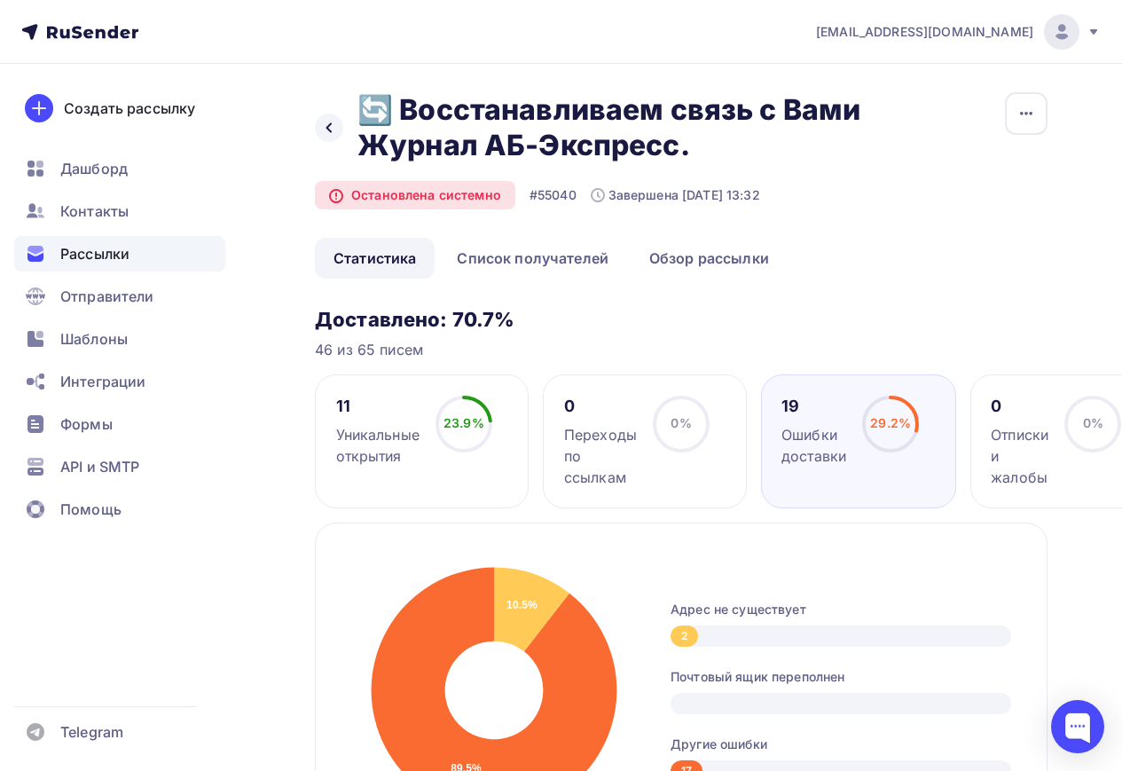
click at [123, 205] on span "Контакты" at bounding box center [94, 210] width 68 height 21
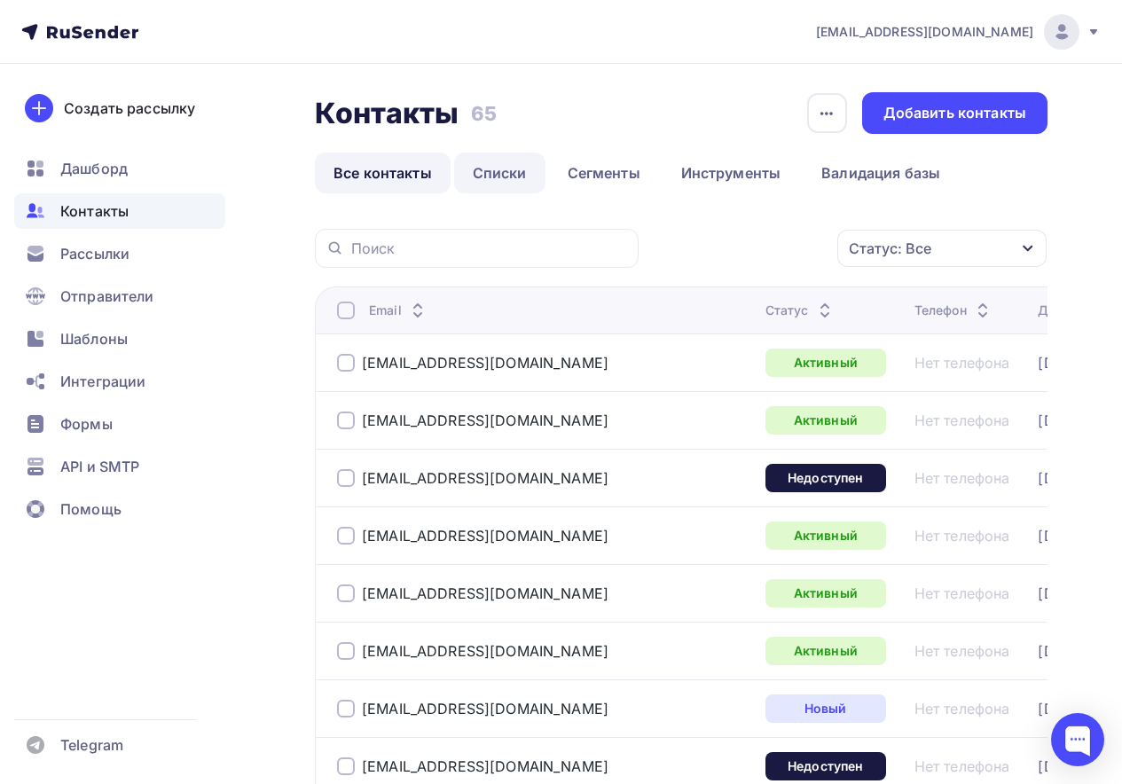
click at [528, 177] on link "Списки" at bounding box center [499, 173] width 91 height 41
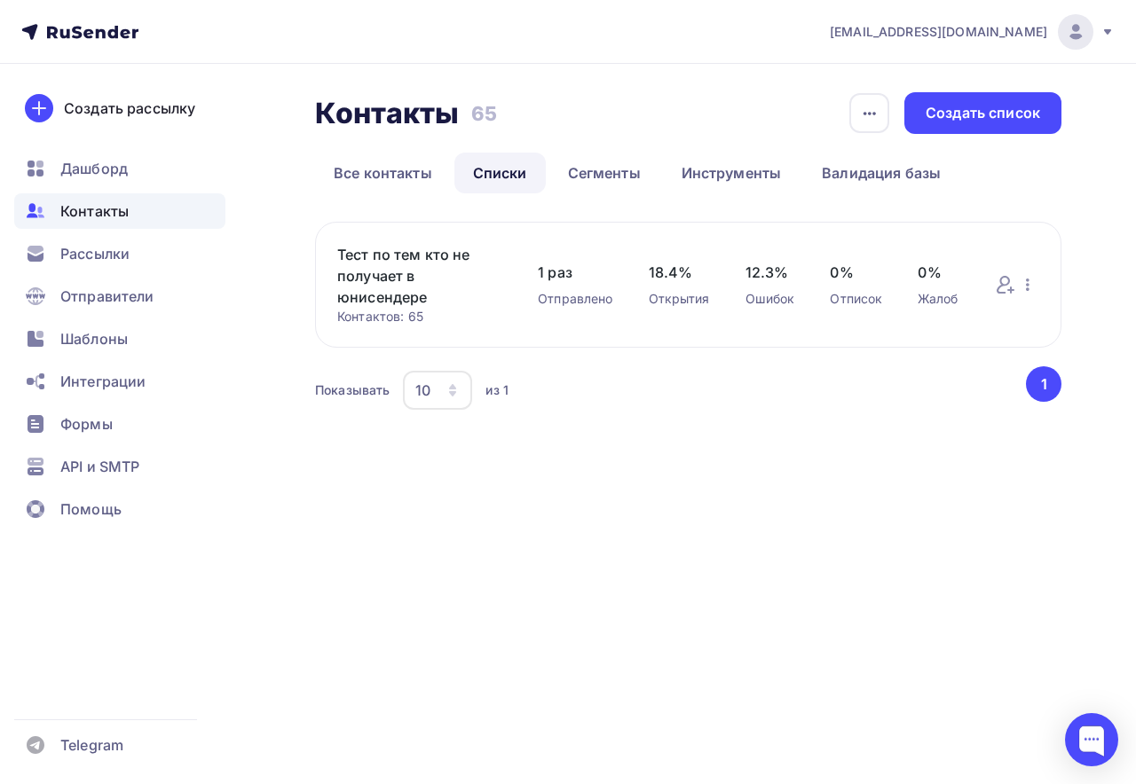
click at [436, 265] on link "Тест по тем кто не получает в юнисендере" at bounding box center [419, 276] width 165 height 64
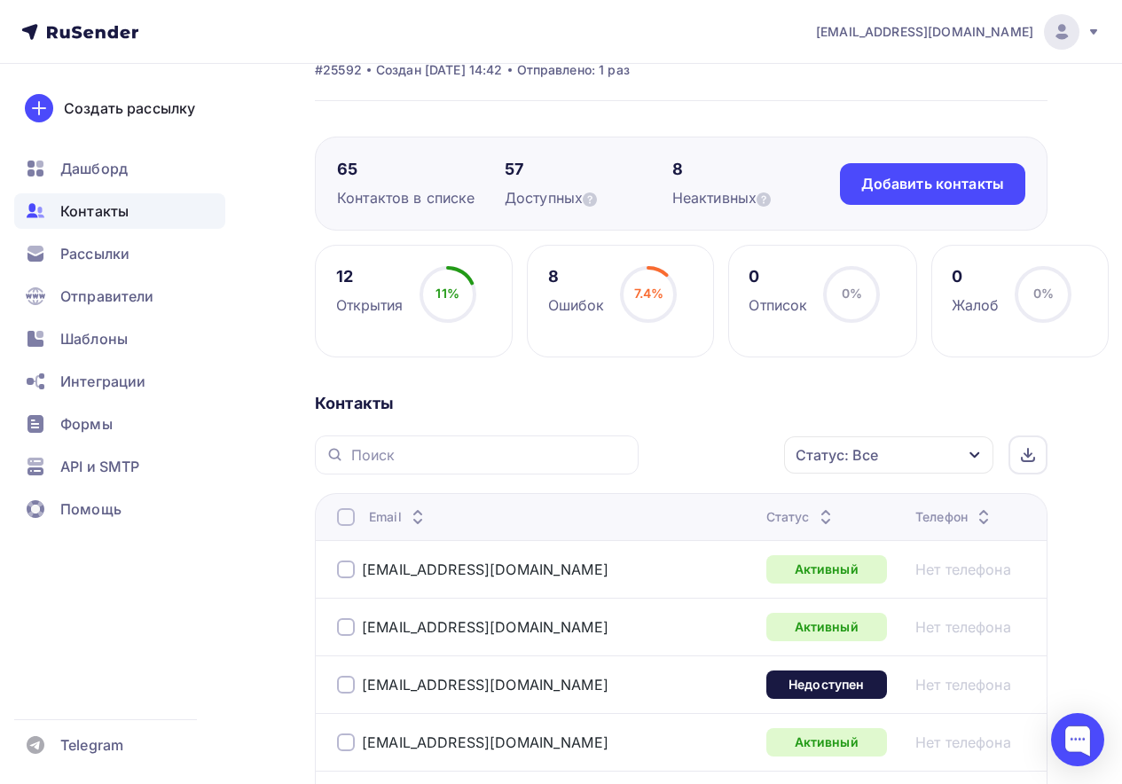
scroll to position [89, 0]
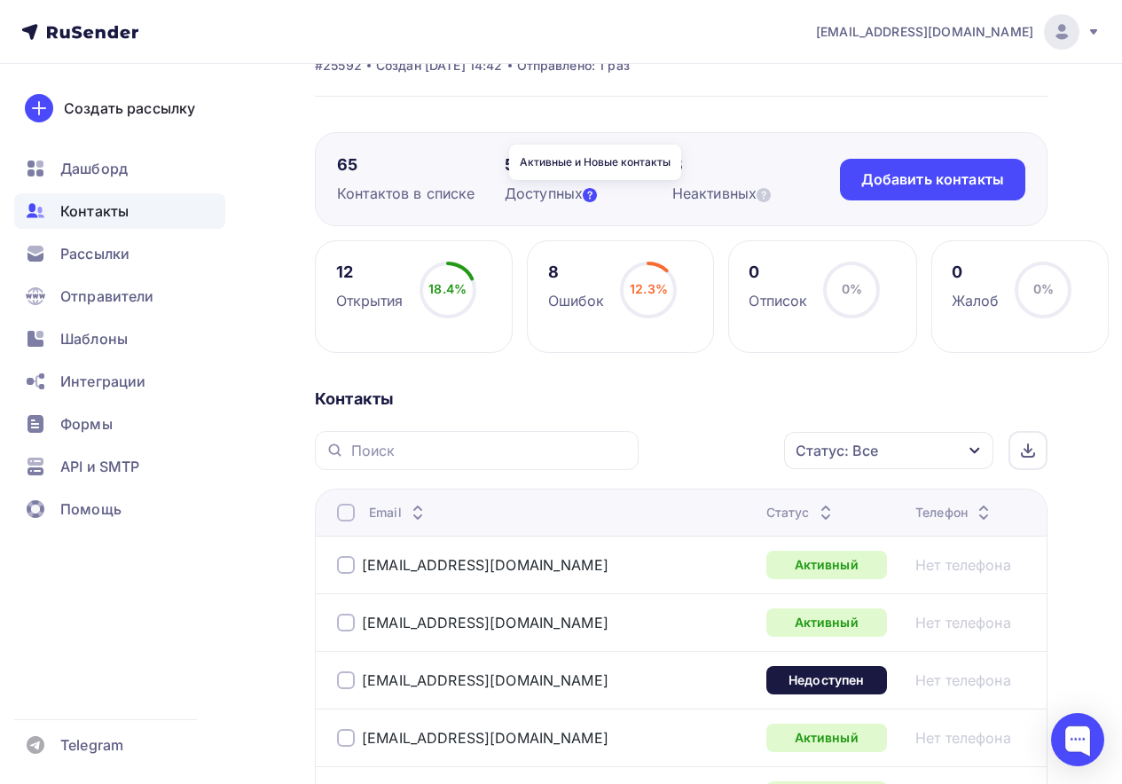
click at [592, 193] on icon at bounding box center [590, 195] width 14 height 14
click at [562, 253] on div "8 Ошибок 12.3% 12.3%" at bounding box center [620, 296] width 187 height 113
click at [331, 307] on div "12 Открытия 18.4% 18.4%" at bounding box center [414, 296] width 198 height 113
click at [340, 298] on div "Открытия" at bounding box center [369, 300] width 67 height 21
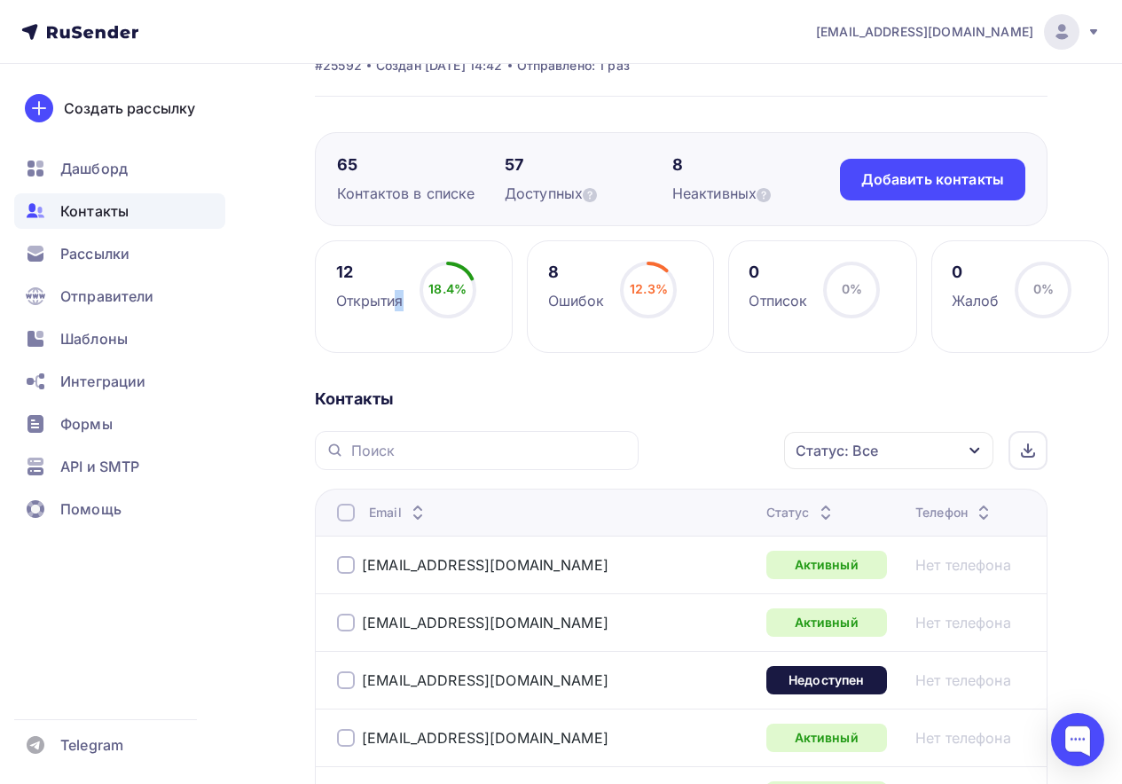
click at [340, 298] on div "Открытия" at bounding box center [369, 300] width 67 height 21
click at [336, 262] on div "12" at bounding box center [369, 272] width 67 height 21
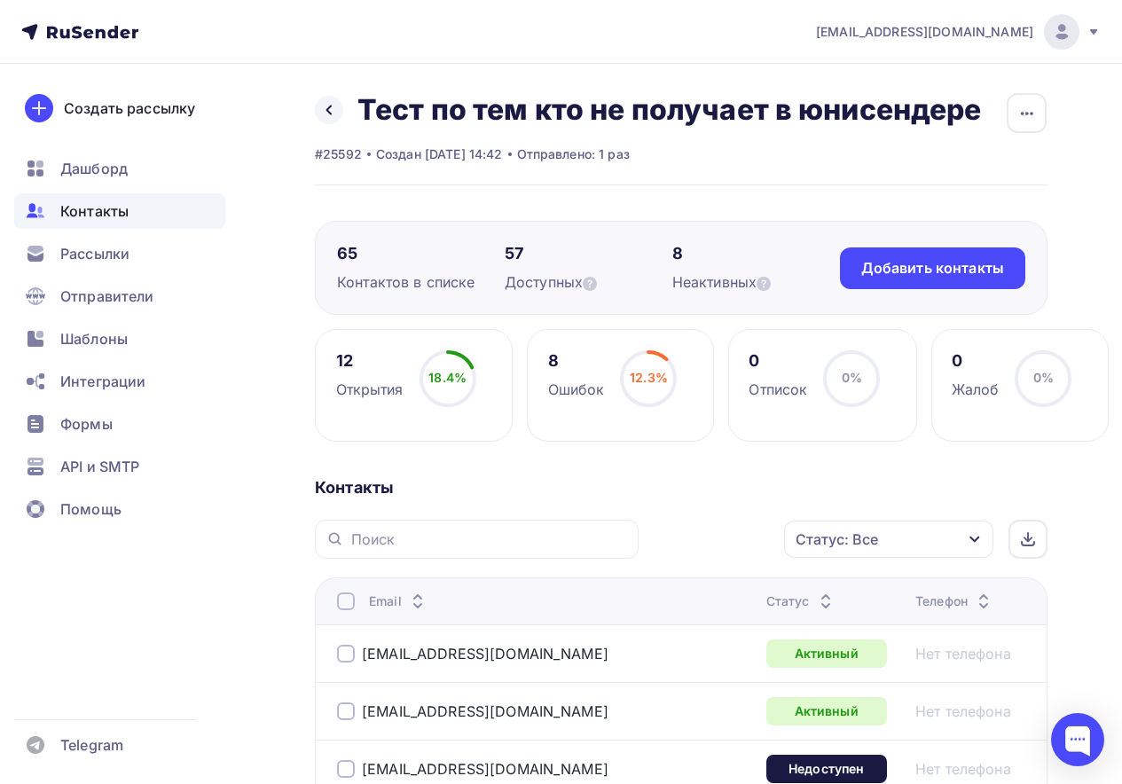
click at [427, 245] on div "65" at bounding box center [421, 253] width 168 height 21
click at [597, 283] on icon at bounding box center [590, 284] width 14 height 14
drag, startPoint x: 600, startPoint y: 283, endPoint x: 671, endPoint y: 284, distance: 71.0
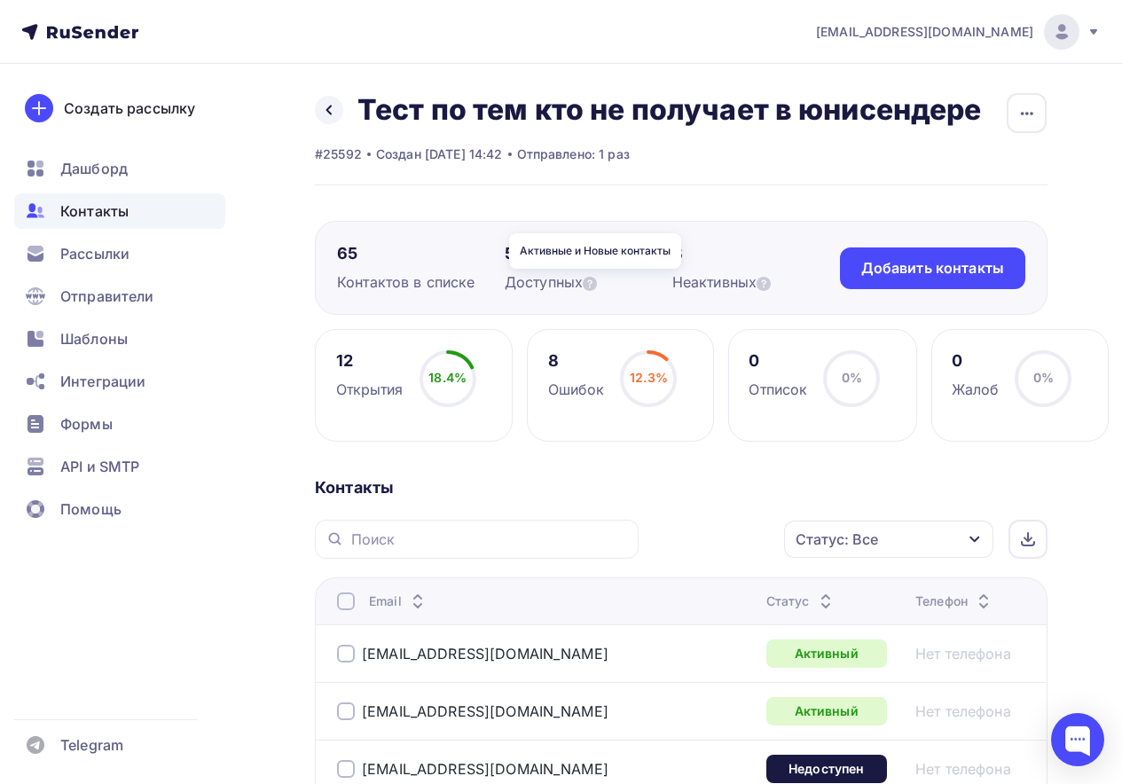
click at [597, 283] on icon at bounding box center [590, 284] width 14 height 14
click at [766, 284] on icon at bounding box center [764, 284] width 14 height 14
click at [768, 286] on icon at bounding box center [764, 284] width 14 height 14
click at [601, 522] on div at bounding box center [477, 539] width 324 height 39
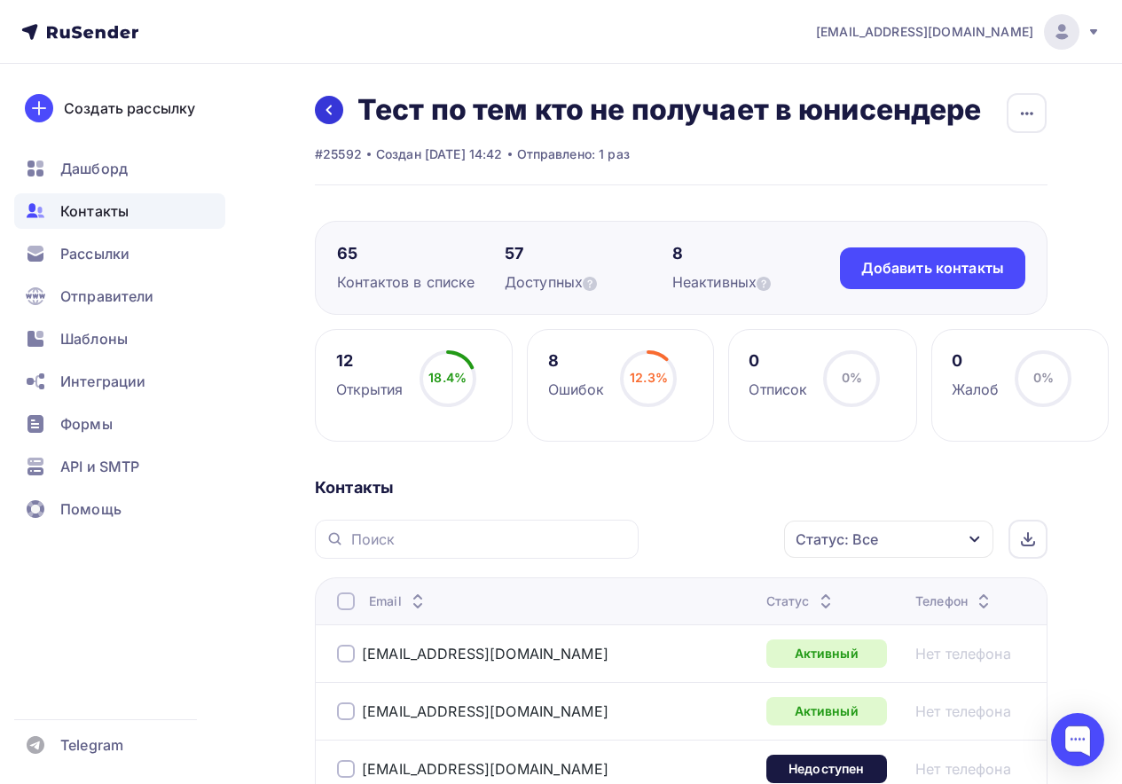
click at [320, 114] on link at bounding box center [329, 110] width 28 height 28
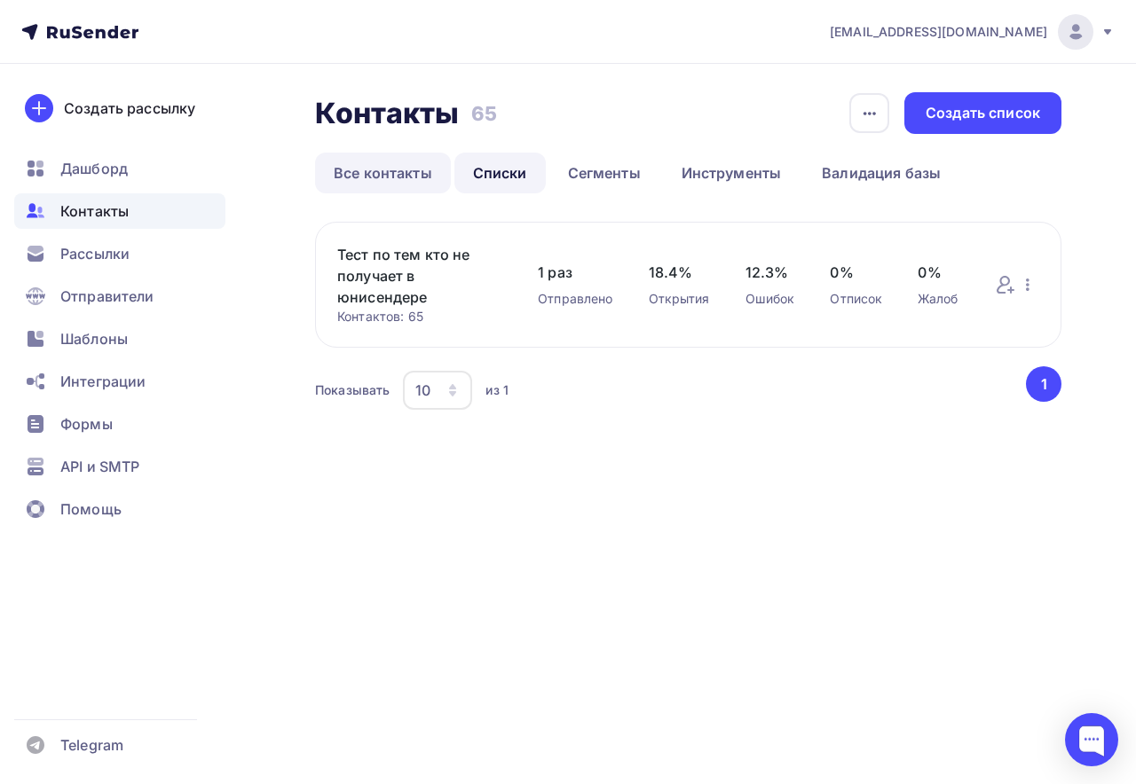
click at [402, 184] on link "Все контакты" at bounding box center [383, 173] width 136 height 41
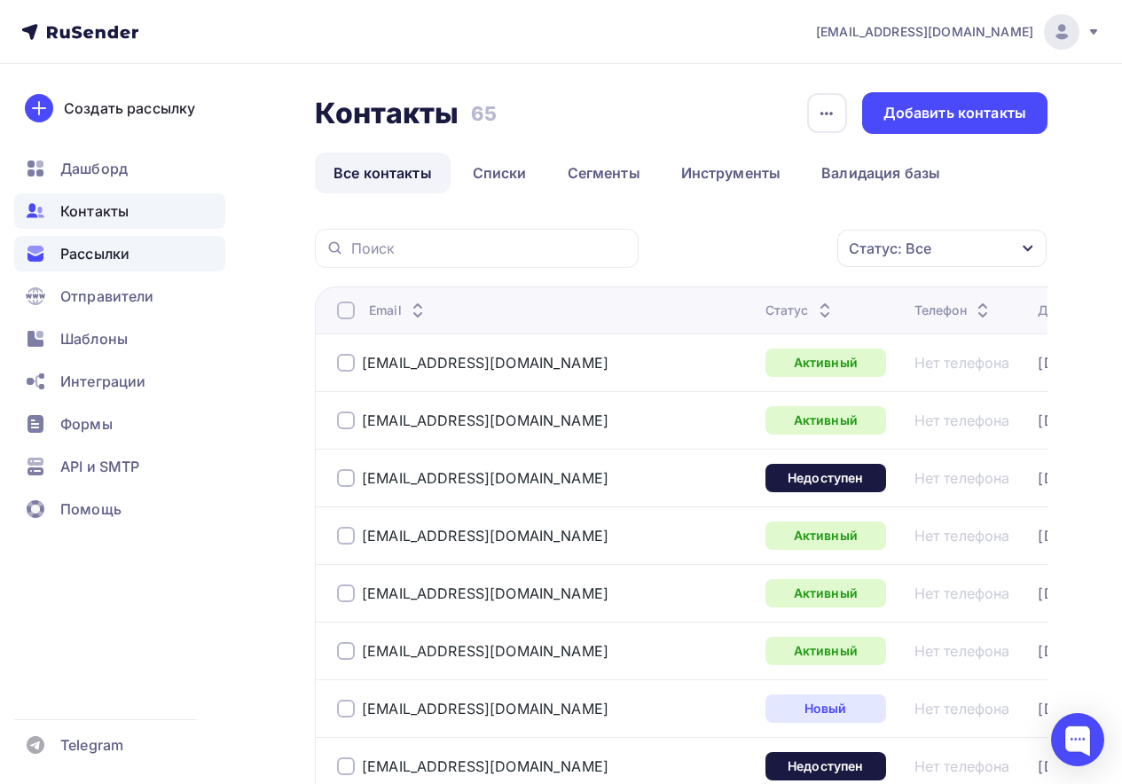
click at [106, 263] on span "Рассылки" at bounding box center [94, 253] width 69 height 21
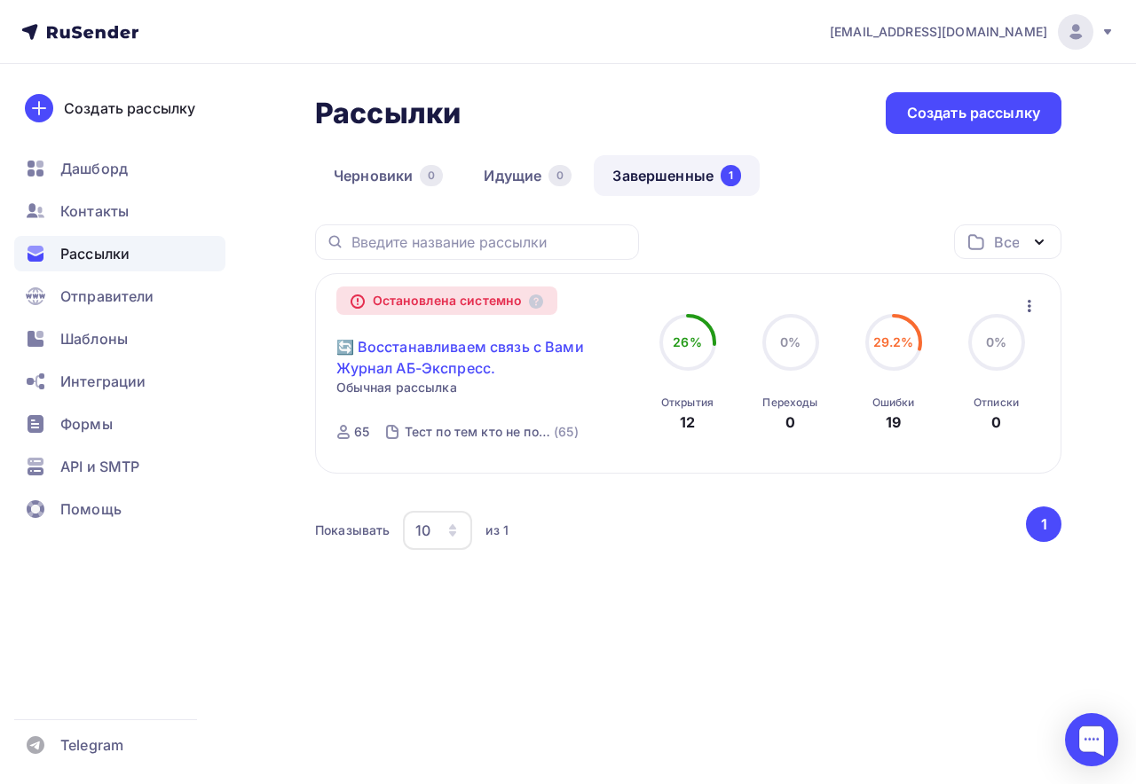
click at [454, 359] on link "🔄 Восстанавливаем связь с Вами Журнал АБ-Экспресс." at bounding box center [486, 357] width 300 height 43
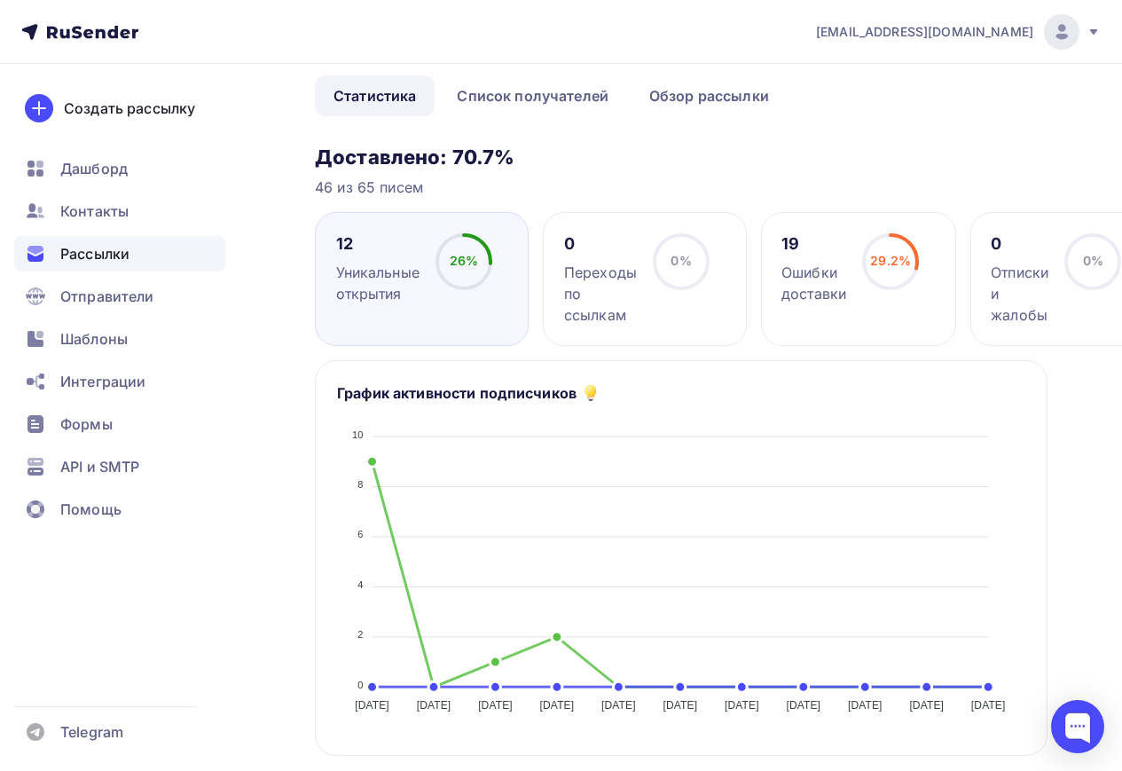
scroll to position [177, 0]
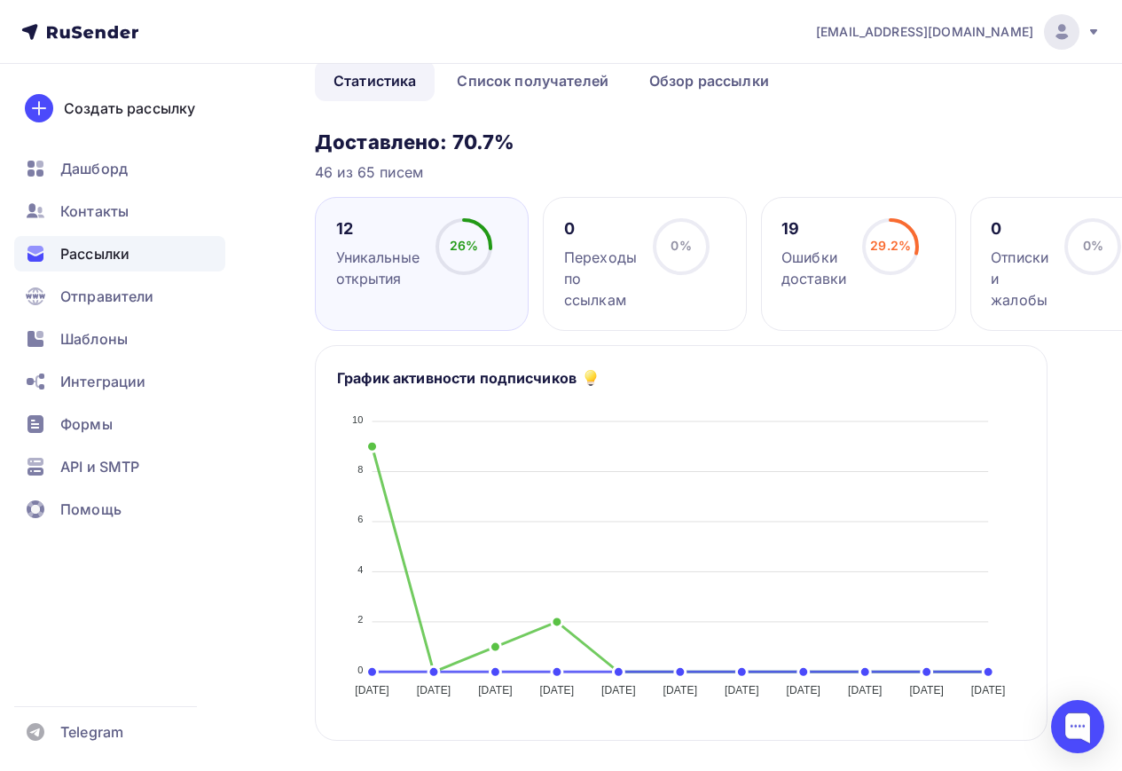
click at [420, 144] on h3 "Доставлено: 70.7%" at bounding box center [681, 142] width 733 height 25
click at [408, 142] on h3 "Доставлено: 70.7%" at bounding box center [681, 142] width 733 height 25
drag, startPoint x: 313, startPoint y: 169, endPoint x: 525, endPoint y: 169, distance: 212.0
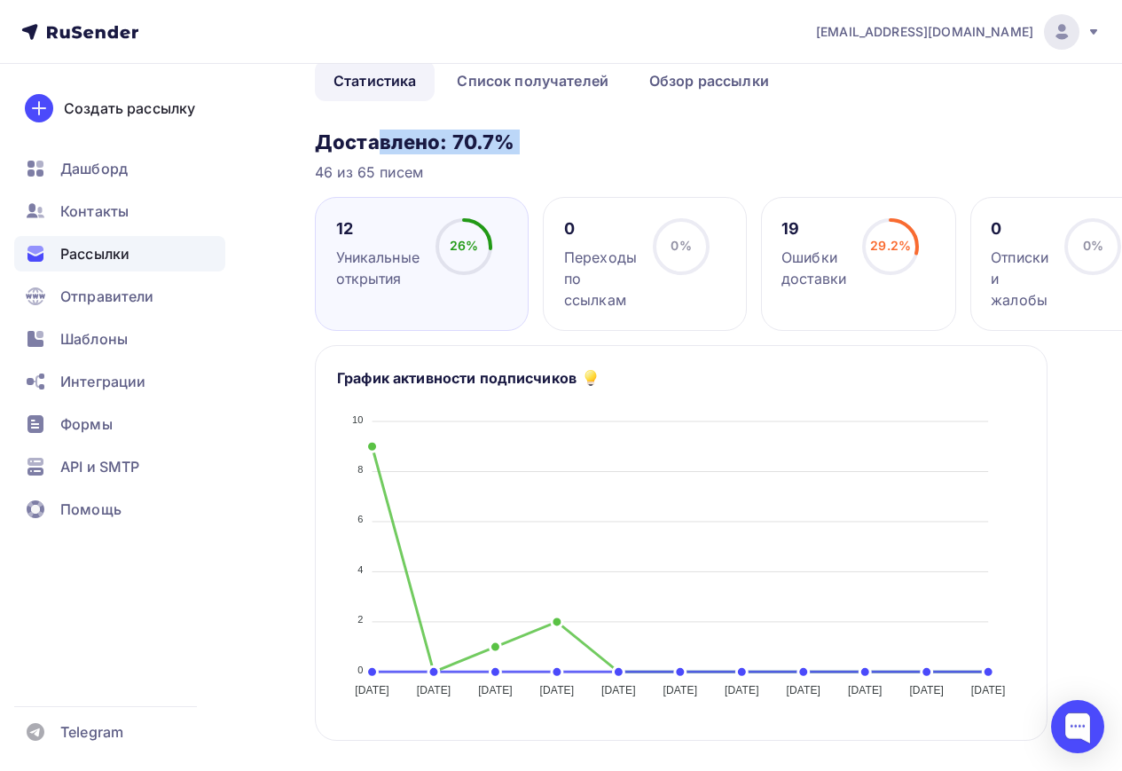
click at [525, 169] on div "Назад 🔄 Восстанавливаем связь с Вами Журнал АБ-Экспресс. 🔄 Восстанавливаем связ…" at bounding box center [561, 733] width 1122 height 1694
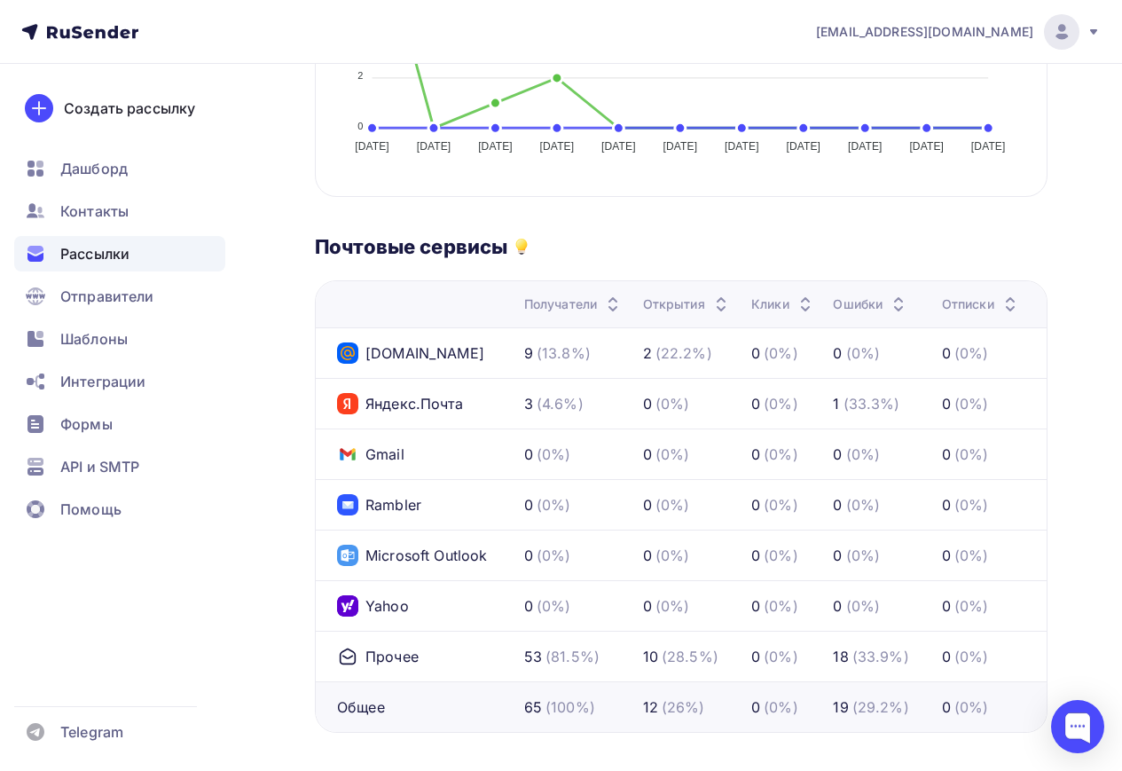
scroll to position [721, 38]
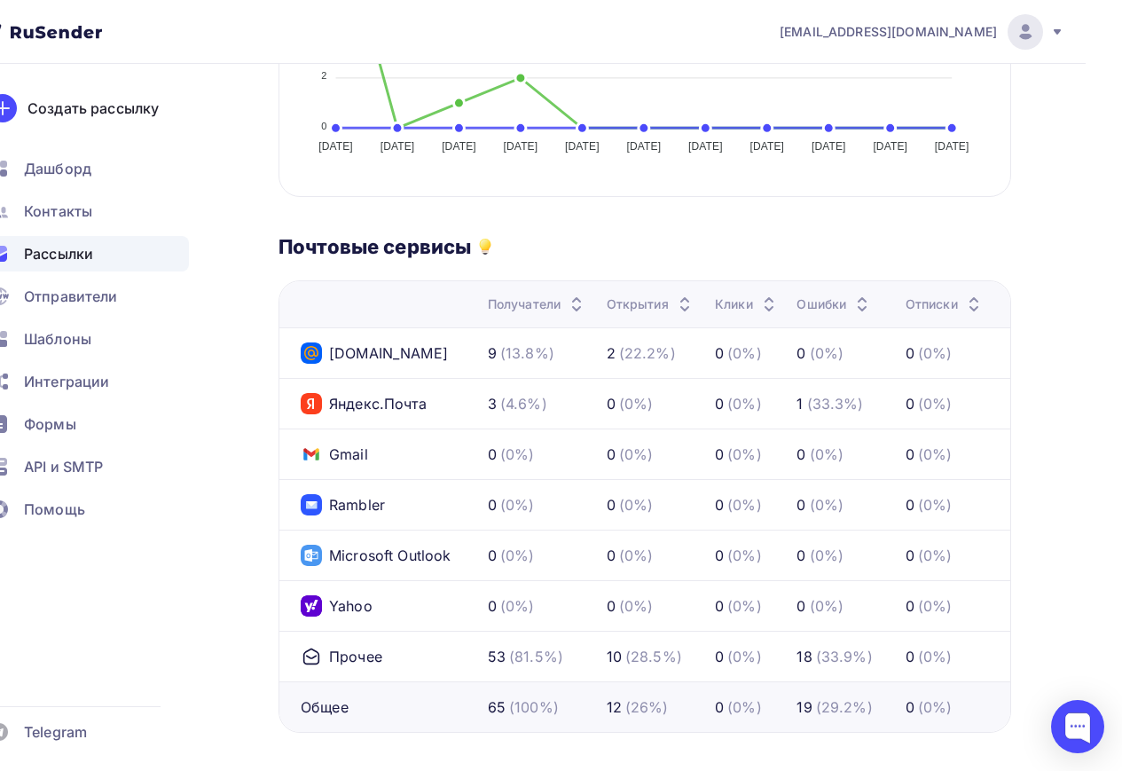
drag, startPoint x: 467, startPoint y: 647, endPoint x: 849, endPoint y: 633, distance: 382.6
click at [849, 633] on tr "Прочее 53 (81.5%) 10 (28.5%) 0 (0%) 18 (33.9%) 0 (0%)" at bounding box center [644, 656] width 731 height 51
click at [549, 249] on div "Почтовые сервисы" at bounding box center [645, 246] width 733 height 25
drag, startPoint x: 283, startPoint y: 656, endPoint x: 1000, endPoint y: 670, distance: 716.9
click at [1000, 670] on tr "Прочее 53 (81.5%) 10 (28.5%) 0 (0%) 18 (33.9%) 0 (0%)" at bounding box center [644, 656] width 731 height 51
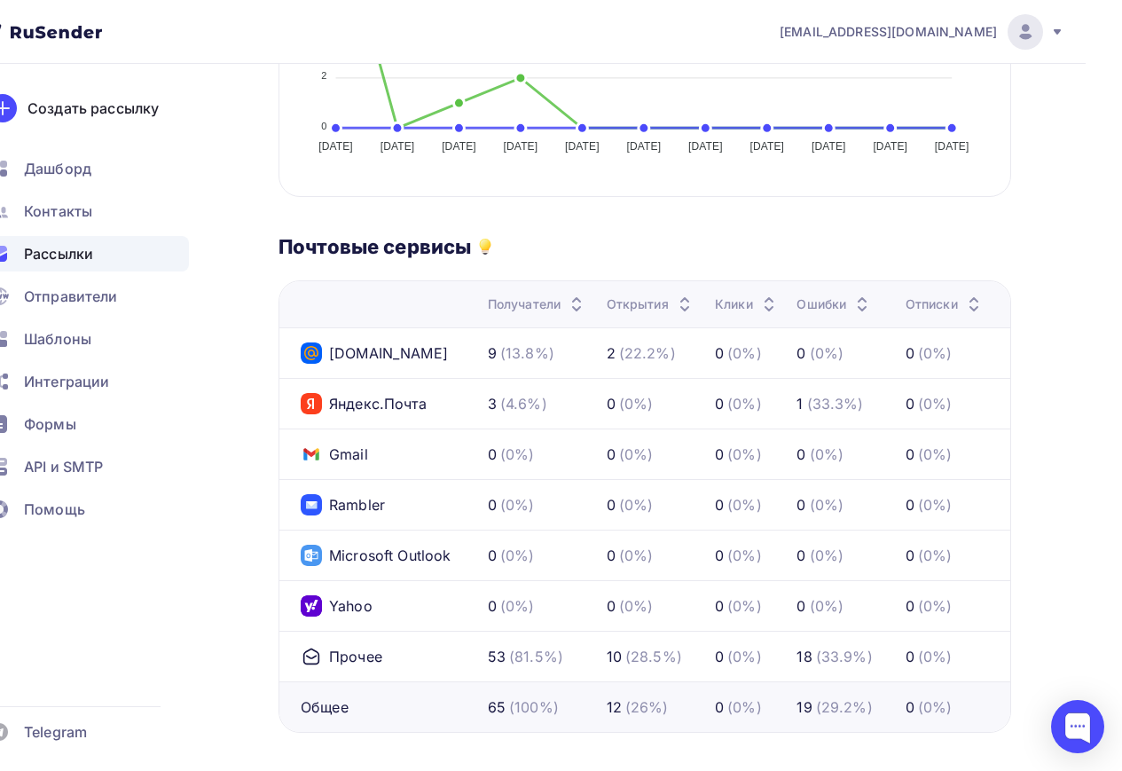
click at [1014, 413] on div "Назад 🔄 Восстанавливаем связь с Вами Журнал АБ-Экспресс. 🔄 Восстанавливаем связ…" at bounding box center [525, 190] width 1122 height 1694
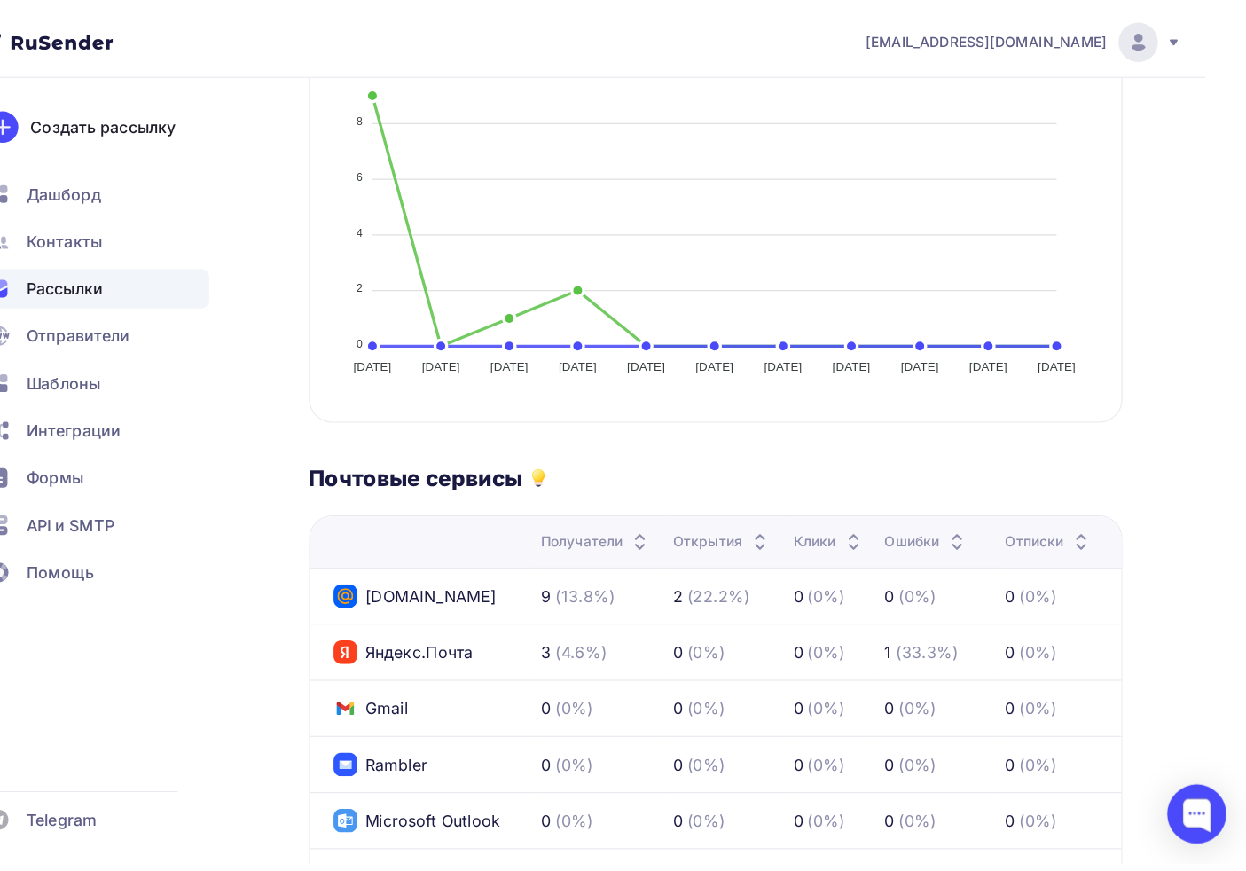
scroll to position [544, 0]
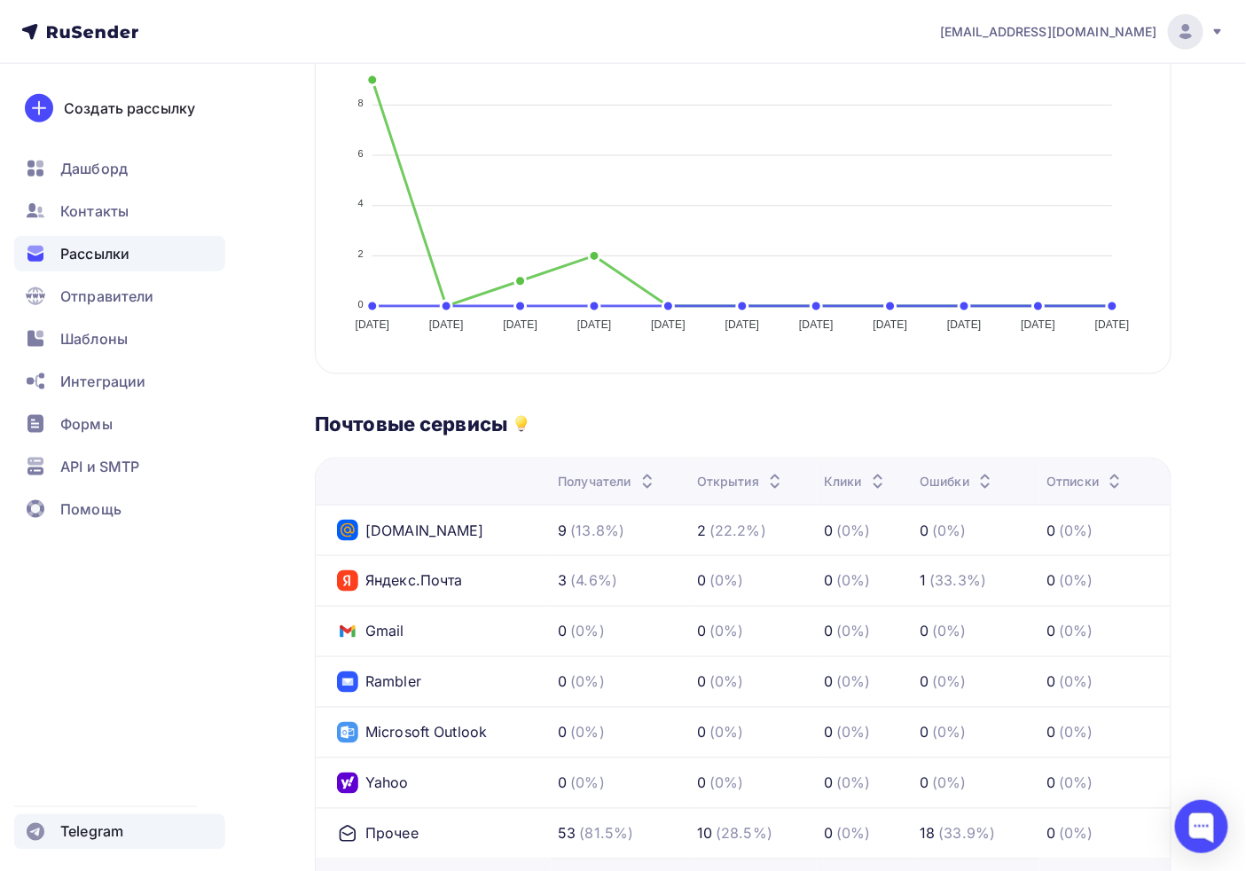
click at [89, 770] on span "Telegram" at bounding box center [91, 831] width 63 height 21
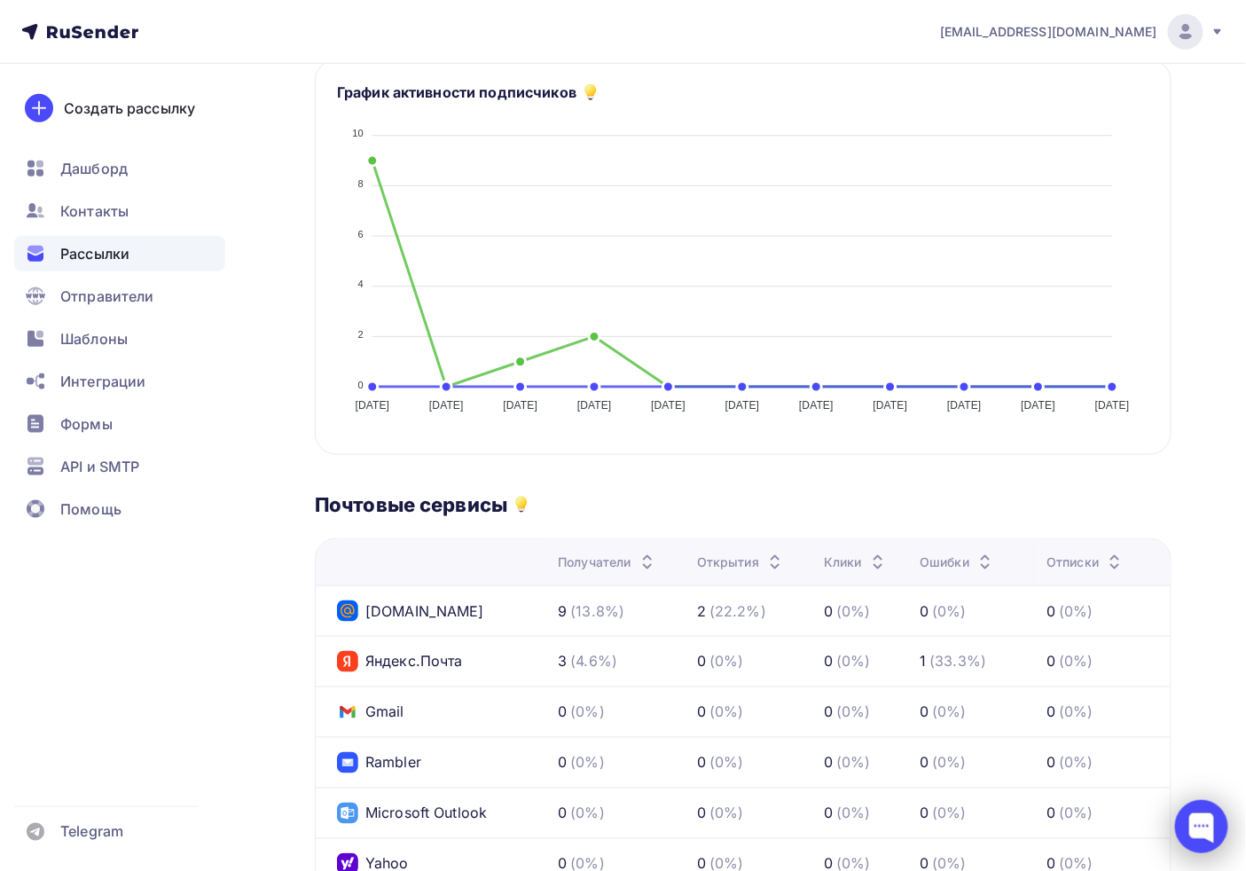
scroll to position [149, 0]
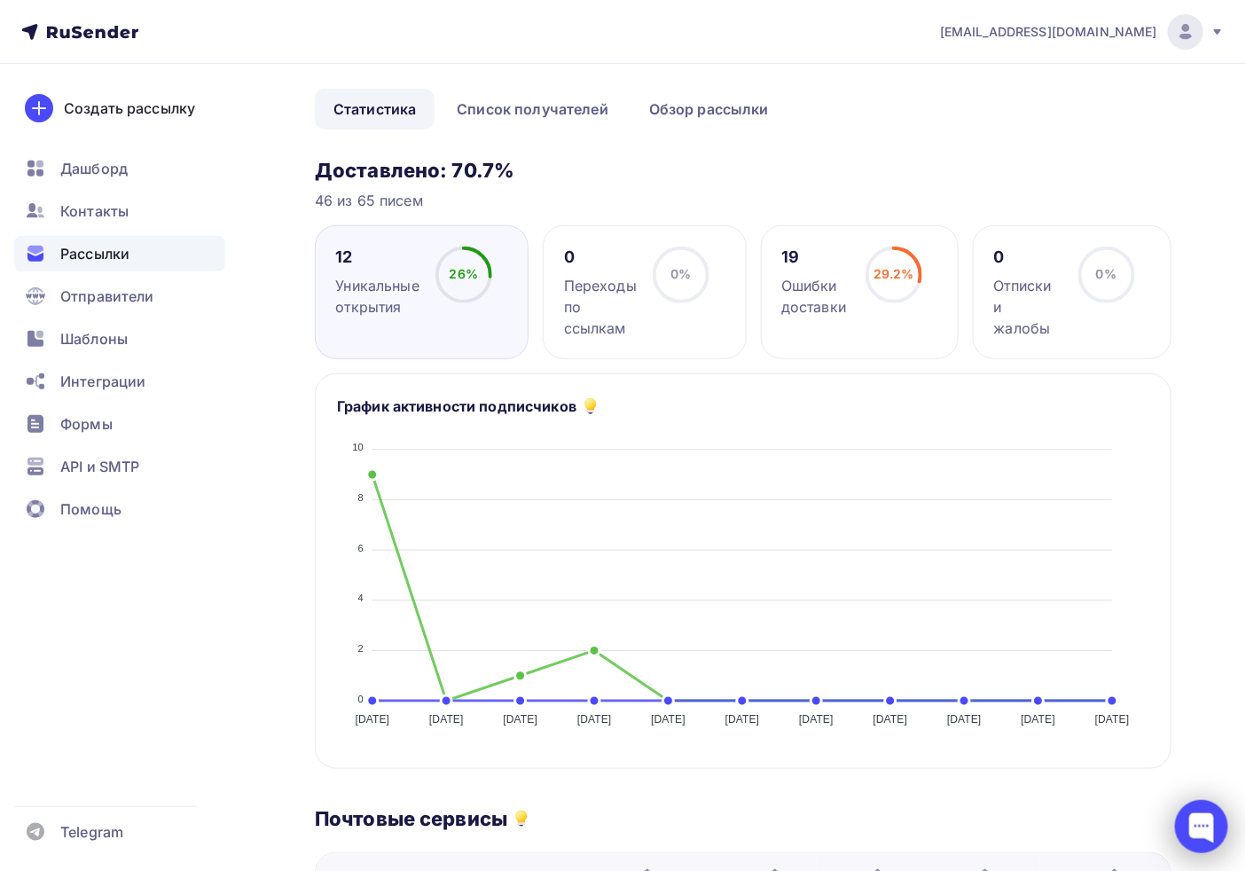
click at [1121, 770] on div at bounding box center [1201, 826] width 53 height 53
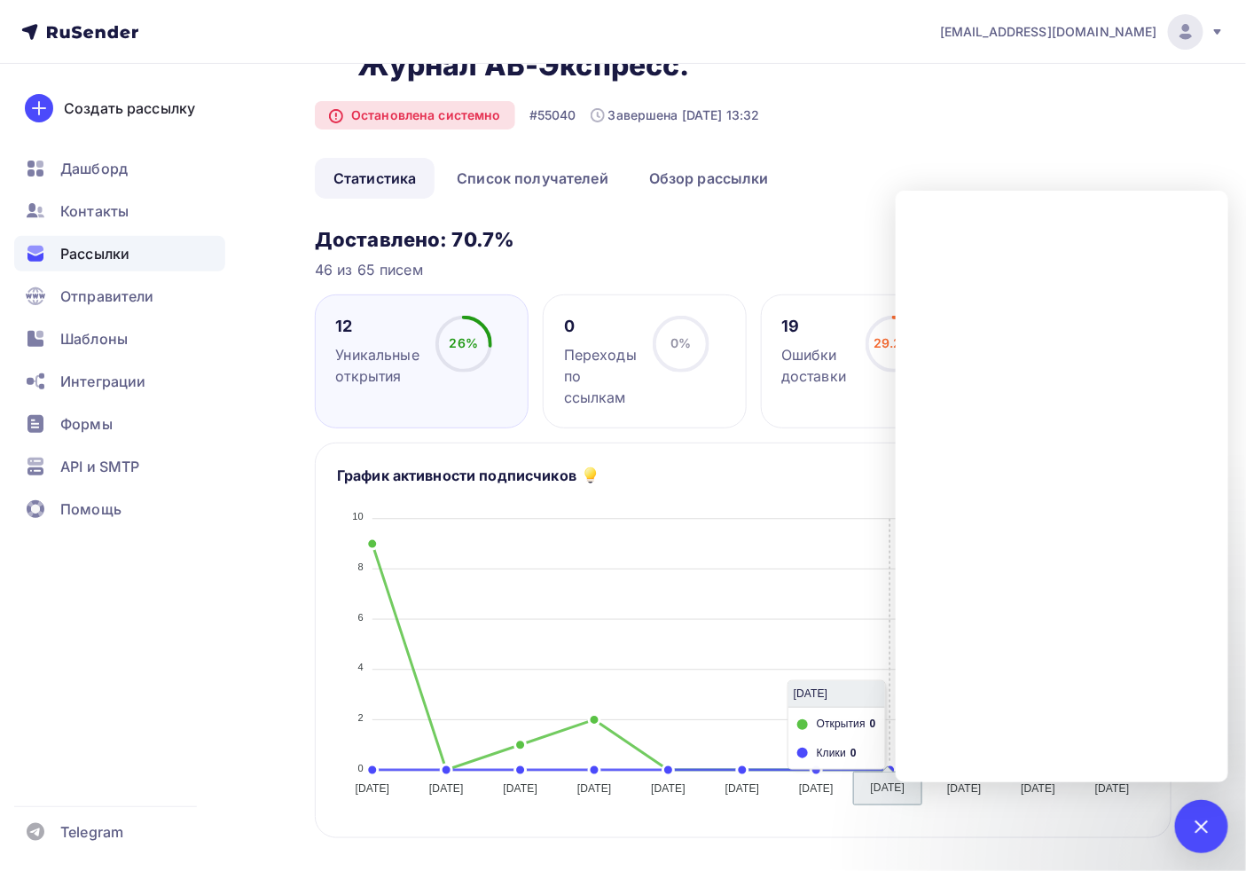
scroll to position [0, 0]
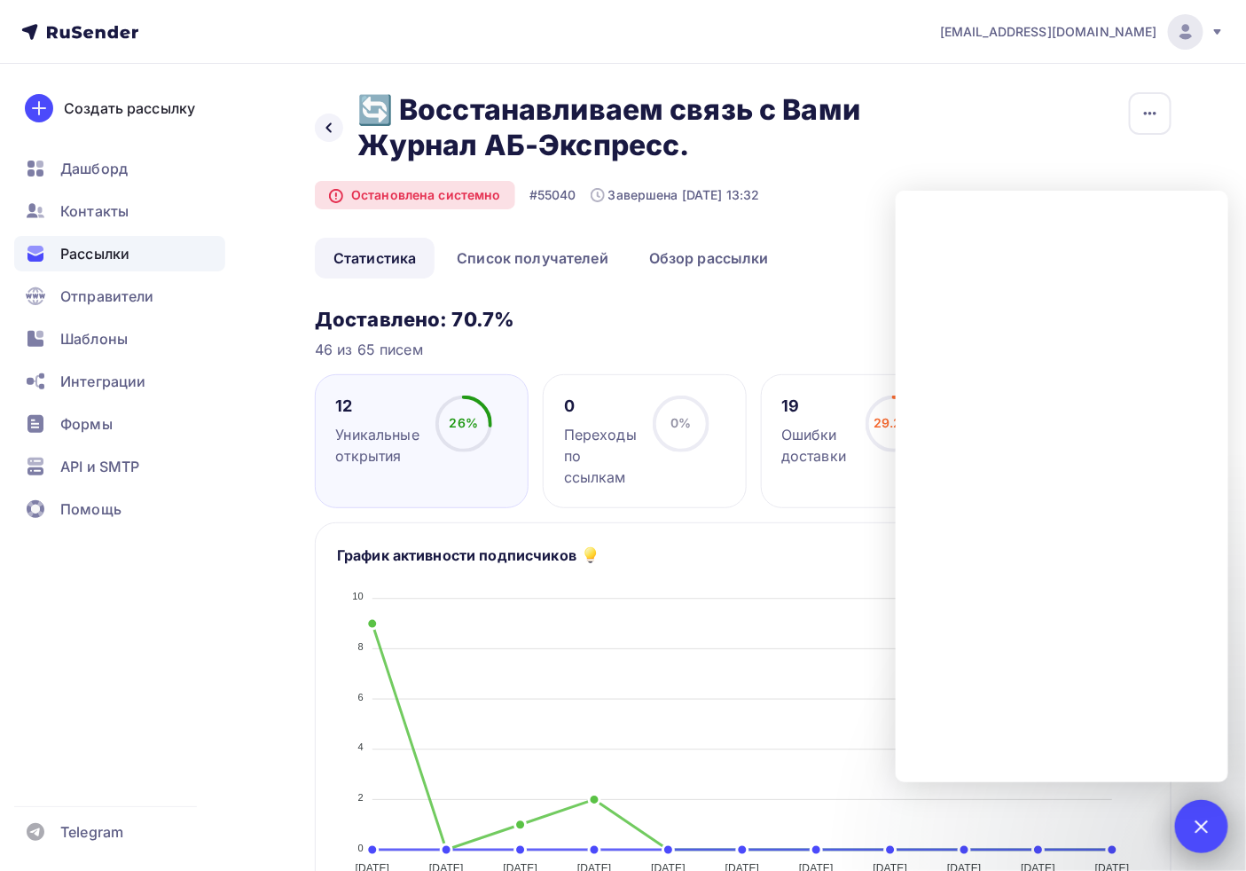
click at [1121, 770] on div at bounding box center [1201, 826] width 53 height 53
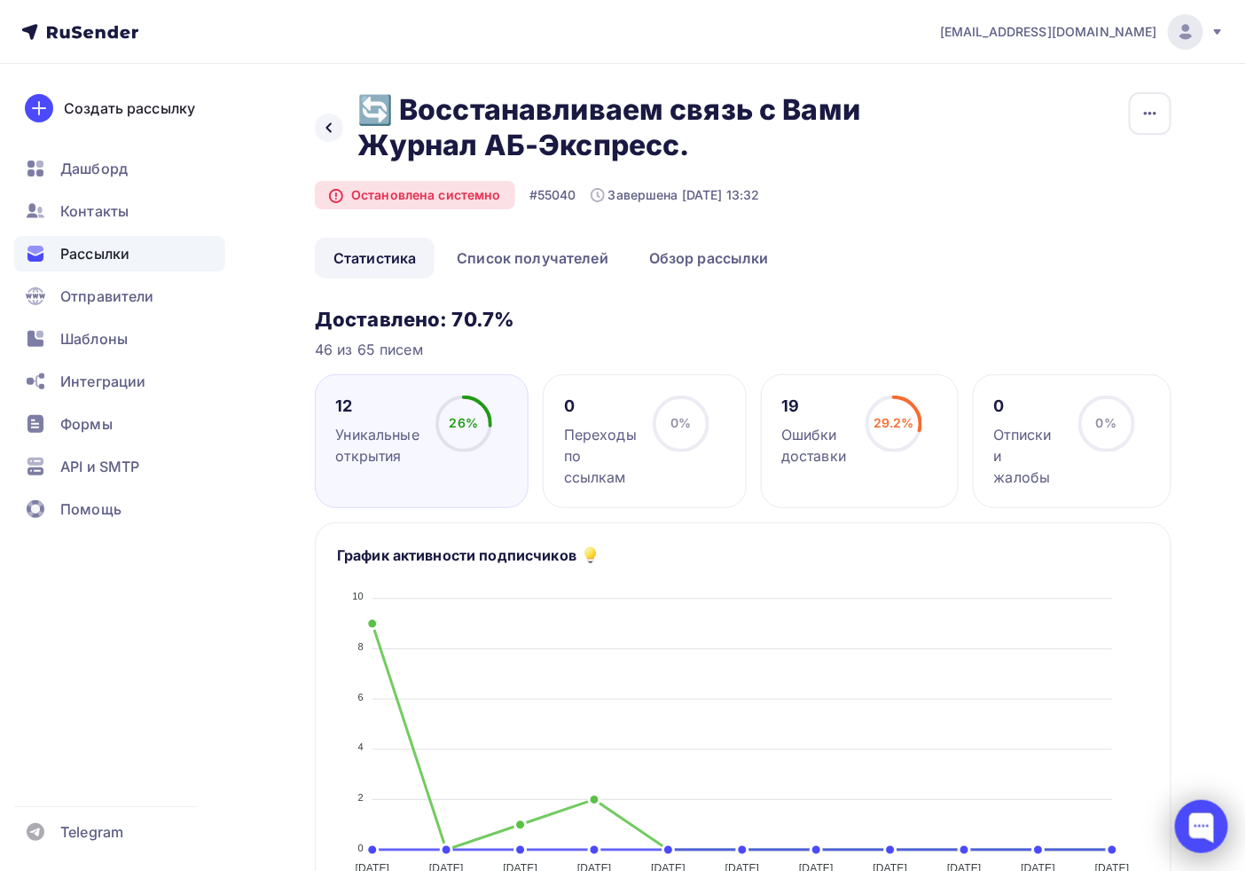
click at [1121, 770] on div at bounding box center [1201, 826] width 53 height 53
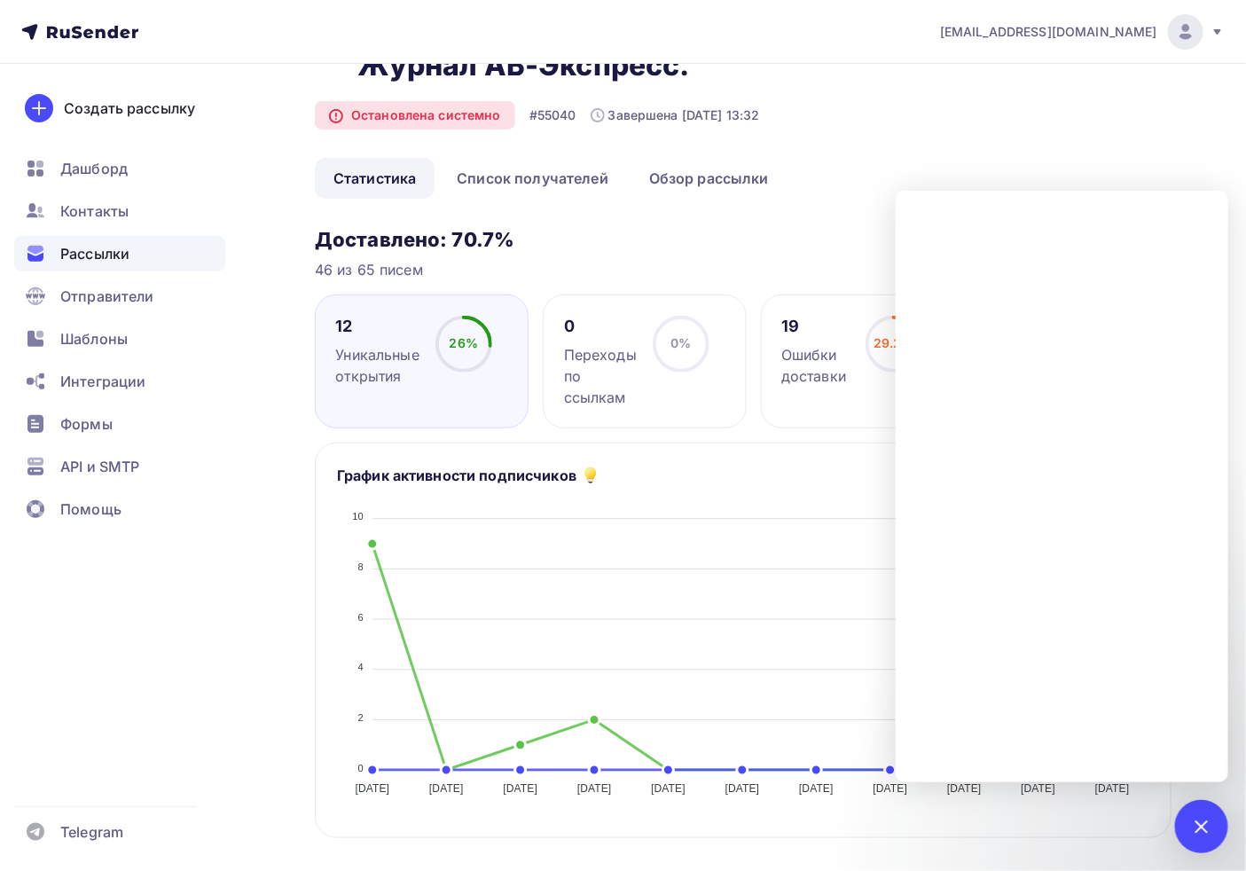
scroll to position [197, 0]
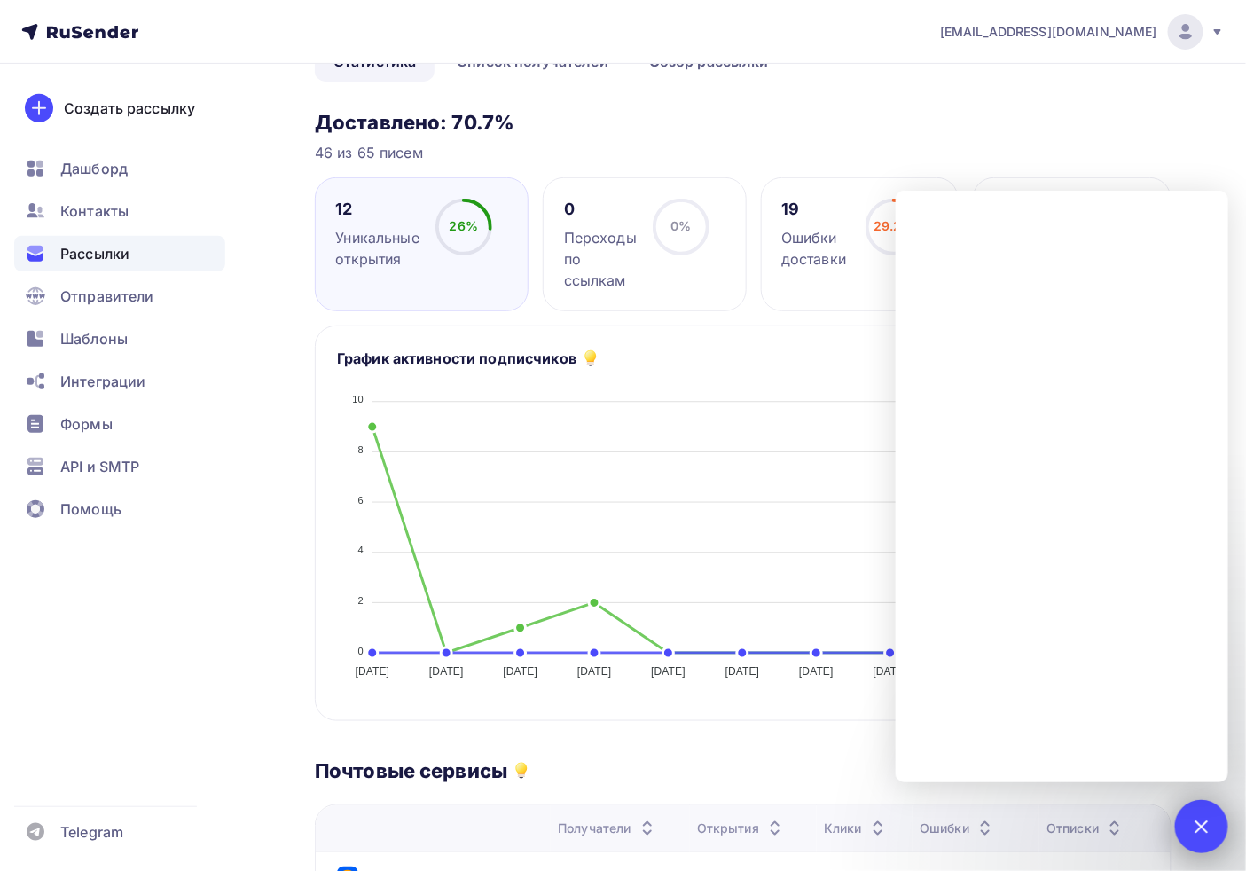
click at [1121, 770] on div "Назад 🔄 Восстанавливаем связь с Вами Журнал АБ-Экспресс. 🔄 Восстанавливаем связ…" at bounding box center [623, 714] width 1246 height 1694
click at [1121, 770] on div at bounding box center [1202, 826] width 24 height 24
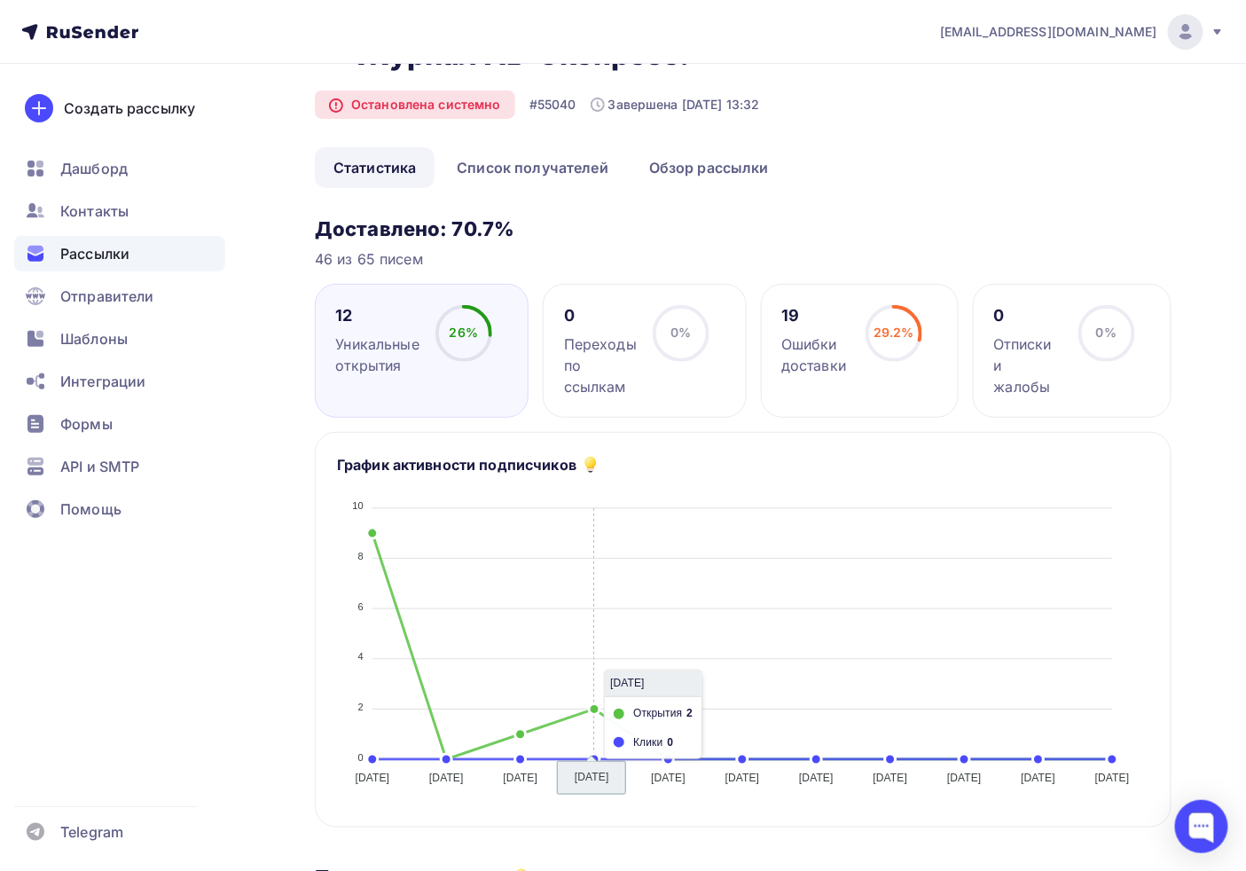
scroll to position [0, 0]
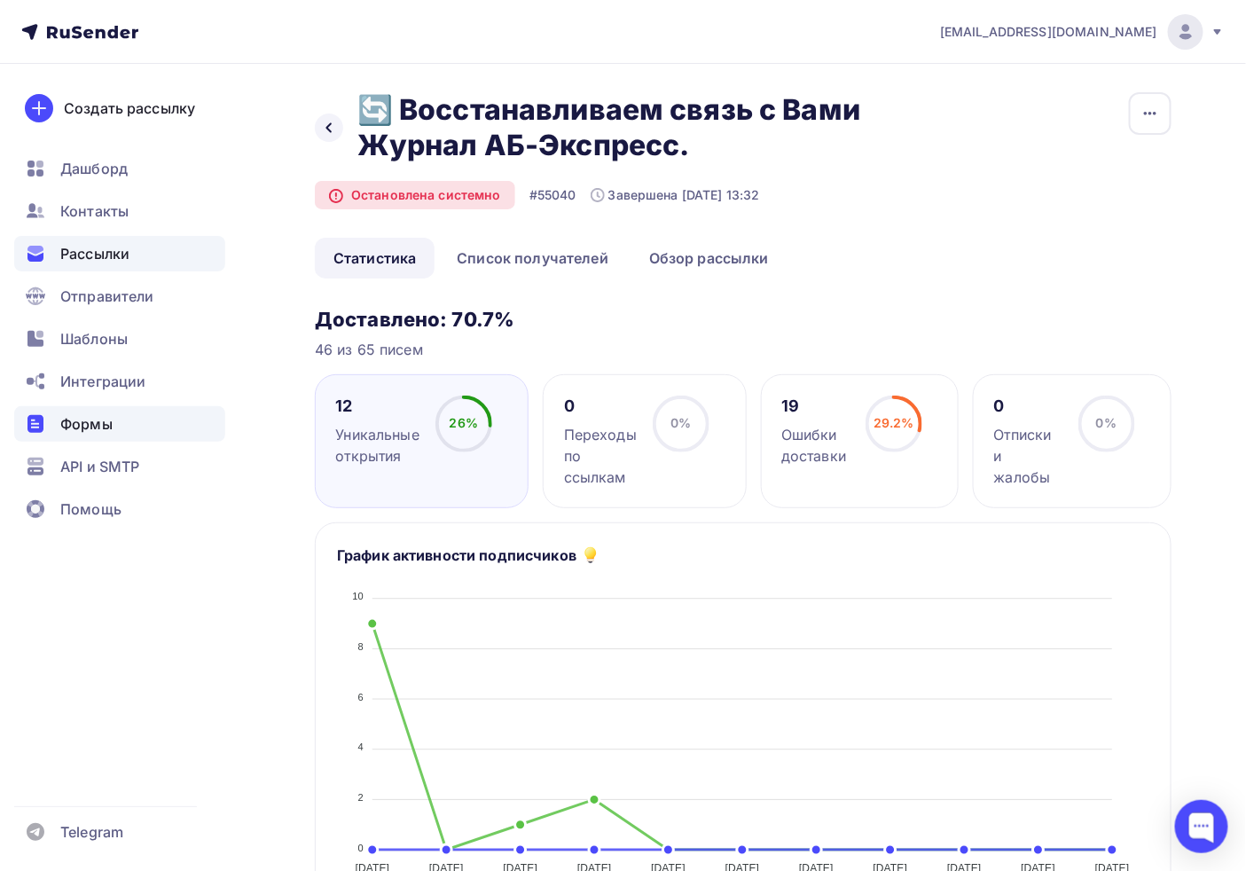
click at [134, 415] on div "Формы" at bounding box center [119, 423] width 211 height 35
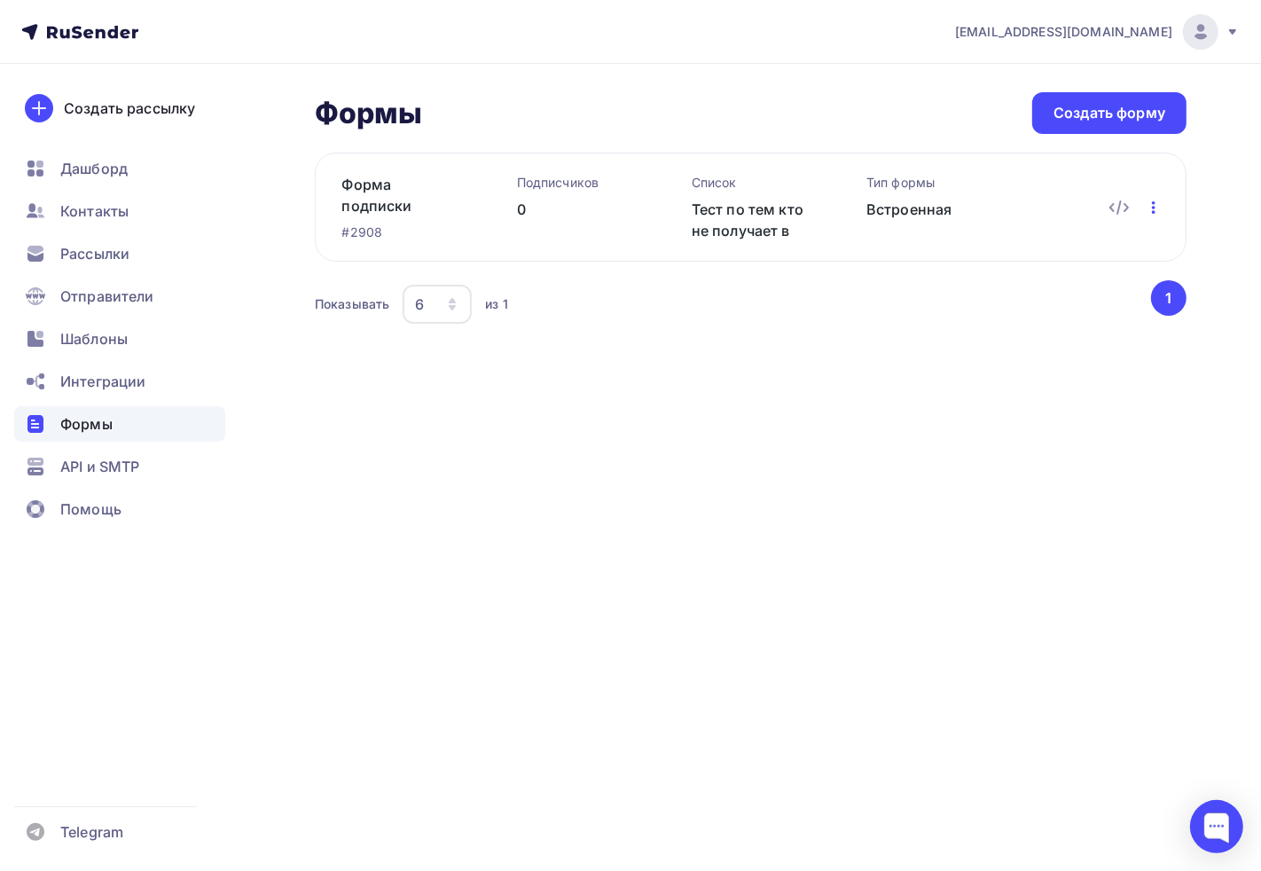
click at [1121, 200] on icon "button" at bounding box center [1153, 207] width 21 height 21
click at [1053, 330] on div "Удалить" at bounding box center [1077, 324] width 170 height 21
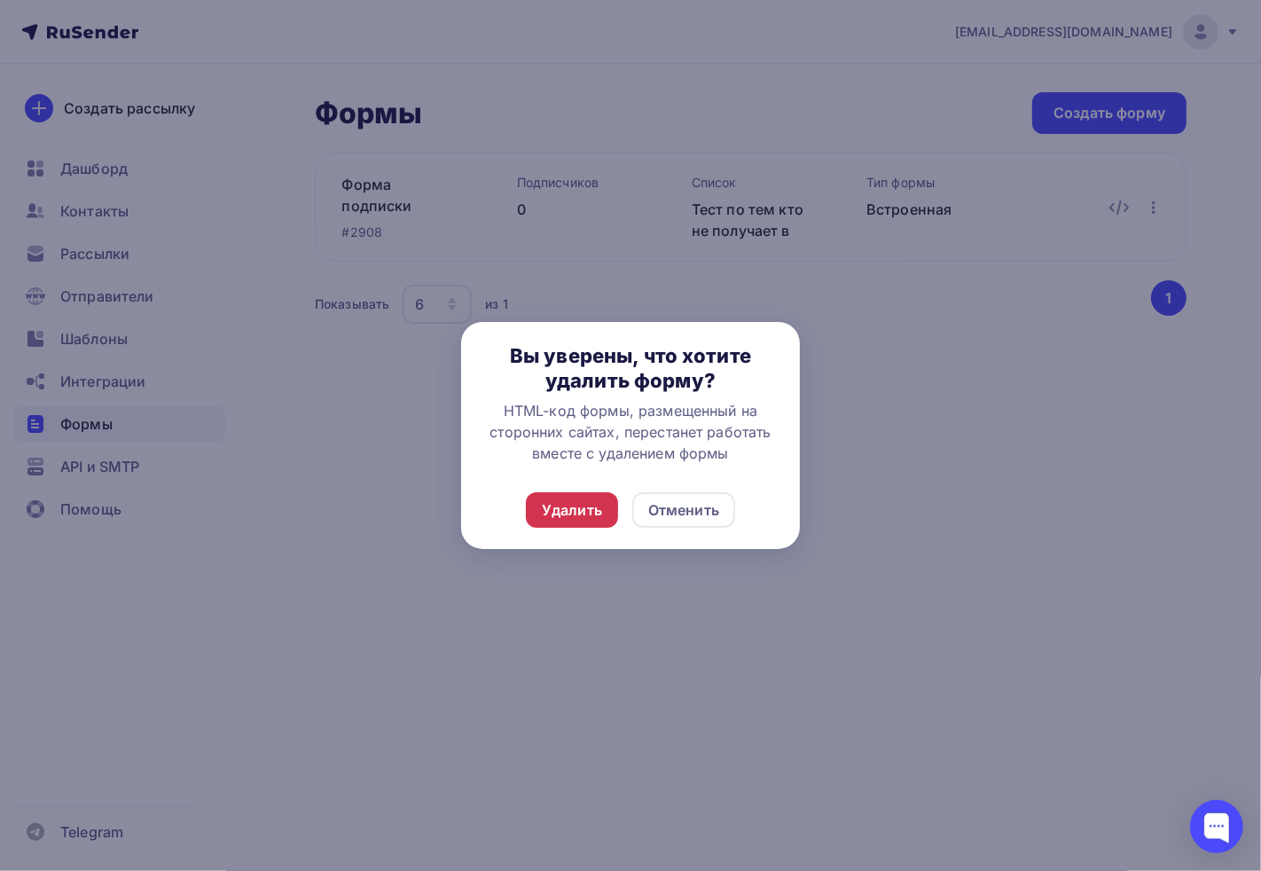
click at [560, 515] on div "Удалить" at bounding box center [572, 509] width 60 height 21
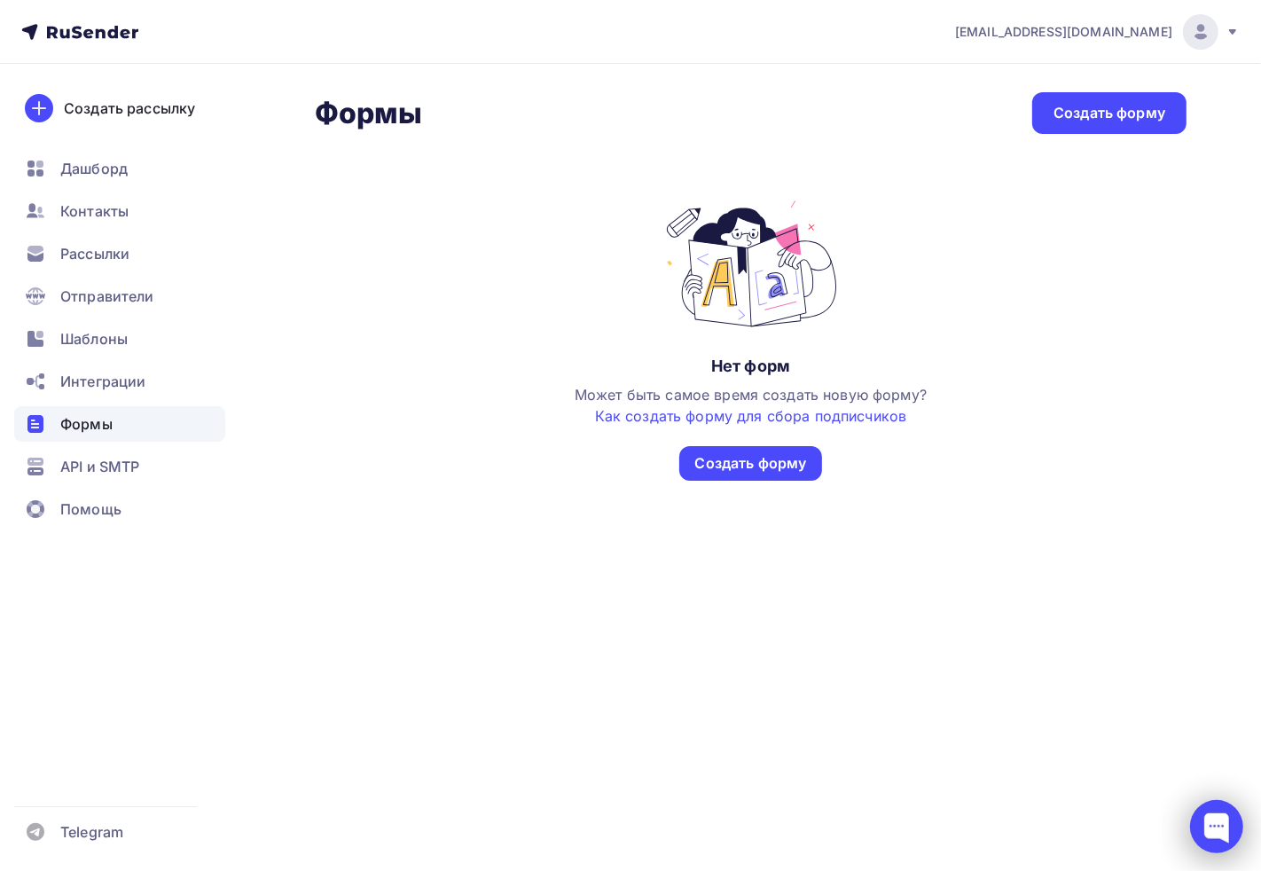
click at [1121, 770] on div at bounding box center [1217, 826] width 53 height 53
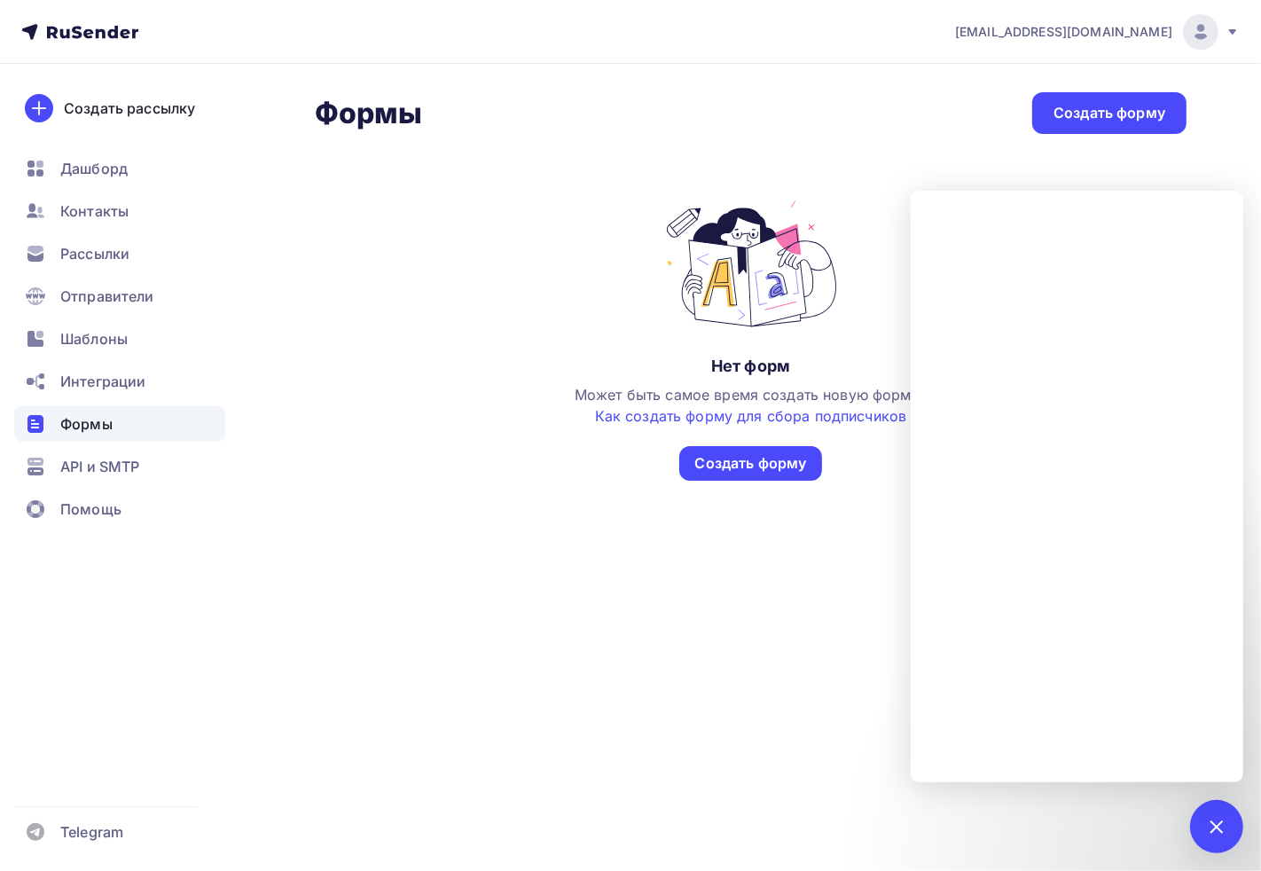
click at [1121, 770] on div "adm@ab-express.ru Аккаунт Тарифы Выйти Создать рассылку Дашборд Контакты Рассыл…" at bounding box center [630, 435] width 1261 height 871
click at [1121, 770] on div at bounding box center [1217, 826] width 53 height 53
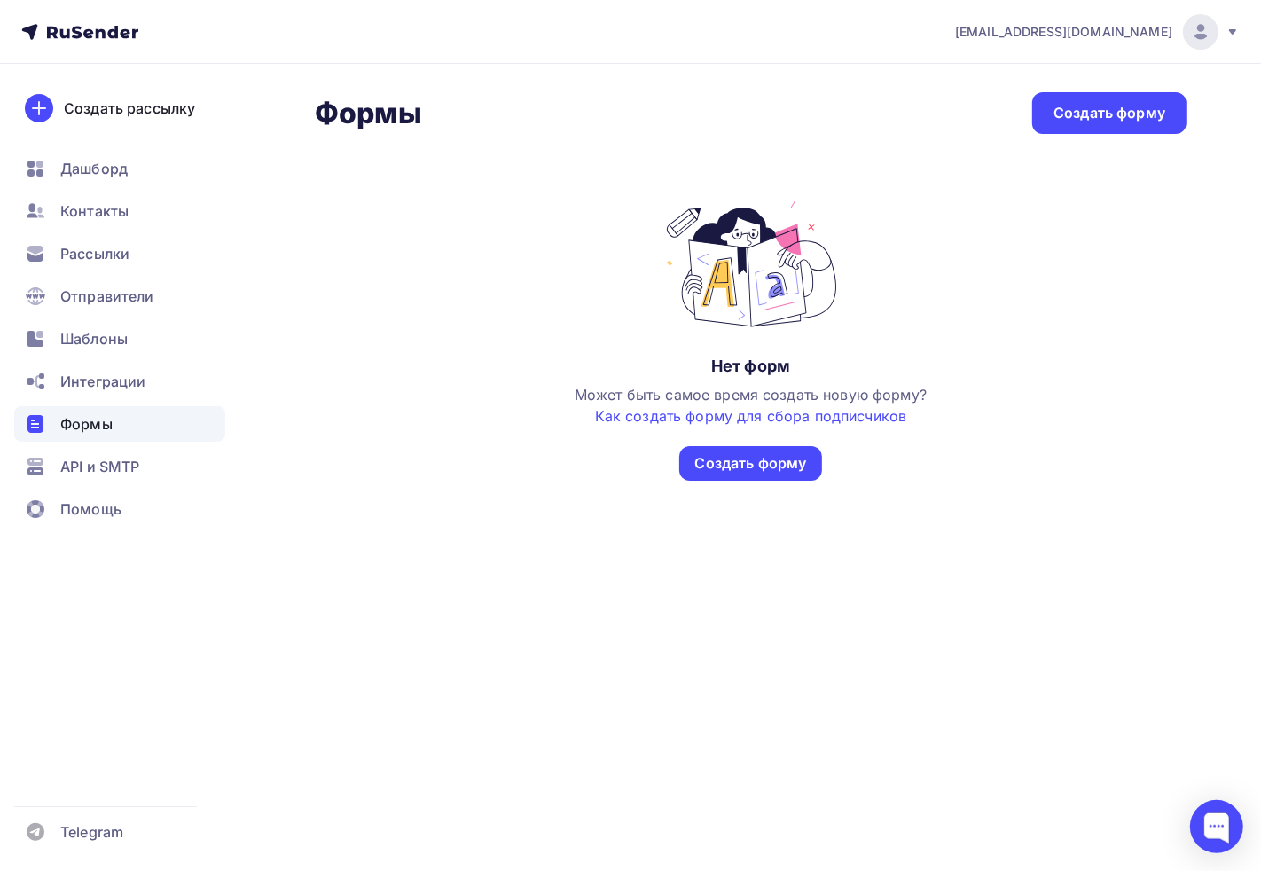
click at [622, 581] on div "adm@ab-express.ru Аккаунт Тарифы Выйти Создать рассылку Дашборд Контакты Рассыл…" at bounding box center [630, 435] width 1261 height 871
click at [1121, 770] on div at bounding box center [1217, 826] width 53 height 53
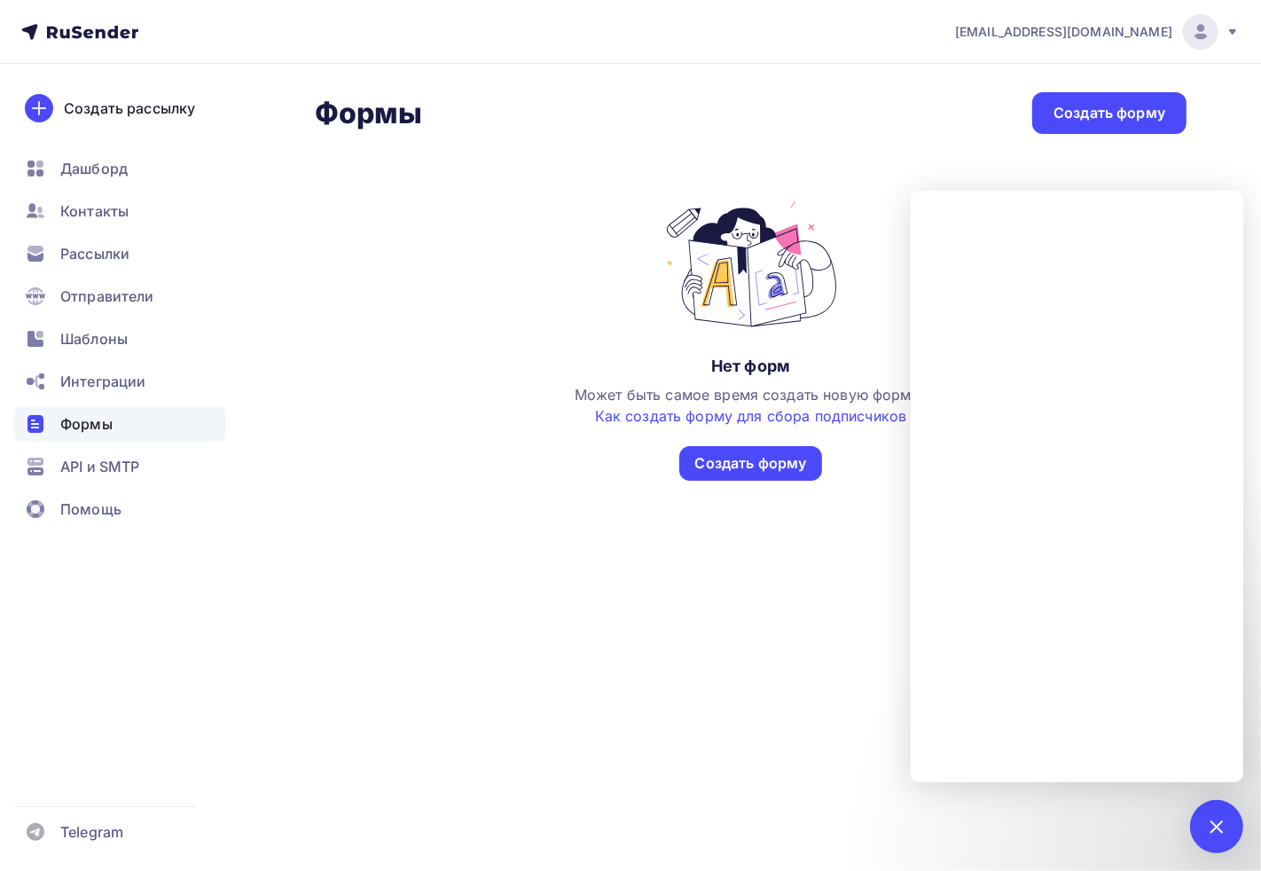
drag, startPoint x: 528, startPoint y: 554, endPoint x: 710, endPoint y: 466, distance: 202.0
click at [528, 554] on div "adm@ab-express.ru Аккаунт Тарифы Выйти Создать рассылку Дашборд Контакты Рассыл…" at bounding box center [630, 435] width 1261 height 871
click at [735, 449] on div "Создать форму" at bounding box center [752, 463] width 144 height 35
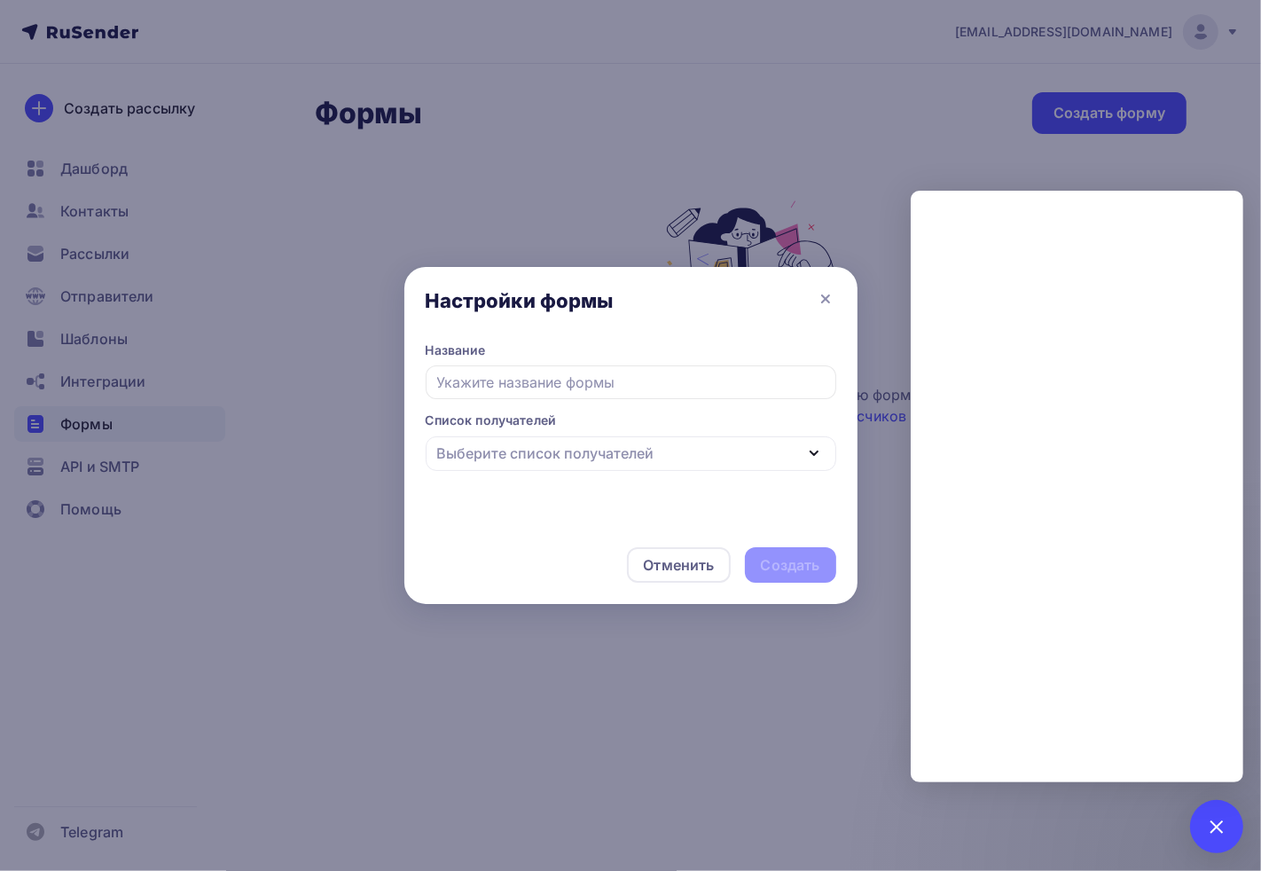
click at [489, 371] on input "text" at bounding box center [631, 382] width 411 height 34
type input "Подписка на рассылку с сайта"
click at [1121, 770] on div at bounding box center [1217, 826] width 53 height 53
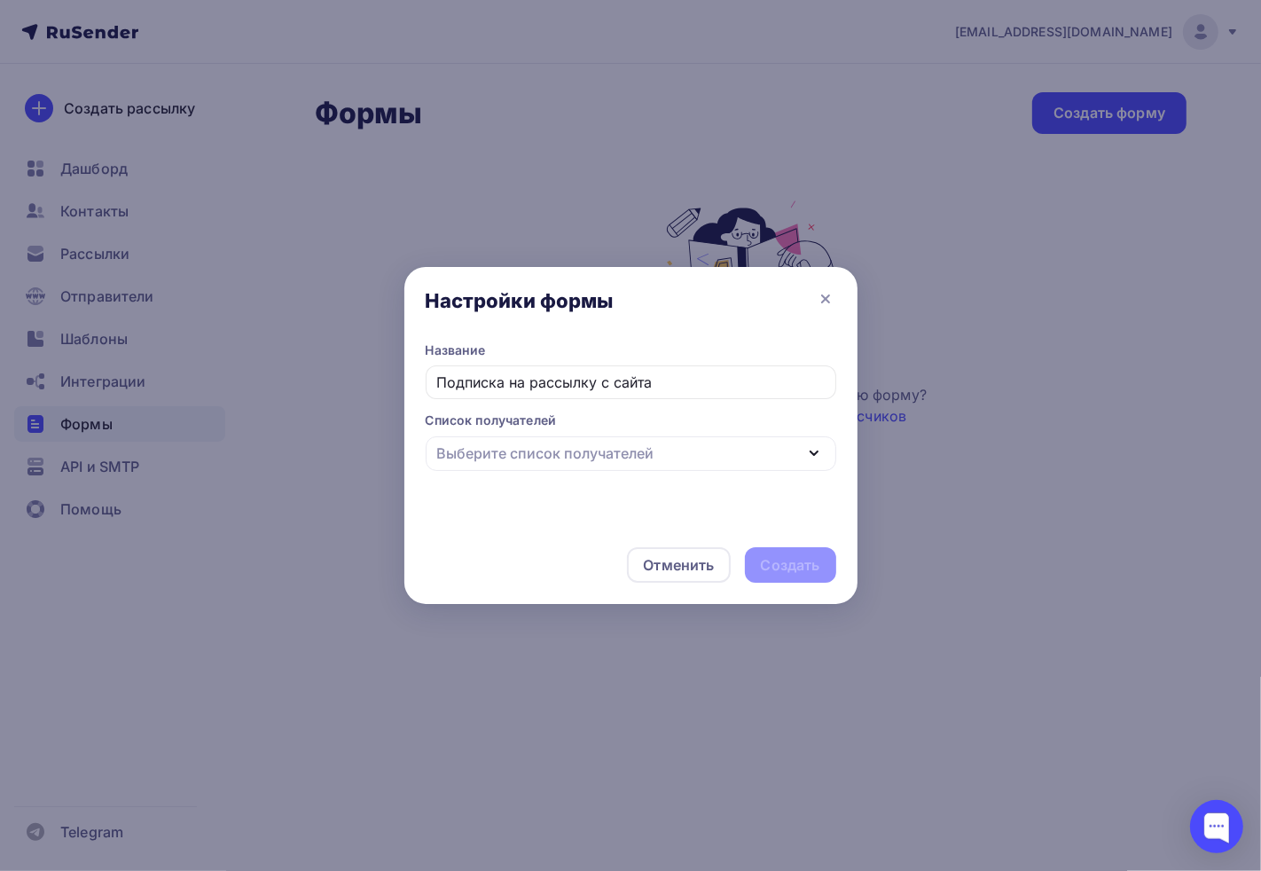
click at [706, 463] on div "Выберите список получателей" at bounding box center [631, 453] width 411 height 35
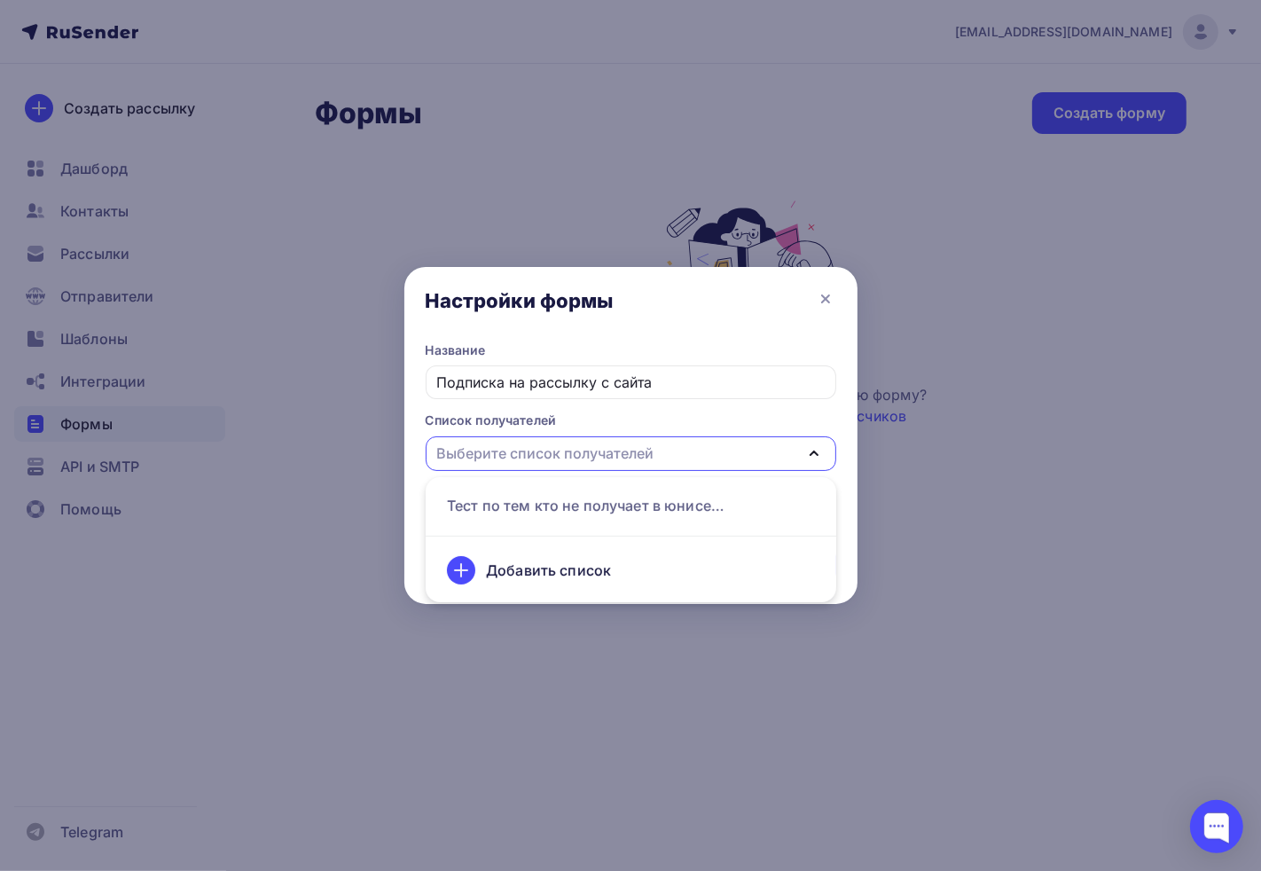
click at [706, 463] on div "Выберите список получателей" at bounding box center [631, 453] width 411 height 35
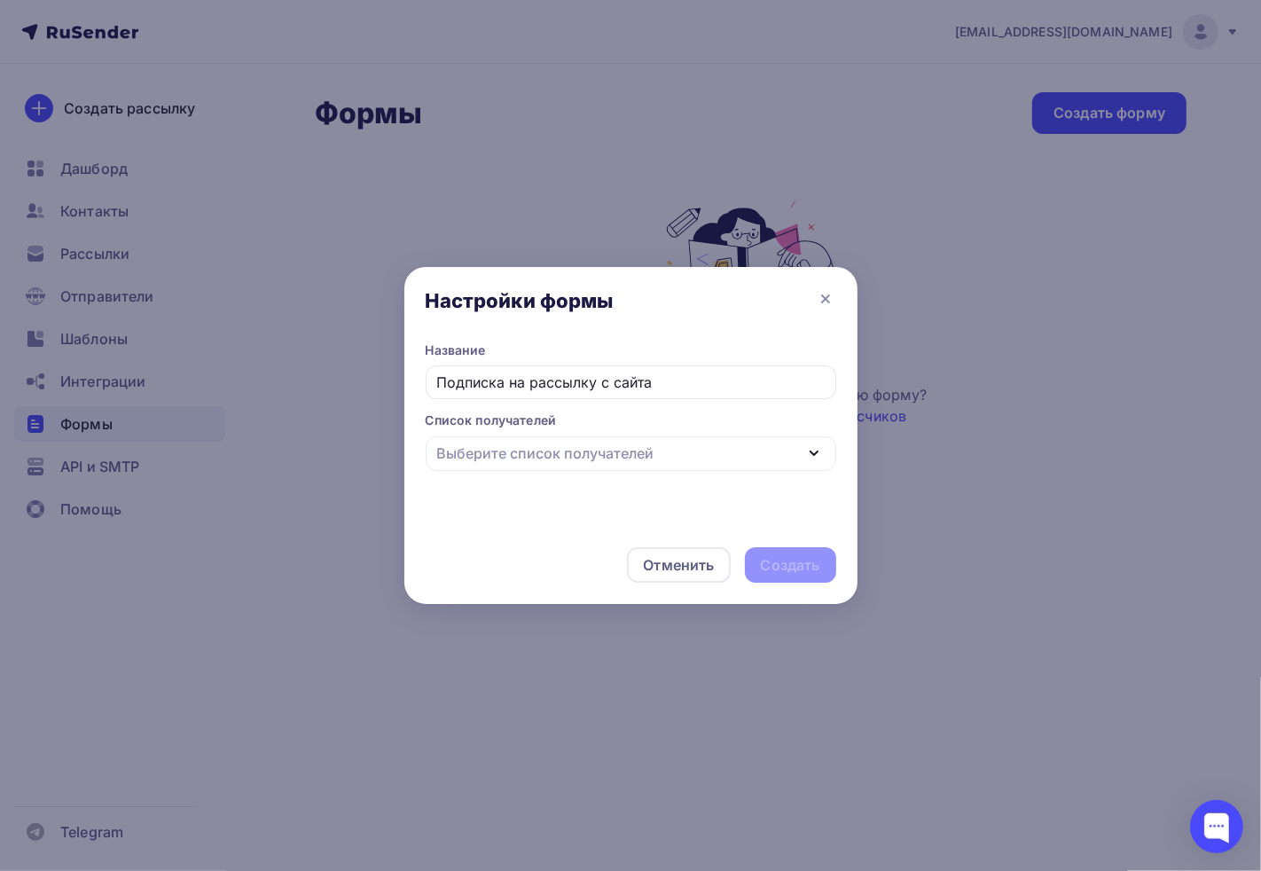
click at [706, 463] on div "Выберите список получателей" at bounding box center [631, 453] width 411 height 35
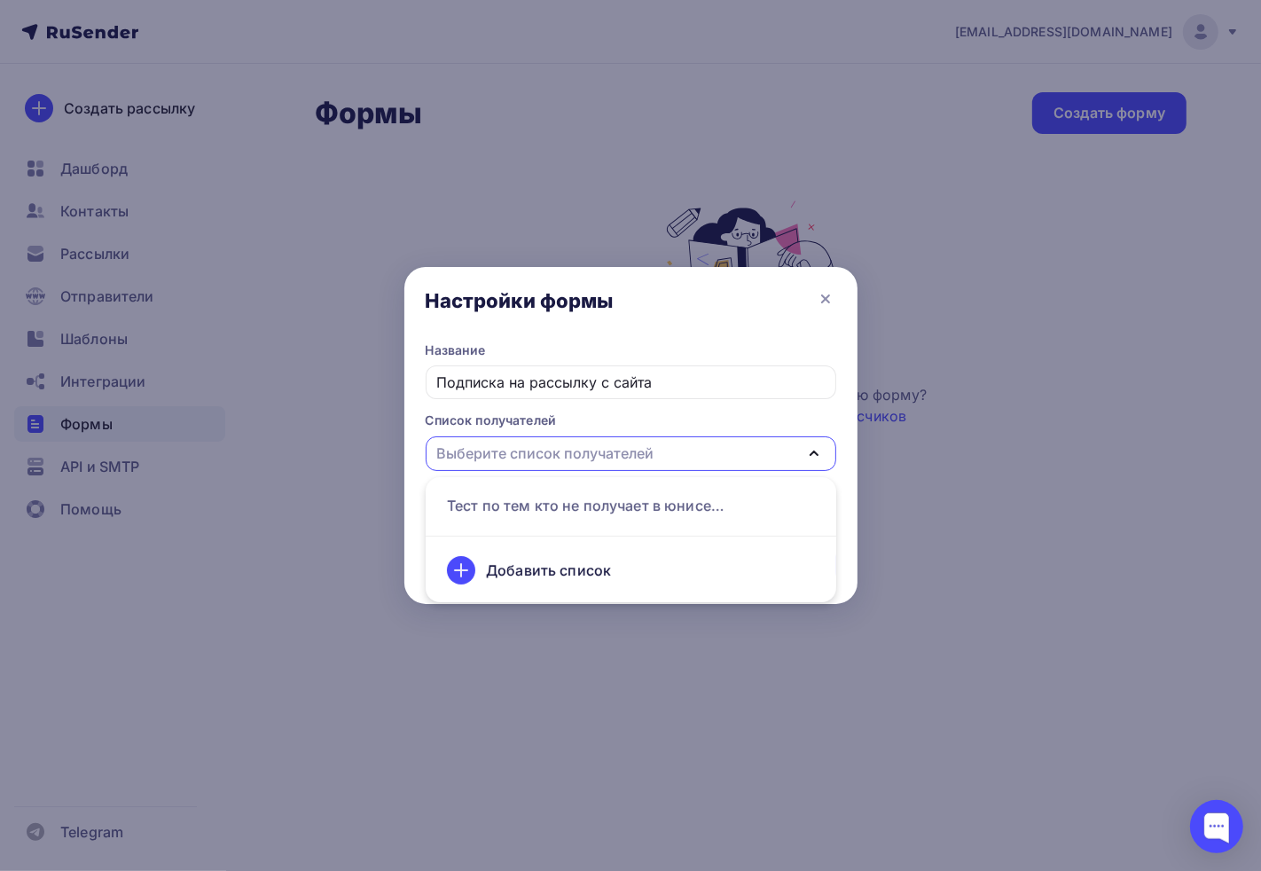
click at [706, 463] on div "Выберите список получателей" at bounding box center [631, 453] width 411 height 35
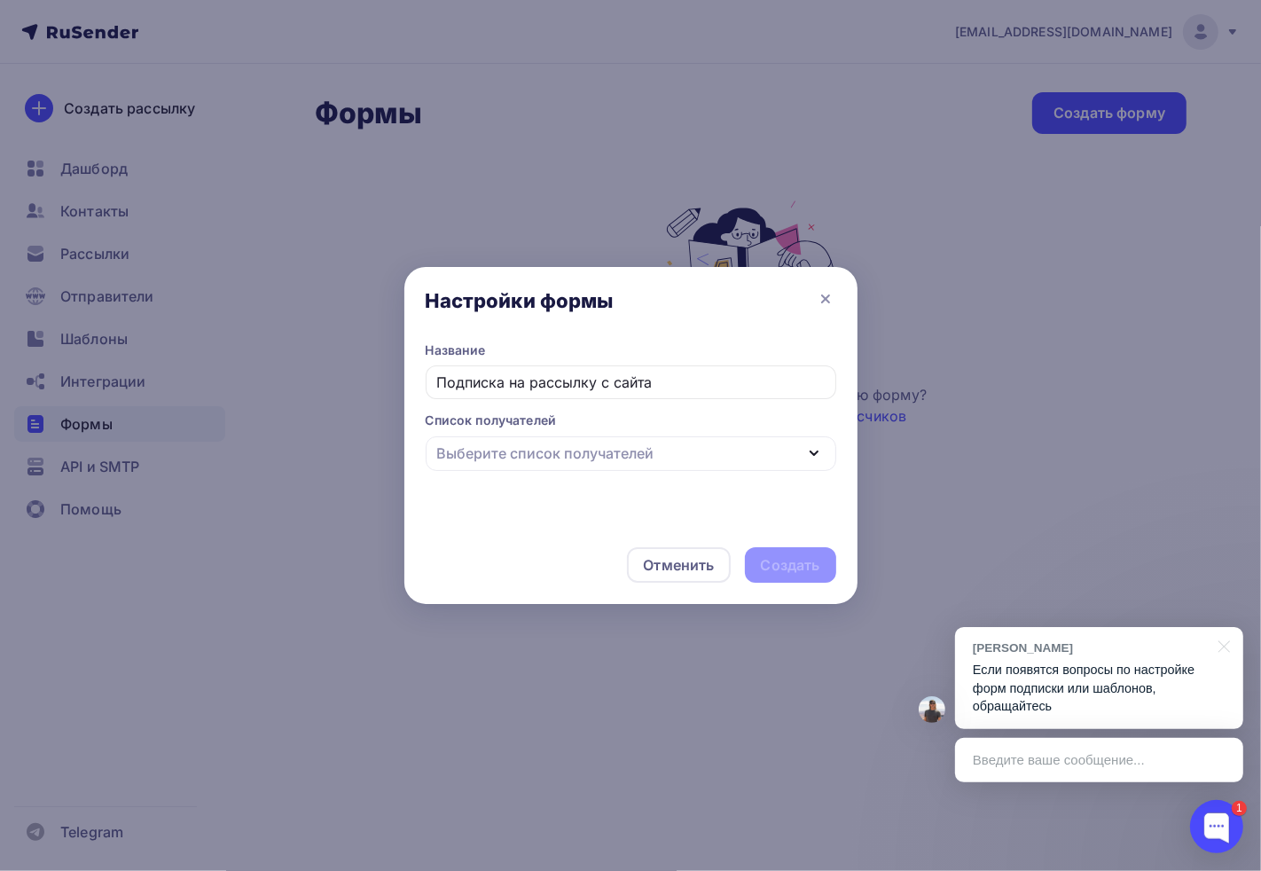
click at [1065, 670] on p "Если появятся вопросы по настройке форм подписки или шаблонов, обращайтесь" at bounding box center [1099, 688] width 253 height 55
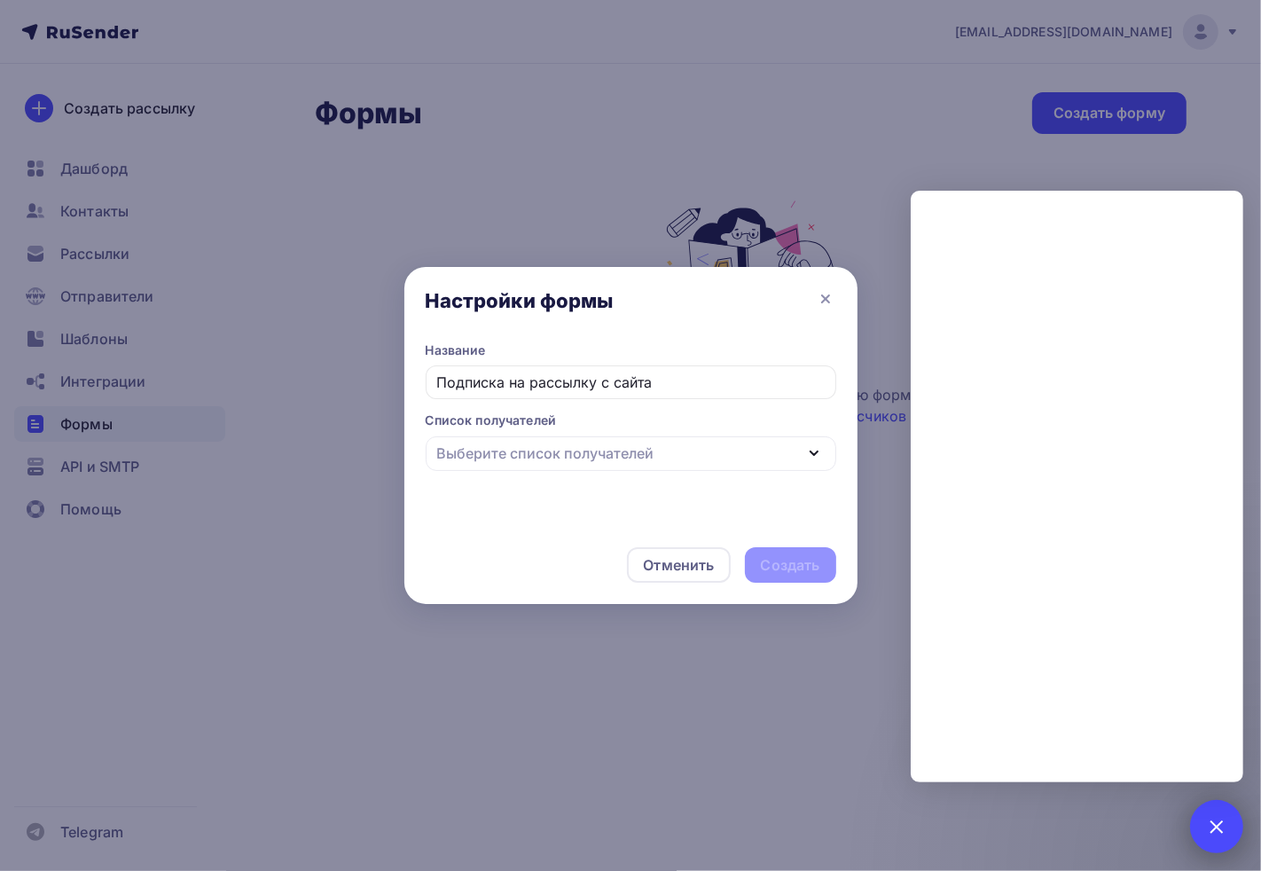
click at [1121, 770] on div at bounding box center [1217, 826] width 24 height 24
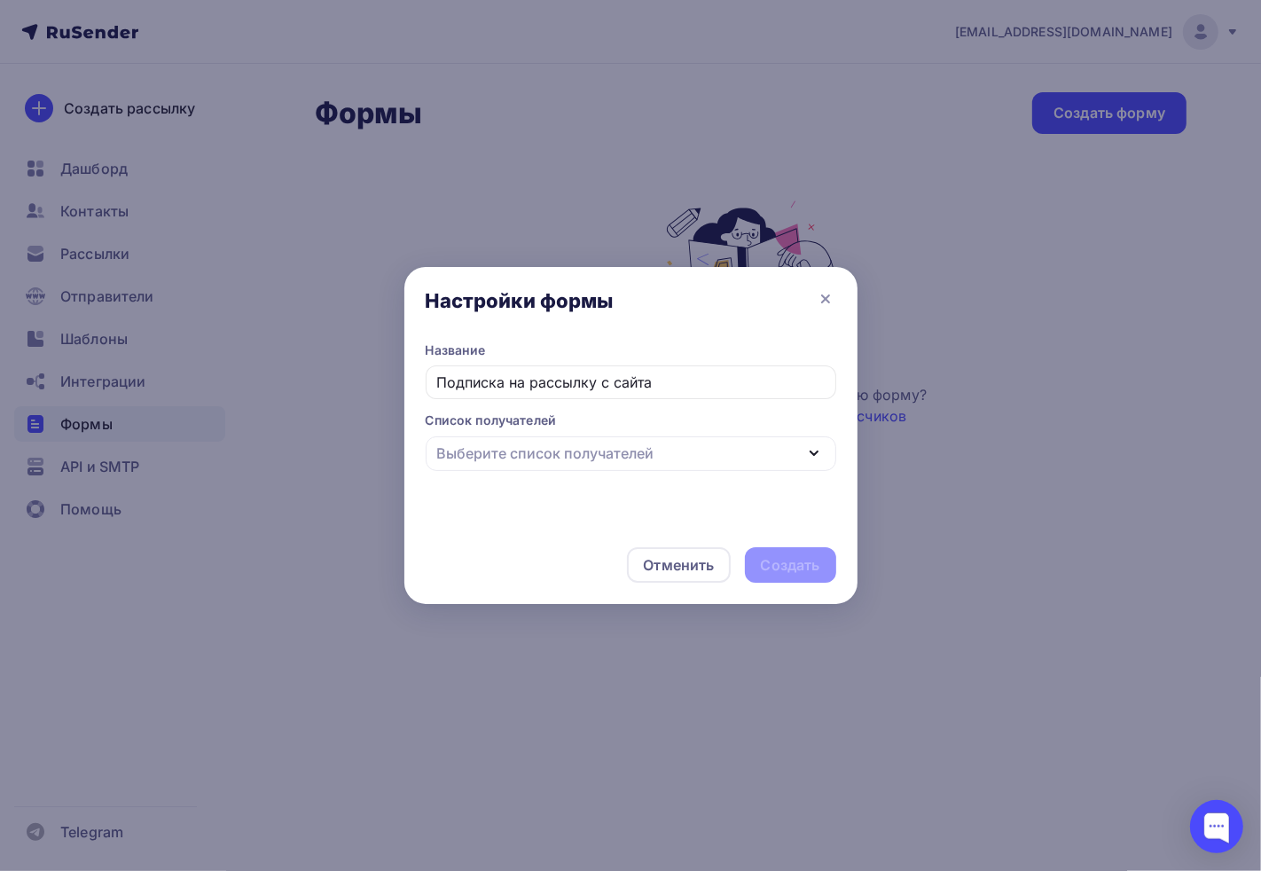
click at [561, 476] on div "Название Подписка на рассылку с сайта Список получателей Выберите список получа…" at bounding box center [631, 434] width 453 height 185
click at [536, 463] on div "Выберите список получателей" at bounding box center [545, 453] width 217 height 21
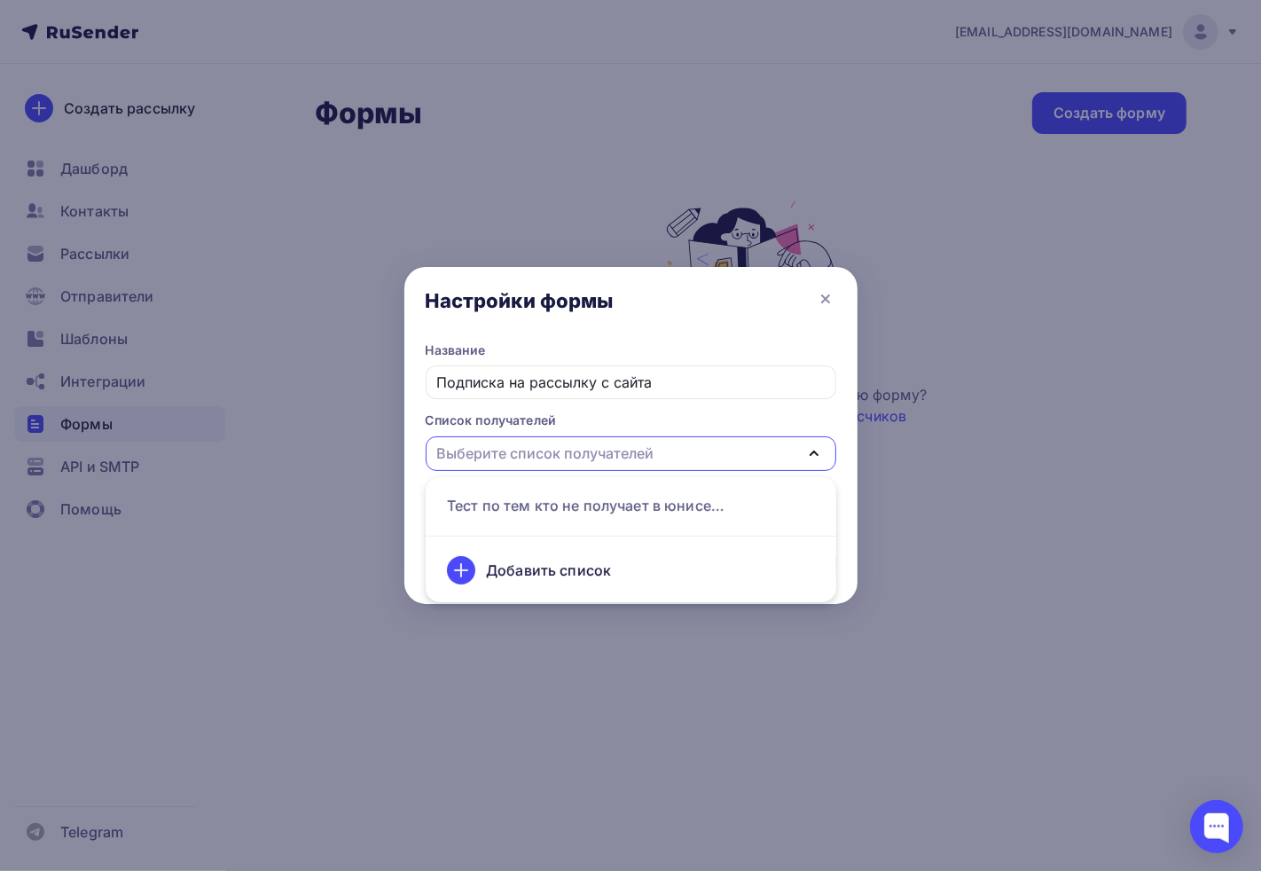
click at [553, 581] on div "Добавить список" at bounding box center [630, 570] width 389 height 43
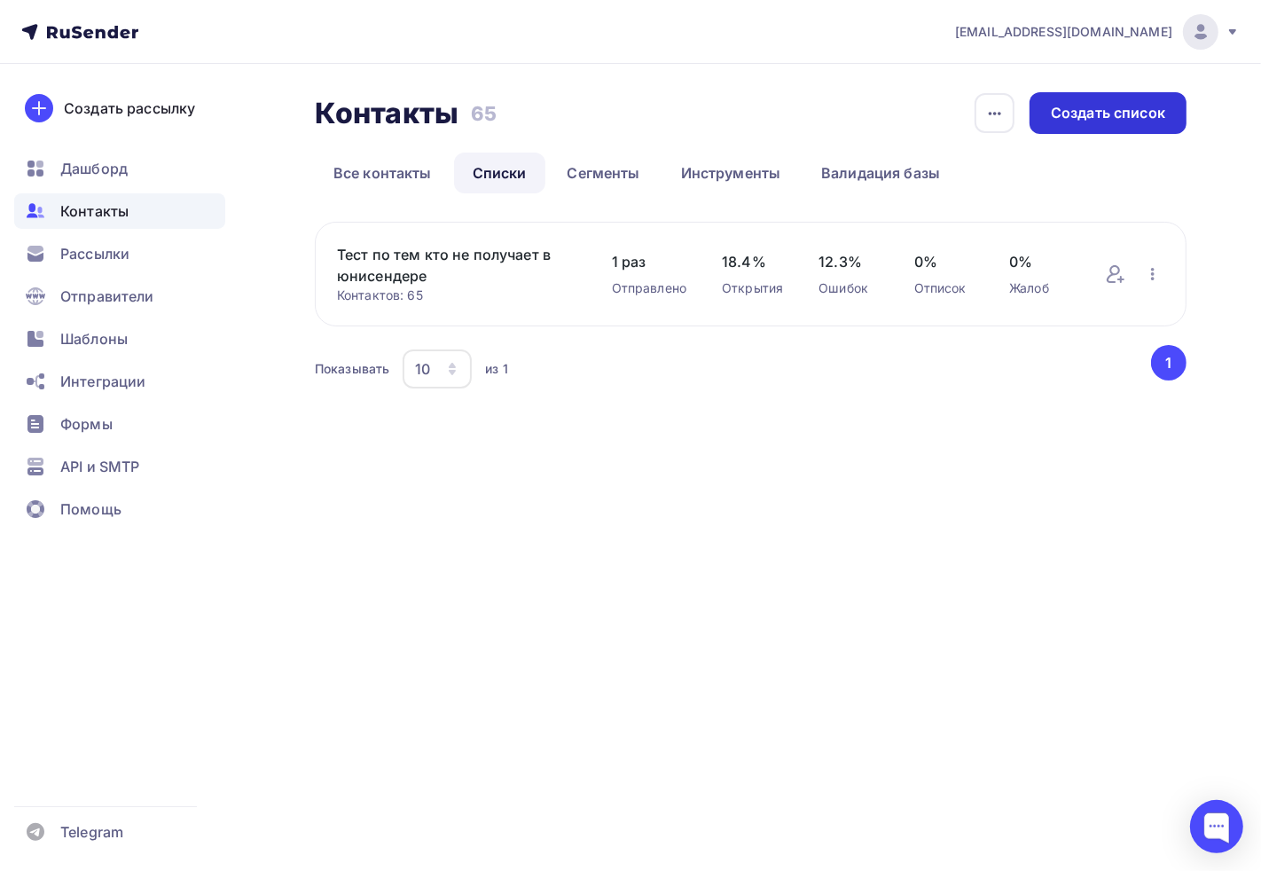
click at [1121, 122] on div "Создать список" at bounding box center [1108, 113] width 114 height 20
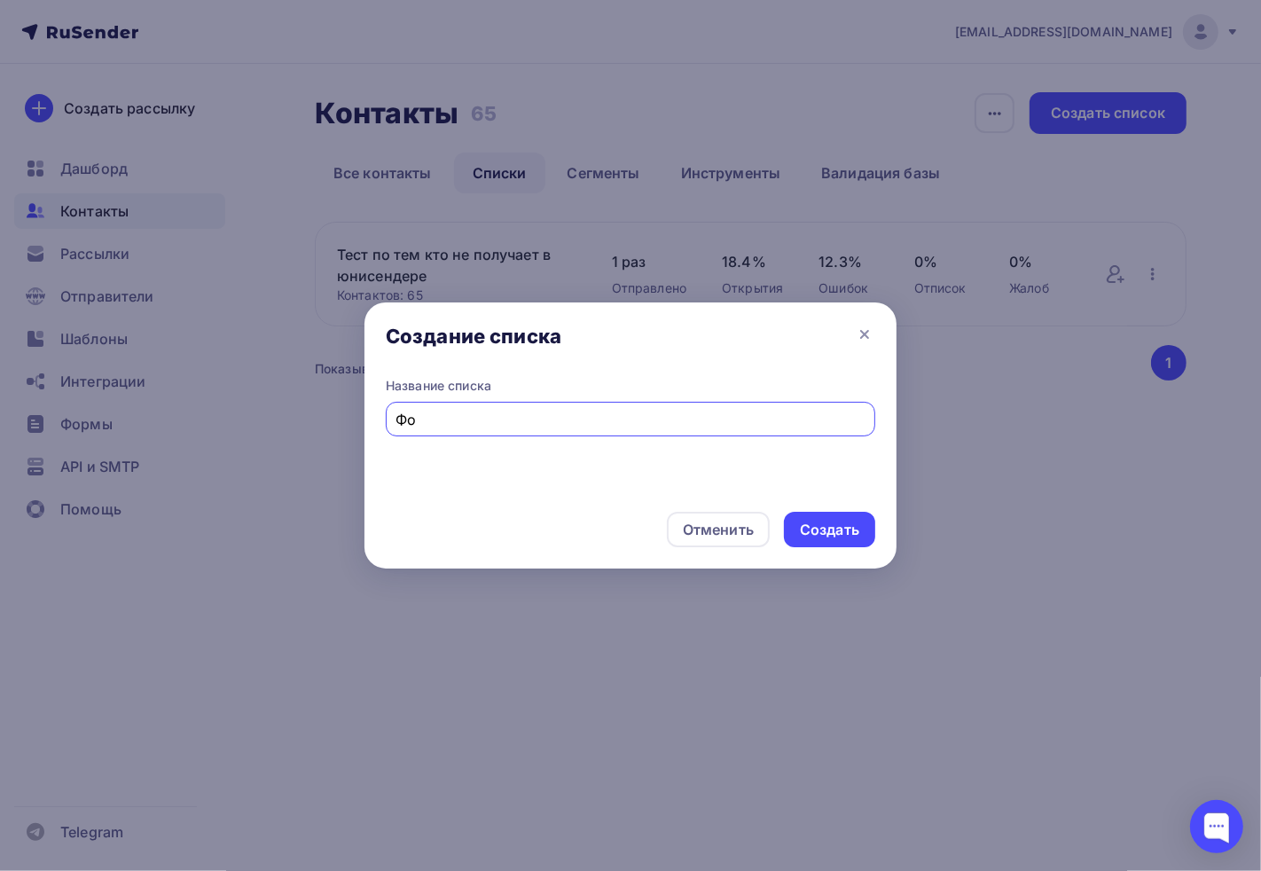
type input "Ф"
type input "Не подписчики ( с формы подписки сюда падают)"
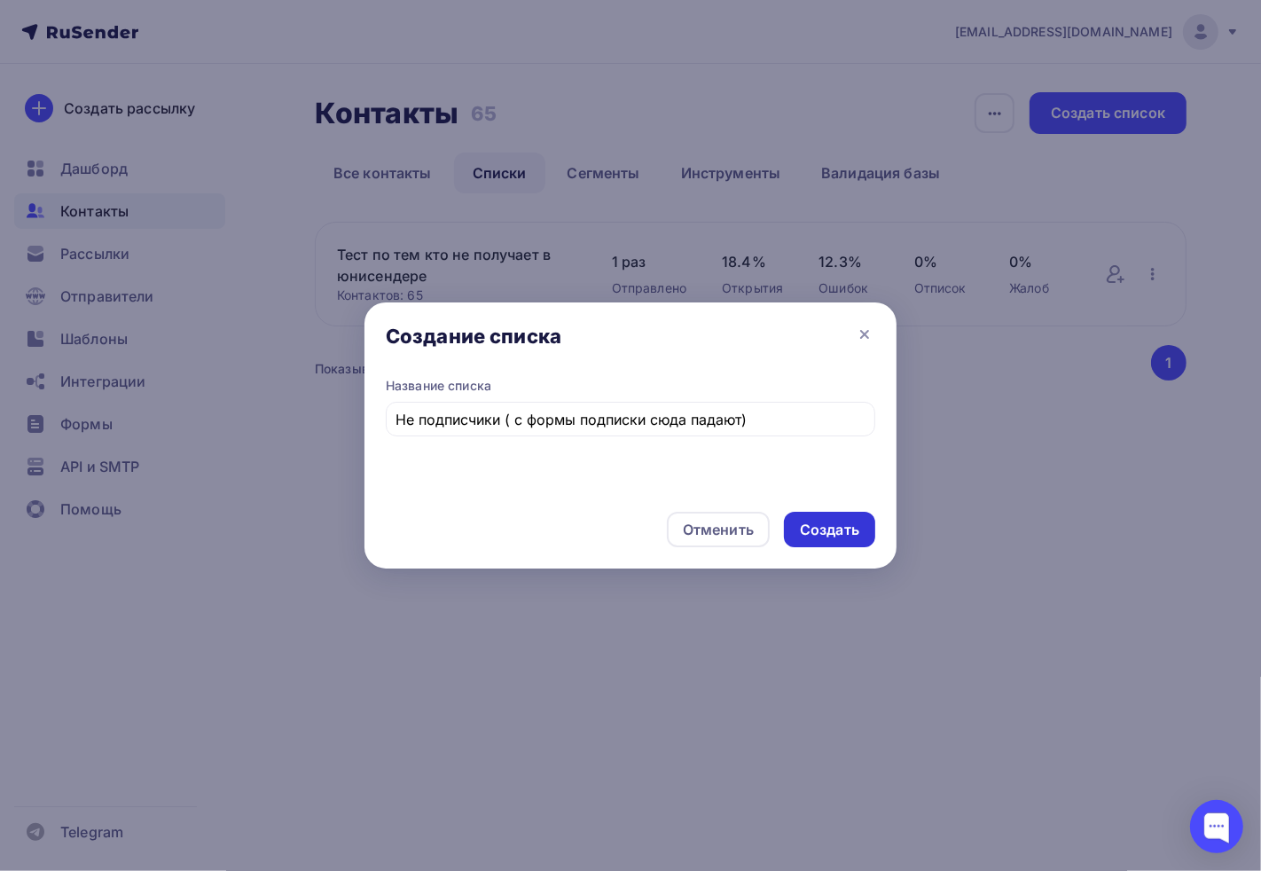
drag, startPoint x: 839, startPoint y: 536, endPoint x: 854, endPoint y: 527, distance: 17.5
click at [839, 535] on div "Создать" at bounding box center [829, 530] width 59 height 20
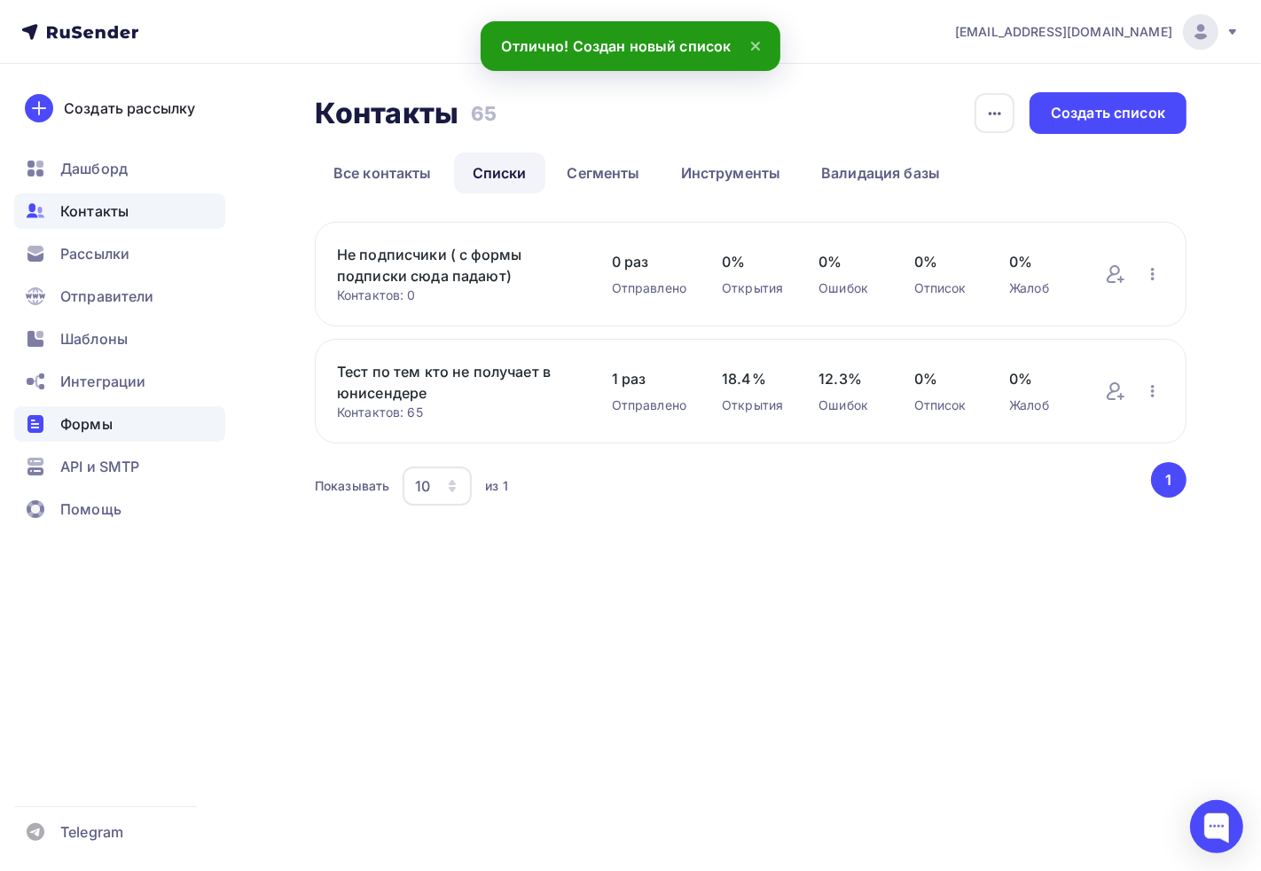
click at [86, 418] on span "Формы" at bounding box center [86, 423] width 52 height 21
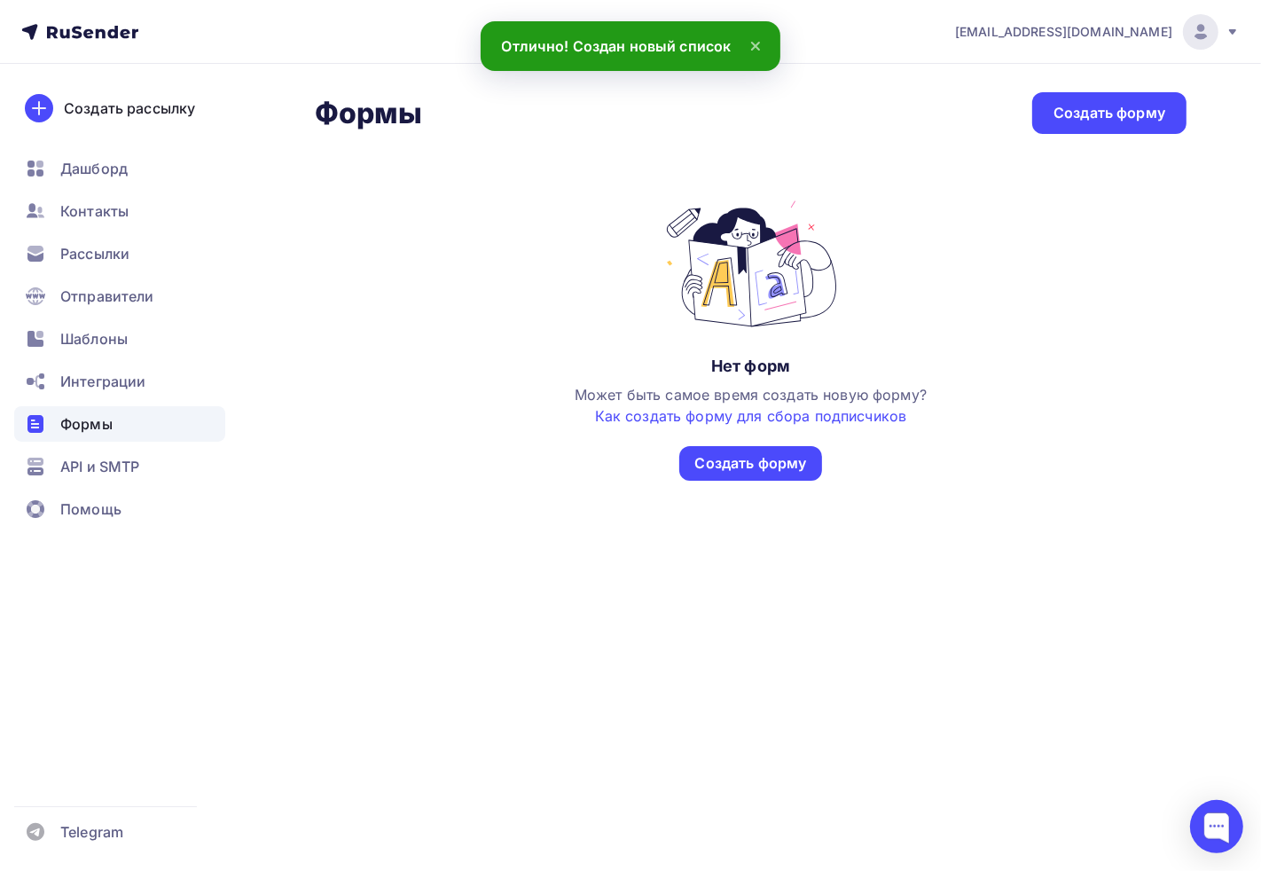
click at [781, 489] on div "Формы Формы Создать форму Нет форм Может быть самое время создать новую форму? …" at bounding box center [630, 308] width 1261 height 488
click at [769, 473] on div "Создать форму" at bounding box center [752, 463] width 144 height 35
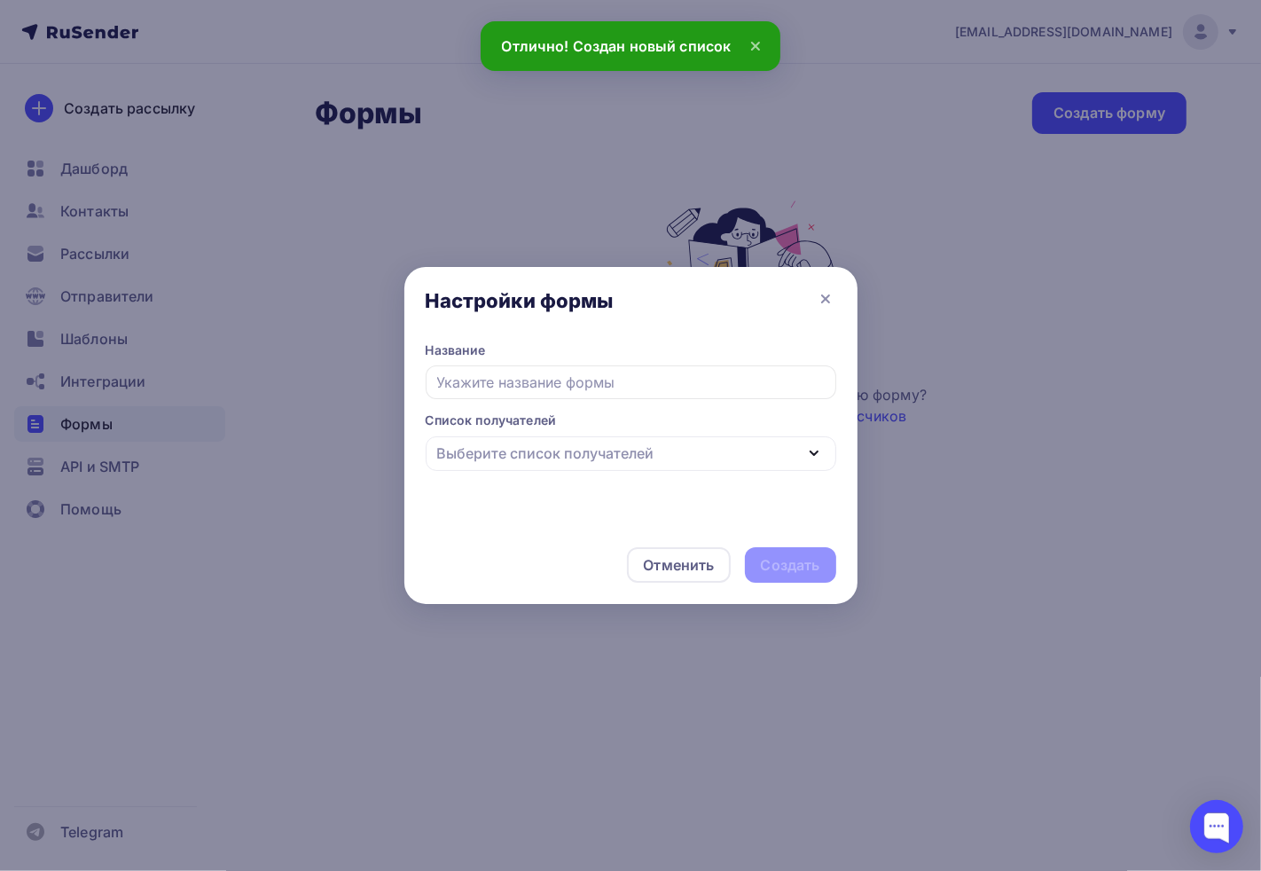
click at [573, 400] on span "Название" at bounding box center [631, 377] width 411 height 70
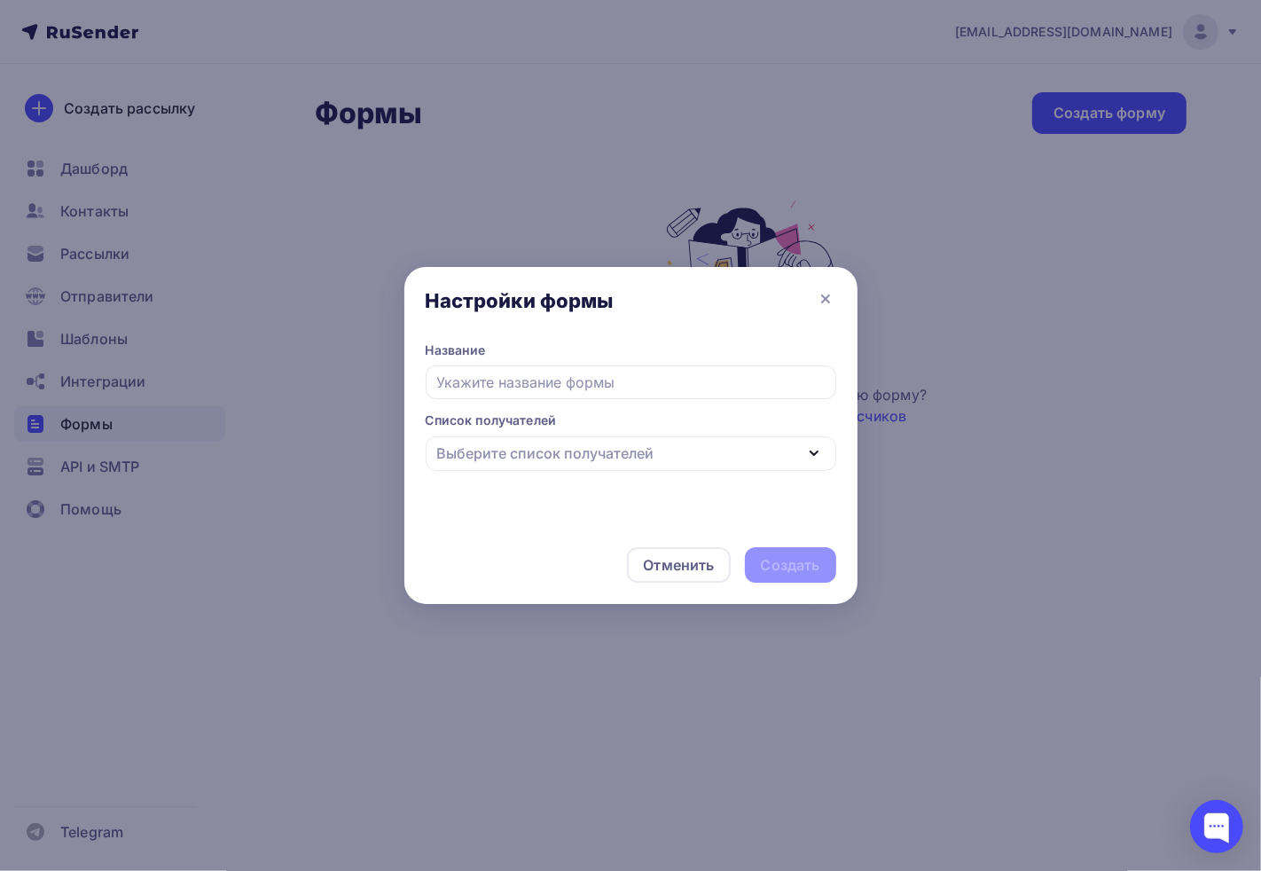
click at [545, 470] on div "Выберите список получателей" at bounding box center [631, 453] width 411 height 35
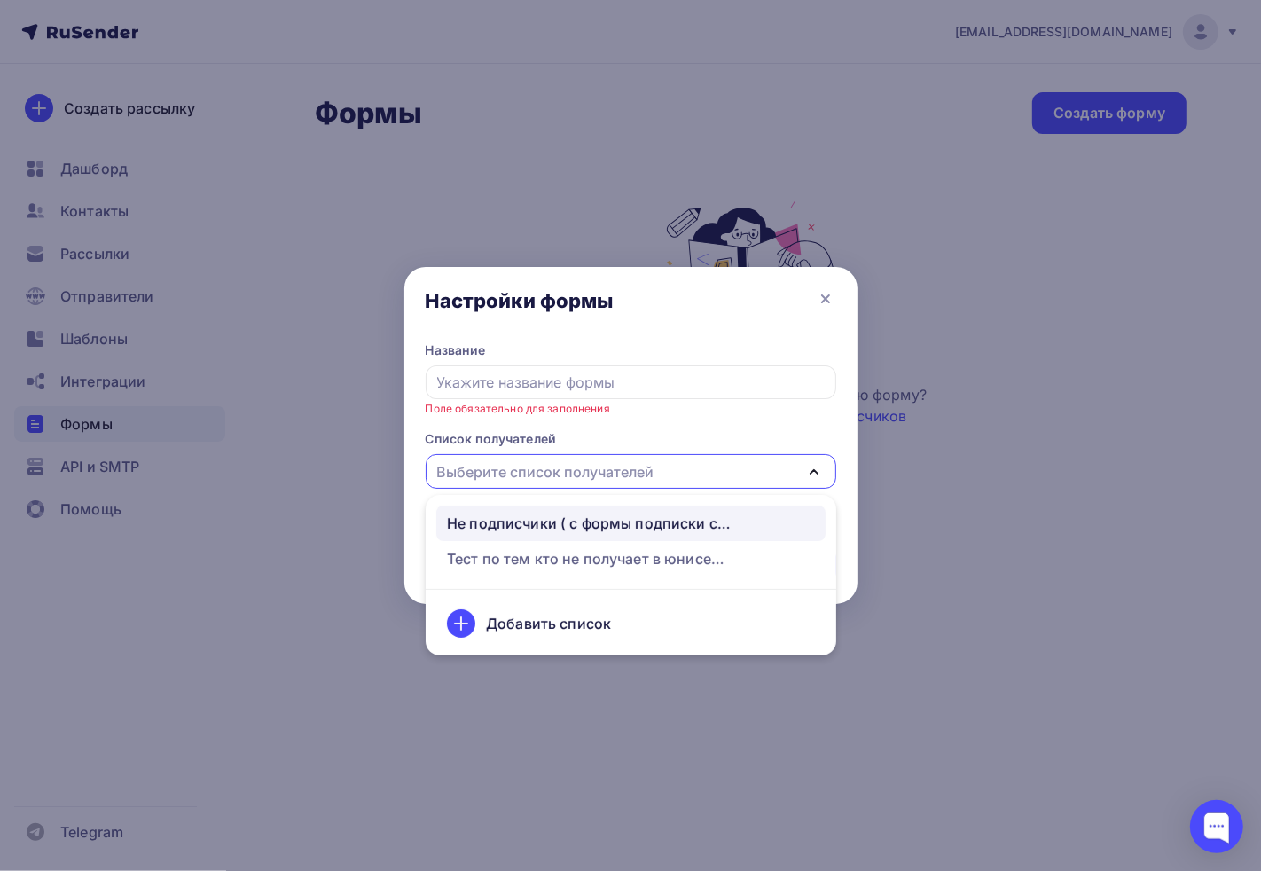
click at [546, 528] on div "Не подписчики ( с формы подписки сюда падают)" at bounding box center [589, 523] width 284 height 21
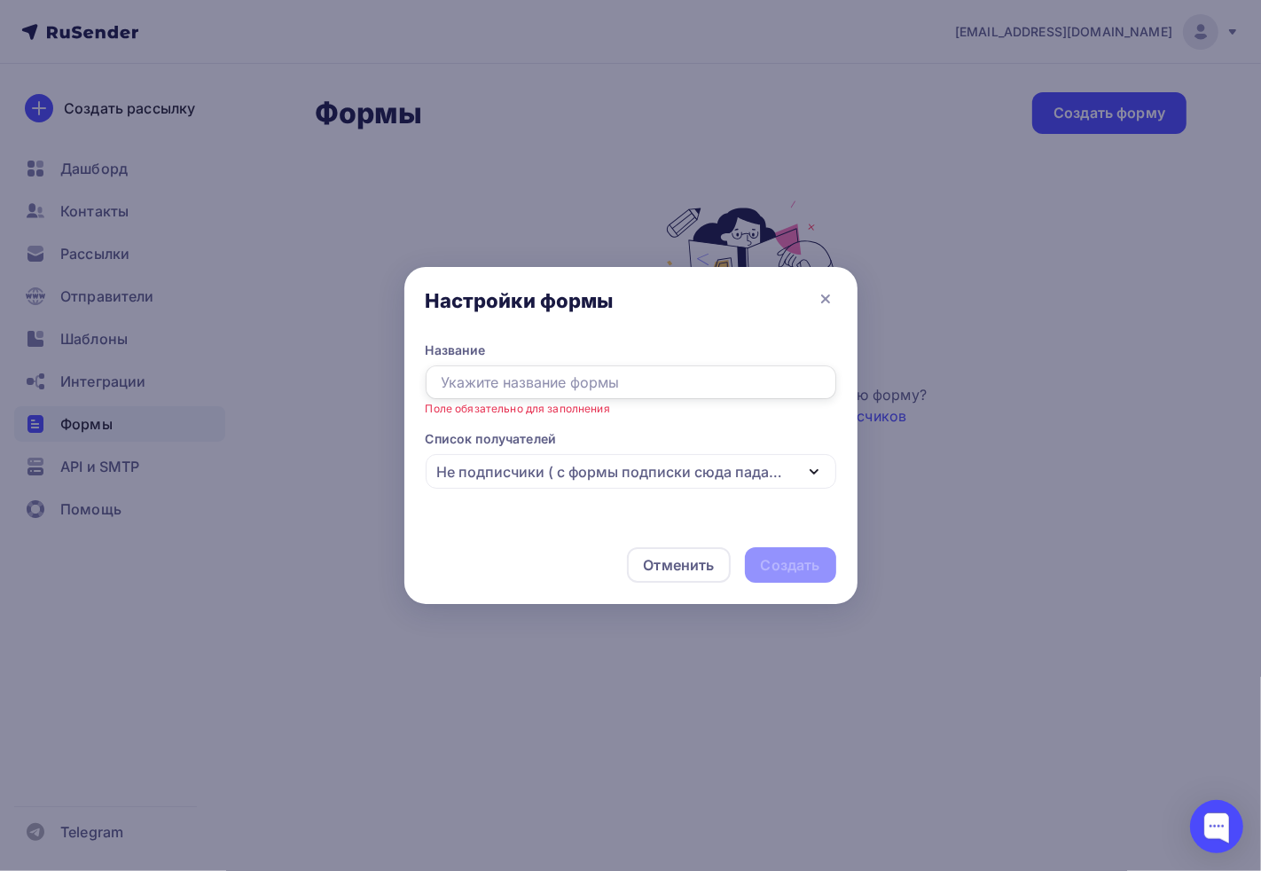
click at [485, 379] on input "text" at bounding box center [631, 382] width 411 height 34
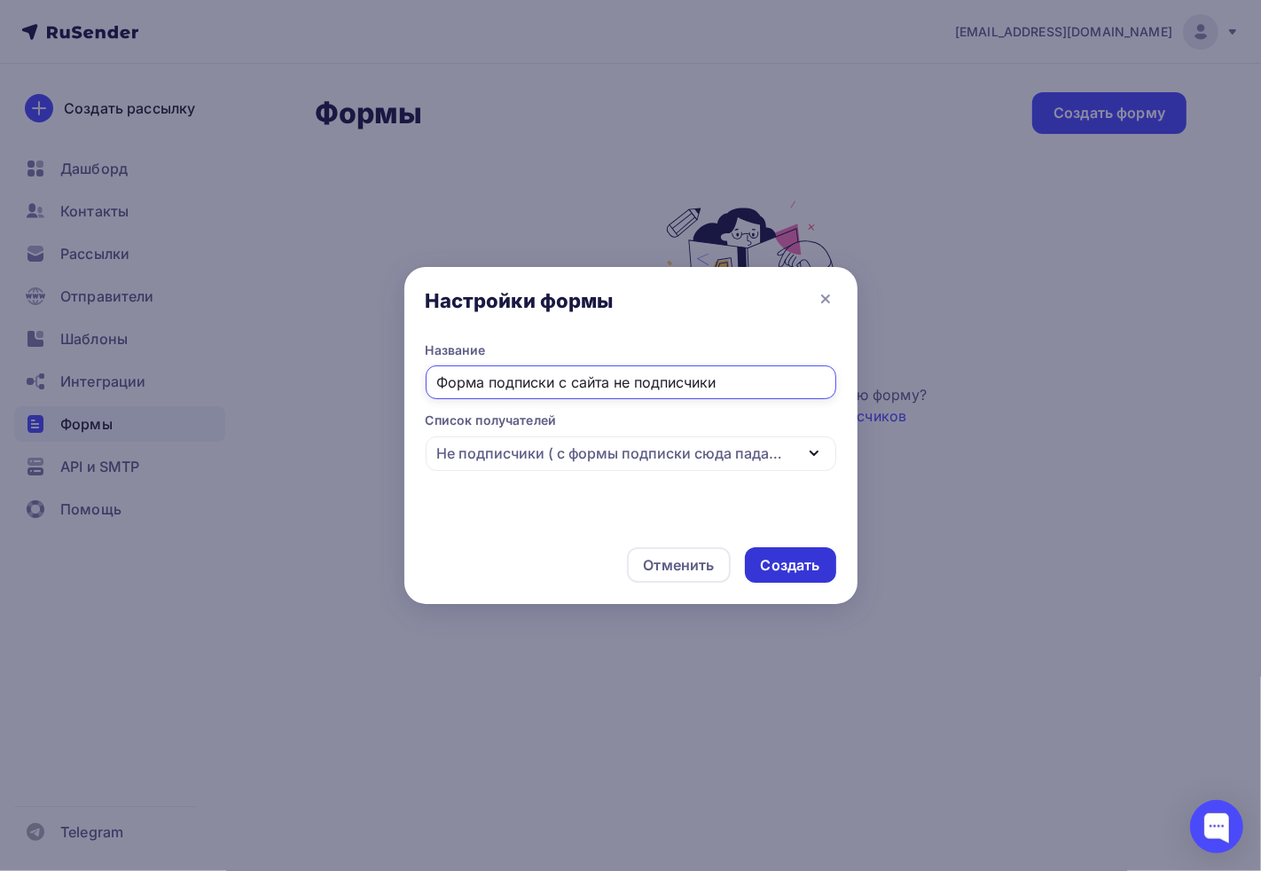
type input "Форма подписки с сайта не подписчики"
click at [800, 570] on div "Создать" at bounding box center [790, 565] width 59 height 20
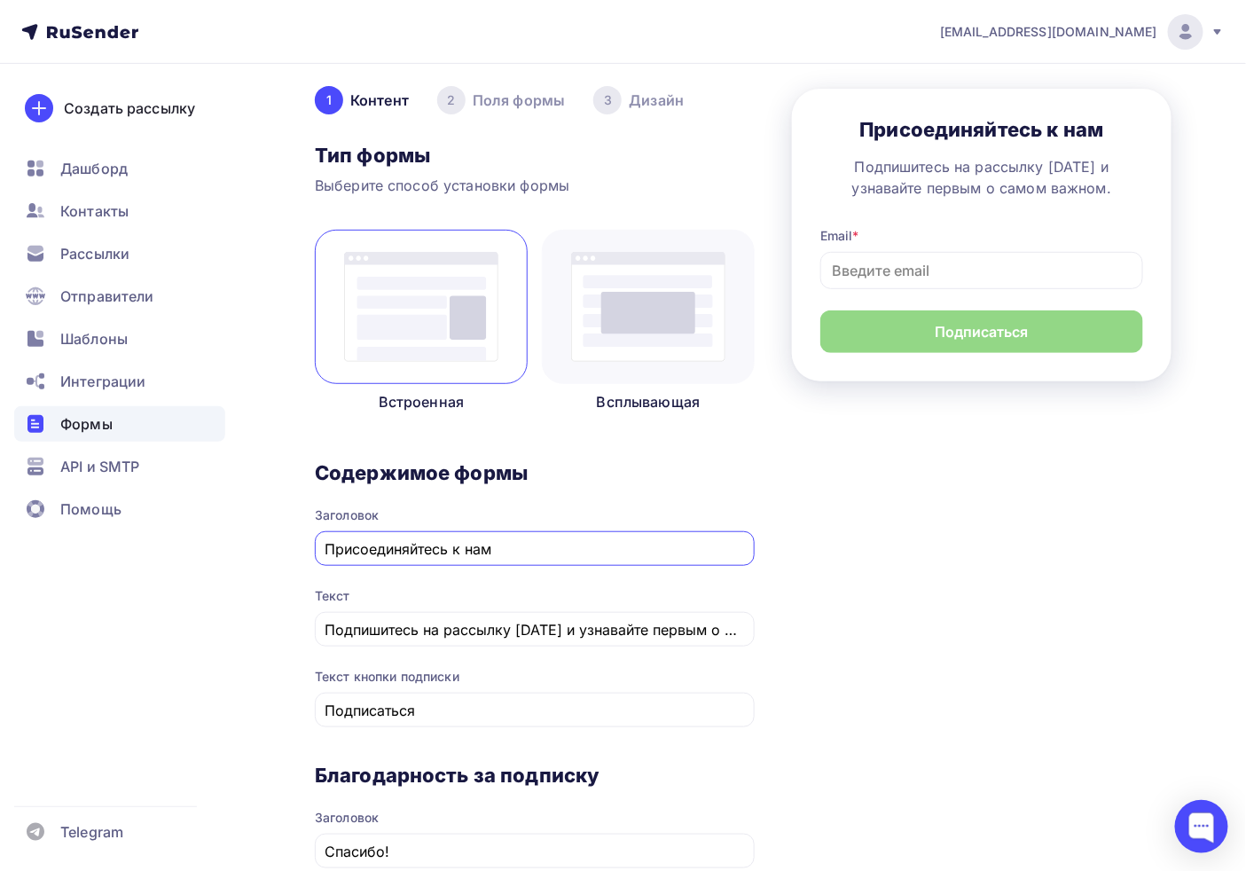
scroll to position [89, 0]
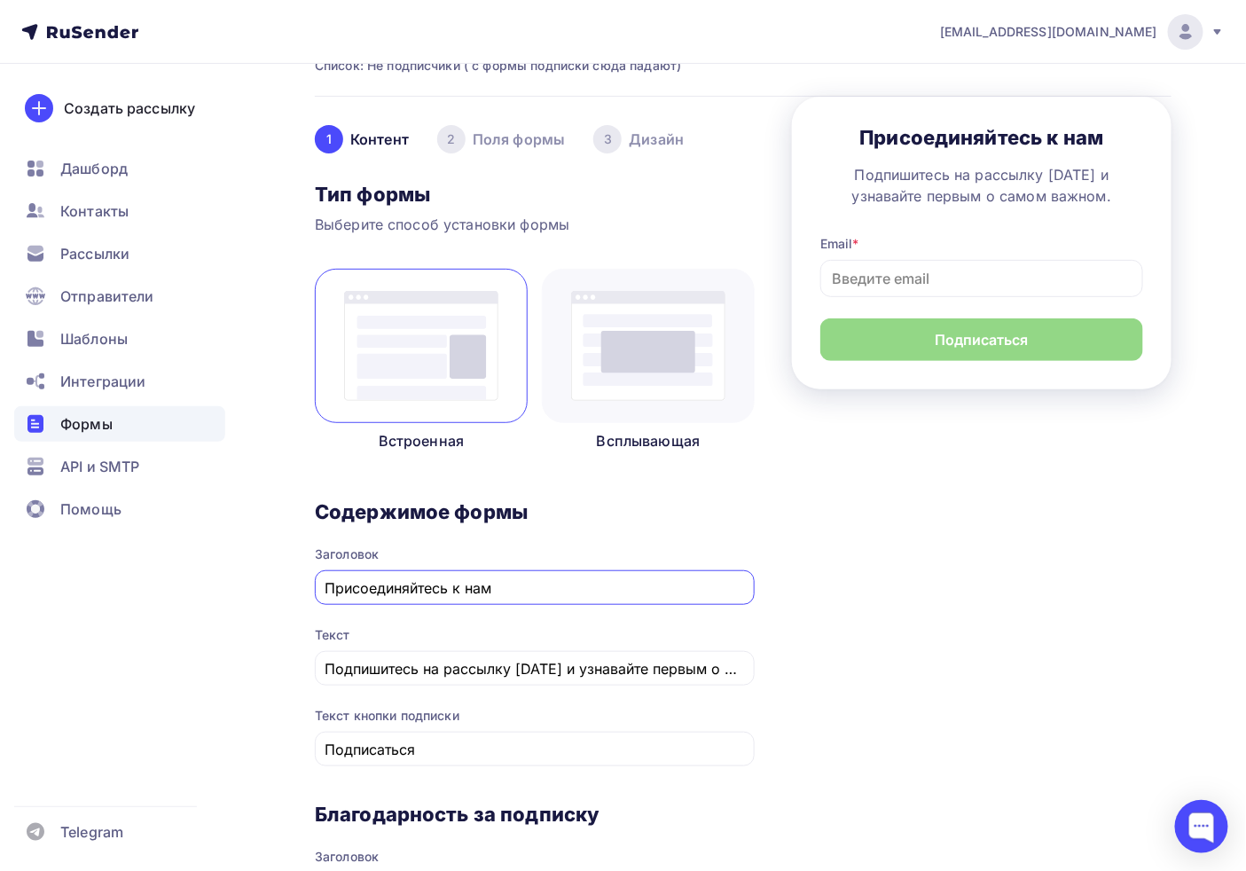
click at [648, 365] on img at bounding box center [648, 346] width 154 height 110
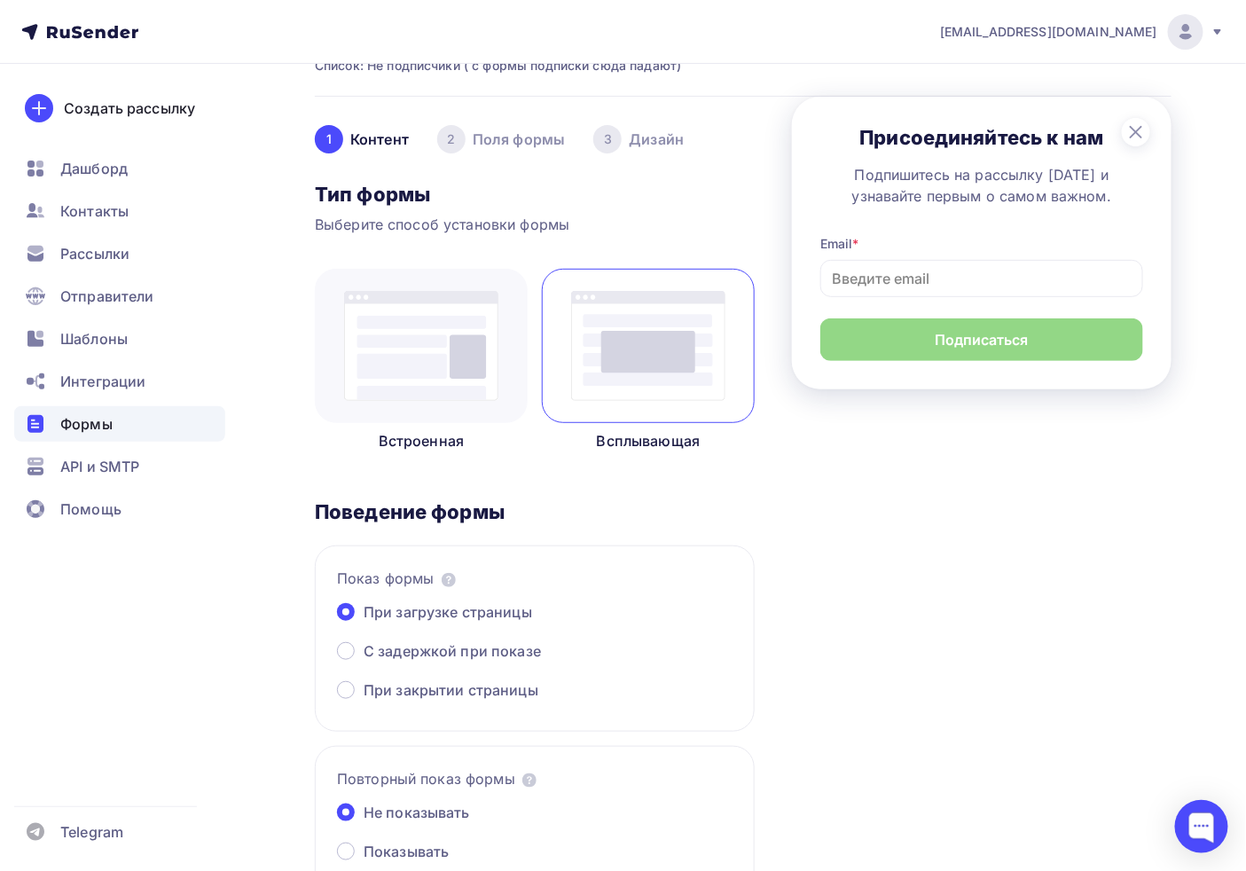
click at [402, 370] on img at bounding box center [421, 346] width 154 height 110
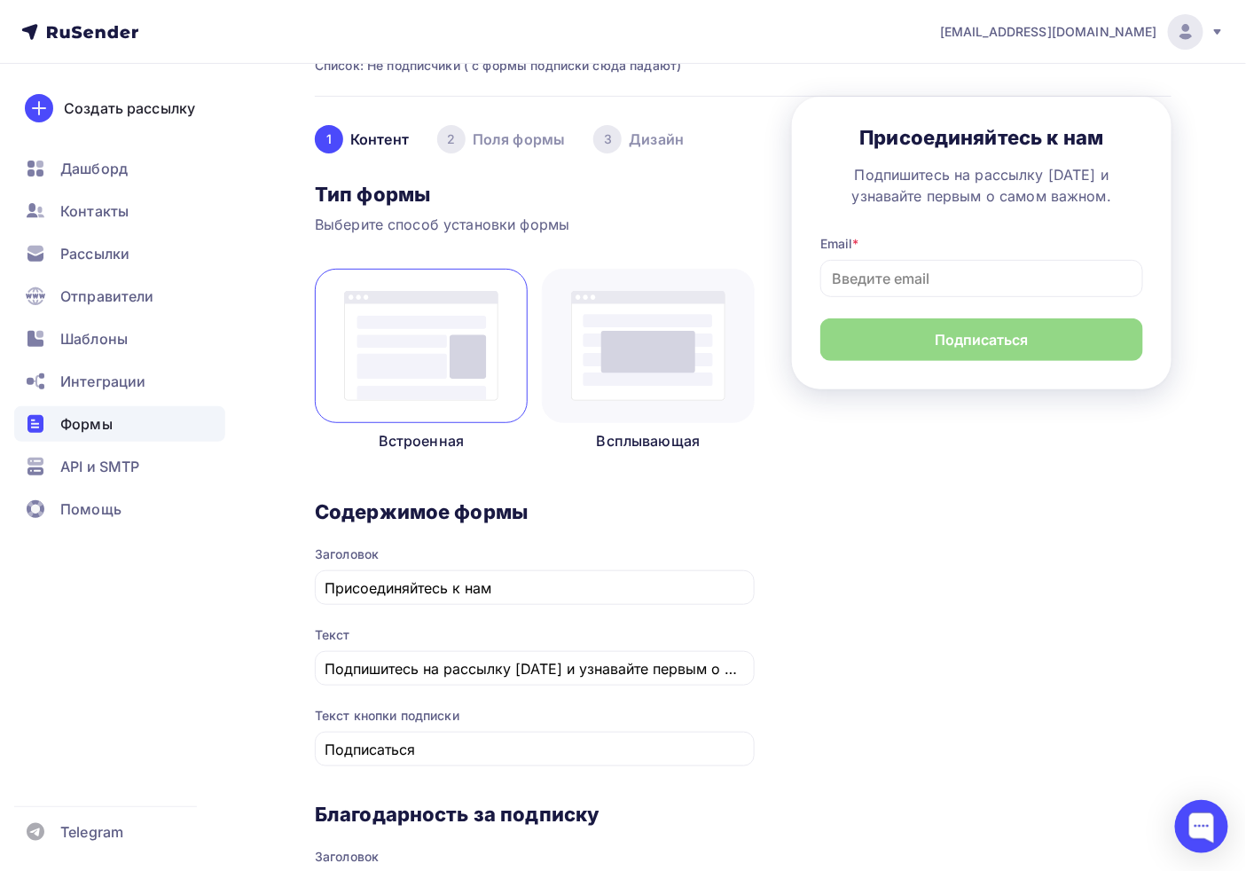
click at [689, 358] on img at bounding box center [648, 346] width 154 height 110
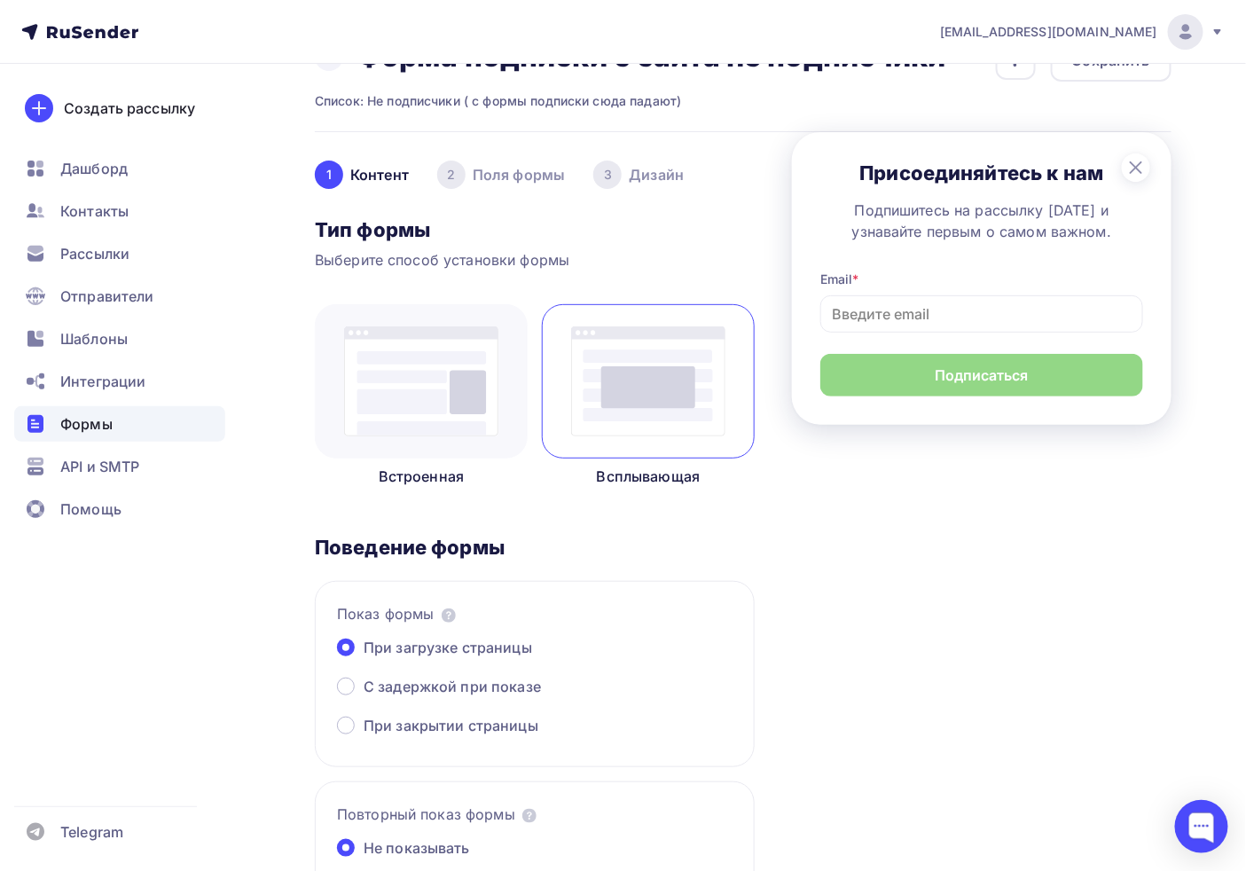
scroll to position [0, 0]
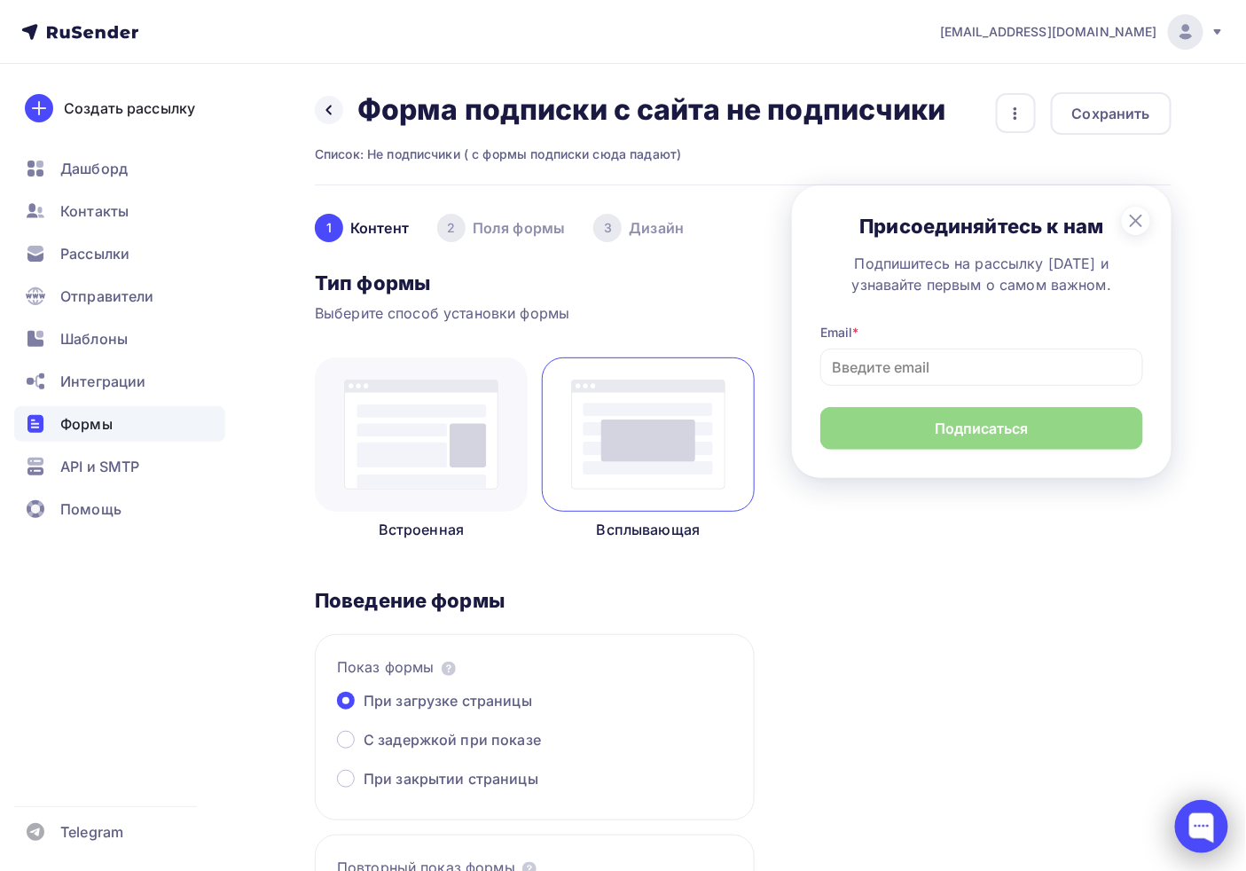
click at [1121, 770] on div at bounding box center [1201, 826] width 53 height 53
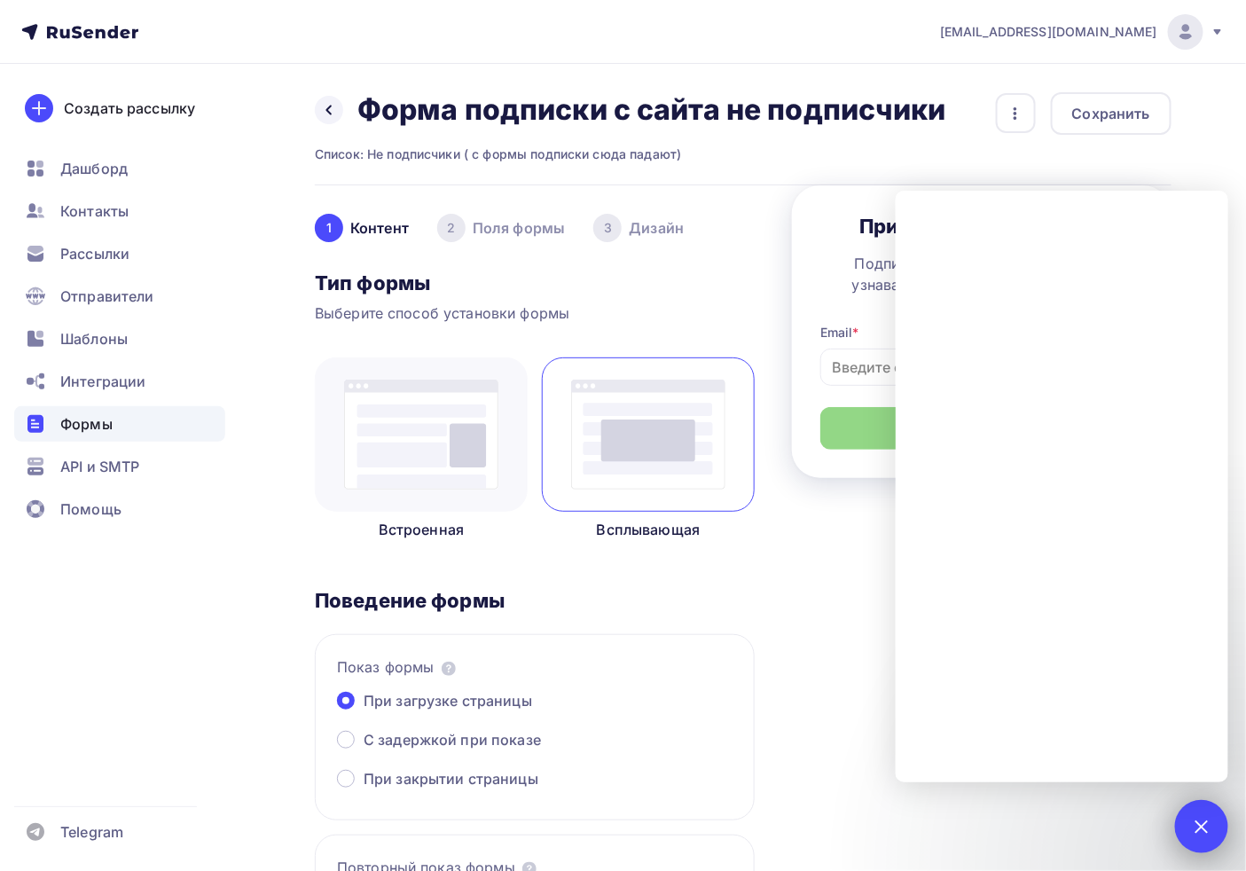
click at [1121, 770] on div "1" at bounding box center [1201, 826] width 53 height 53
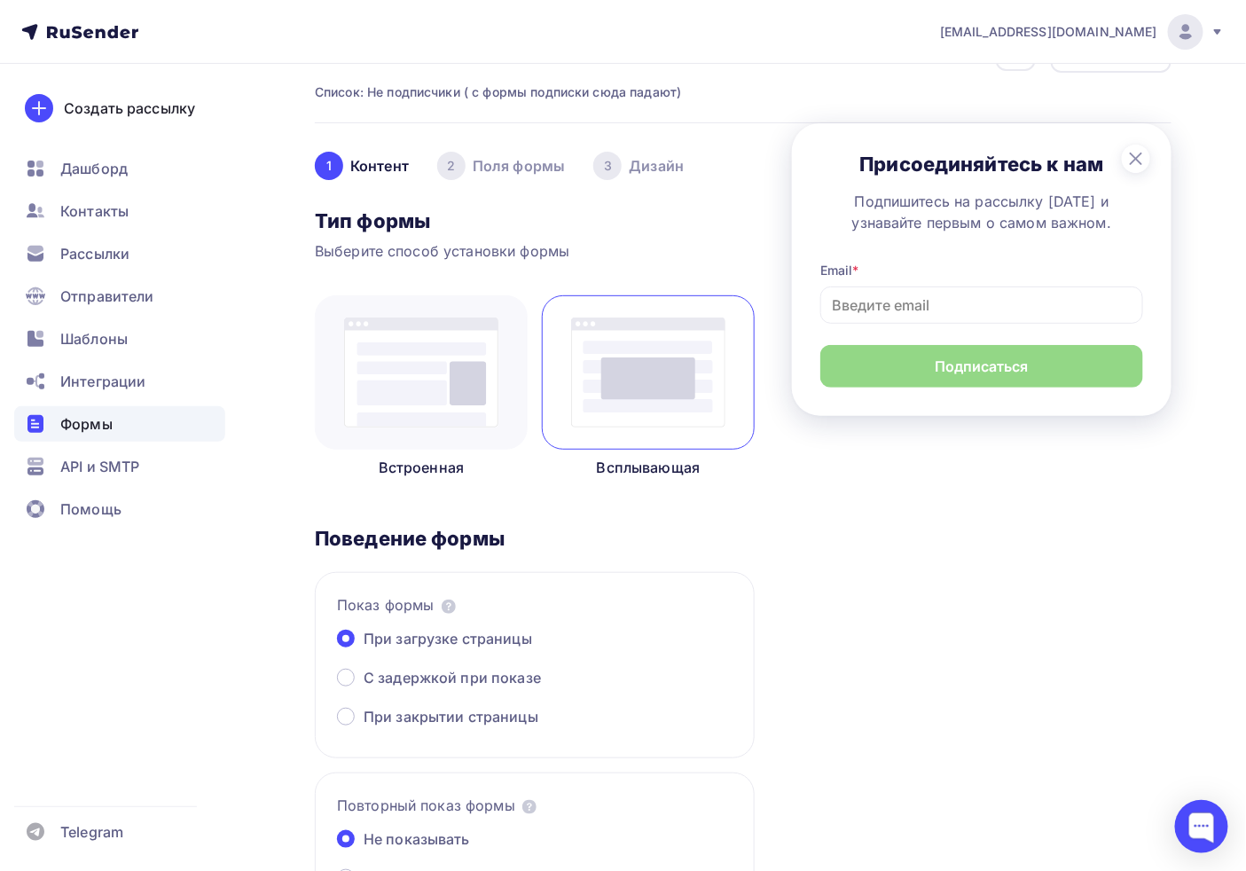
scroll to position [197, 0]
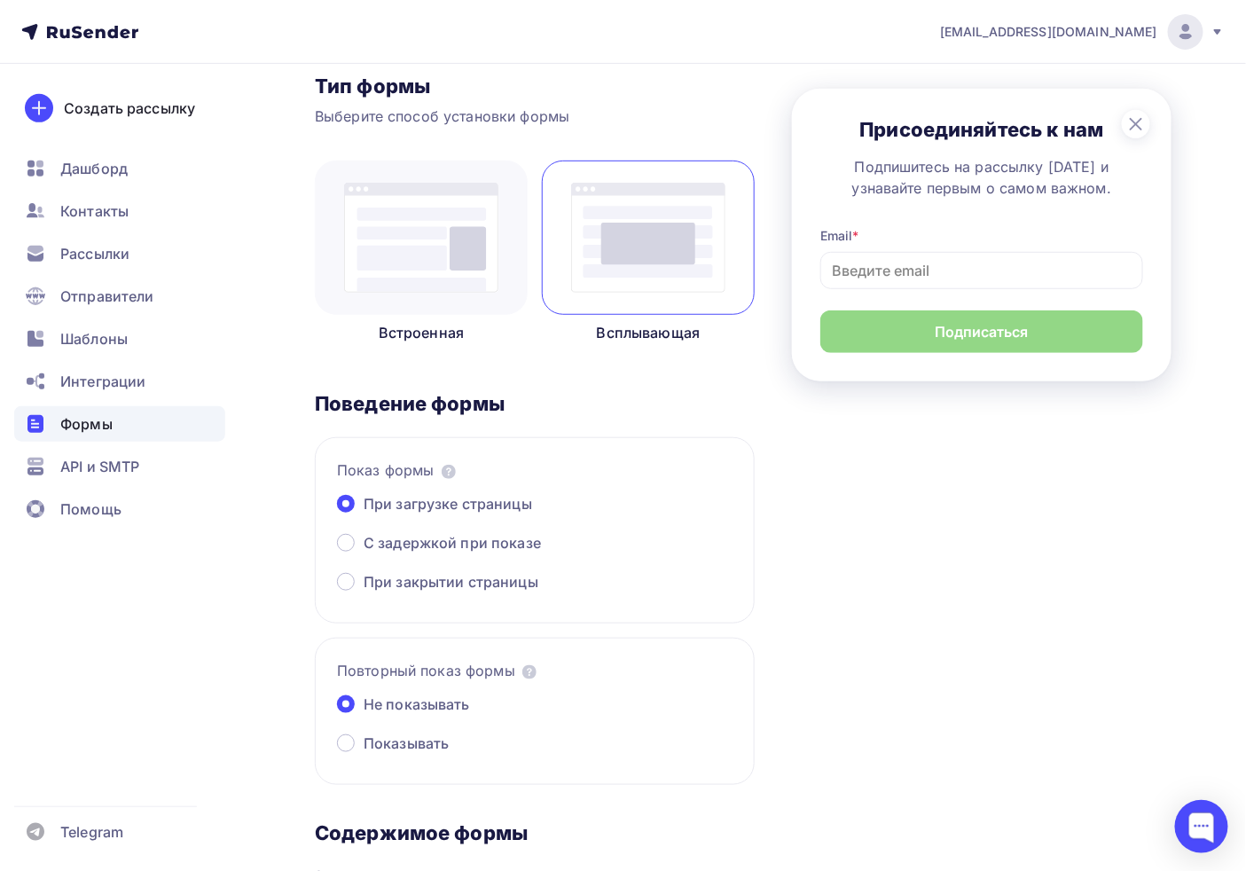
click at [466, 530] on div "Показ формы При загрузке страницы С задержкой при показе При закрытии страницы" at bounding box center [535, 530] width 440 height 186
click at [463, 530] on div "Показ формы При загрузке страницы С задержкой при показе При закрытии страницы" at bounding box center [535, 530] width 440 height 186
click at [512, 544] on span "С задержкой при показе" at bounding box center [452, 542] width 177 height 21
click at [364, 554] on input "С задержкой при показе" at bounding box center [364, 554] width 0 height 0
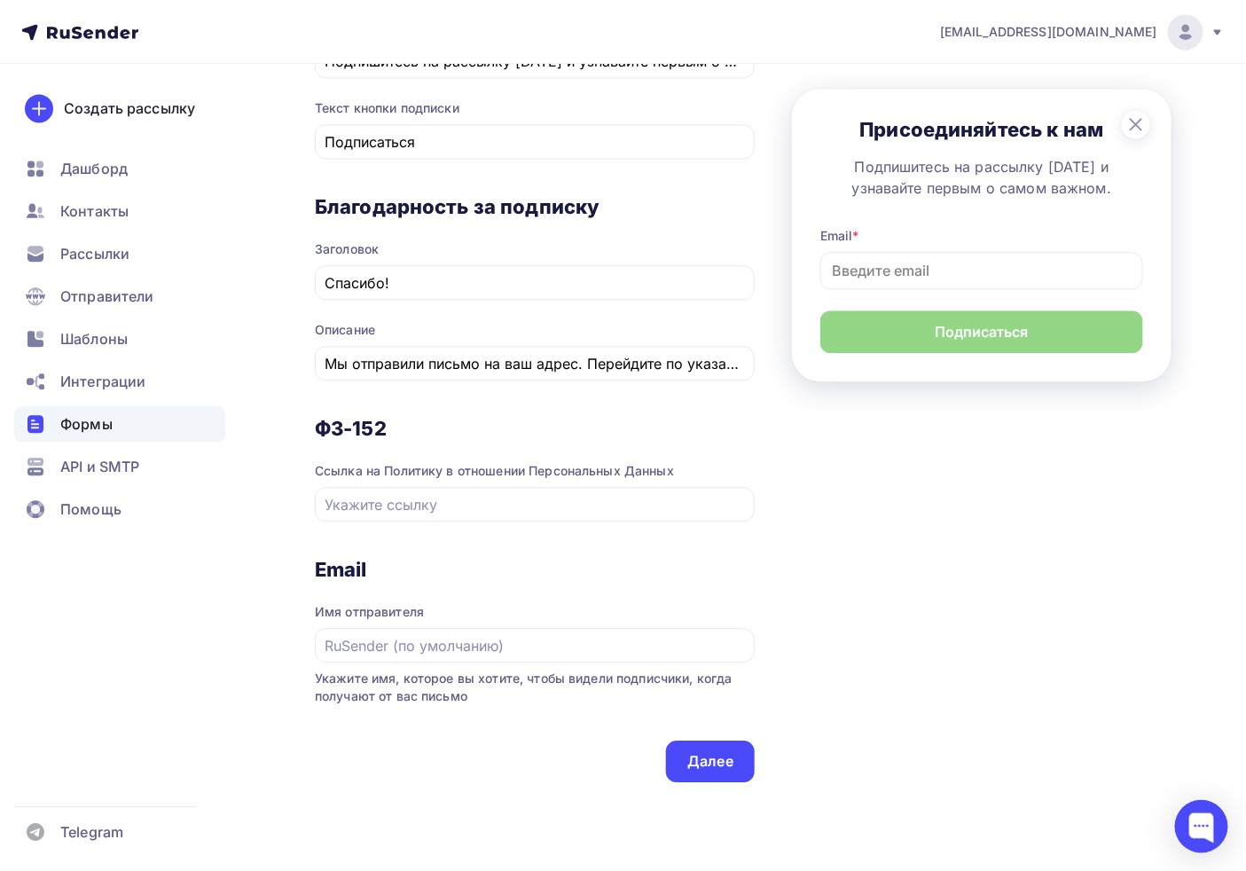
scroll to position [1281, 0]
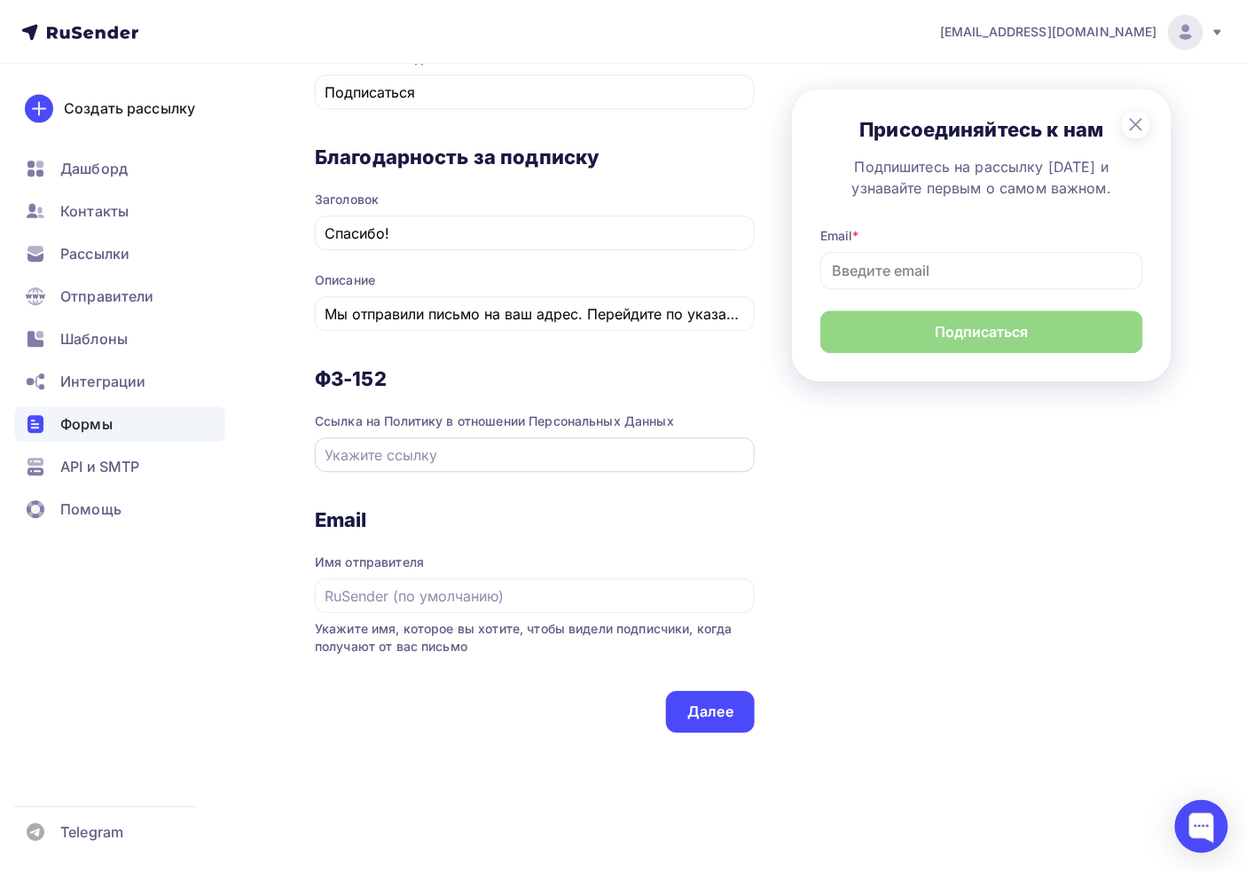
click at [475, 461] on input "При загрузке страницы" at bounding box center [536, 454] width 420 height 21
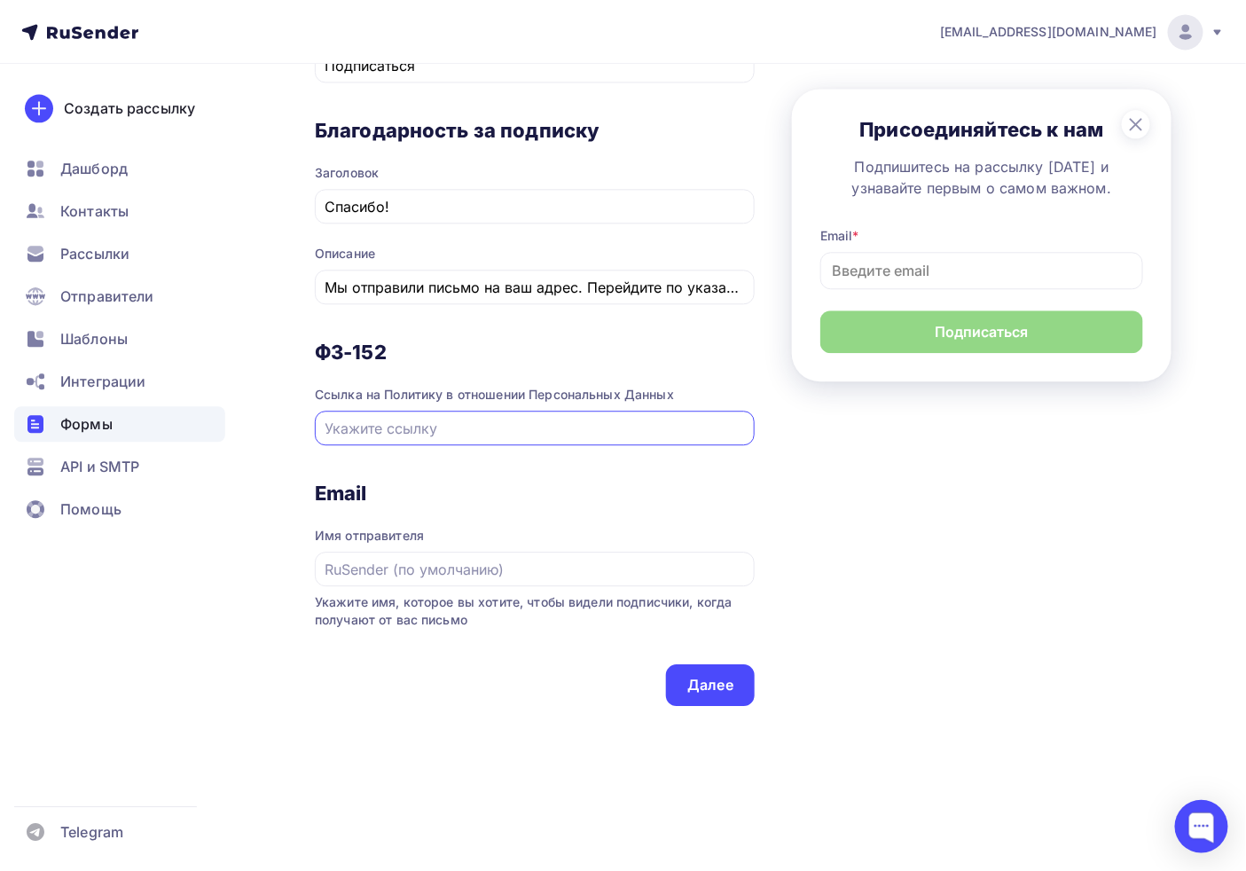
scroll to position [1315, 0]
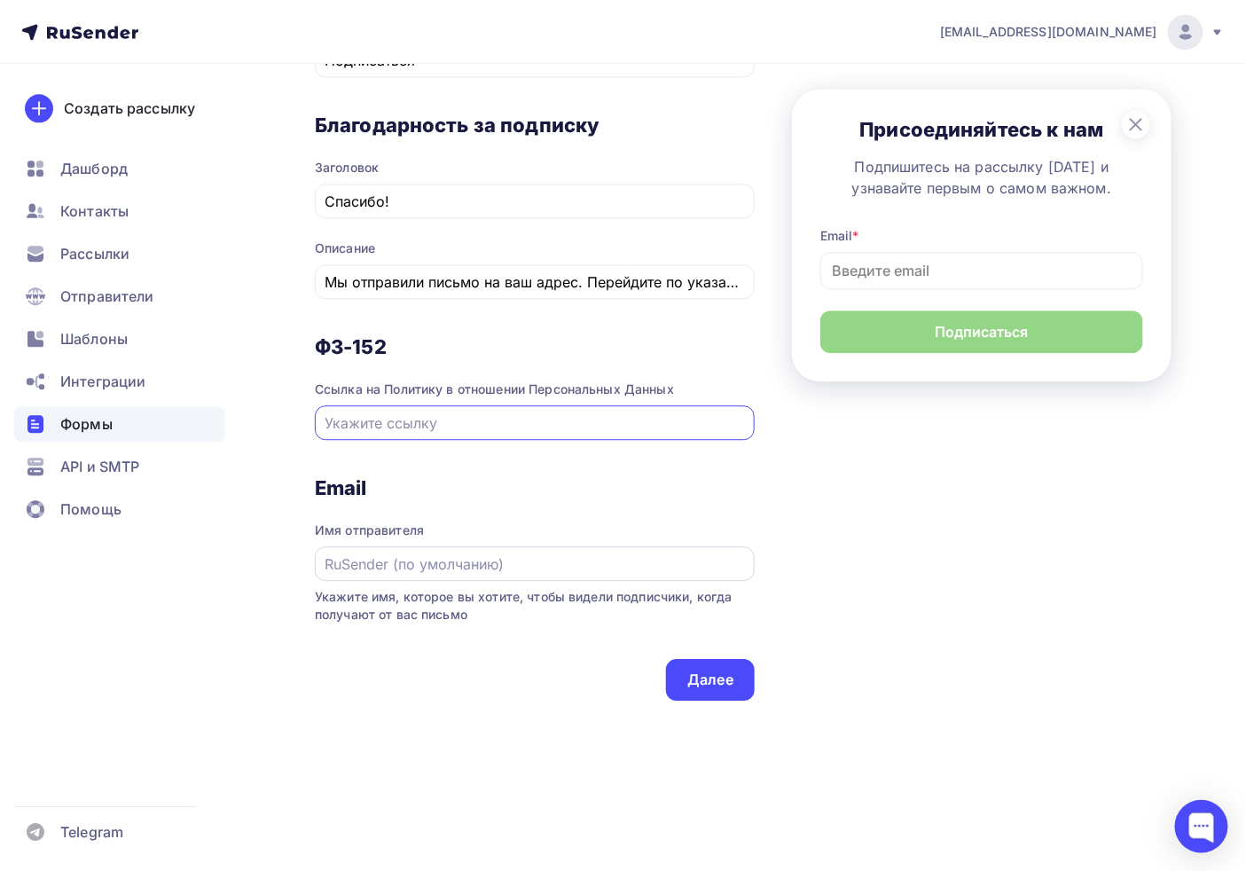
click at [414, 568] on input "При загрузке страницы" at bounding box center [536, 564] width 420 height 21
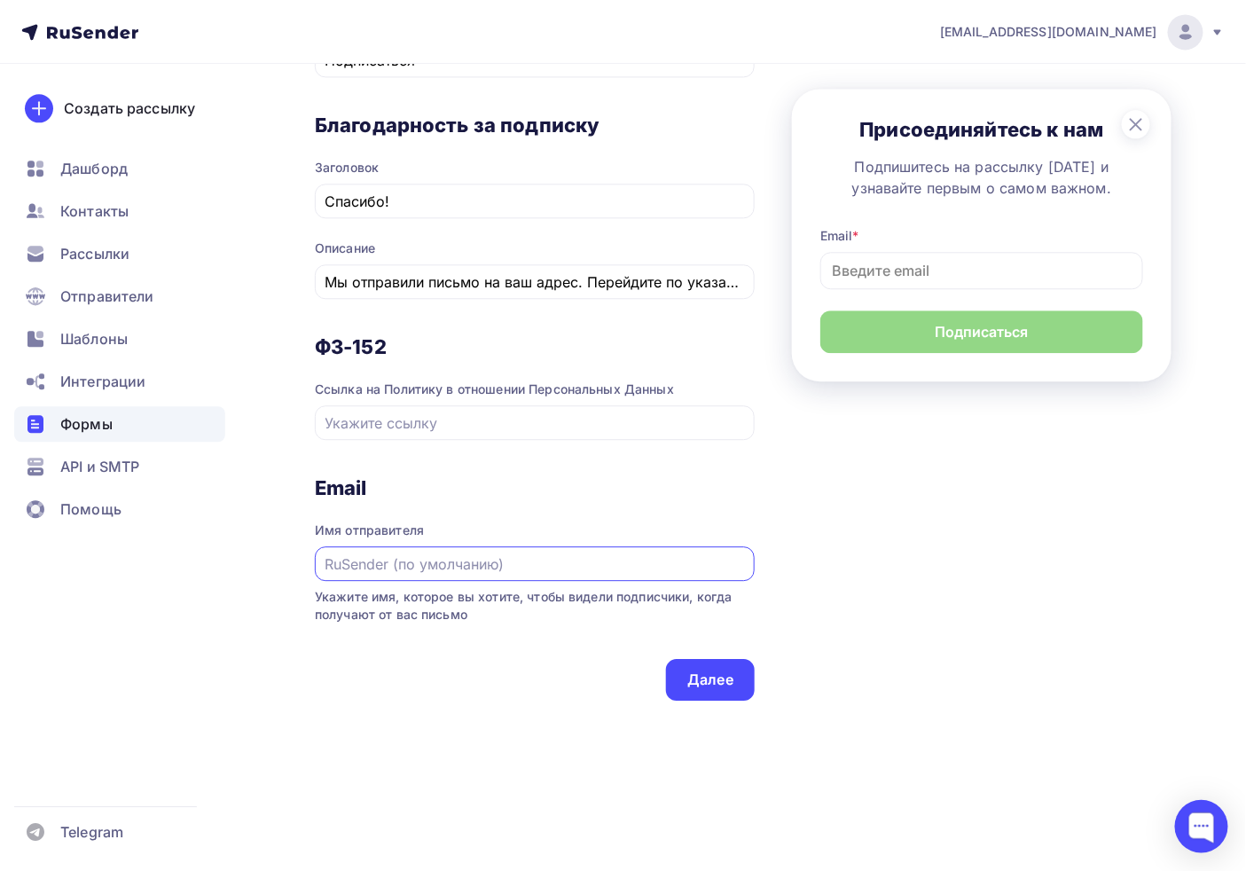
click at [412, 568] on input "При загрузке страницы" at bounding box center [536, 564] width 420 height 21
type input "h"
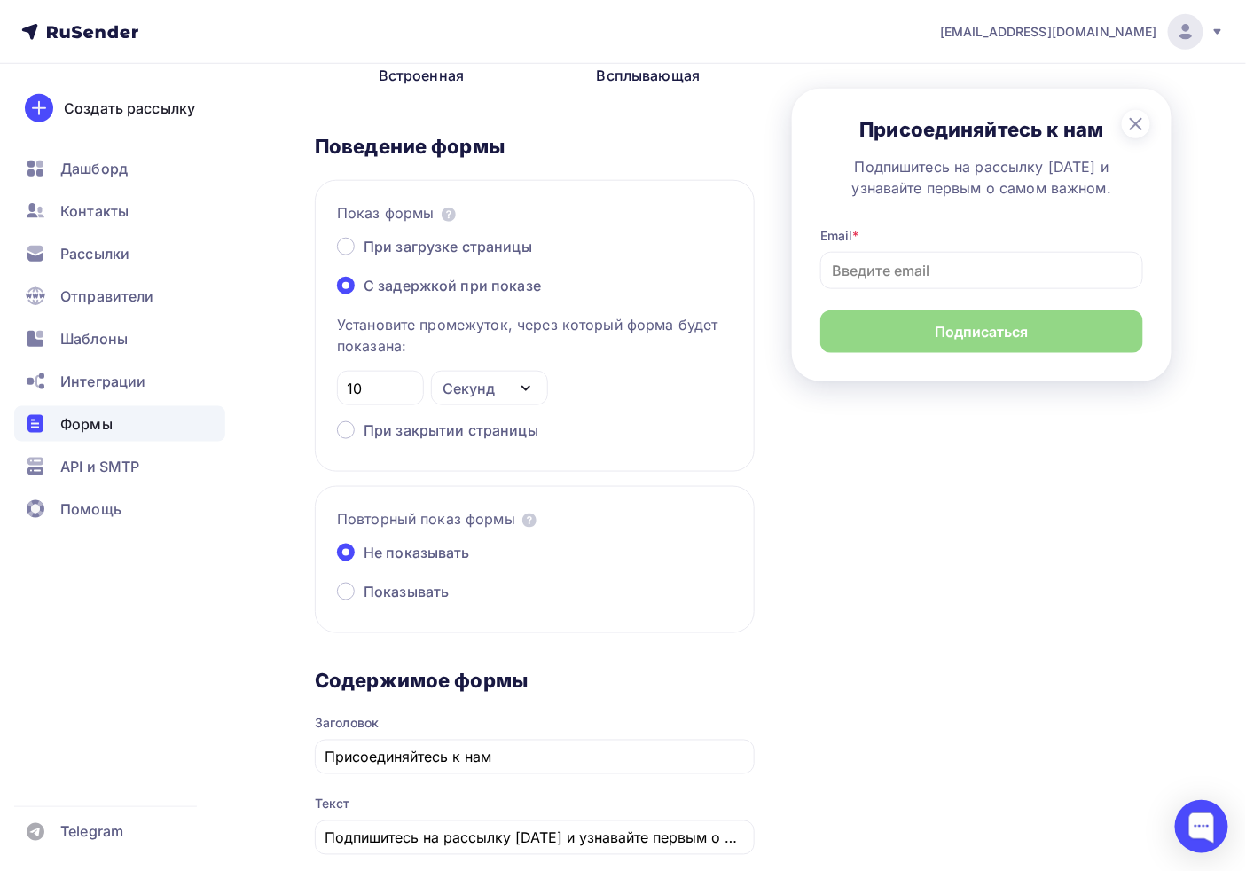
scroll to position [526, 0]
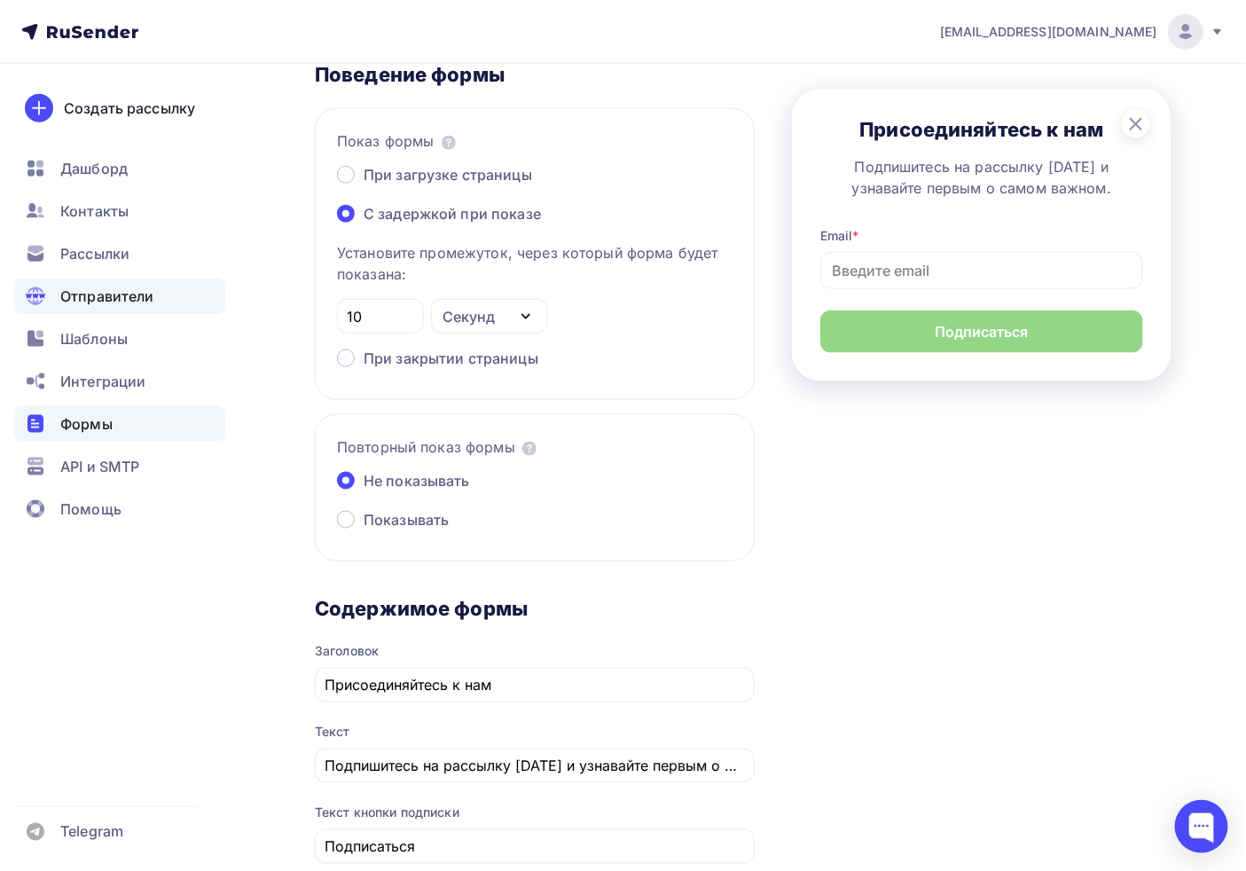
click at [116, 306] on span "Отправители" at bounding box center [107, 296] width 94 height 21
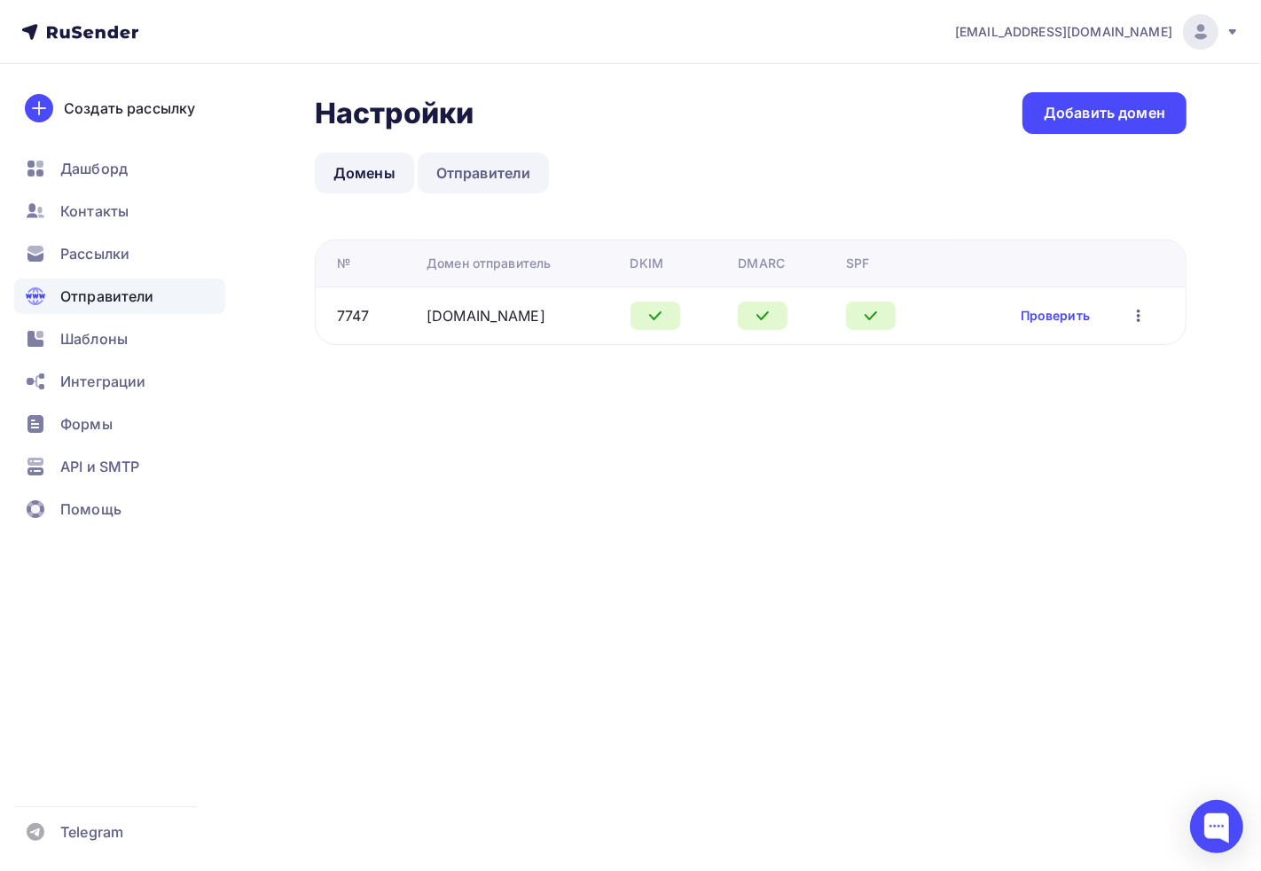
click at [513, 191] on link "Отправители" at bounding box center [484, 173] width 132 height 41
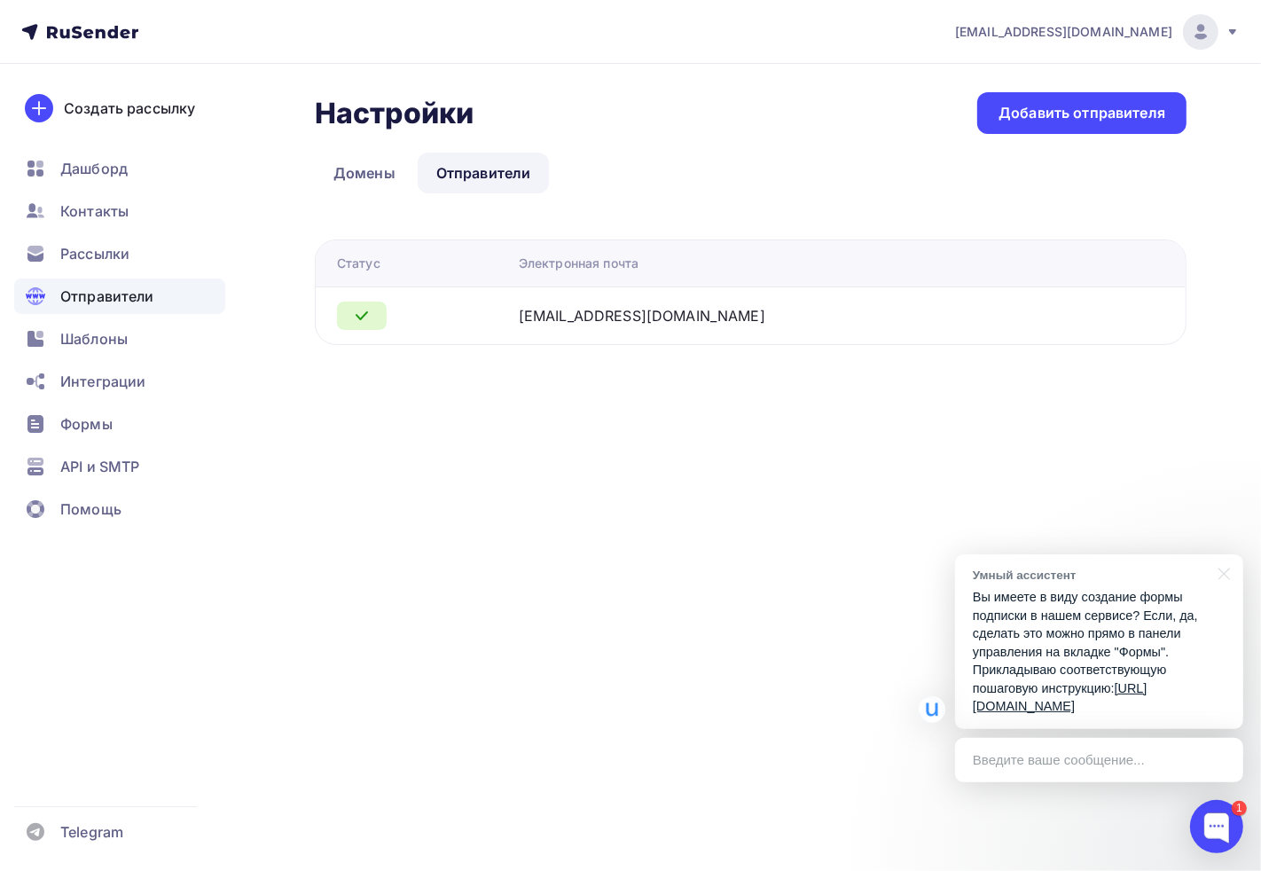
click at [1069, 770] on div "Введите ваше сообщение..." at bounding box center [1099, 760] width 288 height 44
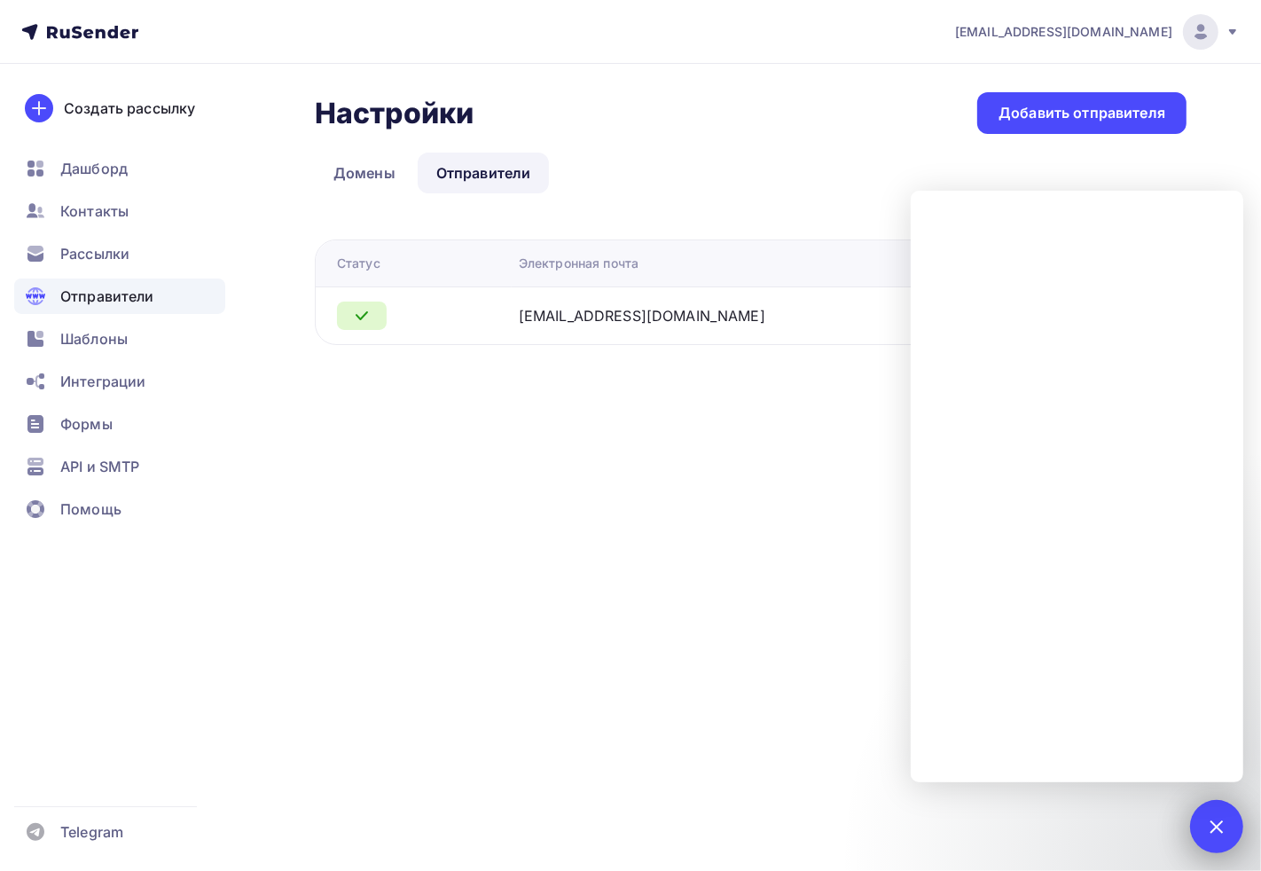
click at [1121, 770] on div at bounding box center [1217, 826] width 24 height 24
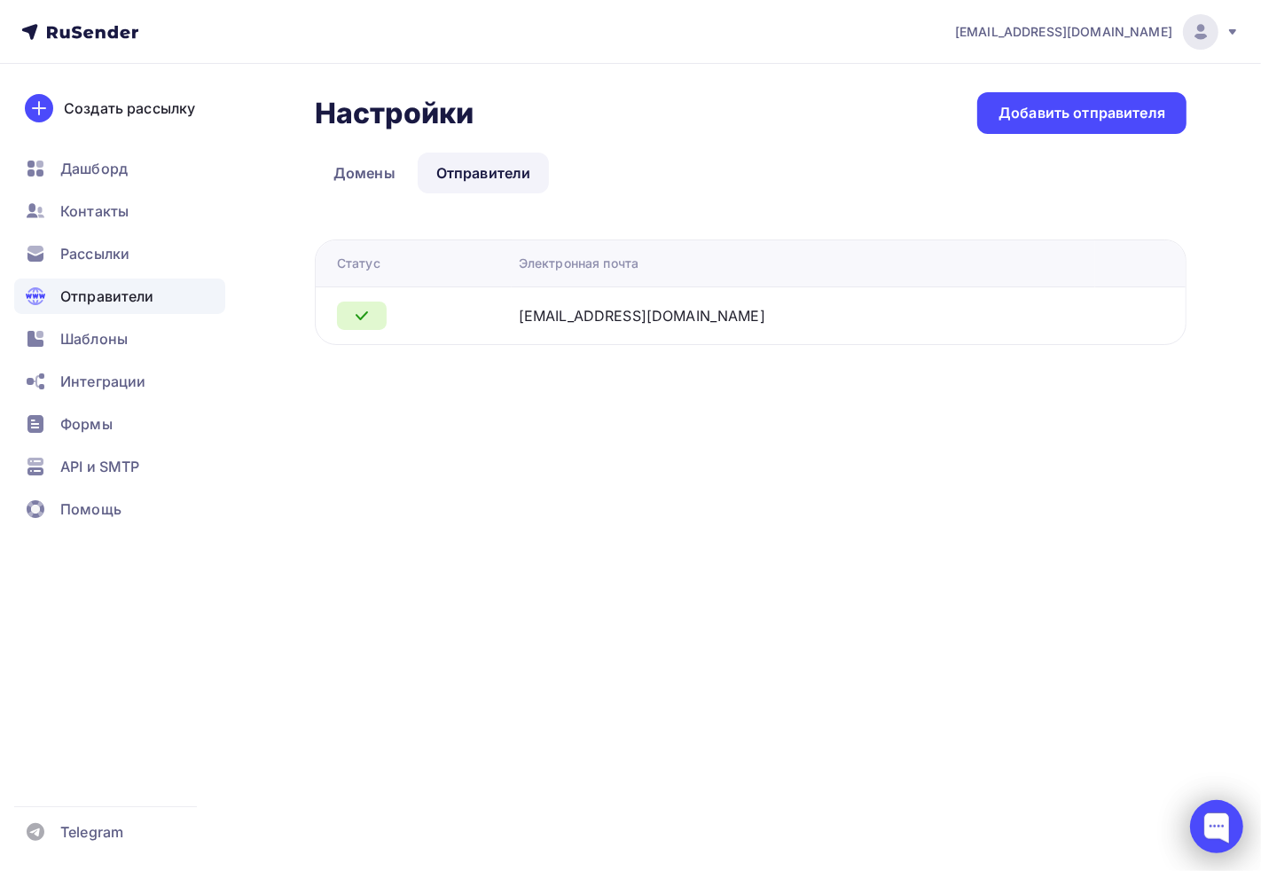
click at [1121, 770] on div "adm@ab-express.ru Аккаунт Тарифы Выйти Создать рассылку Дашборд Контакты Рассыл…" at bounding box center [630, 435] width 1261 height 871
click at [1121, 770] on div at bounding box center [1217, 826] width 53 height 53
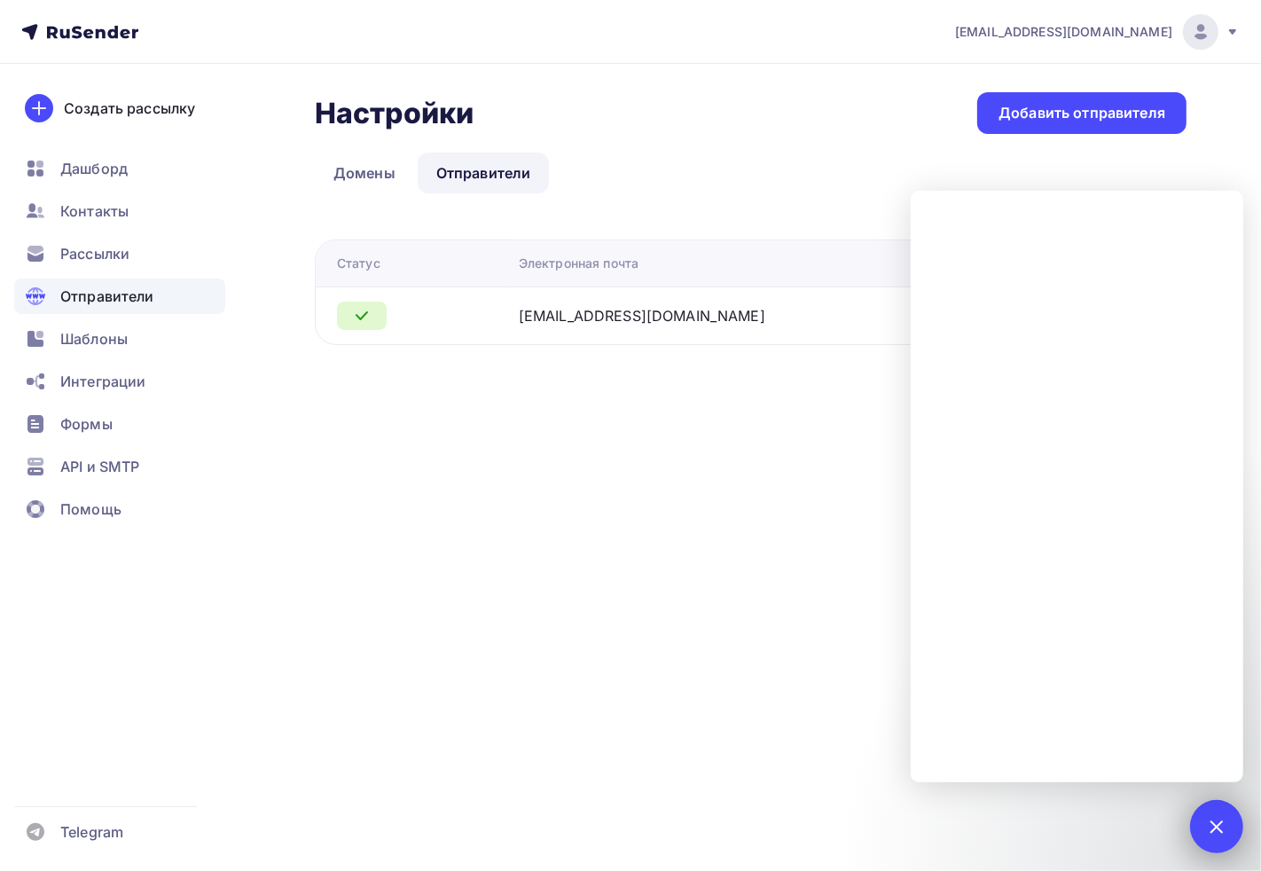
click at [1121, 770] on div "1" at bounding box center [1217, 826] width 53 height 53
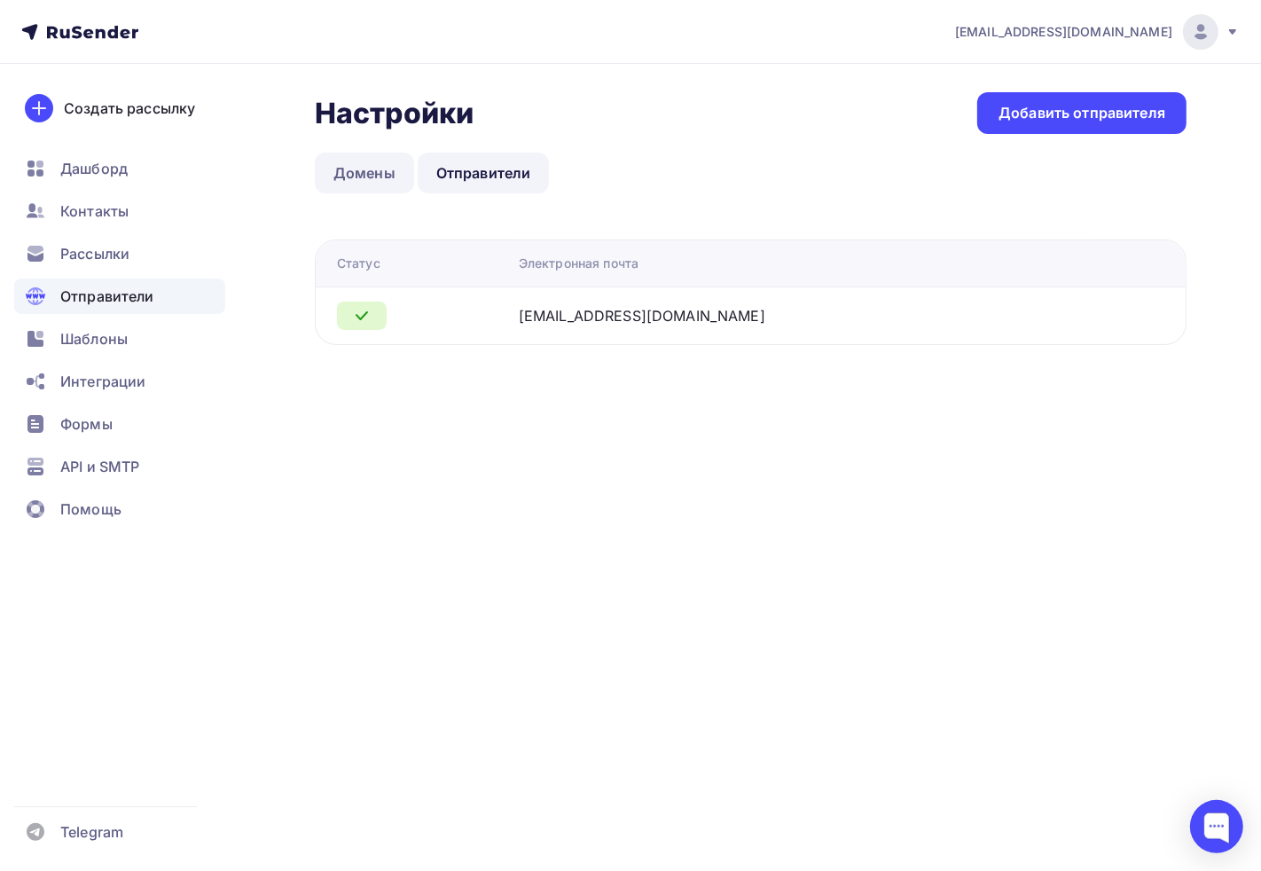
click at [369, 184] on link "Домены" at bounding box center [364, 173] width 99 height 41
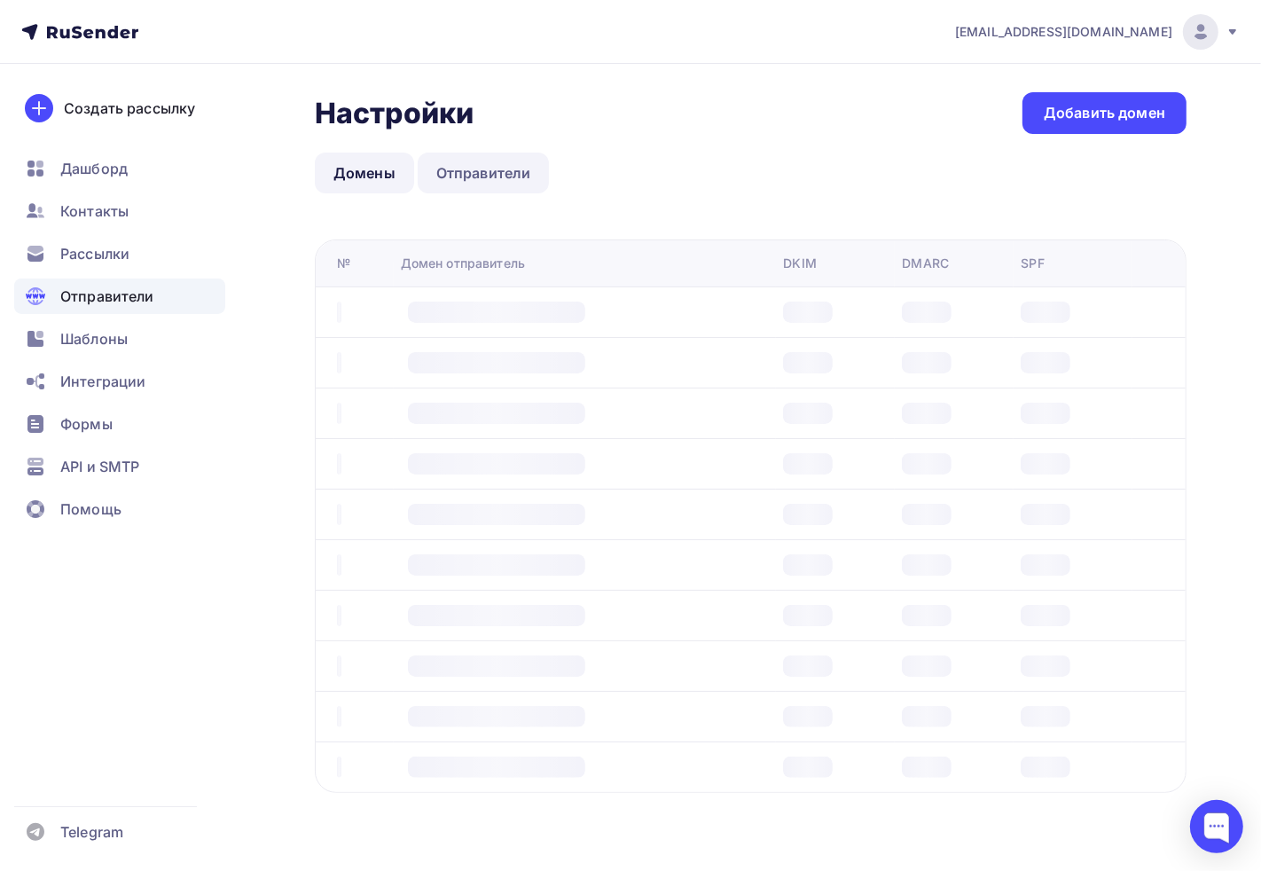
click at [429, 186] on link "Отправители" at bounding box center [484, 173] width 132 height 41
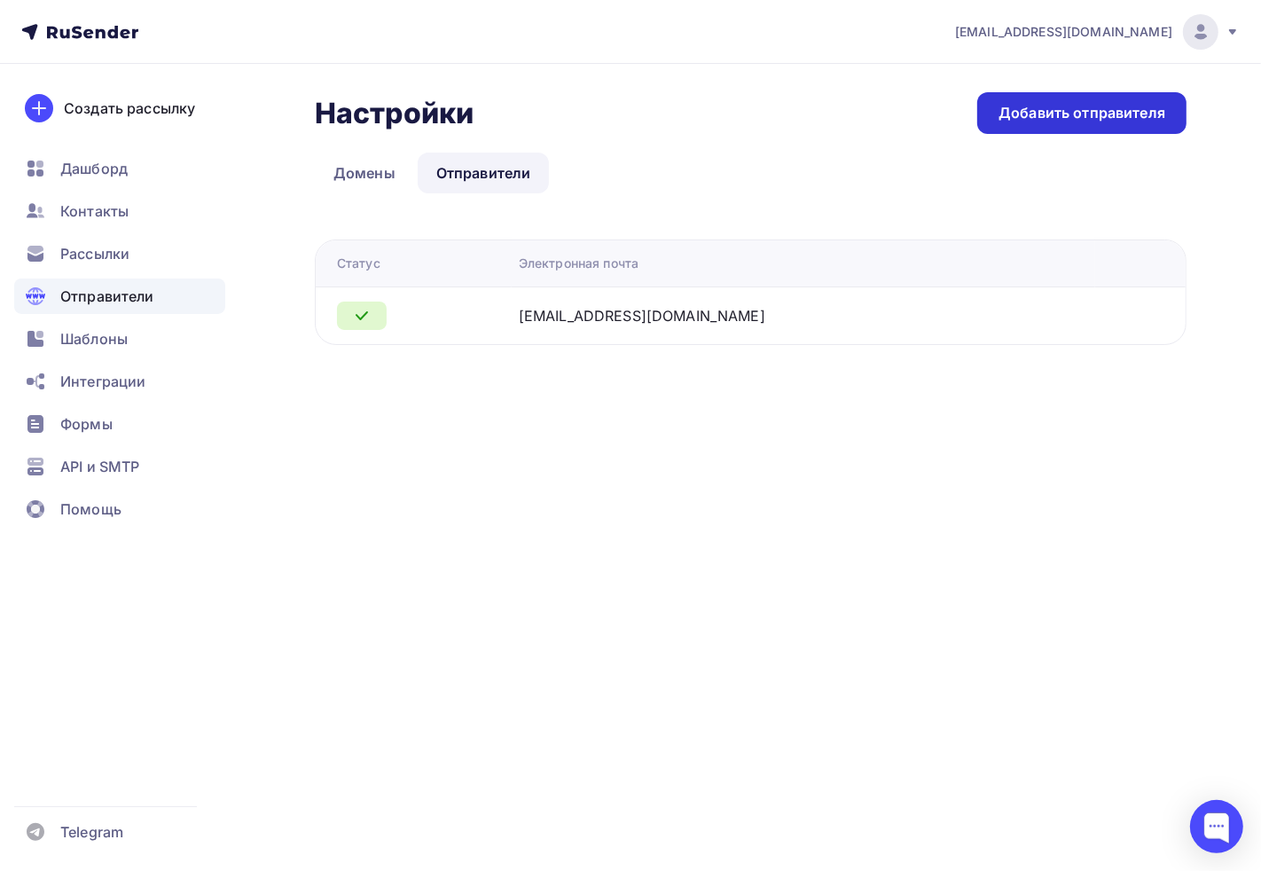
click at [1024, 126] on div "Добавить отправителя" at bounding box center [1082, 113] width 209 height 42
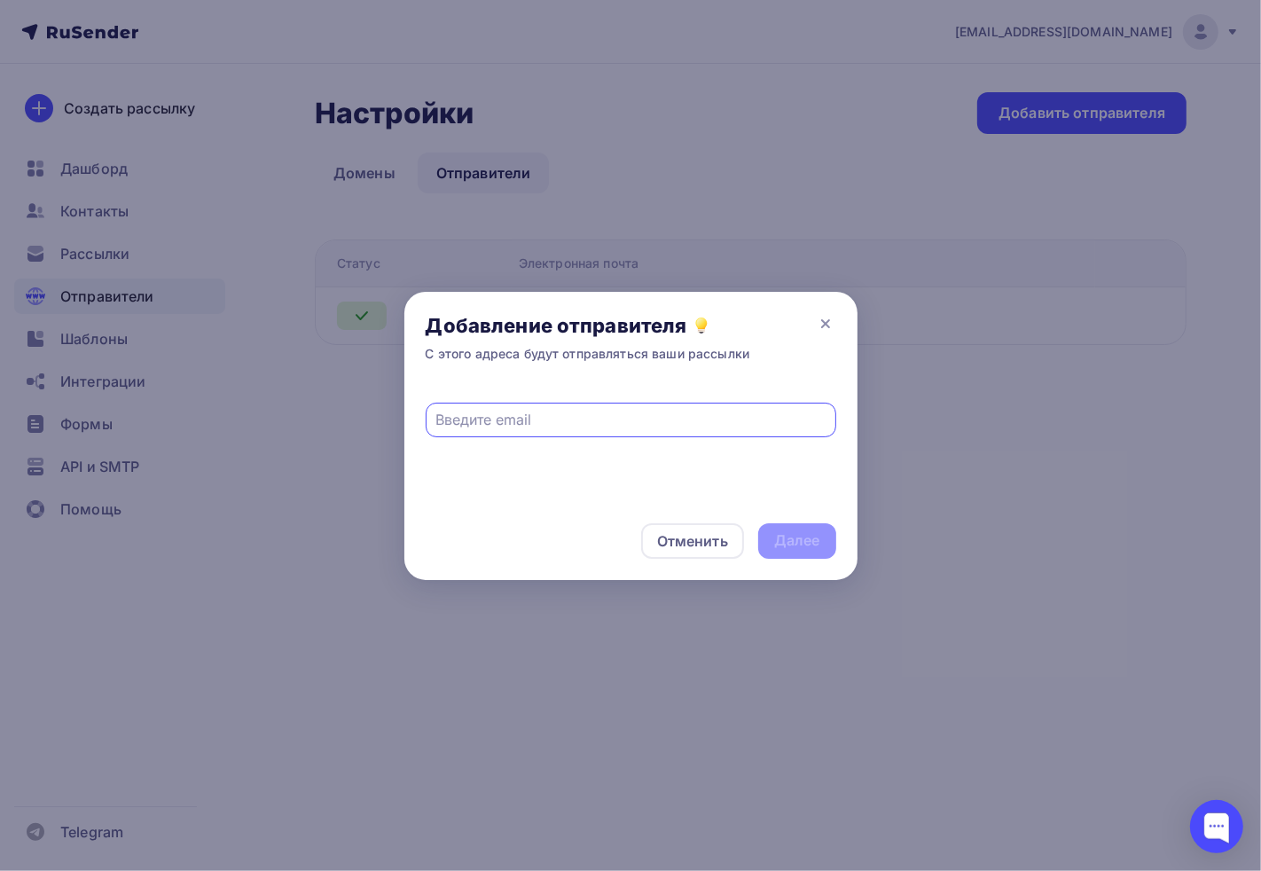
click at [495, 428] on input "text" at bounding box center [631, 419] width 390 height 21
click at [507, 420] on input "journal@a.ab-express.ru" at bounding box center [631, 419] width 390 height 21
drag, startPoint x: 485, startPoint y: 420, endPoint x: 193, endPoint y: 421, distance: 291.9
click at [193, 421] on div "Добавление отправителя С этого адреса будут отправляться ваши рассылки journal@…" at bounding box center [630, 435] width 1261 height 871
type input "info@ab-express.ru"
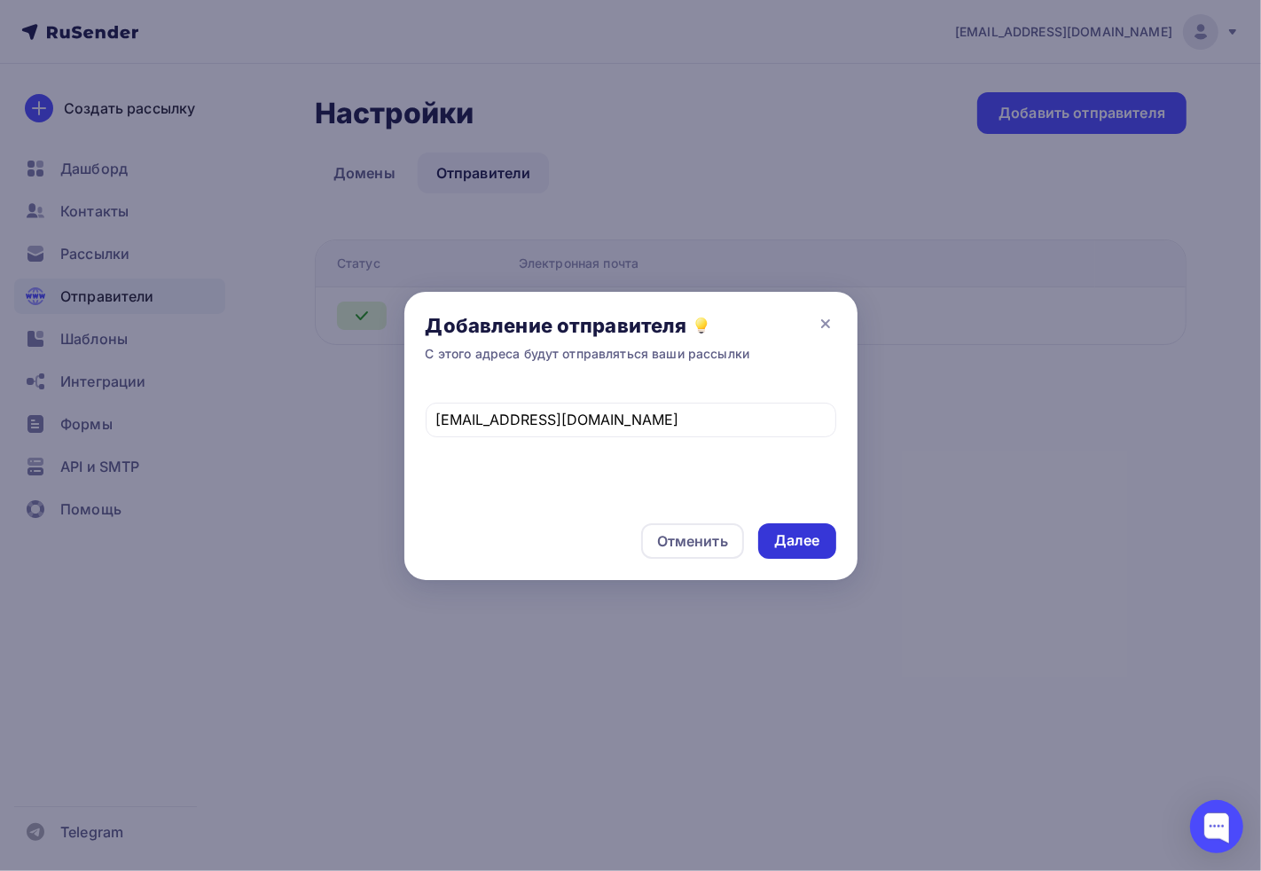
click at [781, 532] on div "Далее" at bounding box center [797, 540] width 46 height 20
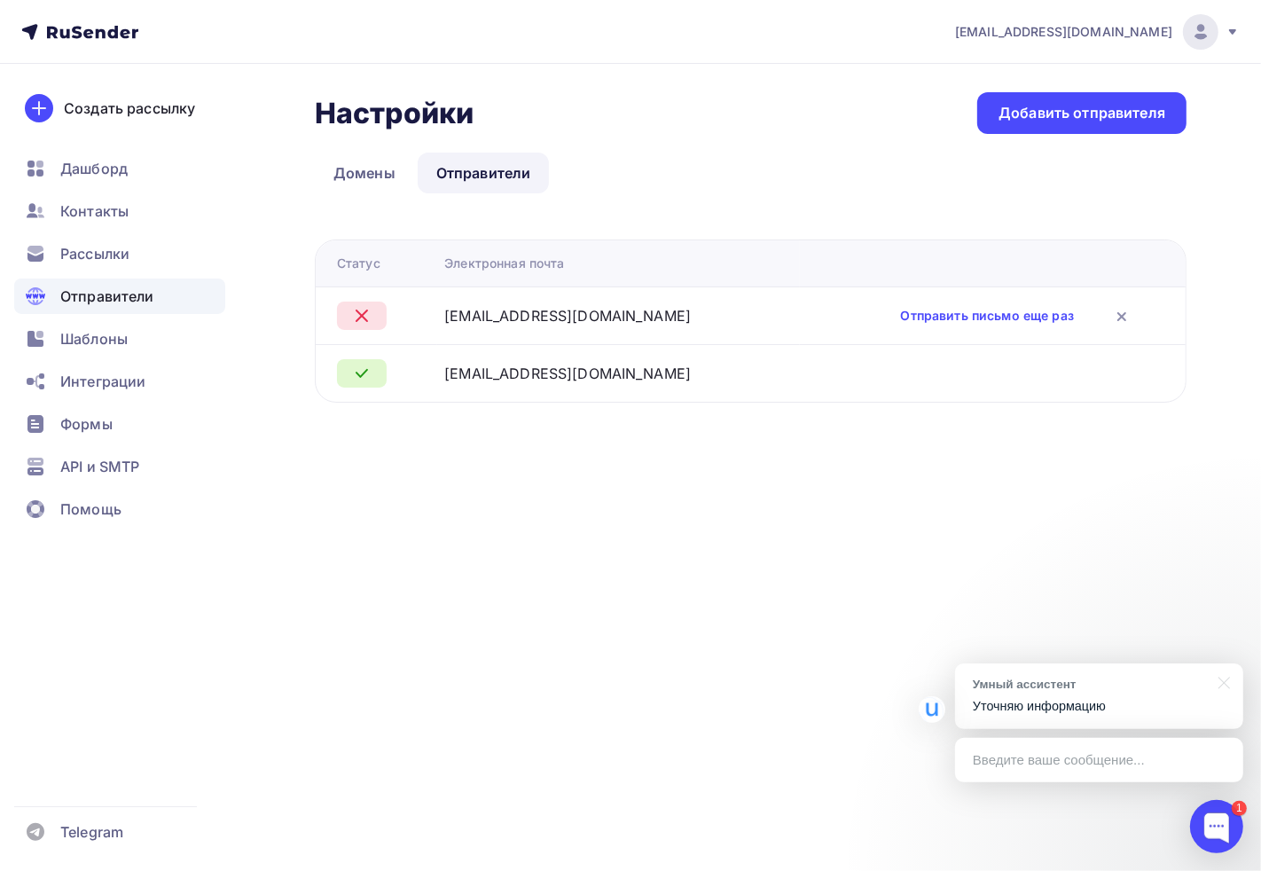
click at [1121, 703] on p "Уточняю информацию" at bounding box center [1099, 706] width 253 height 19
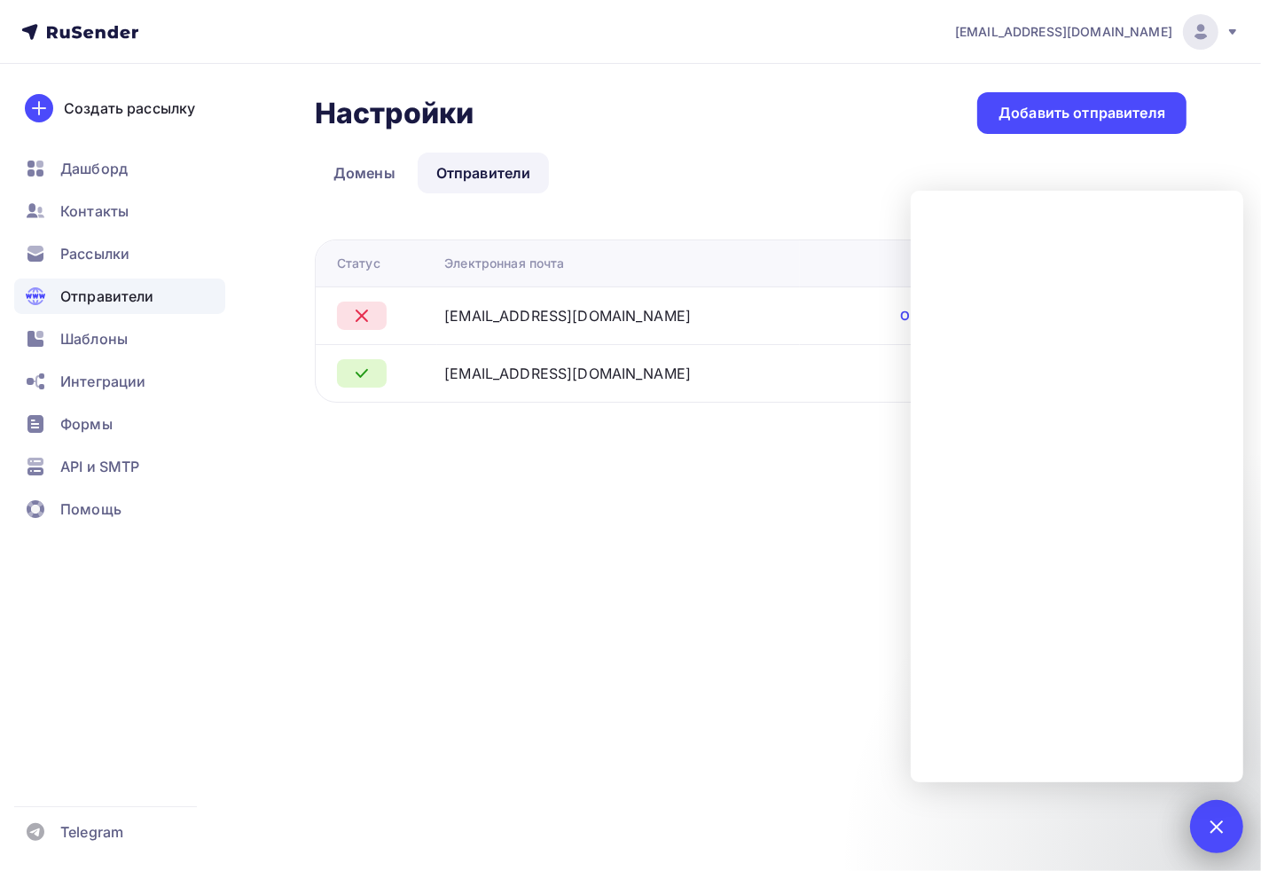
click at [1121, 770] on div "1" at bounding box center [1217, 826] width 53 height 53
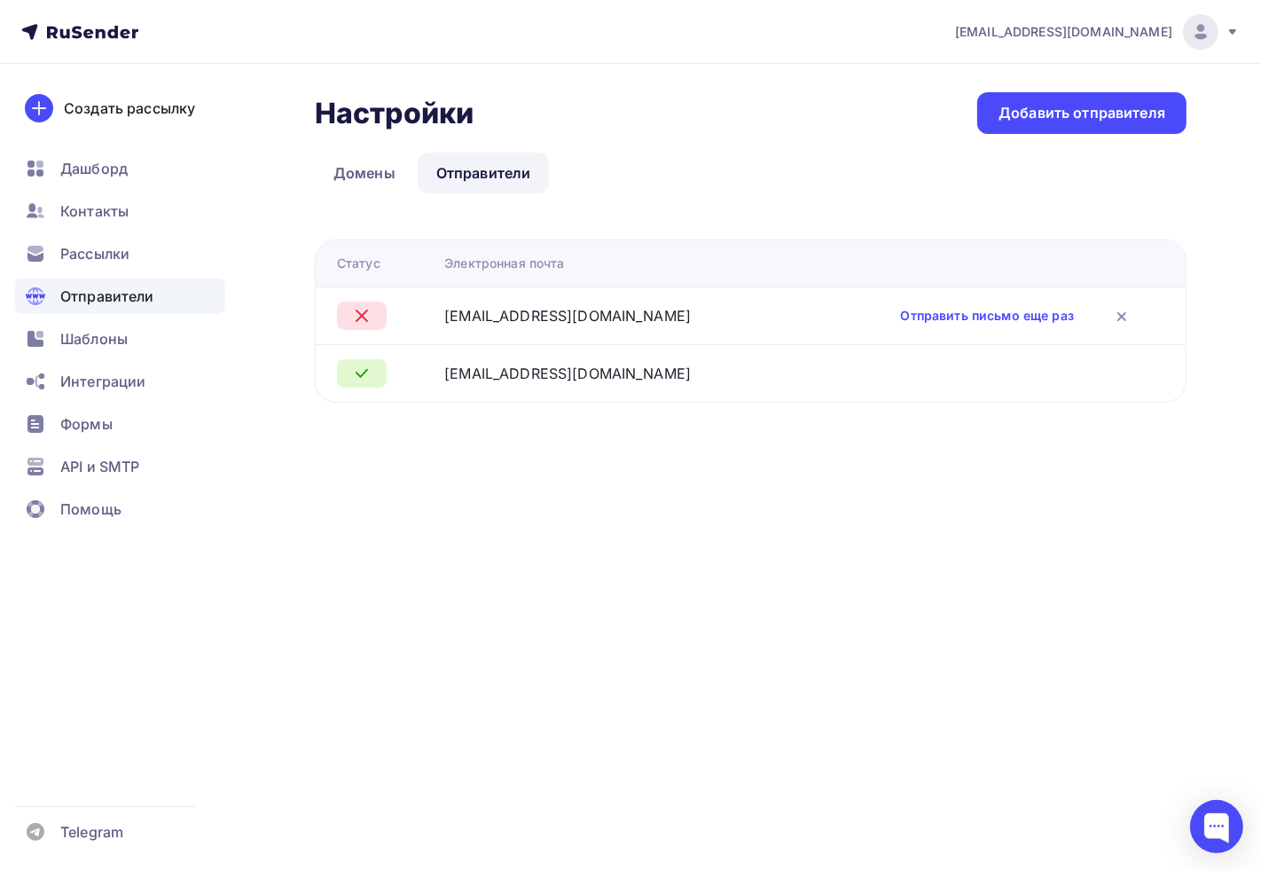
click at [120, 293] on span "Отправители" at bounding box center [107, 296] width 94 height 21
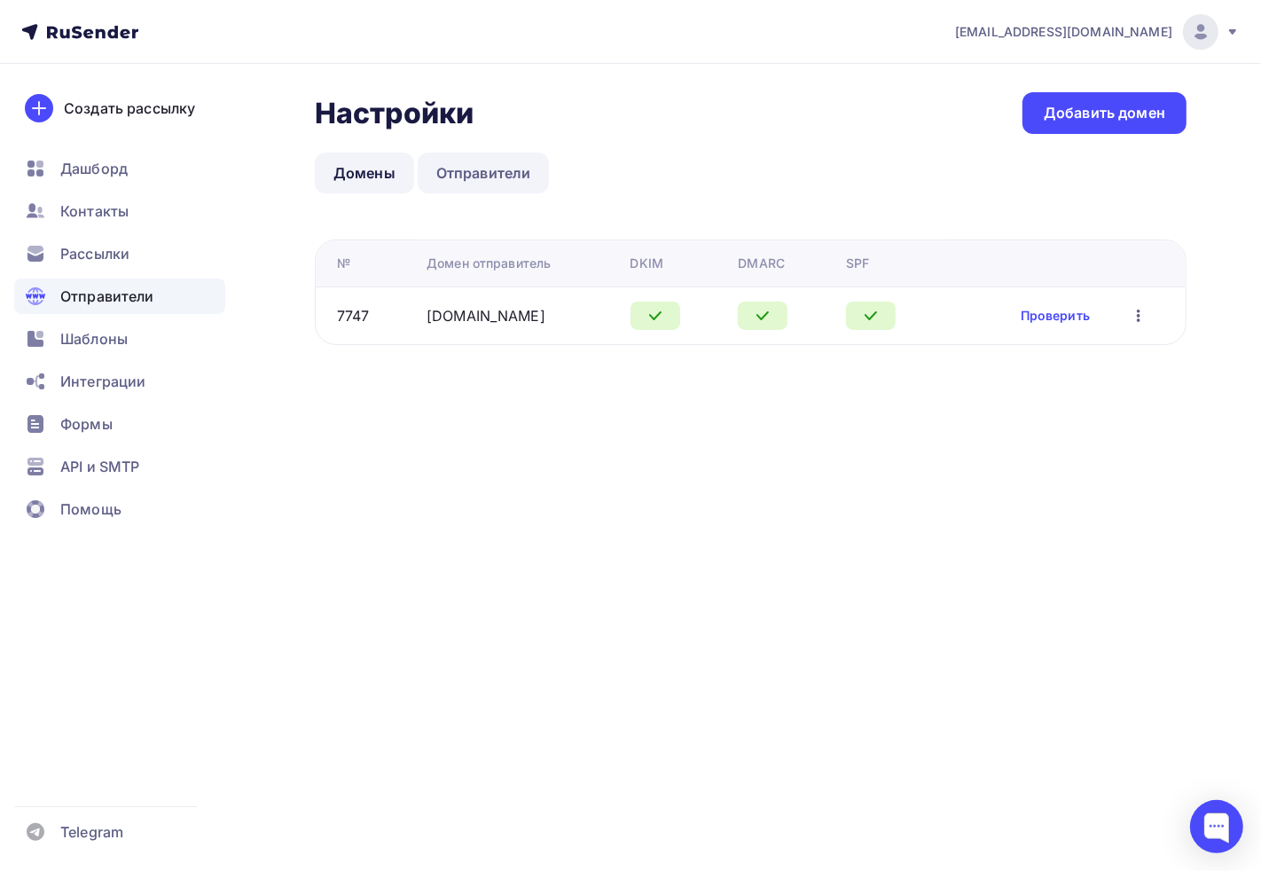
click at [468, 185] on link "Отправители" at bounding box center [484, 173] width 132 height 41
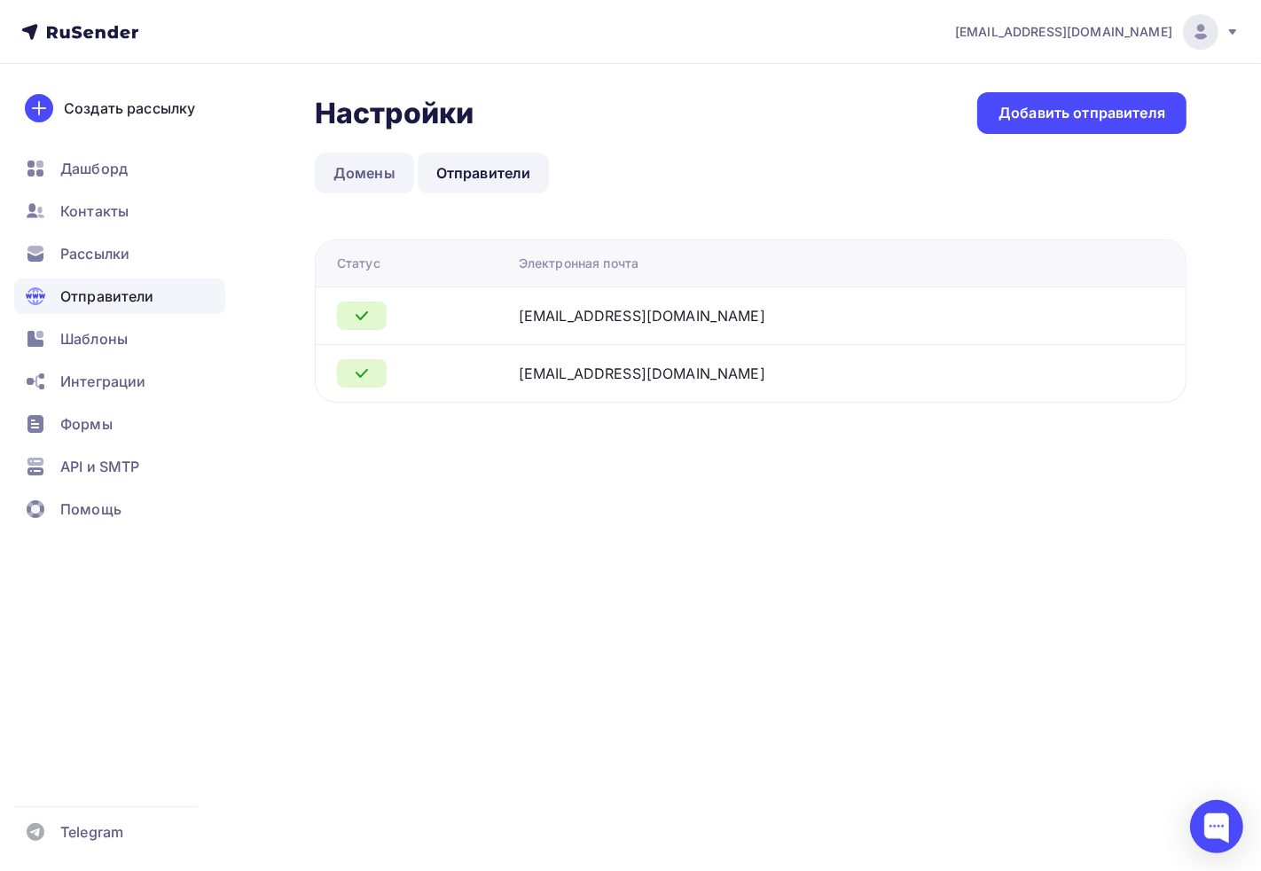
click at [347, 167] on link "Домены" at bounding box center [364, 173] width 99 height 41
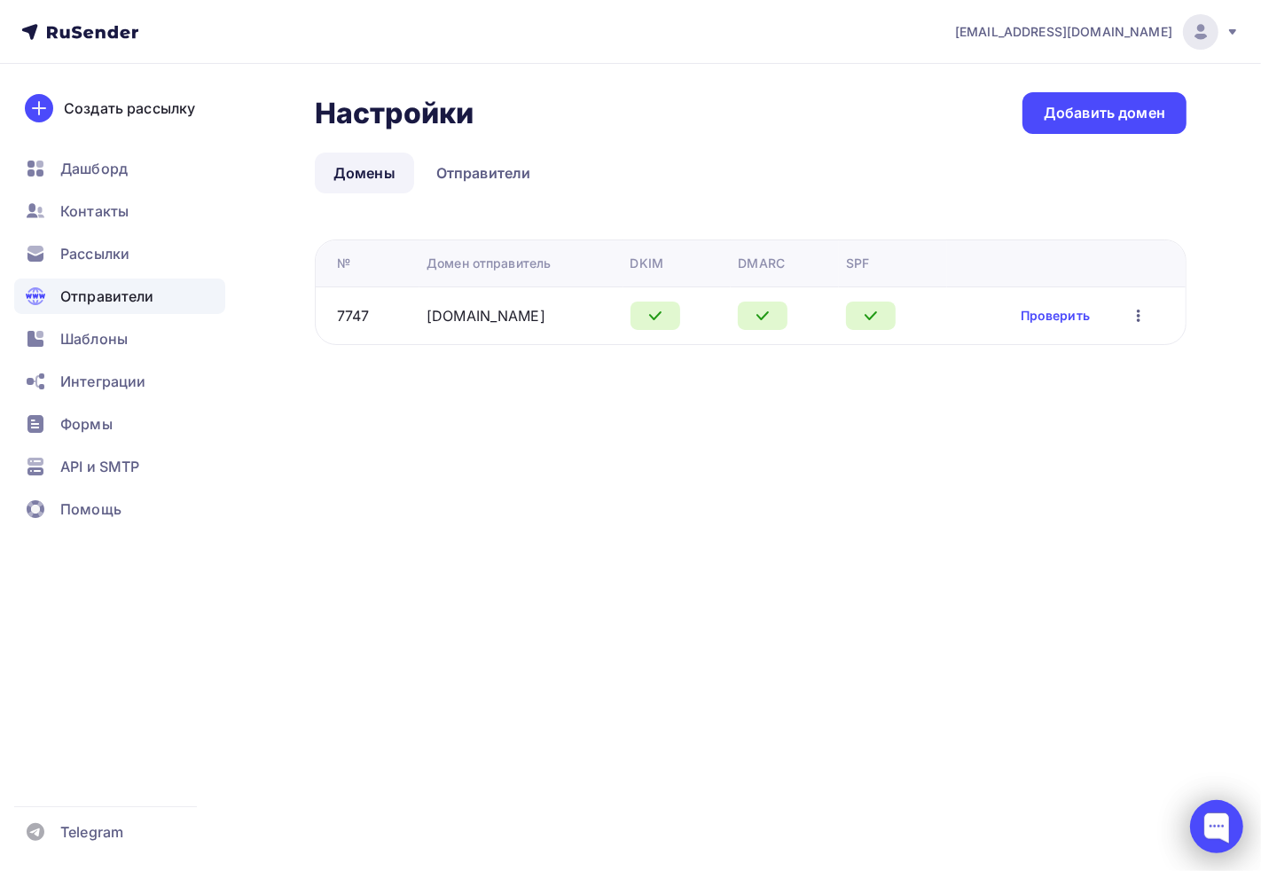
click at [1121, 770] on div at bounding box center [1217, 826] width 53 height 53
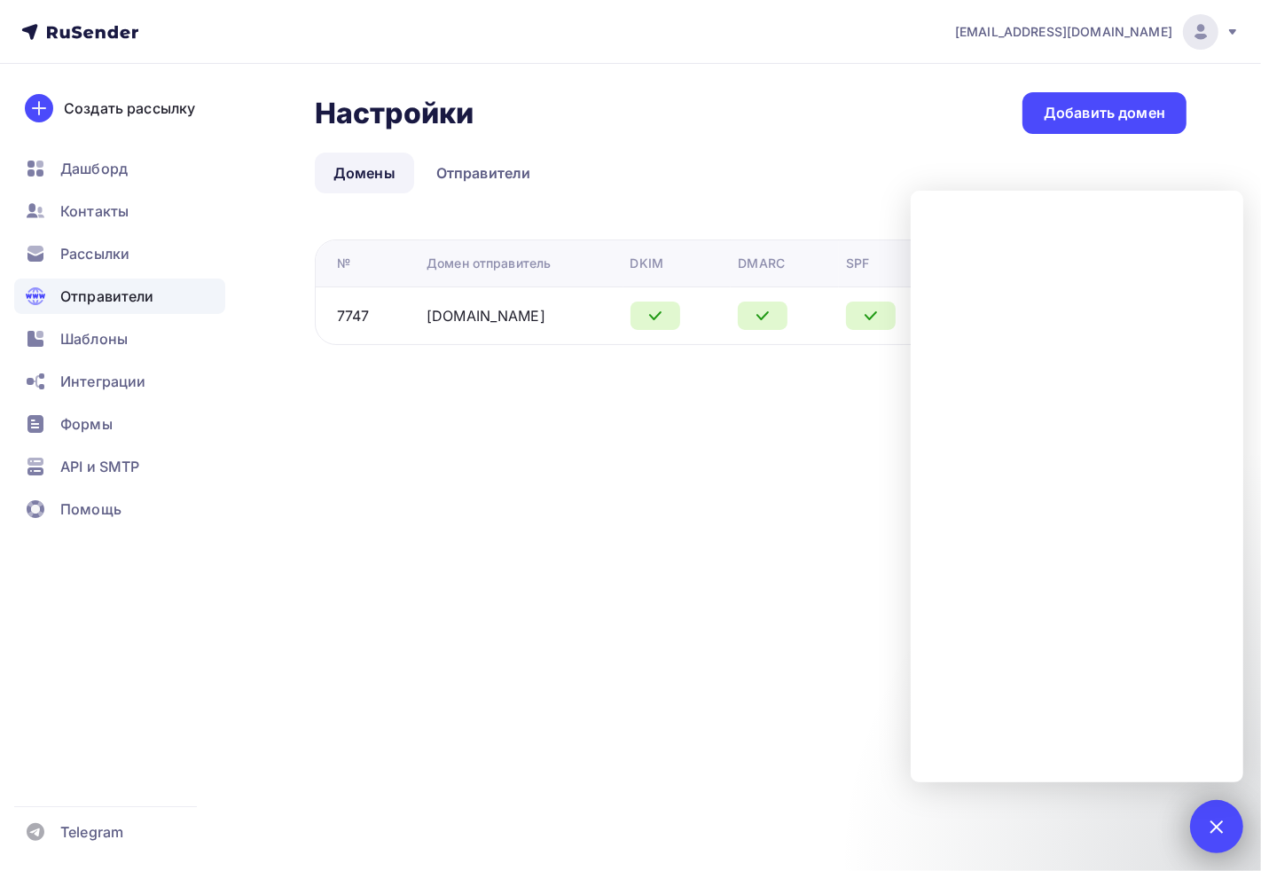
click at [1121, 770] on div "1" at bounding box center [1217, 826] width 53 height 53
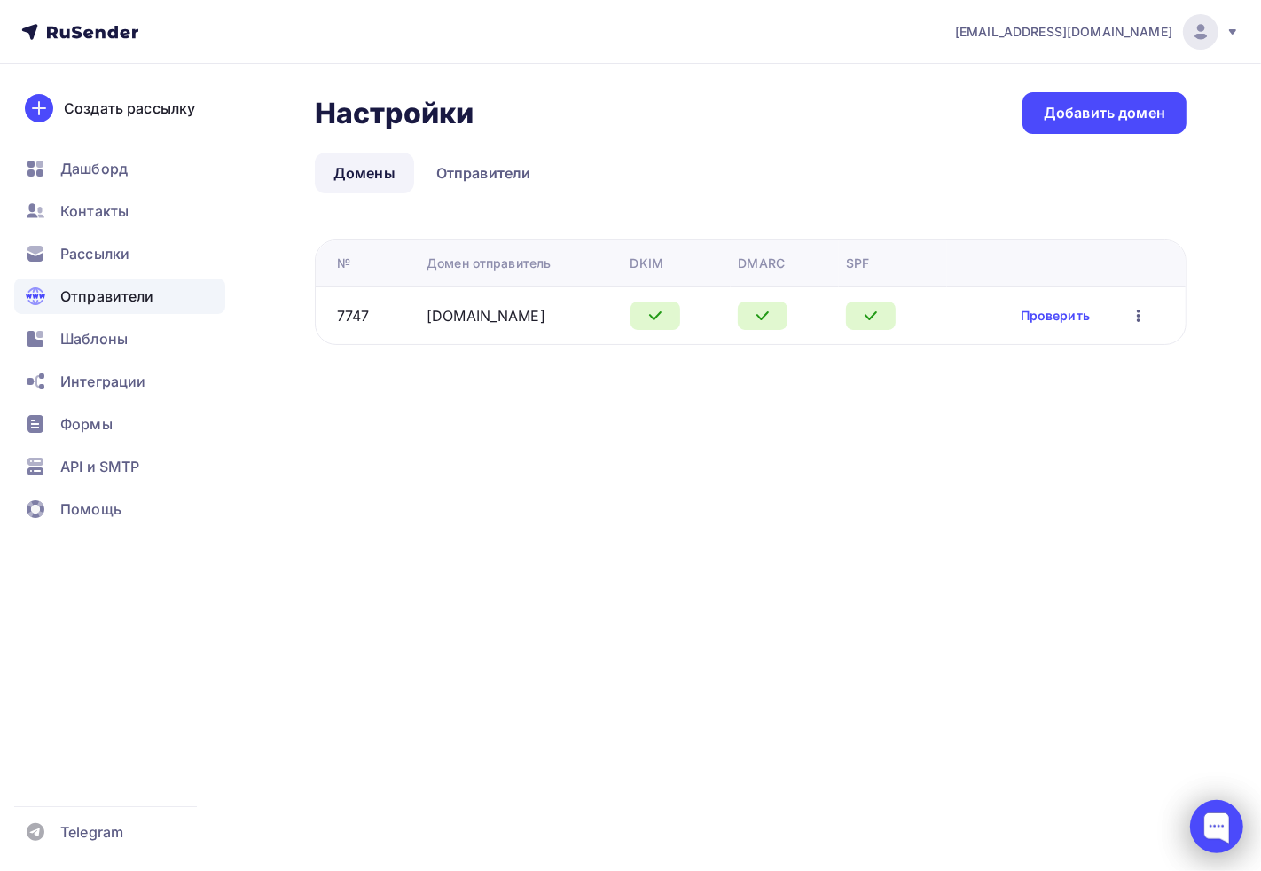
click at [1121, 770] on div at bounding box center [1217, 826] width 53 height 53
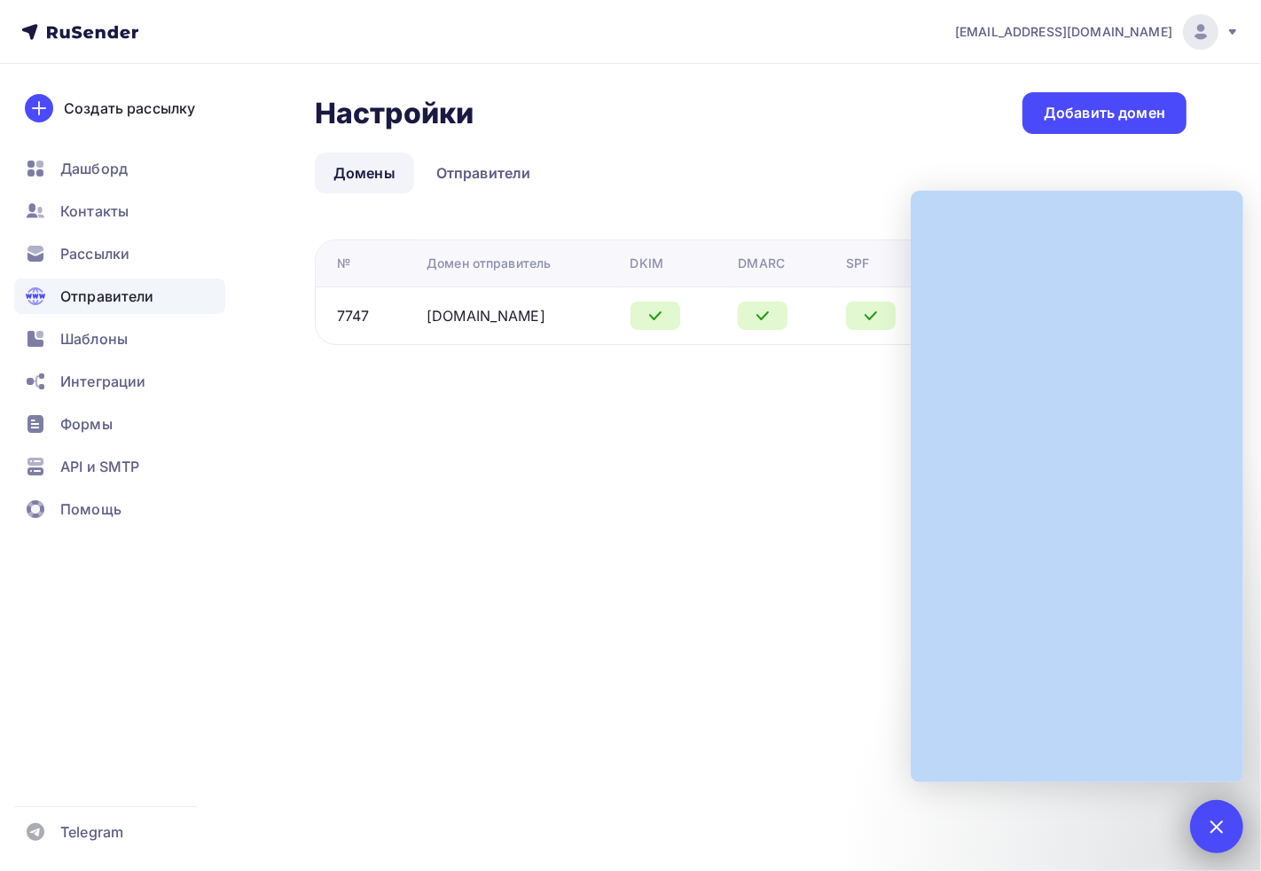
click at [1121, 770] on div "1" at bounding box center [1217, 826] width 53 height 53
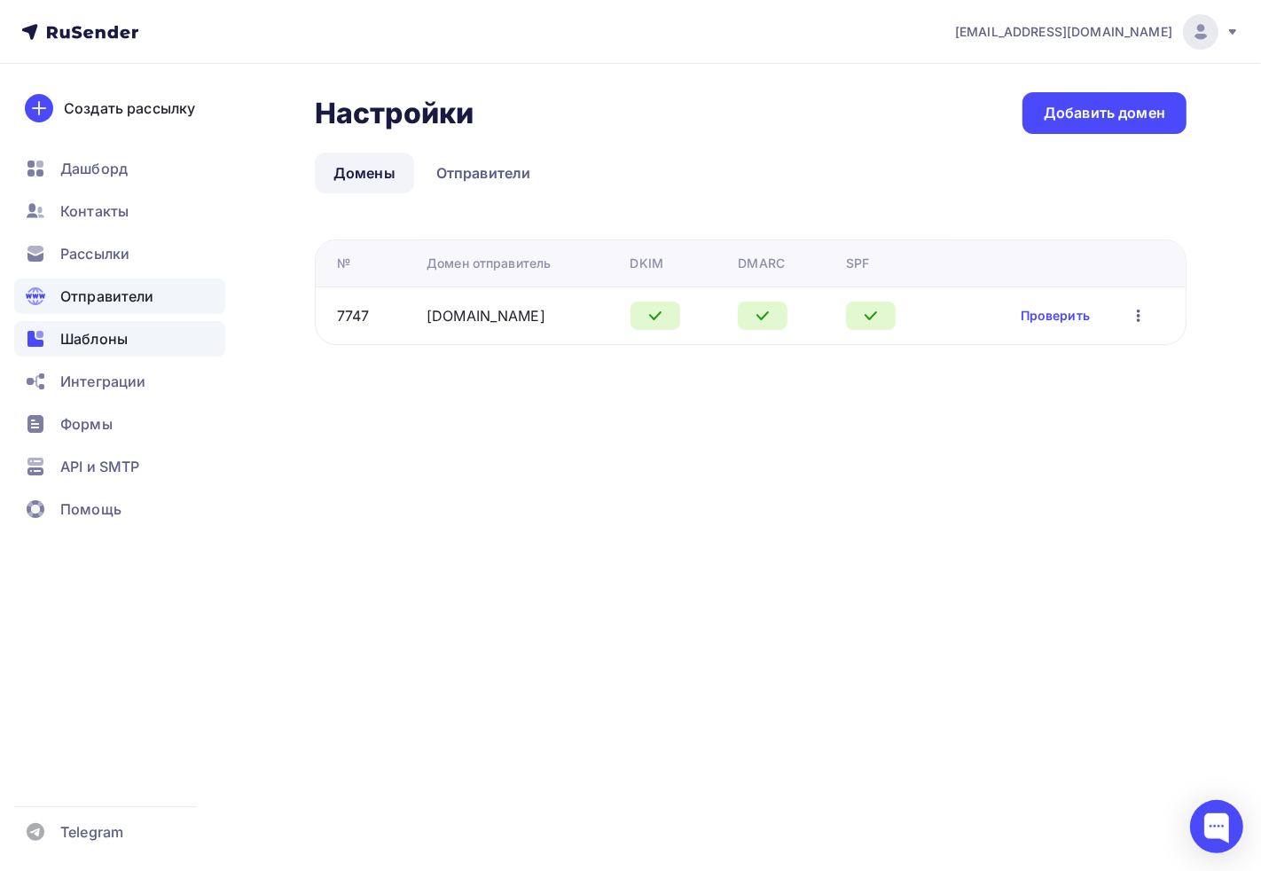
drag, startPoint x: 27, startPoint y: 317, endPoint x: 51, endPoint y: 328, distance: 27.4
click at [24, 318] on ul "Дашборд Контакты Рассылки Отправители Шаблоны Интеграции Формы API и SMTP Помощь" at bounding box center [119, 344] width 211 height 386
click at [69, 334] on span "Шаблоны" at bounding box center [93, 338] width 67 height 21
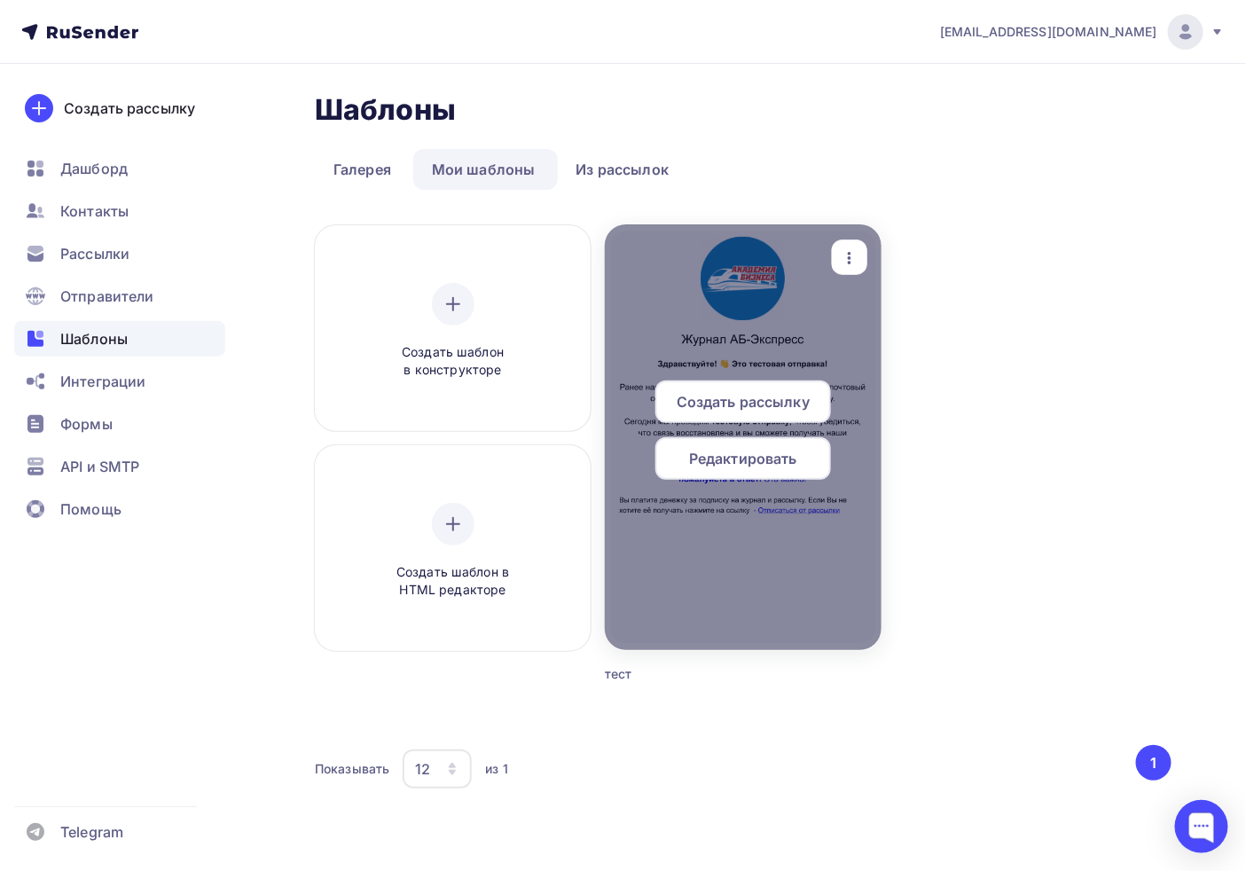
click at [853, 268] on icon "button" at bounding box center [849, 258] width 21 height 21
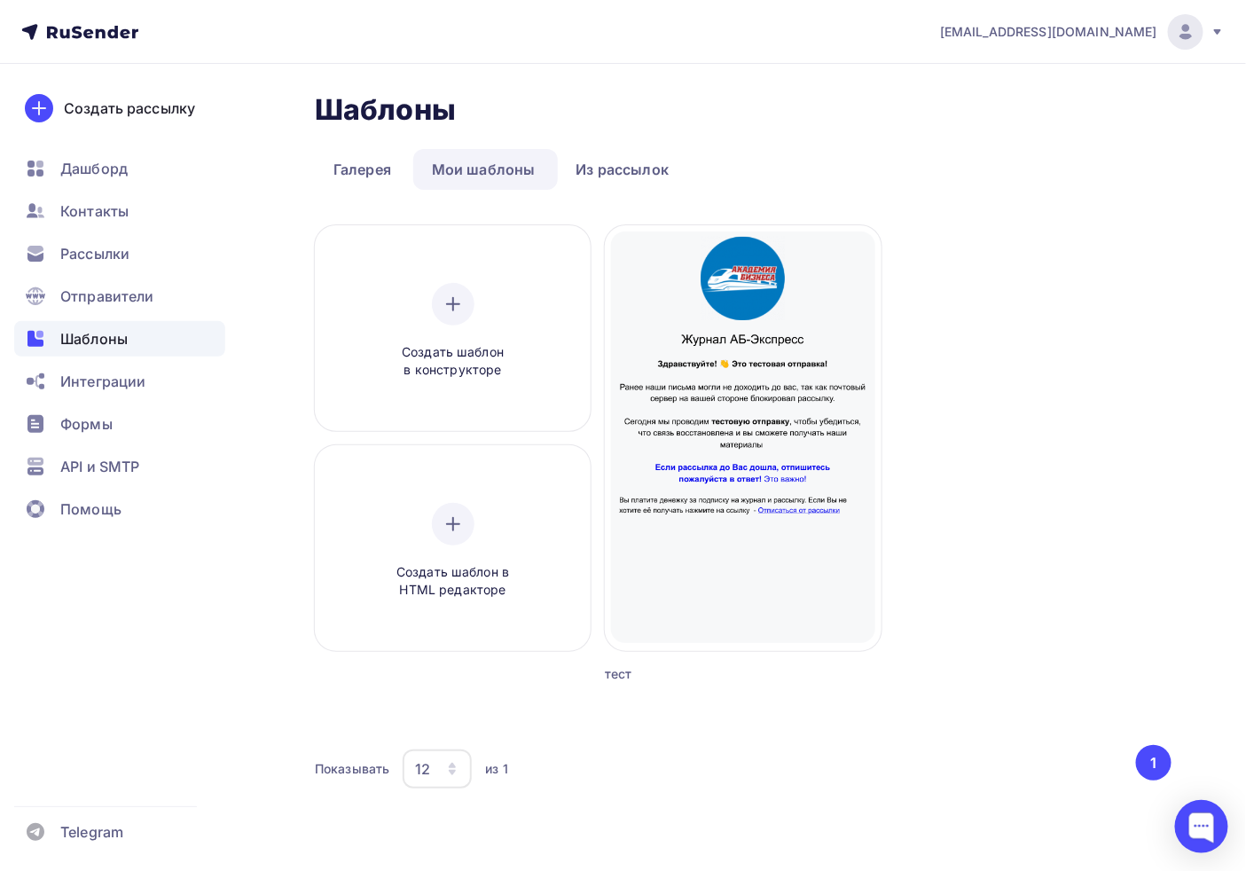
click at [1121, 208] on div "Шаблоны Шаблоны Галерея Мои шаблоны Из рассылок Создать шаблон в конструкторе С…" at bounding box center [743, 451] width 857 height 719
click at [1097, 367] on div "Создать шаблон в конструкторе Создать шаблон в HTML редакторе Создать рассылку …" at bounding box center [743, 475] width 857 height 501
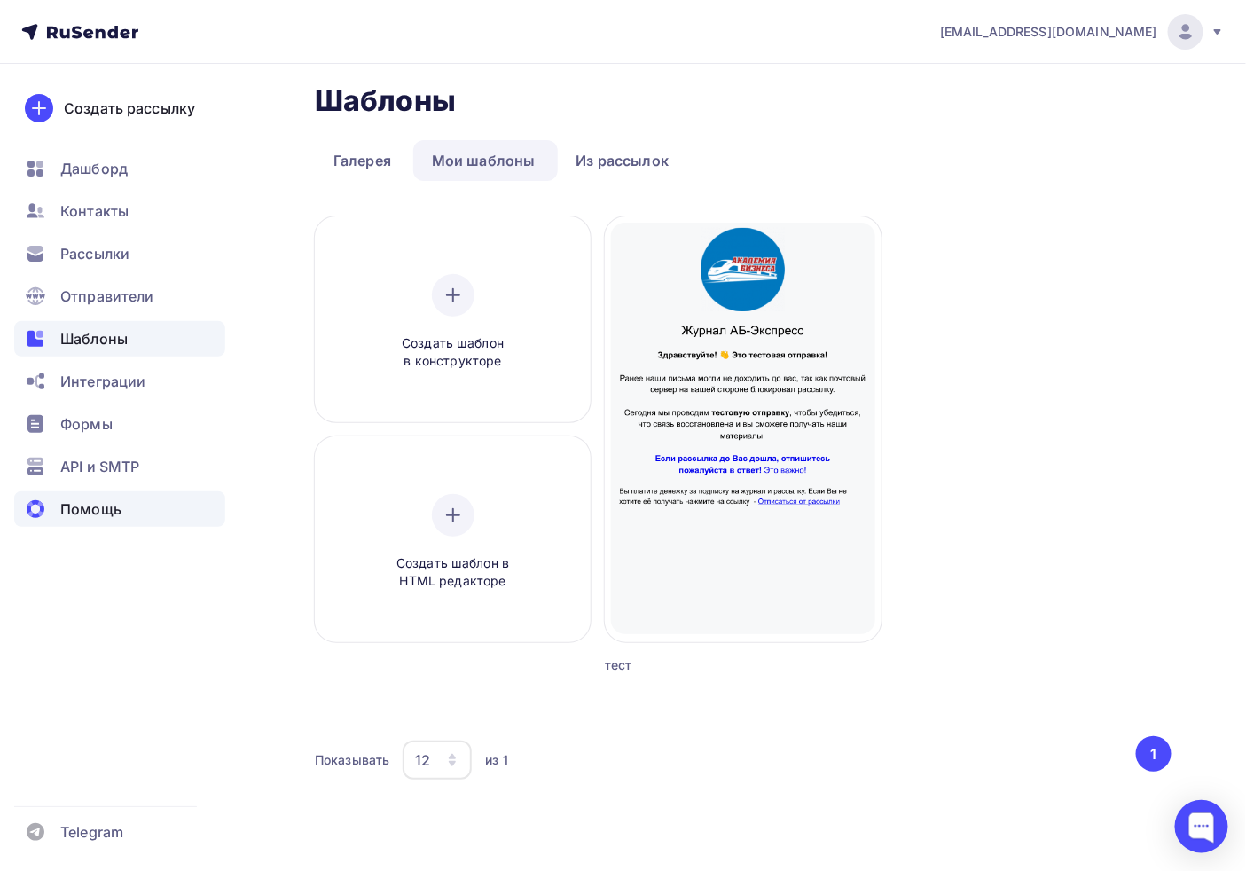
scroll to position [11, 0]
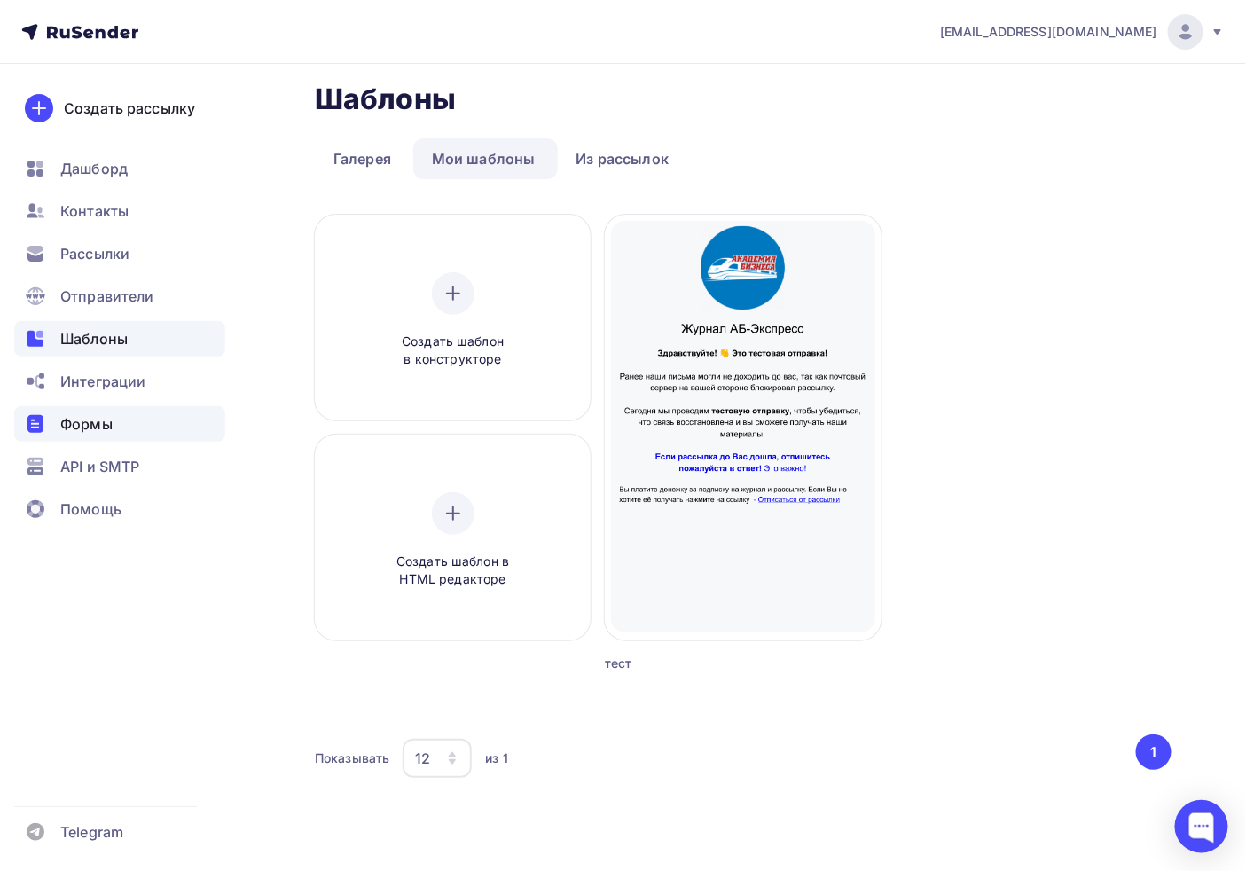
click at [37, 426] on icon at bounding box center [36, 424] width 16 height 18
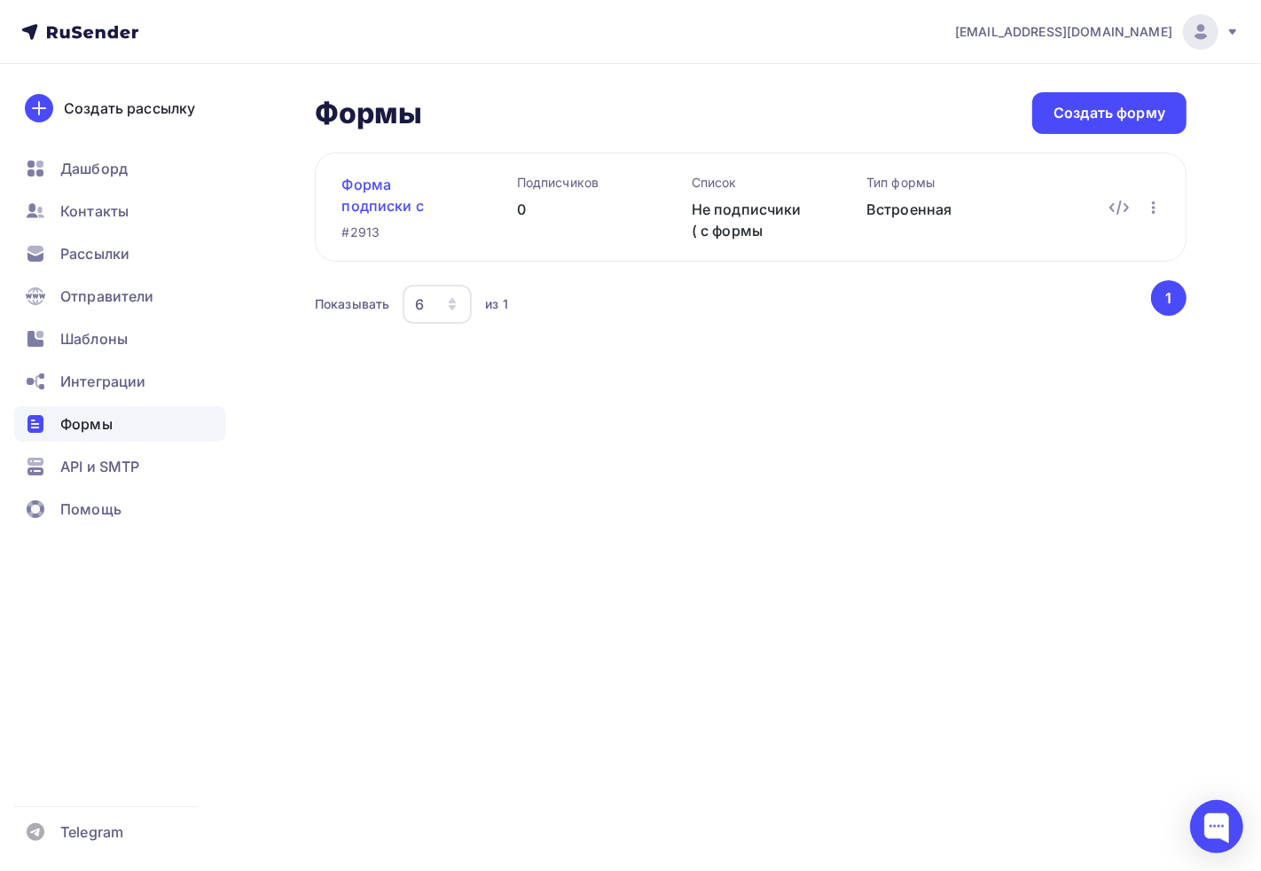
click at [395, 200] on link "Форма подписки с сайта не подписчики" at bounding box center [401, 195] width 118 height 43
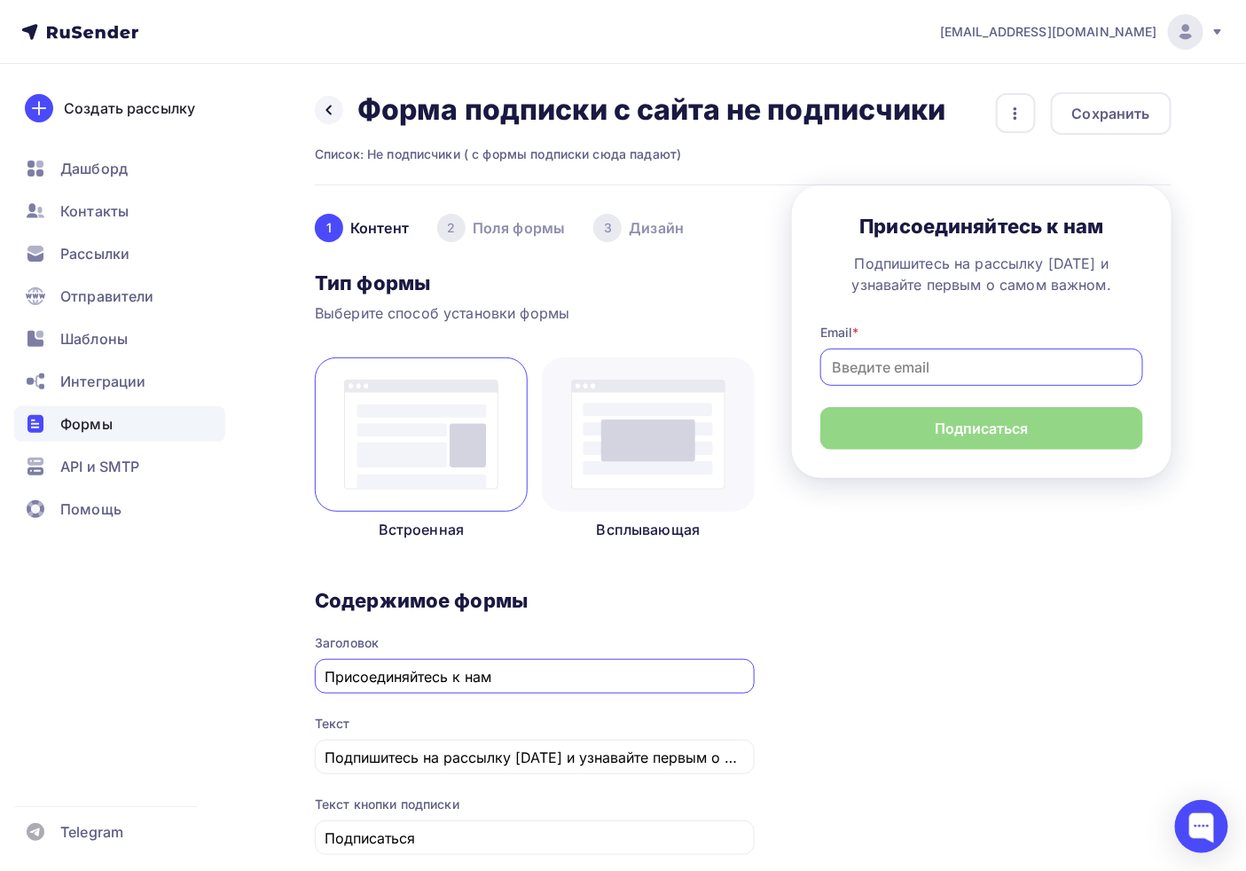
click at [872, 365] on input at bounding box center [982, 367] width 323 height 37
click at [989, 207] on form "Присоединяйтесь к нам Подпишитесь на рассылку сегодня и узнавайте первым о само…" at bounding box center [982, 331] width 380 height 293
click at [995, 227] on h3 "Присоединяйтесь к нам" at bounding box center [982, 226] width 323 height 25
drag, startPoint x: 995, startPoint y: 227, endPoint x: 959, endPoint y: 228, distance: 36.4
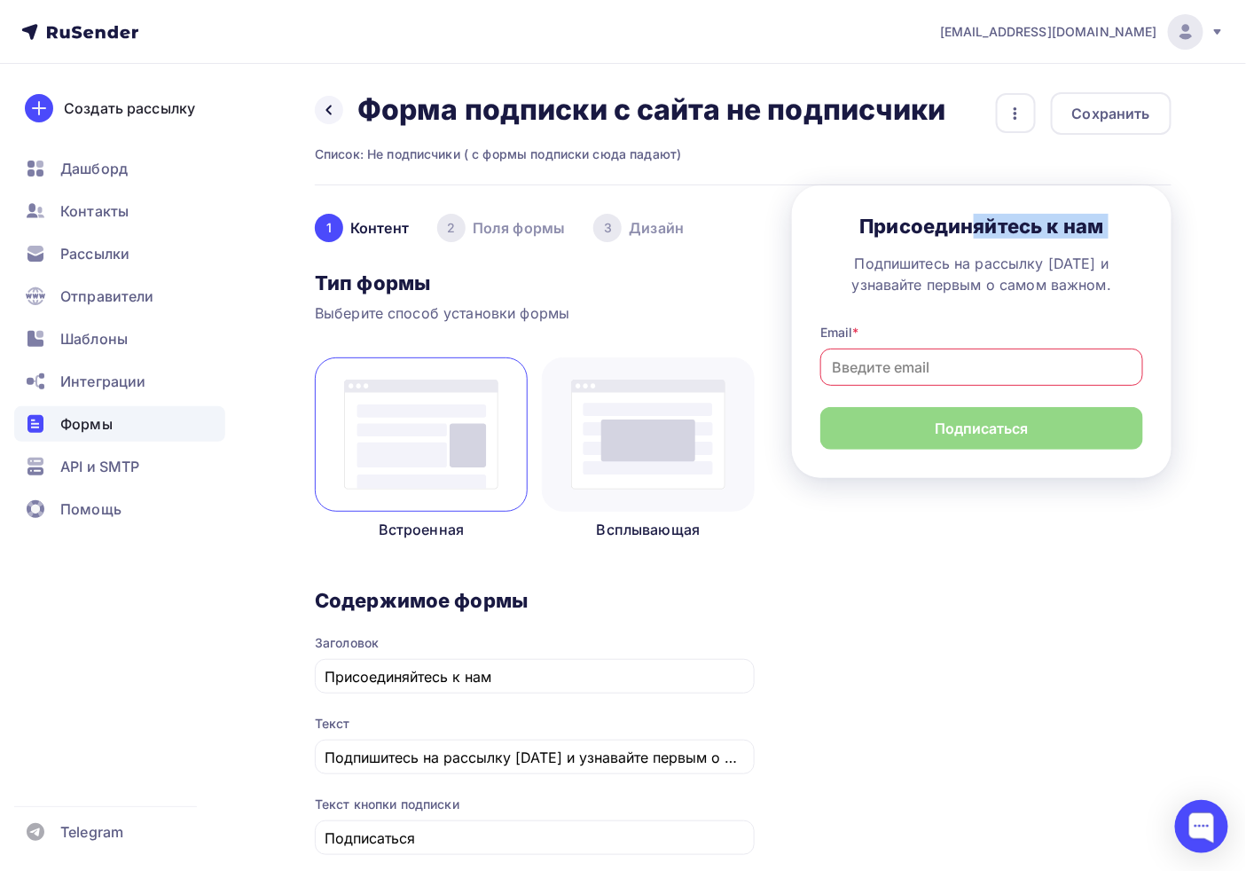
click at [995, 227] on h3 "Присоединяйтесь к нам" at bounding box center [982, 226] width 323 height 25
click at [894, 245] on span "Присоединяйтесь к нам Подпишитесь на рассылку сегодня и узнавайте первым о само…" at bounding box center [982, 332] width 323 height 236
click at [997, 126] on button "button" at bounding box center [1016, 113] width 42 height 42
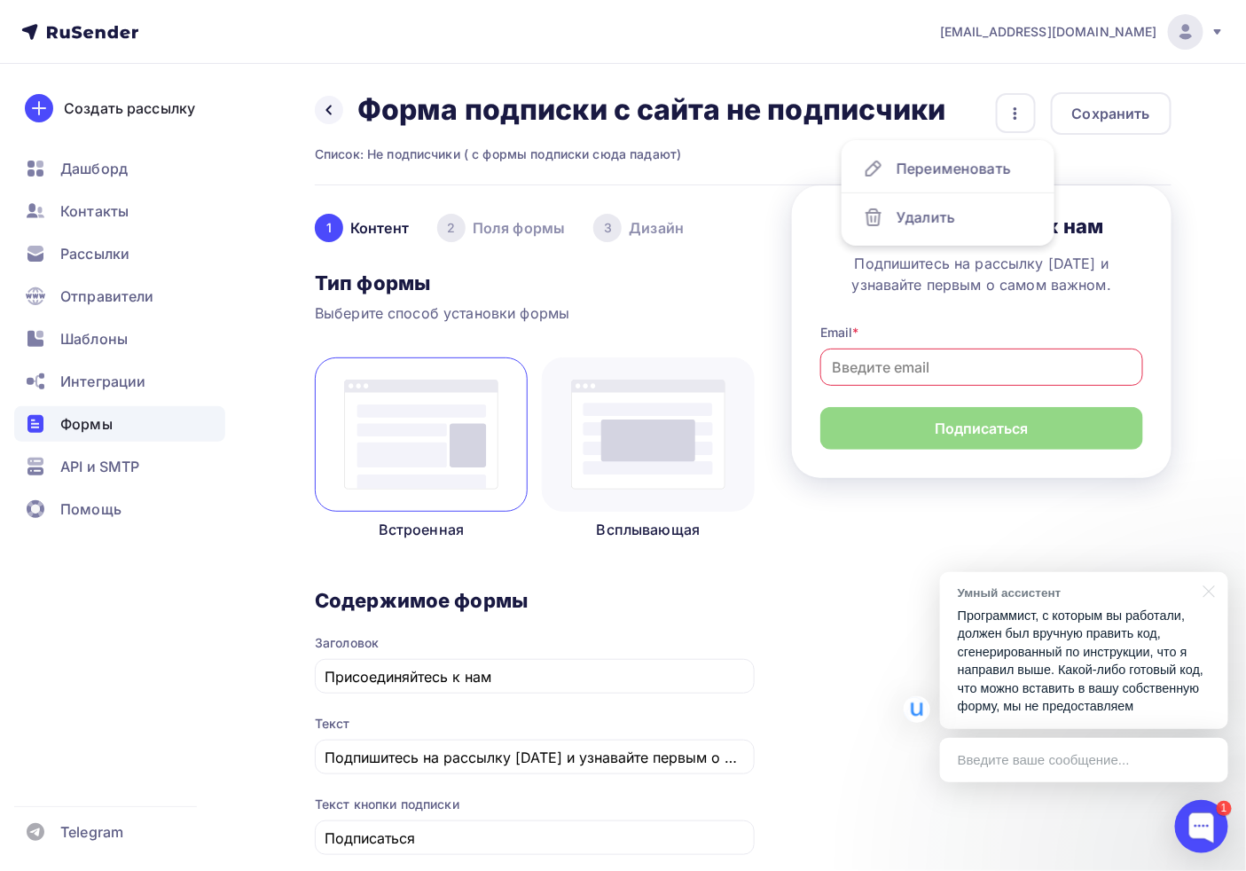
click at [1110, 660] on p "Программист, с которым вы работали, должен был вручную править код, сгенерирова…" at bounding box center [1084, 661] width 253 height 109
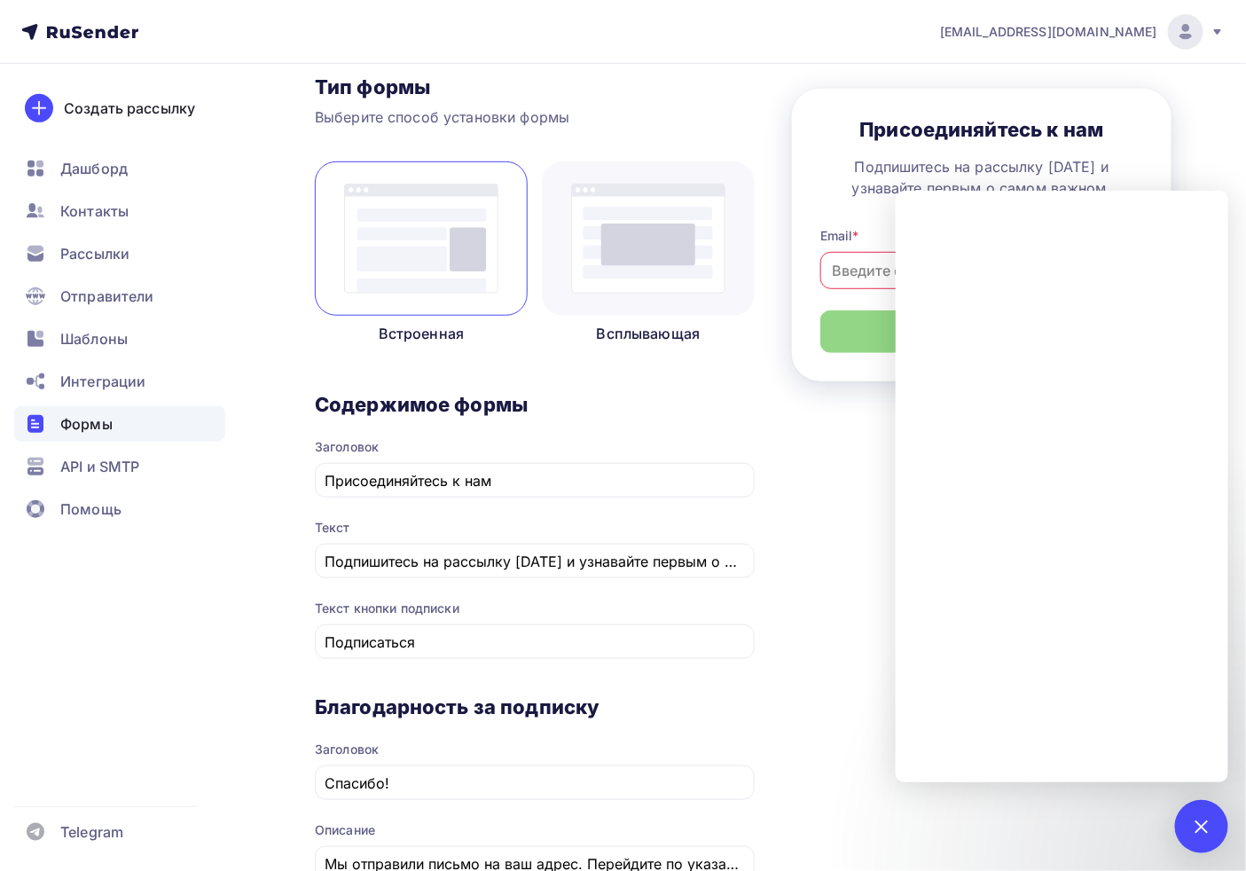
scroll to position [197, 0]
click at [1121, 770] on div "1" at bounding box center [1201, 826] width 53 height 53
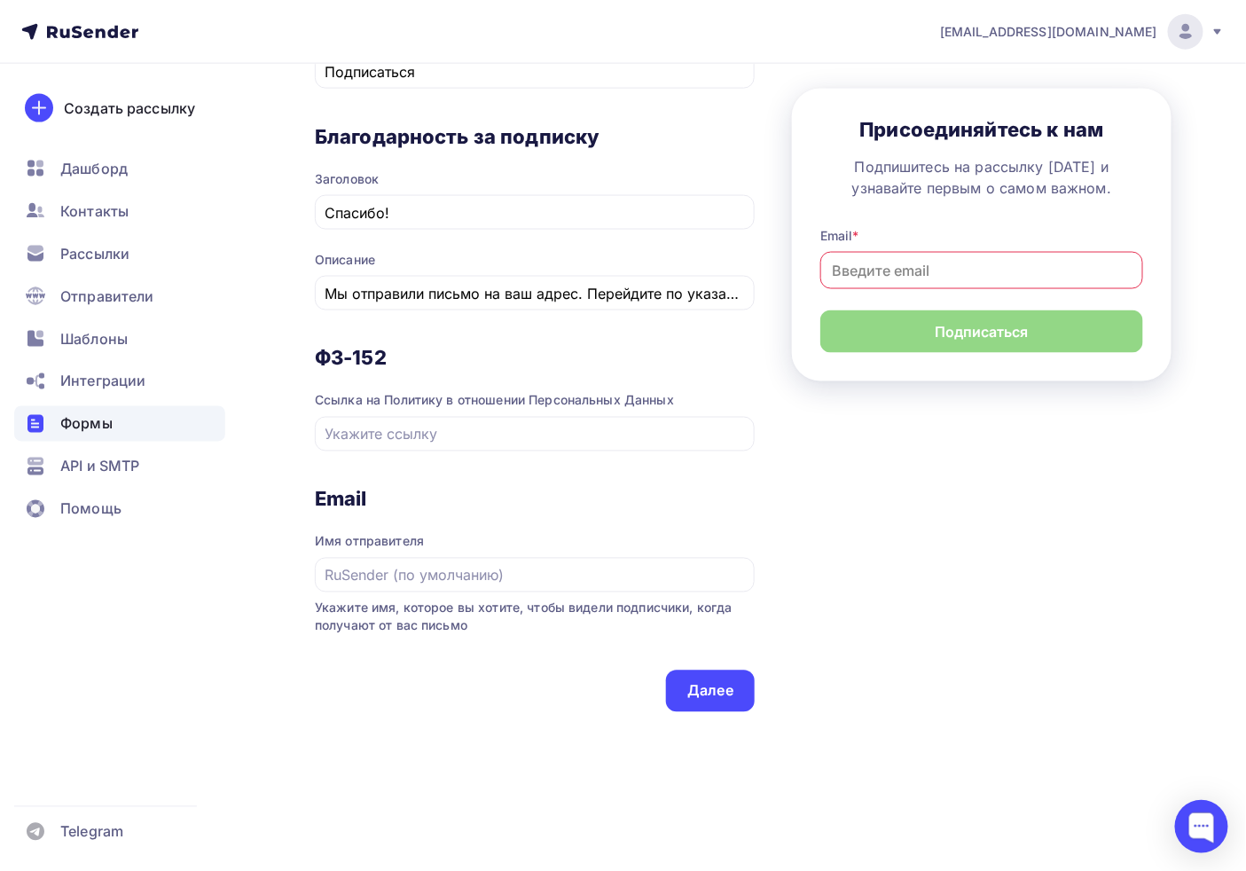
scroll to position [778, 0]
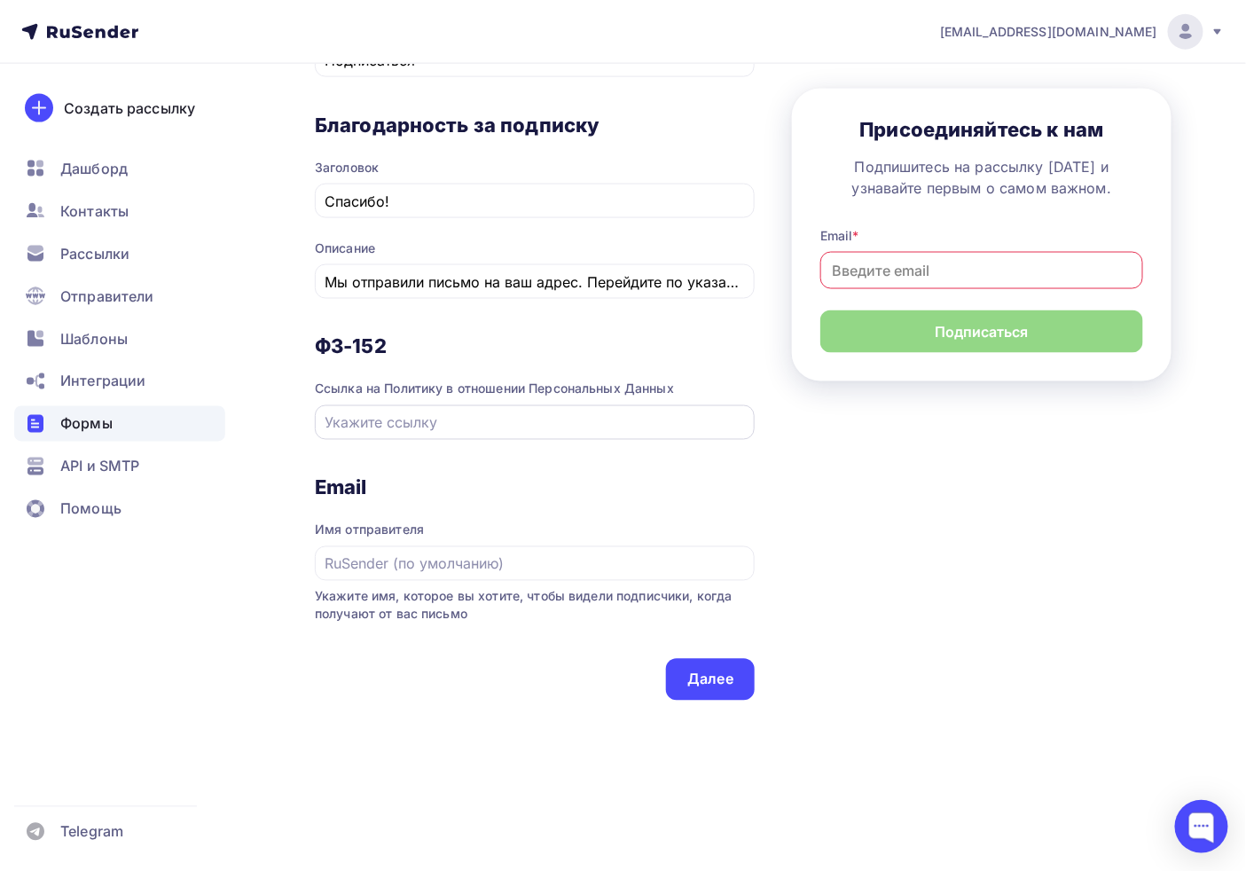
click at [508, 420] on input "text" at bounding box center [536, 423] width 420 height 21
click at [437, 551] on div at bounding box center [535, 563] width 440 height 35
click at [436, 585] on div "Email Имя отправителя Укажите имя, которое вы хотите, чтобы видели подписчики, …" at bounding box center [535, 567] width 440 height 184
click at [402, 556] on input "text" at bounding box center [536, 564] width 420 height 21
click at [378, 483] on h3 "Email" at bounding box center [535, 487] width 440 height 25
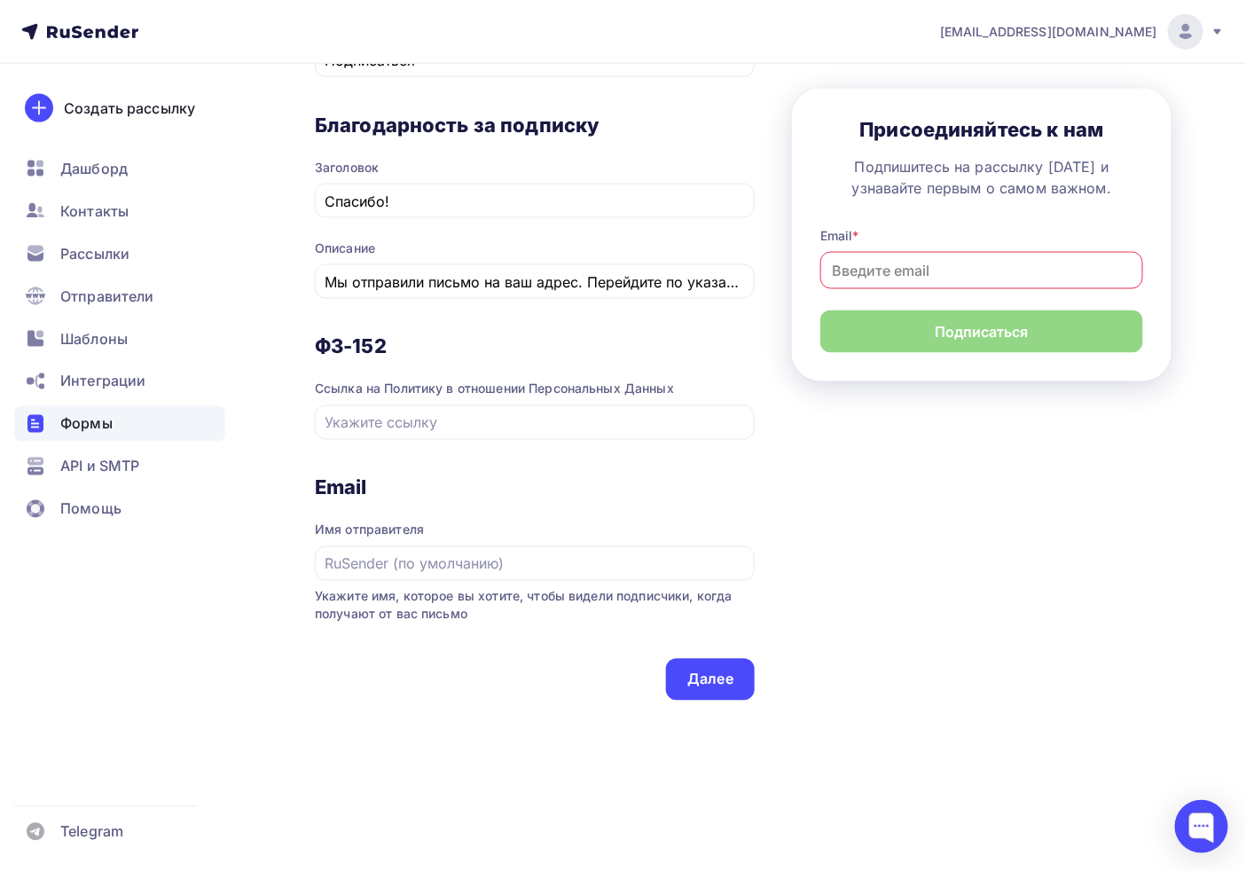
click at [322, 471] on div "ФЗ-152 Ссылка на Политику в отношении Персональных Данных" at bounding box center [535, 404] width 440 height 141
click at [332, 482] on h3 "Email" at bounding box center [535, 487] width 440 height 25
click at [404, 569] on input "text" at bounding box center [536, 564] width 420 height 21
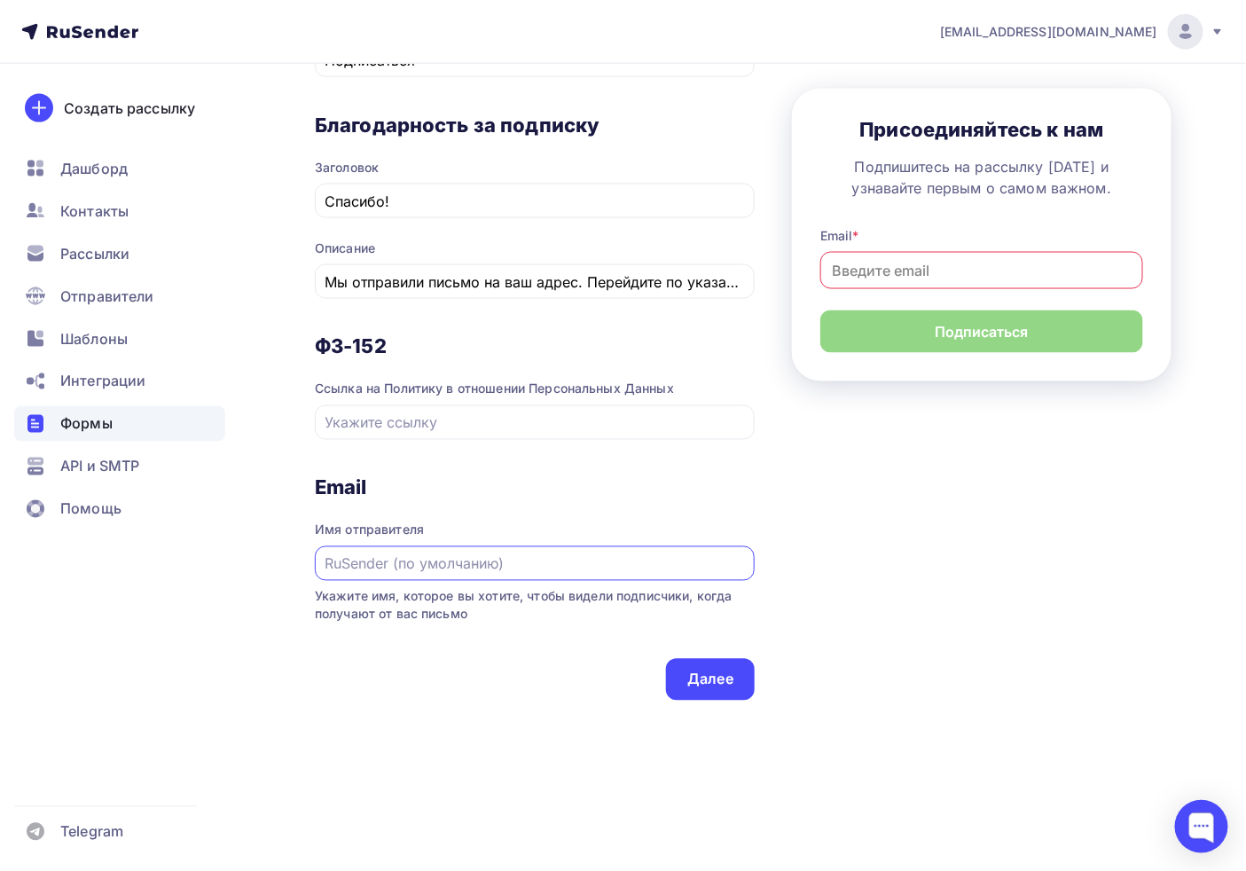
click at [404, 569] on input "text" at bounding box center [536, 564] width 420 height 21
type input ":"
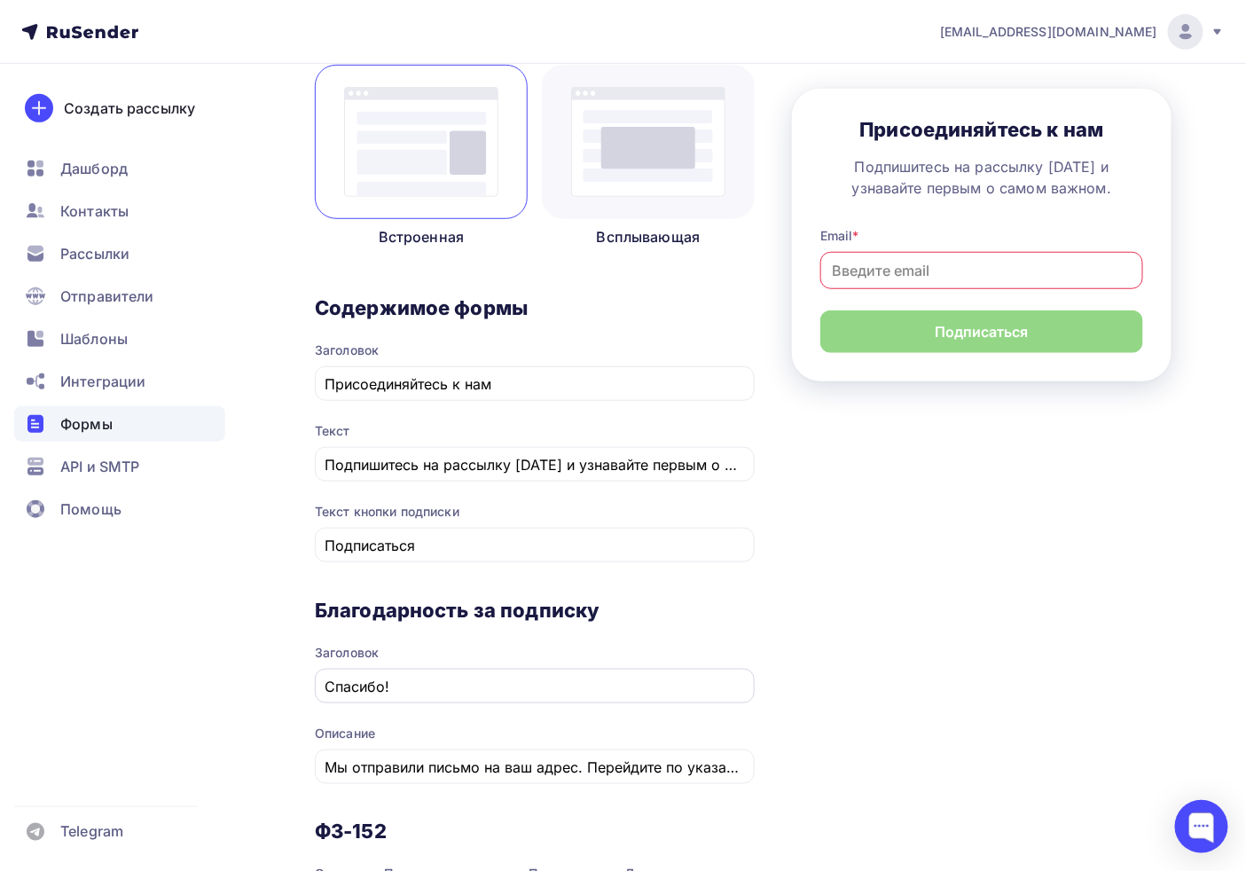
scroll to position [0, 0]
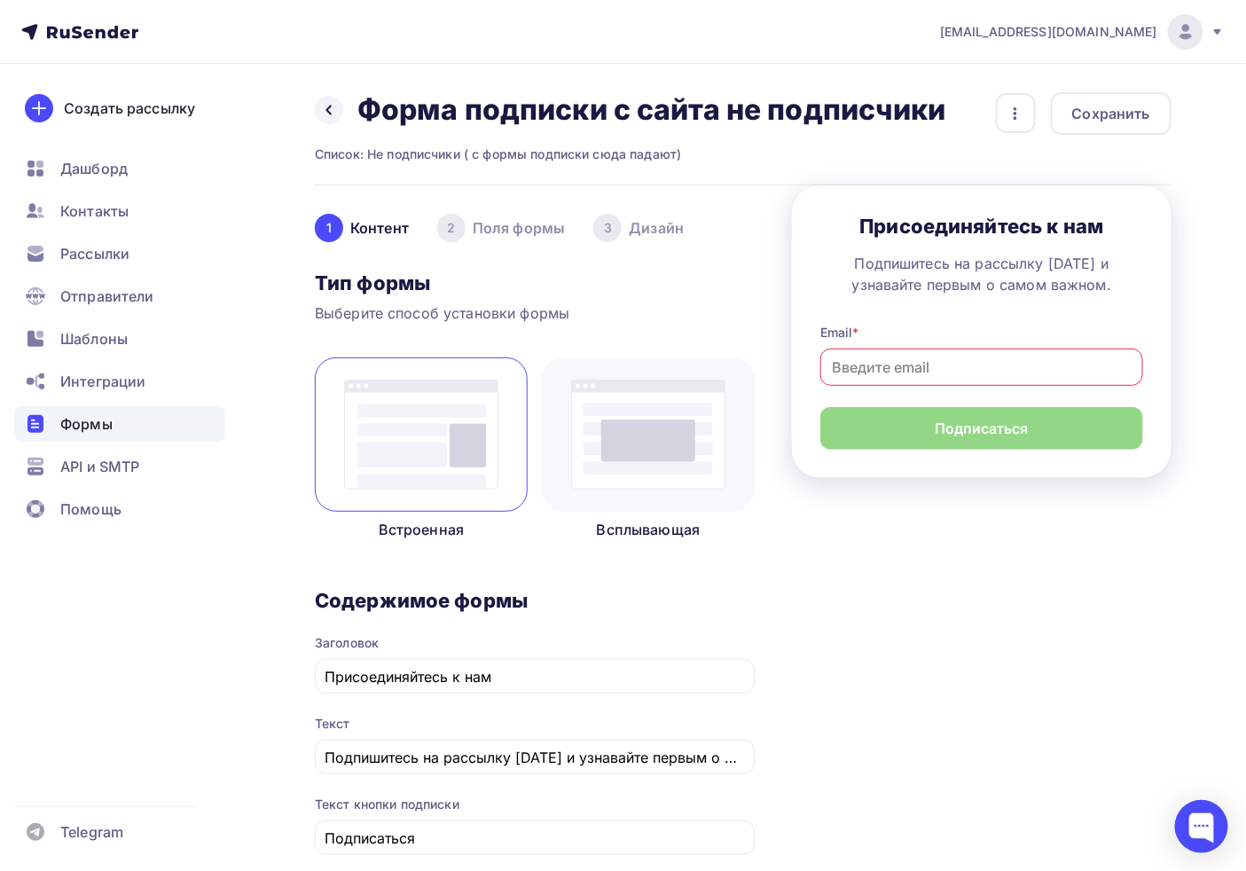
type input "Журнал для бухгалтера "АБ-Экспресс""
click at [1012, 218] on h3 "Присоединяйтесь к нам" at bounding box center [982, 226] width 323 height 25
click at [1010, 122] on icon "button" at bounding box center [1015, 113] width 21 height 21
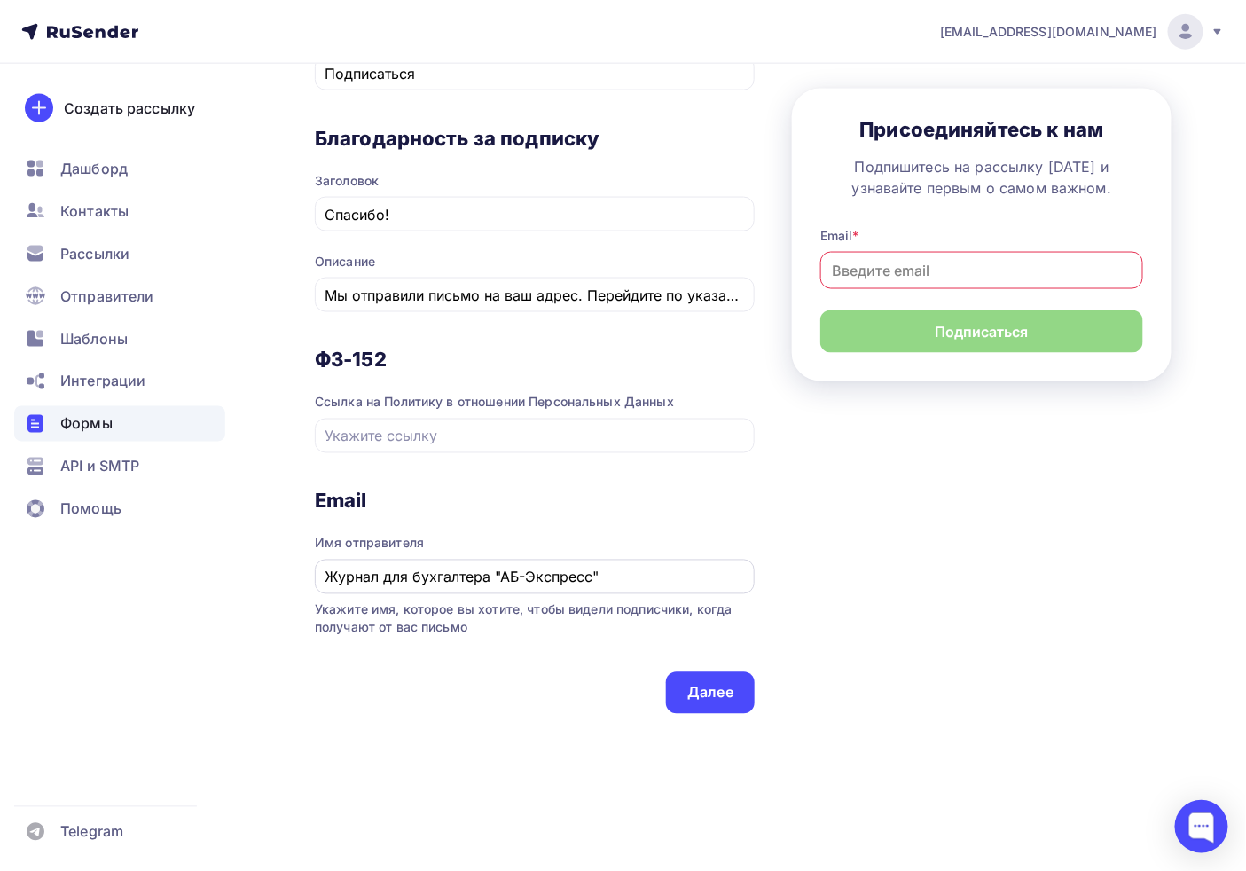
scroll to position [778, 0]
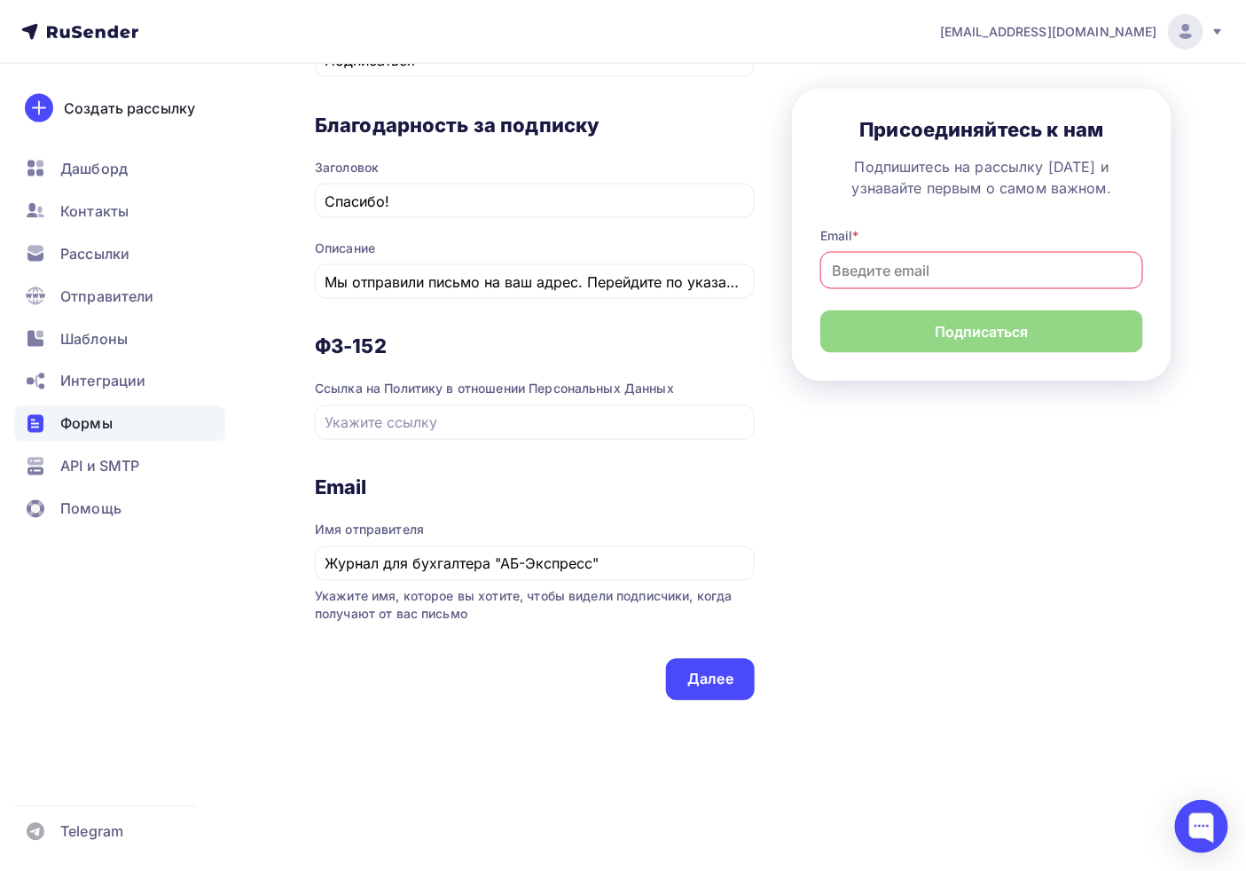
click at [379, 364] on span "Ссылка на Политику в отношении Персональных Данных" at bounding box center [535, 399] width 440 height 81
click at [473, 413] on input "text" at bounding box center [536, 423] width 420 height 21
paste input "https://ab-express.ru/politika-konfidentsialnosti/"
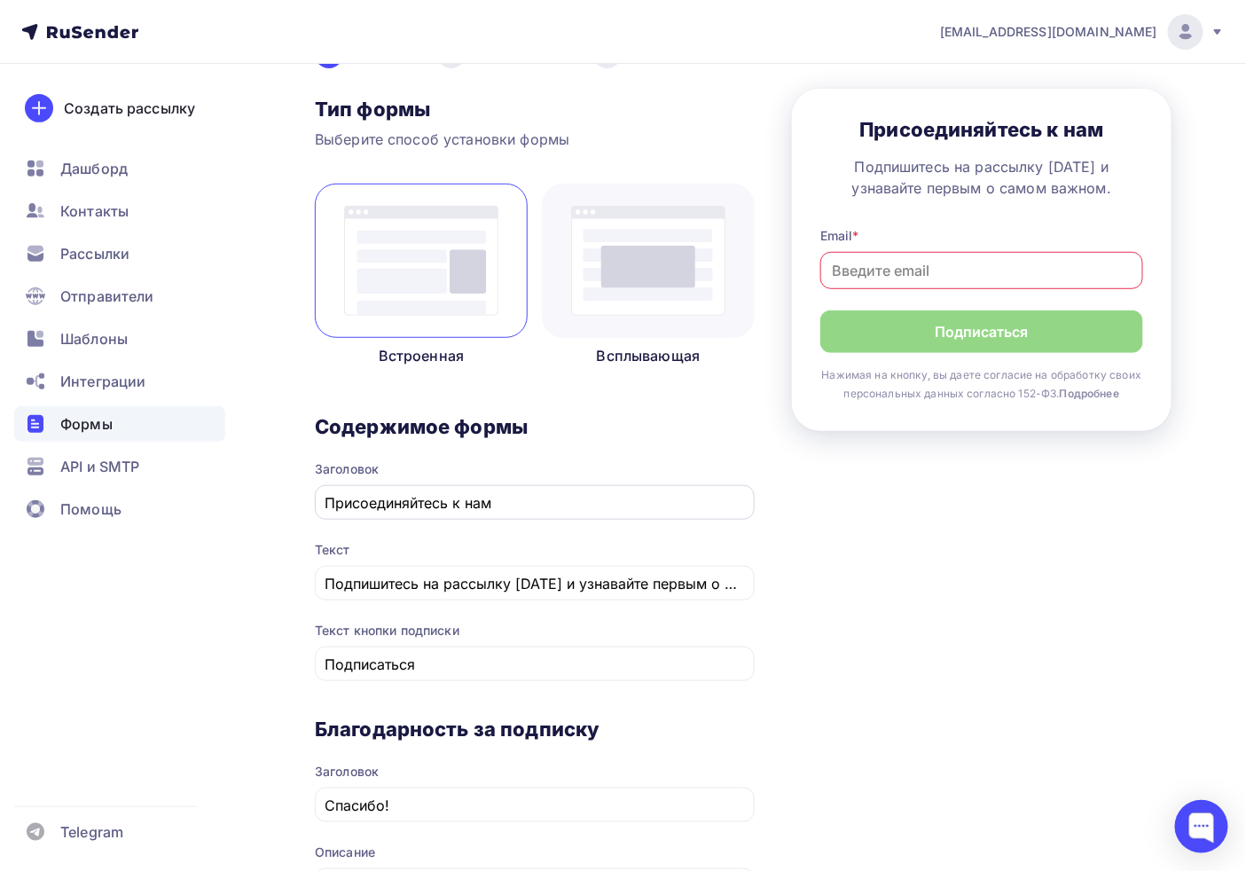
scroll to position [98, 0]
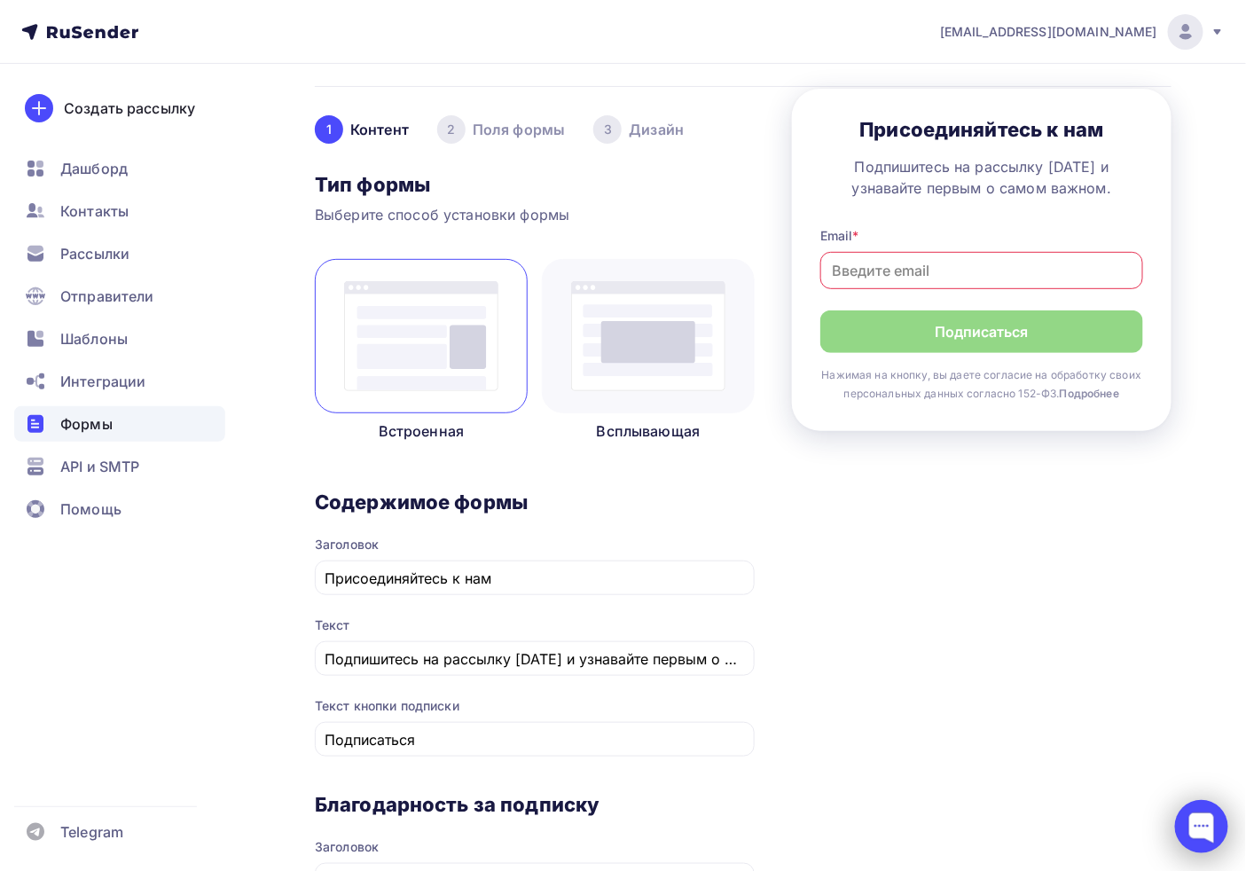
type input "https://ab-express.ru/politika-konfidentsialnosti/"
click at [1121, 770] on div at bounding box center [1201, 826] width 53 height 53
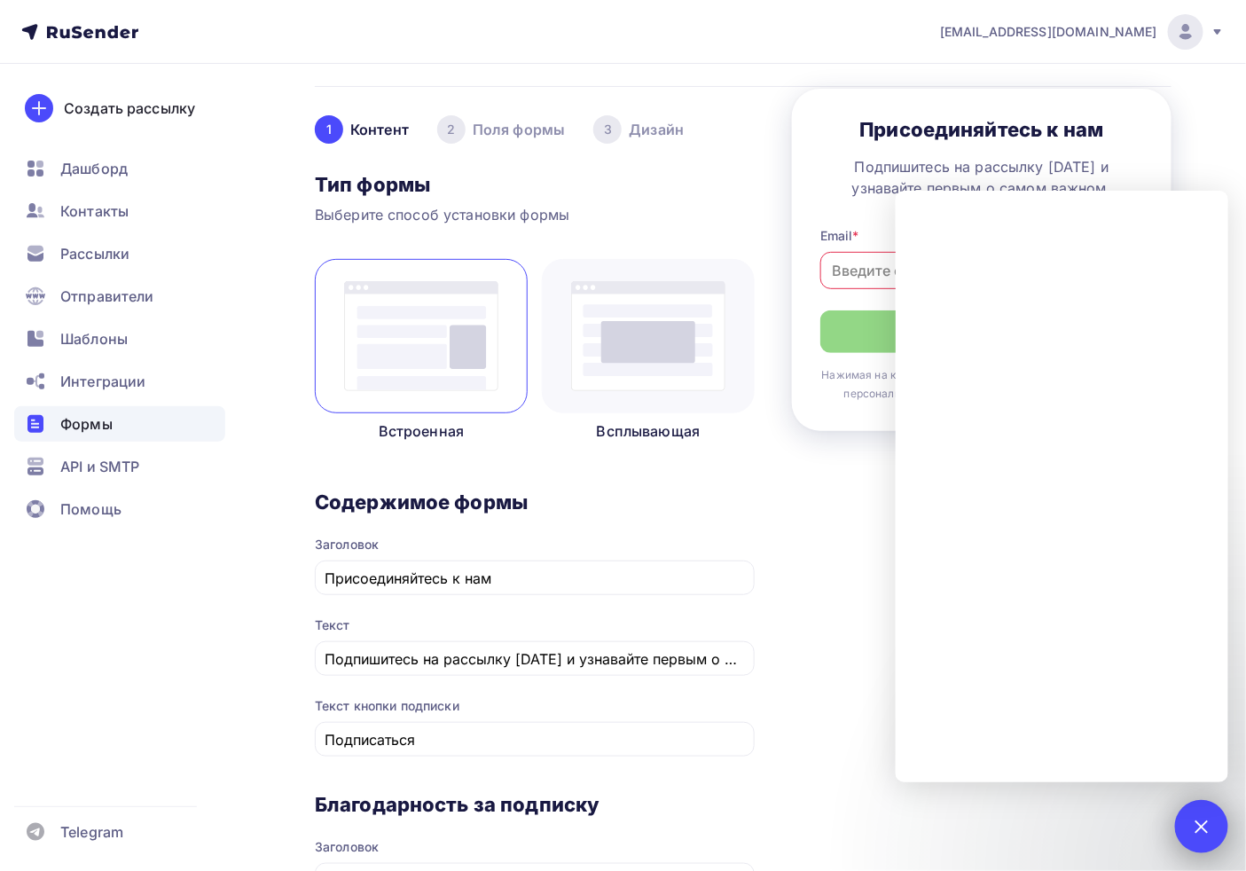
click at [1121, 770] on div "1" at bounding box center [1201, 826] width 53 height 53
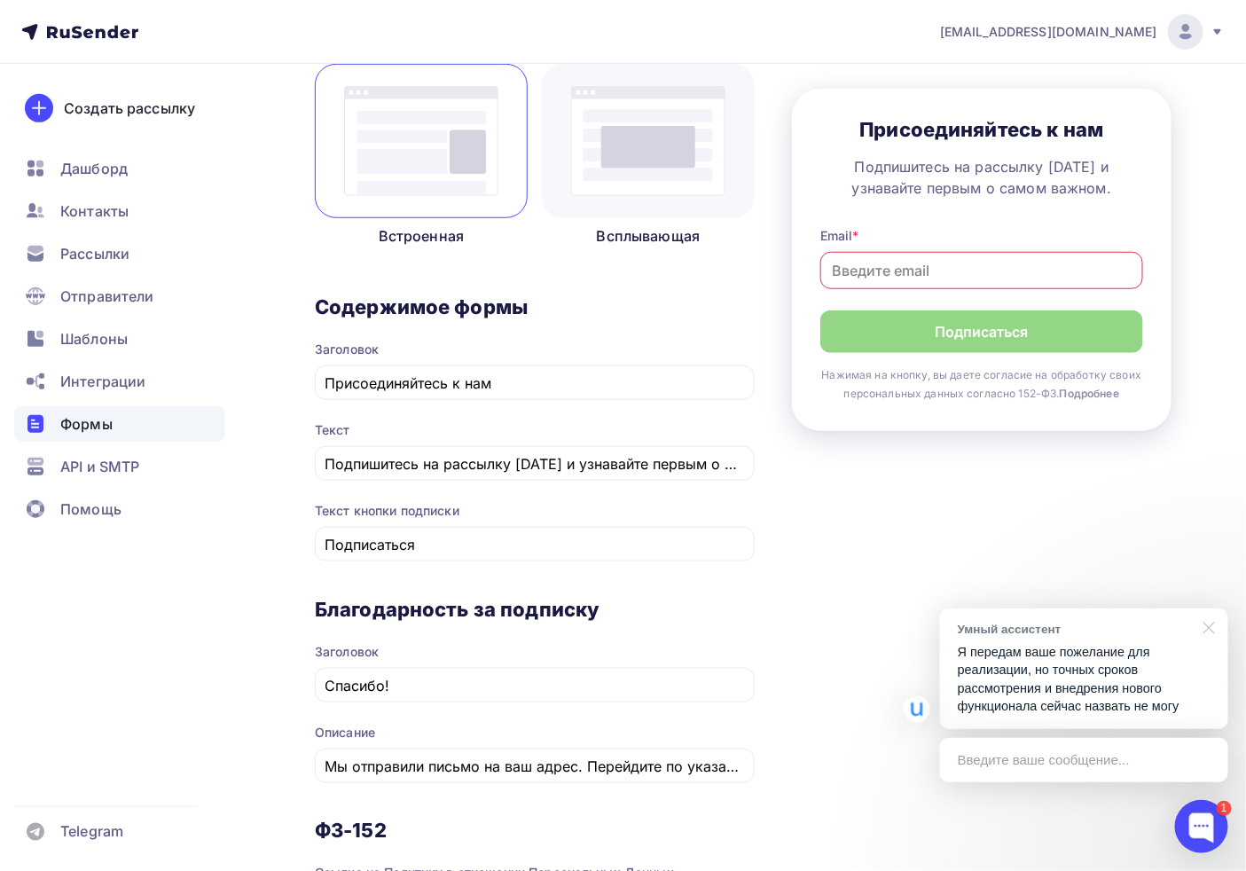
scroll to position [295, 0]
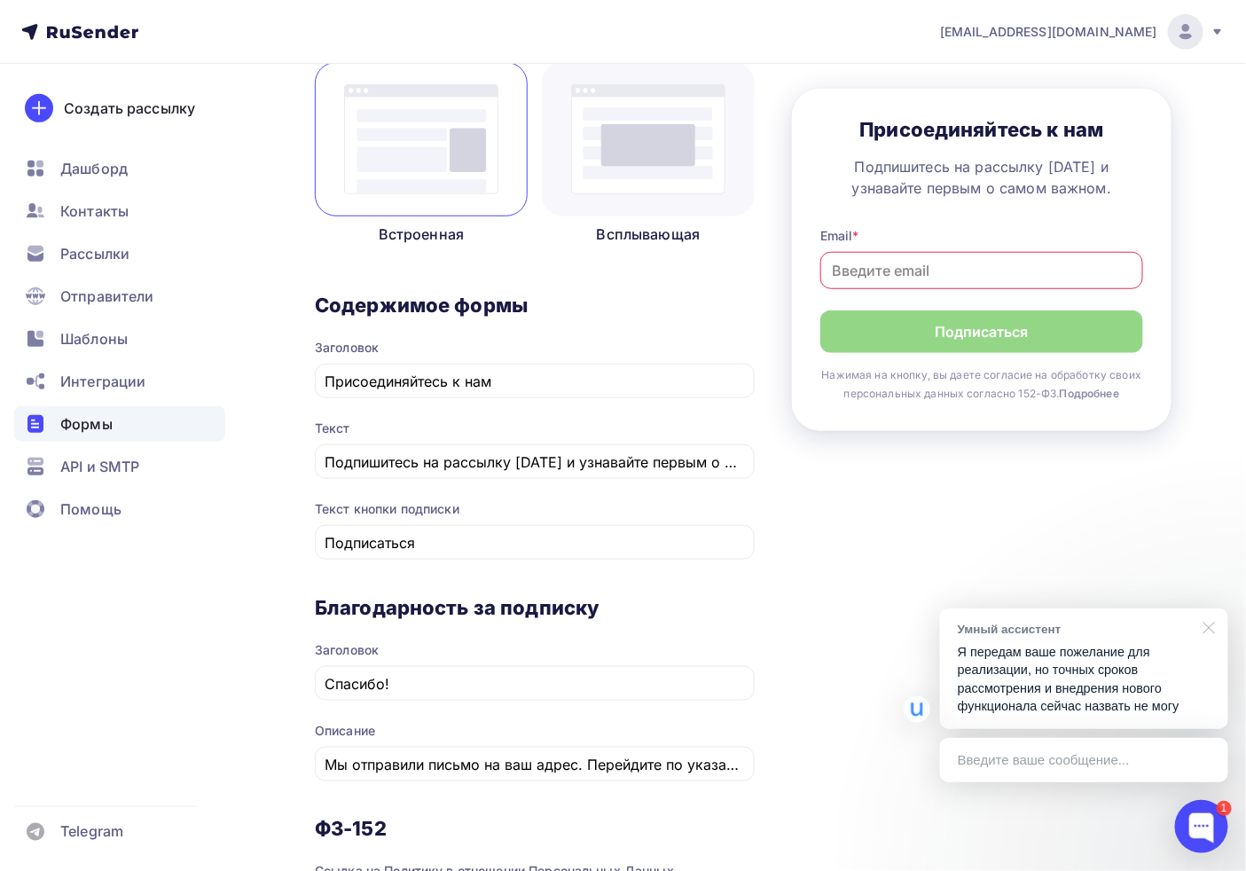
click at [1121, 633] on div at bounding box center [1206, 627] width 44 height 36
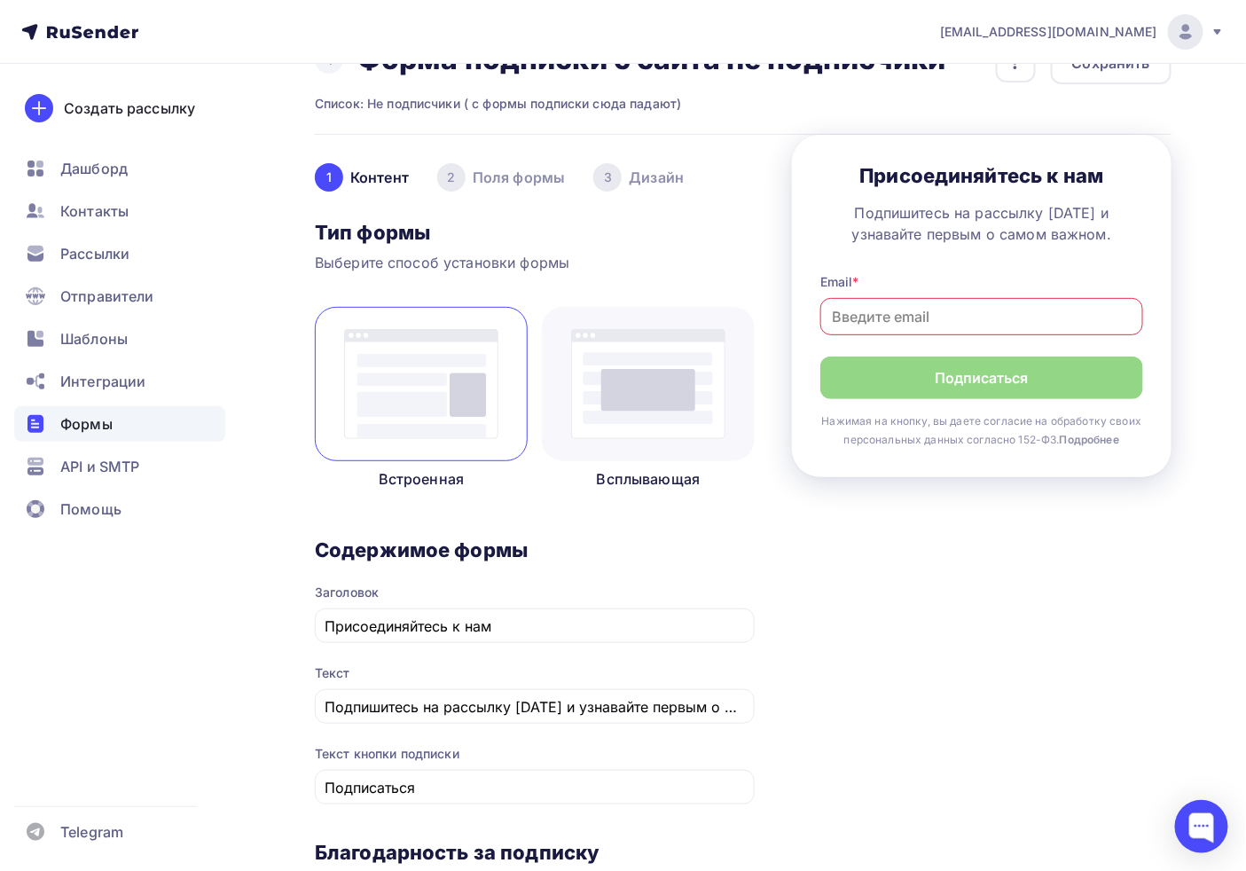
scroll to position [0, 0]
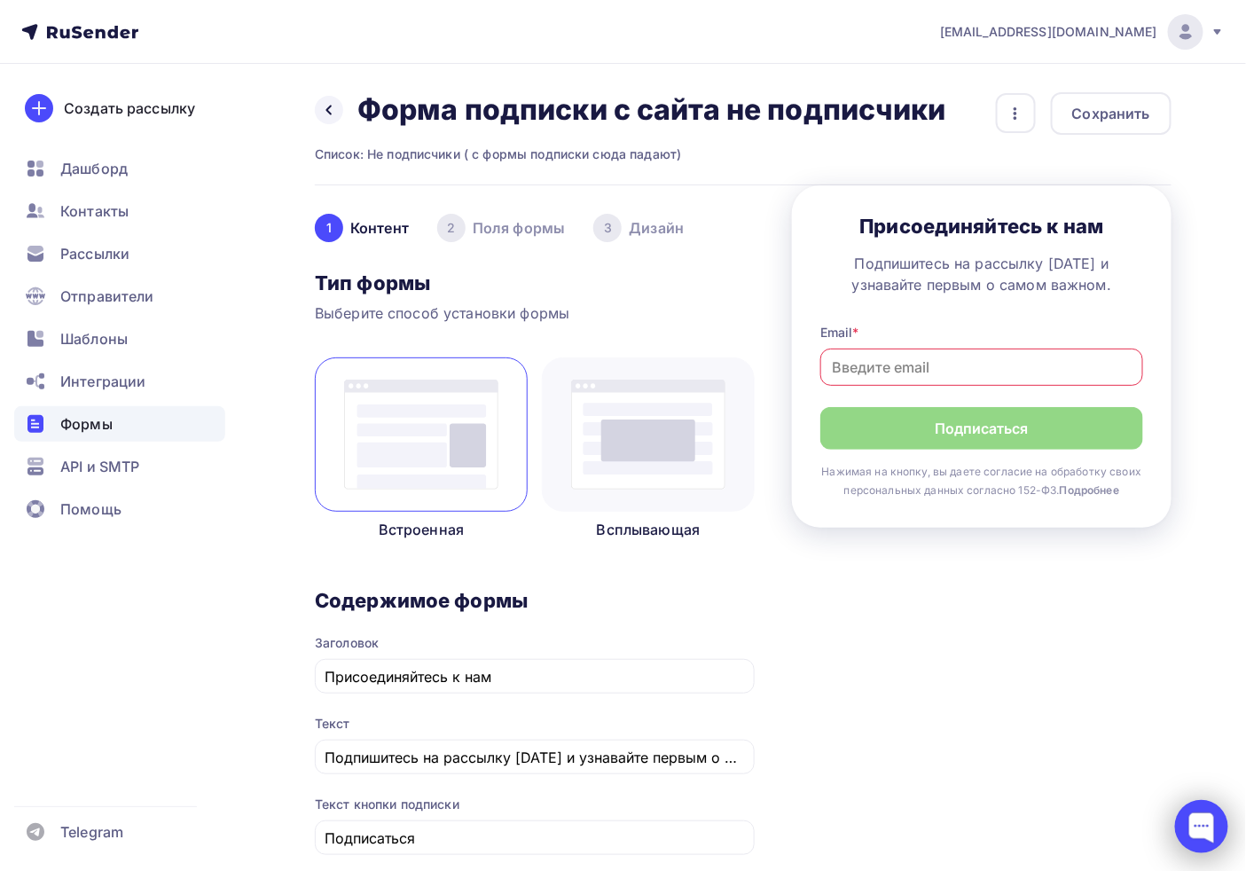
click at [1121, 770] on div at bounding box center [1201, 826] width 53 height 53
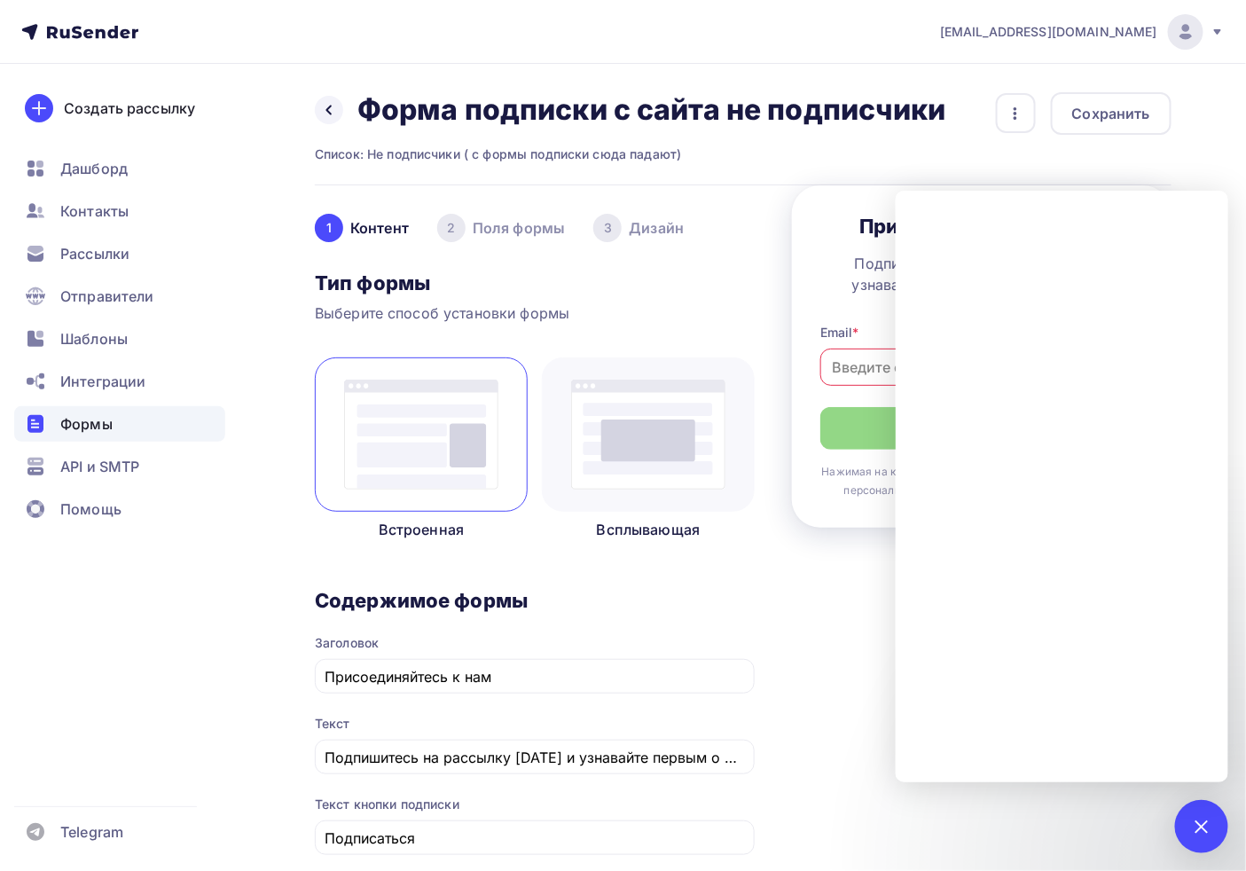
drag, startPoint x: 1185, startPoint y: 828, endPoint x: 1038, endPoint y: 786, distance: 153.1
click at [1121, 770] on div "1" at bounding box center [1201, 826] width 53 height 53
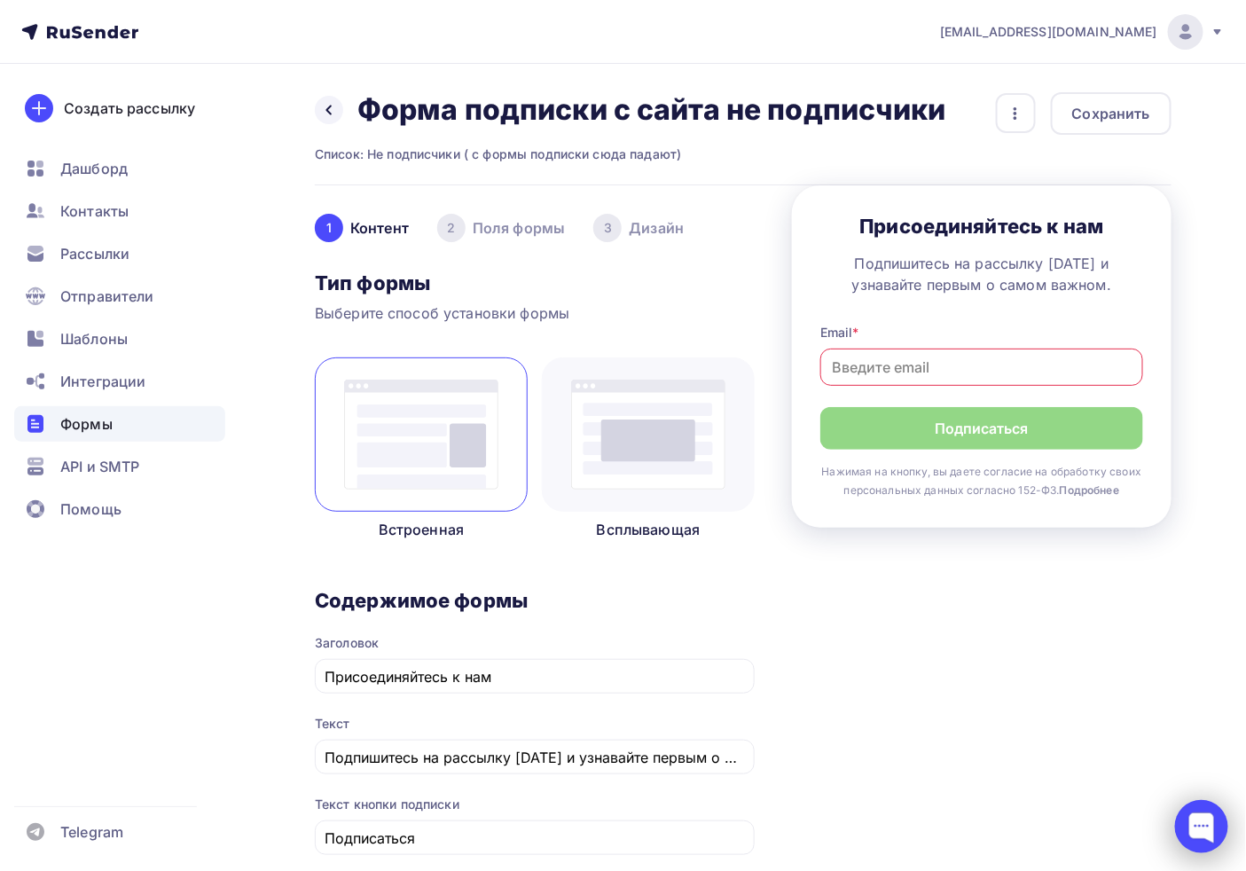
drag, startPoint x: 1164, startPoint y: 791, endPoint x: 1198, endPoint y: 811, distance: 39.0
click at [1121, 770] on div "1 Контент 2 Поля формы 3 Дизайн Тип формы Выберите способ установки формы Встро…" at bounding box center [743, 856] width 857 height 1343
click at [1121, 770] on div at bounding box center [1201, 826] width 53 height 53
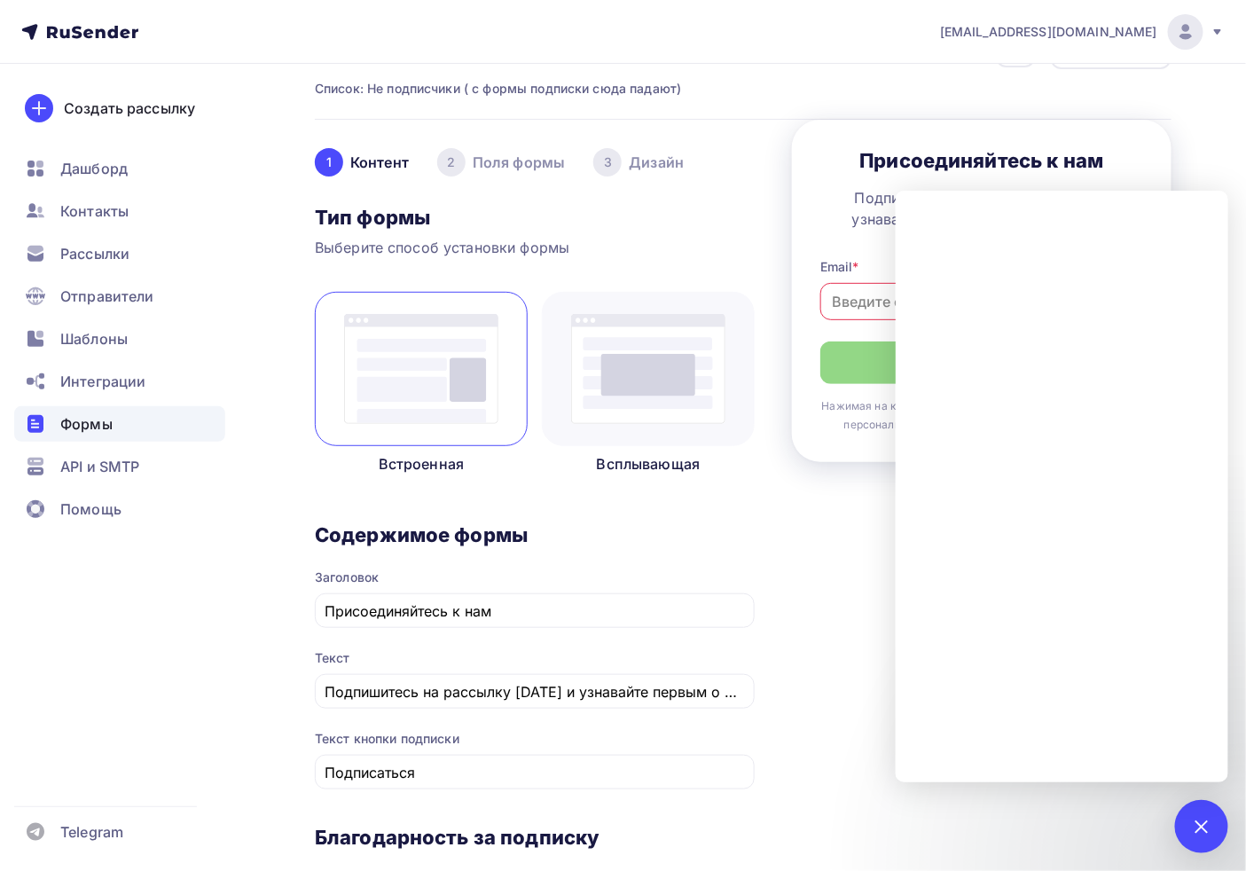
scroll to position [98, 0]
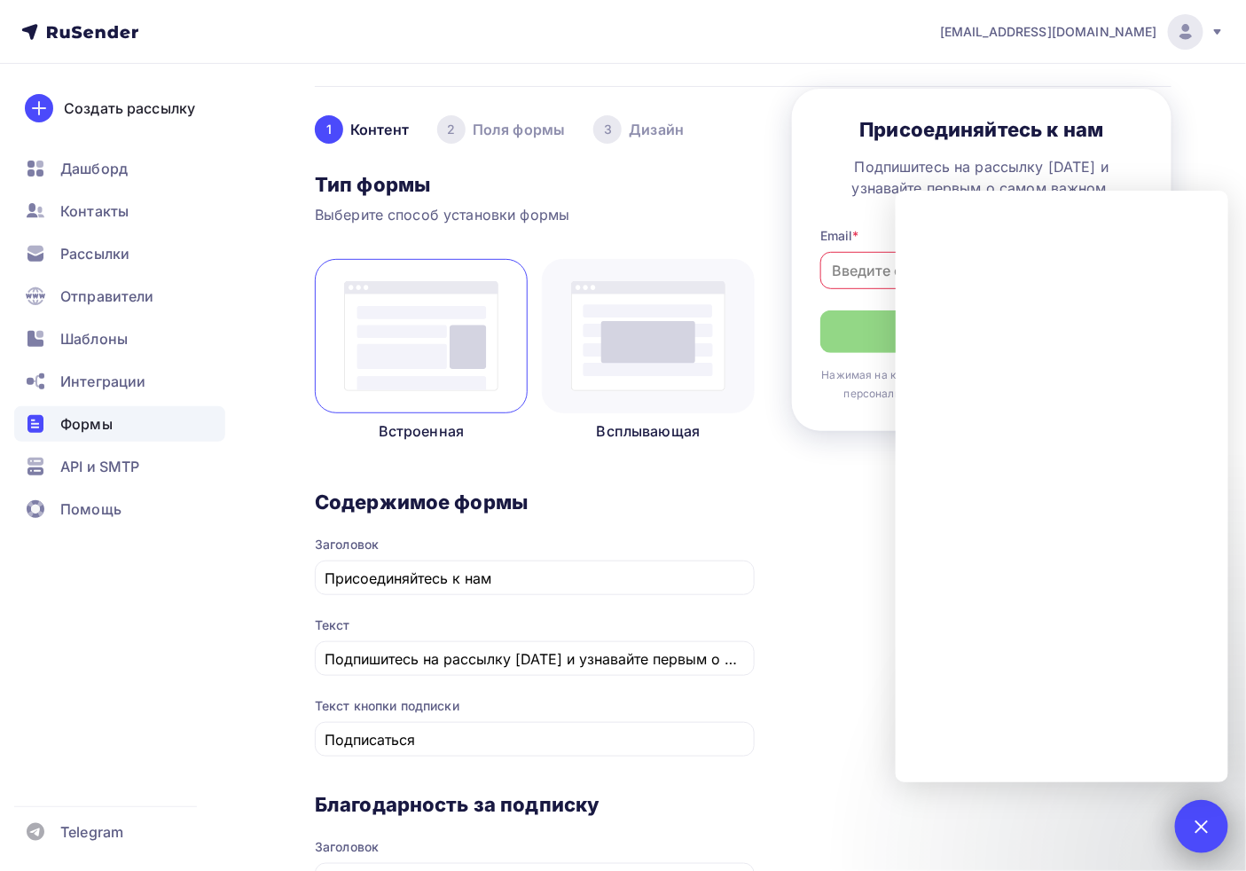
click at [1121, 770] on div at bounding box center [1202, 826] width 24 height 24
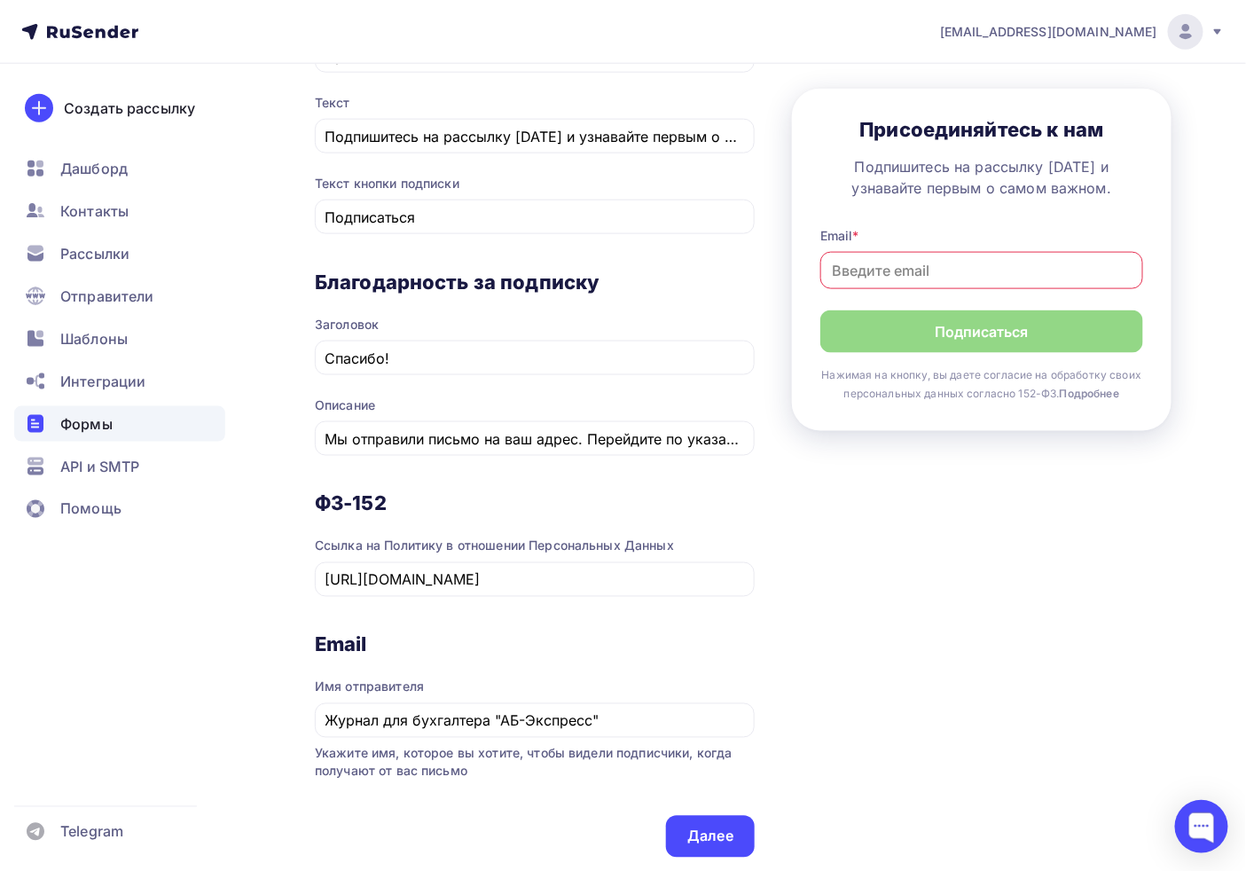
scroll to position [0, 0]
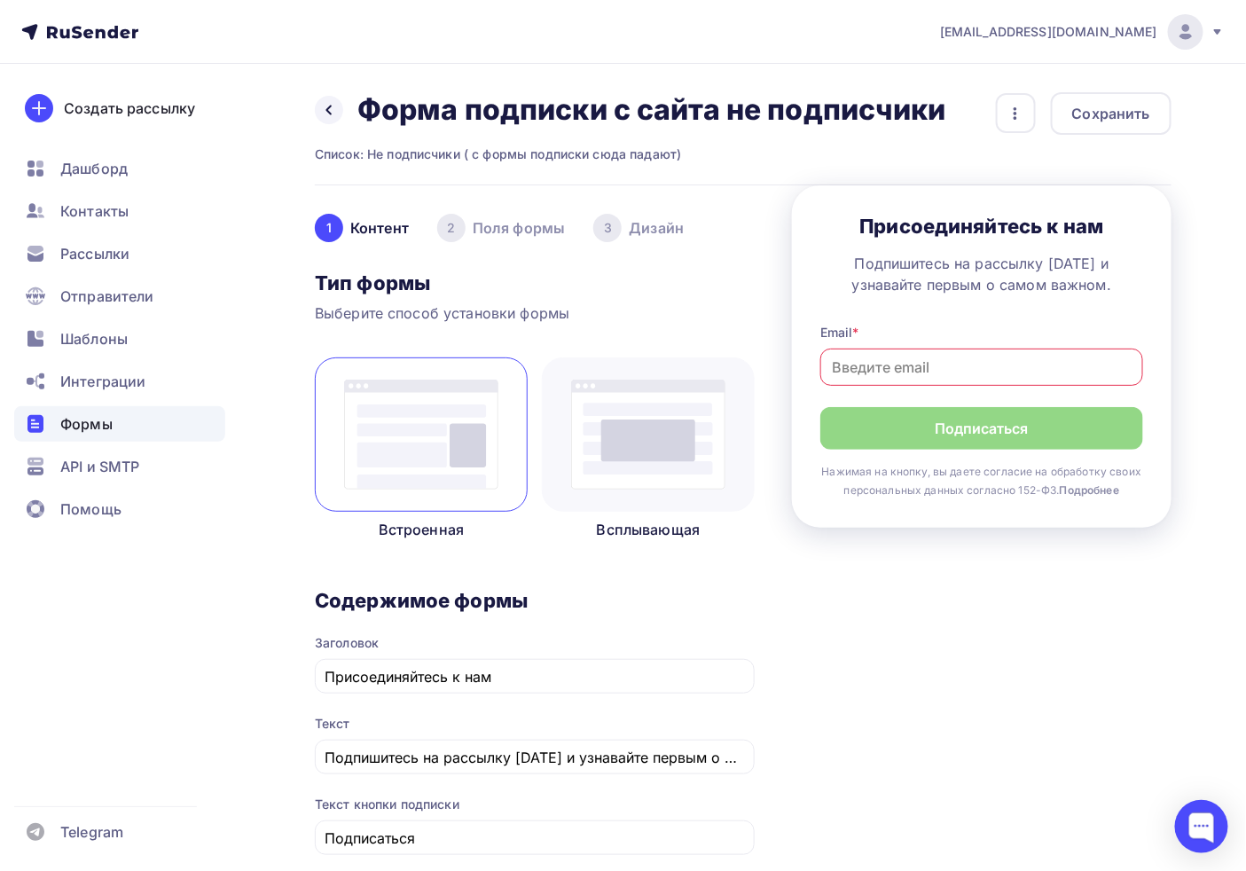
click at [499, 103] on h2 "Форма подписки с сайта не подписчики" at bounding box center [652, 109] width 589 height 35
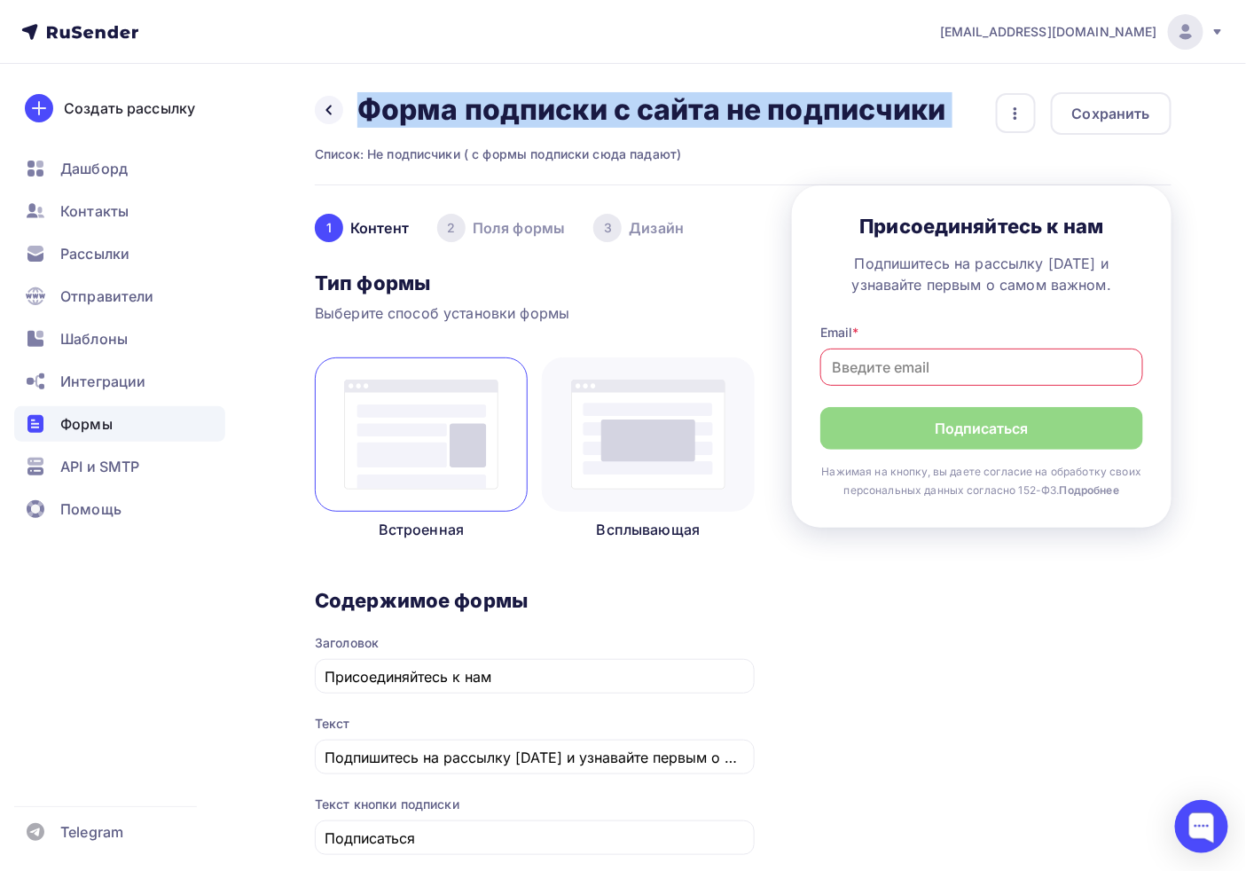
click at [499, 103] on h2 "Форма подписки с сайта не подписчики" at bounding box center [652, 109] width 589 height 35
click at [609, 104] on h2 "Форма подписки с сайта не подписчики" at bounding box center [652, 109] width 589 height 35
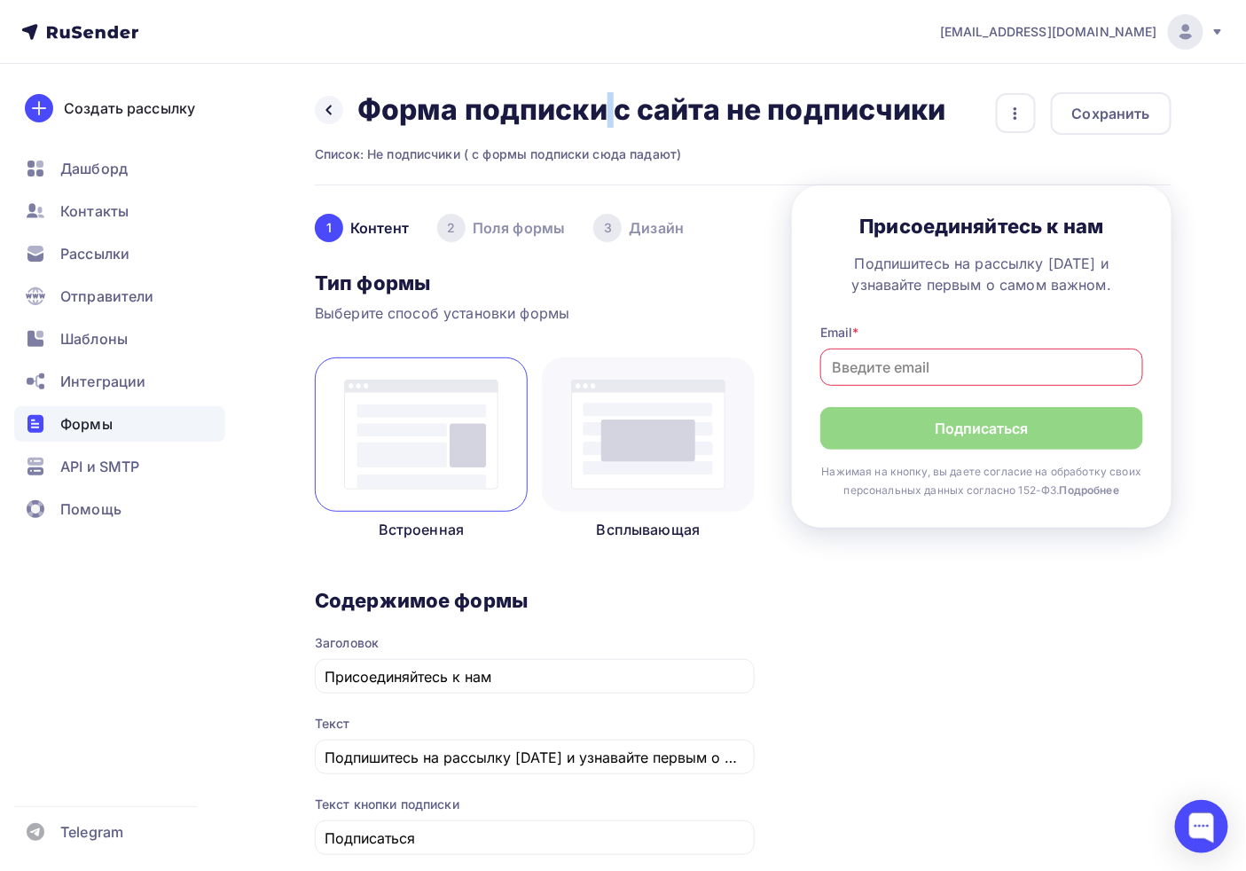
click at [609, 104] on h2 "Форма подписки с сайта не подписчики" at bounding box center [652, 109] width 589 height 35
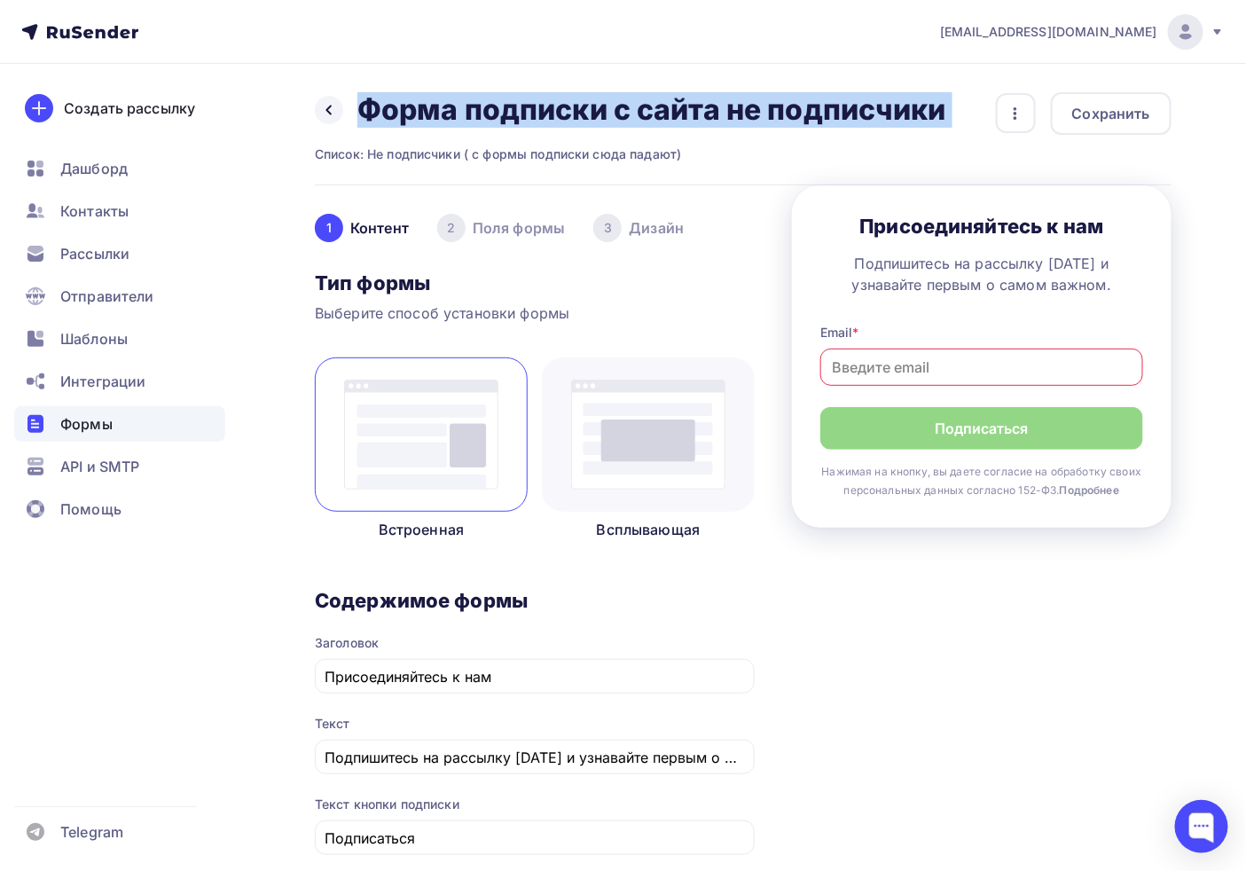
click at [609, 104] on h2 "Форма подписки с сайта не подписчики" at bounding box center [652, 109] width 589 height 35
click at [606, 111] on h2 "Форма подписки с сайта не подписчики" at bounding box center [652, 109] width 589 height 35
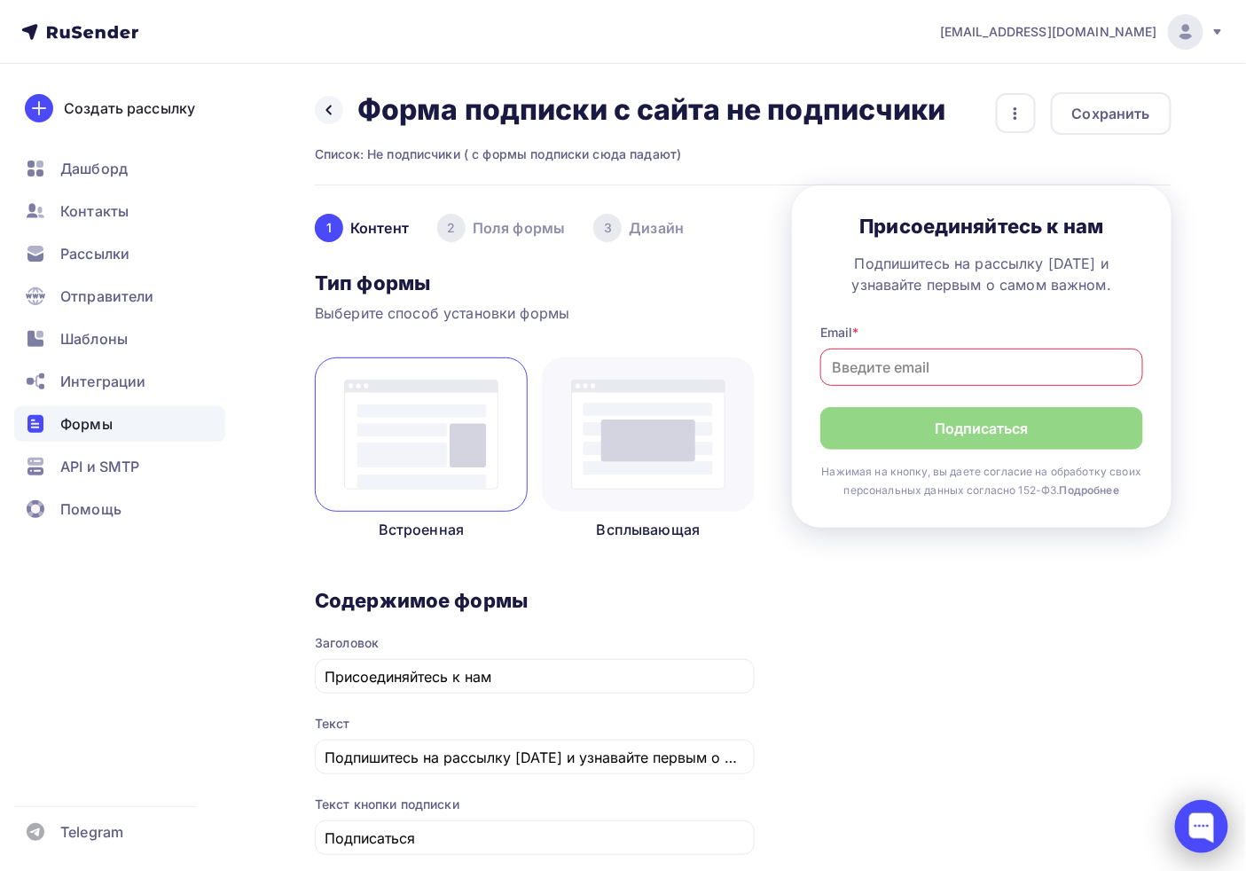
click at [1121, 770] on div at bounding box center [1201, 826] width 53 height 53
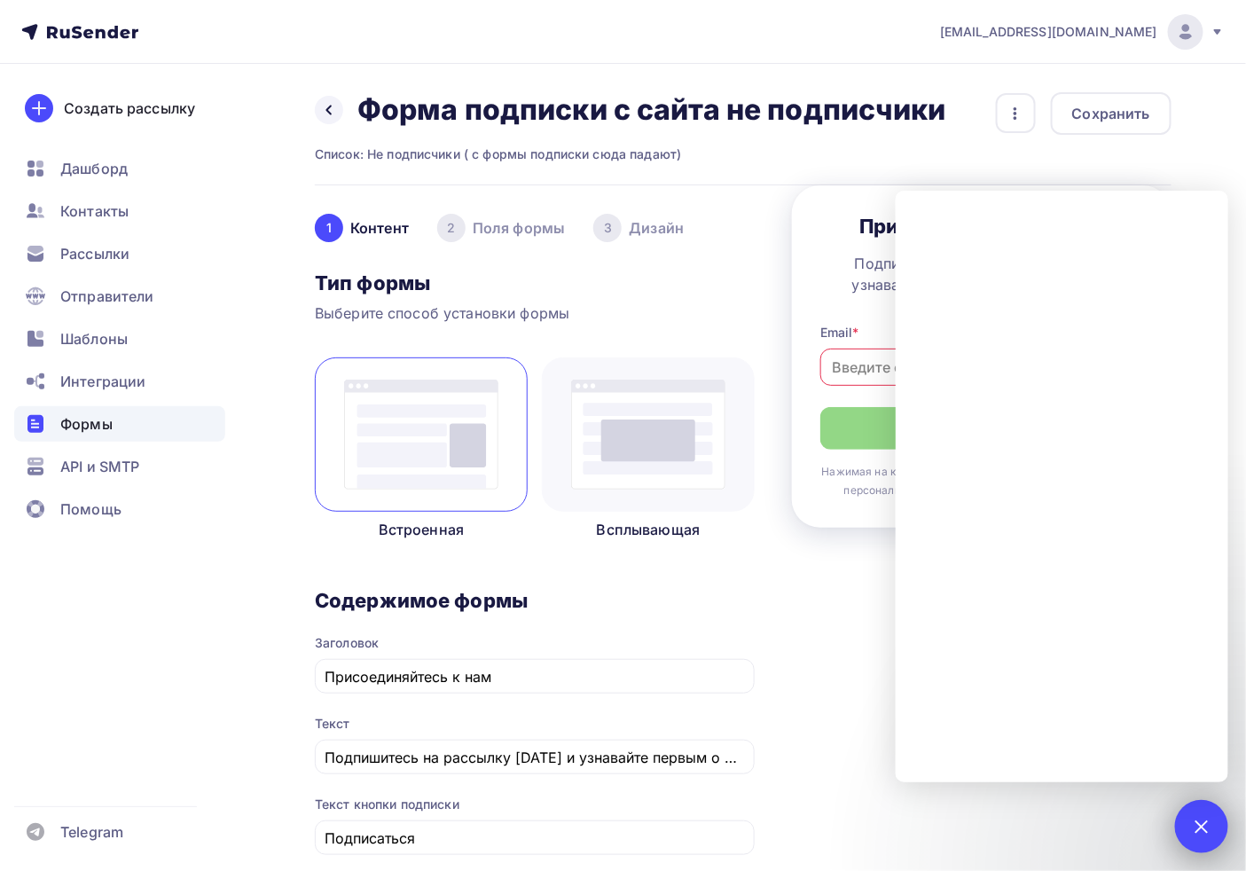
click at [1121, 770] on div at bounding box center [1202, 826] width 24 height 24
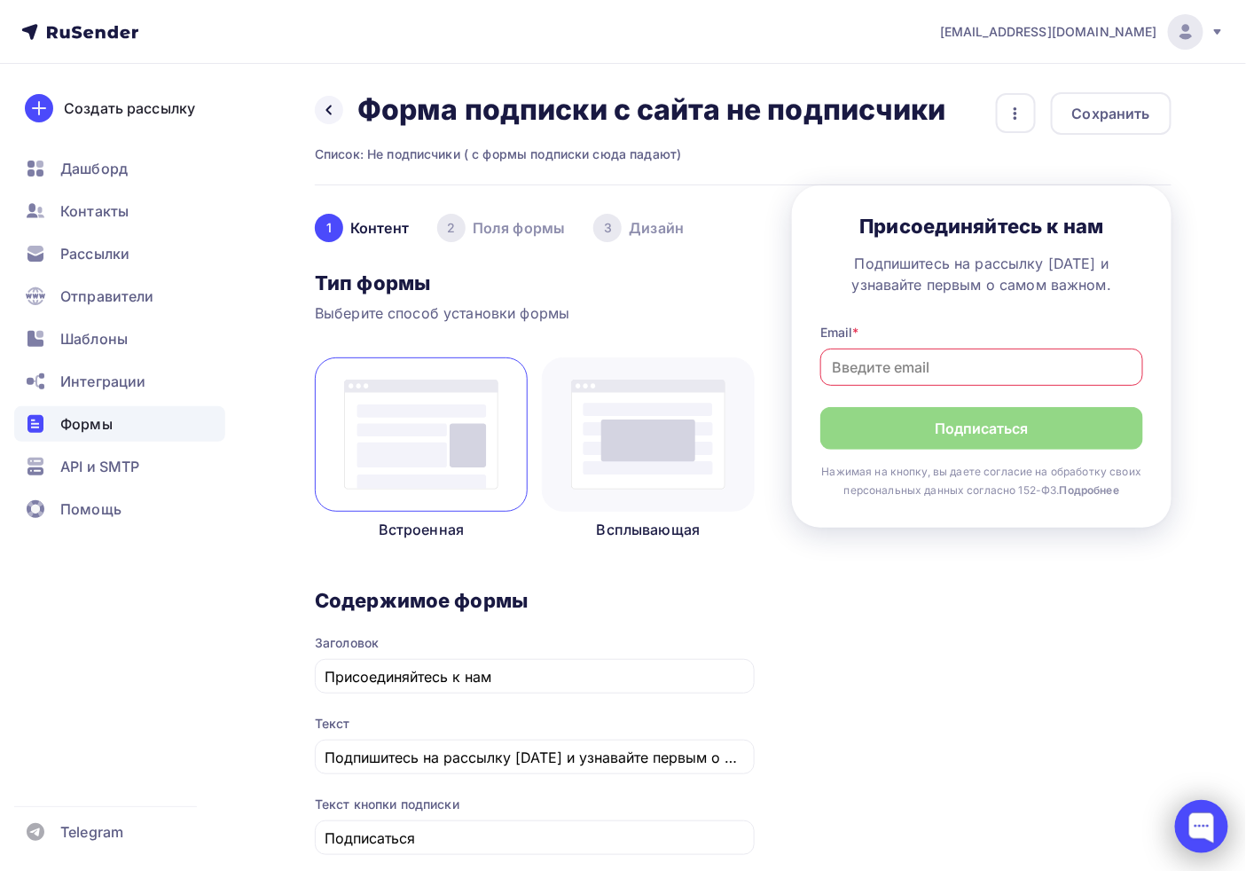
click at [1121, 770] on div at bounding box center [1201, 826] width 53 height 53
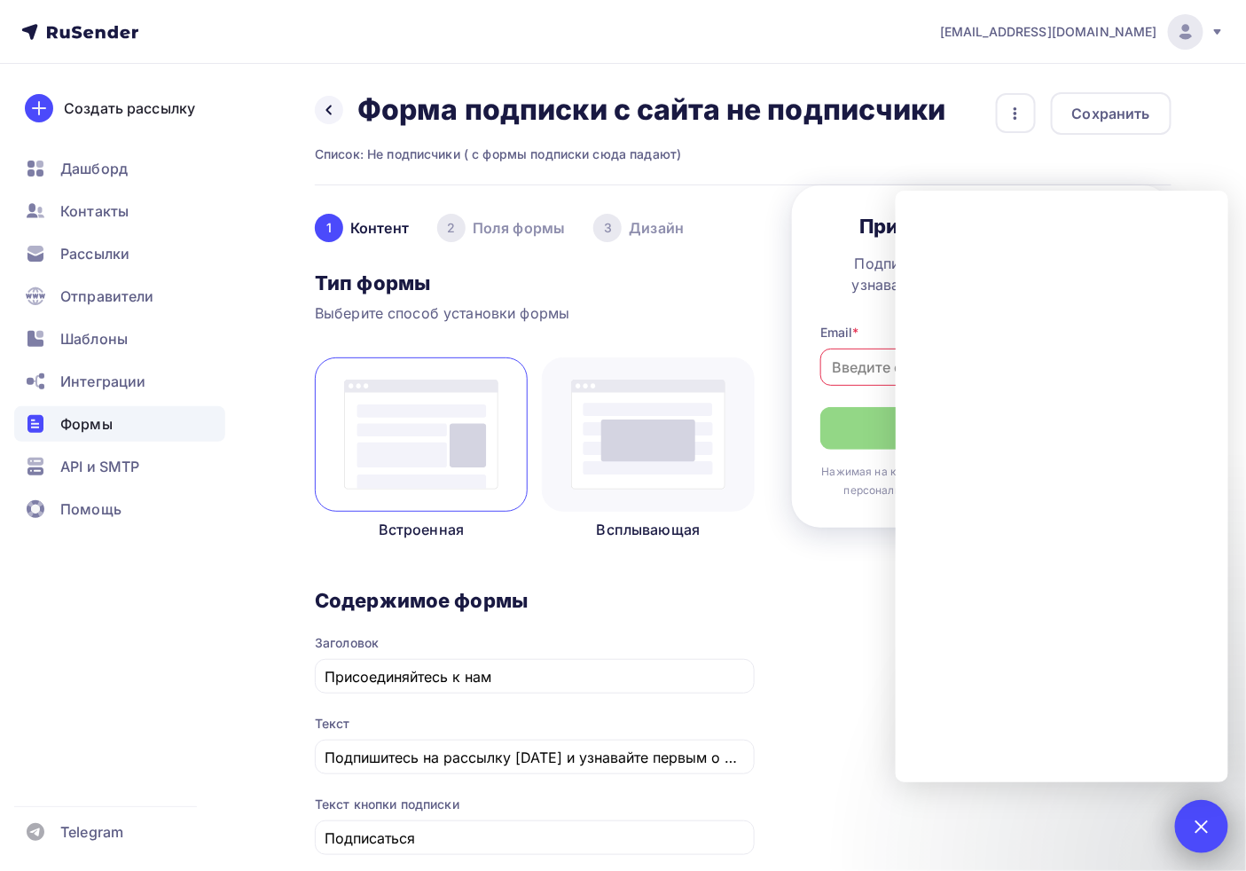
click at [1121, 770] on div at bounding box center [1202, 826] width 24 height 24
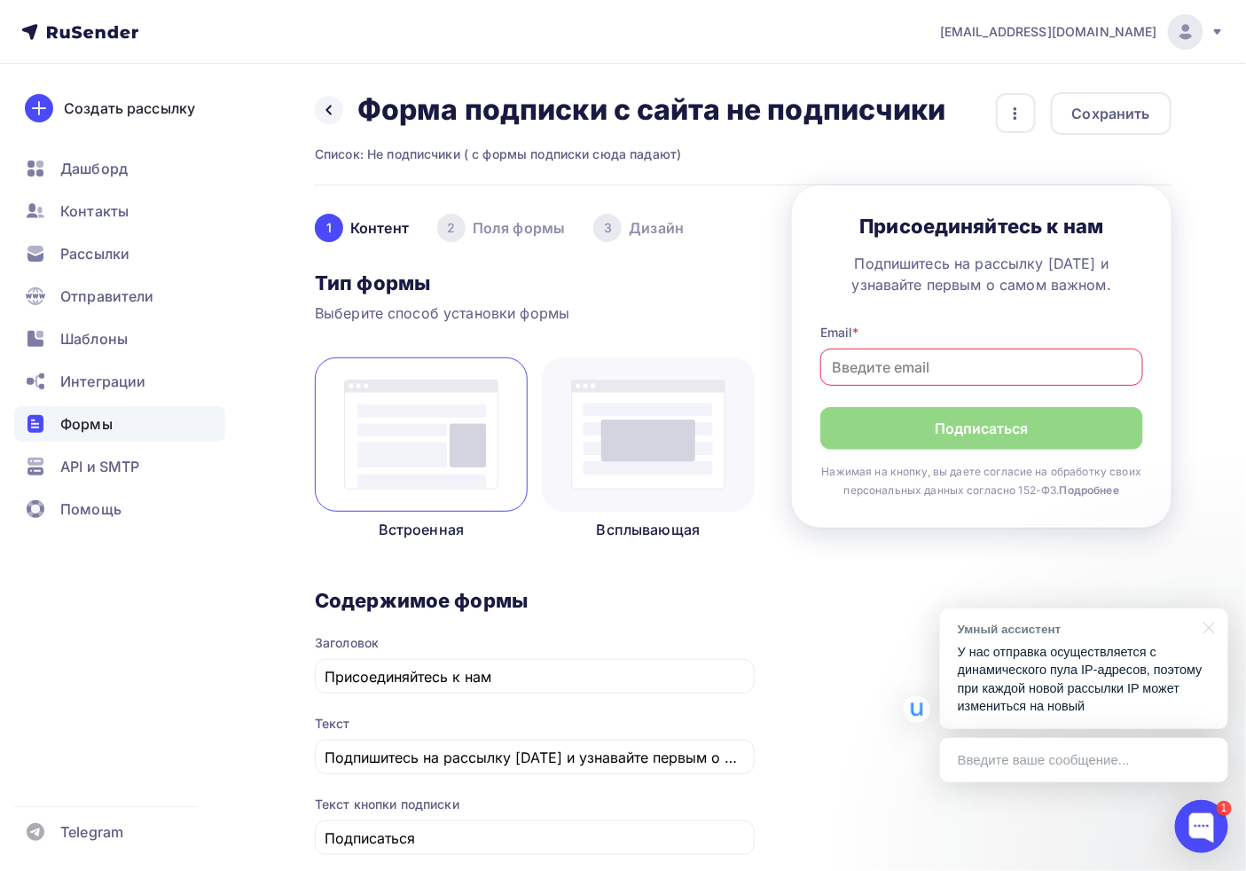
click at [1018, 751] on div "Введите ваше сообщение..." at bounding box center [1084, 760] width 288 height 44
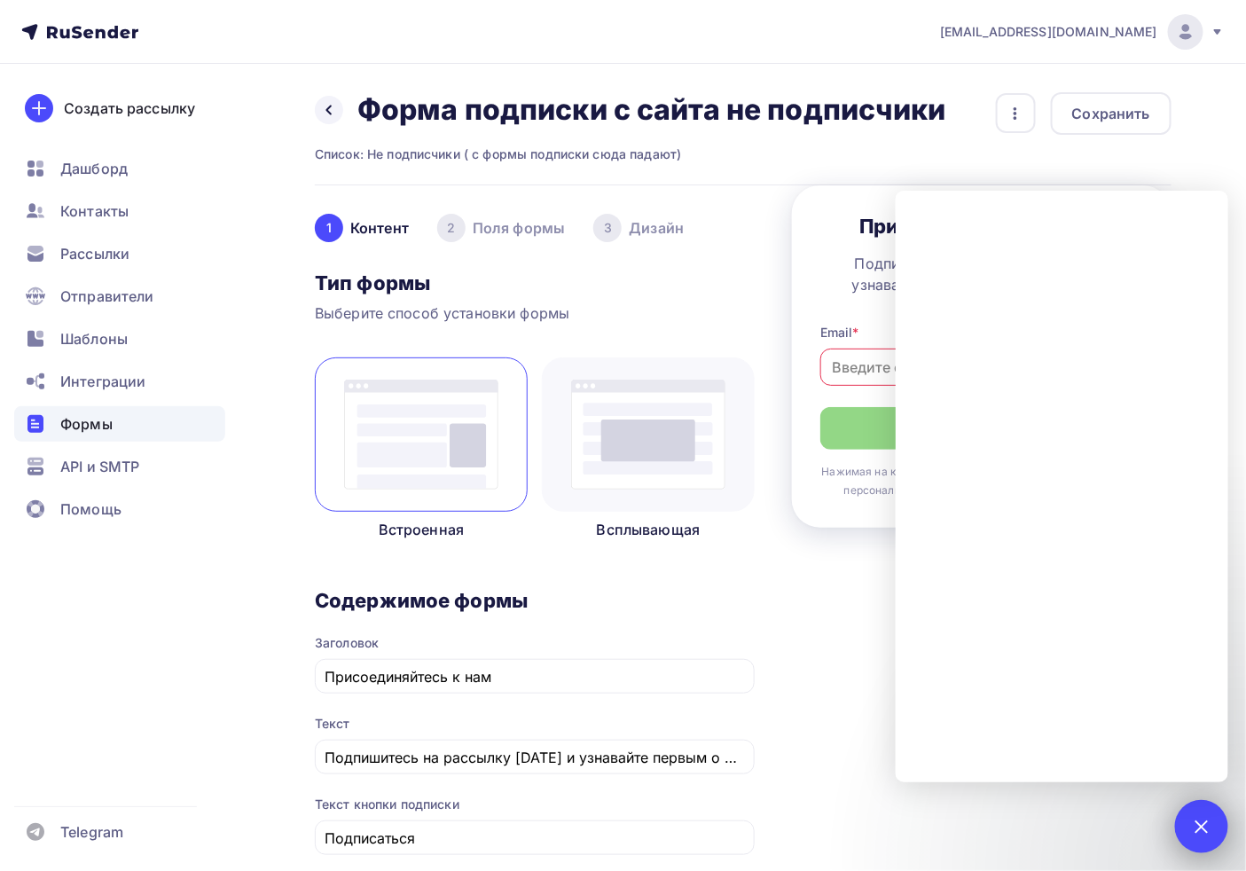
click at [1121, 770] on div "1" at bounding box center [1201, 826] width 53 height 53
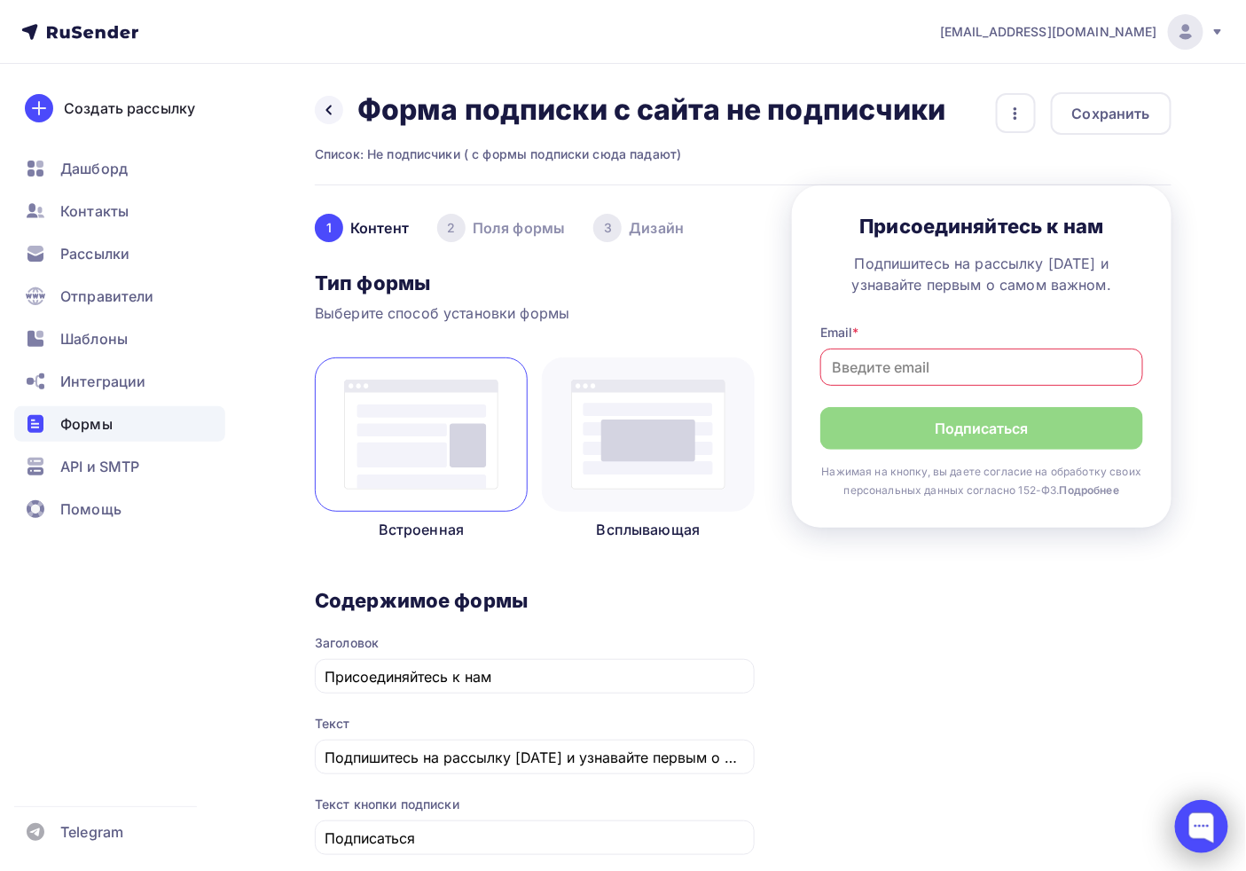
click at [1121, 770] on div at bounding box center [1201, 826] width 53 height 53
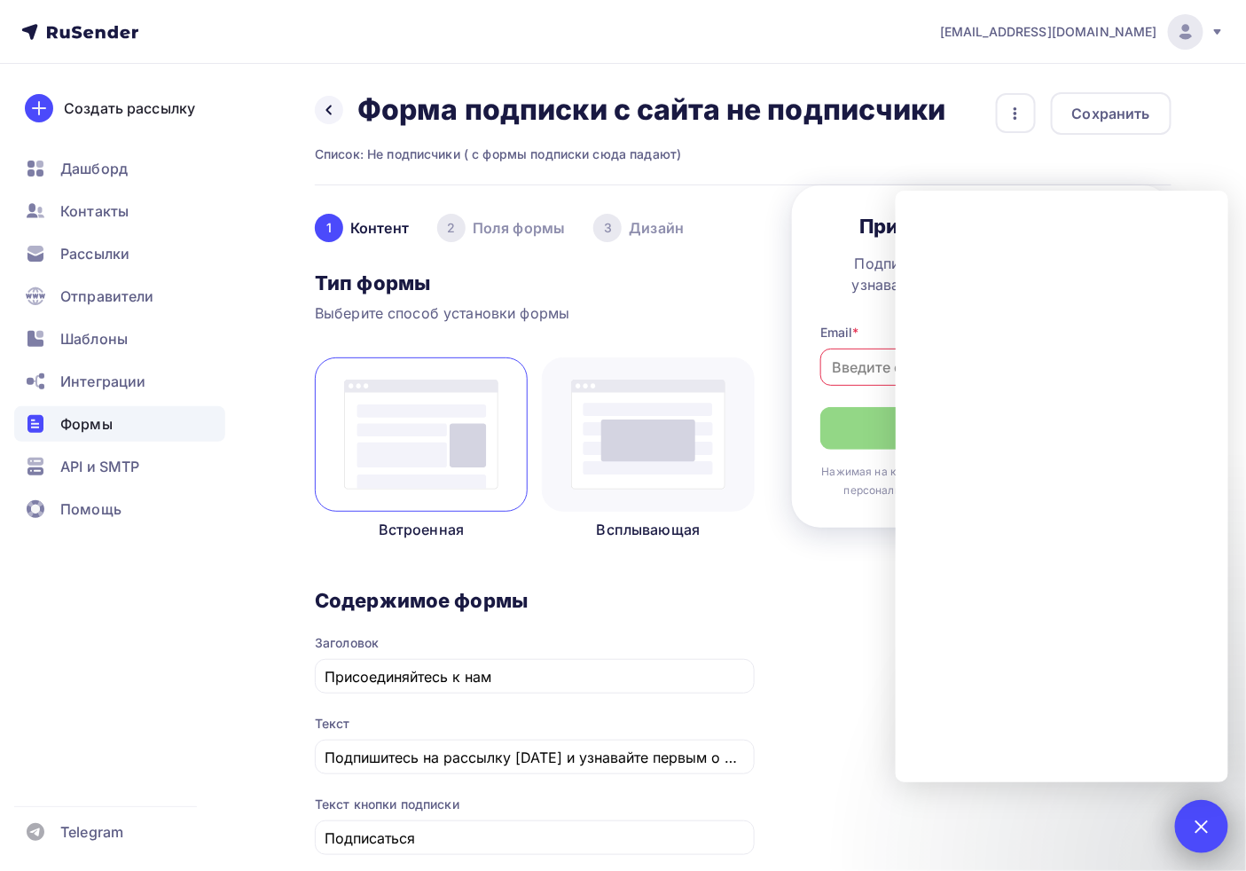
click at [1121, 770] on div at bounding box center [1202, 826] width 24 height 24
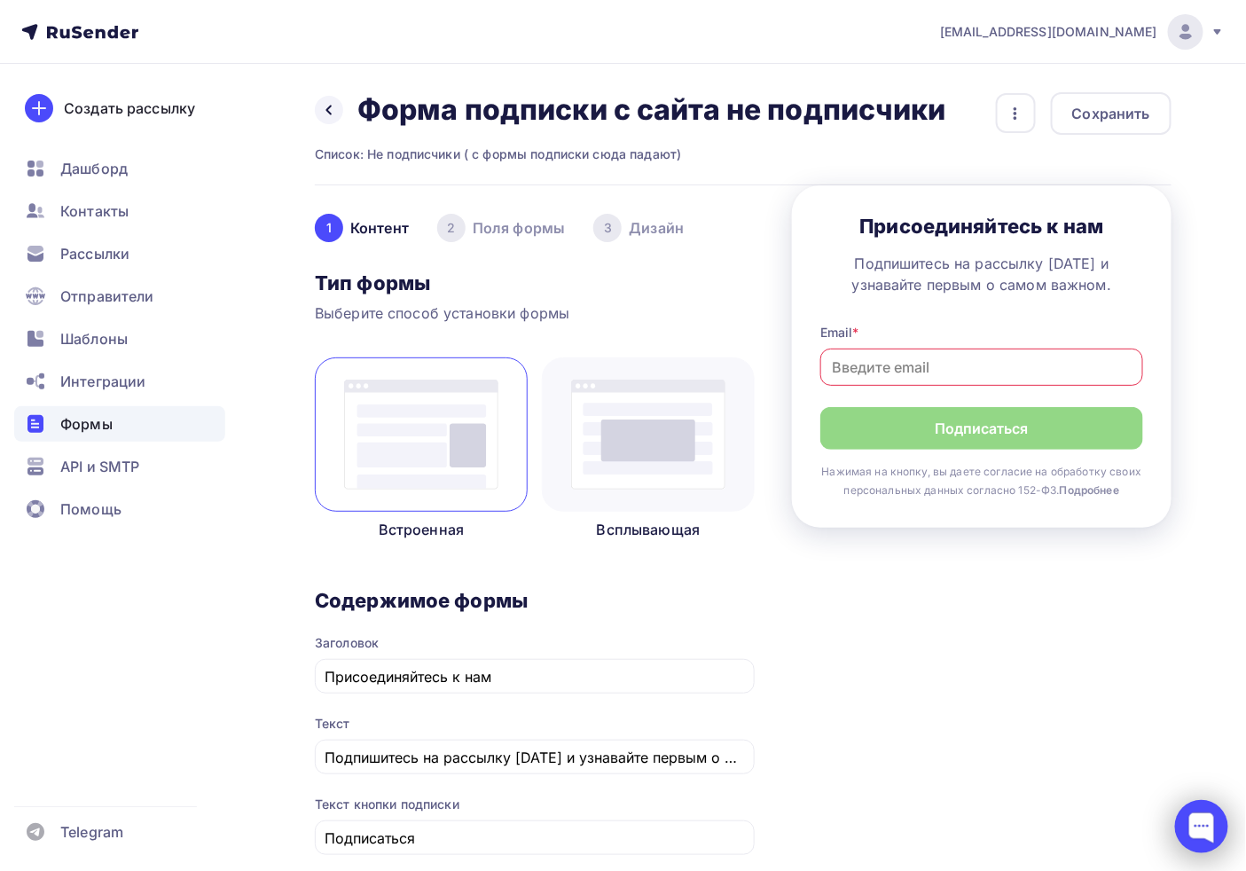
click at [1121, 770] on div at bounding box center [1201, 826] width 53 height 53
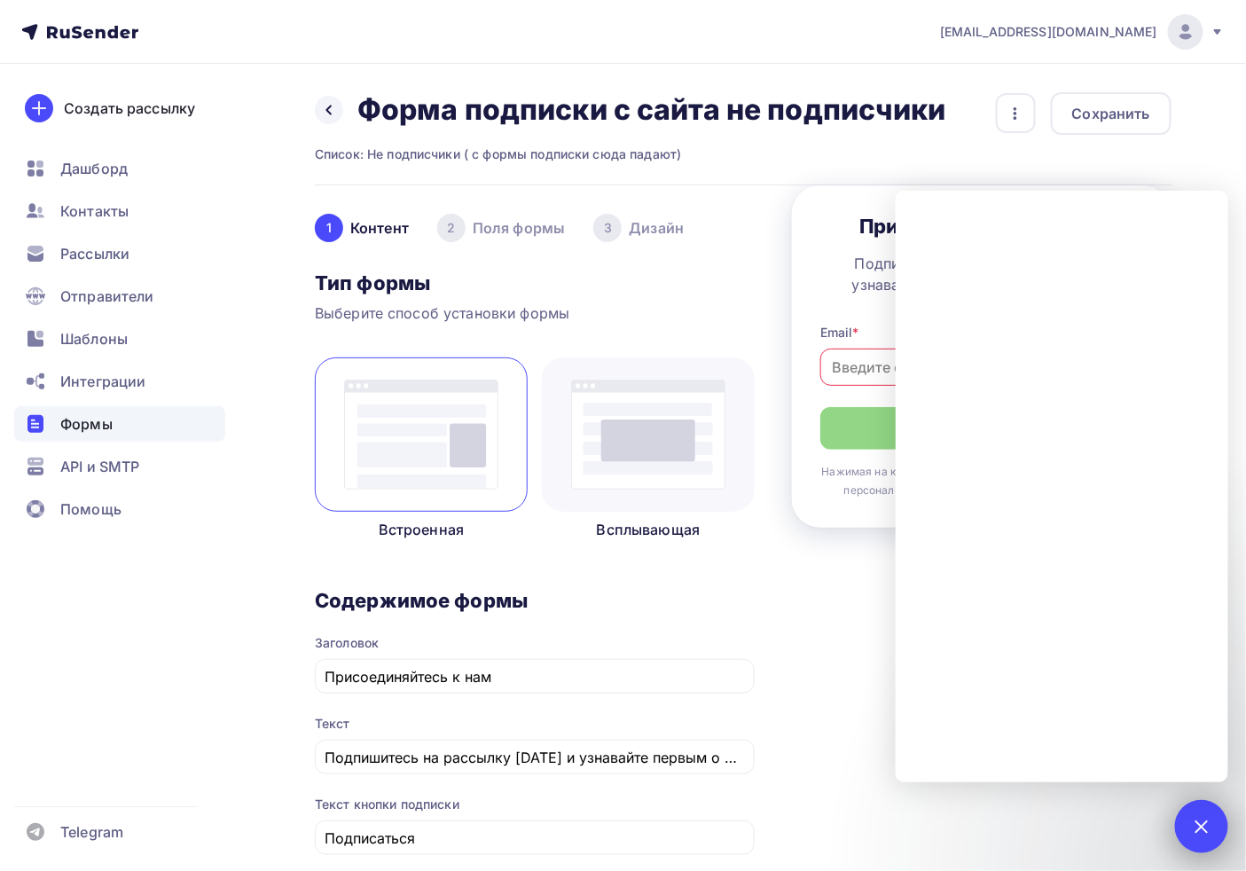
click at [1121, 770] on div at bounding box center [1202, 826] width 24 height 24
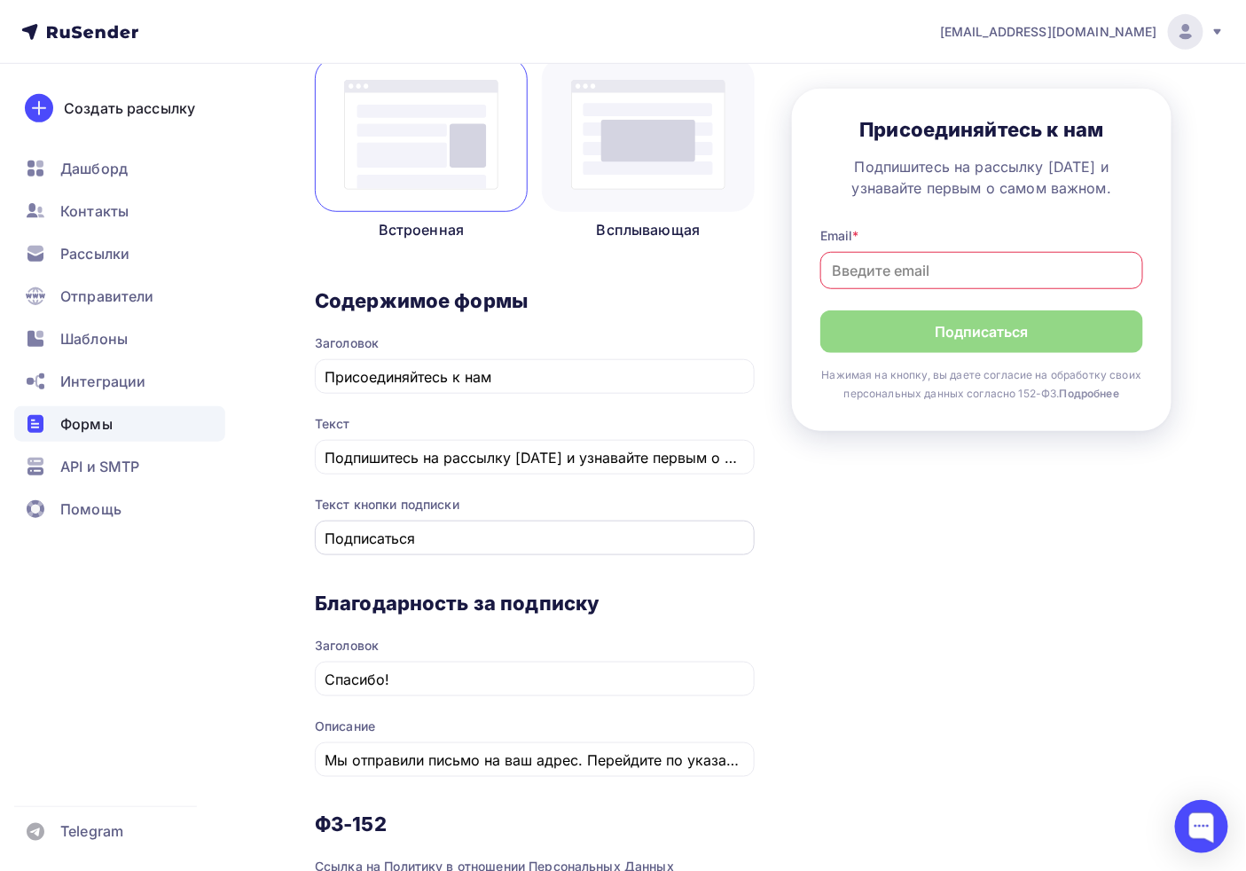
scroll to position [286, 0]
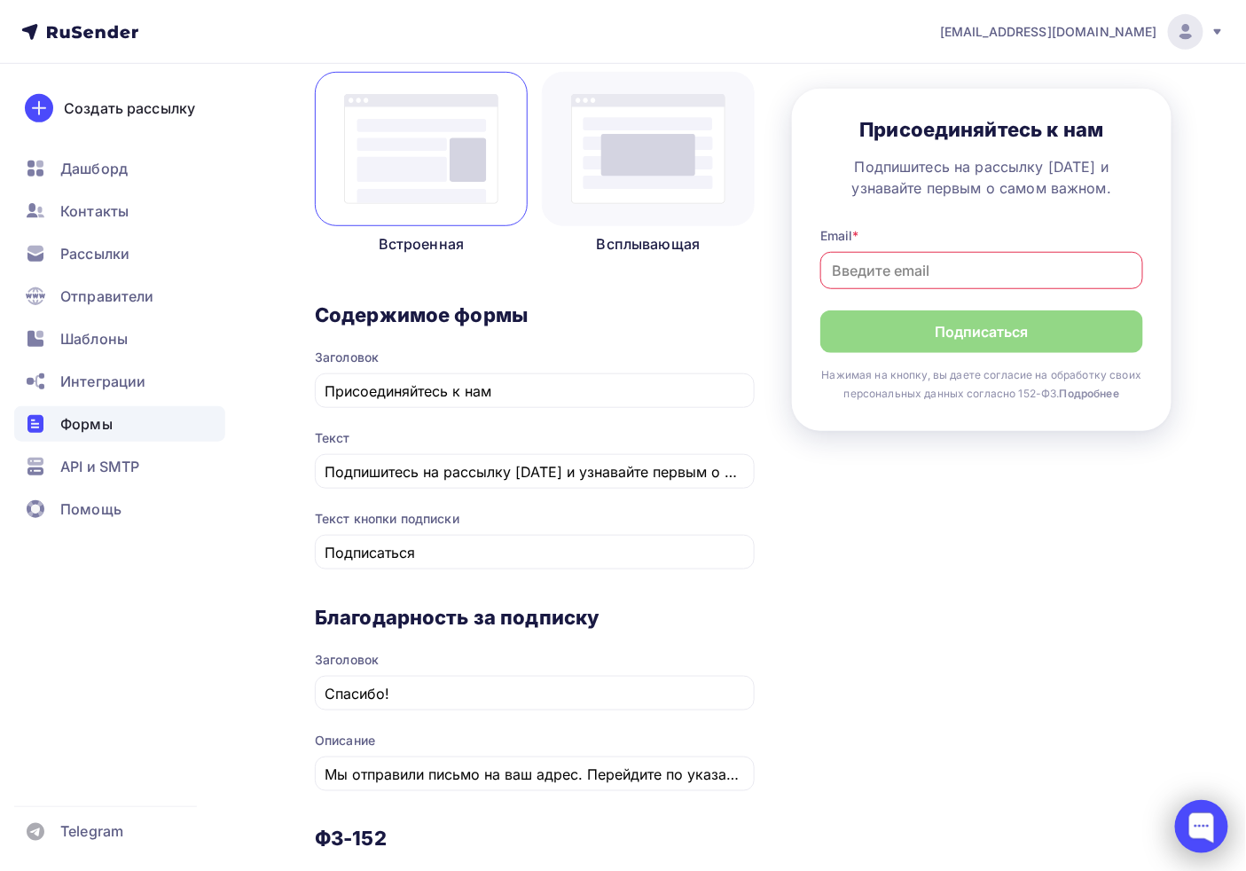
click at [1121, 770] on div at bounding box center [1201, 826] width 53 height 53
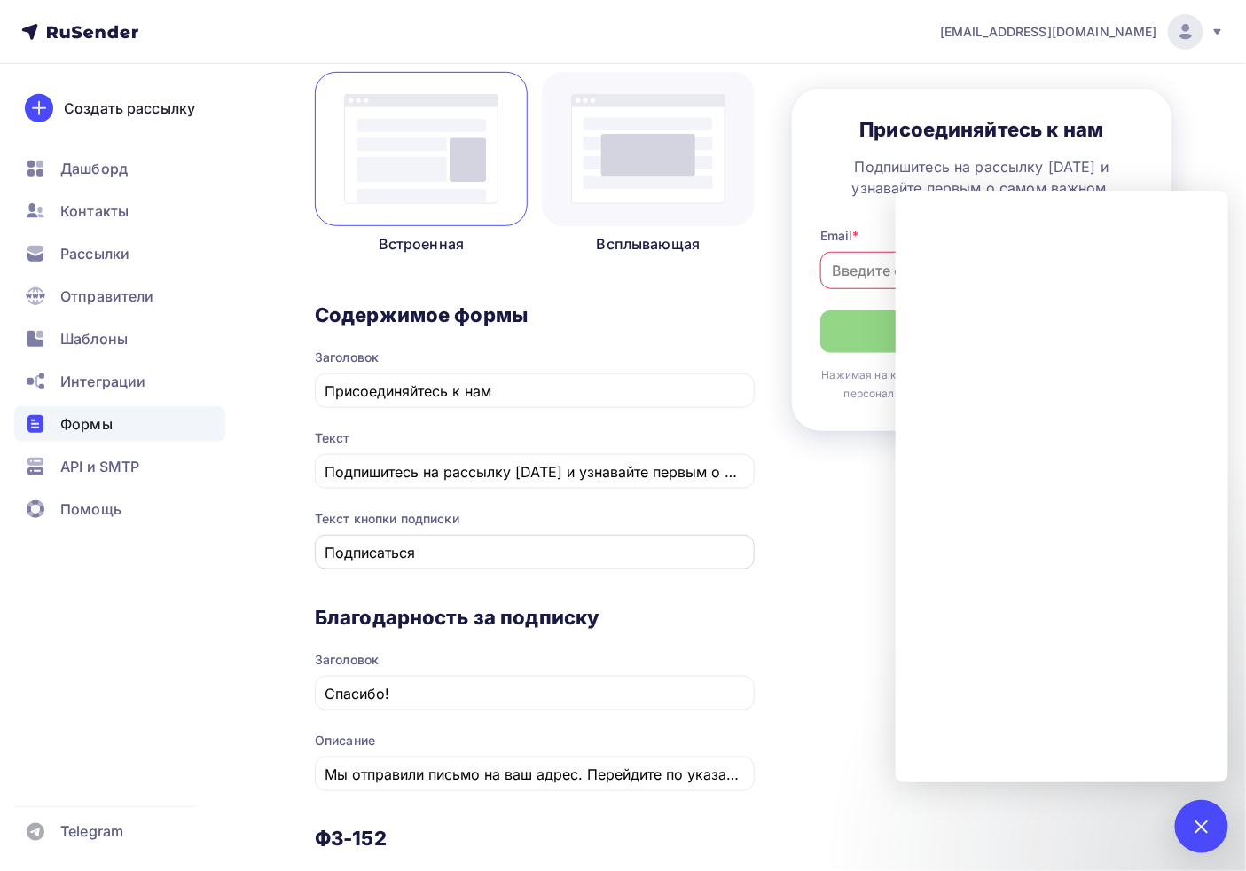
click at [317, 562] on div "Подписаться" at bounding box center [535, 552] width 440 height 35
click at [164, 573] on div "Создать рассылку [GEOGRAPHIC_DATA] Контакты Рассылки Отправители Шаблоны Интегр…" at bounding box center [120, 467] width 240 height 807
click at [887, 300] on span "Присоединяйтесь к нам Подпишитесь на рассылку сегодня и узнавайте первым о само…" at bounding box center [982, 260] width 323 height 286
click at [1121, 770] on div "1" at bounding box center [1201, 826] width 53 height 53
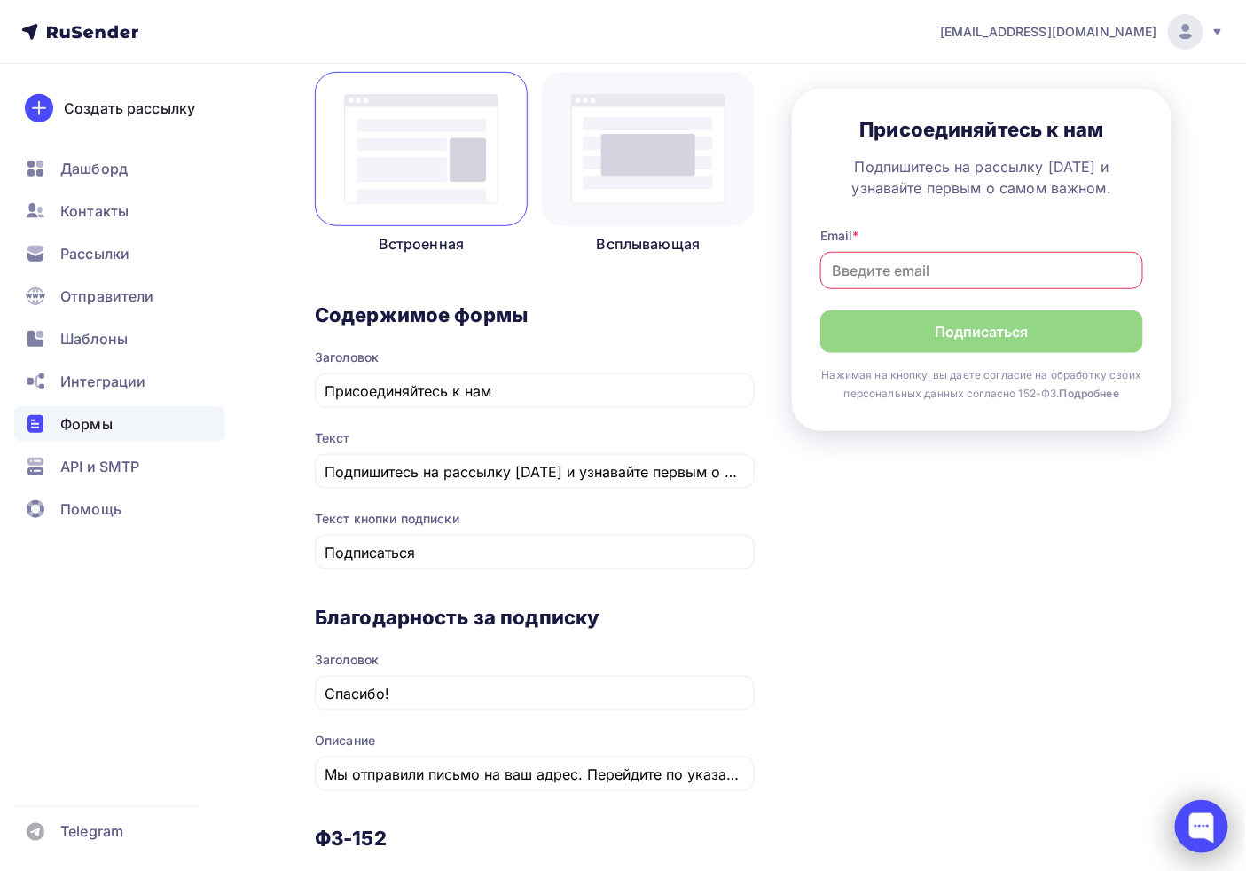
click at [1121, 770] on div at bounding box center [1201, 826] width 53 height 53
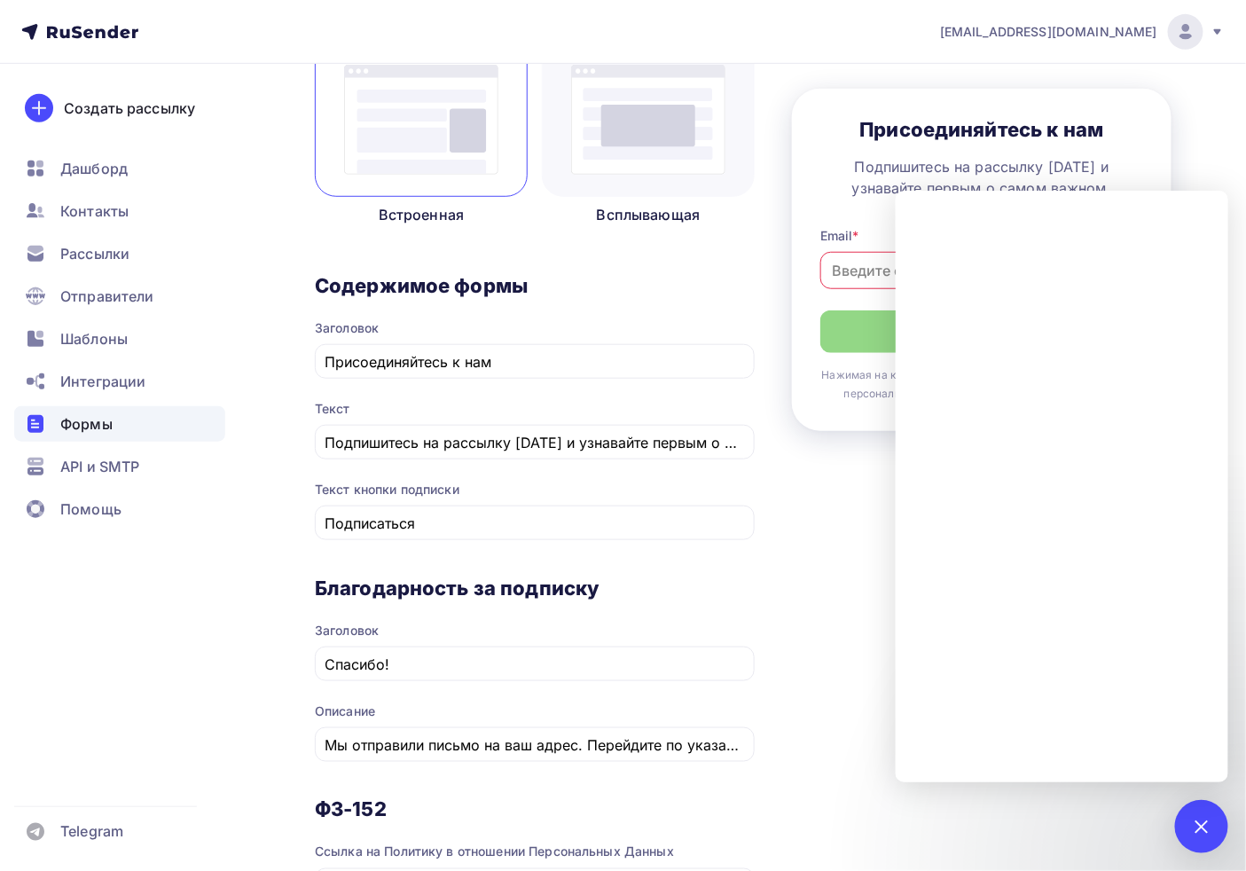
scroll to position [778, 0]
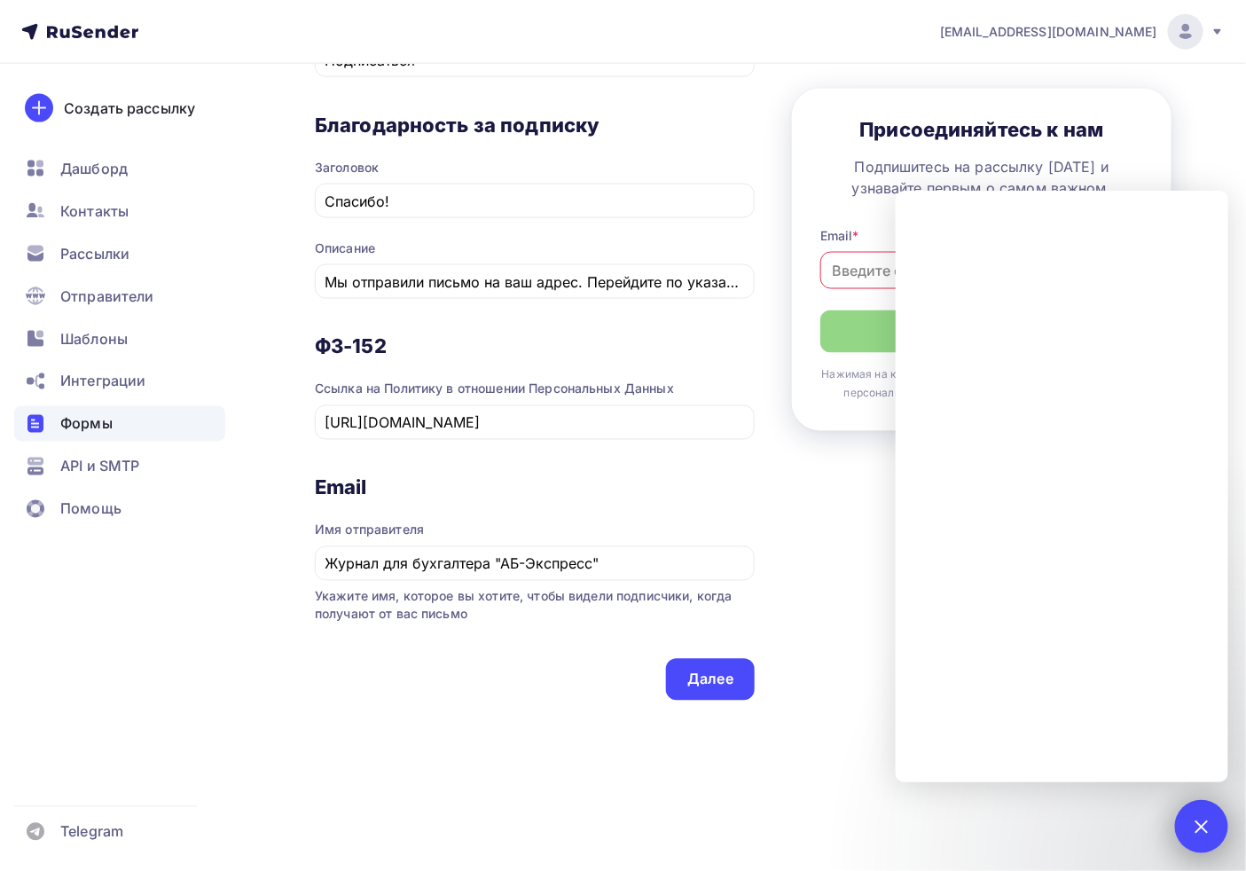
click at [1121, 770] on div at bounding box center [1202, 826] width 24 height 24
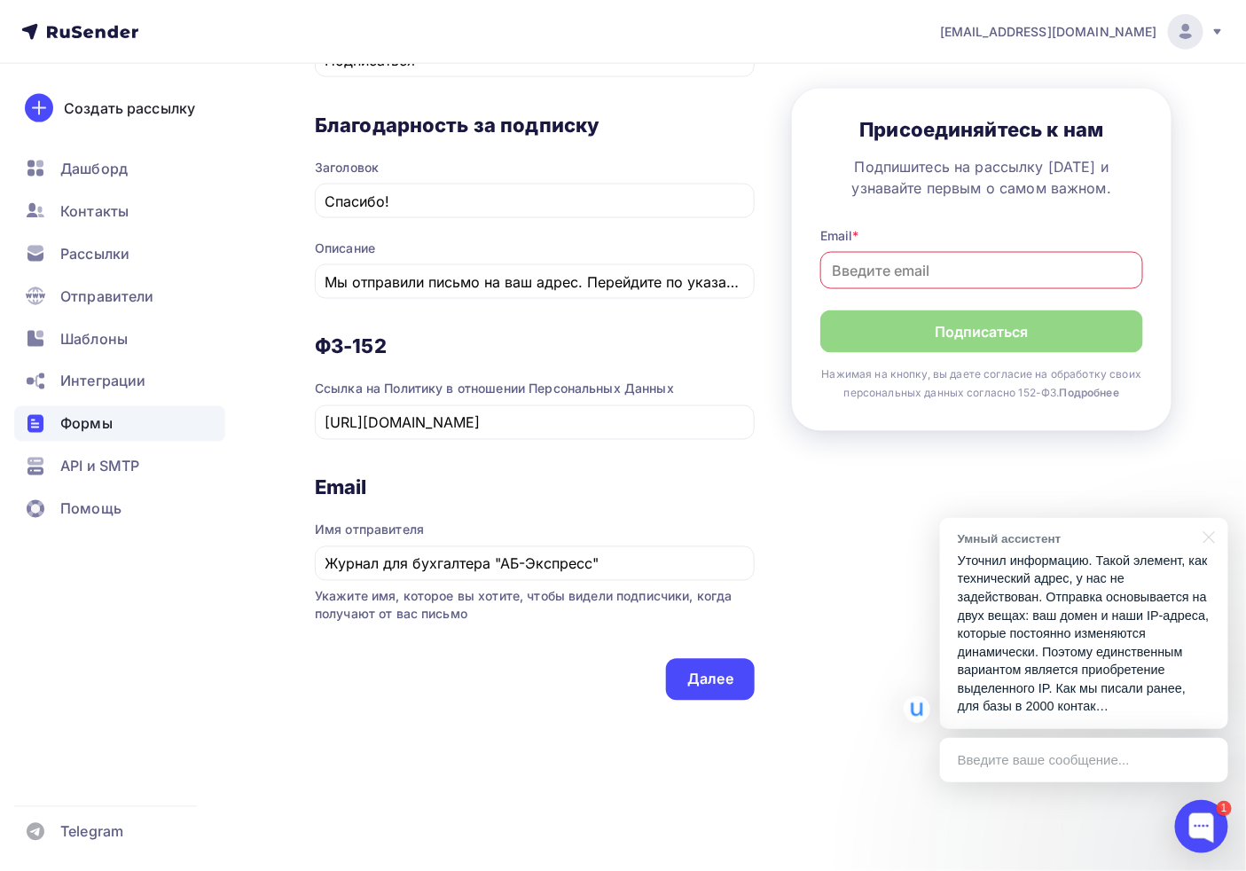
click at [1120, 680] on p "Уточнил информацию. Такой элемент, как технический адрес, у нас не задействован…" at bounding box center [1084, 634] width 253 height 164
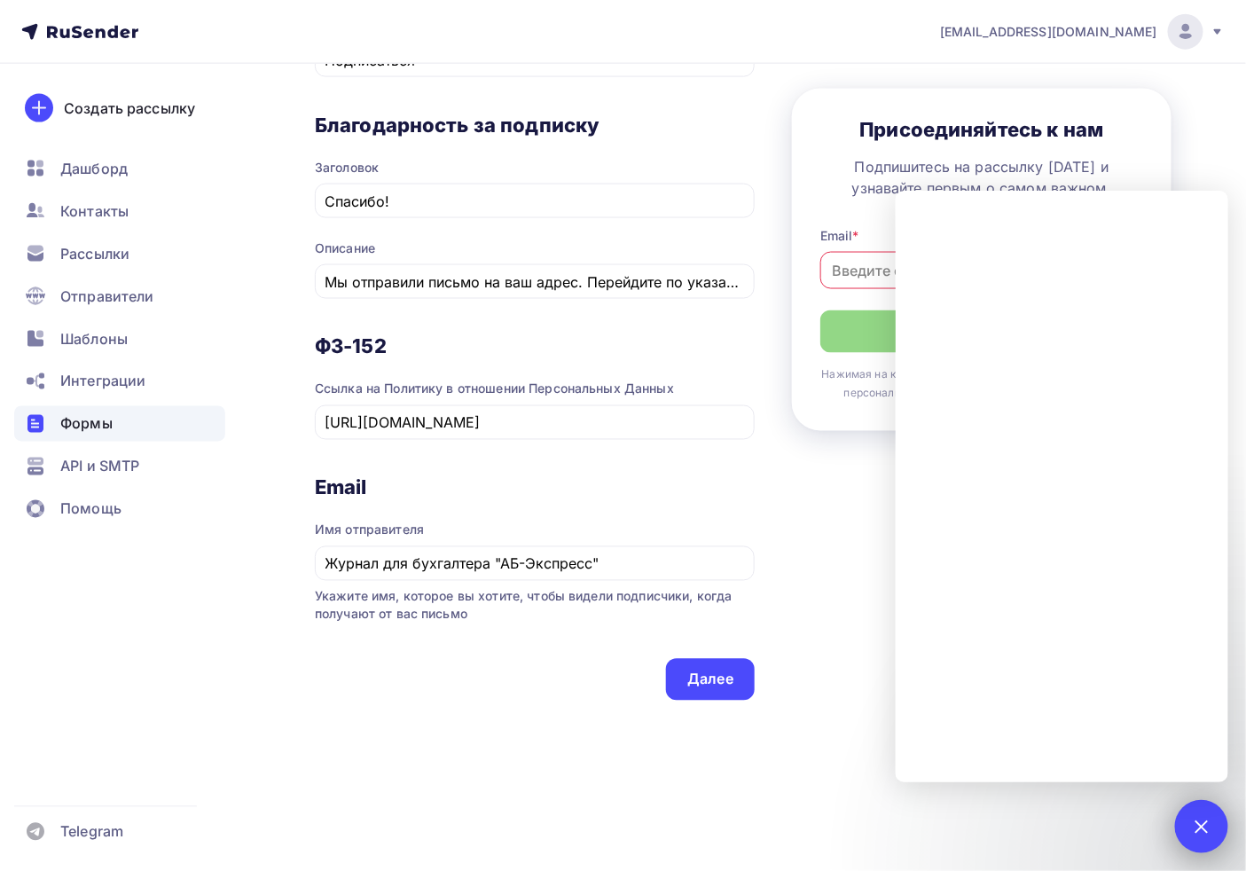
click at [1121, 770] on div "1" at bounding box center [1201, 826] width 53 height 53
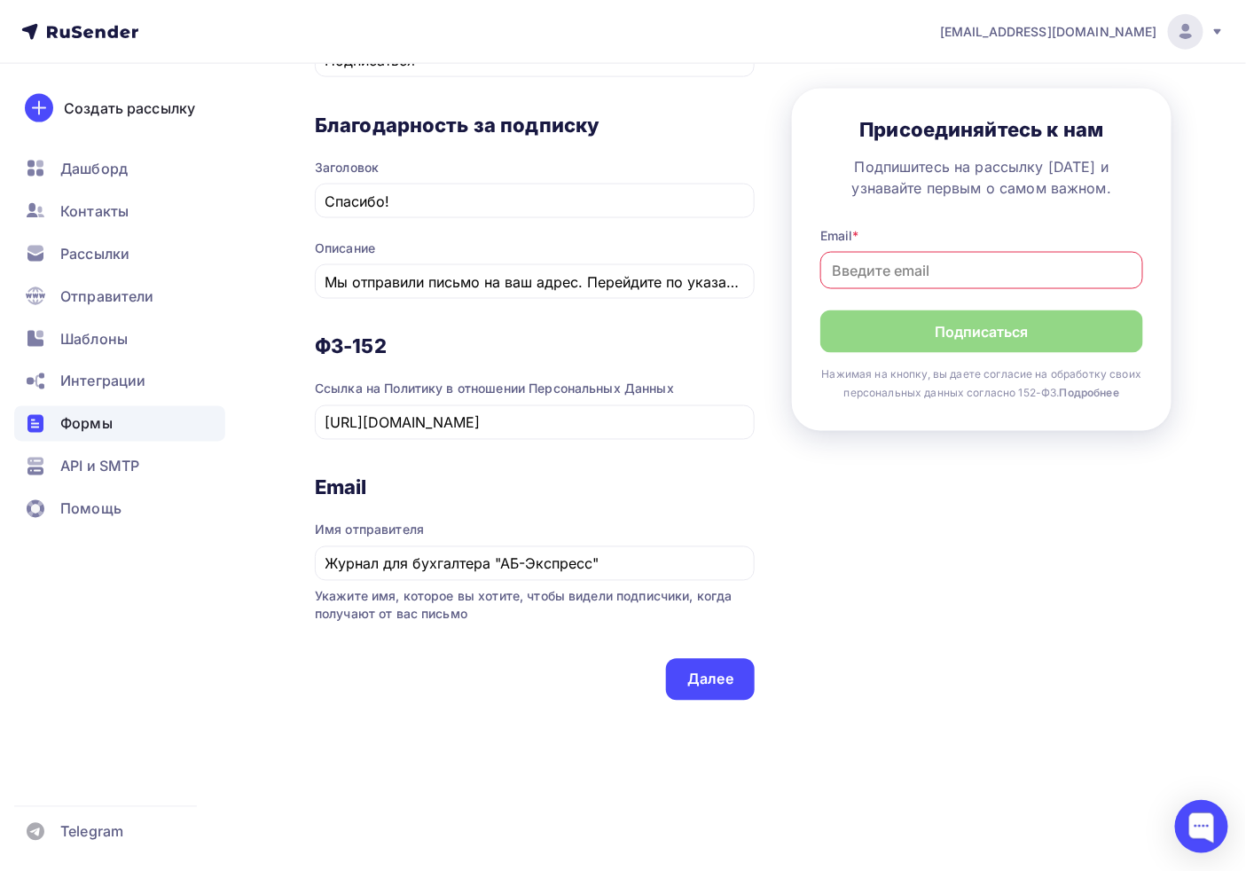
click at [1000, 124] on h3 "Присоединяйтесь к нам" at bounding box center [982, 129] width 323 height 25
drag, startPoint x: 1000, startPoint y: 124, endPoint x: 1104, endPoint y: 321, distance: 223.0
click at [997, 124] on h3 "Присоединяйтесь к нам" at bounding box center [982, 129] width 323 height 25
click at [1121, 500] on div "1 Контент 2 Поля формы 3 Дизайн Тип формы Выберите способ установки формы Встро…" at bounding box center [743, 78] width 857 height 1343
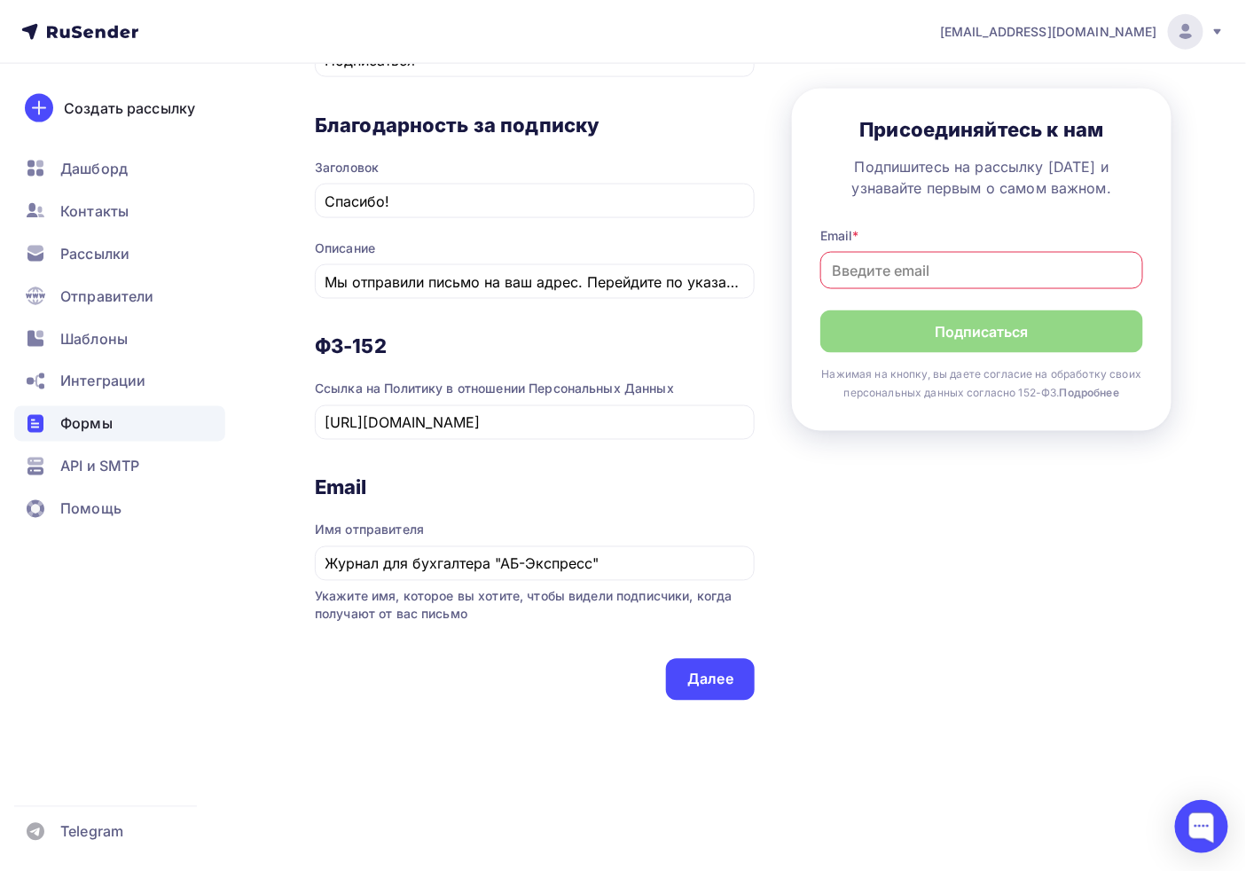
click at [962, 127] on h3 "Присоединяйтесь к нам" at bounding box center [982, 129] width 323 height 25
drag, startPoint x: 962, startPoint y: 127, endPoint x: 978, endPoint y: 257, distance: 131.4
click at [962, 127] on h3 "Присоединяйтесь к нам" at bounding box center [982, 129] width 323 height 25
click at [1015, 492] on div "1 Контент 2 Поля формы 3 Дизайн Тип формы Выберите способ установки формы Встро…" at bounding box center [743, 78] width 857 height 1343
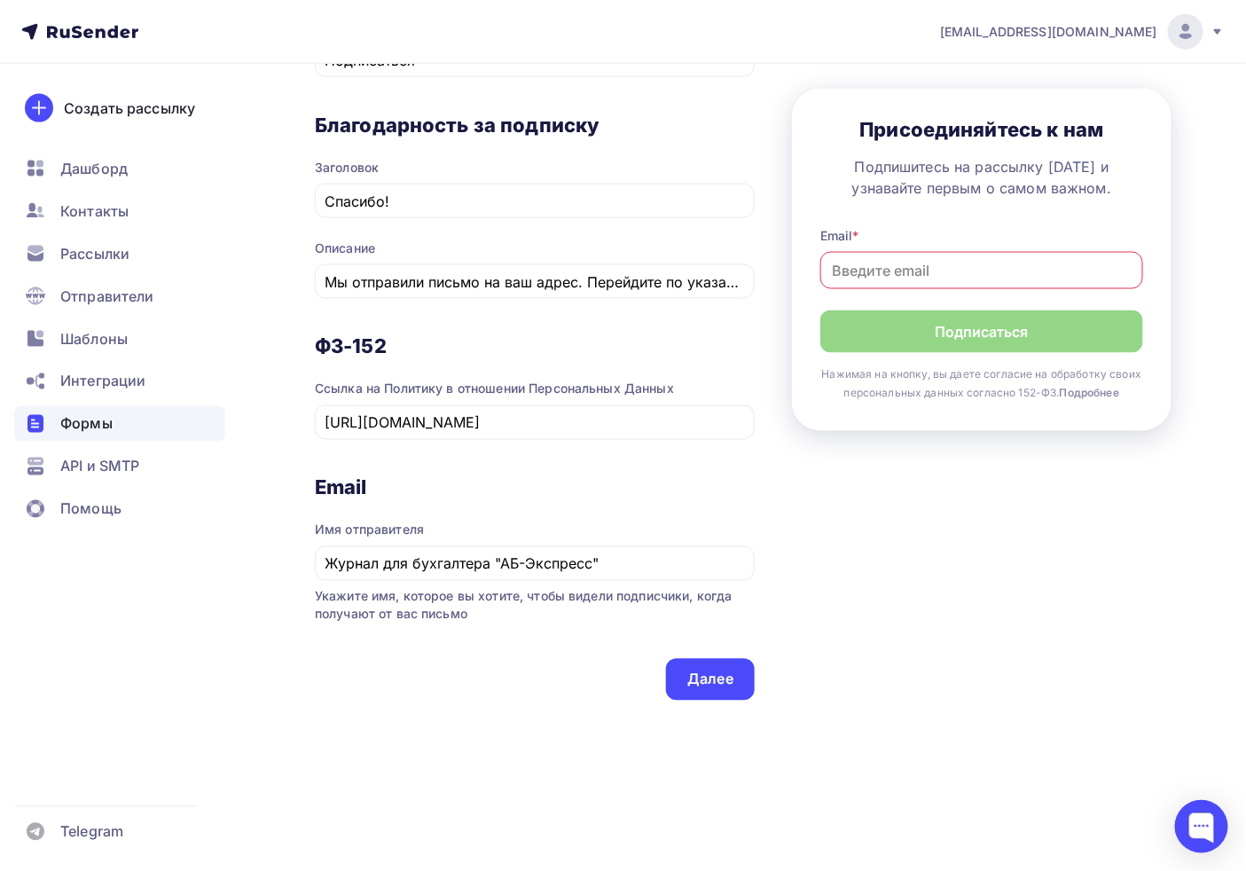
click at [360, 483] on h3 "Email" at bounding box center [535, 487] width 440 height 25
drag, startPoint x: 360, startPoint y: 483, endPoint x: 520, endPoint y: 521, distance: 164.2
click at [362, 483] on h3 "Email" at bounding box center [535, 487] width 440 height 25
click at [532, 471] on div "ФЗ-152 Ссылка на Политику в отношении Персональных Данных https://ab-express.ru…" at bounding box center [535, 404] width 440 height 141
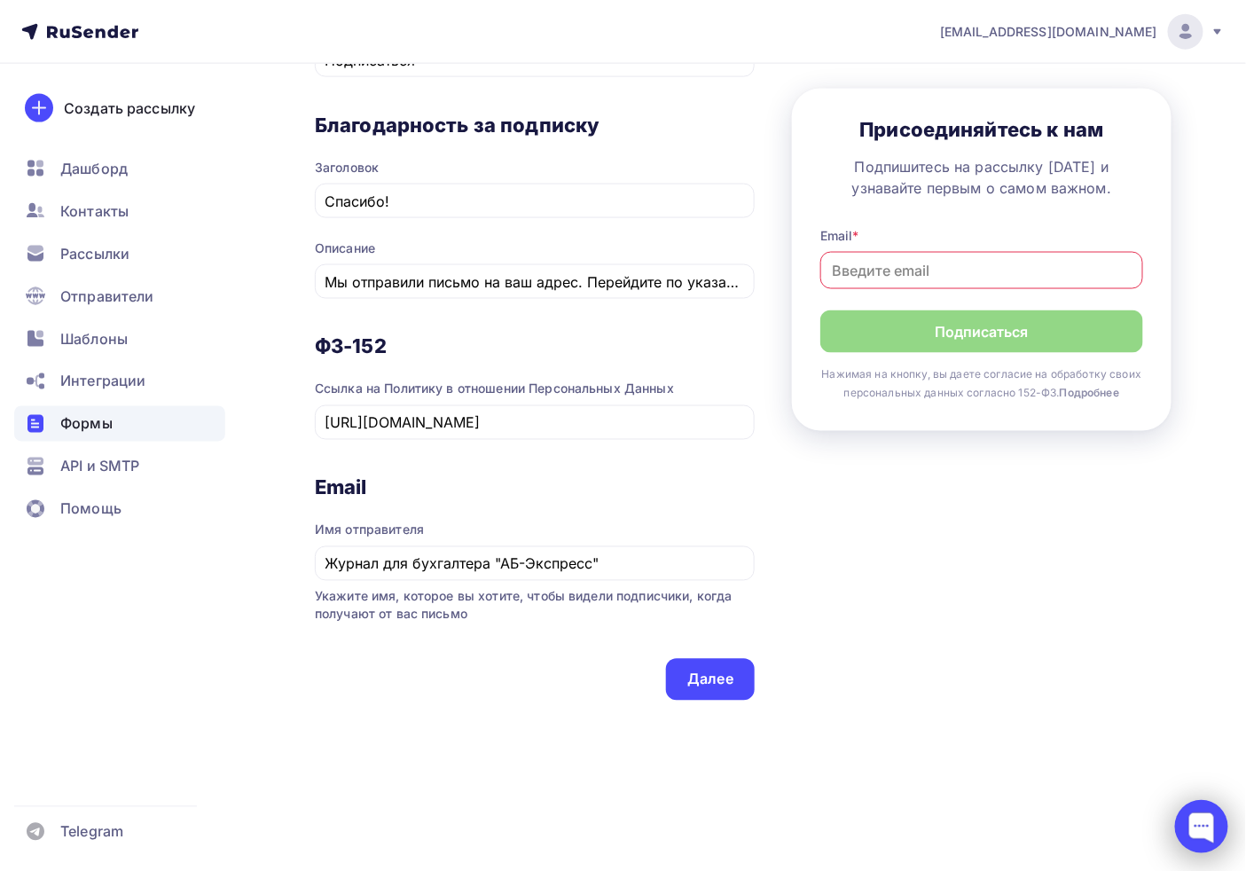
click at [1121, 770] on div at bounding box center [1201, 826] width 53 height 53
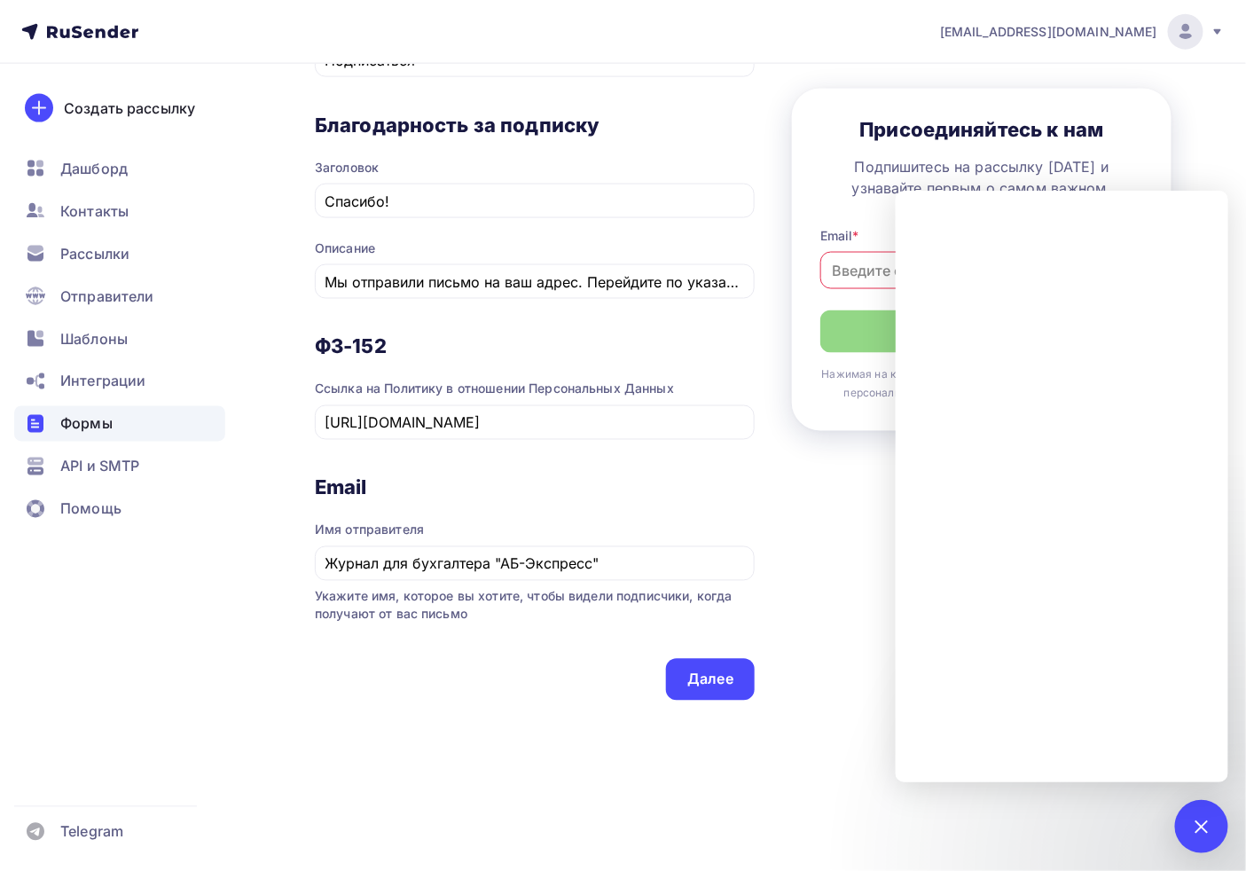
click at [1121, 770] on div "Назад Форма подписки с сайта не подписчики Форма подписки с сайта не подписчики…" at bounding box center [623, 78] width 1246 height 1585
click at [1121, 770] on div at bounding box center [1202, 826] width 24 height 24
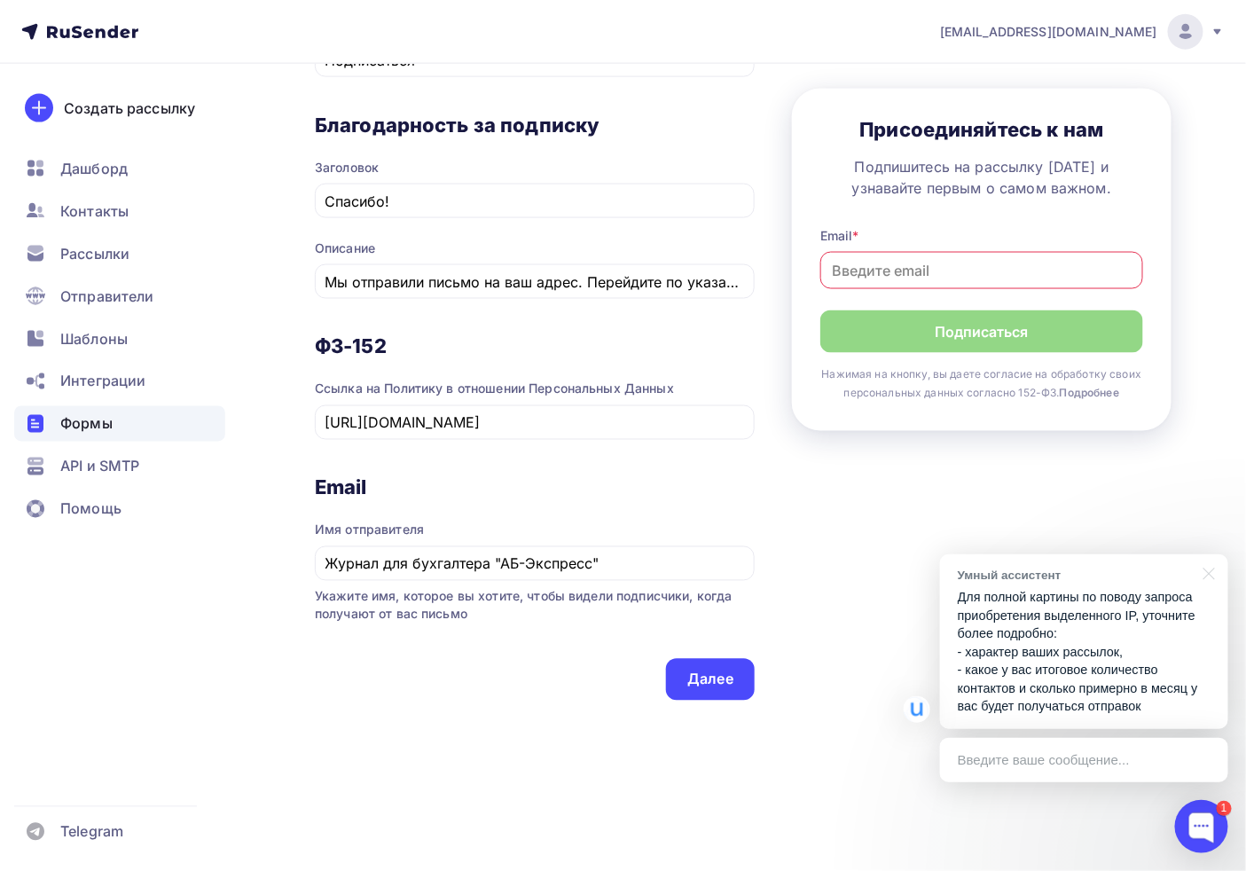
click at [1121, 642] on p "Для полной картины по поводу запроса приобретения выделенного IP, уточните боле…" at bounding box center [1084, 652] width 253 height 128
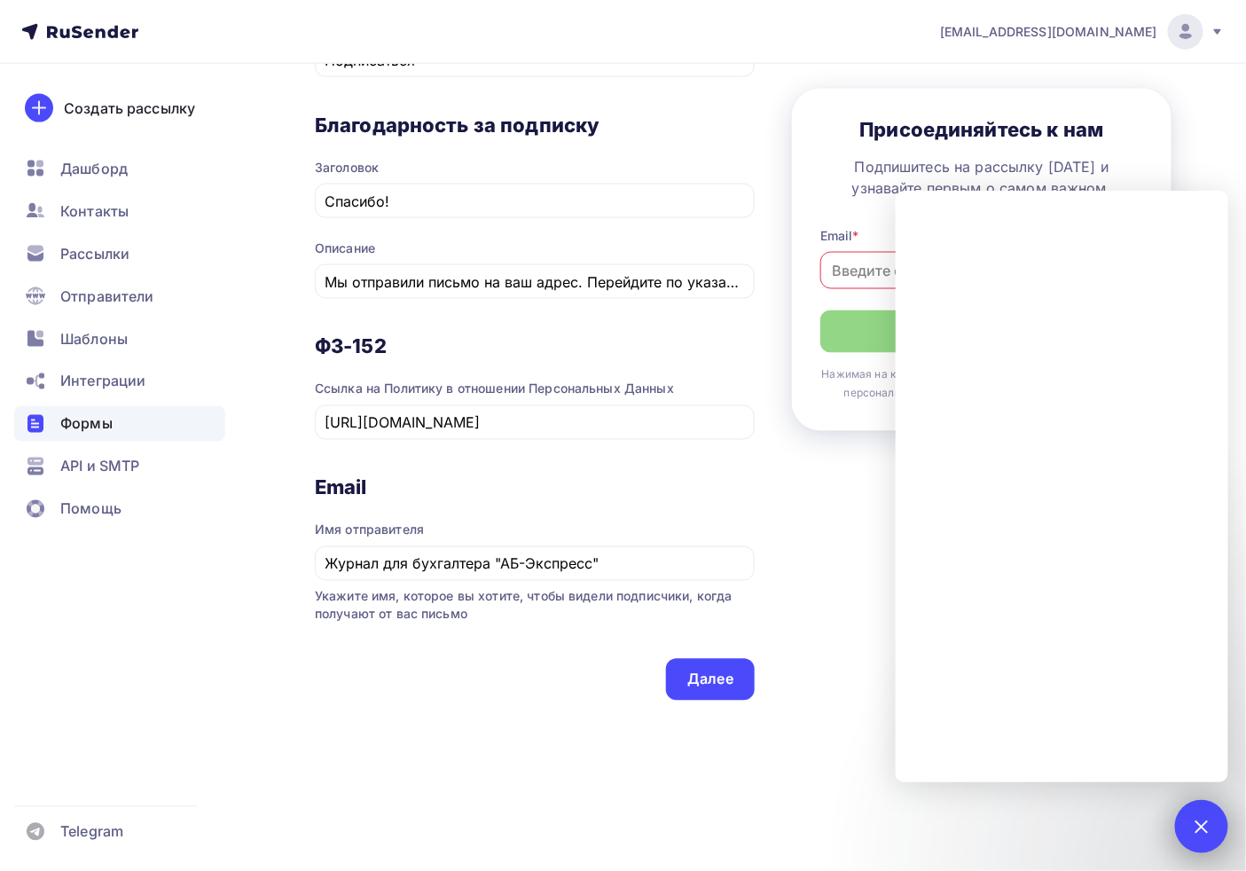
click at [1121, 770] on div "1" at bounding box center [1201, 826] width 53 height 53
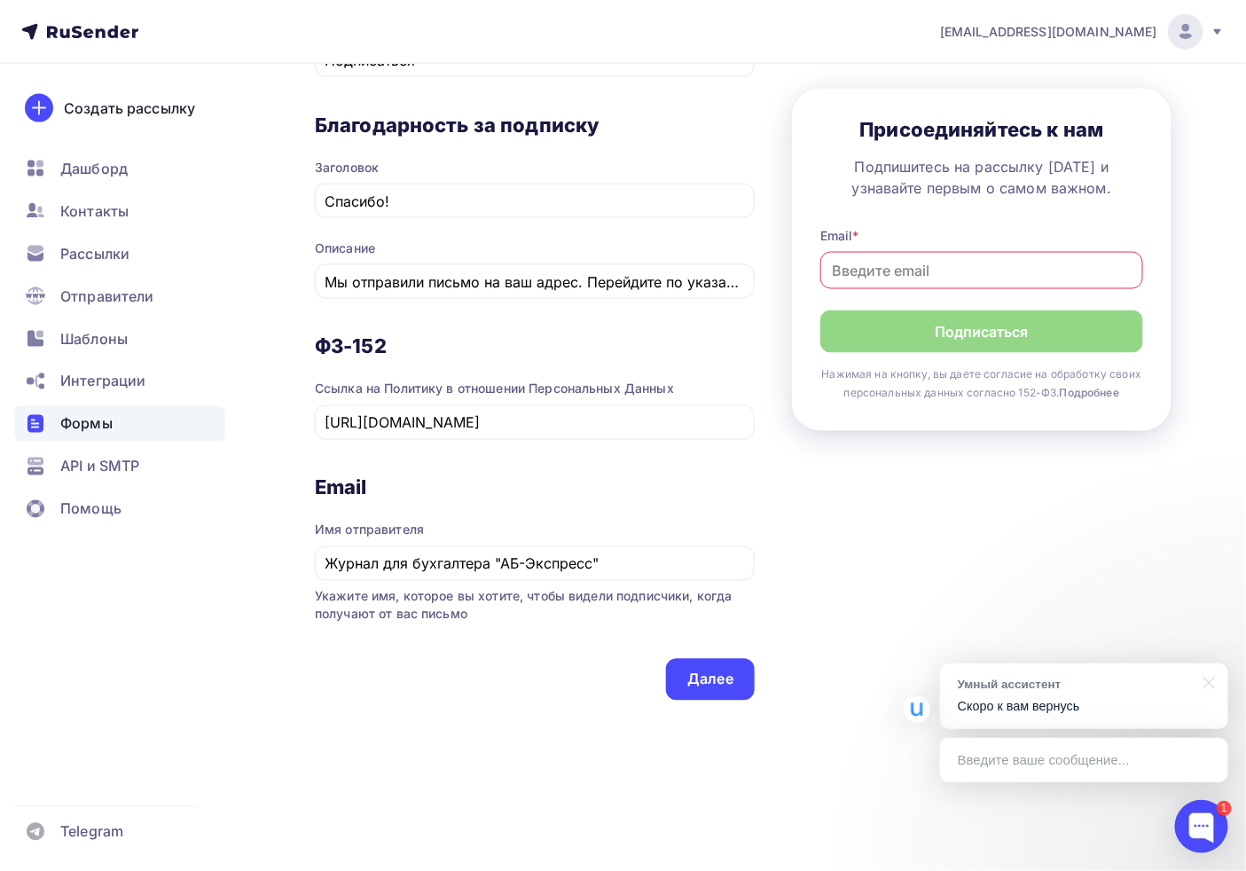
click at [1068, 717] on div "Умный ассистент Скоро к вам вернусь" at bounding box center [1084, 697] width 288 height 66
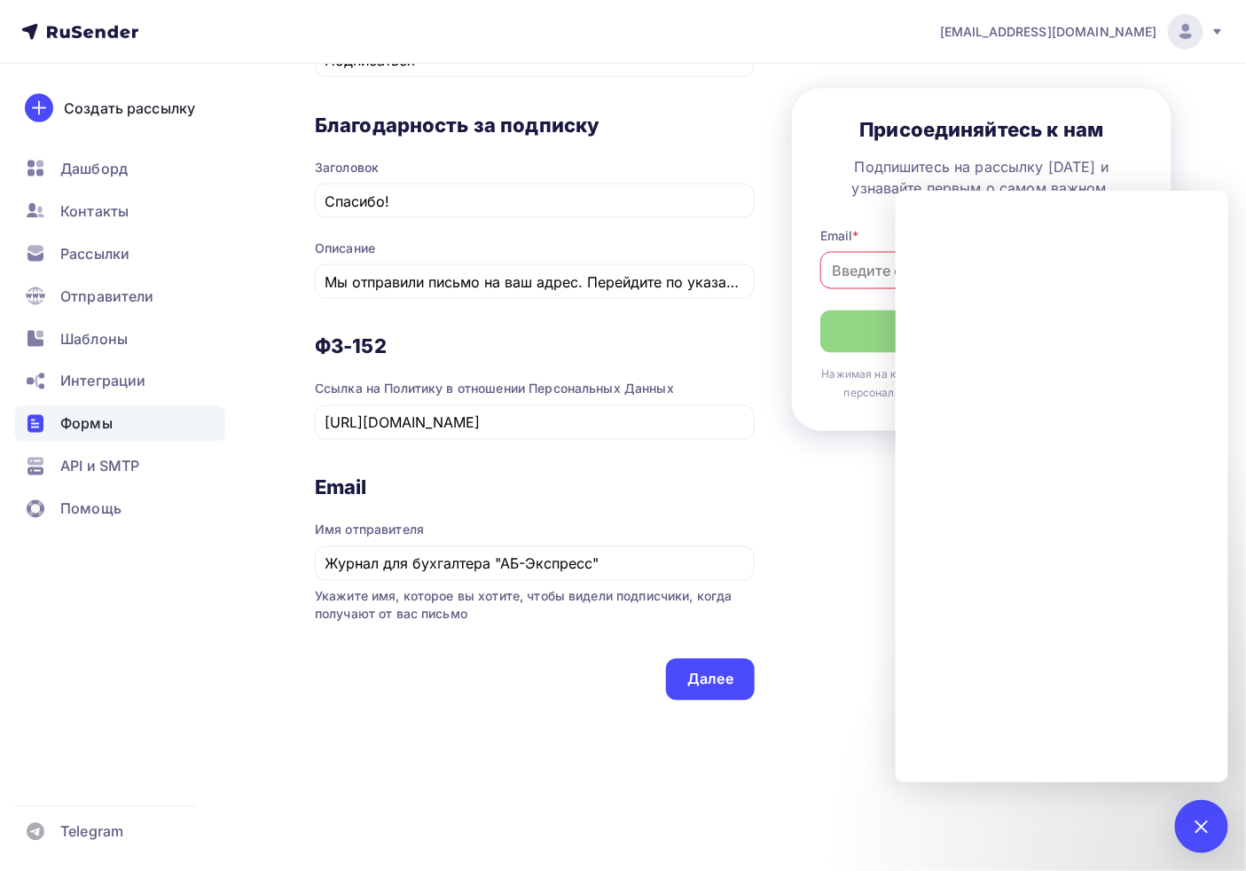
drag, startPoint x: 1206, startPoint y: 855, endPoint x: 1200, endPoint y: 839, distance: 17.1
click at [1121, 770] on div "Назад Форма подписки с сайта не подписчики Форма подписки с сайта не подписчики…" at bounding box center [623, 78] width 1246 height 1585
click at [1121, 770] on div "1" at bounding box center [1201, 826] width 53 height 53
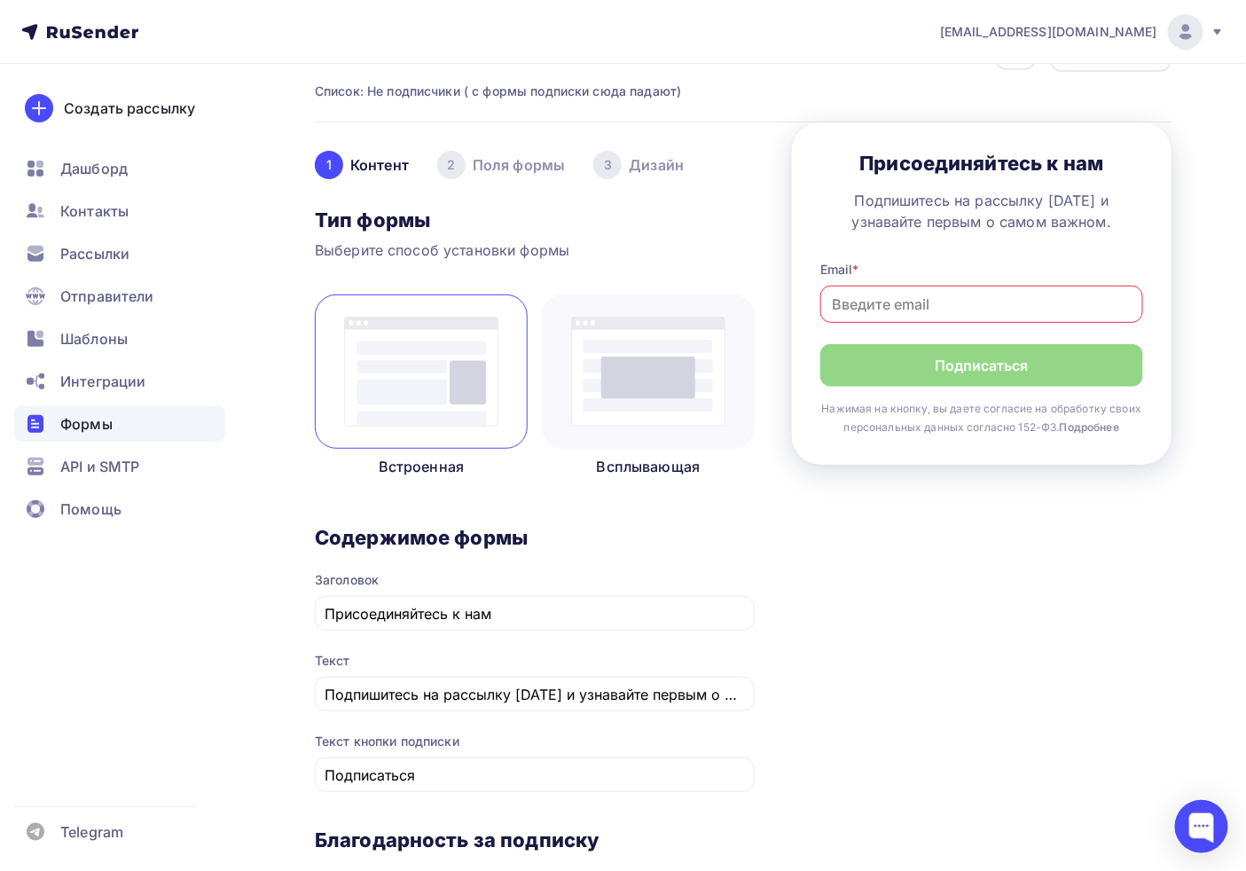
scroll to position [394, 0]
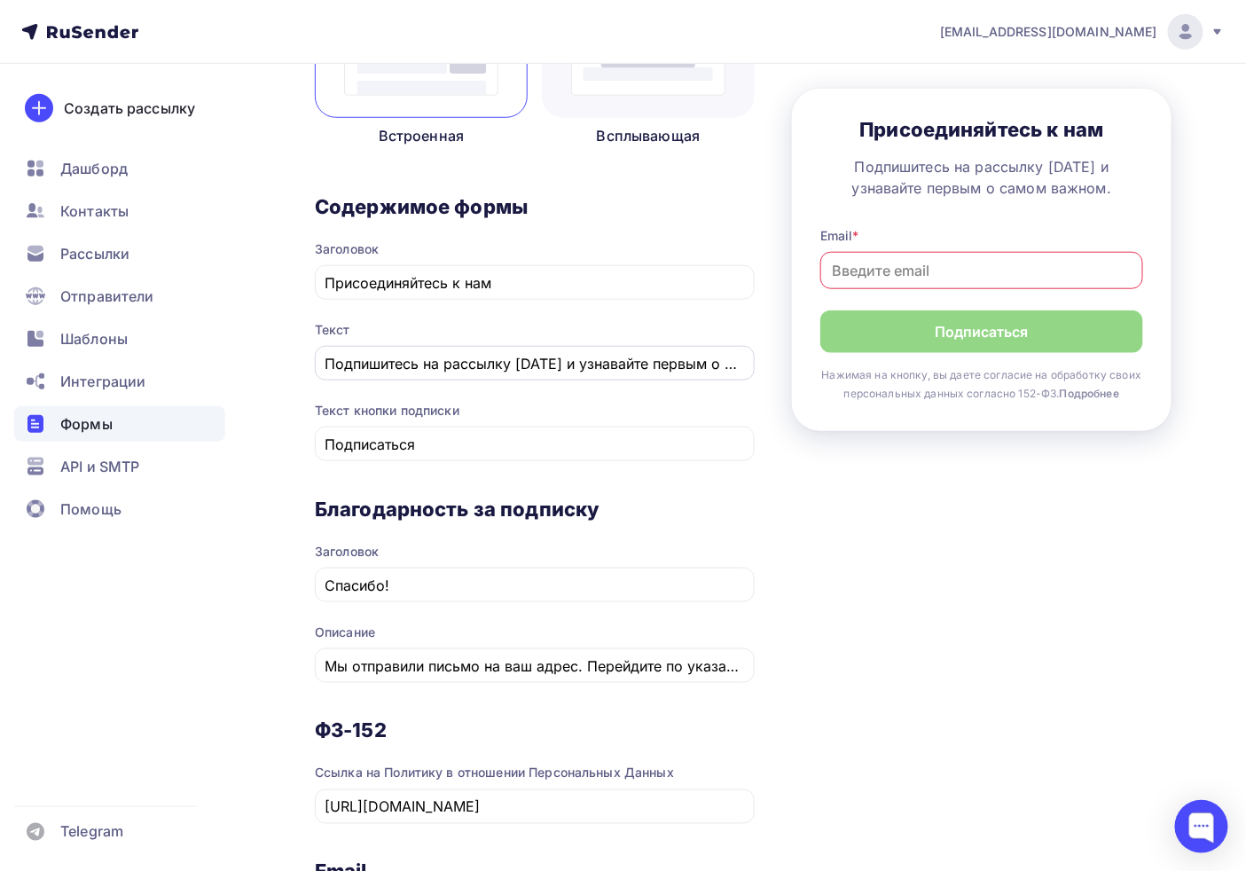
click at [555, 361] on input "Подпишитесь на рассылку сегодня и узнавайте первым о самом важном." at bounding box center [536, 363] width 420 height 21
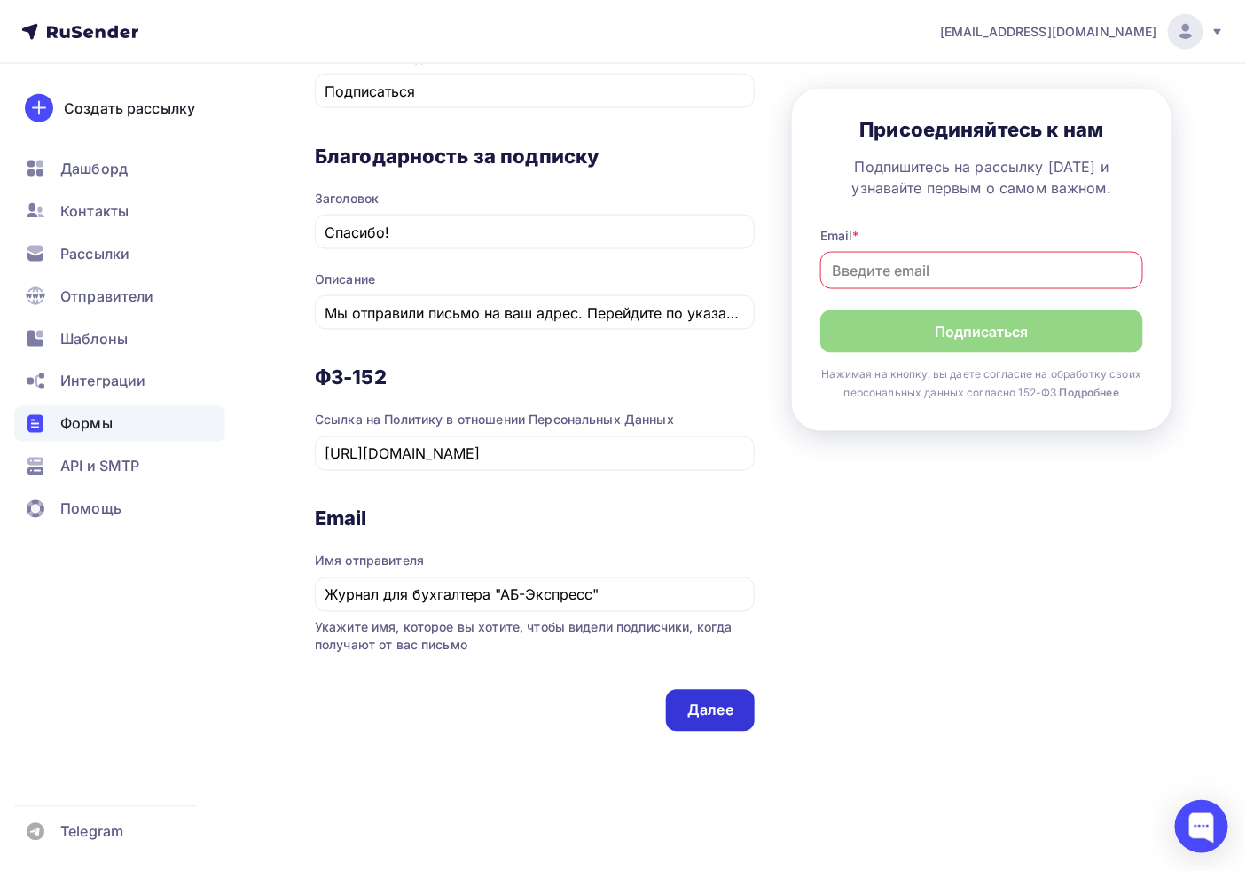
scroll to position [778, 0]
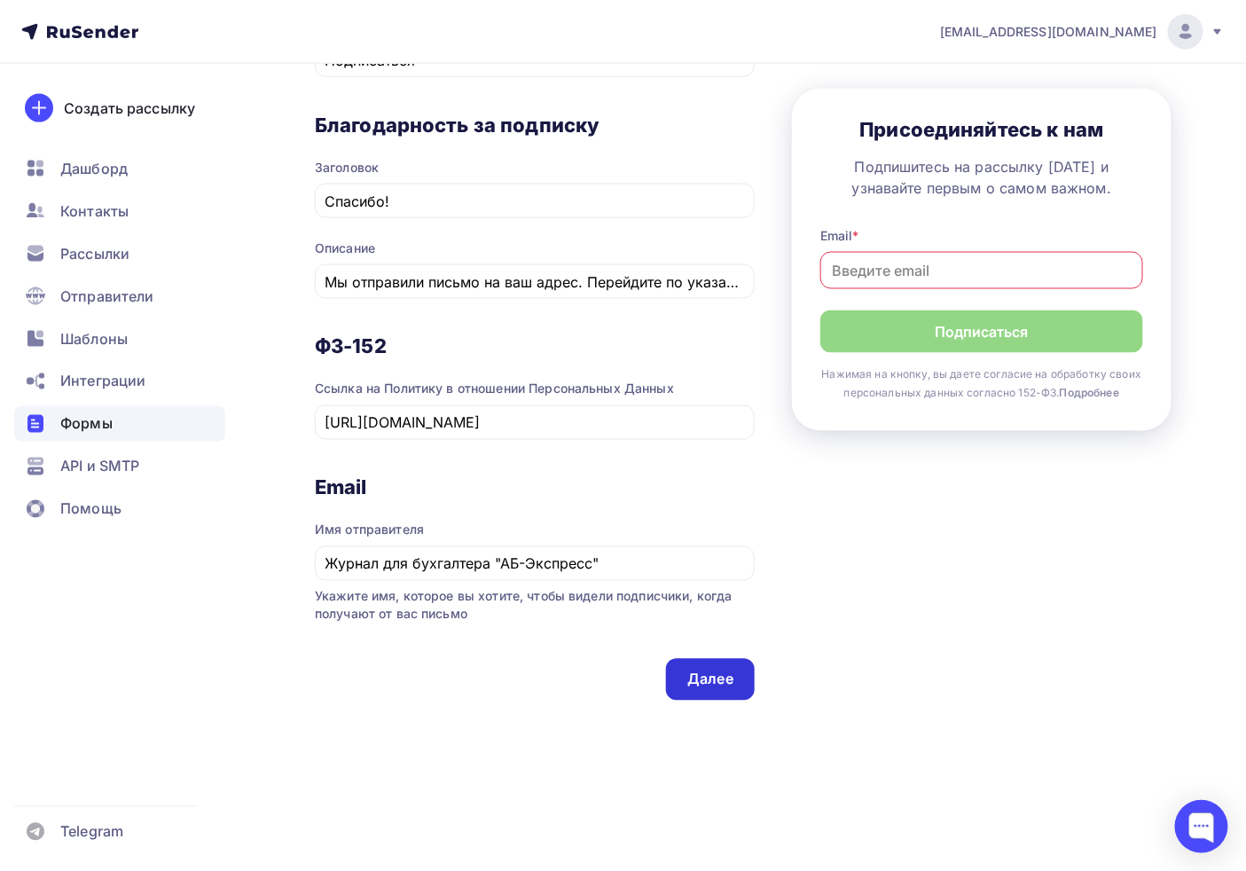
click at [706, 690] on div "Далее" at bounding box center [710, 680] width 89 height 42
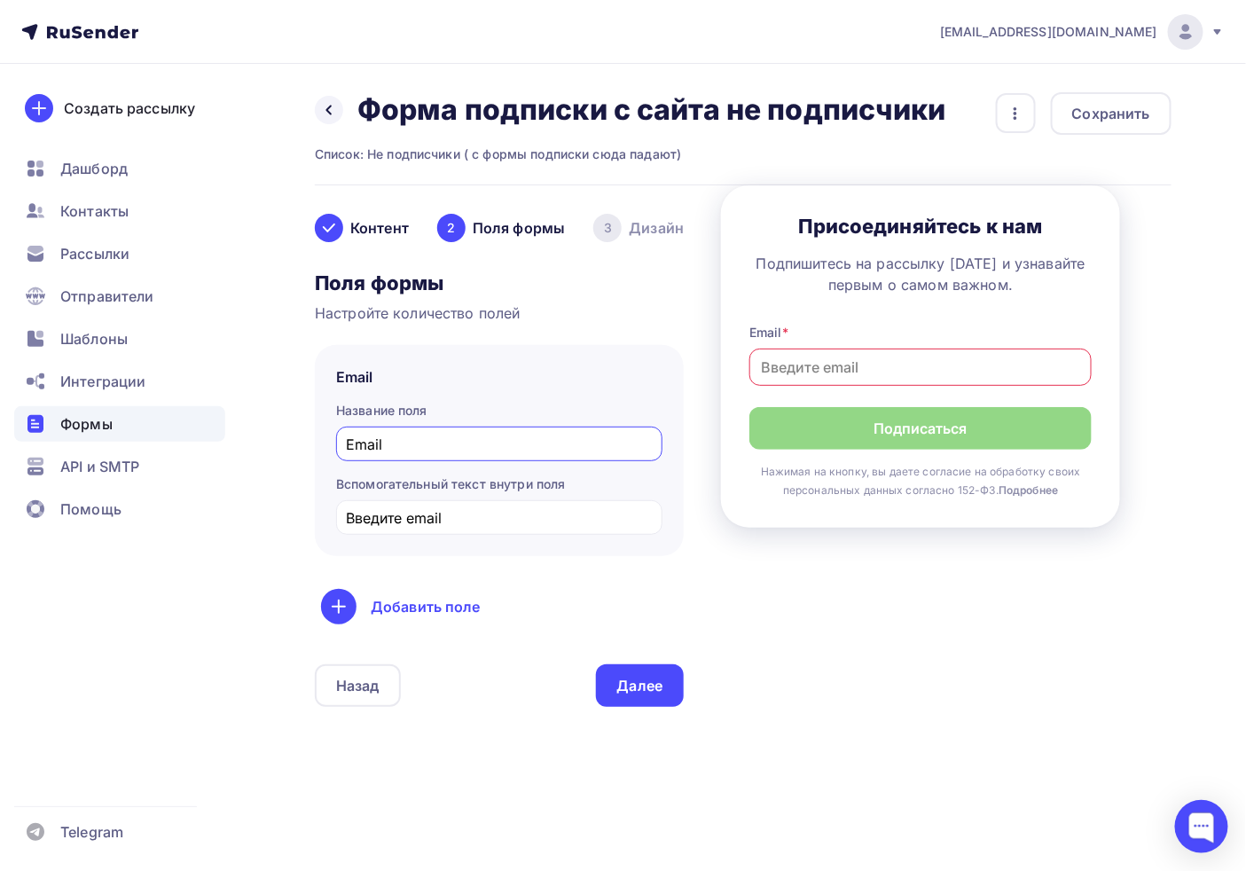
click at [413, 444] on input "Email" at bounding box center [500, 444] width 306 height 21
click at [379, 228] on div "Контент" at bounding box center [362, 228] width 94 height 28
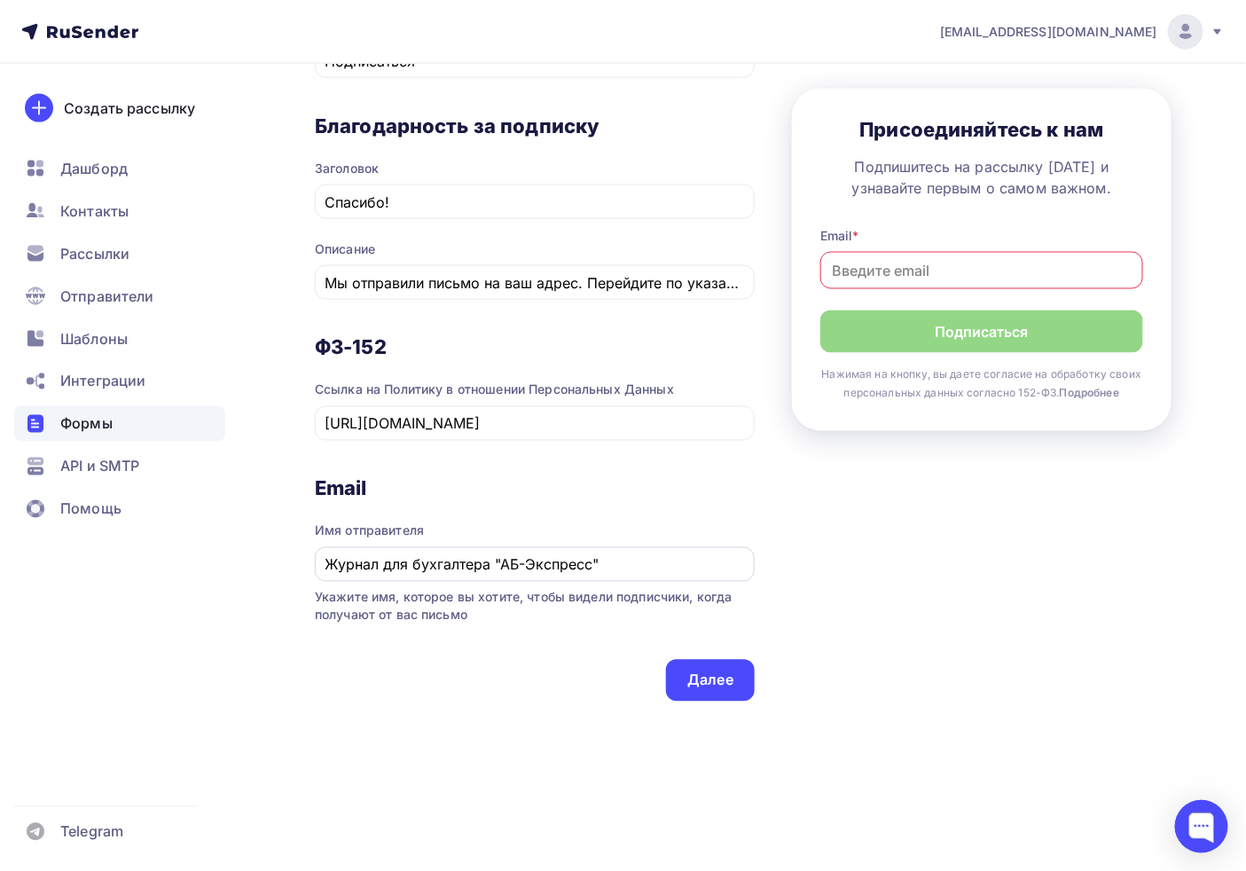
scroll to position [778, 0]
click at [726, 679] on div "Далее" at bounding box center [711, 680] width 46 height 20
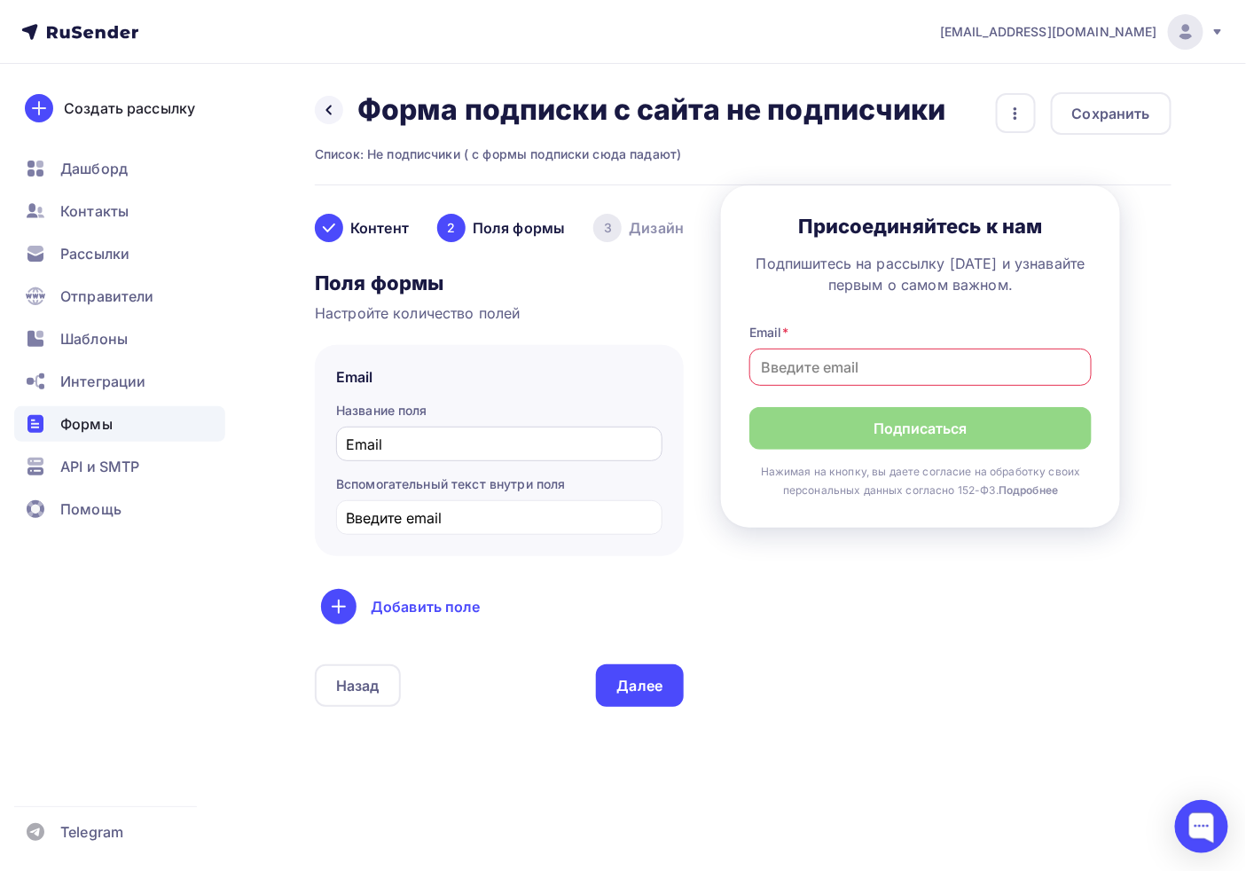
click at [405, 454] on input "Email" at bounding box center [500, 444] width 306 height 21
click at [493, 522] on input "Введите email" at bounding box center [500, 517] width 306 height 21
drag, startPoint x: 817, startPoint y: 621, endPoint x: 750, endPoint y: 601, distance: 70.4
click at [774, 607] on div "Контент 2 Поля формы 3 Дизайн Тип формы Выберите способ установки формы Встроен…" at bounding box center [743, 470] width 857 height 571
click at [1063, 635] on div "Контент 2 Поля формы 3 Дизайн Тип формы Выберите способ установки формы Встроен…" at bounding box center [743, 470] width 857 height 571
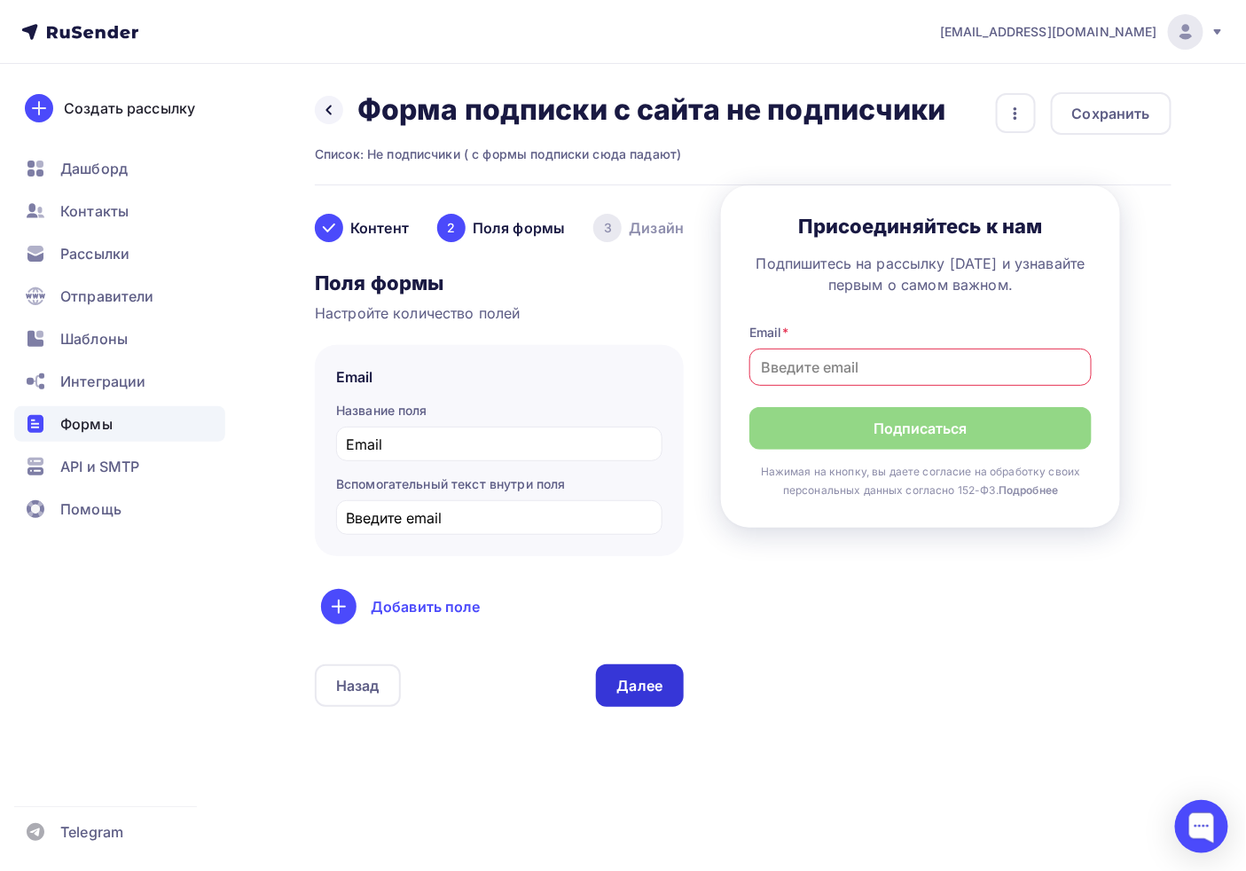
click at [650, 676] on div "Далее" at bounding box center [640, 686] width 46 height 20
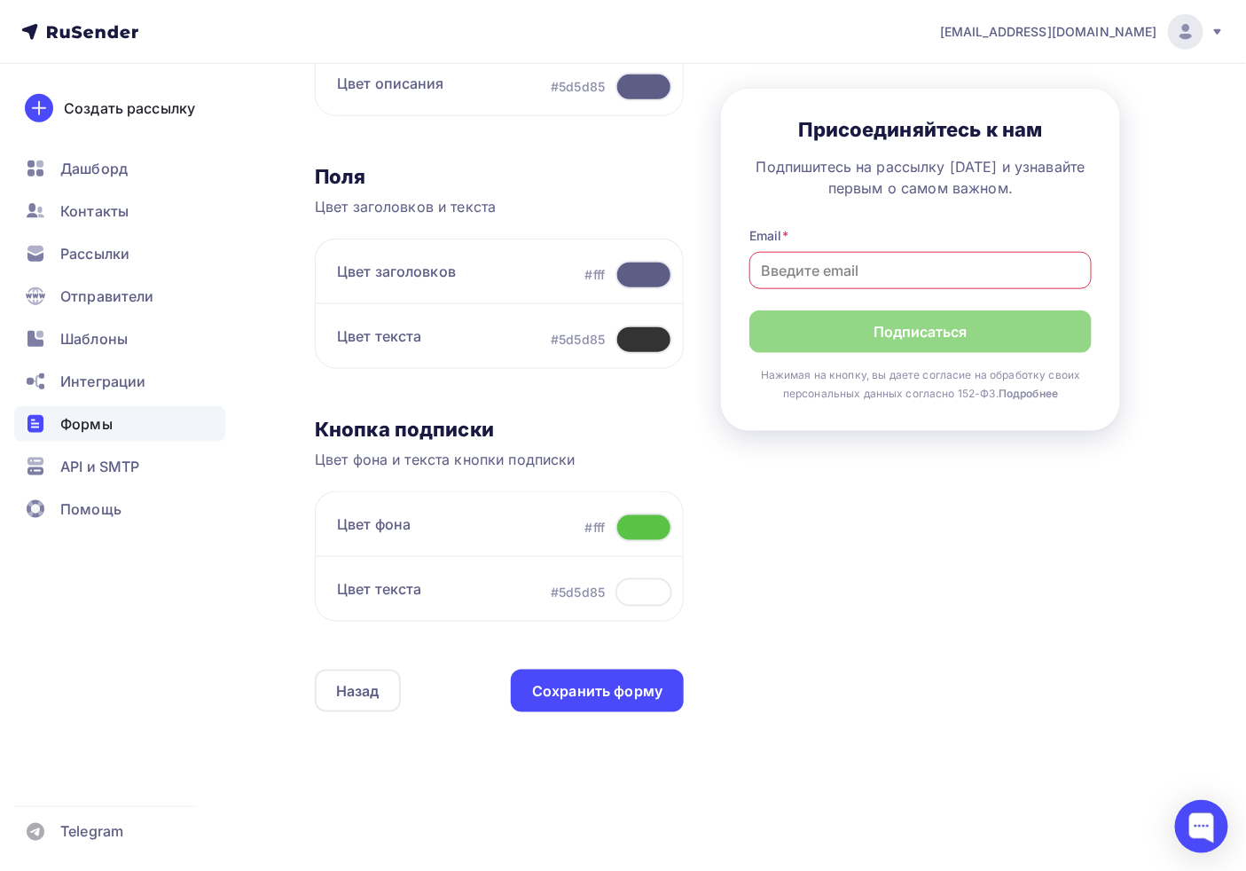
scroll to position [436, 0]
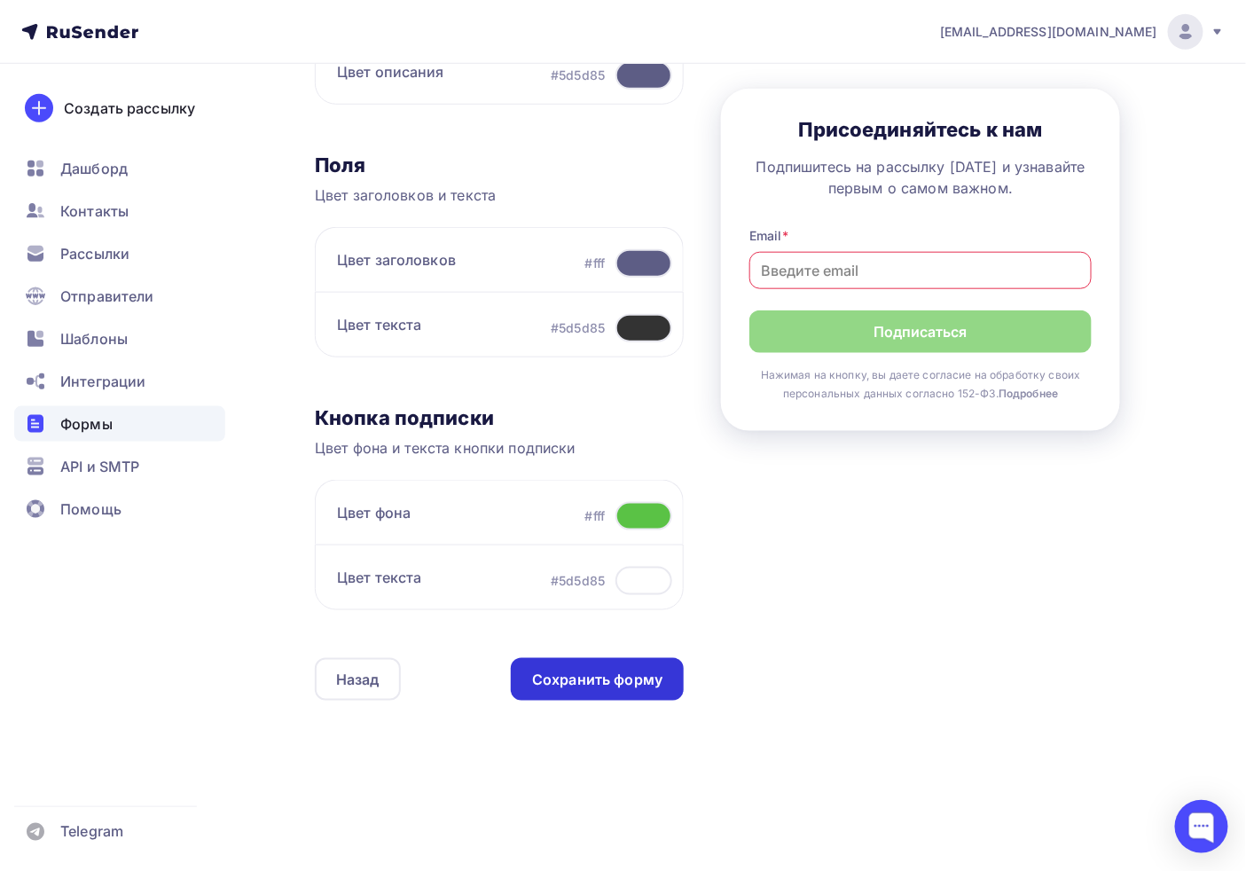
click at [580, 681] on div "Сохранить форму" at bounding box center [597, 680] width 130 height 20
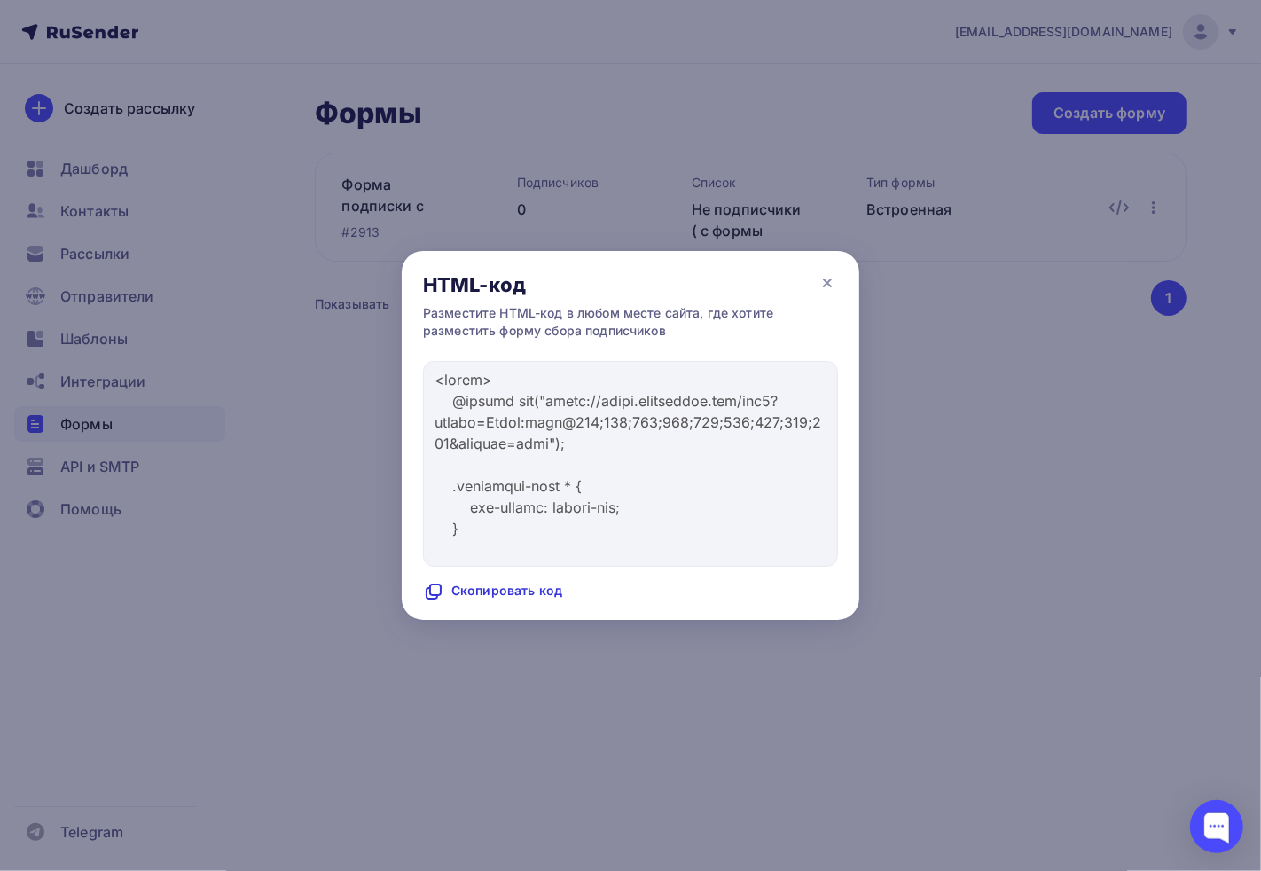
click at [500, 586] on div "Скопировать код" at bounding box center [492, 591] width 139 height 21
click at [821, 279] on icon at bounding box center [827, 282] width 21 height 21
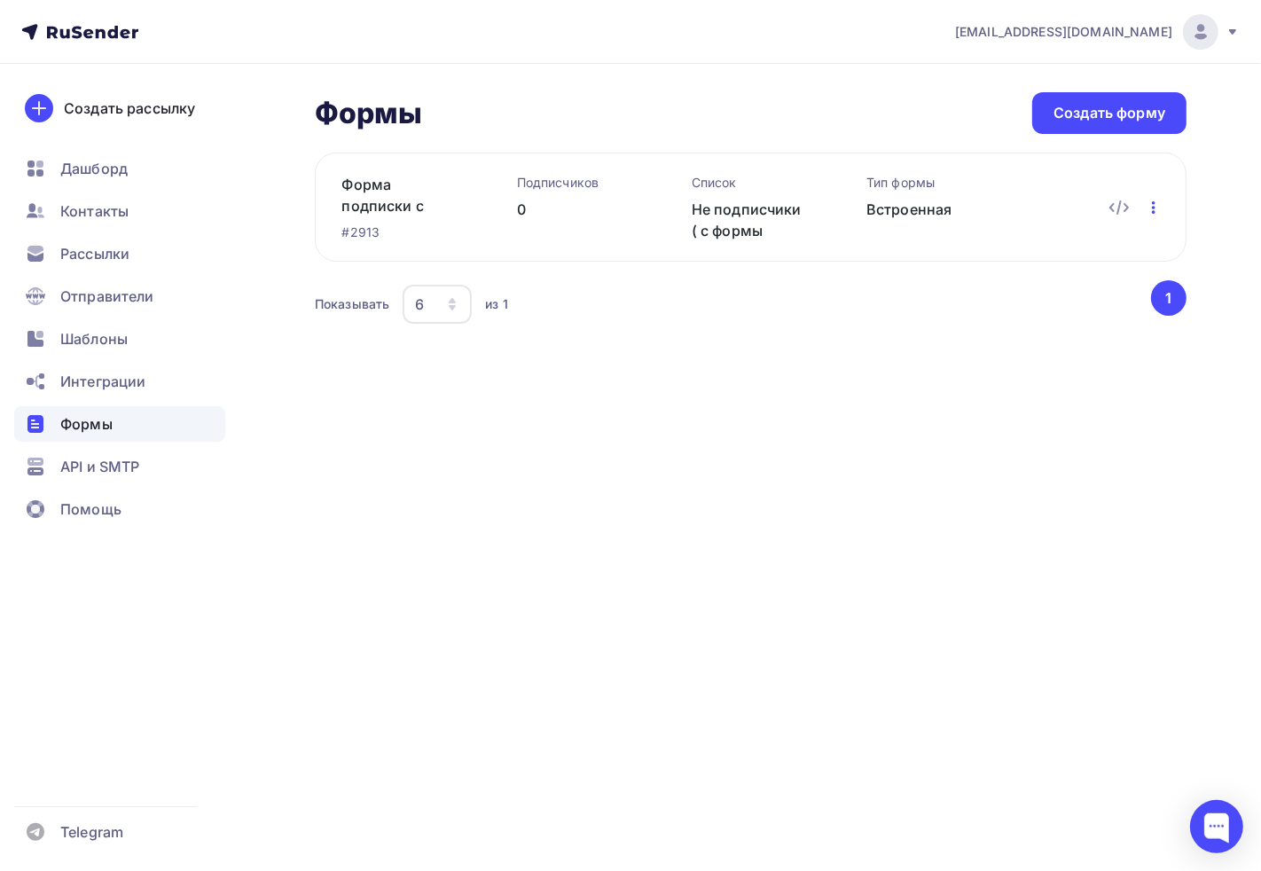
click at [1121, 213] on icon "button" at bounding box center [1153, 207] width 21 height 21
click at [1096, 258] on div "Редактировать" at bounding box center [1077, 253] width 170 height 21
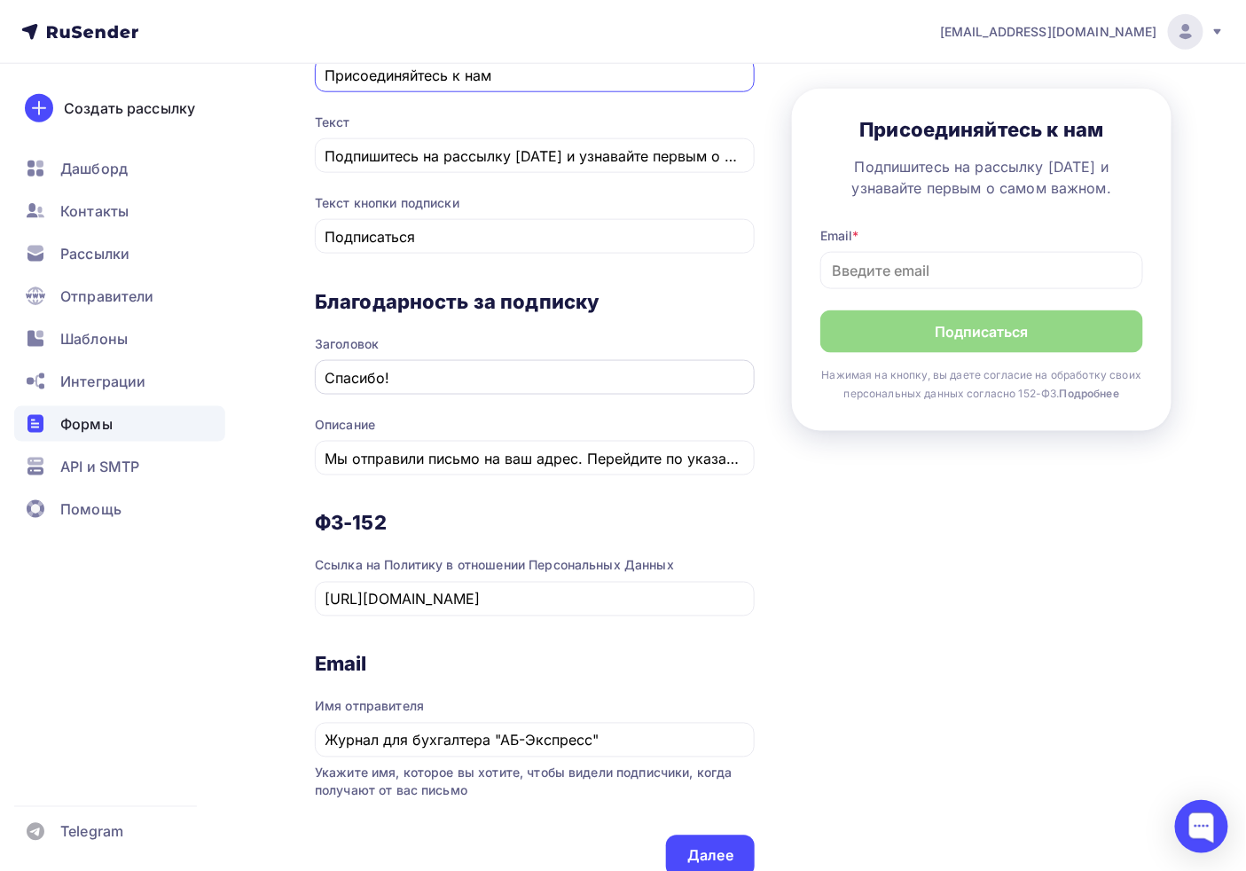
scroll to position [778, 0]
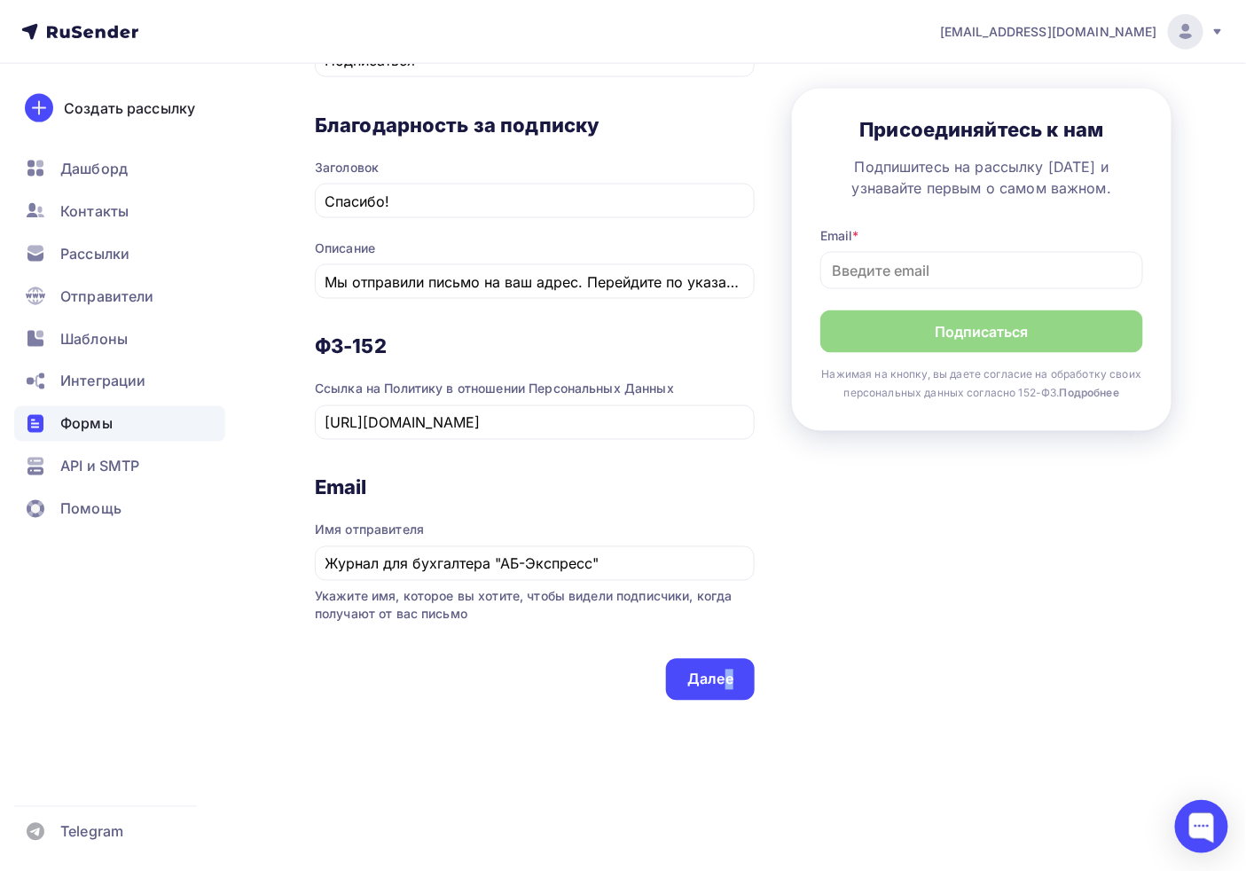
drag, startPoint x: 729, startPoint y: 733, endPoint x: 723, endPoint y: 713, distance: 20.5
click at [724, 720] on div "1 Контент 2 Поля формы 3 Дизайн Тип формы Выберите способ установки формы Встро…" at bounding box center [743, 78] width 857 height 1343
click at [710, 677] on div "Далее" at bounding box center [711, 680] width 46 height 20
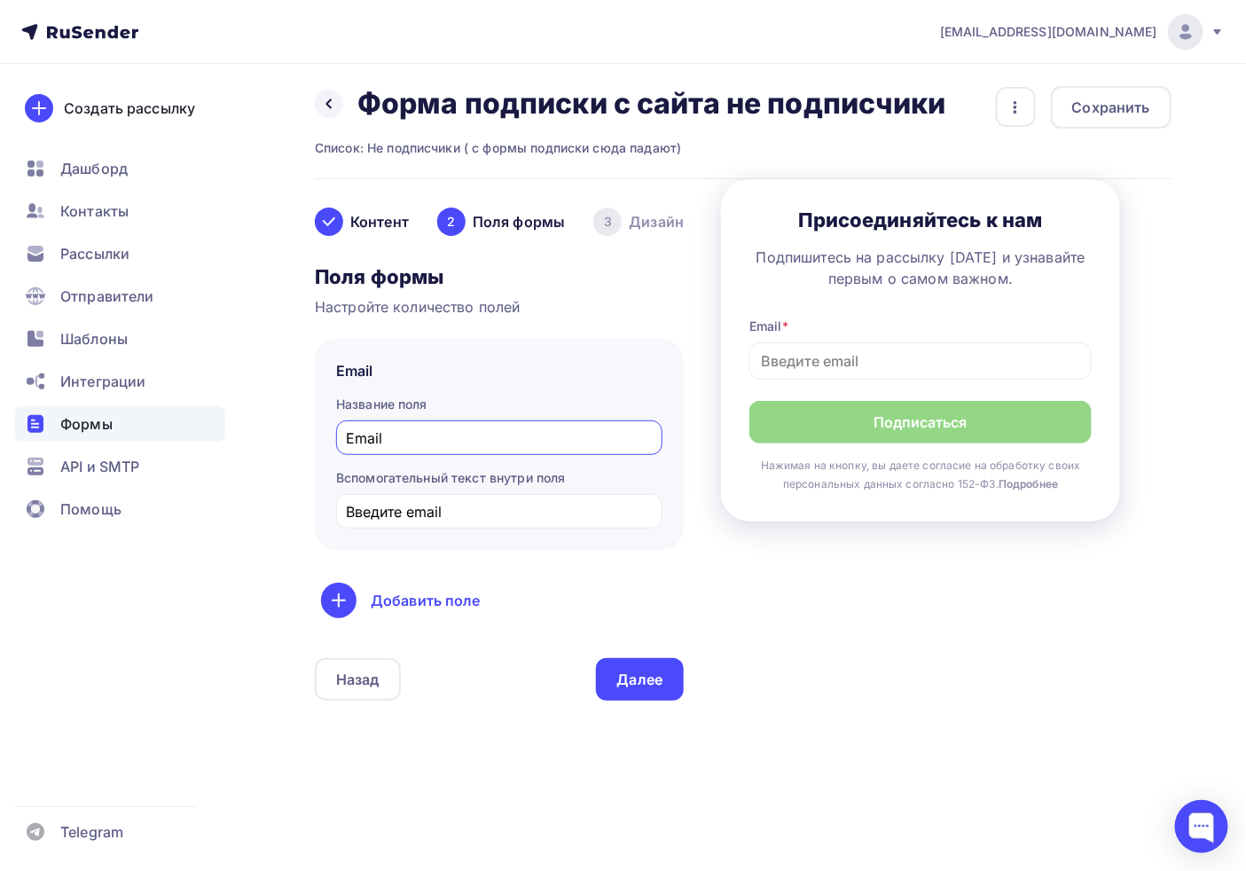
scroll to position [0, 0]
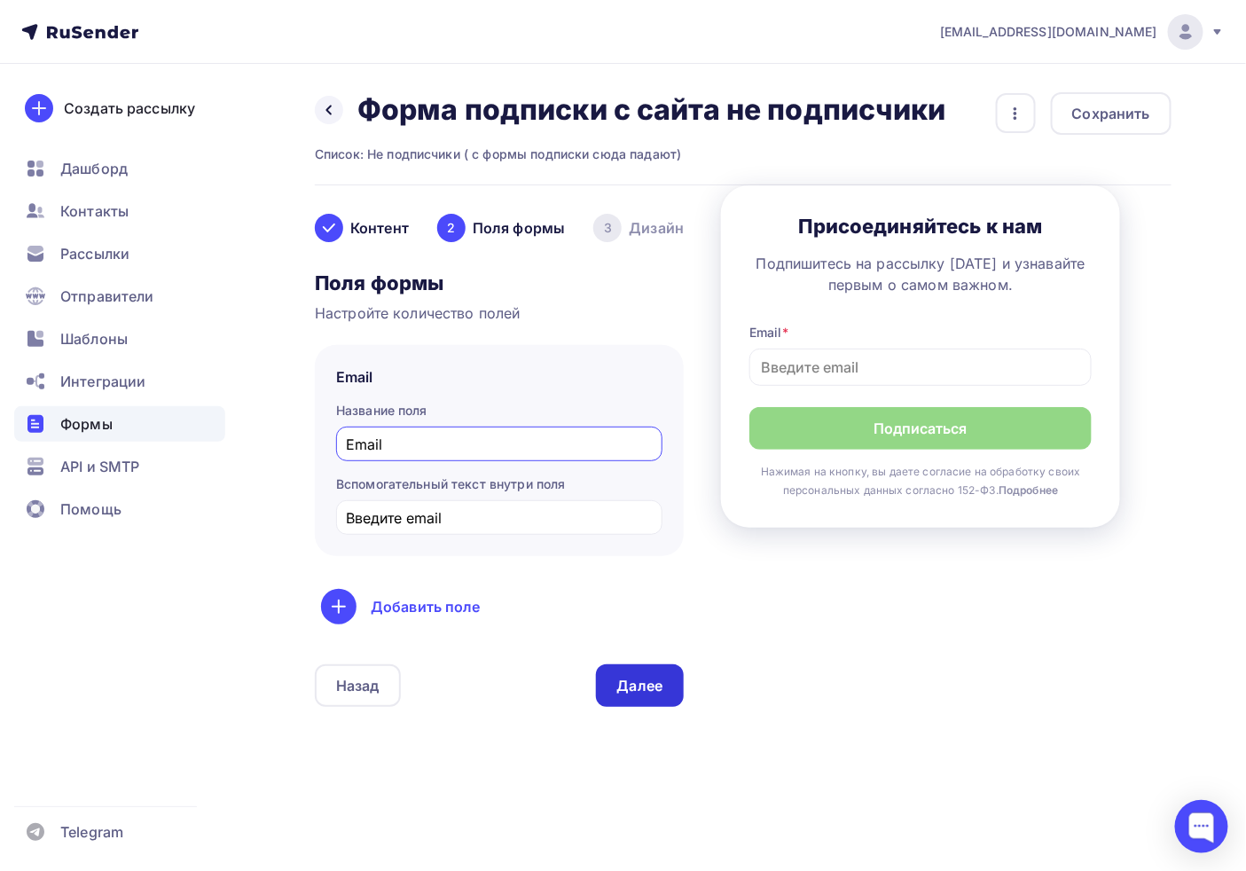
click at [668, 687] on div "Далее" at bounding box center [640, 685] width 89 height 43
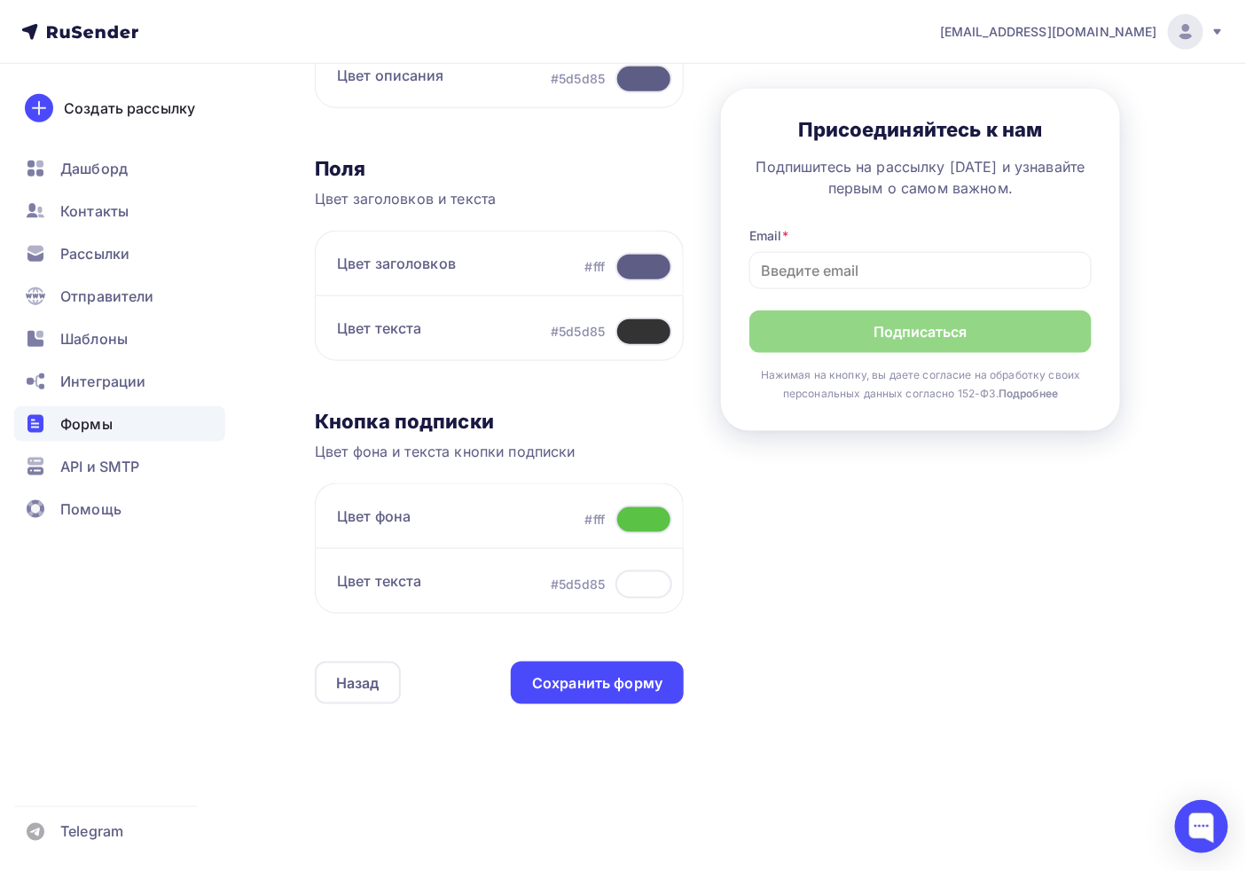
scroll to position [436, 0]
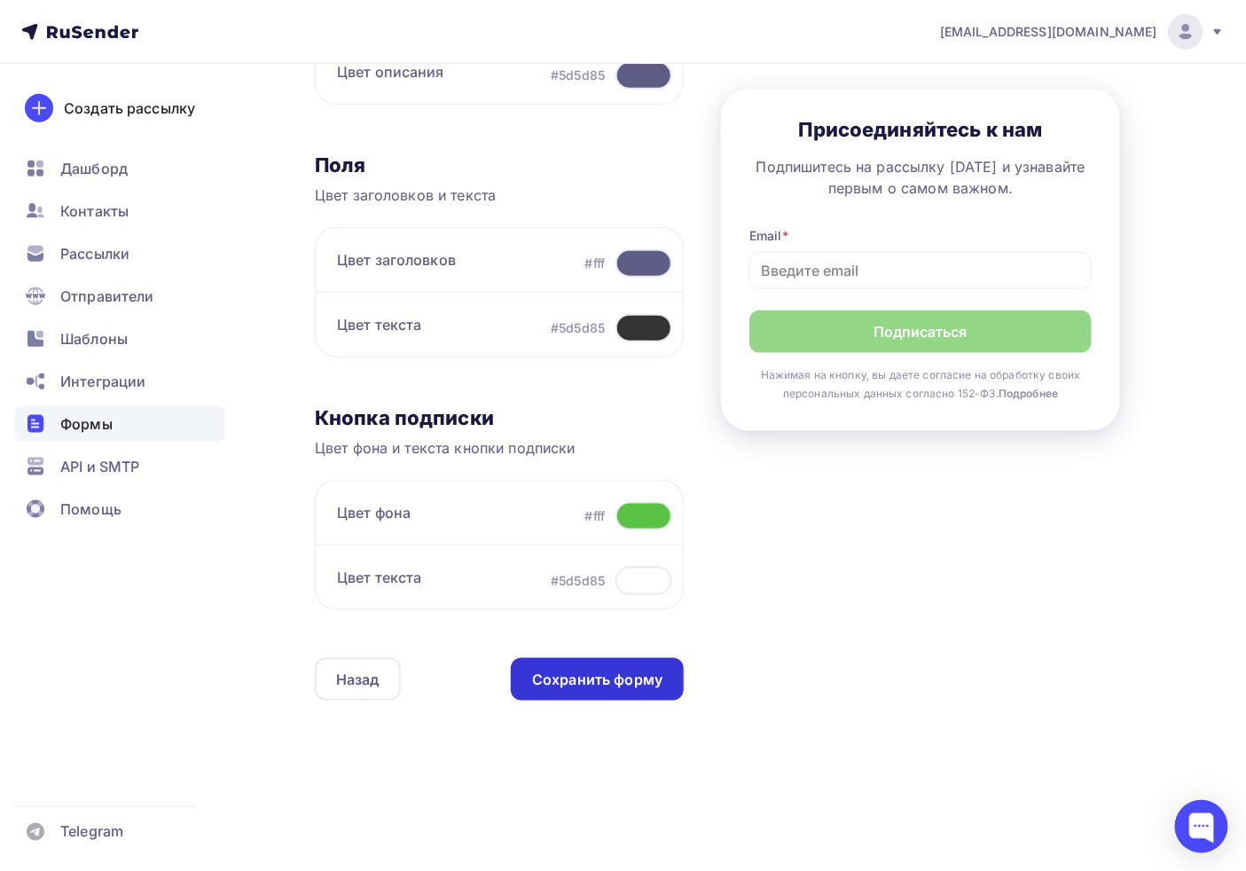
click at [583, 672] on div "Сохранить форму" at bounding box center [597, 680] width 130 height 20
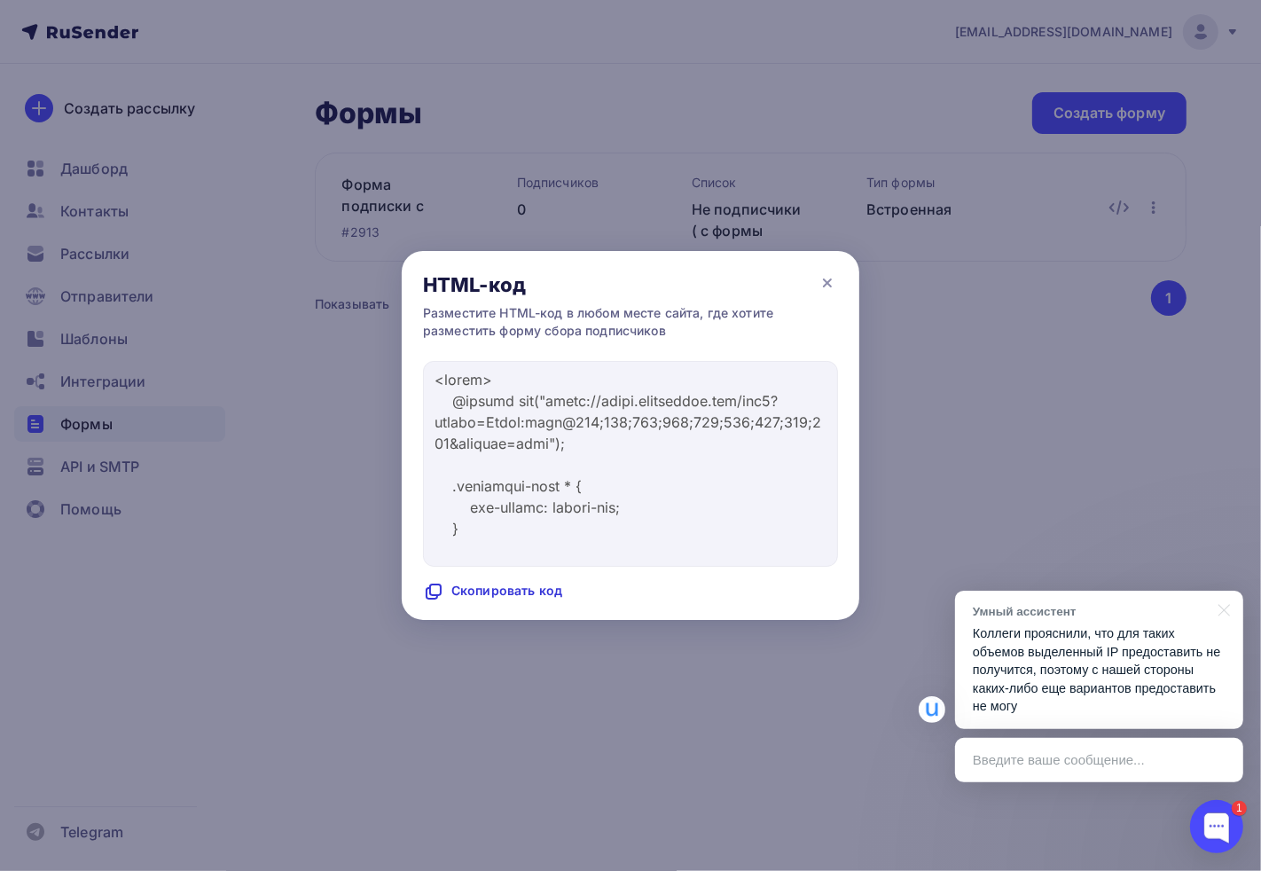
click at [1078, 740] on div "Введите ваше сообщение..." at bounding box center [1099, 760] width 288 height 44
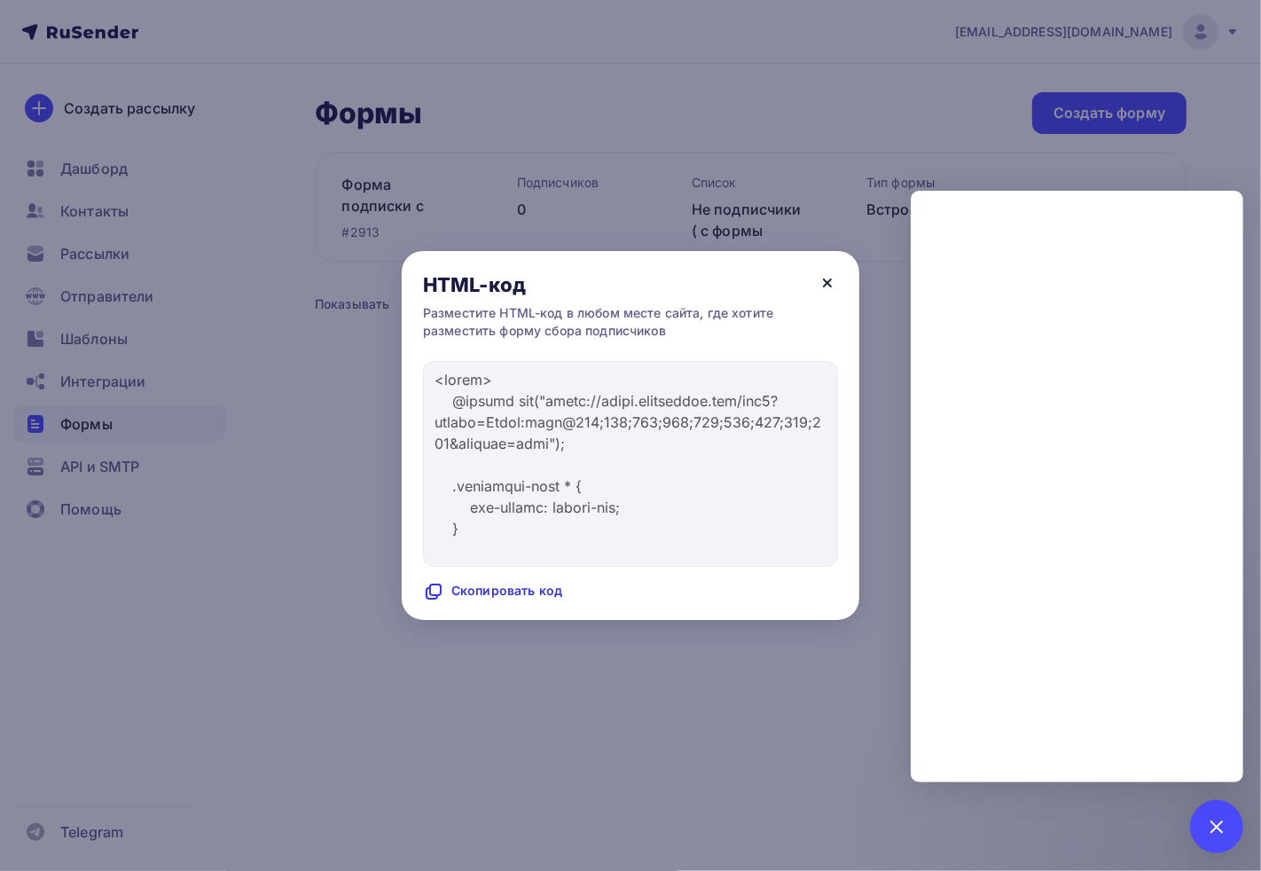
click at [829, 286] on icon at bounding box center [827, 282] width 7 height 7
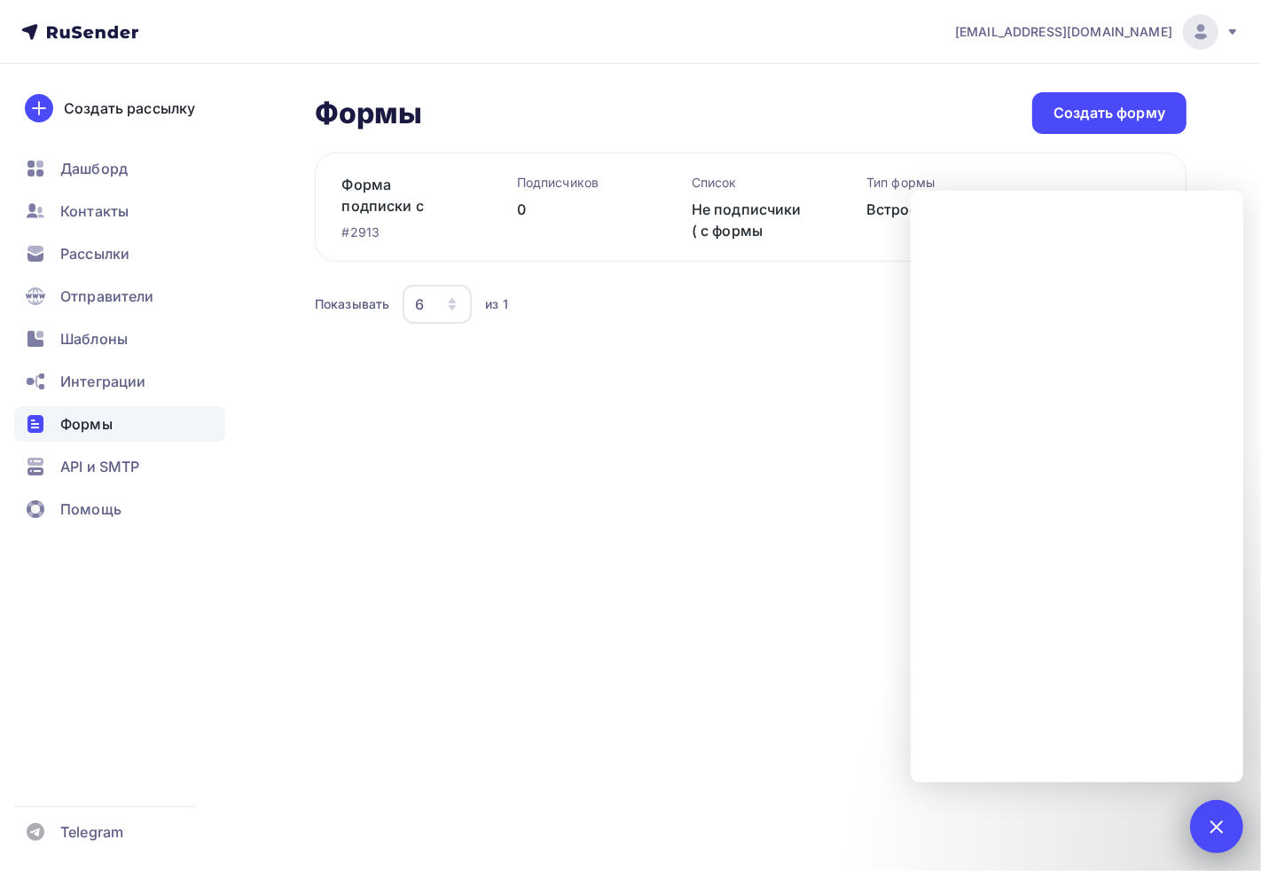
drag, startPoint x: 1231, startPoint y: 819, endPoint x: 1227, endPoint y: 808, distance: 11.5
click at [1121, 770] on div "1" at bounding box center [1217, 826] width 53 height 53
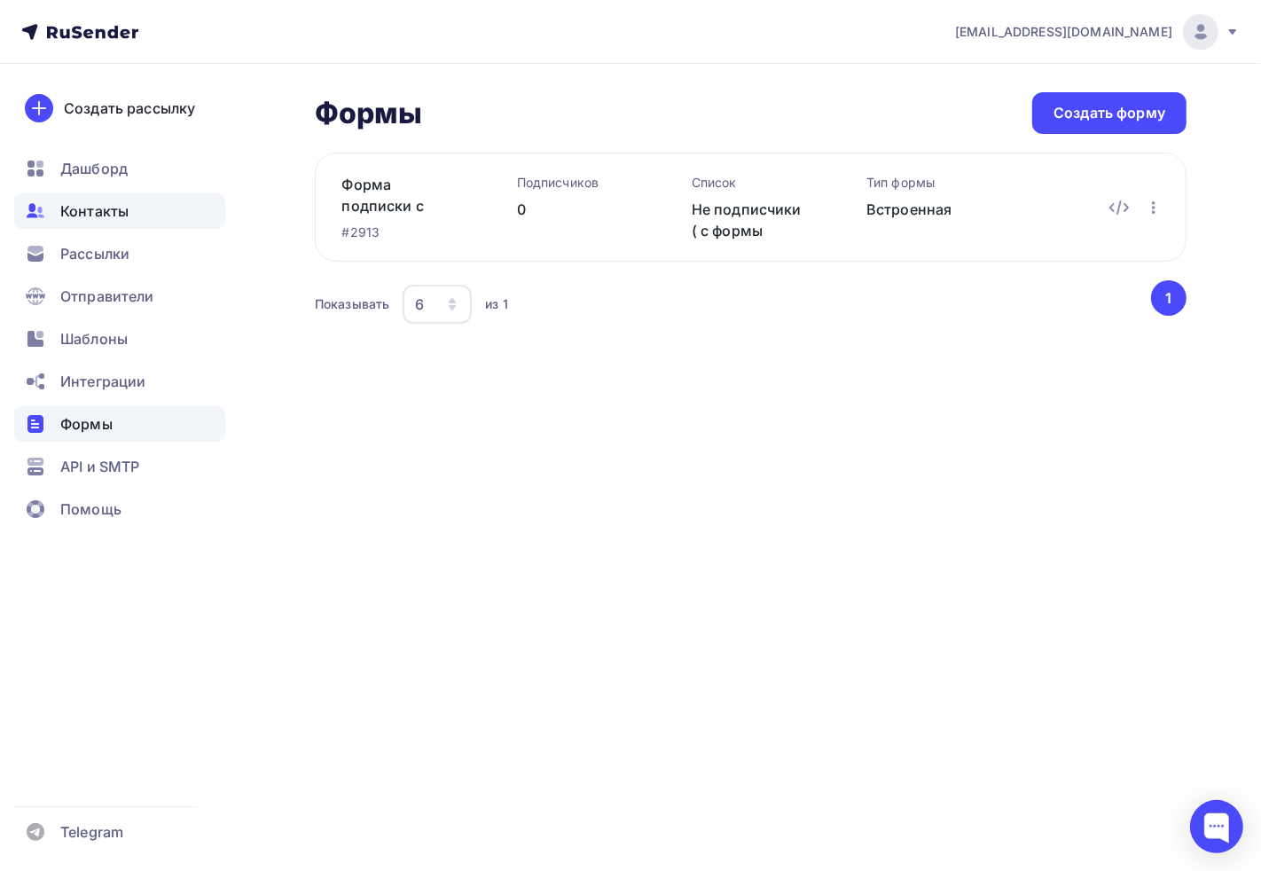
click at [95, 210] on span "Контакты" at bounding box center [94, 210] width 68 height 21
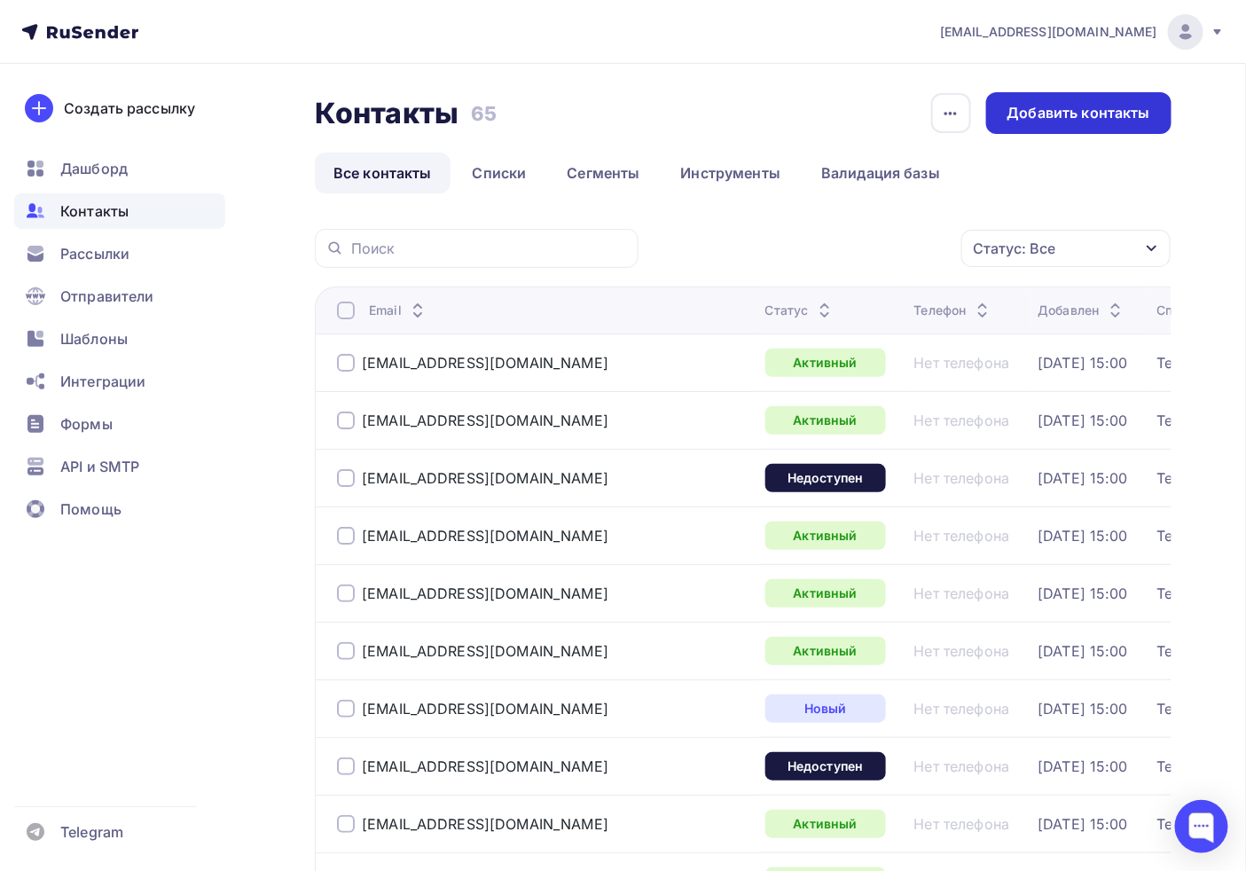
click at [1048, 128] on div "Добавить контакты" at bounding box center [1078, 113] width 185 height 42
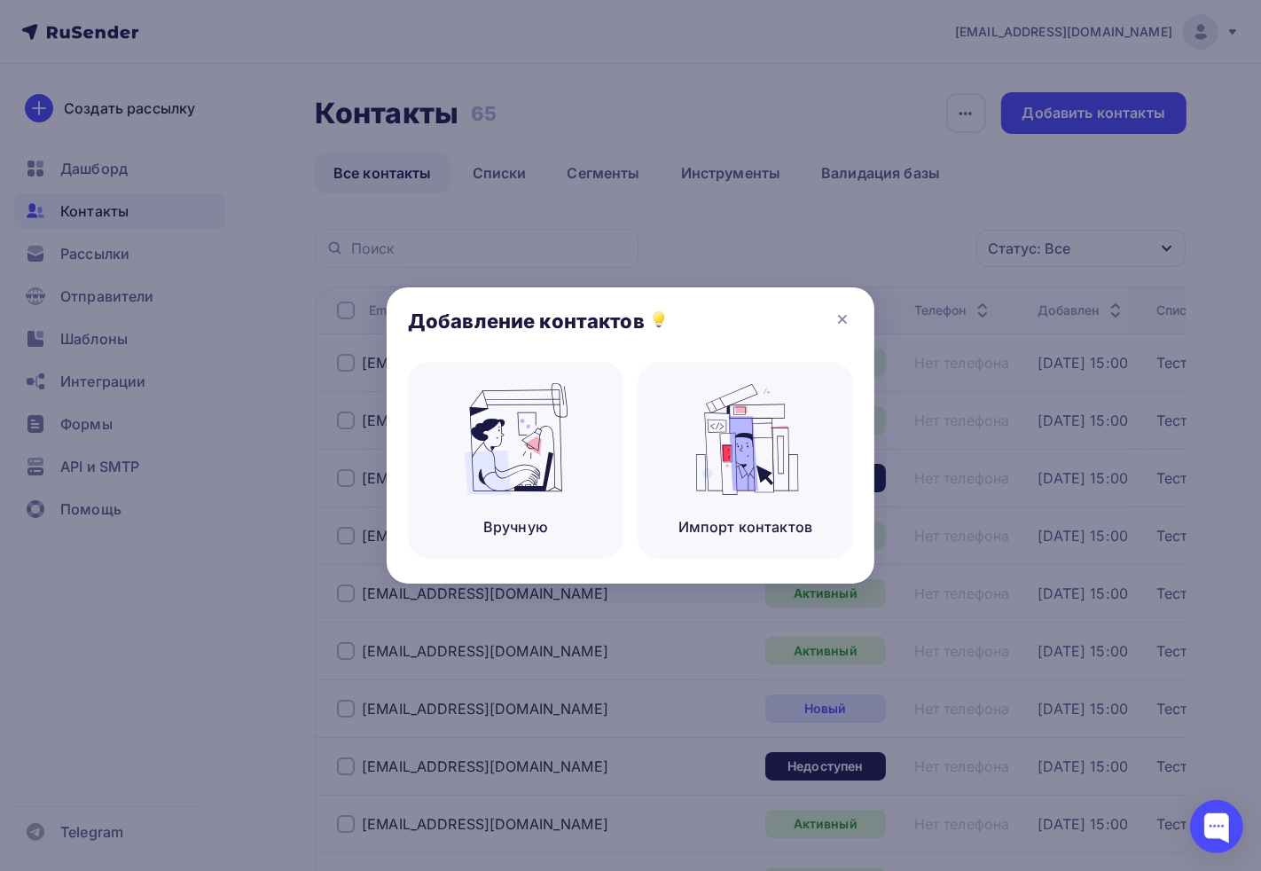
click at [666, 126] on div at bounding box center [630, 435] width 1261 height 871
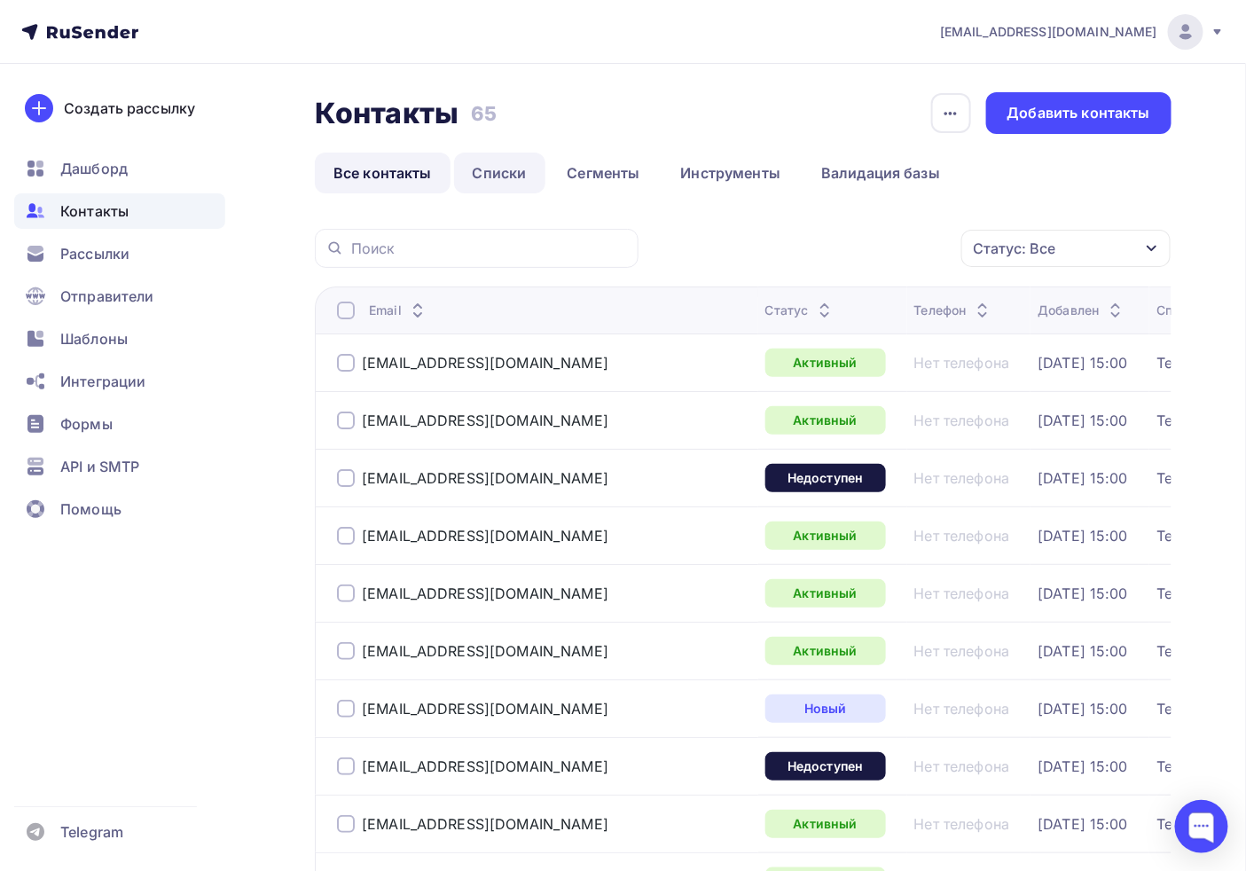
click at [480, 155] on link "Списки" at bounding box center [499, 173] width 91 height 41
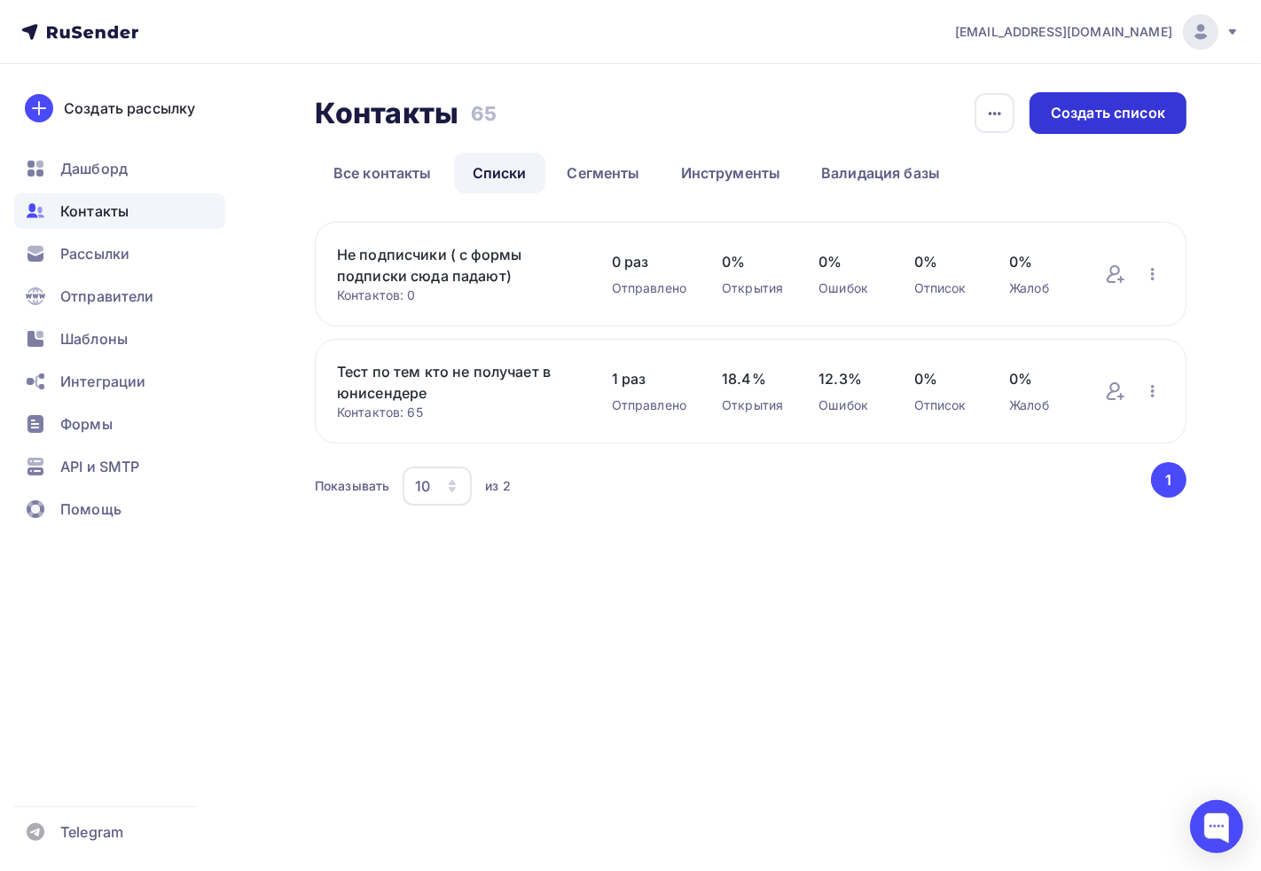
click at [1121, 115] on div "Создать список" at bounding box center [1108, 113] width 114 height 20
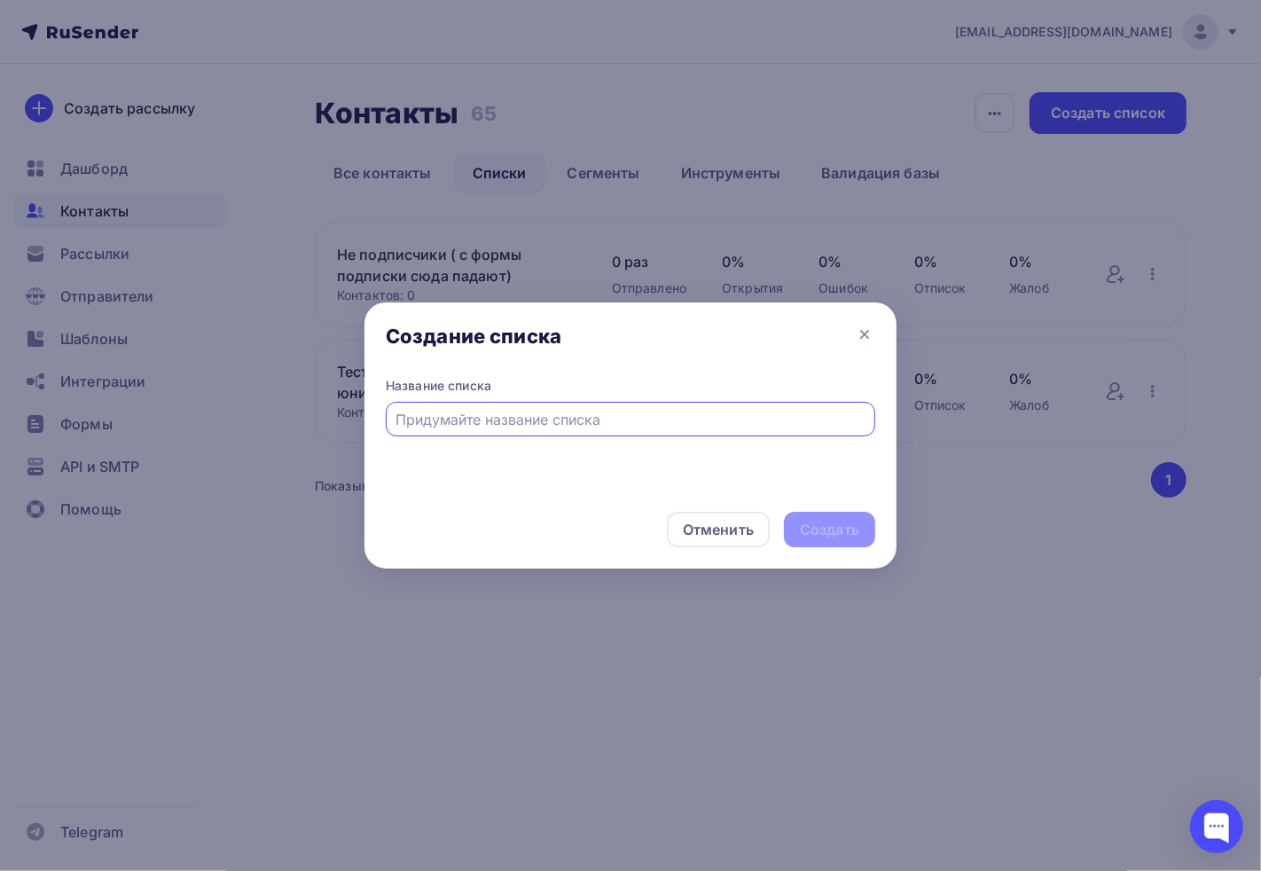
click at [444, 446] on div "Название списка" at bounding box center [631, 434] width 532 height 114
click at [454, 420] on input "text" at bounding box center [631, 419] width 469 height 21
type input "Форма для подписчиков для подтверждения подписки"
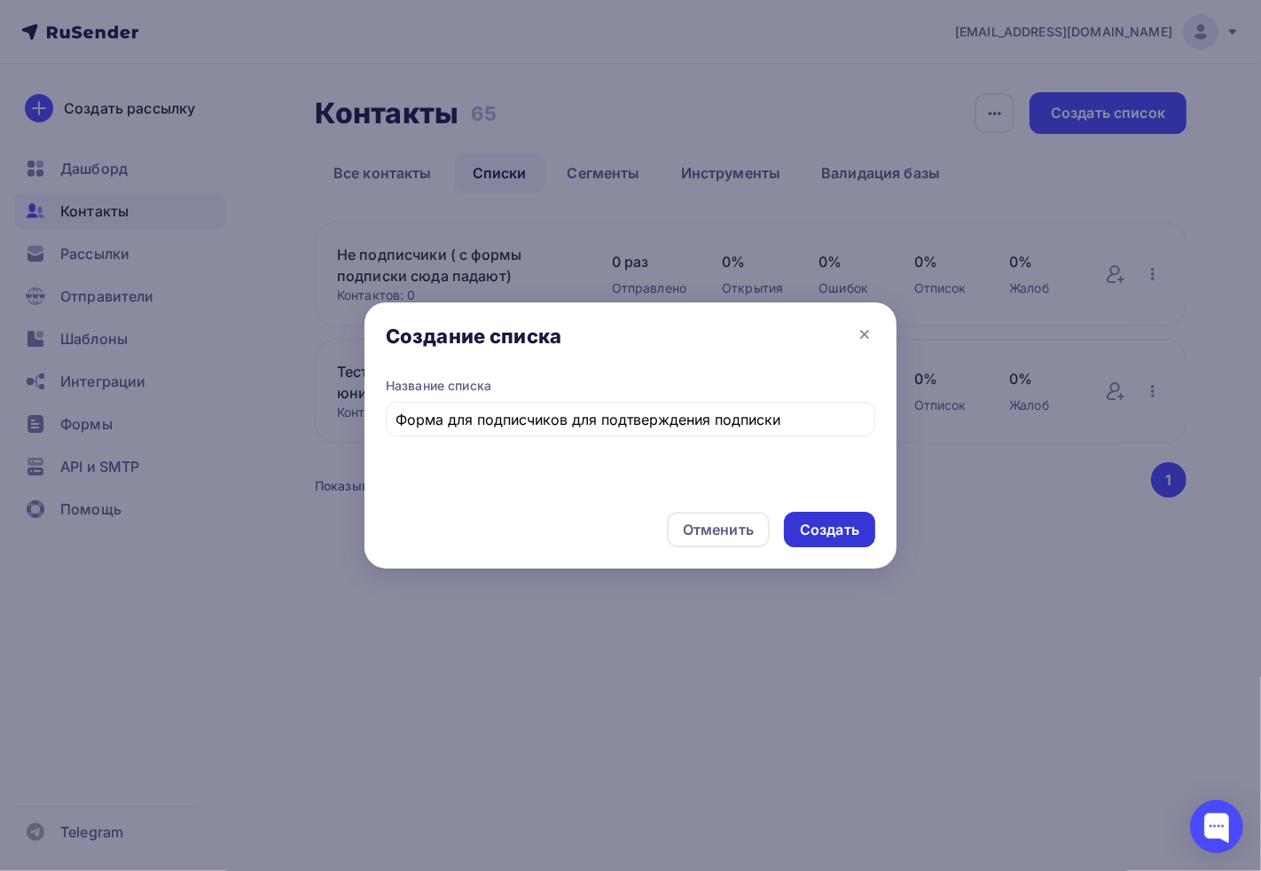
click at [864, 515] on div "Создать" at bounding box center [829, 529] width 91 height 35
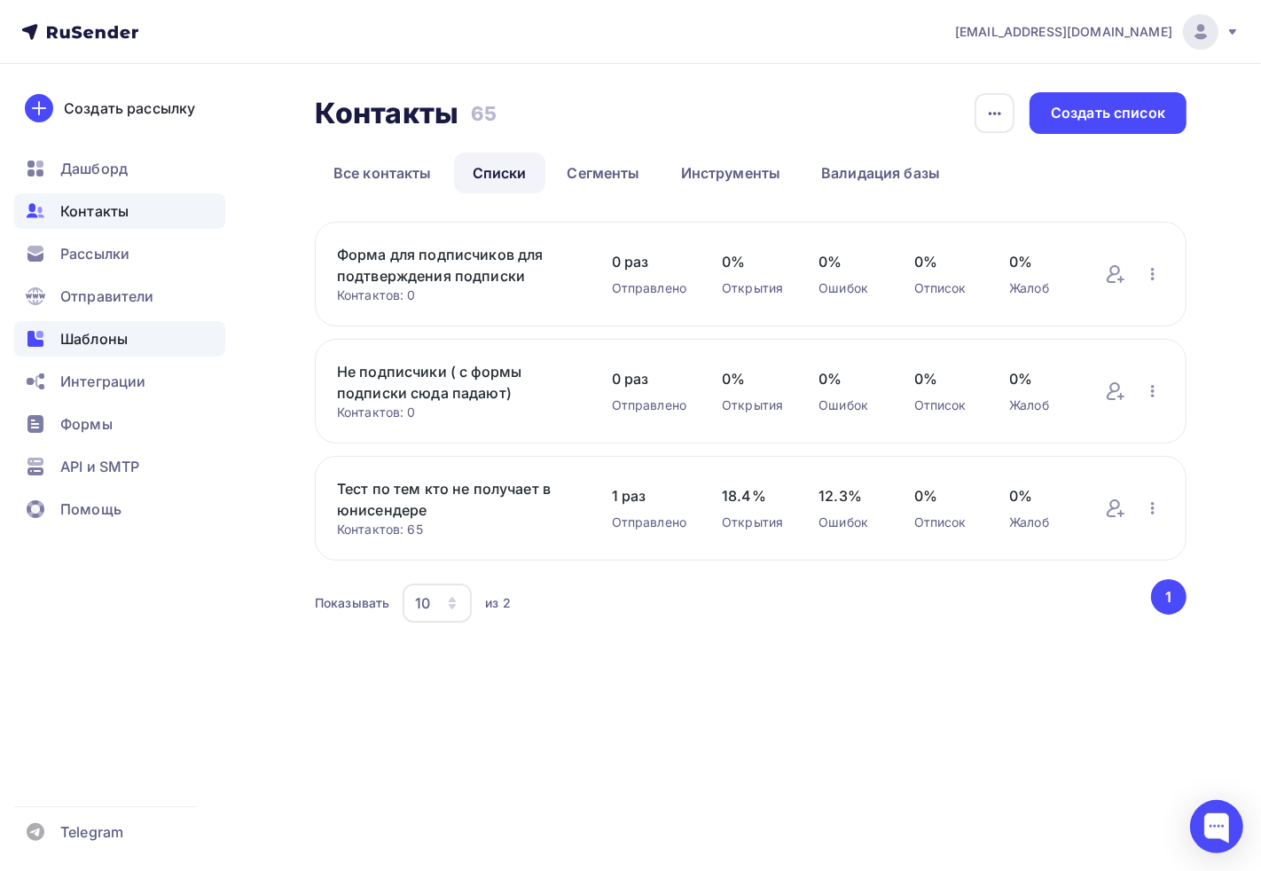
click at [130, 351] on div "Шаблоны" at bounding box center [119, 338] width 211 height 35
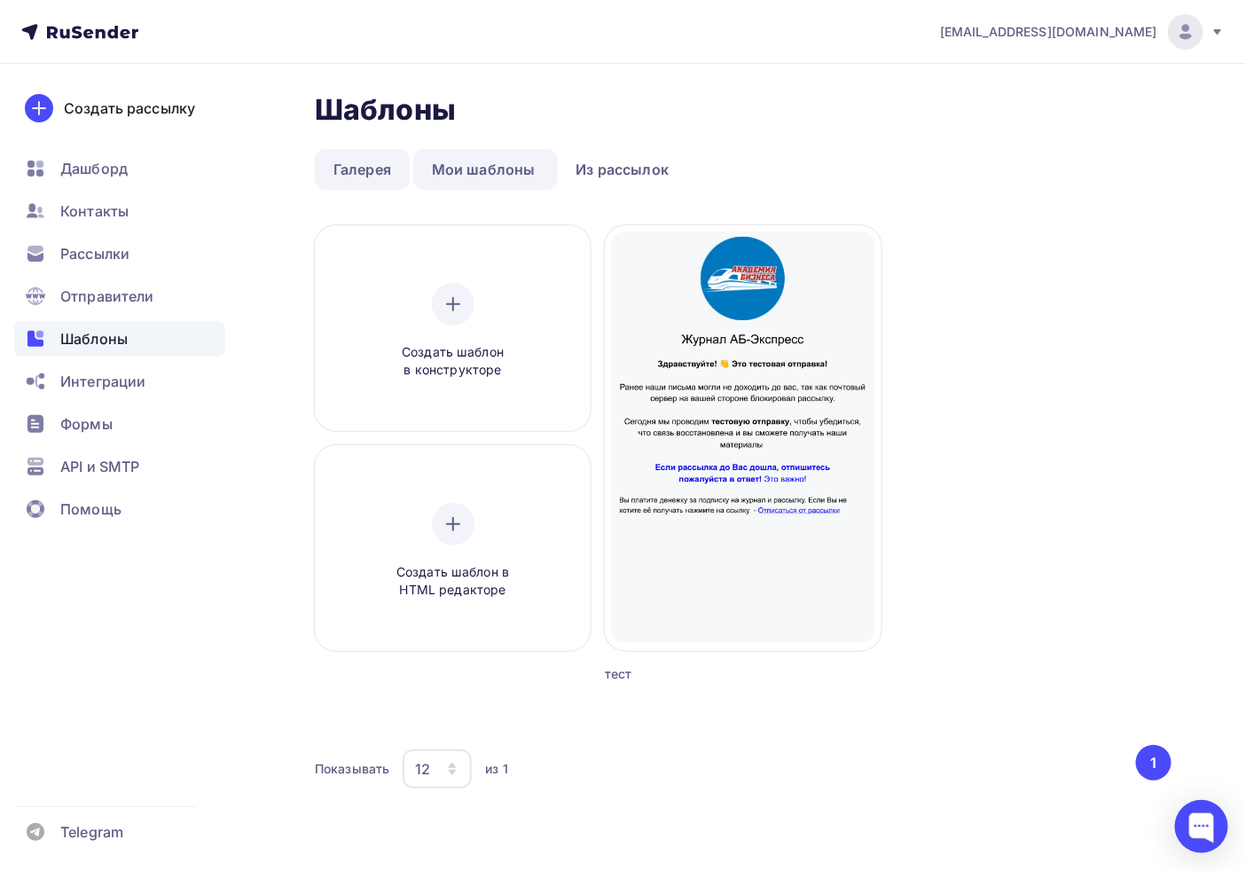
click at [369, 167] on link "Галерея" at bounding box center [362, 169] width 95 height 41
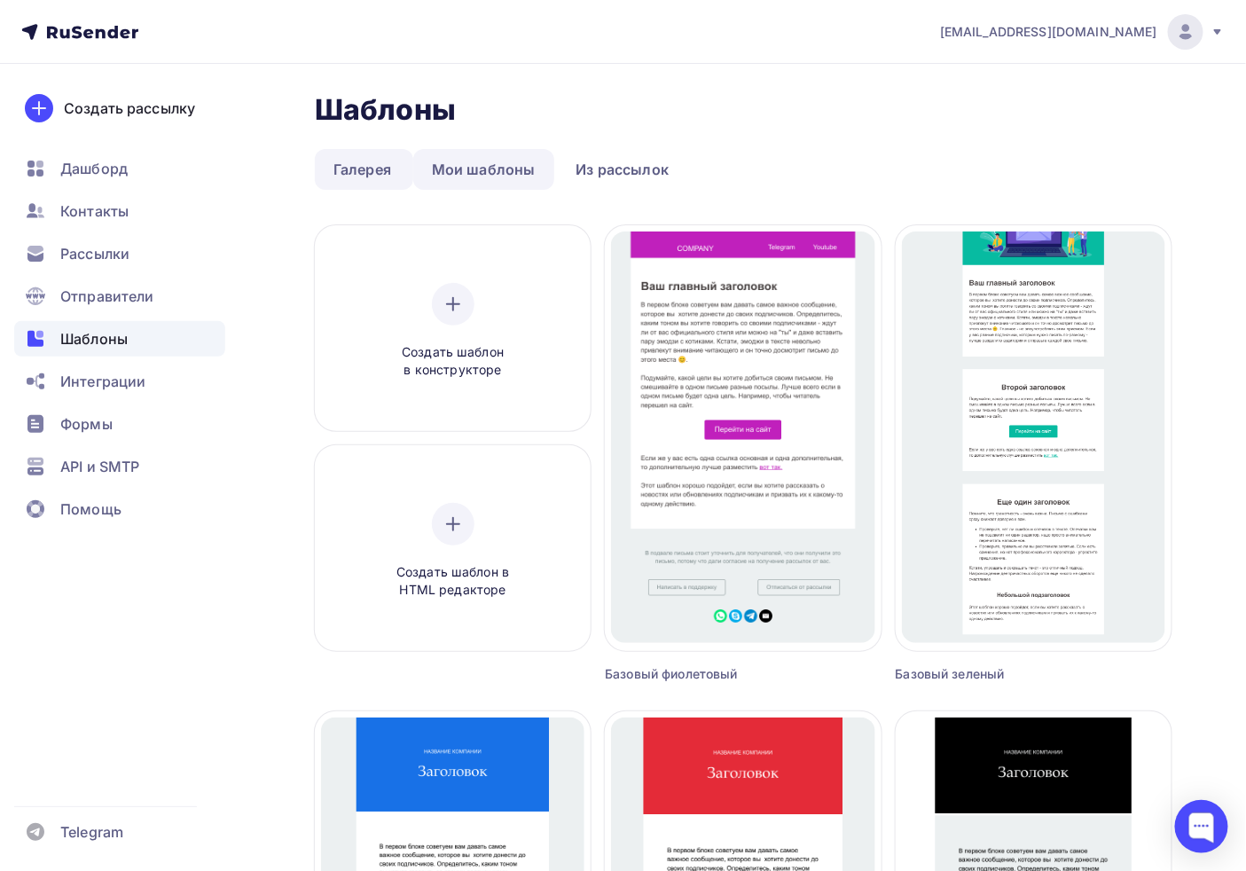
click at [457, 162] on link "Мои шаблоны" at bounding box center [483, 169] width 141 height 41
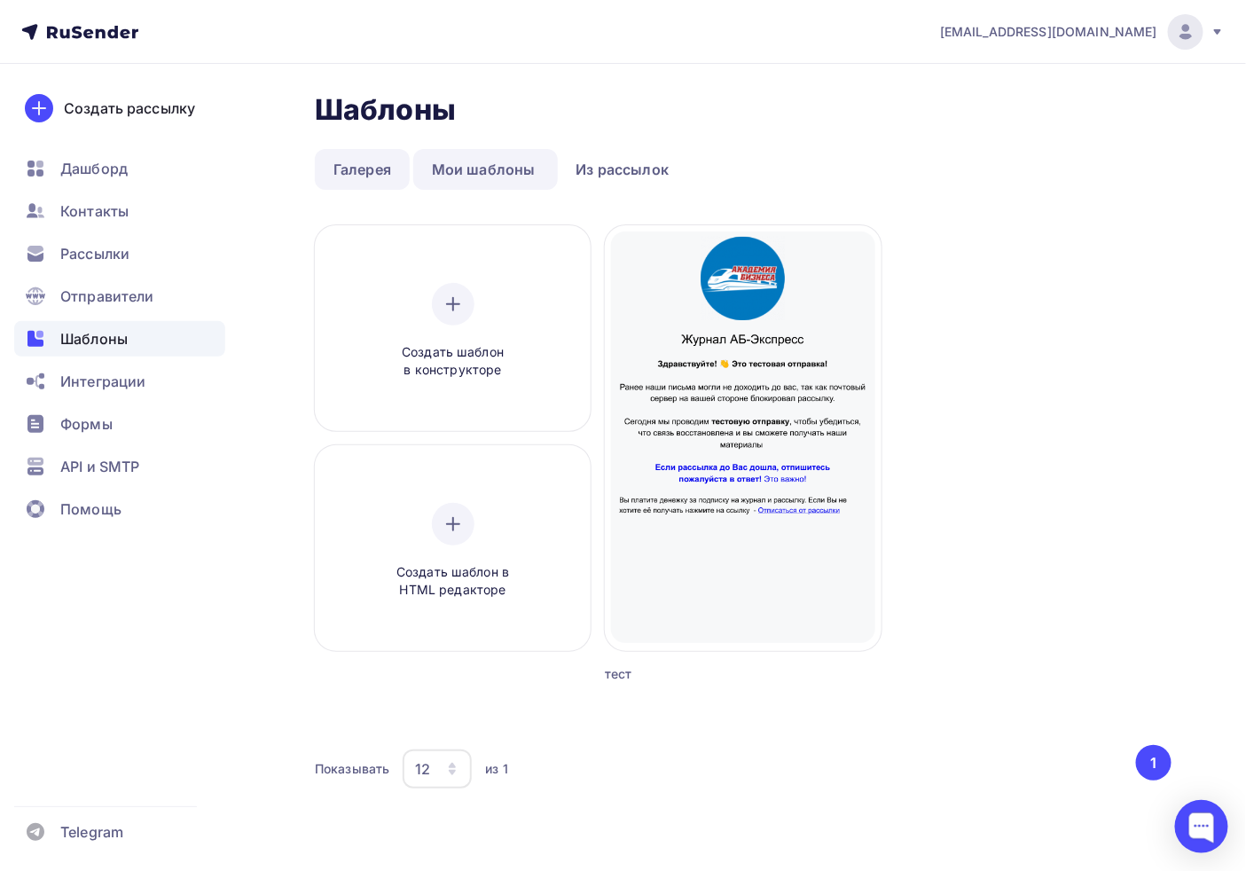
click at [365, 165] on link "Галерея" at bounding box center [362, 169] width 95 height 41
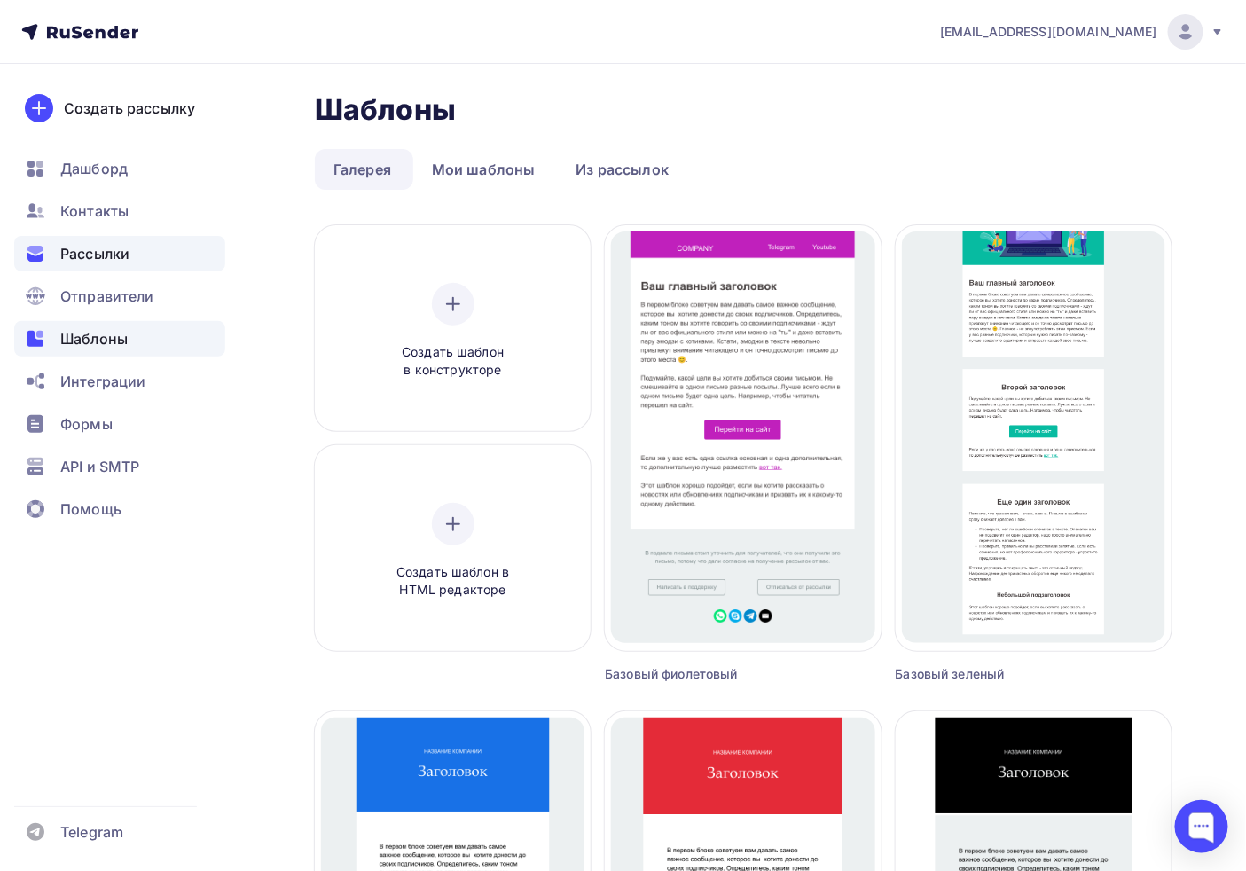
click at [135, 247] on div "Рассылки" at bounding box center [119, 253] width 211 height 35
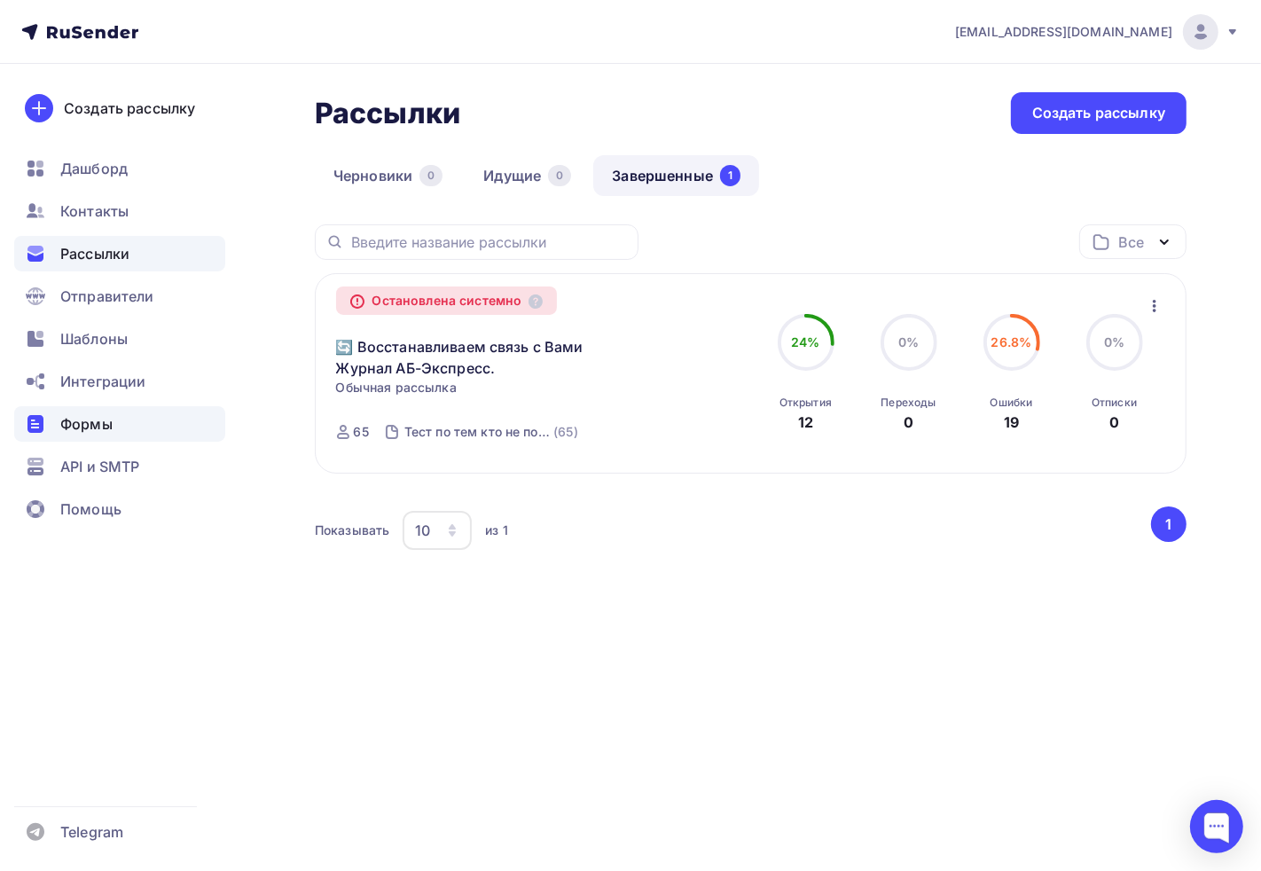
click at [80, 421] on span "Формы" at bounding box center [86, 423] width 52 height 21
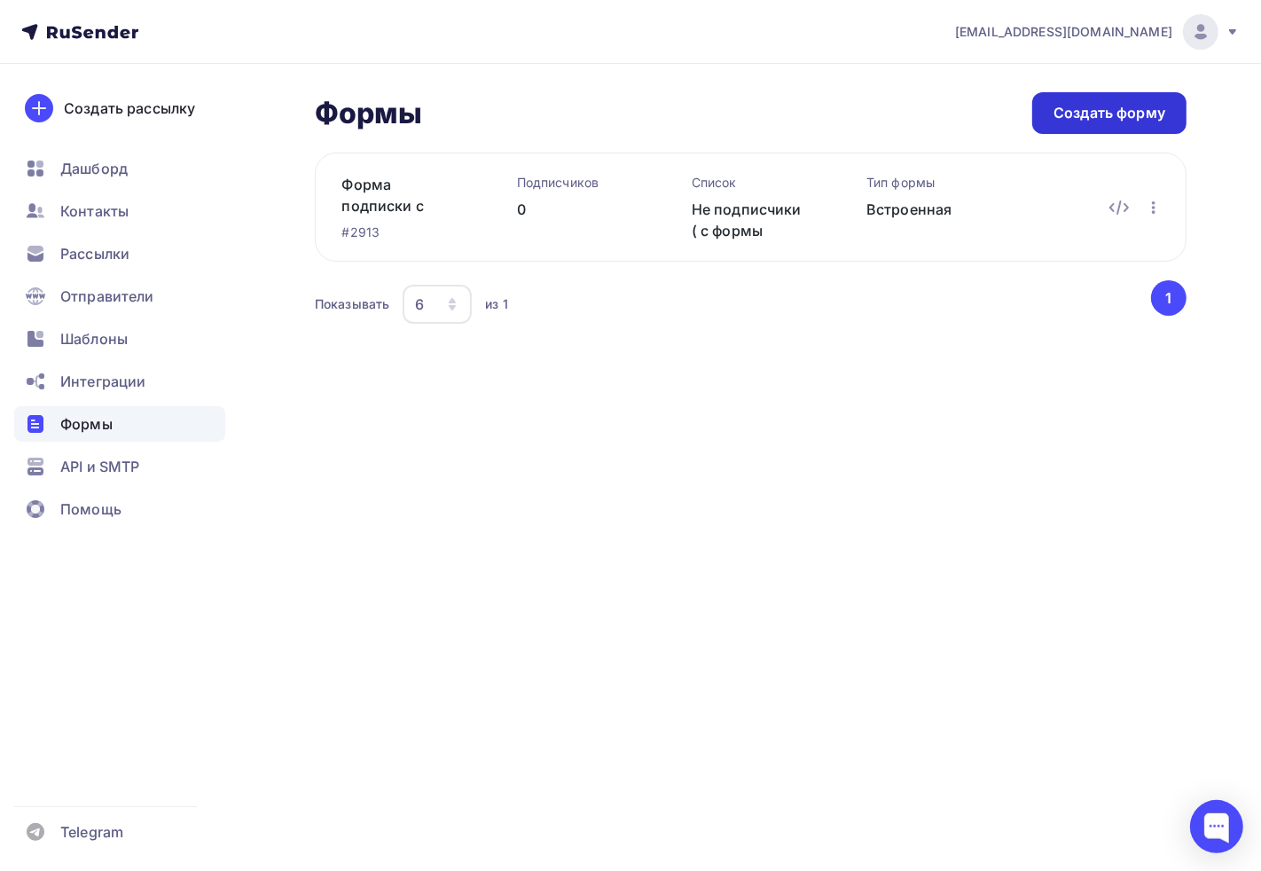
click at [1053, 121] on div "Создать форму" at bounding box center [1110, 113] width 154 height 42
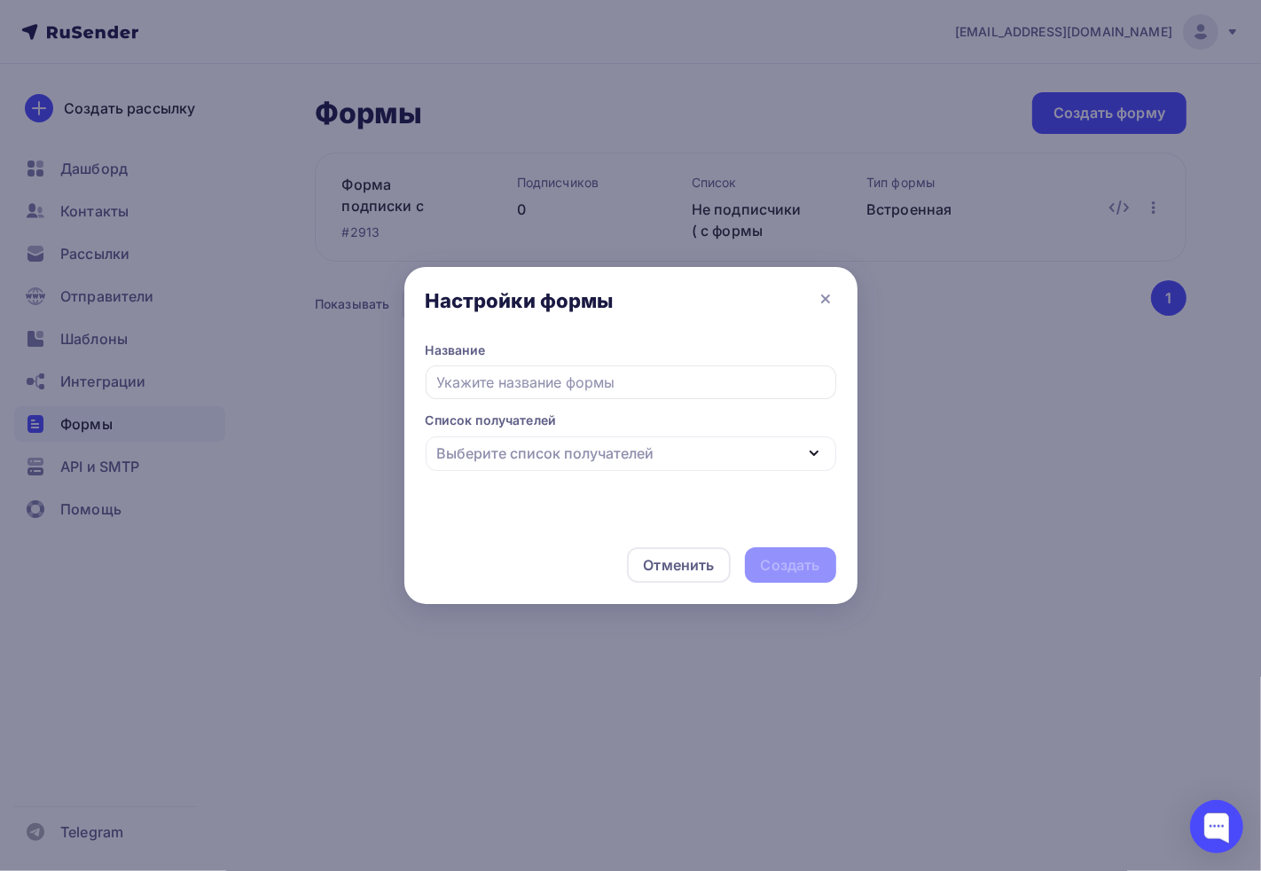
click at [517, 378] on input "text" at bounding box center [631, 382] width 411 height 34
type input "Д"
type input "Форма для подписчиков для подтверждентя"
click at [489, 428] on legend "Список получателей" at bounding box center [631, 424] width 411 height 24
click at [483, 436] on div "Выберите список получателей" at bounding box center [631, 453] width 411 height 35
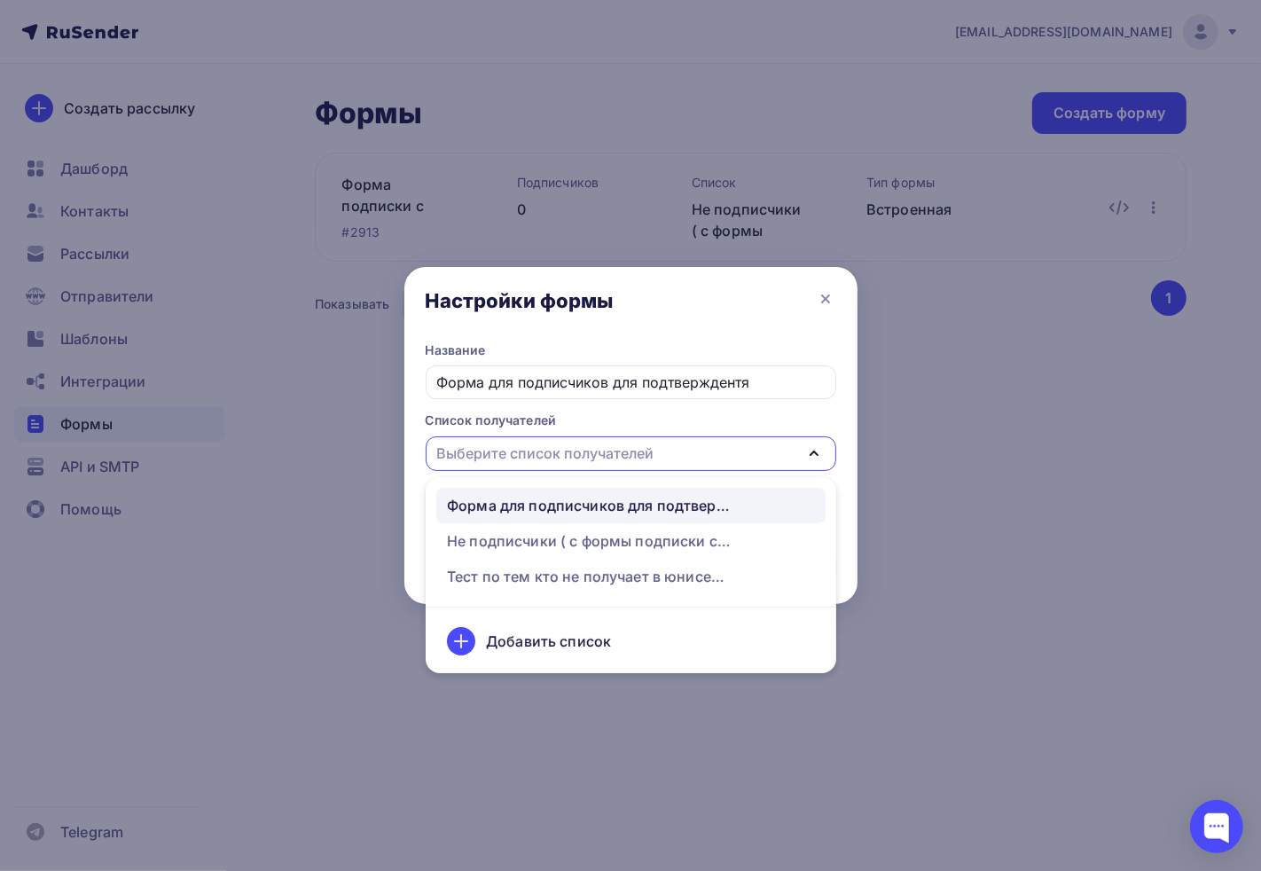
click at [519, 510] on div "Форма для подписчиков для подтверждения подписки" at bounding box center [589, 505] width 284 height 21
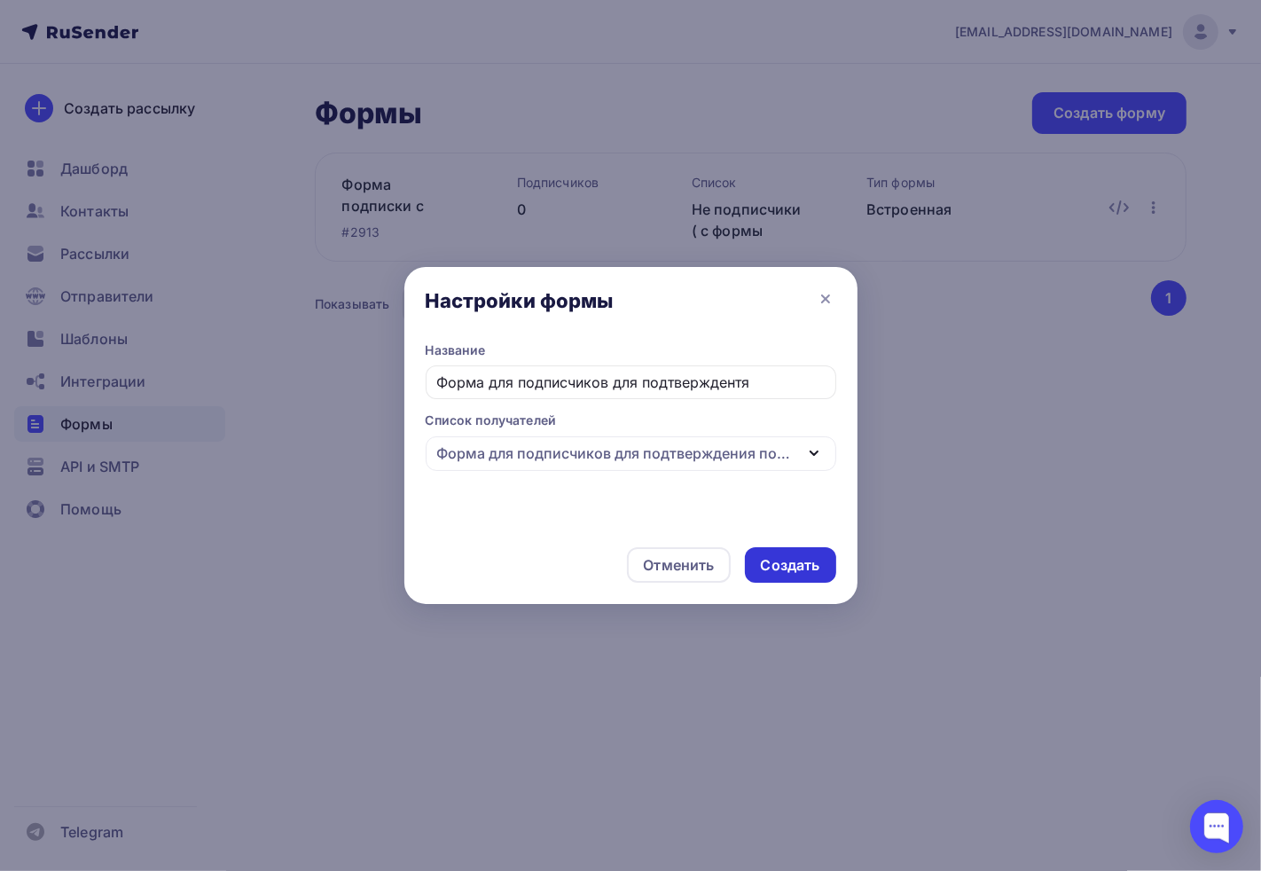
click at [803, 566] on div "Создать" at bounding box center [790, 565] width 59 height 20
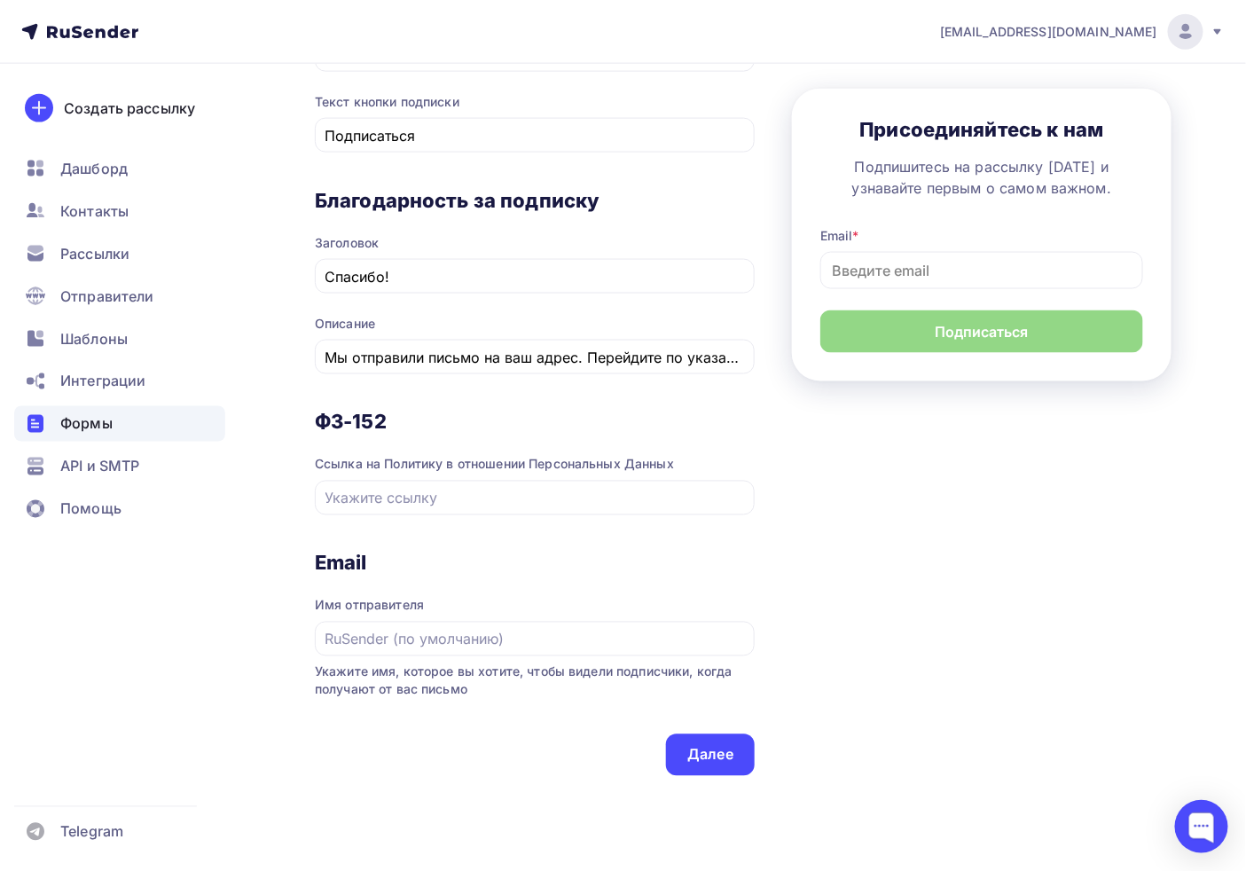
scroll to position [788, 0]
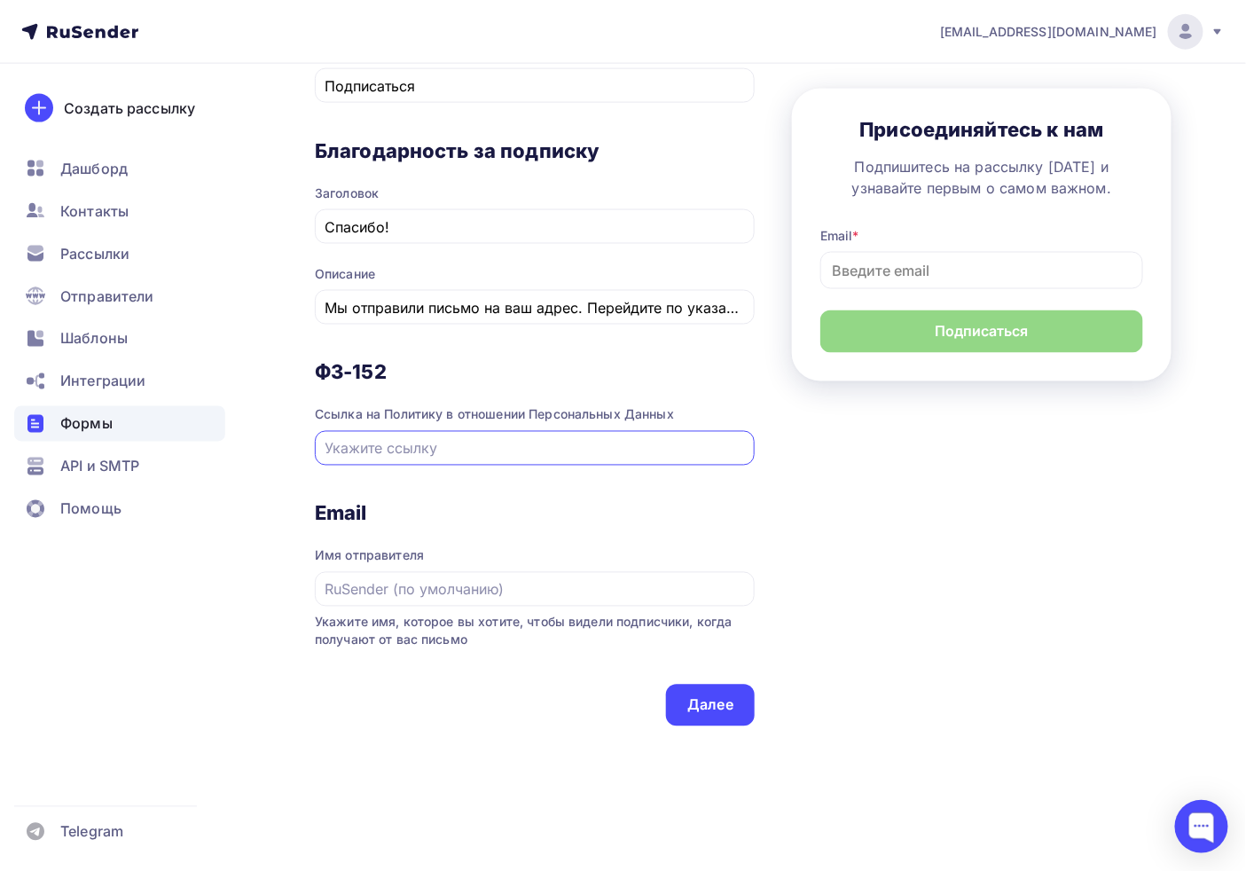
click at [513, 441] on input "text" at bounding box center [536, 448] width 420 height 21
paste input "https://ab-express.ru/politika-konfidentsialnosti/"
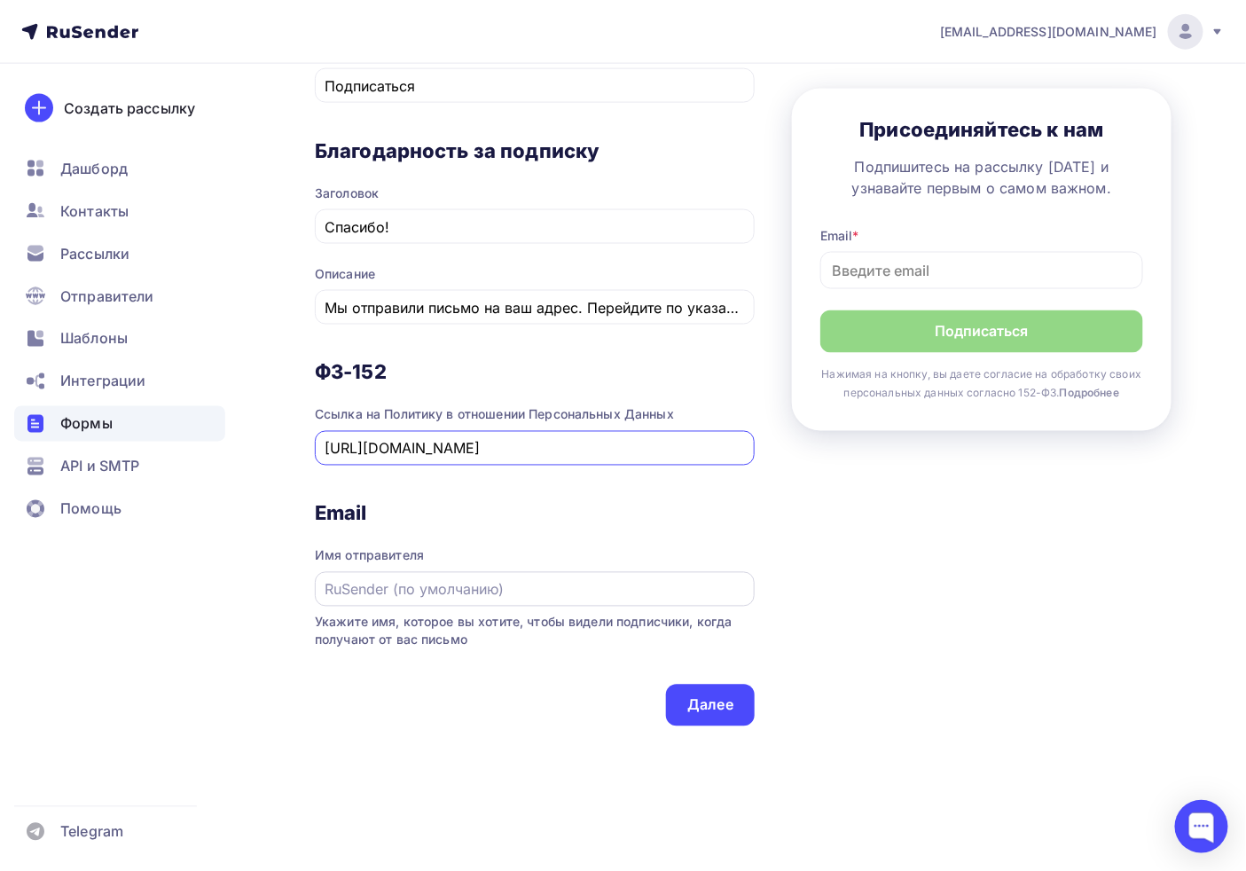
type input "https://ab-express.ru/politika-konfidentsialnosti/"
click at [468, 592] on input "text" at bounding box center [536, 589] width 420 height 21
click at [360, 517] on h3 "Email" at bounding box center [535, 513] width 440 height 25
click at [359, 517] on h3 "Email" at bounding box center [535, 513] width 440 height 25
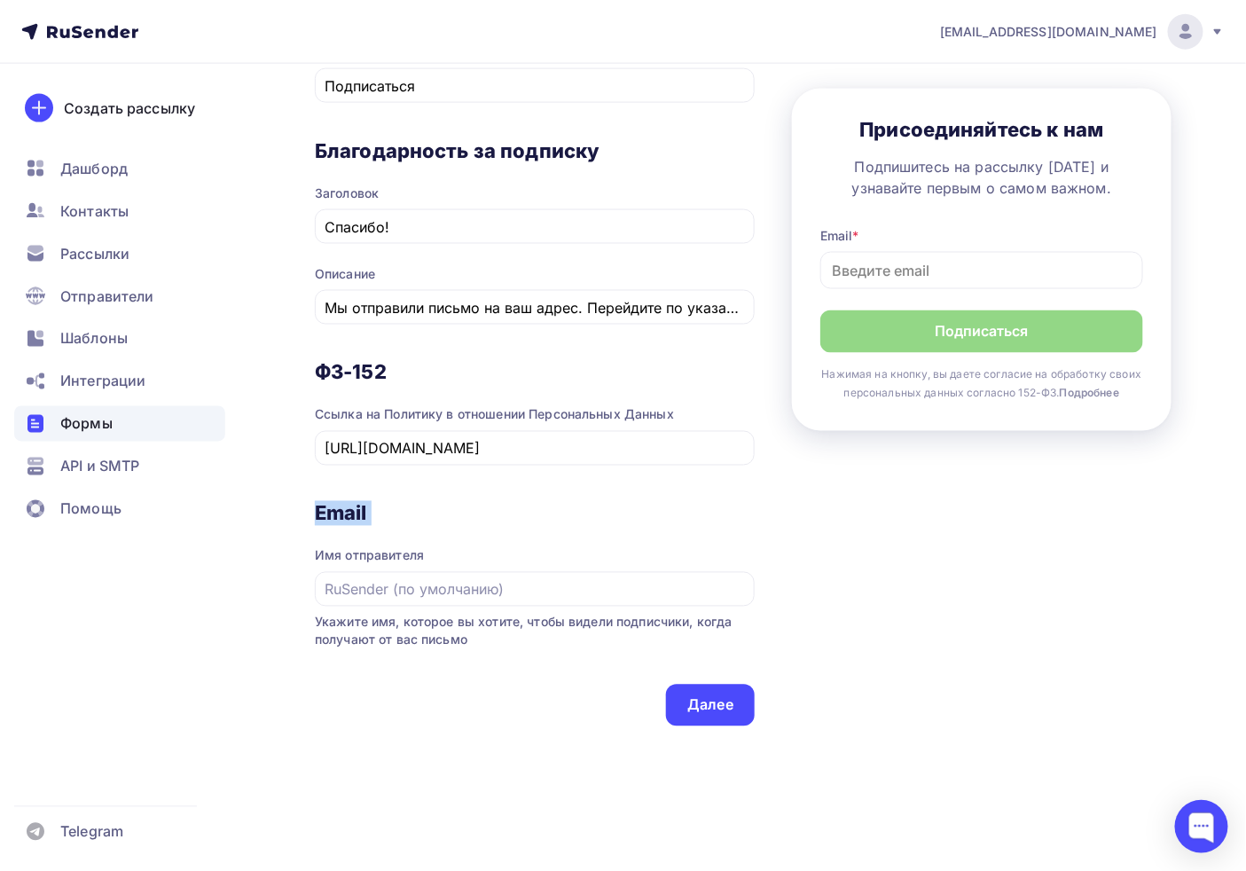
click at [355, 513] on h3 "Email" at bounding box center [535, 513] width 440 height 25
click at [373, 526] on span "Имя отправителя" at bounding box center [535, 566] width 440 height 81
click at [376, 592] on input "text" at bounding box center [536, 589] width 420 height 21
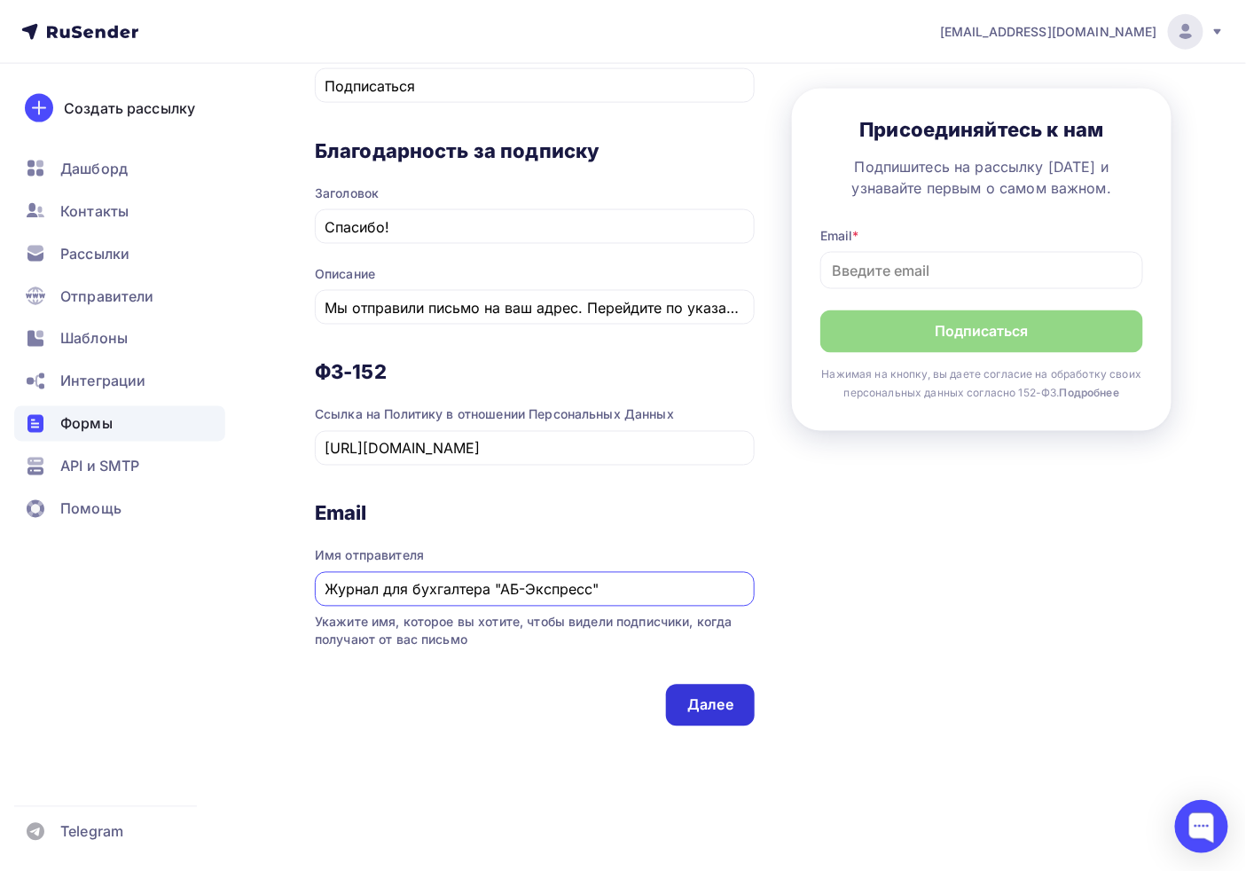
type input "Журнал для бухгалтера "АБ-Экспресс""
click at [710, 701] on div "Далее" at bounding box center [711, 706] width 46 height 20
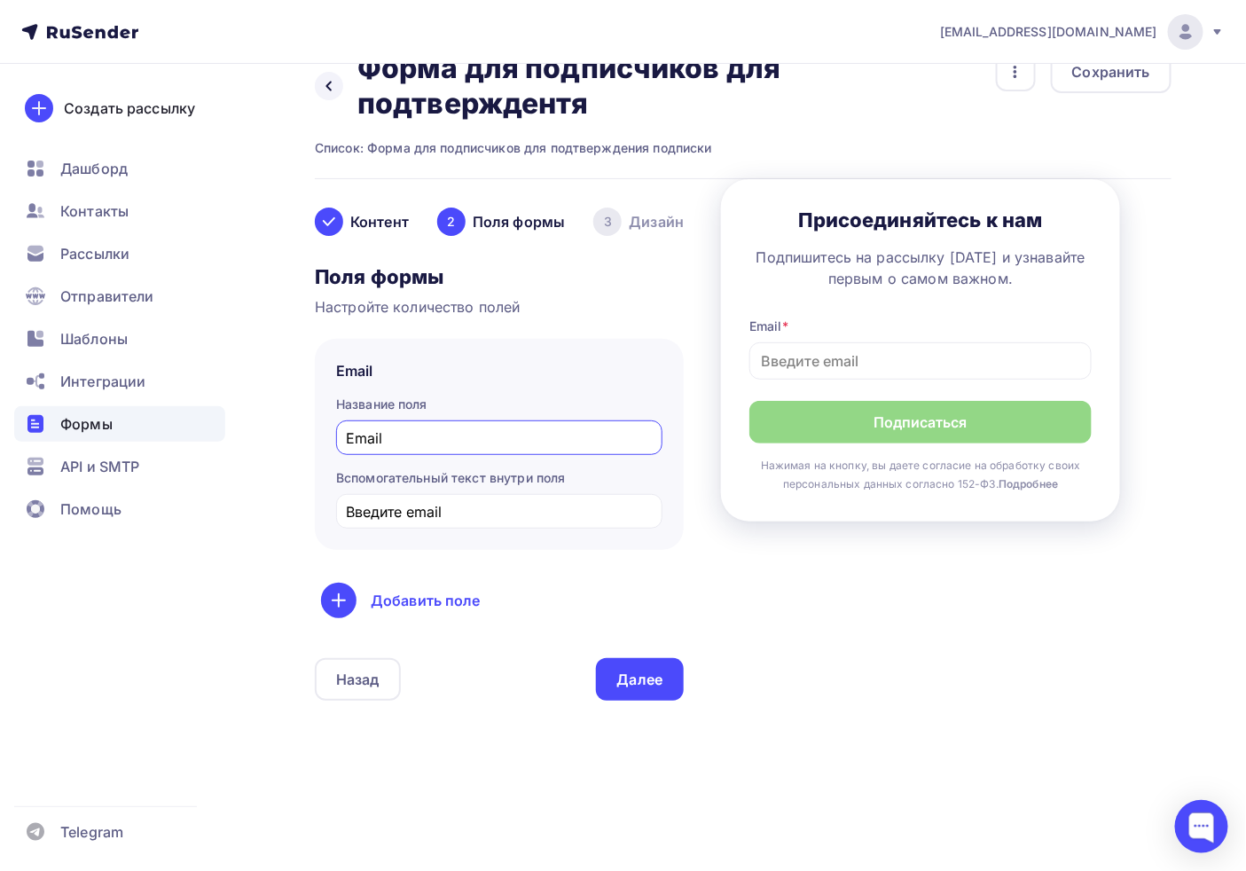
scroll to position [0, 0]
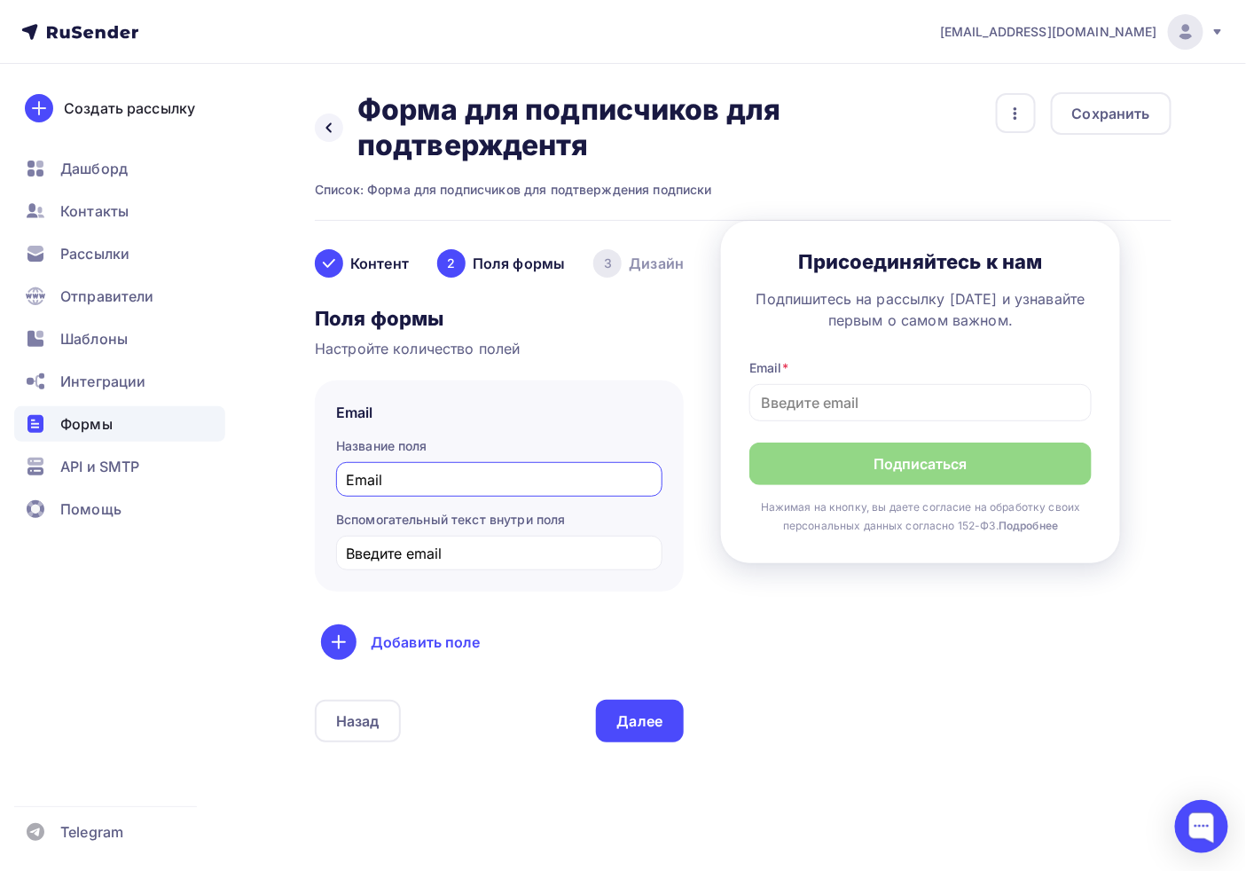
click at [459, 493] on div "Email" at bounding box center [499, 479] width 326 height 35
click at [659, 708] on div "Далее" at bounding box center [640, 721] width 89 height 43
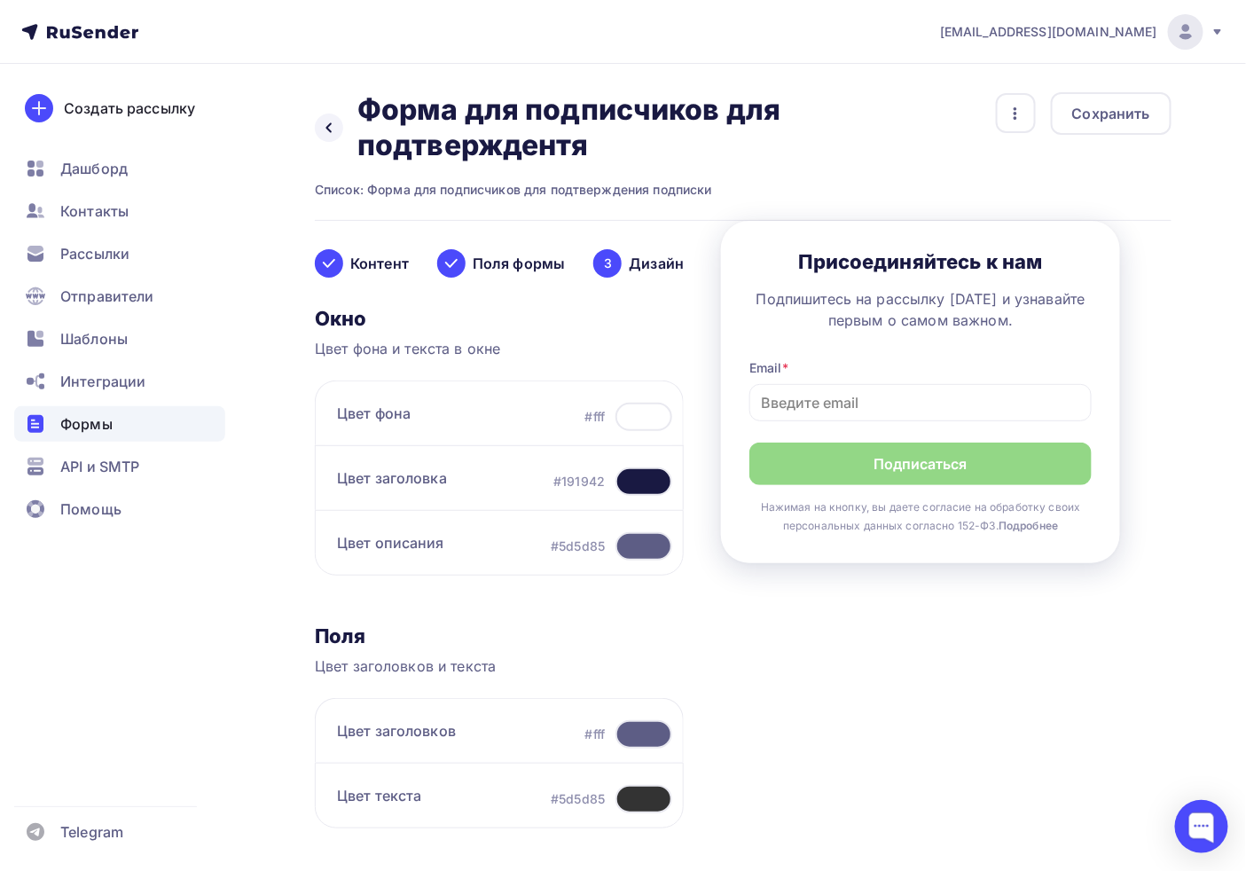
click at [340, 263] on div at bounding box center [329, 263] width 28 height 28
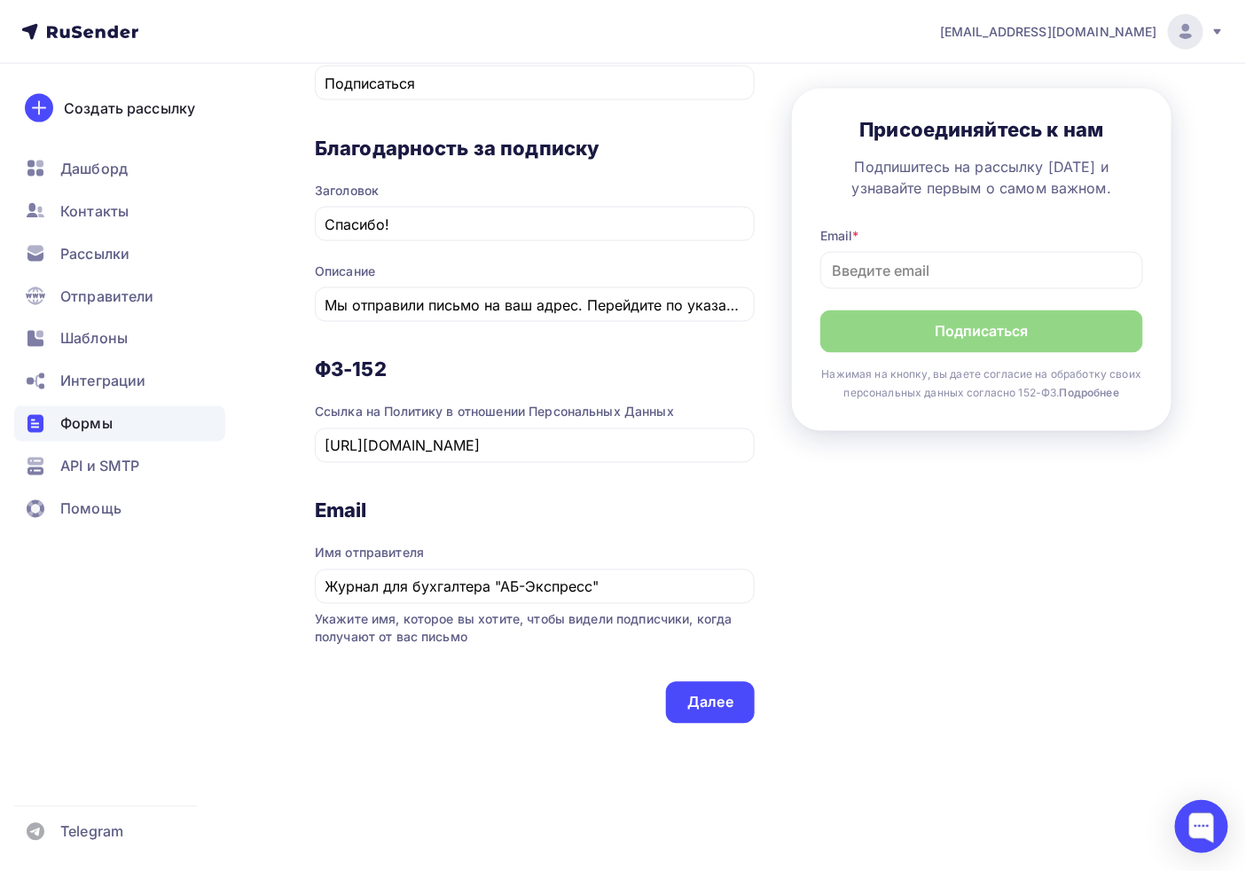
scroll to position [813, 0]
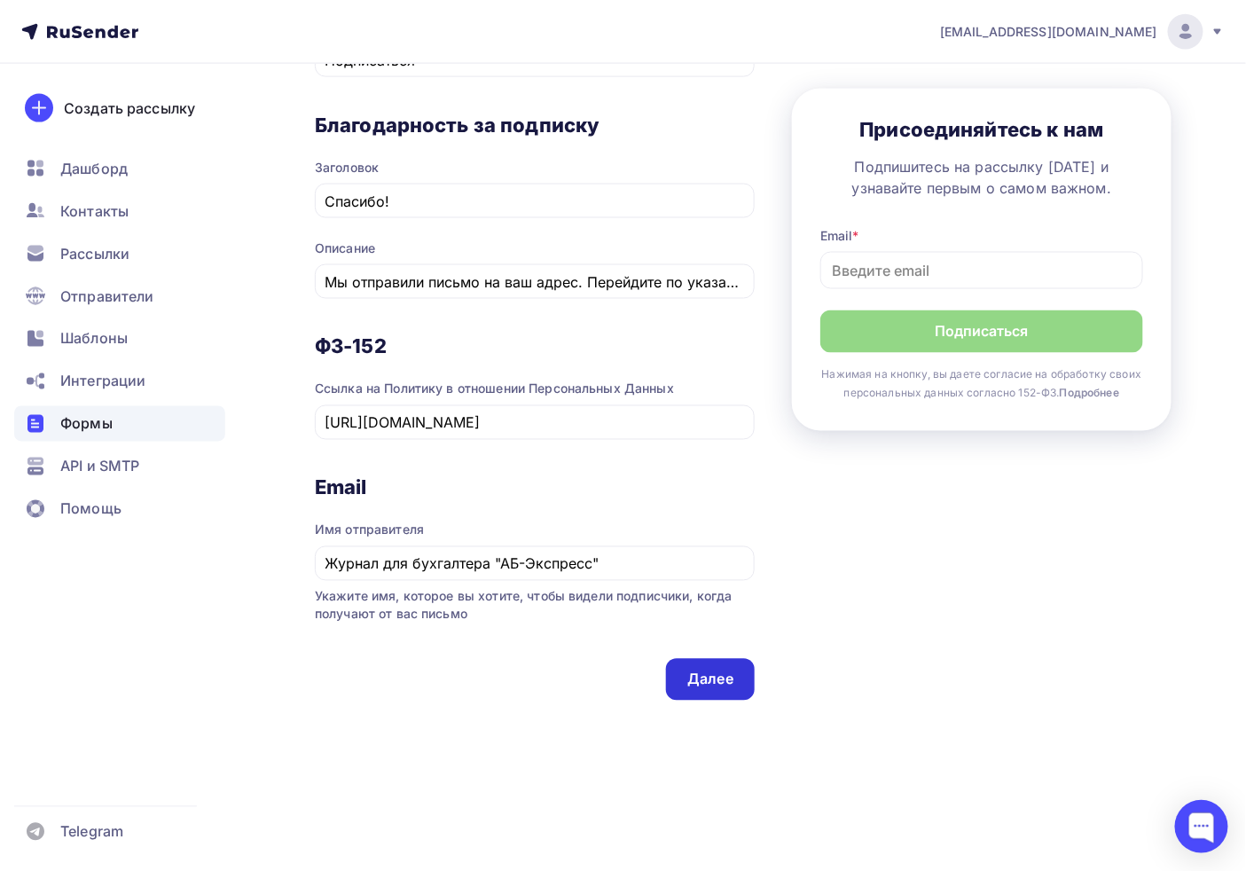
click at [696, 690] on div "Далее" at bounding box center [710, 680] width 89 height 42
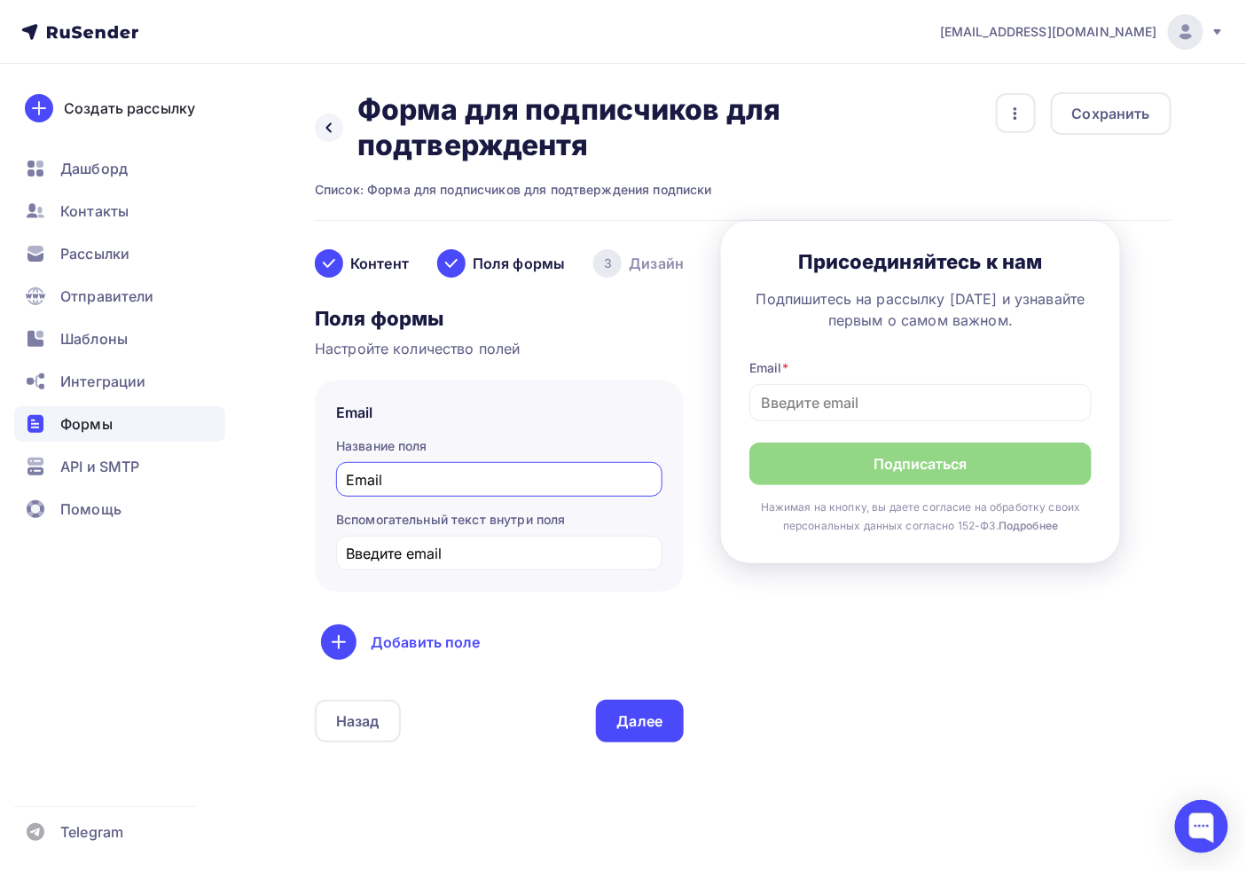
click at [603, 720] on div "Далее" at bounding box center [640, 721] width 89 height 43
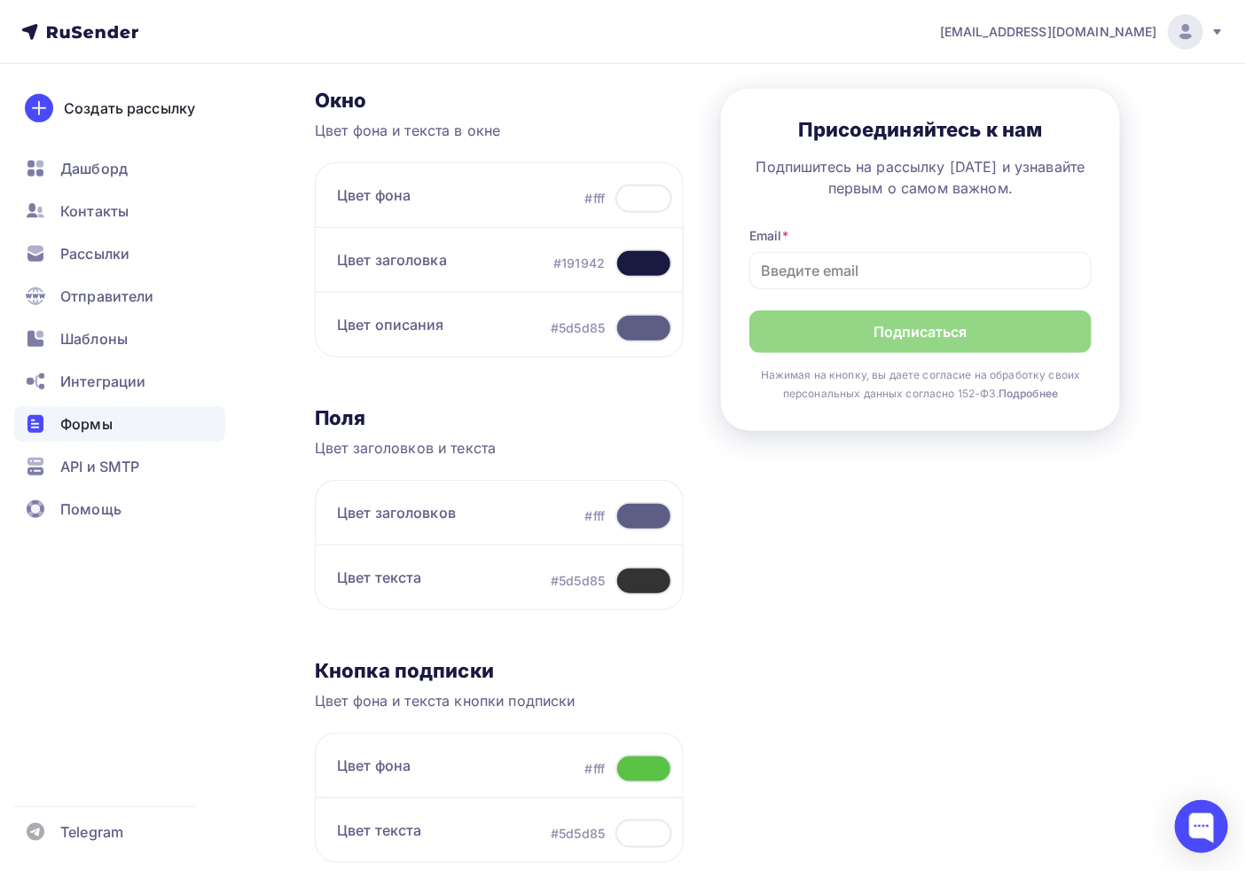
scroll to position [471, 0]
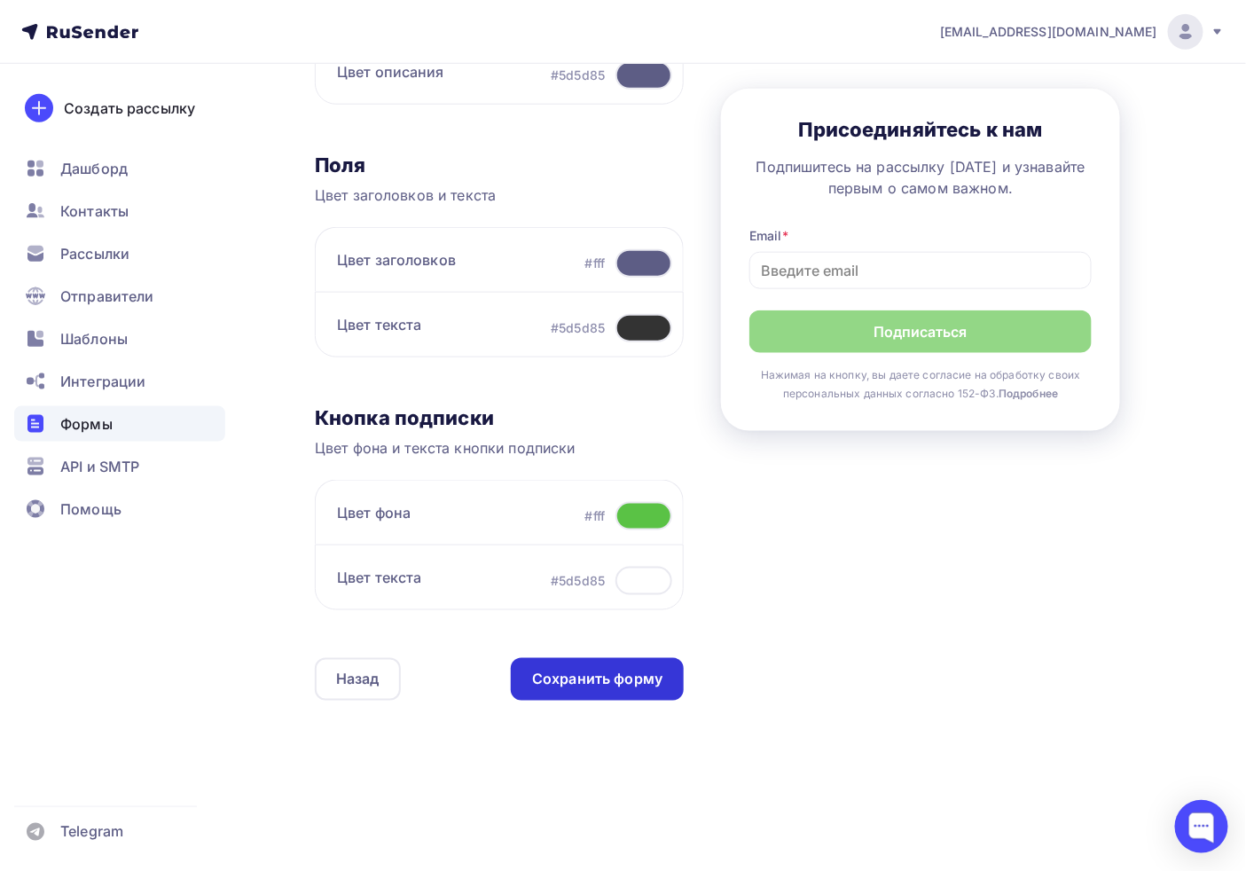
click at [605, 678] on div "Сохранить форму" at bounding box center [597, 680] width 130 height 20
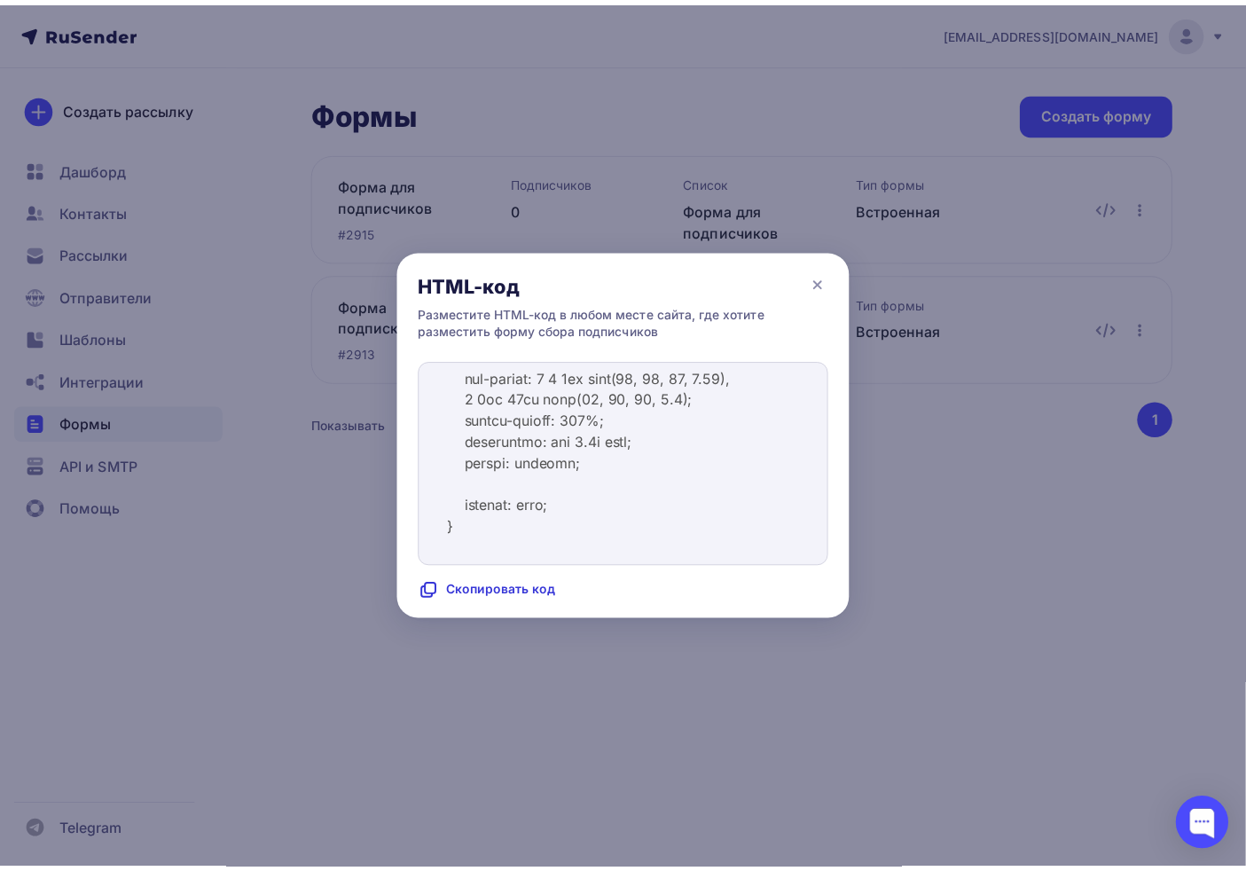
scroll to position [295, 0]
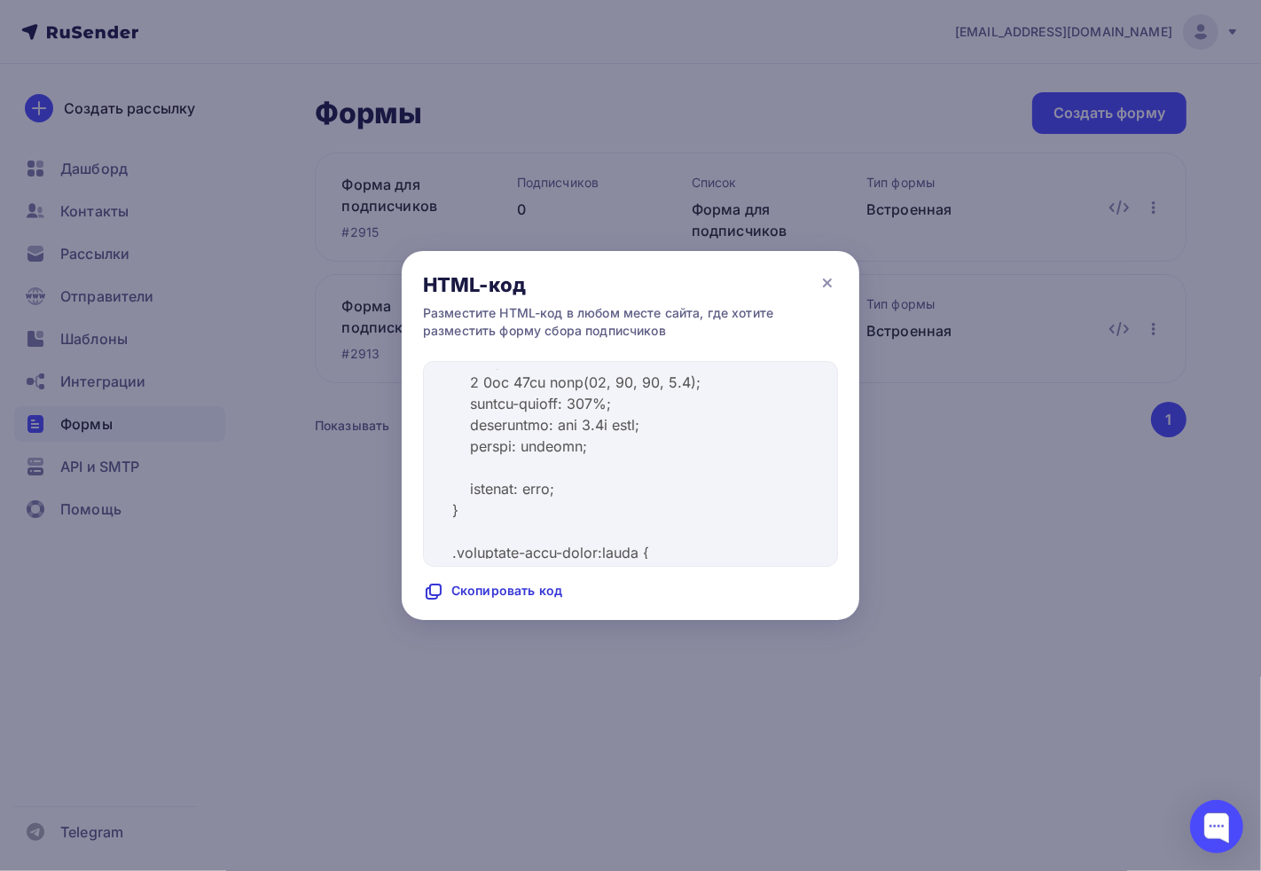
click at [813, 284] on div "HTML-код" at bounding box center [631, 277] width 458 height 53
click at [820, 282] on icon at bounding box center [827, 282] width 21 height 21
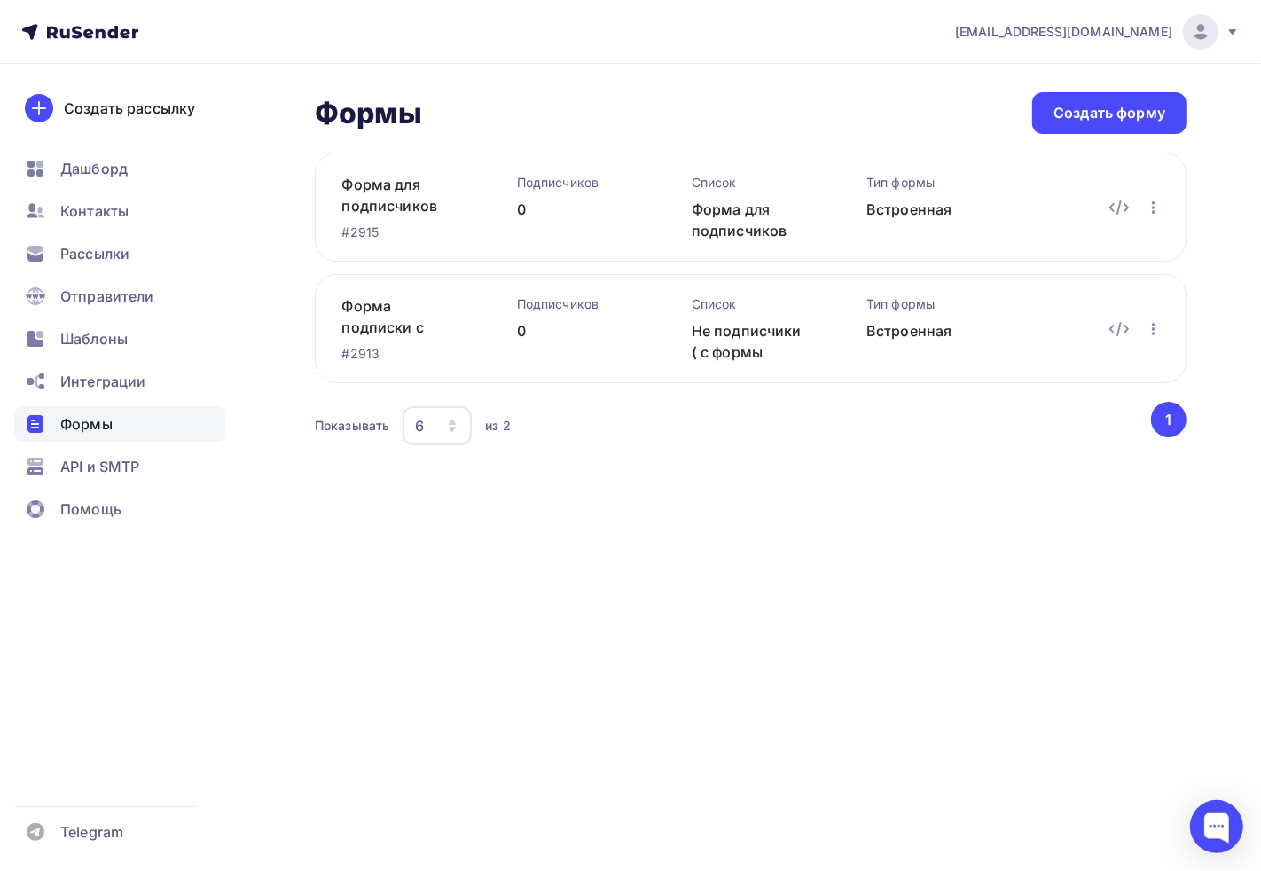
click at [552, 727] on div "adm@ab-express.ru Аккаунт Тарифы Выйти Создать рассылку Дашборд Контакты Рассыл…" at bounding box center [630, 435] width 1261 height 871
click at [550, 711] on div "adm@ab-express.ru Аккаунт Тарифы Выйти Создать рассылку Дашборд Контакты Рассыл…" at bounding box center [630, 435] width 1261 height 871
click at [633, 597] on div "adm@ab-express.ru Аккаунт Тарифы Выйти Создать рассылку Дашборд Контакты Рассыл…" at bounding box center [630, 435] width 1261 height 871
click at [633, 600] on div "adm@ab-express.ru Аккаунт Тарифы Выйти Создать рассылку Дашборд Контакты Рассыл…" at bounding box center [630, 435] width 1261 height 871
click at [1121, 770] on div at bounding box center [1217, 826] width 53 height 53
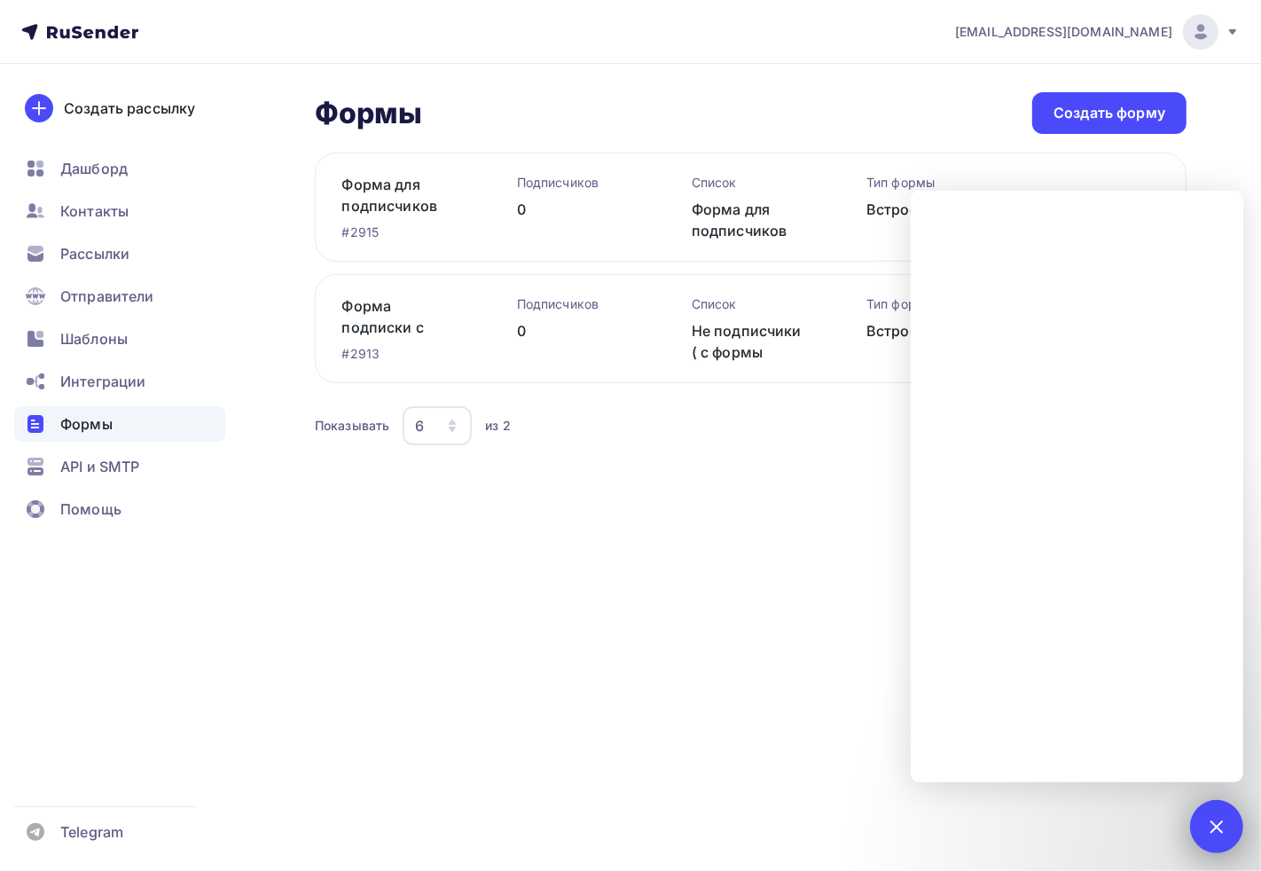
click at [1121, 770] on div "1" at bounding box center [1217, 826] width 53 height 53
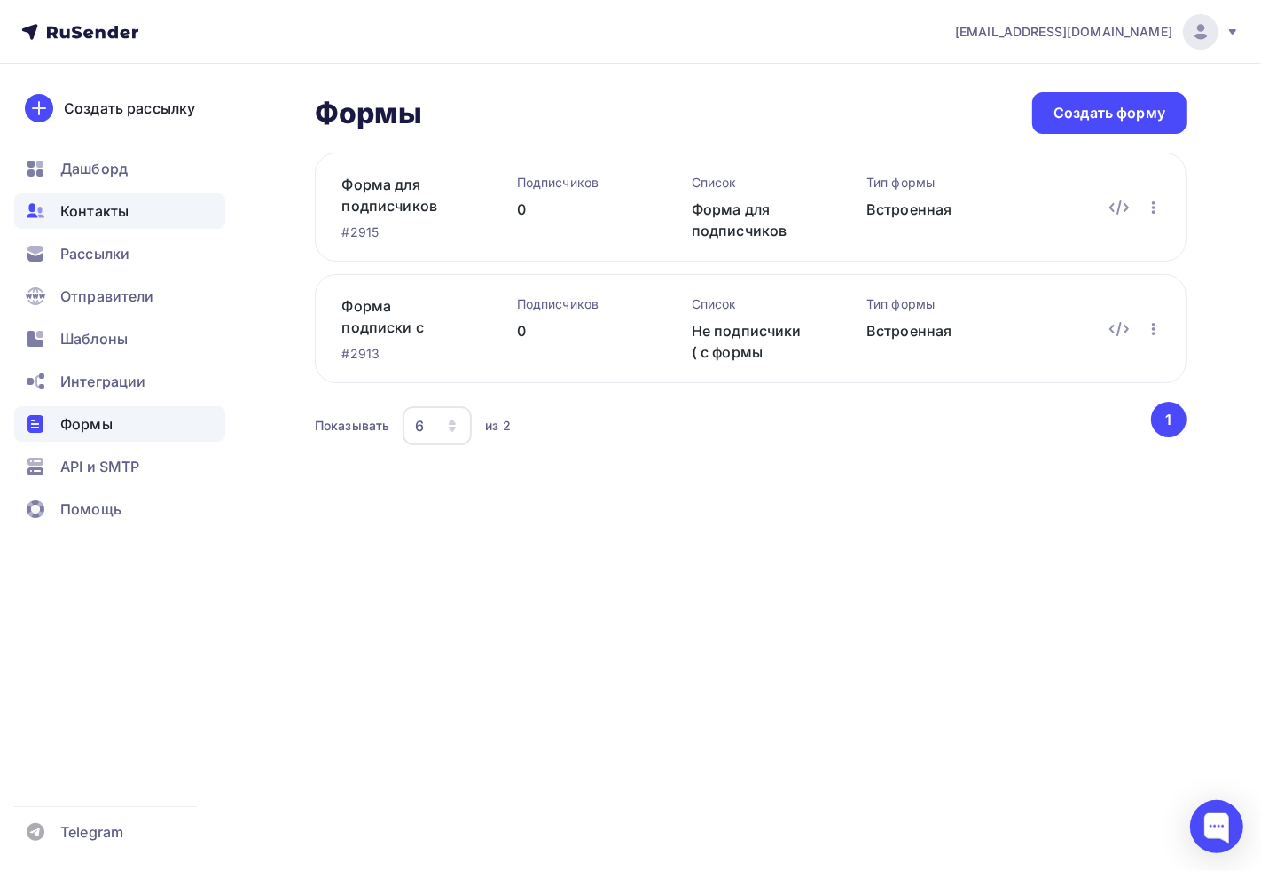
click at [57, 223] on div "Контакты" at bounding box center [119, 210] width 211 height 35
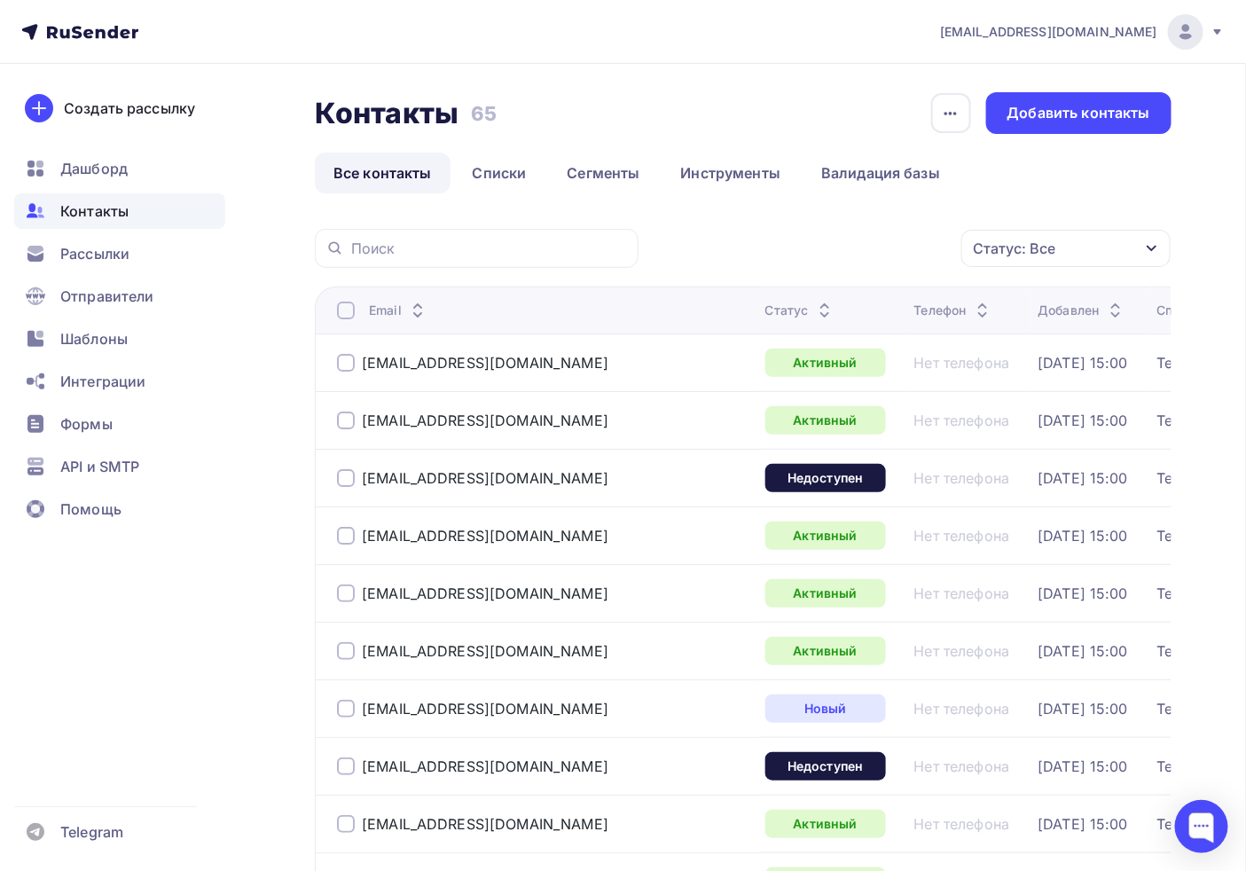
click at [1121, 41] on img at bounding box center [1185, 31] width 21 height 21
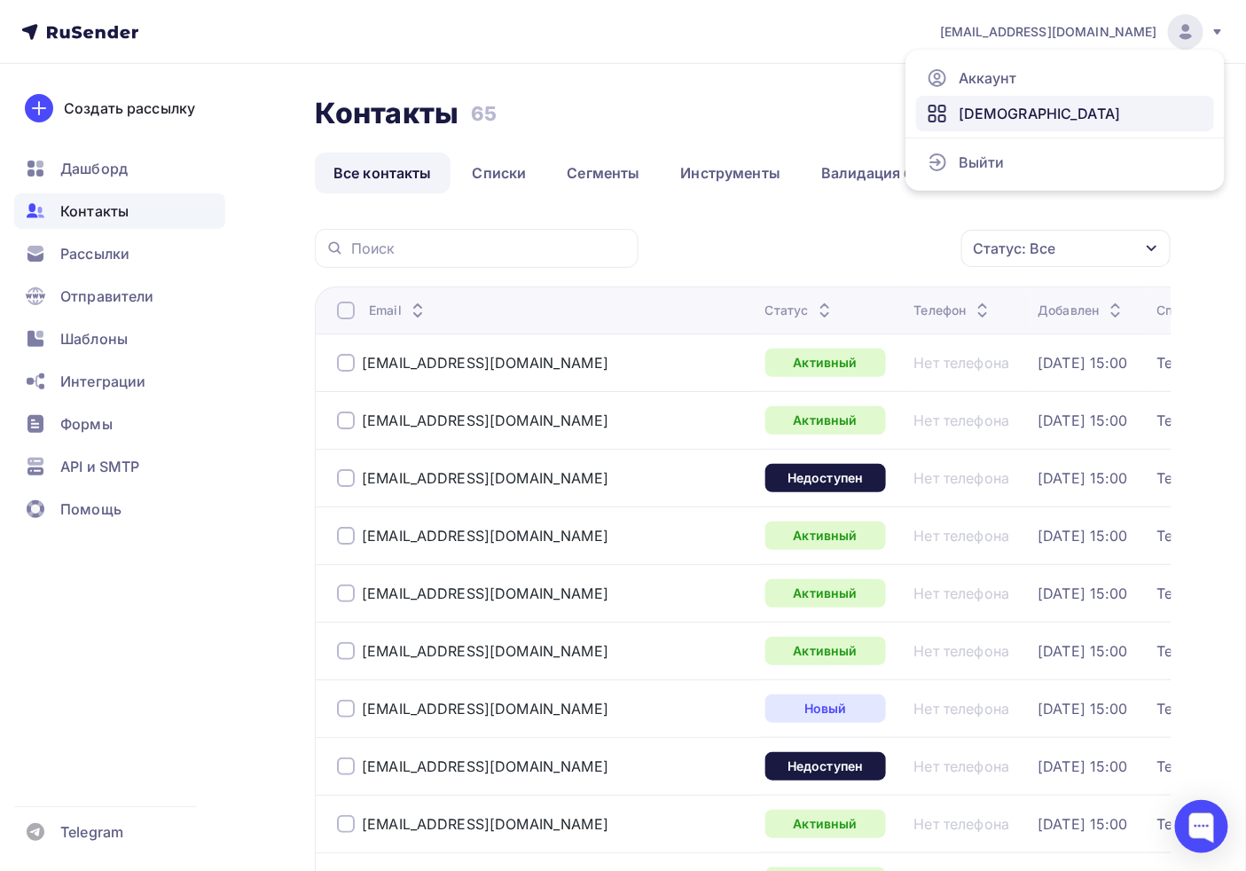
click at [1008, 109] on span "[DEMOGRAPHIC_DATA]" at bounding box center [1040, 113] width 162 height 21
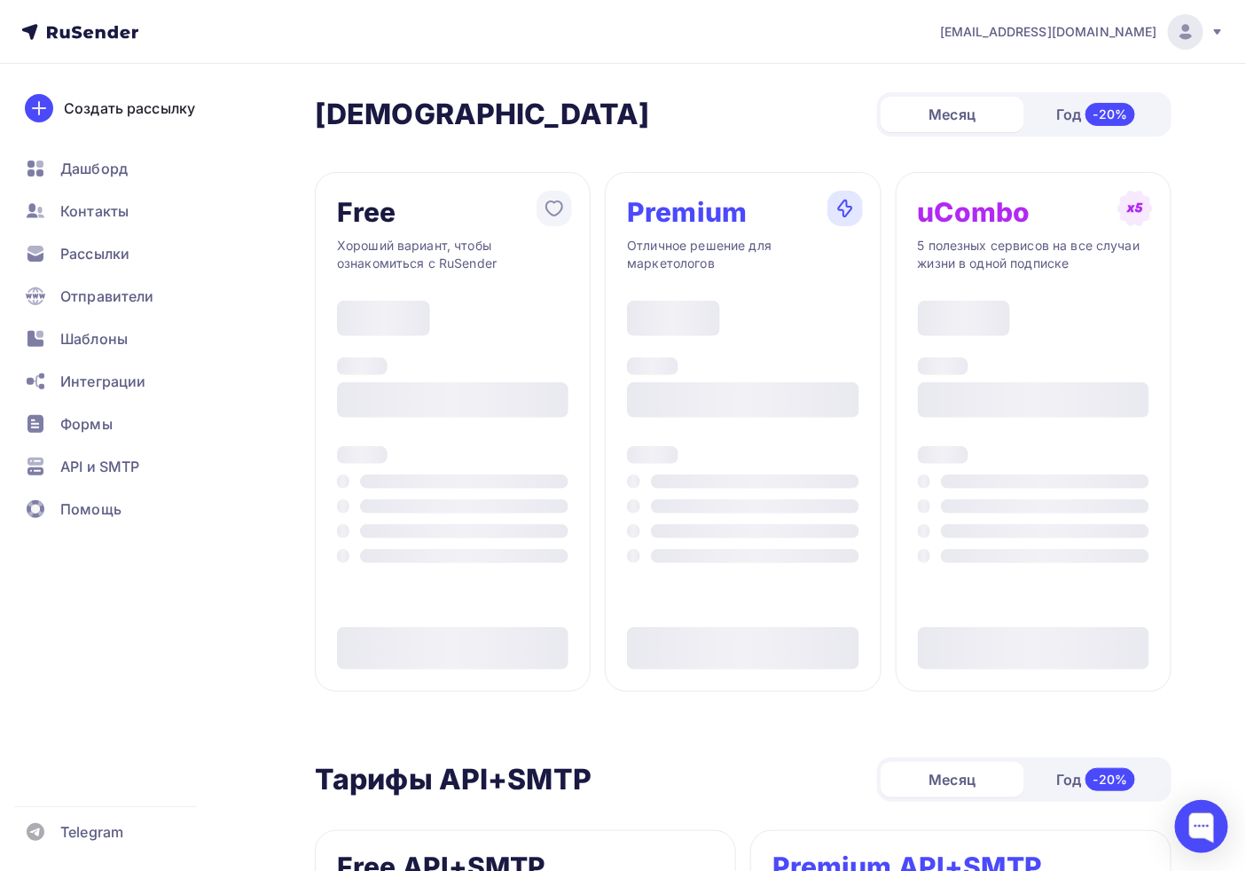
type input "500"
type input "100"
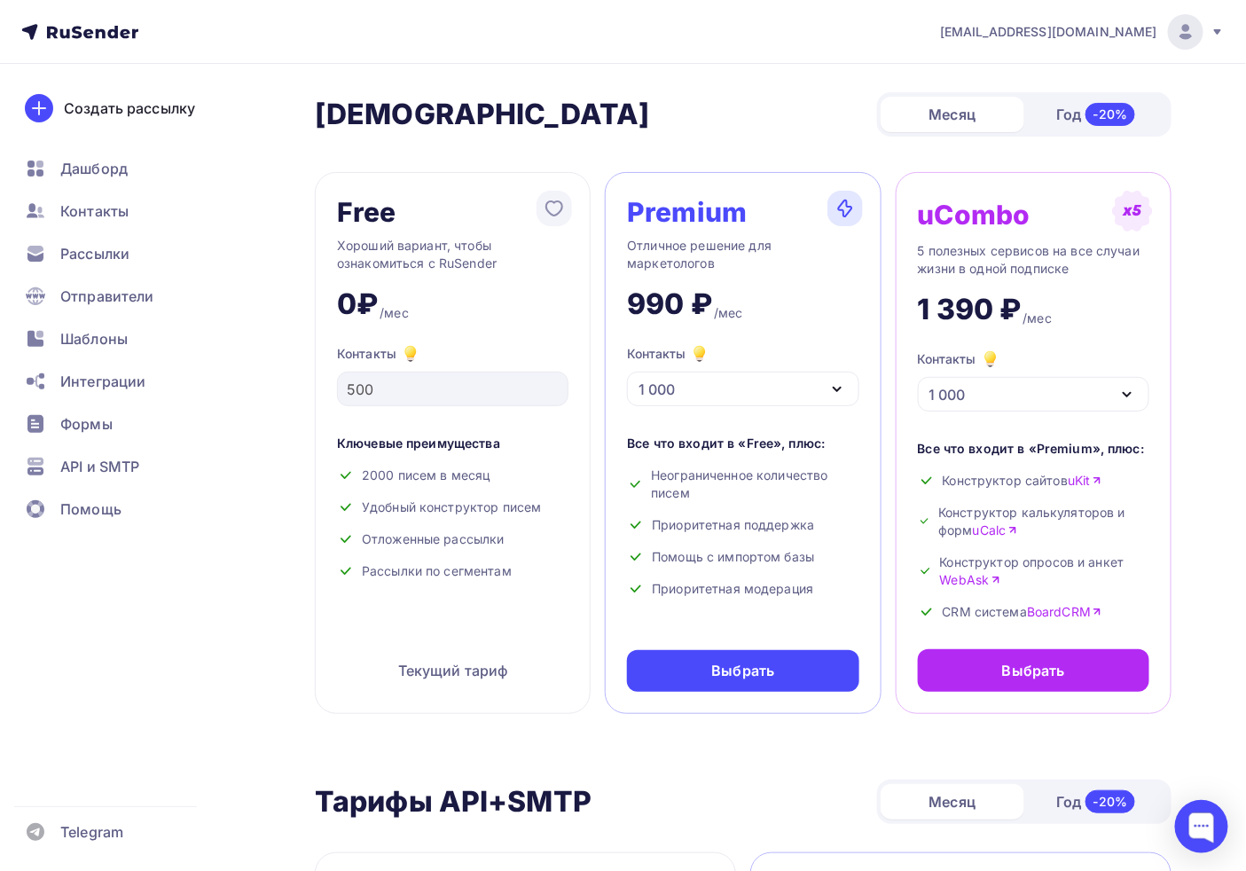
click at [712, 375] on div "1 000" at bounding box center [743, 389] width 232 height 35
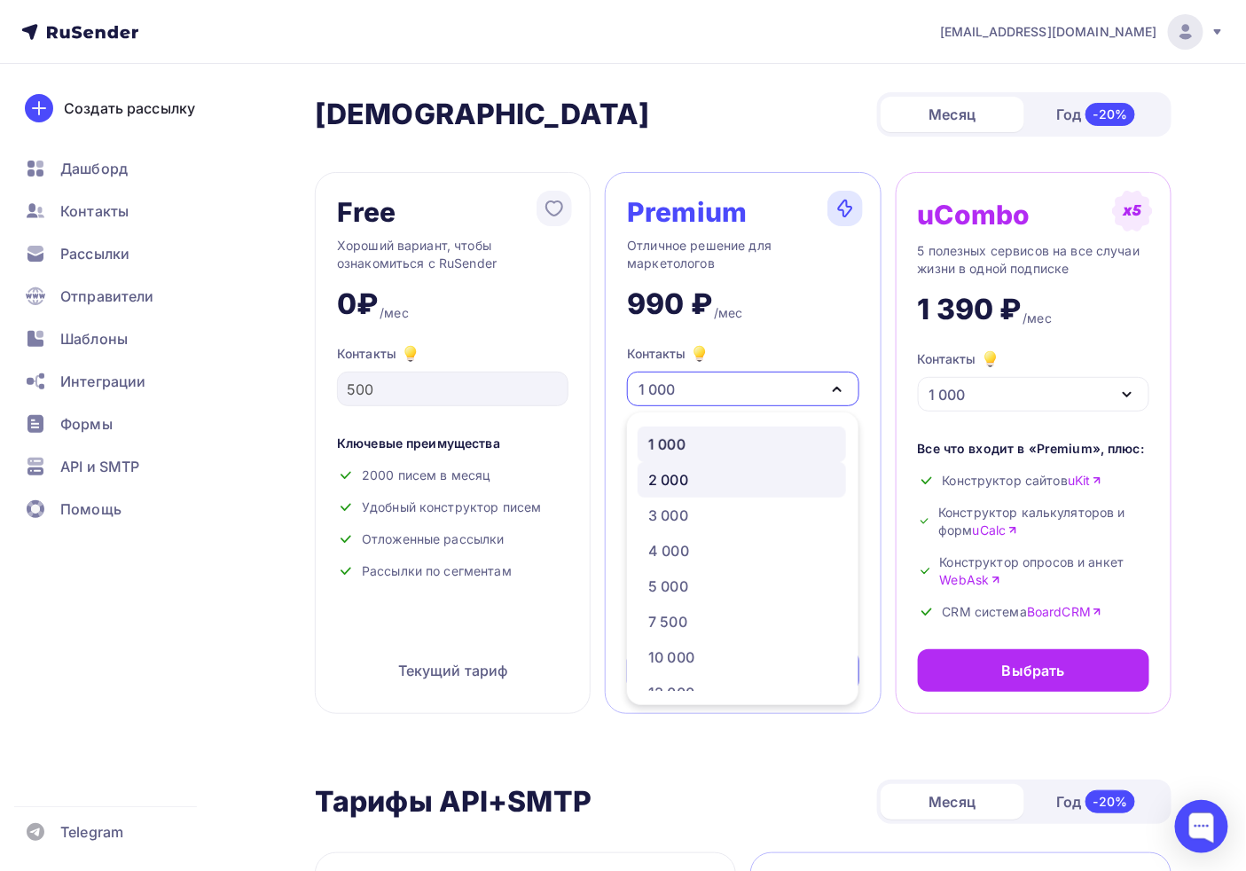
click at [672, 486] on div "2 000" at bounding box center [668, 479] width 40 height 21
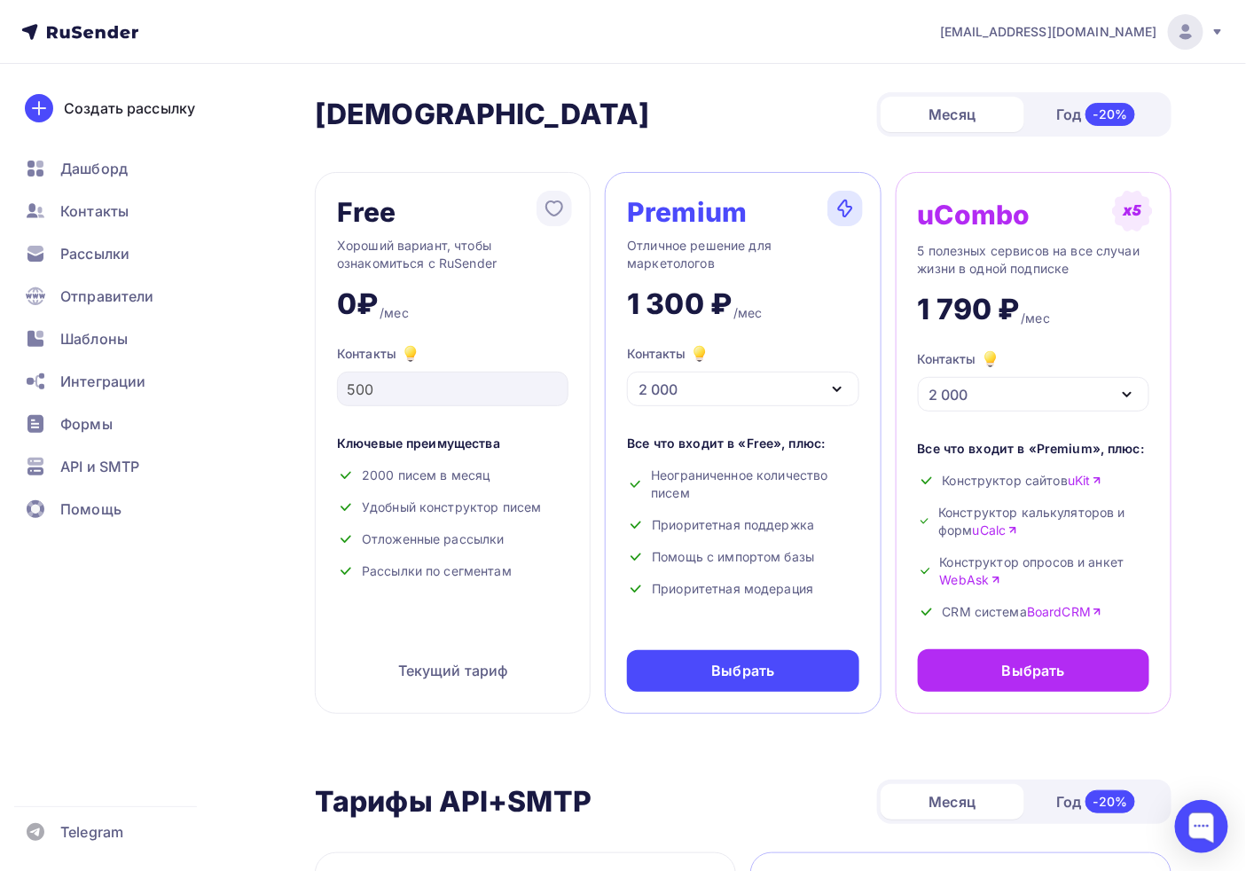
click at [701, 402] on div "2 000" at bounding box center [743, 389] width 232 height 35
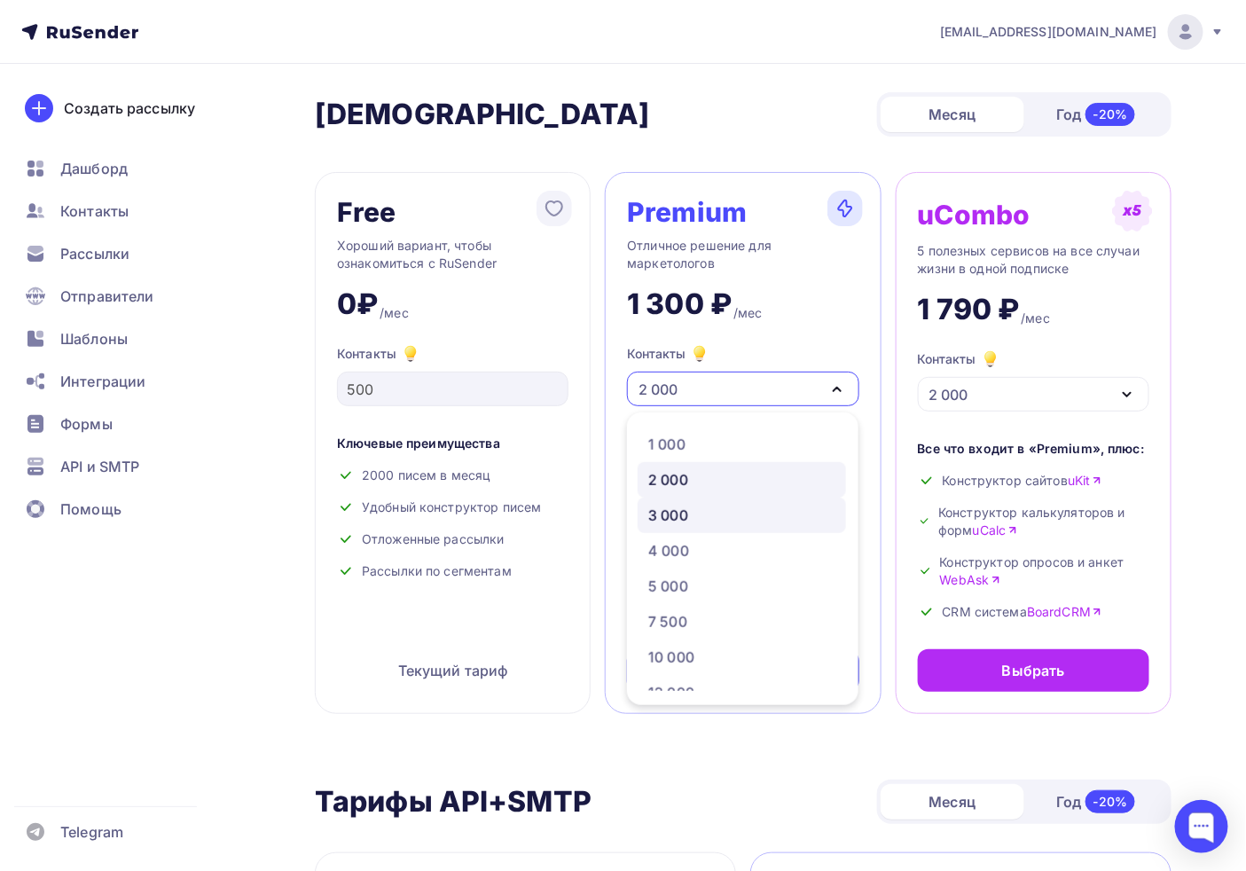
click at [680, 502] on link "3 000" at bounding box center [742, 515] width 208 height 35
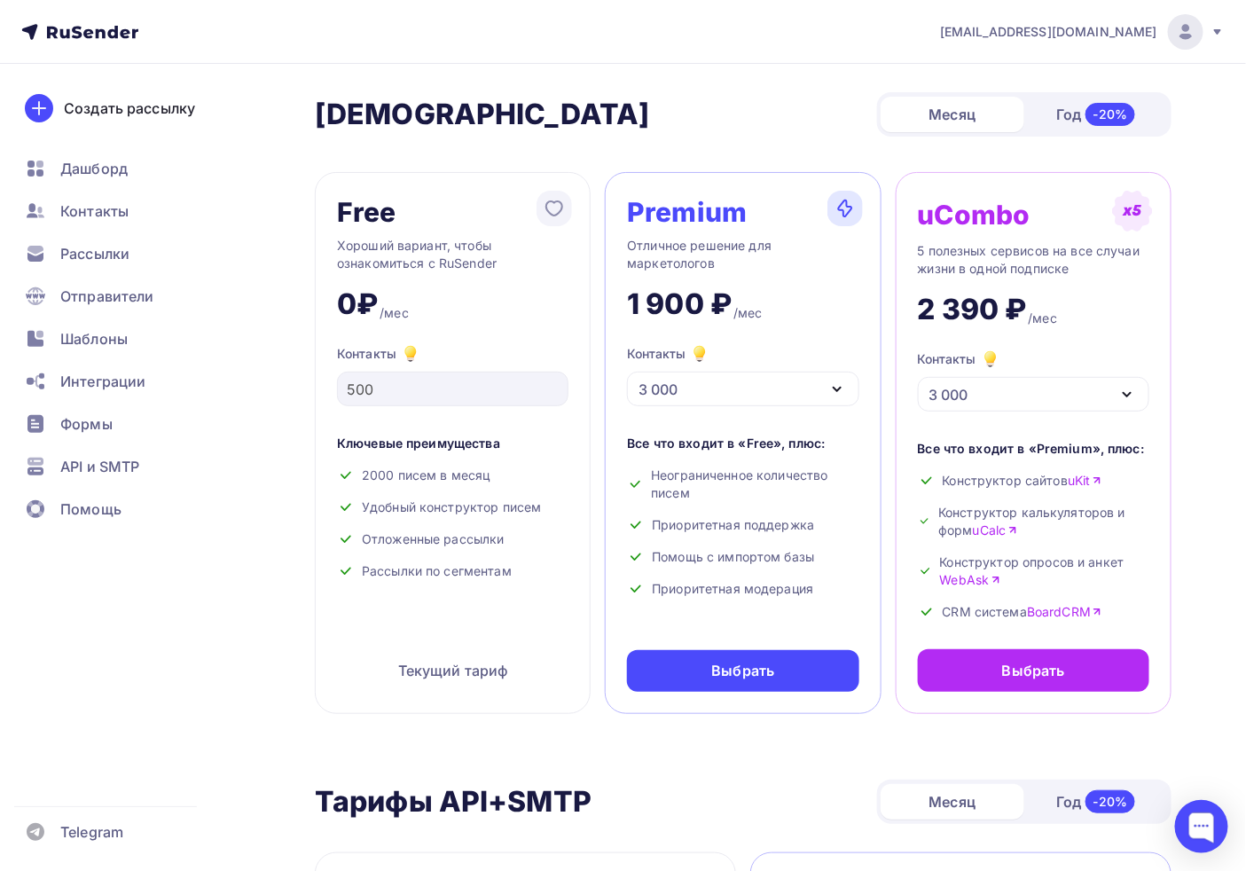
click at [1086, 482] on link "uKit" at bounding box center [1085, 481] width 35 height 18
click at [969, 103] on div "Месяц" at bounding box center [953, 114] width 144 height 35
click at [1003, 527] on link "uCalc" at bounding box center [995, 531] width 45 height 18
click at [1063, 610] on link "BoardCRM" at bounding box center [1064, 612] width 75 height 18
click at [985, 578] on link "WebAsk" at bounding box center [970, 580] width 61 height 18
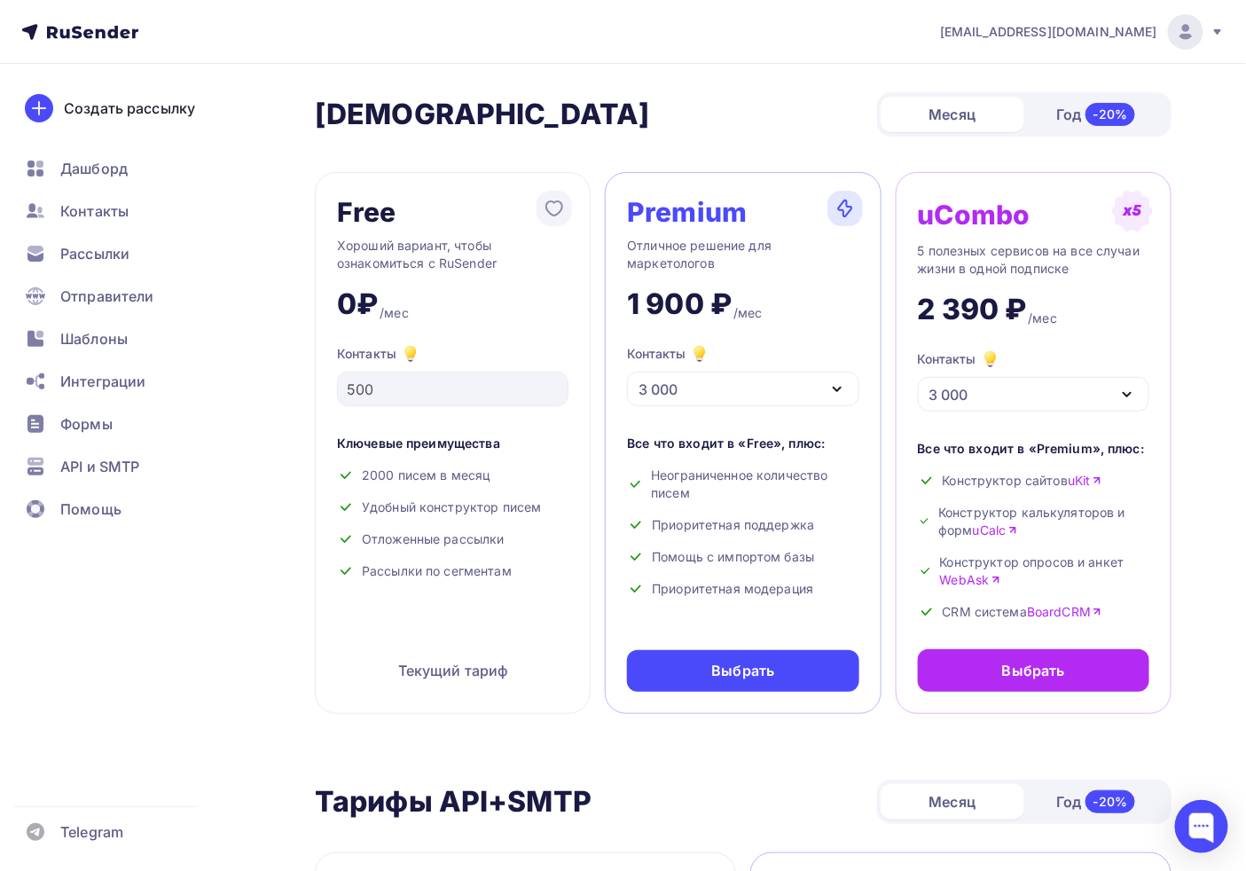
click at [804, 384] on div "3 000" at bounding box center [743, 389] width 232 height 35
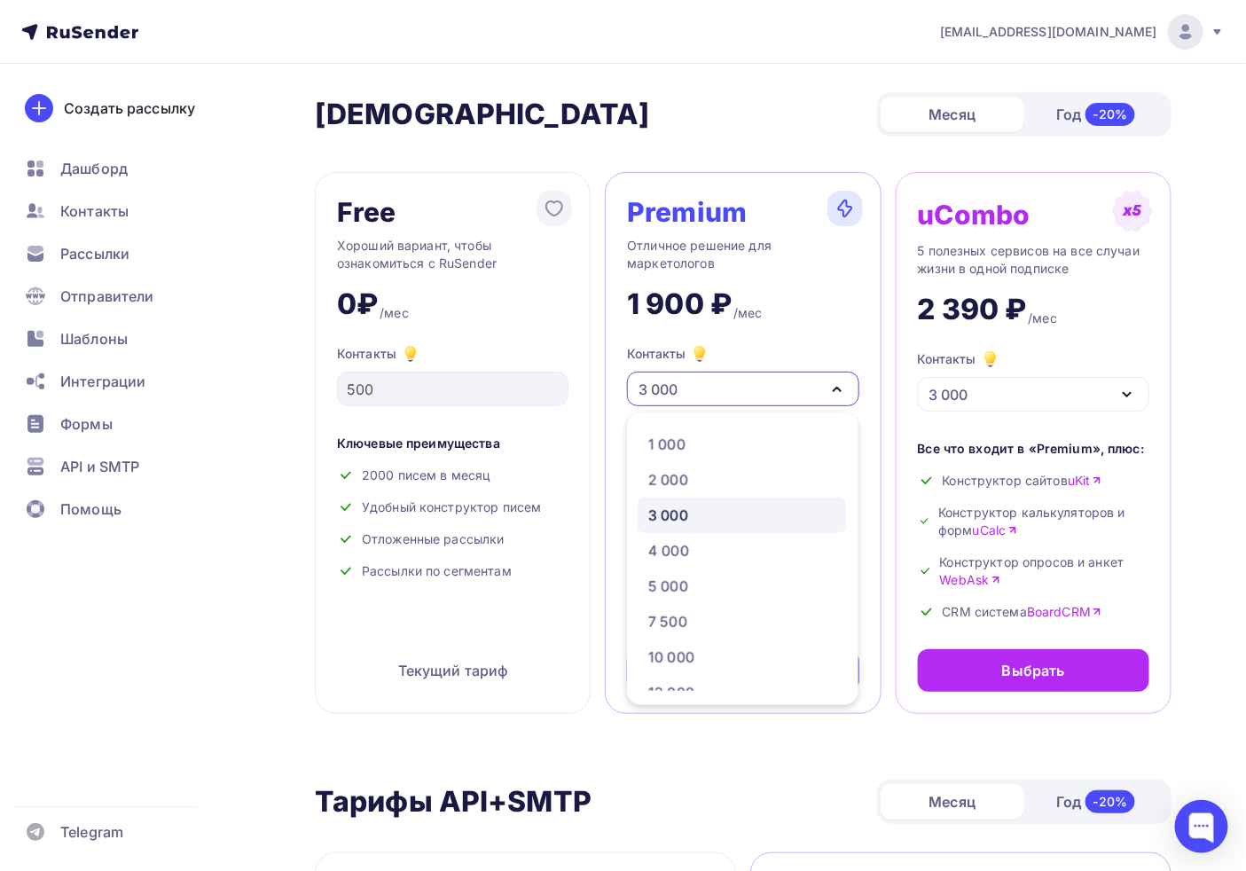
click at [802, 384] on div "3 000" at bounding box center [743, 389] width 232 height 35
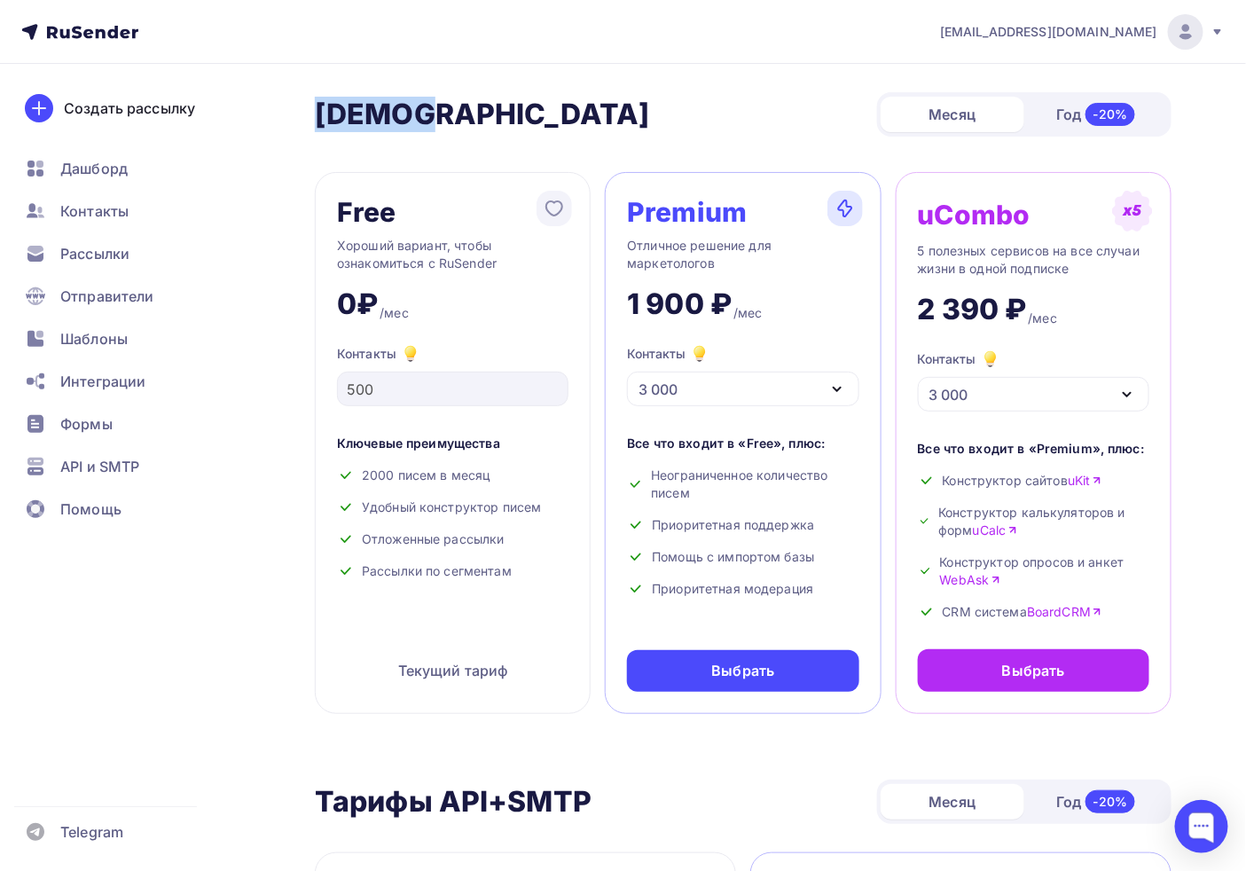
drag, startPoint x: 285, startPoint y: 111, endPoint x: 442, endPoint y: 94, distance: 157.9
click at [420, 104] on h2 "[DEMOGRAPHIC_DATA]" at bounding box center [482, 114] width 335 height 35
click at [454, 109] on div "Тарифы Тарифы Месяц Год -20%" at bounding box center [743, 114] width 857 height 44
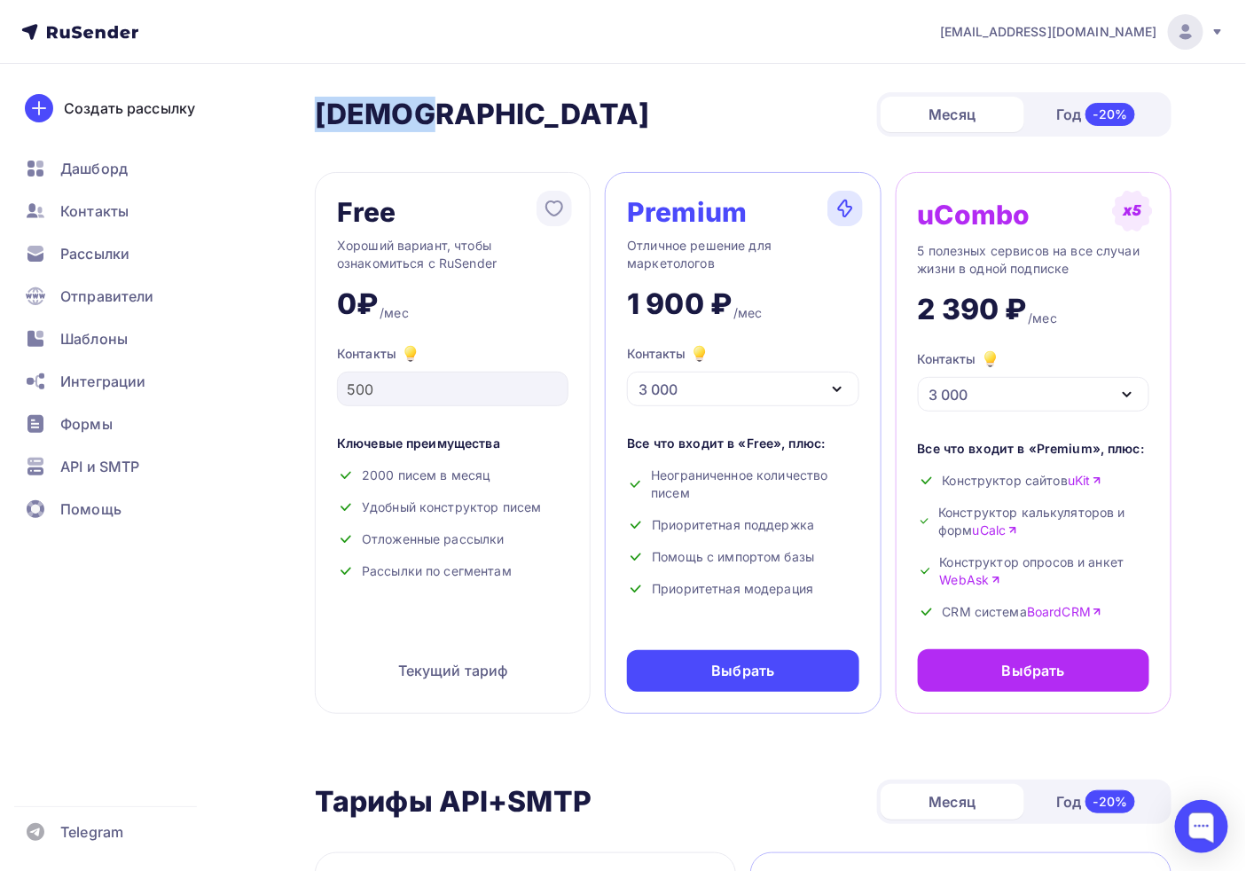
click at [424, 115] on h2 "[DEMOGRAPHIC_DATA]" at bounding box center [482, 114] width 335 height 35
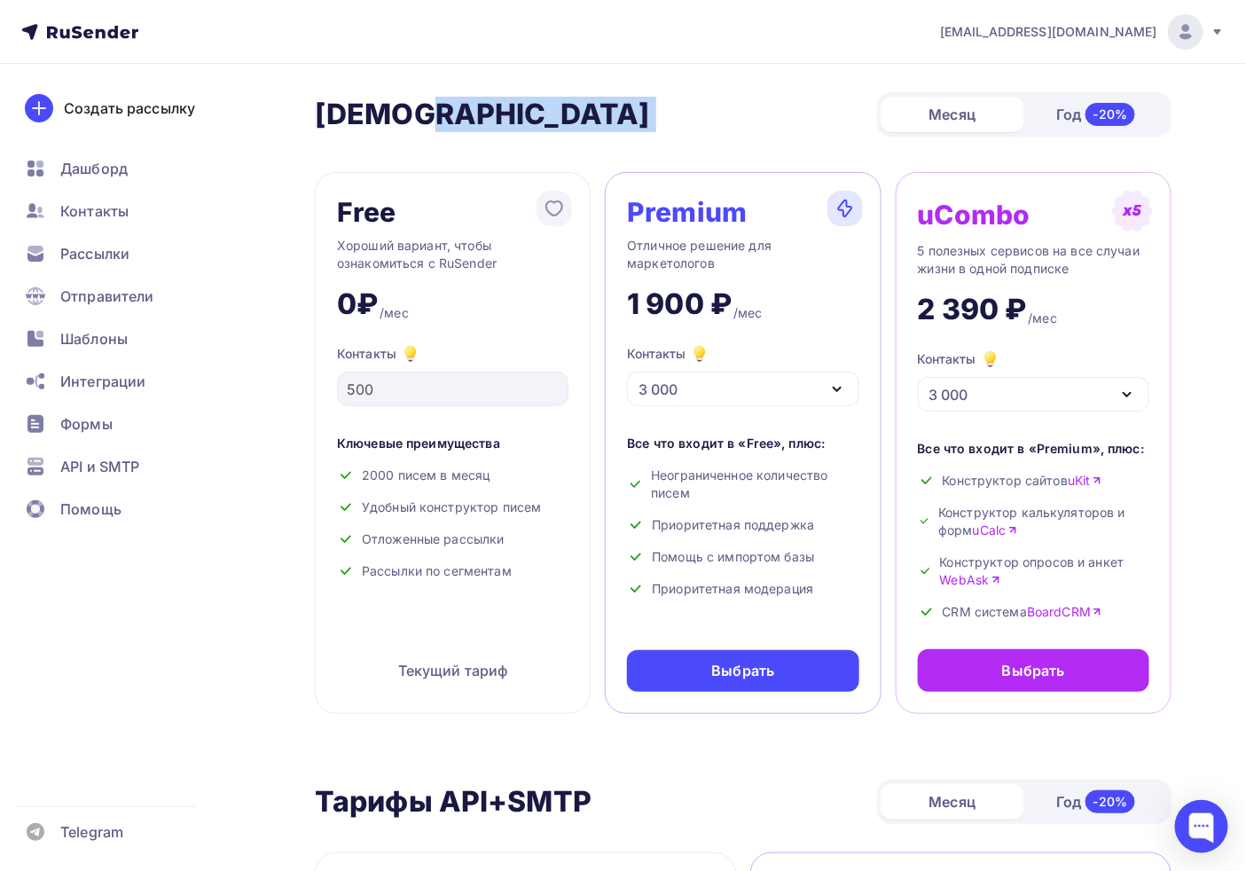
click at [424, 115] on h2 "[DEMOGRAPHIC_DATA]" at bounding box center [482, 114] width 335 height 35
click at [364, 126] on h2 "[DEMOGRAPHIC_DATA]" at bounding box center [482, 114] width 335 height 35
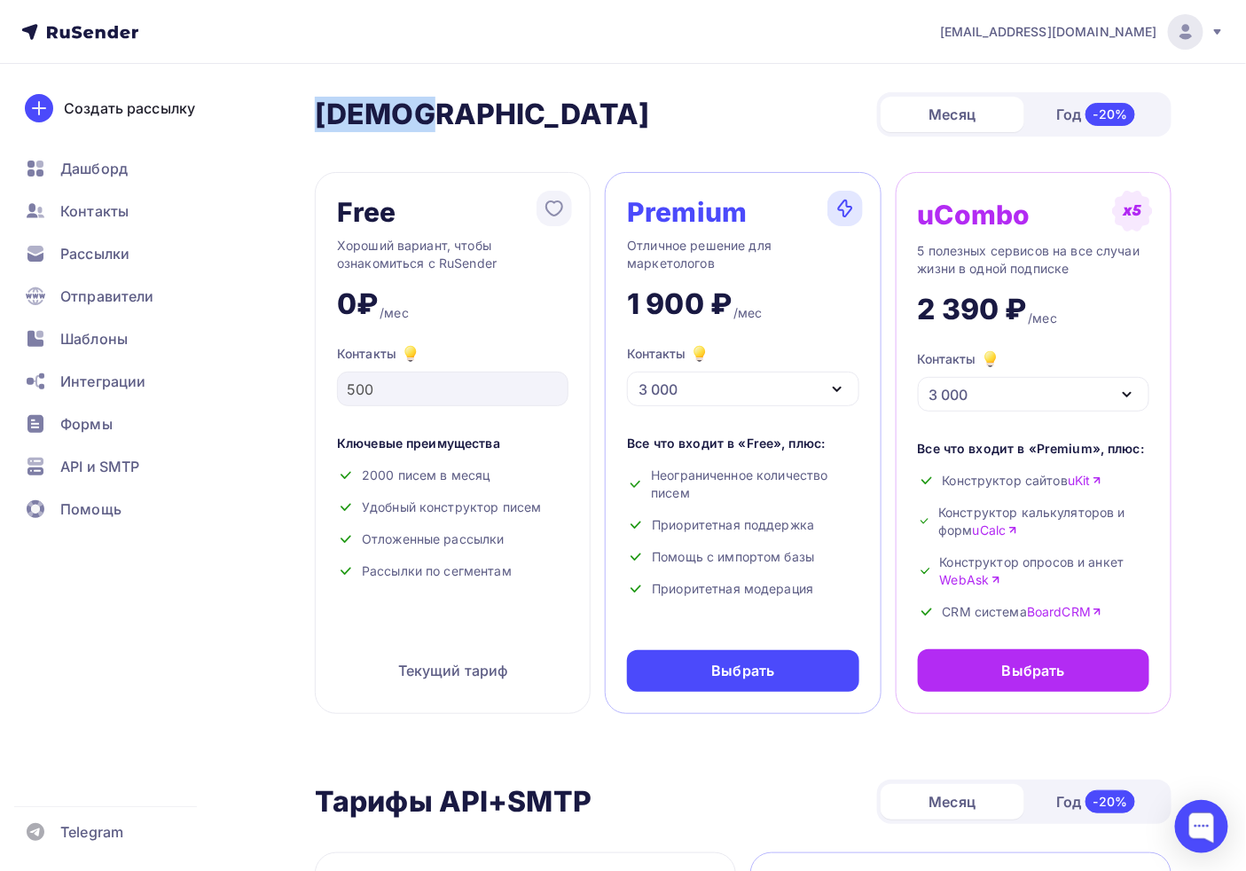
click at [364, 126] on h2 "[DEMOGRAPHIC_DATA]" at bounding box center [482, 114] width 335 height 35
click at [401, 130] on h2 "[DEMOGRAPHIC_DATA]" at bounding box center [482, 114] width 335 height 35
click at [717, 391] on div "3 000" at bounding box center [743, 389] width 232 height 35
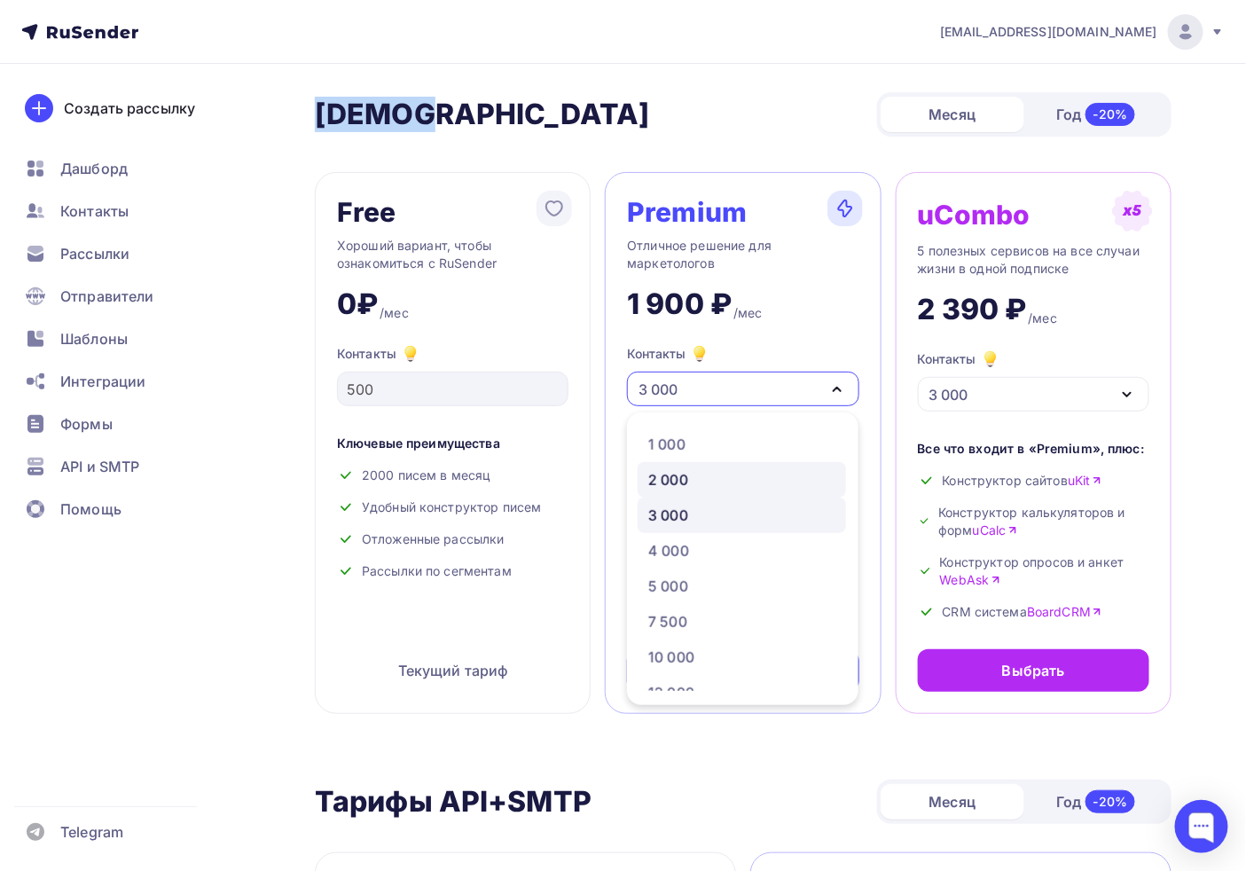
click at [668, 486] on div "2 000" at bounding box center [668, 479] width 40 height 21
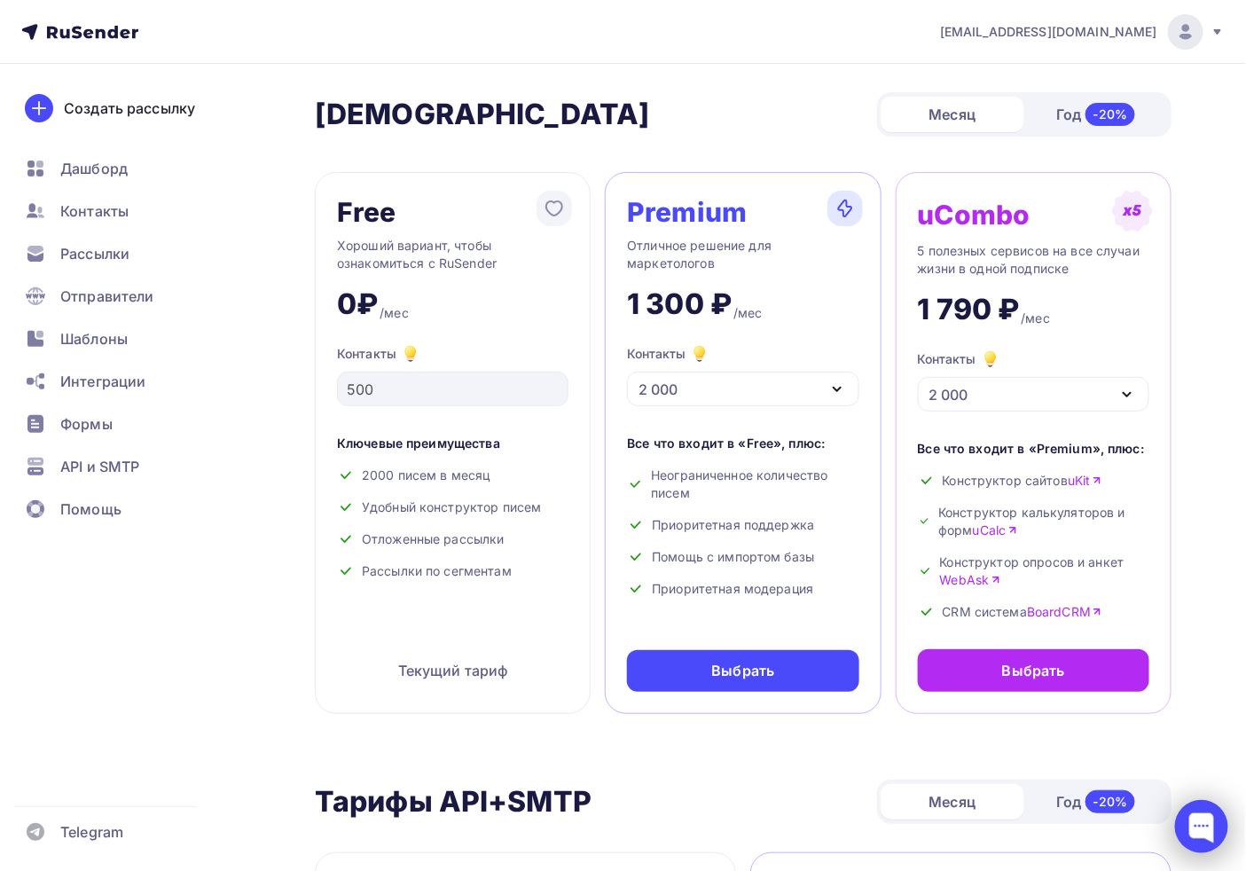
click at [1121, 770] on div at bounding box center [1201, 826] width 53 height 53
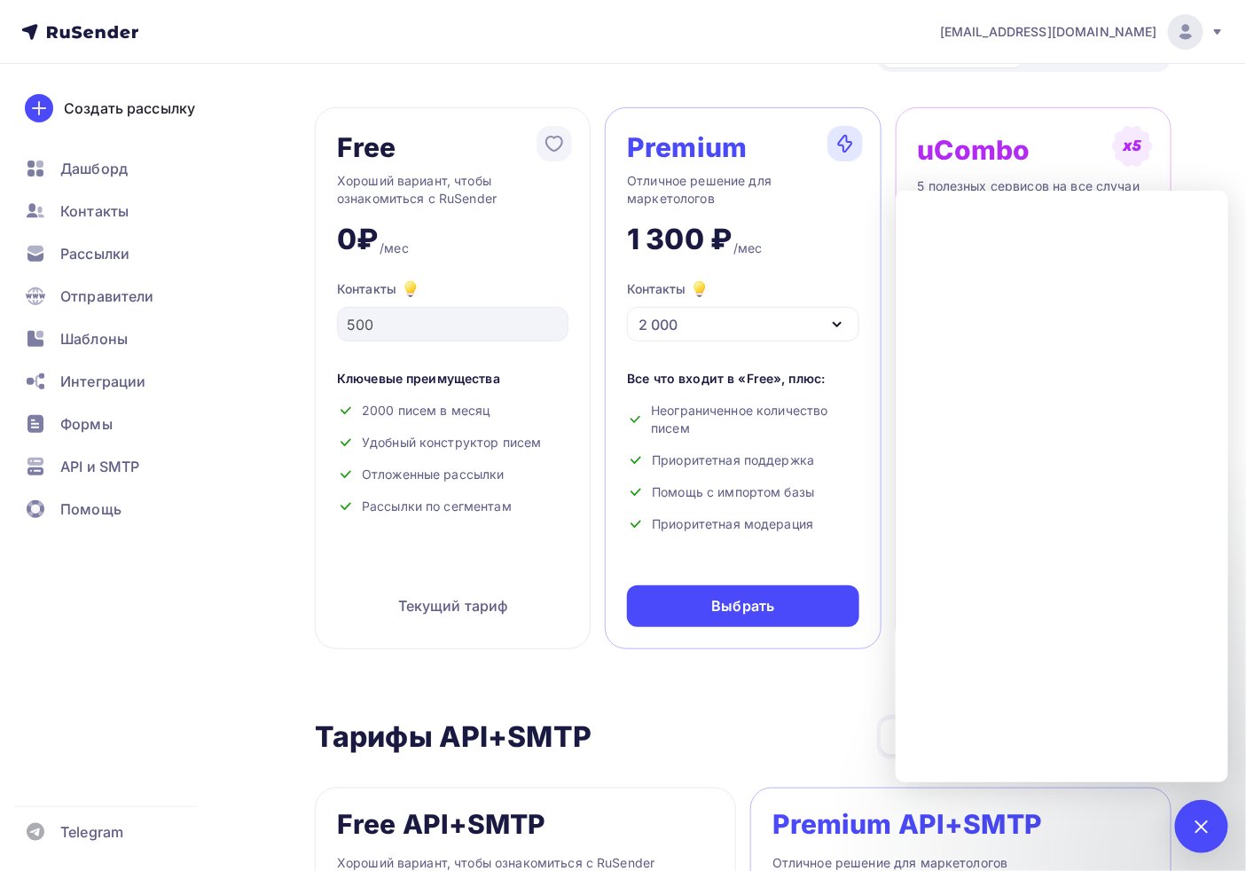
scroll to position [98, 0]
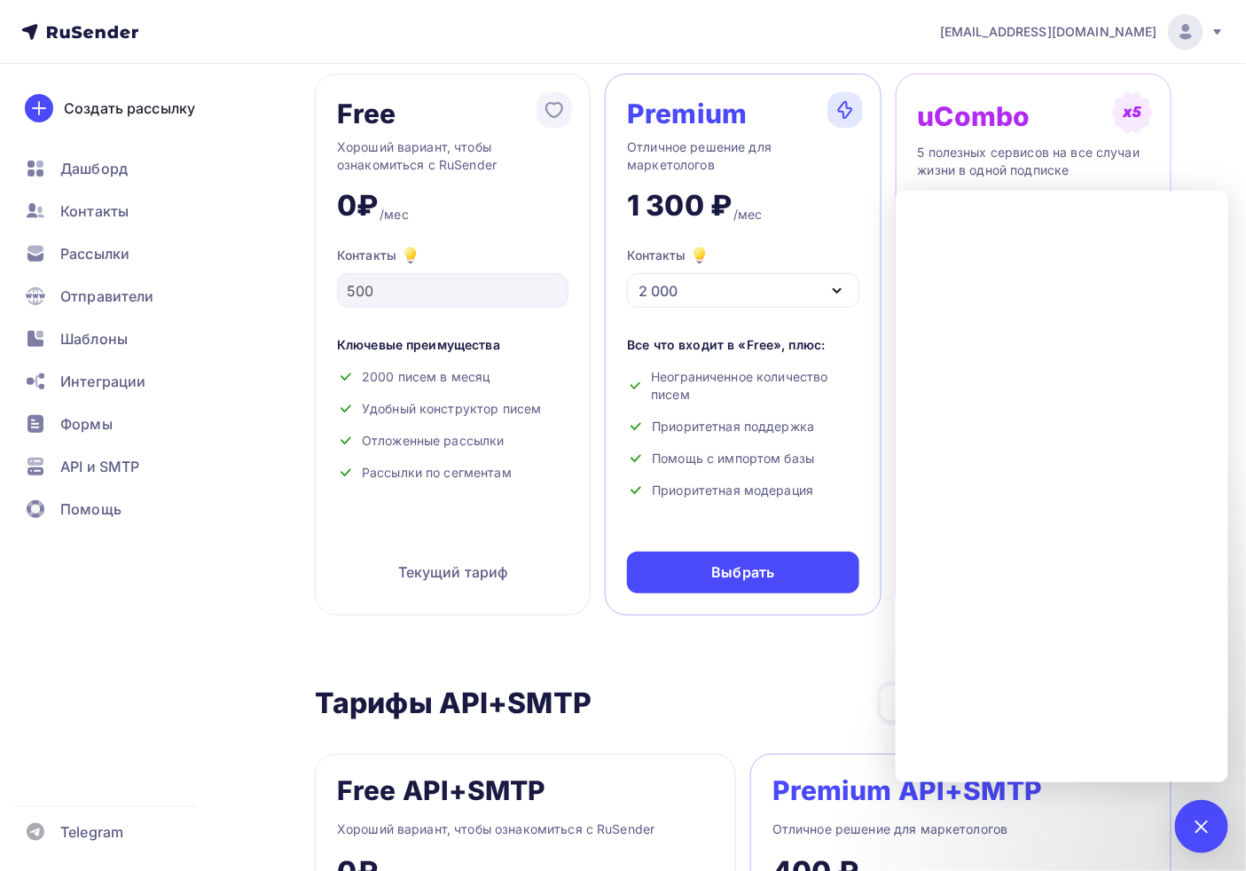
click at [145, 594] on div "Создать рассылку [GEOGRAPHIC_DATA] Контакты Рассылки Отправители Шаблоны Интегр…" at bounding box center [120, 467] width 240 height 807
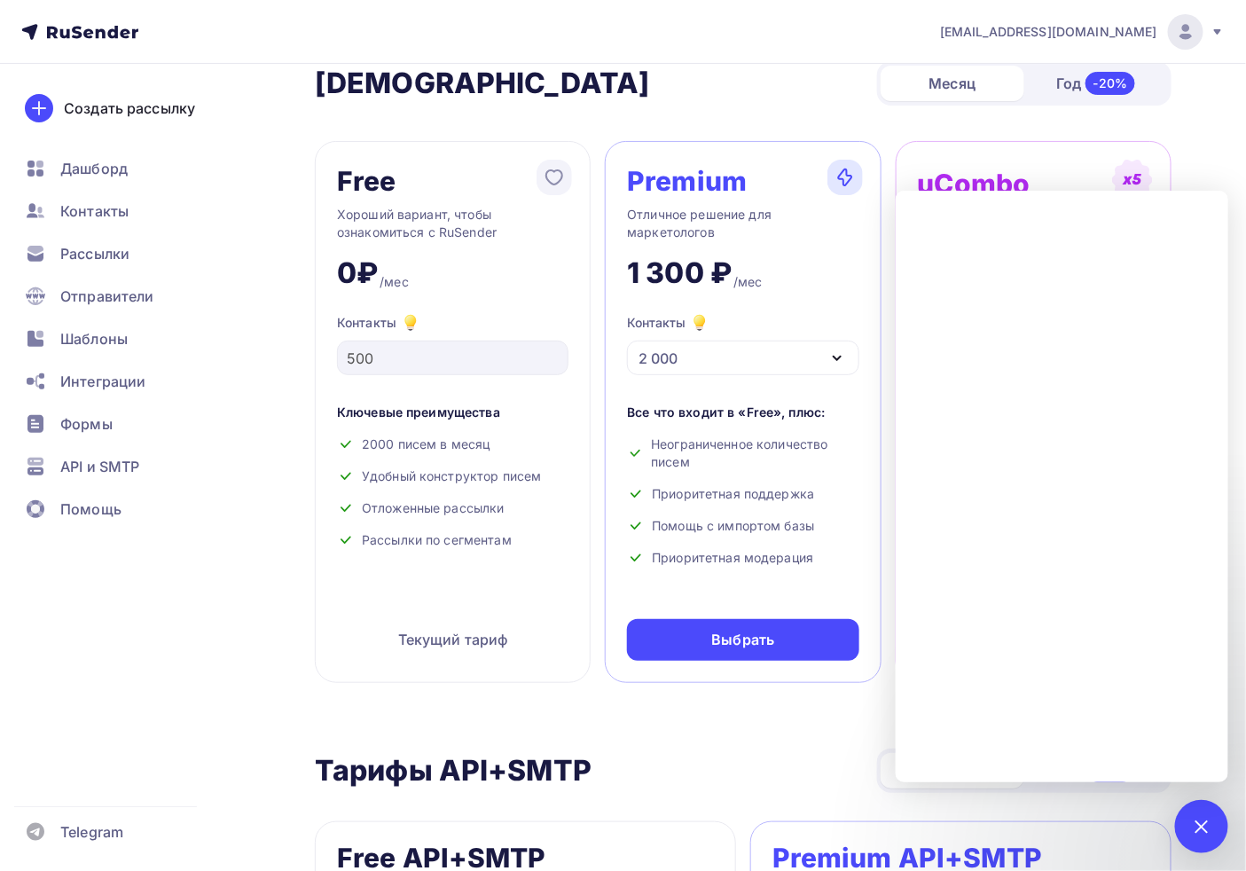
scroll to position [0, 0]
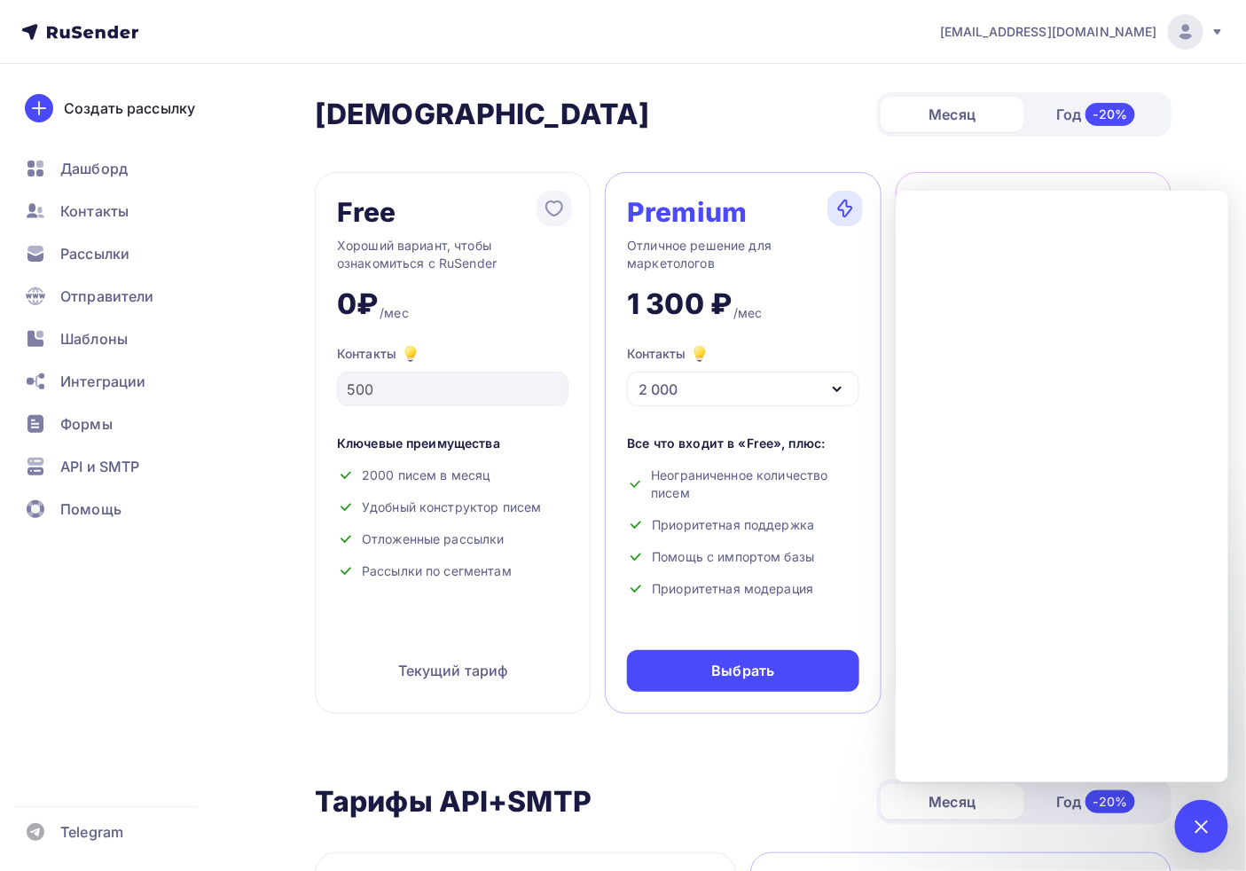
click at [1121, 770] on div "1" at bounding box center [1201, 826] width 53 height 53
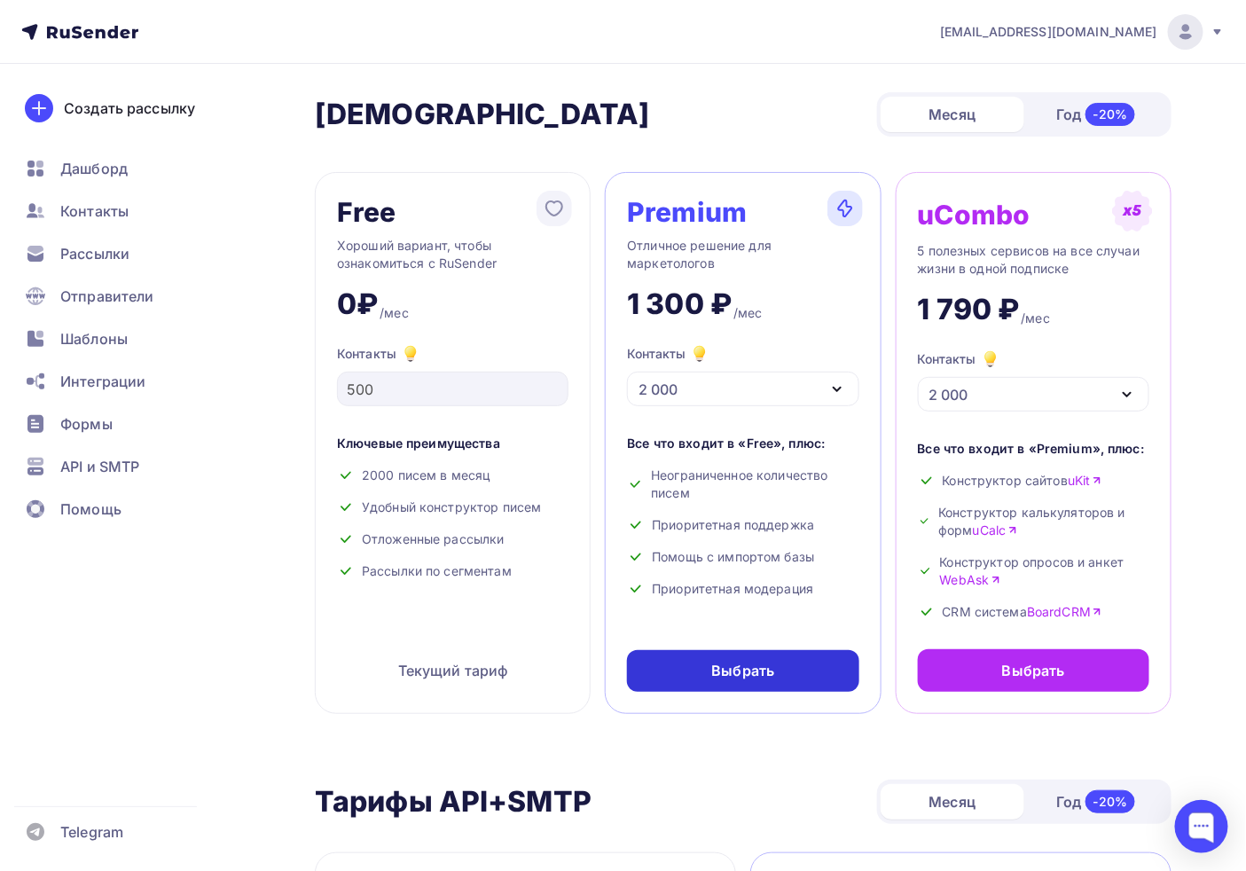
click at [687, 681] on div "Выбрать" at bounding box center [743, 671] width 232 height 42
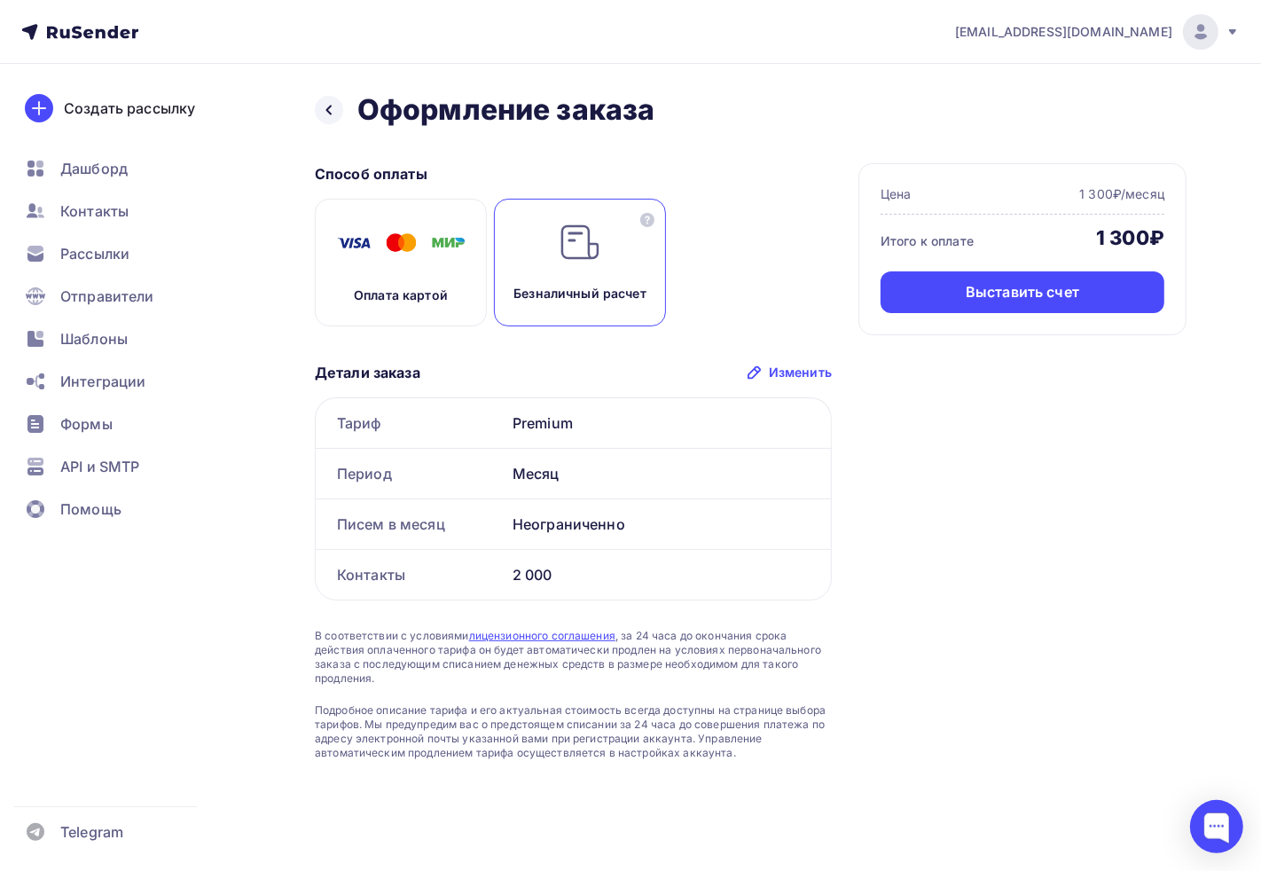
click at [512, 436] on div "Premium" at bounding box center [669, 423] width 326 height 50
click at [543, 475] on div "Месяц" at bounding box center [669, 474] width 326 height 50
click at [557, 535] on div "Неограниченно" at bounding box center [669, 524] width 326 height 50
click at [308, 532] on div "Назад Оформление заказа Оформление заказа Способ оплаты Оплата картой Безналичн…" at bounding box center [630, 447] width 1261 height 767
drag, startPoint x: 542, startPoint y: 522, endPoint x: 605, endPoint y: 511, distance: 63.9
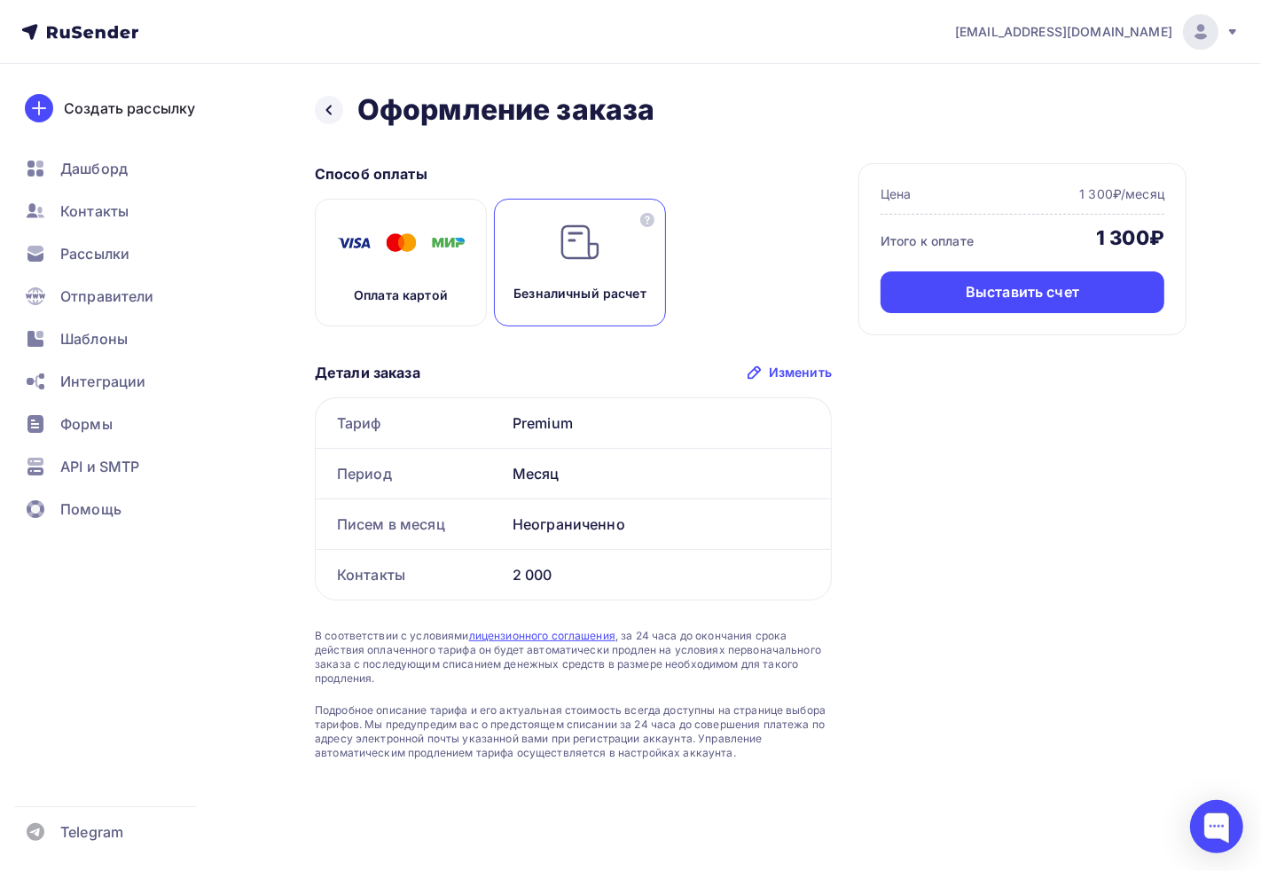
click at [605, 511] on div "Писем в месяц Неограниченно" at bounding box center [573, 524] width 517 height 51
click at [436, 432] on div "Тариф" at bounding box center [411, 423] width 190 height 50
drag, startPoint x: 1083, startPoint y: 233, endPoint x: 1243, endPoint y: 240, distance: 159.8
click at [1121, 237] on div "Назад Оформление заказа Оформление заказа Способ оплаты Оплата картой Безналичн…" at bounding box center [630, 447] width 1261 height 767
click at [972, 610] on div "Способ оплаты Оплата картой Безналичный расчет Детали заказа Изменить Тариф Pre…" at bounding box center [751, 461] width 872 height 597
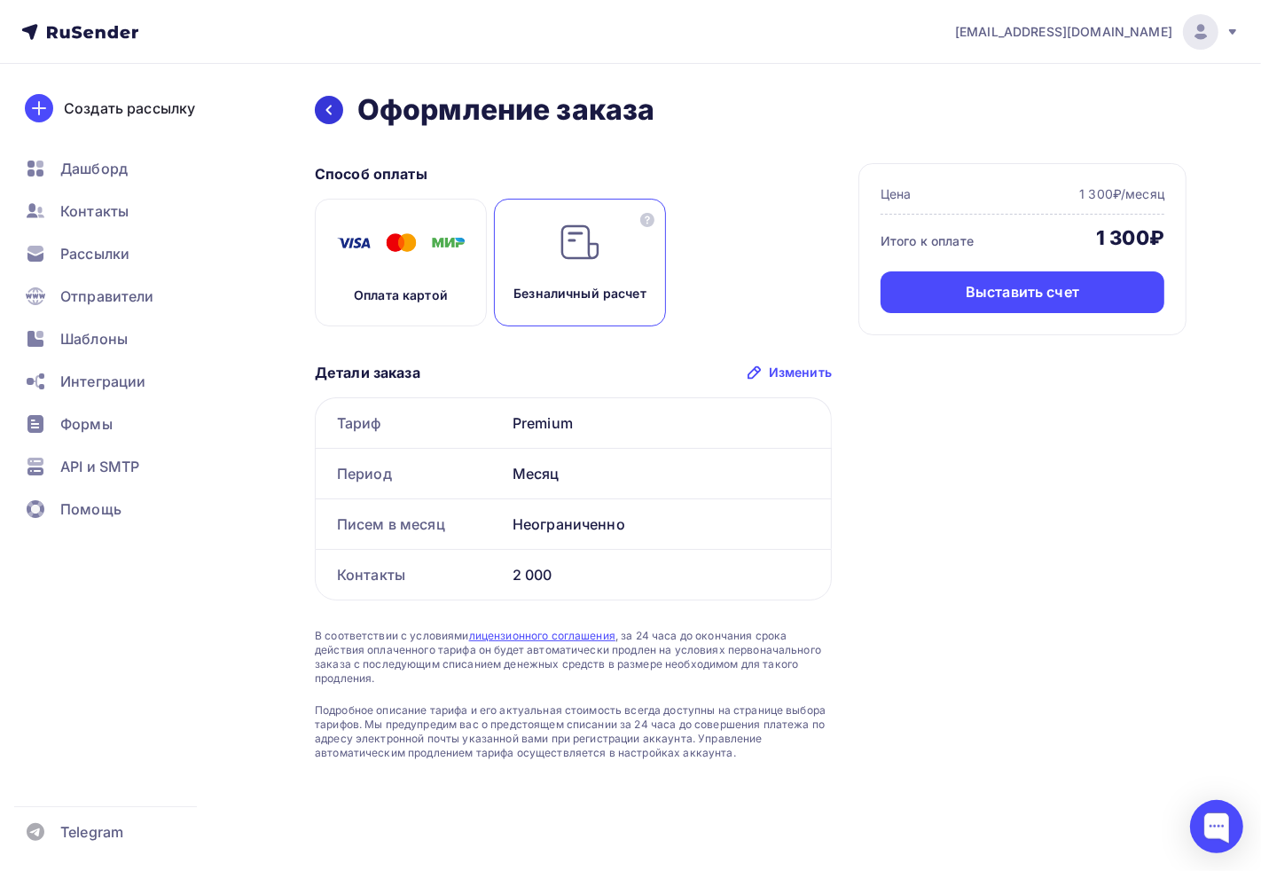
click at [329, 114] on icon at bounding box center [329, 110] width 14 height 14
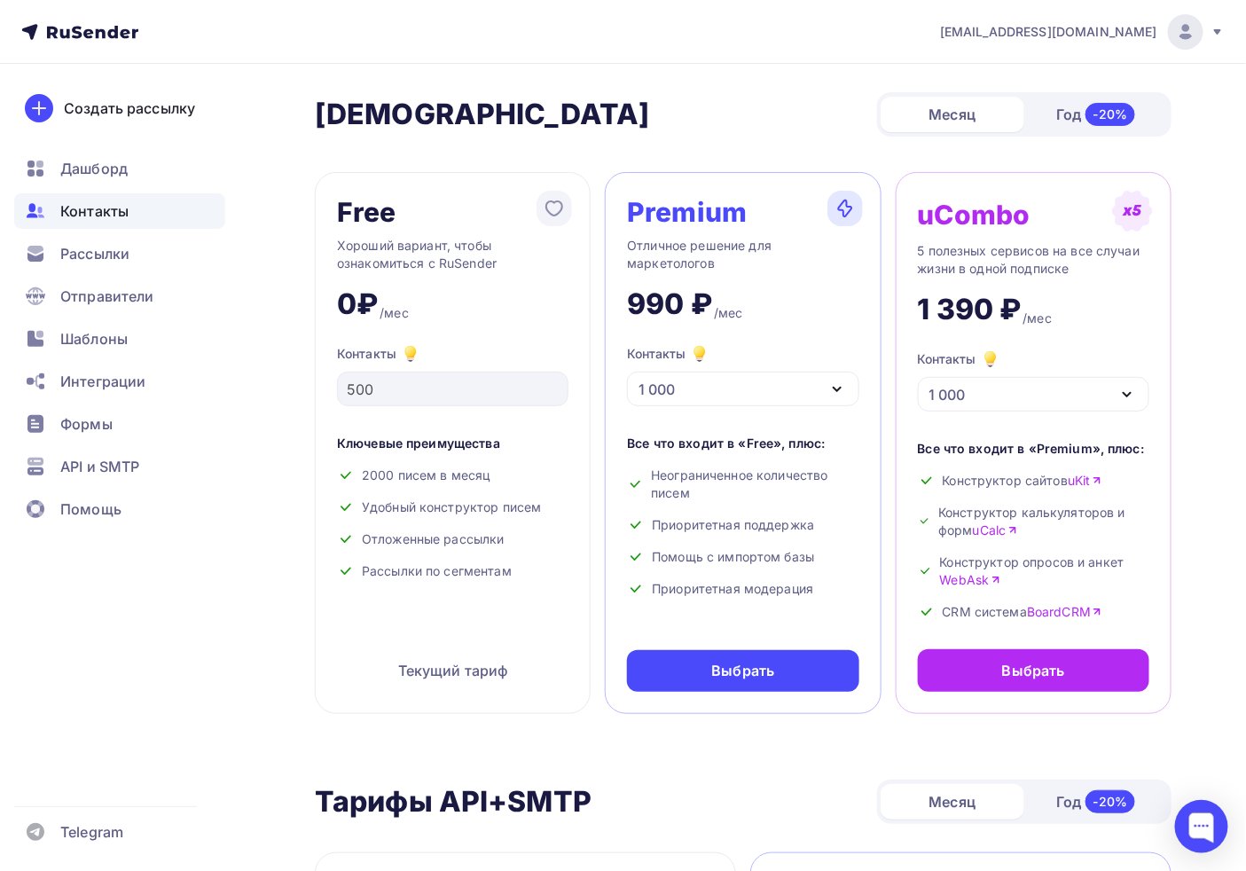
click at [127, 211] on div "Контакты" at bounding box center [119, 210] width 211 height 35
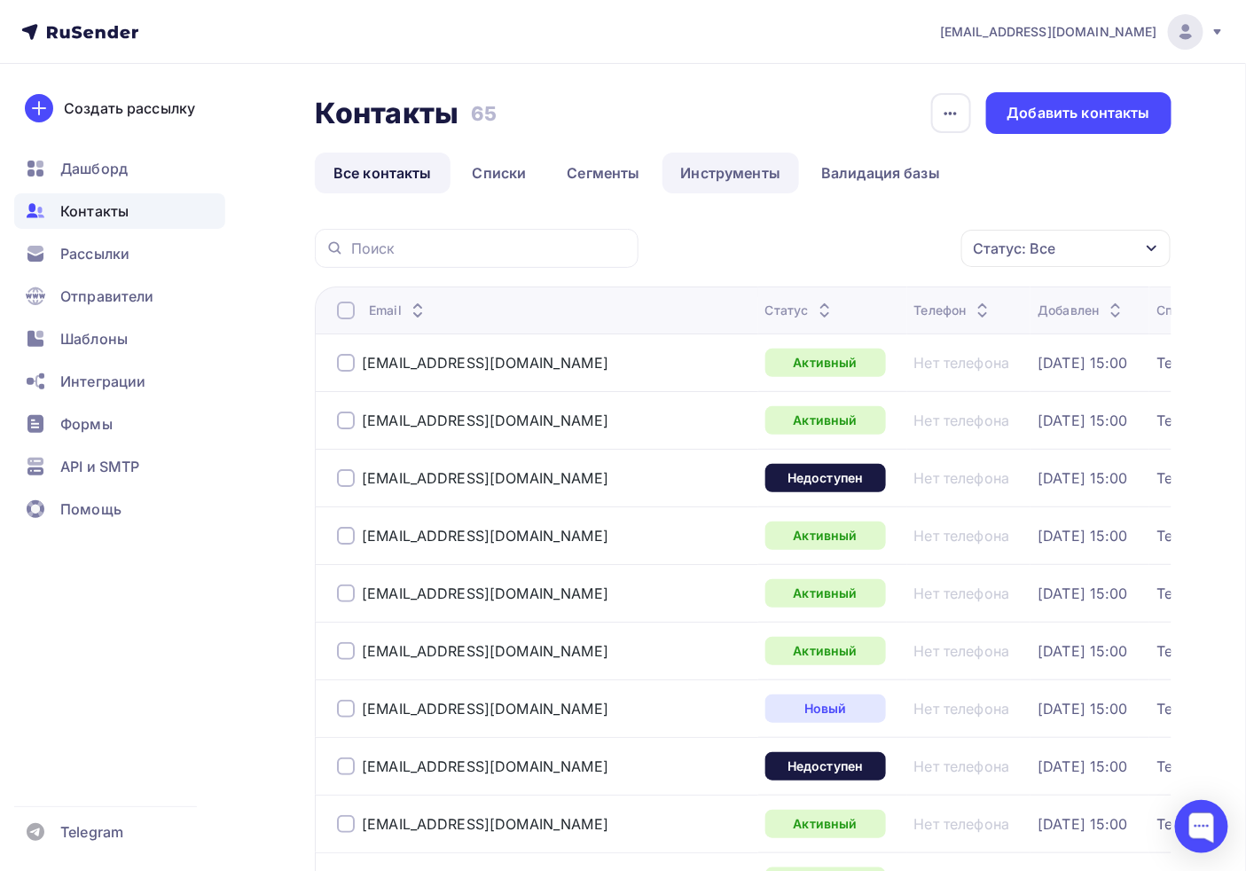
click at [693, 169] on link "Инструменты" at bounding box center [732, 173] width 138 height 41
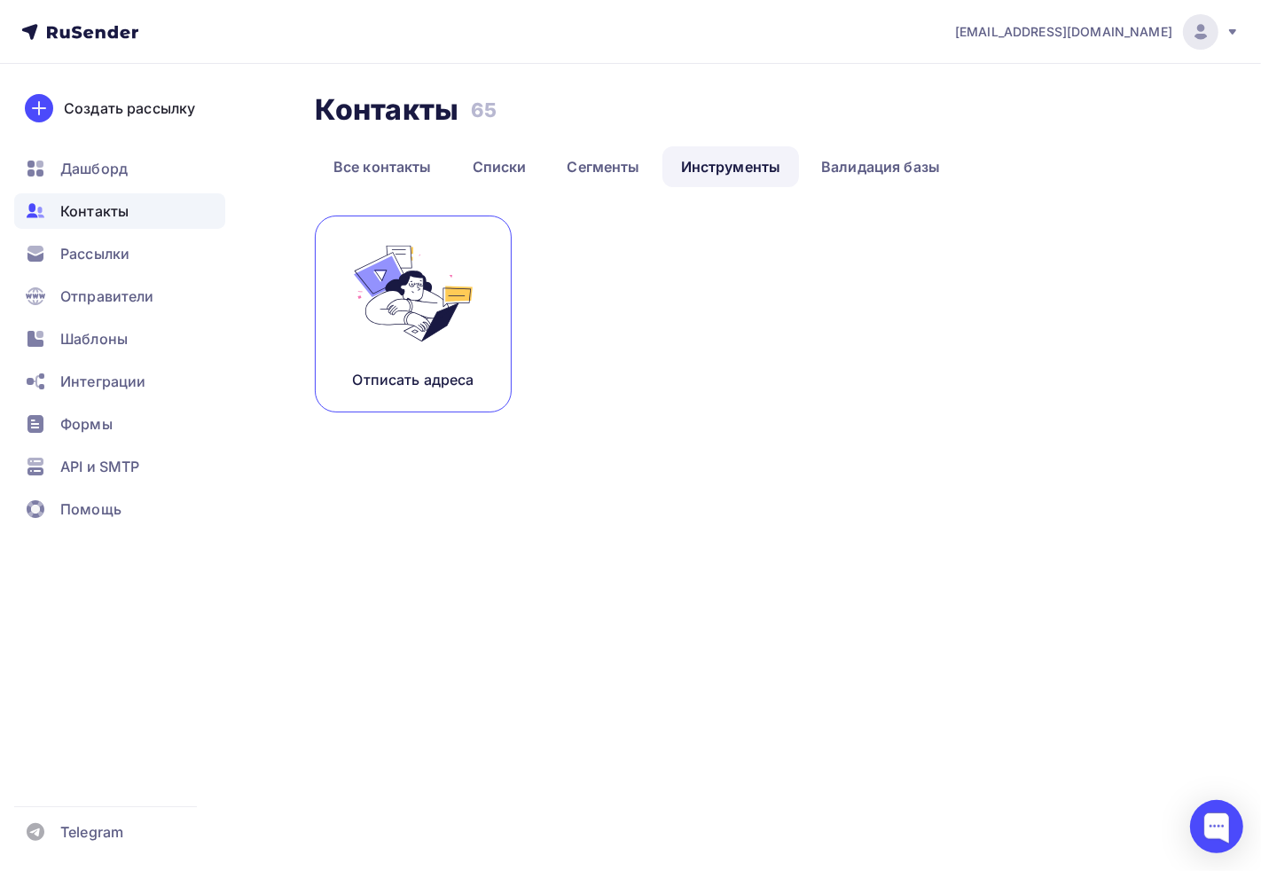
click at [462, 340] on img at bounding box center [413, 294] width 119 height 112
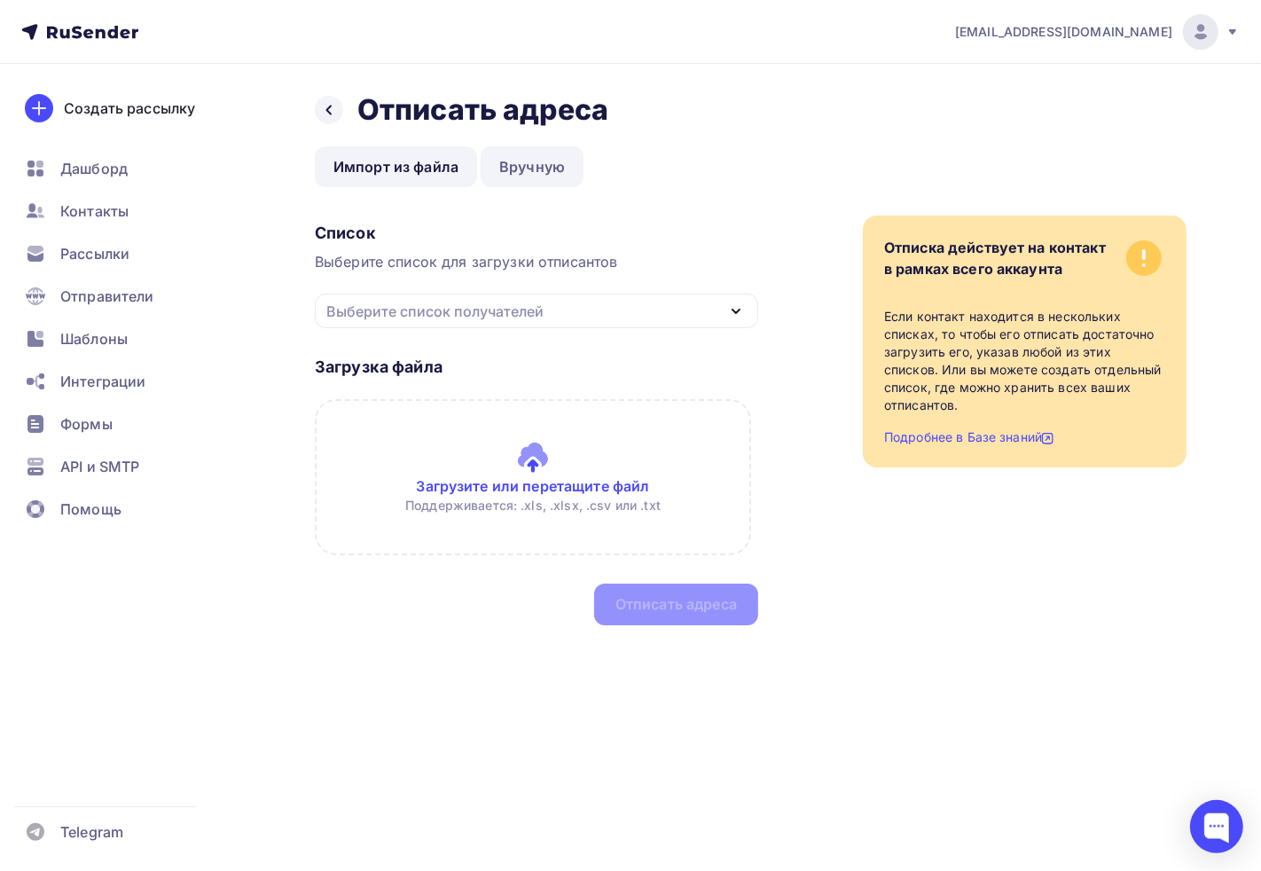
click at [538, 184] on link "Вручную" at bounding box center [532, 166] width 103 height 41
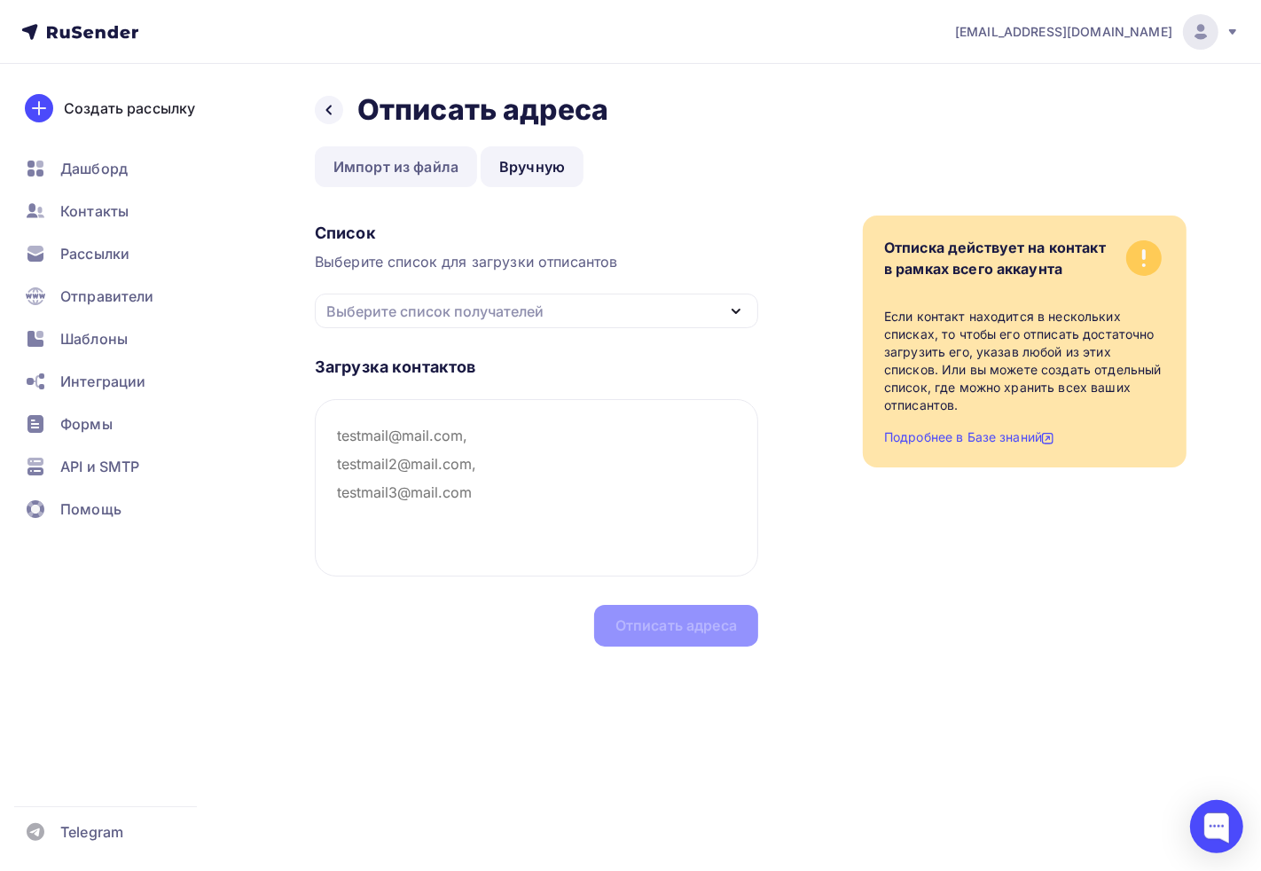
drag, startPoint x: 418, startPoint y: 184, endPoint x: 400, endPoint y: 180, distance: 18.1
click at [417, 184] on link "Импорт из файла" at bounding box center [396, 166] width 162 height 41
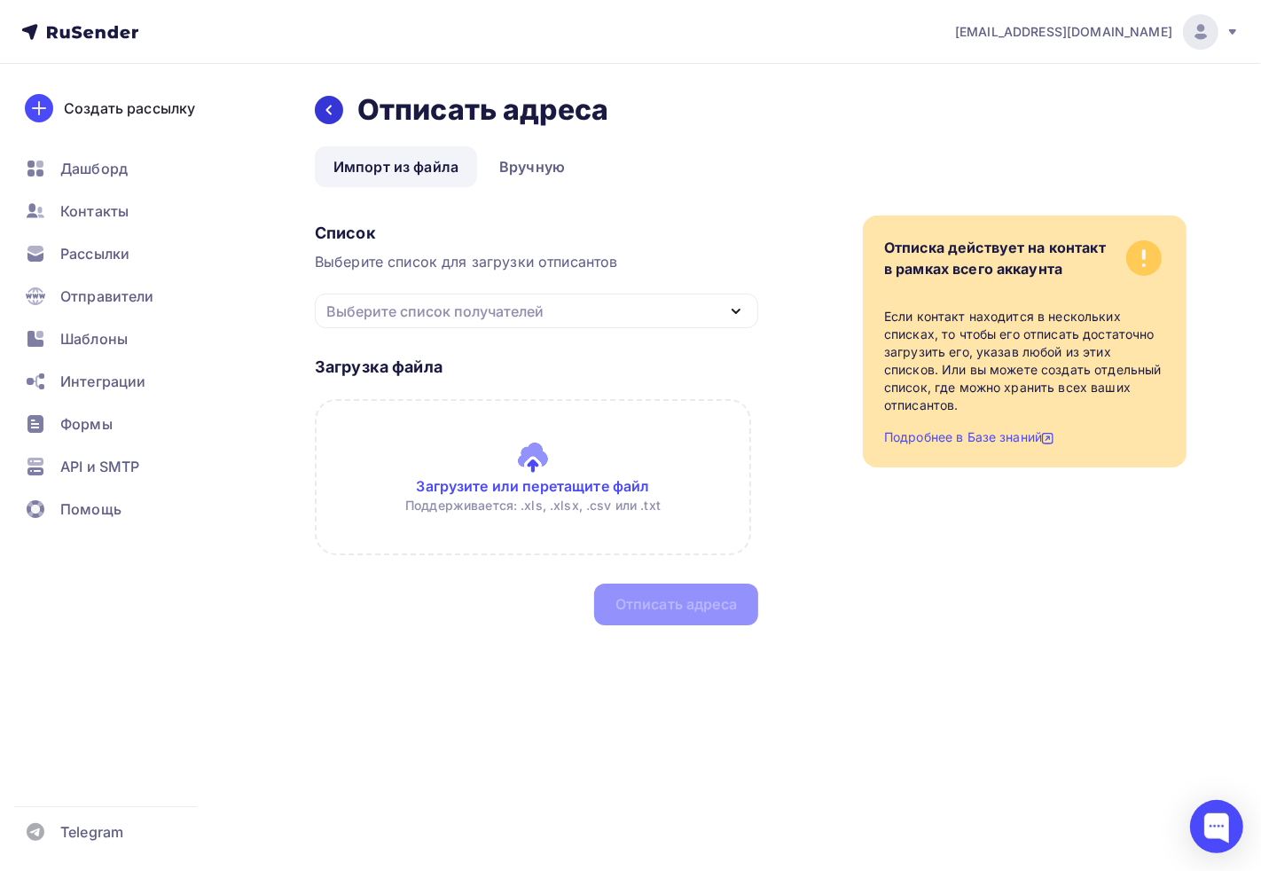
click at [332, 122] on div at bounding box center [329, 110] width 28 height 28
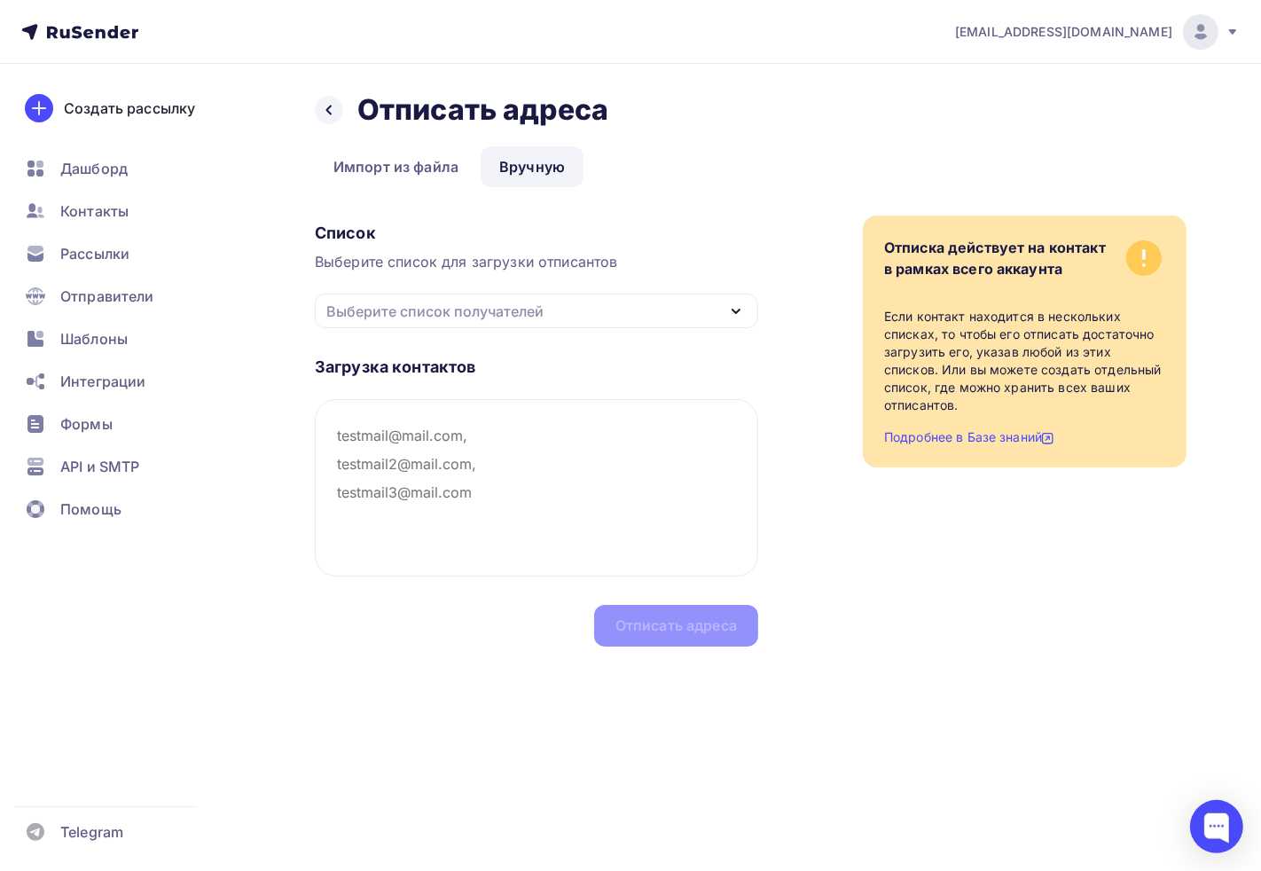
click at [346, 119] on div "Назад Отписать адреса Отписать адреса" at bounding box center [751, 109] width 872 height 35
click at [315, 113] on div at bounding box center [329, 110] width 28 height 28
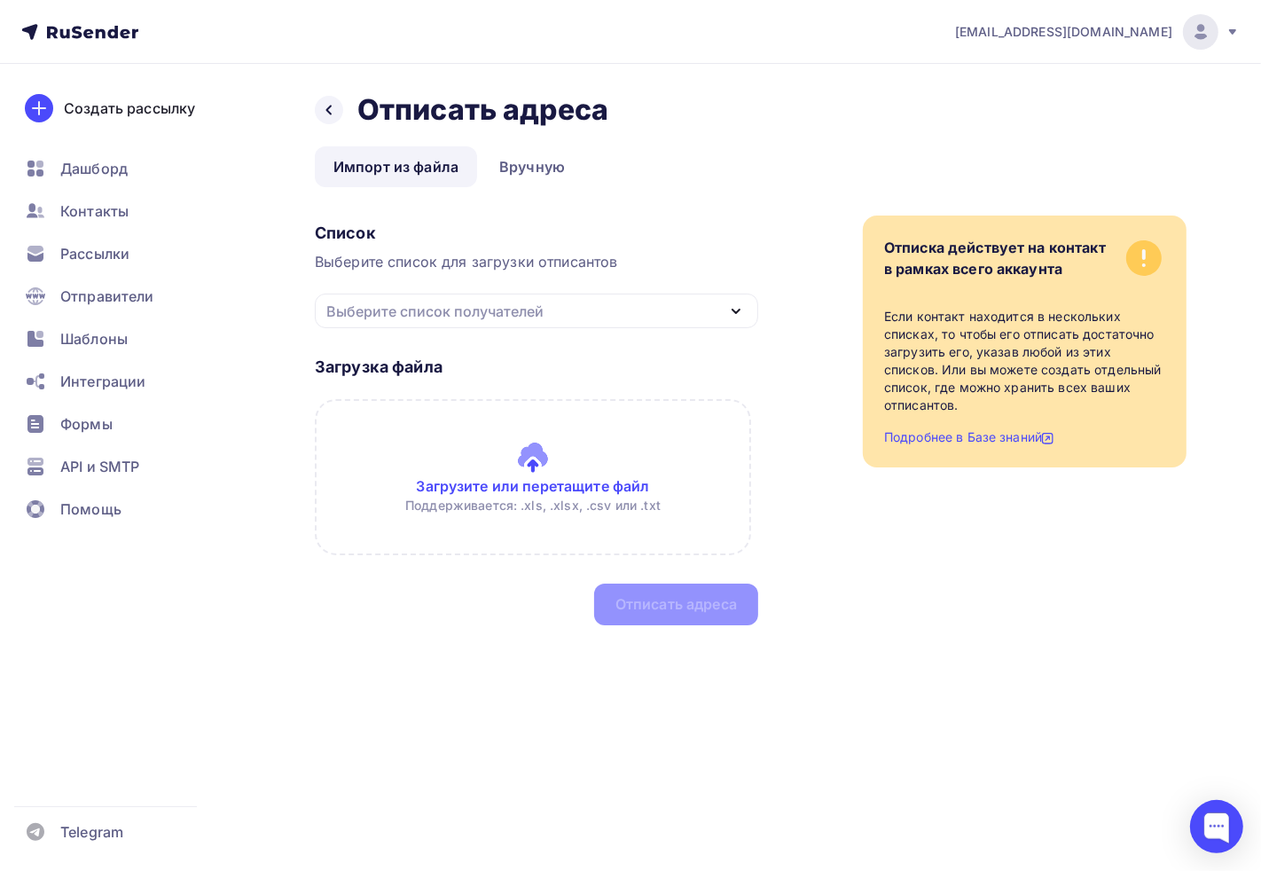
click at [309, 105] on div "Назад Отписать адреса Отписать адреса Импорт из файла Вручную Импорт из файла В…" at bounding box center [630, 380] width 1261 height 633
click at [326, 107] on icon at bounding box center [329, 110] width 14 height 14
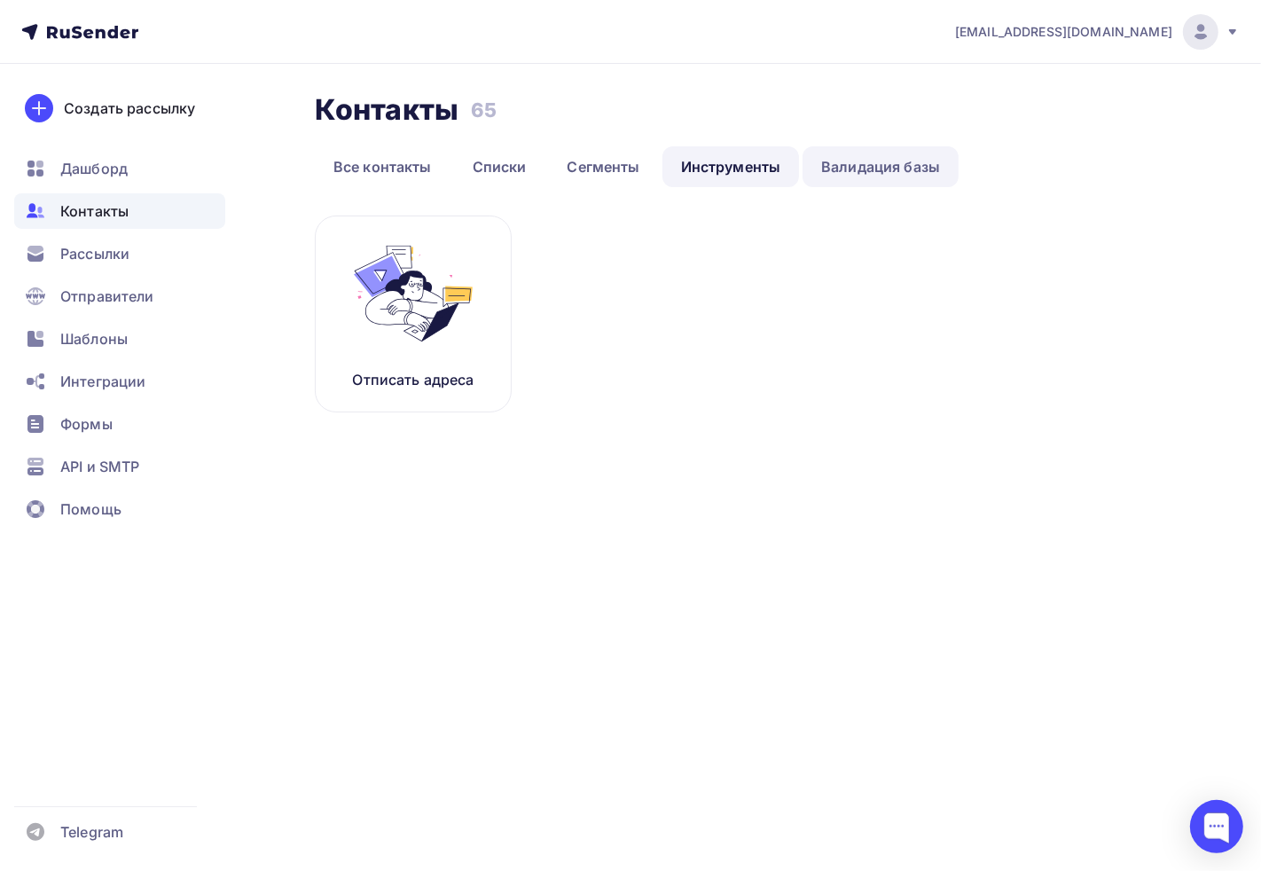
click at [855, 156] on link "Валидация базы" at bounding box center [881, 166] width 156 height 41
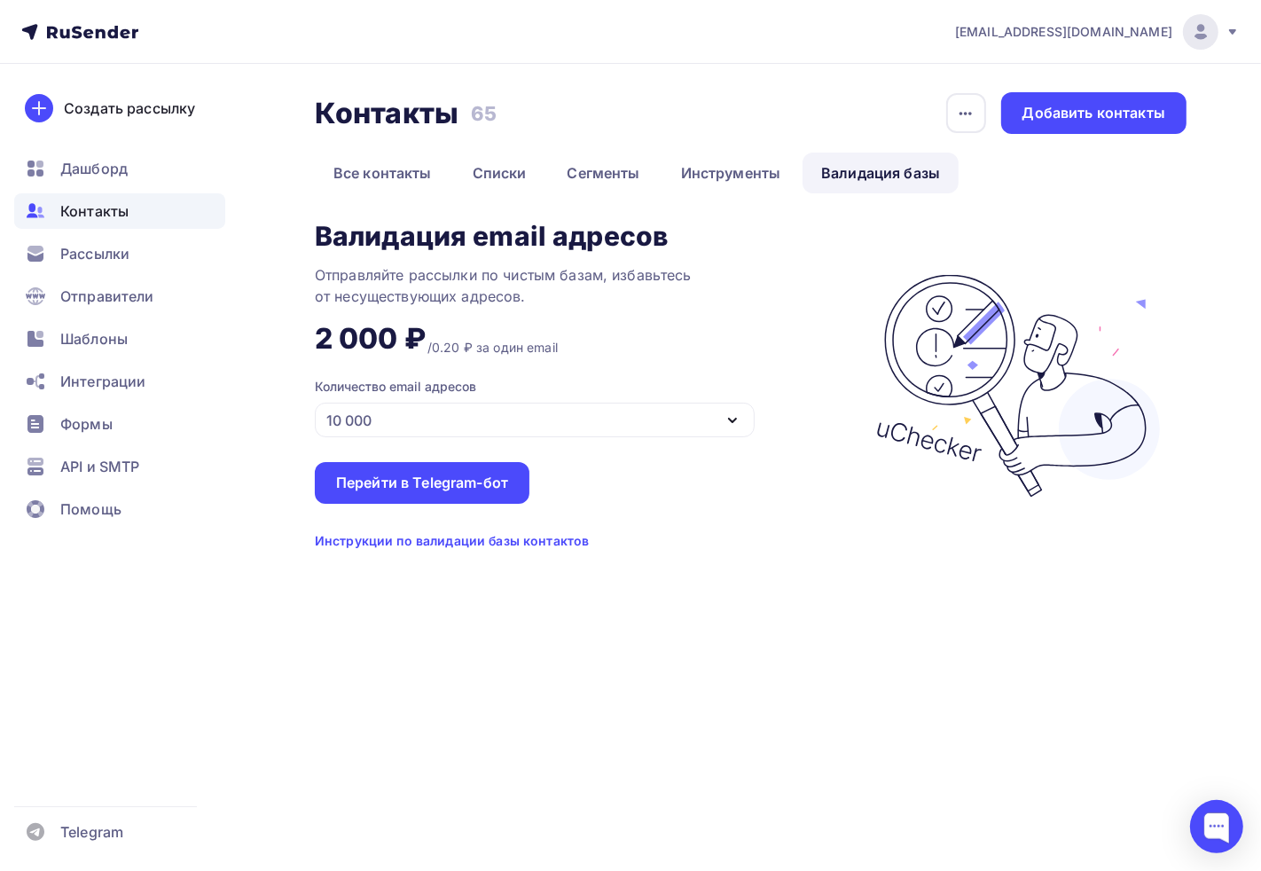
click at [408, 400] on div "Количество email адресов 10 000" at bounding box center [535, 407] width 440 height 59
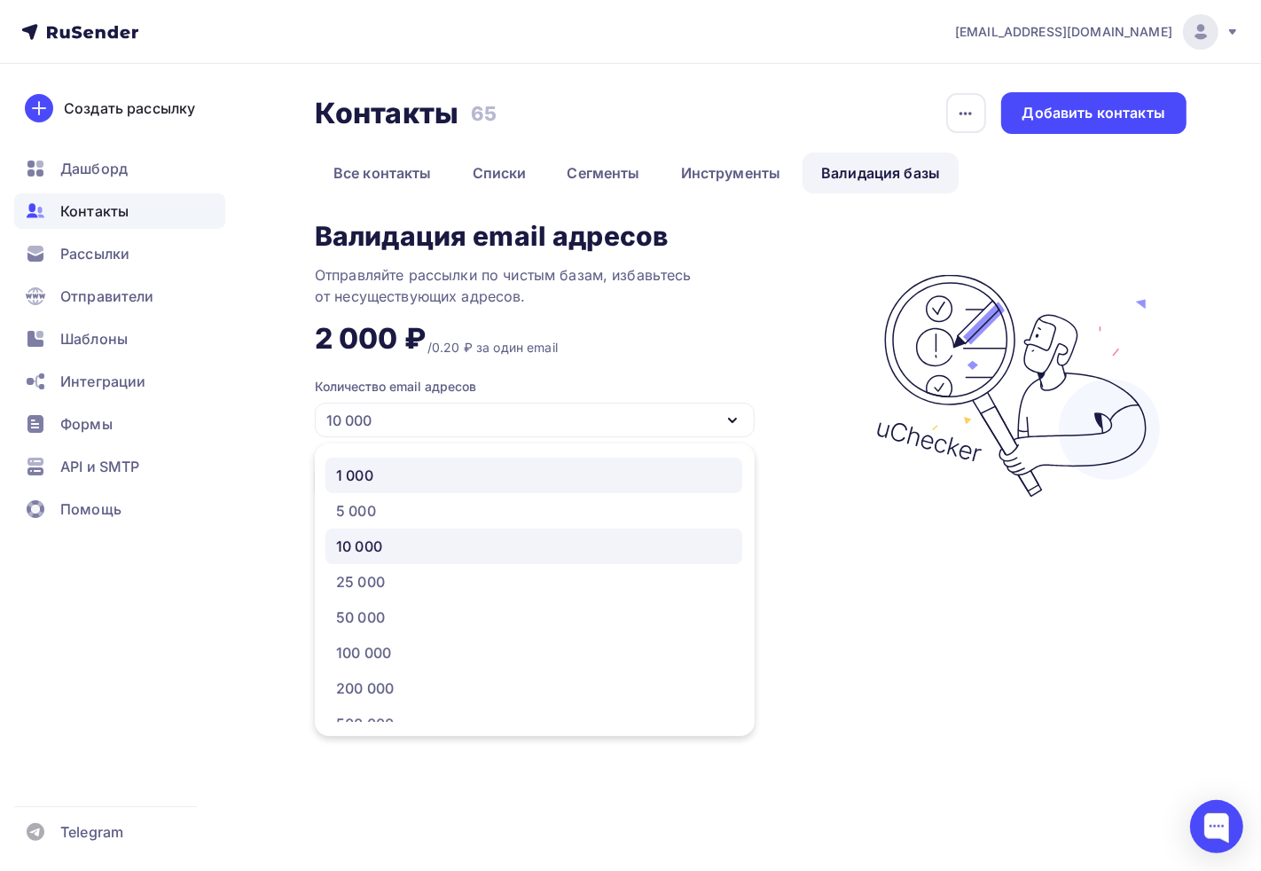
click at [367, 473] on div "1 000" at bounding box center [354, 475] width 37 height 21
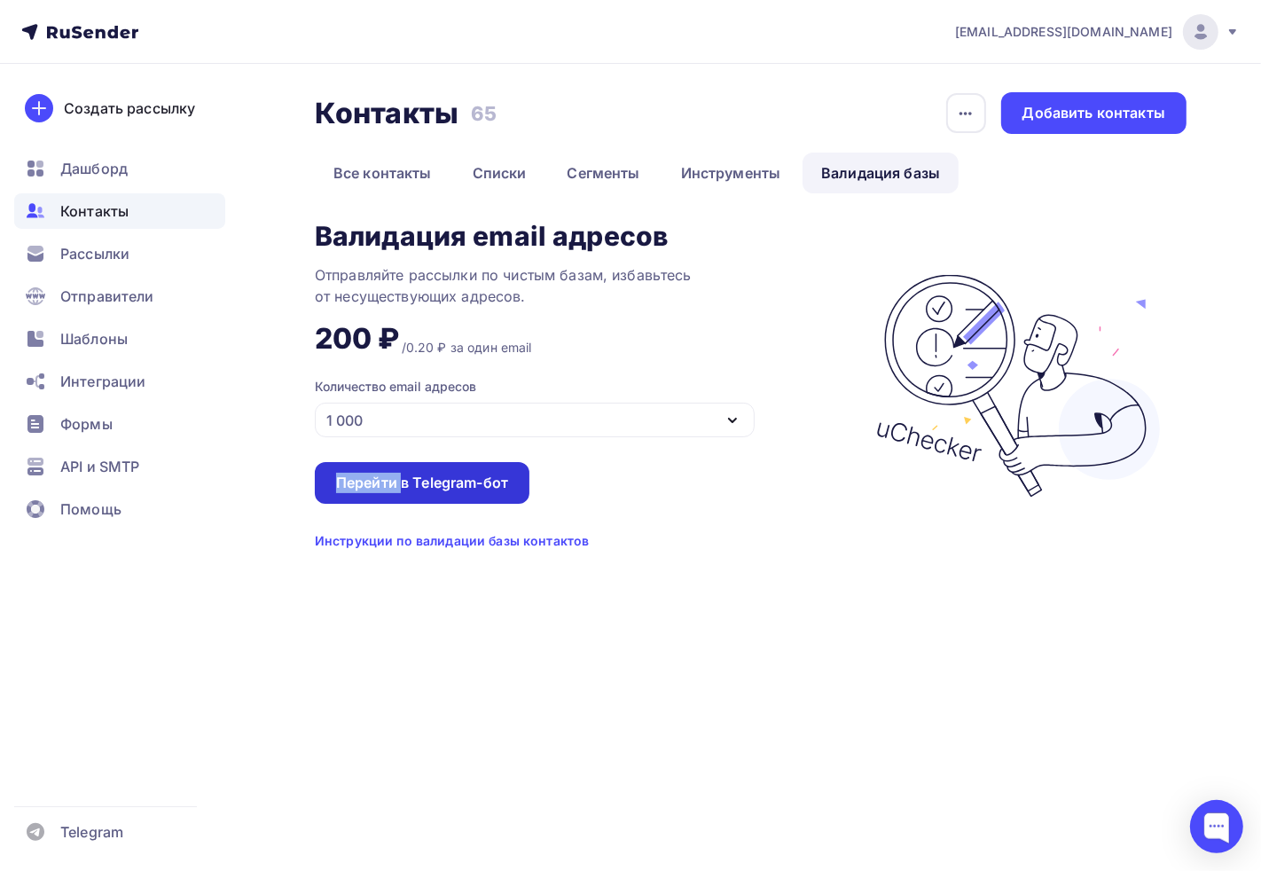
click at [366, 473] on div "Перейти в Telegram-бот" at bounding box center [422, 483] width 172 height 20
click at [422, 468] on div "Перейти в Telegram-бот" at bounding box center [422, 483] width 215 height 42
click at [1121, 770] on div at bounding box center [1217, 826] width 53 height 53
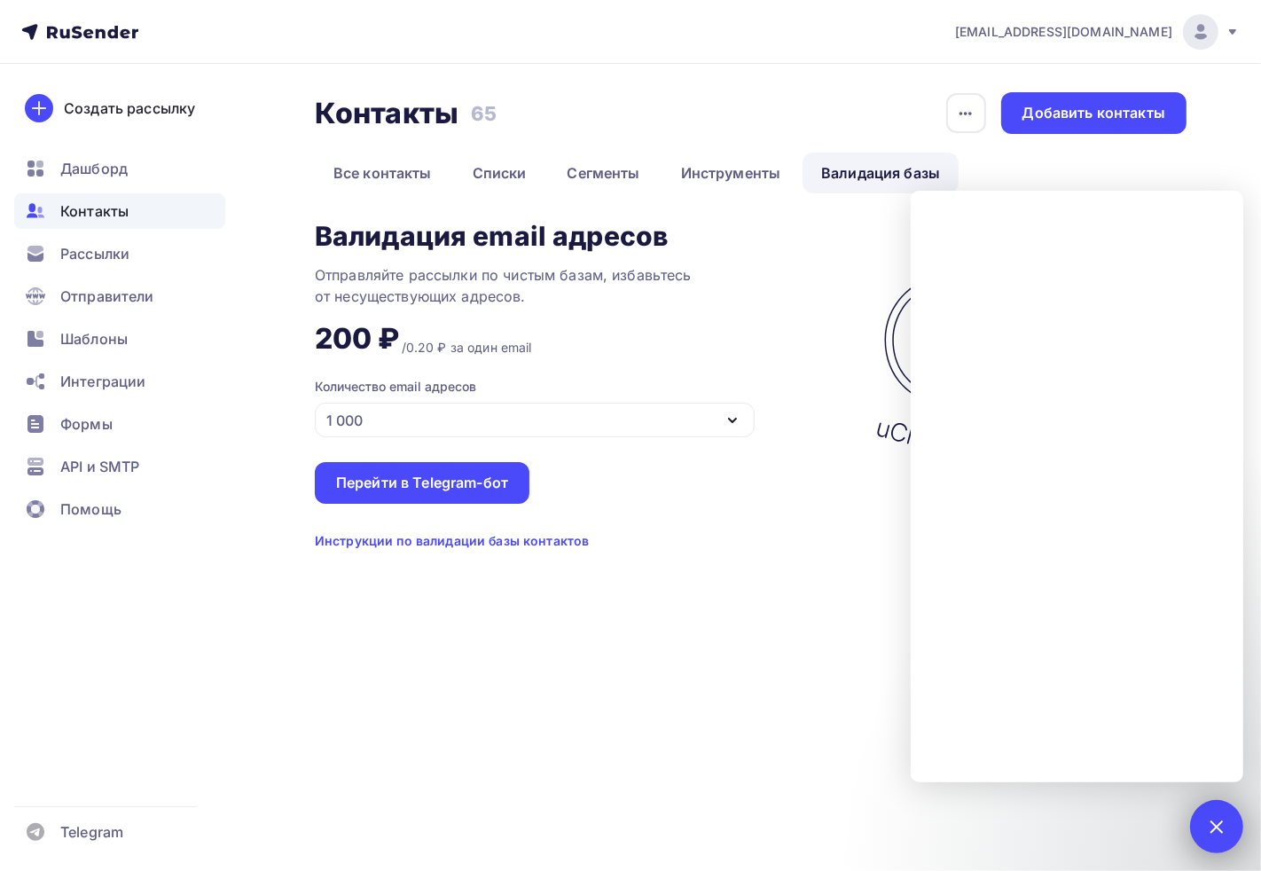
click at [1121, 770] on div at bounding box center [1217, 826] width 24 height 24
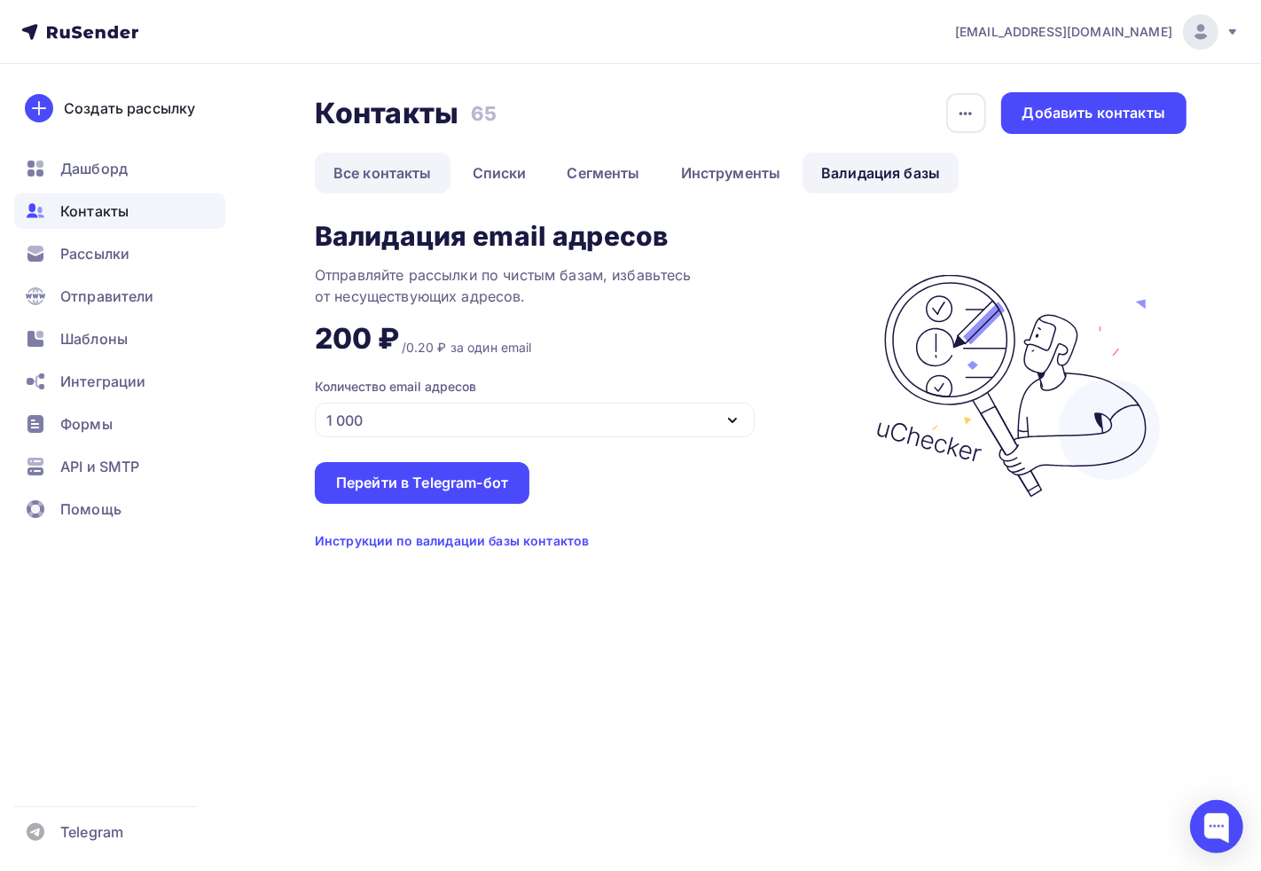
click at [364, 169] on link "Все контакты" at bounding box center [383, 173] width 136 height 41
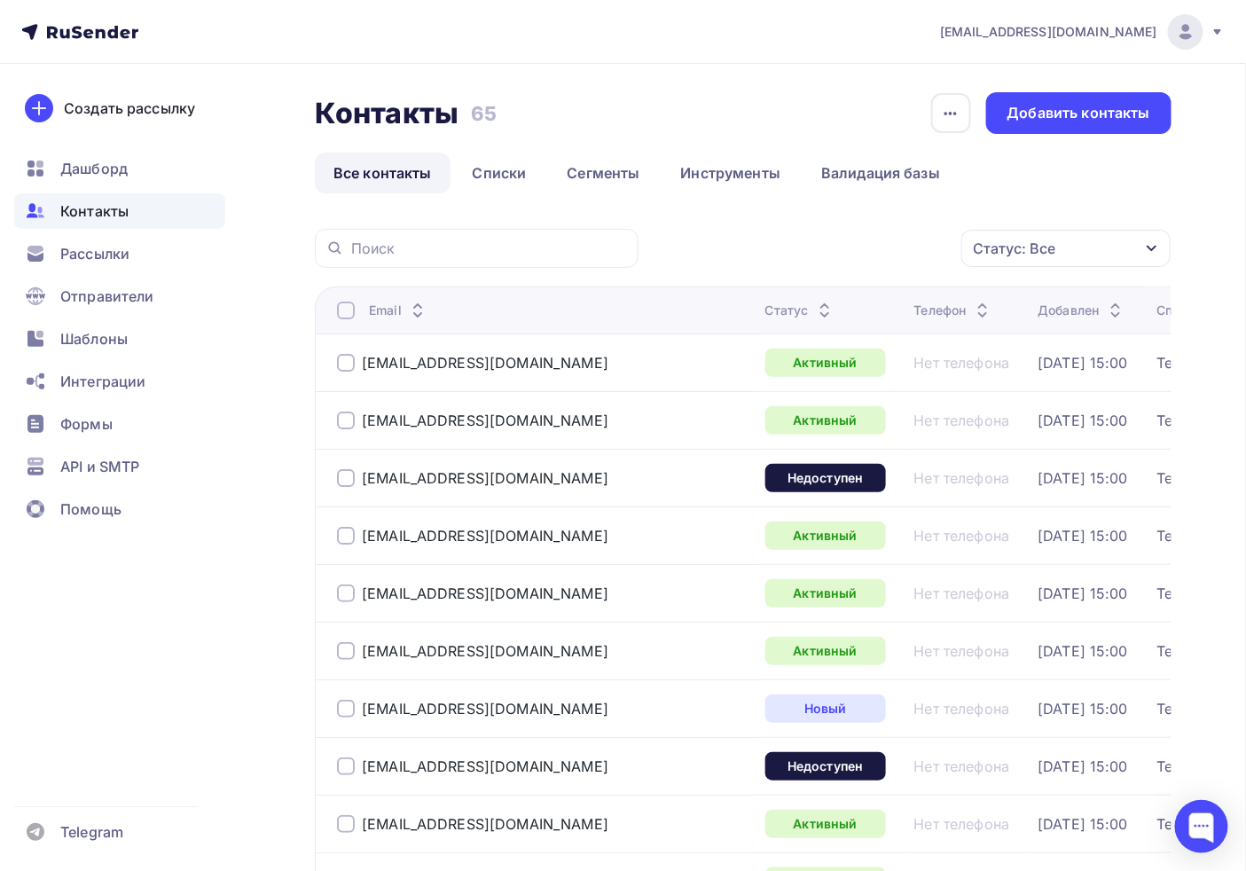
click at [347, 303] on div at bounding box center [346, 311] width 18 height 18
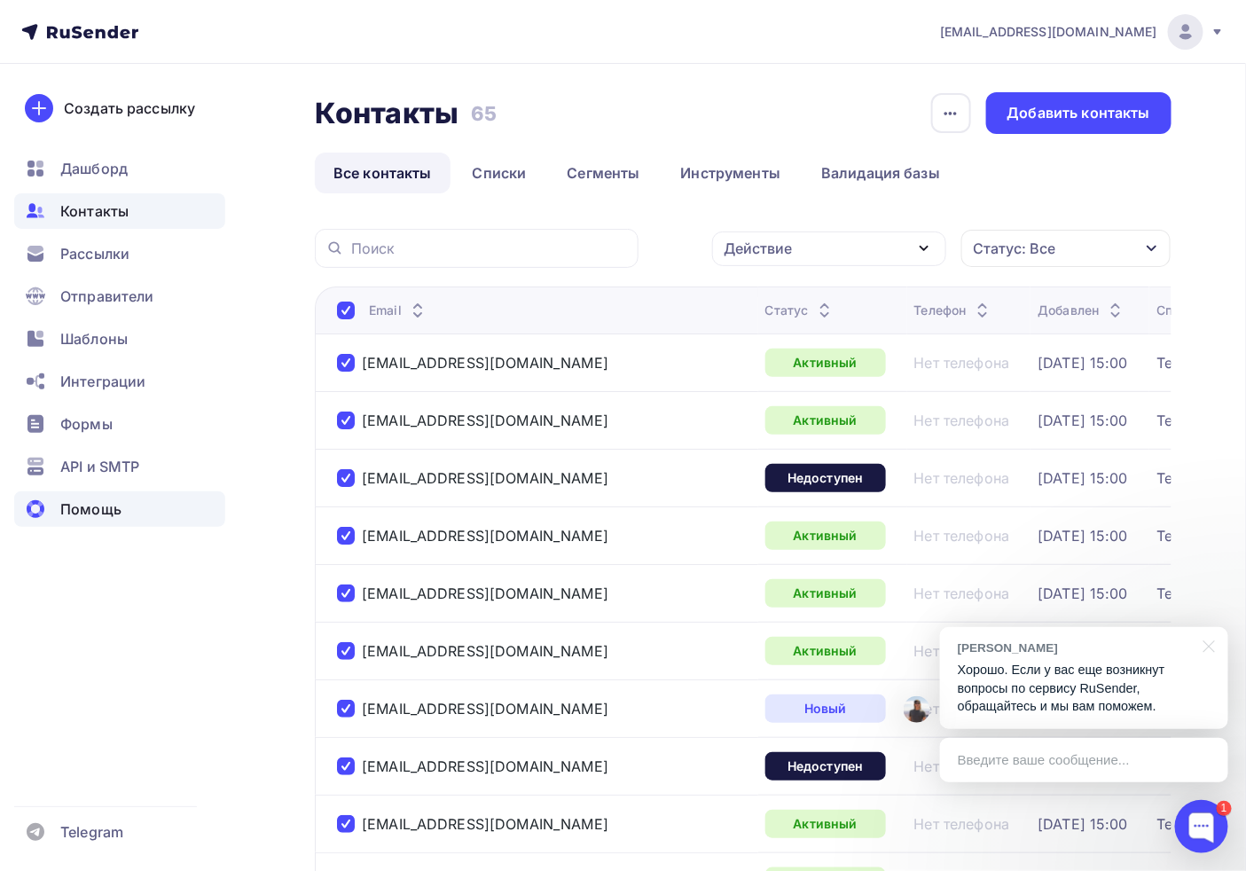
click at [211, 502] on div "Помощь" at bounding box center [119, 508] width 211 height 35
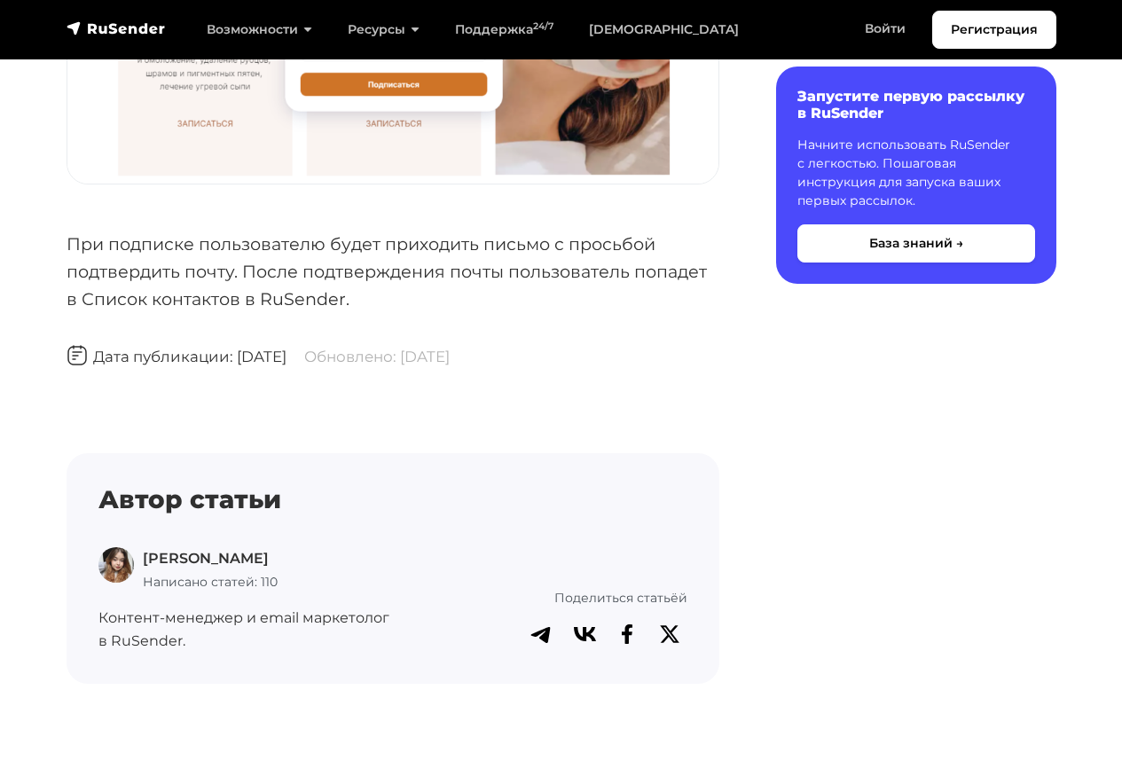
scroll to position [5931, 0]
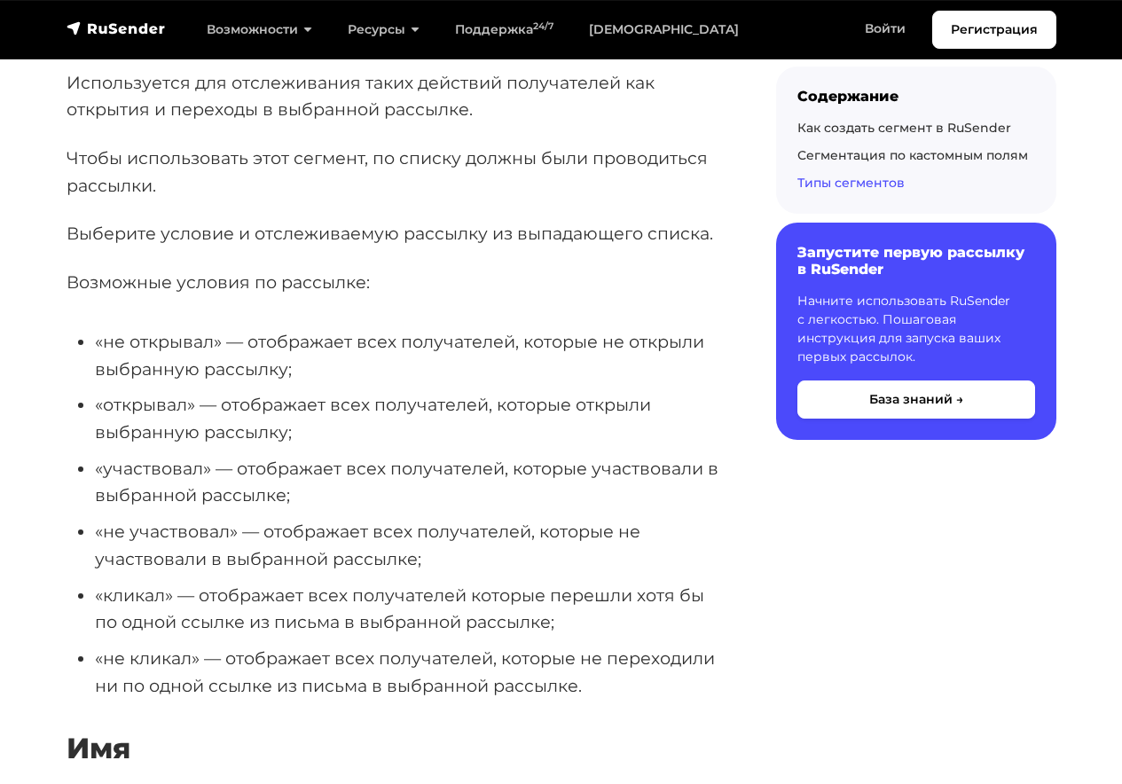
scroll to position [9882, 0]
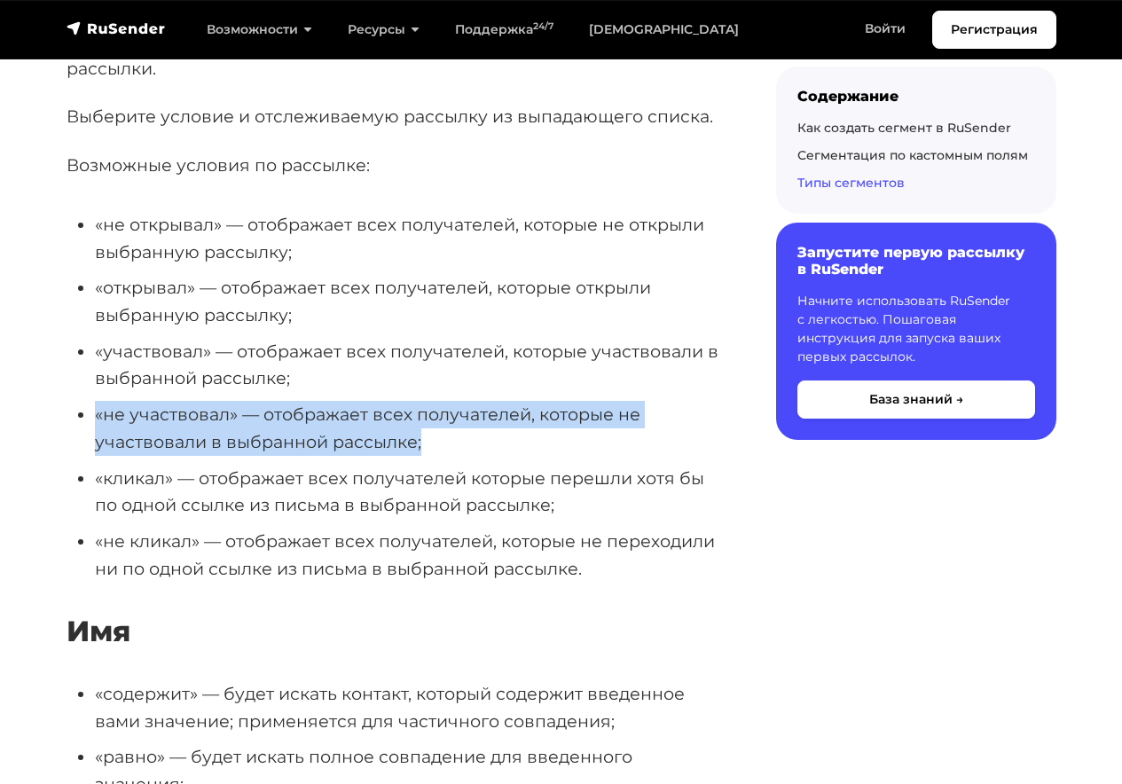
drag, startPoint x: 97, startPoint y: 416, endPoint x: 660, endPoint y: 431, distance: 563.5
click at [660, 431] on li "«не участвовал» — отображает всех получателей, которые не участвовали в выбранн…" at bounding box center [407, 428] width 625 height 54
copy li "«не участвовал» — отображает всех получателей, которые не участвовали в выбранн…"
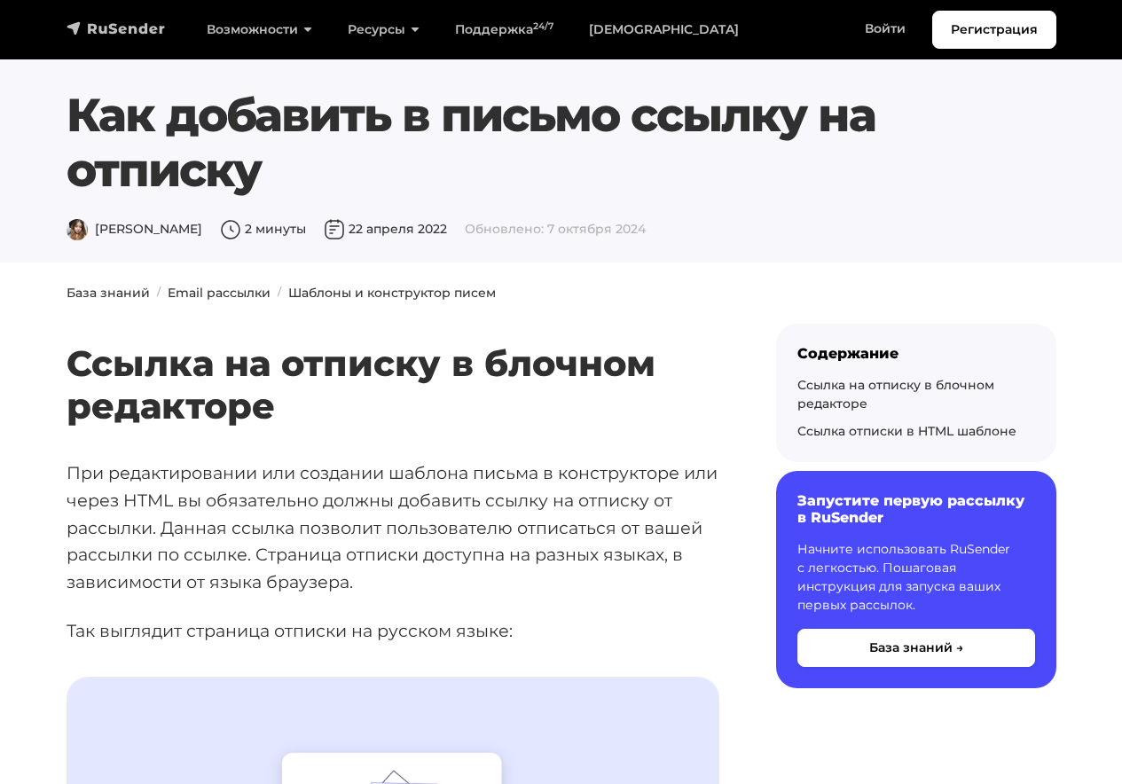
click at [130, 31] on img "navbar" at bounding box center [116, 29] width 99 height 18
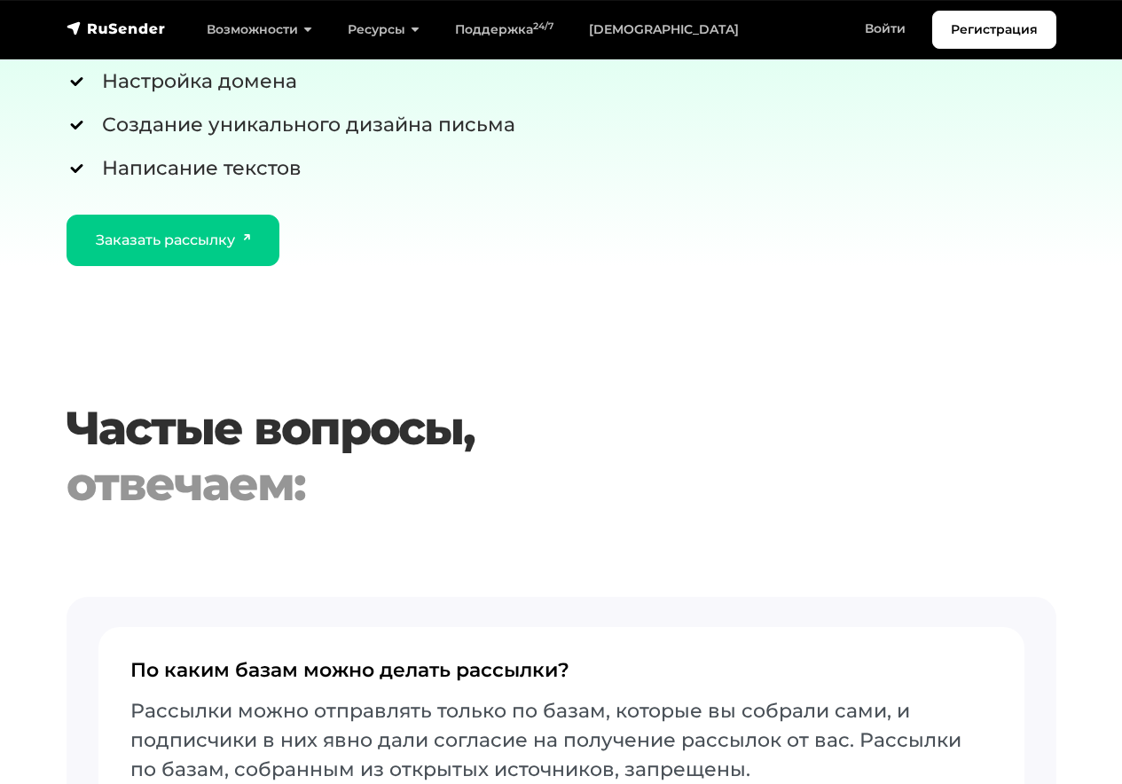
scroll to position [6527, 0]
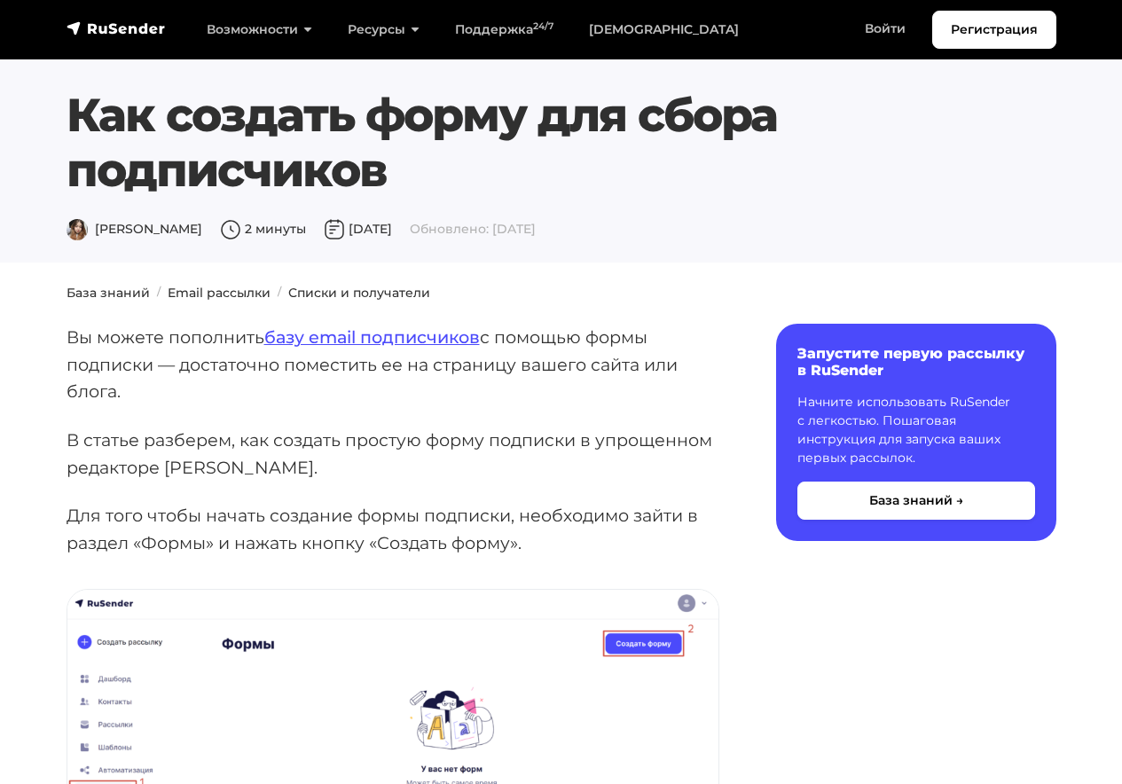
scroll to position [5931, 0]
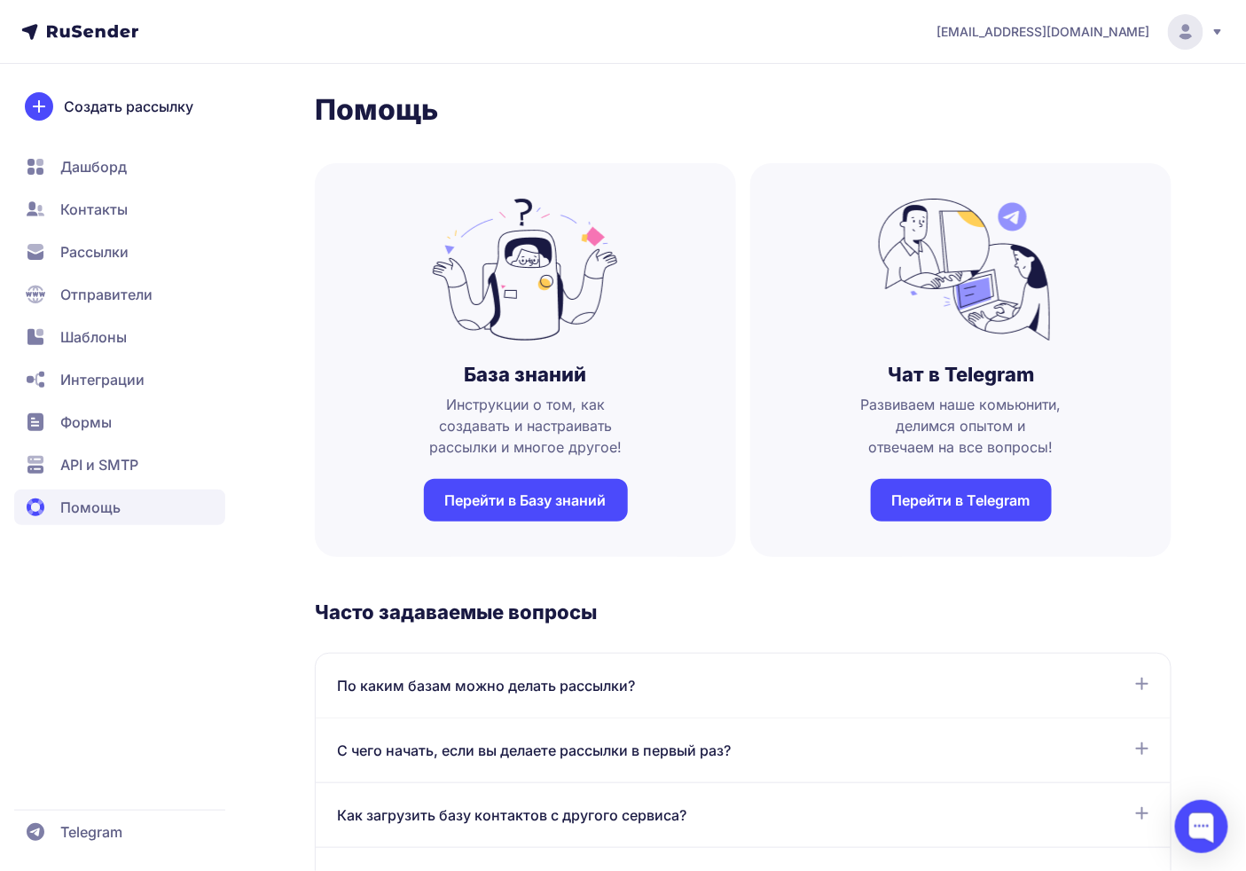
click at [119, 234] on span "Контакты" at bounding box center [119, 251] width 211 height 35
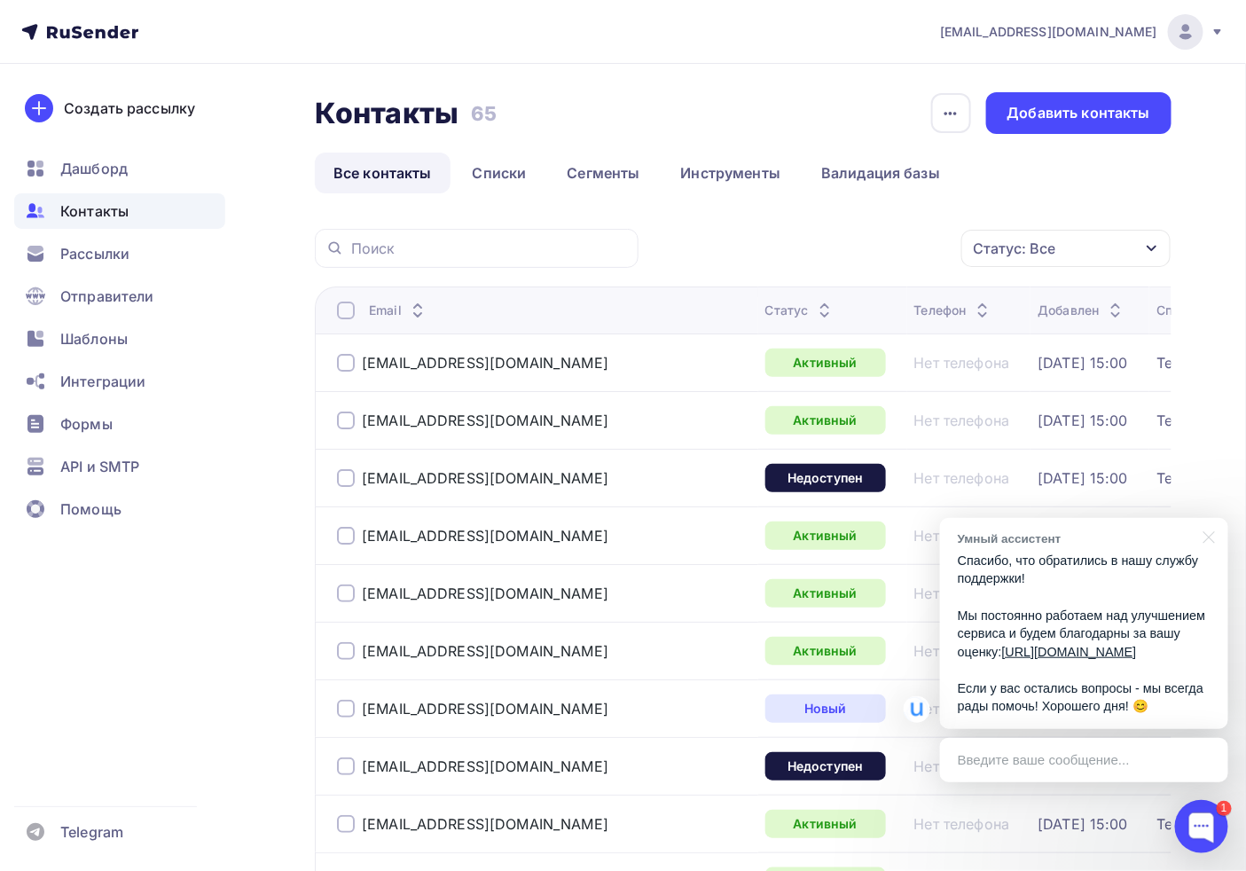
click at [1022, 655] on link "[URL][DOMAIN_NAME]" at bounding box center [1069, 652] width 135 height 14
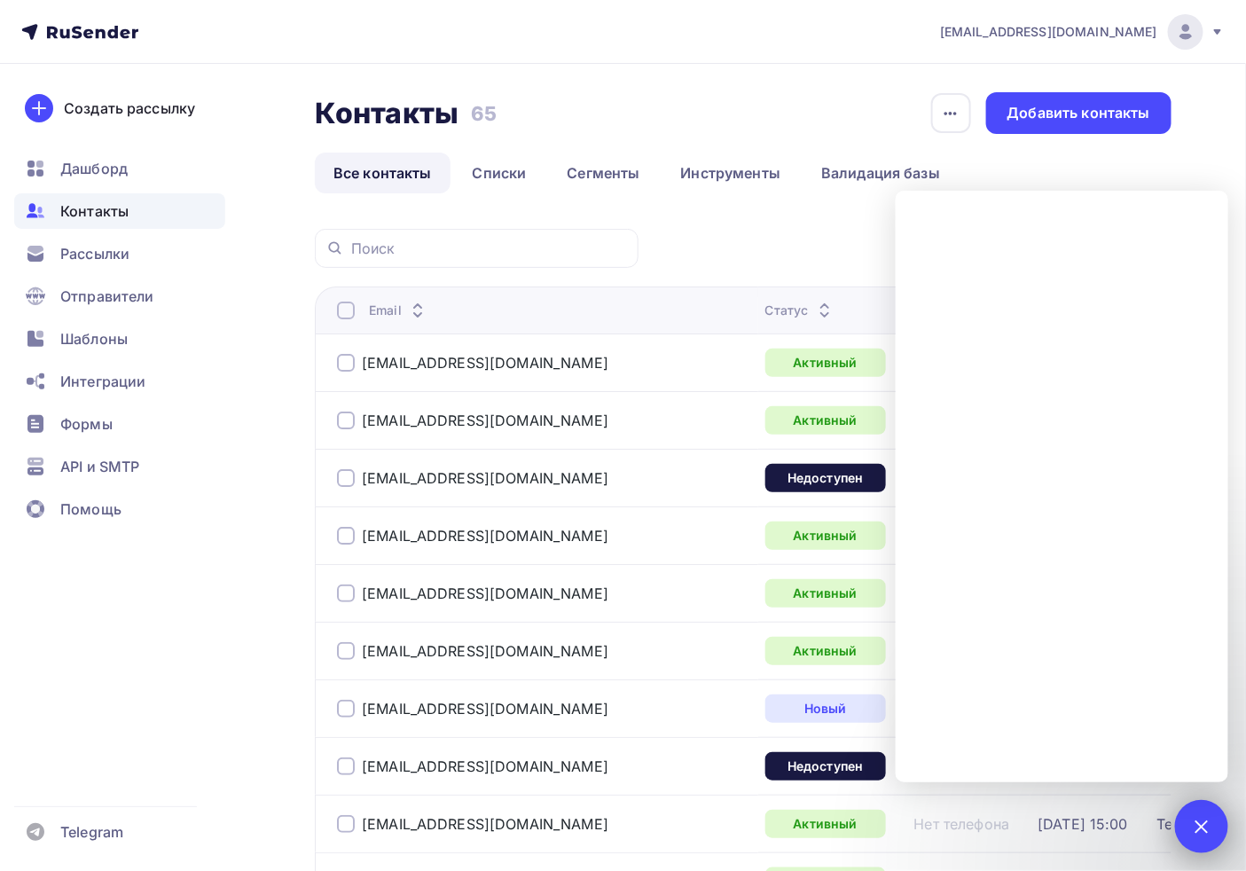
click at [1193, 822] on div "1" at bounding box center [1201, 826] width 53 height 53
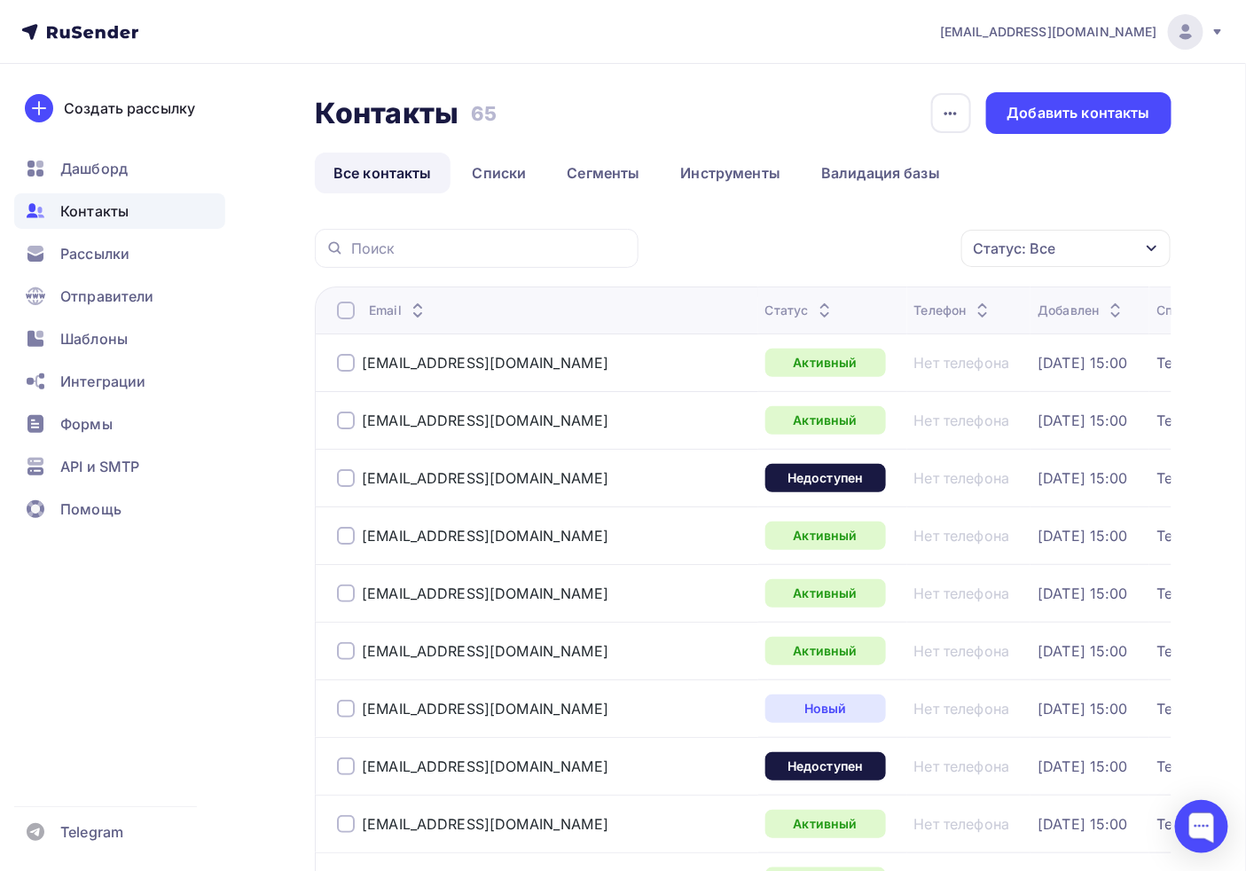
drag, startPoint x: 174, startPoint y: 644, endPoint x: 218, endPoint y: 581, distance: 77.0
click at [173, 645] on div "Создать рассылку [GEOGRAPHIC_DATA] Контакты Рассылки Отправители Шаблоны Интегр…" at bounding box center [120, 467] width 240 height 807
click at [504, 166] on link "Списки" at bounding box center [499, 173] width 91 height 41
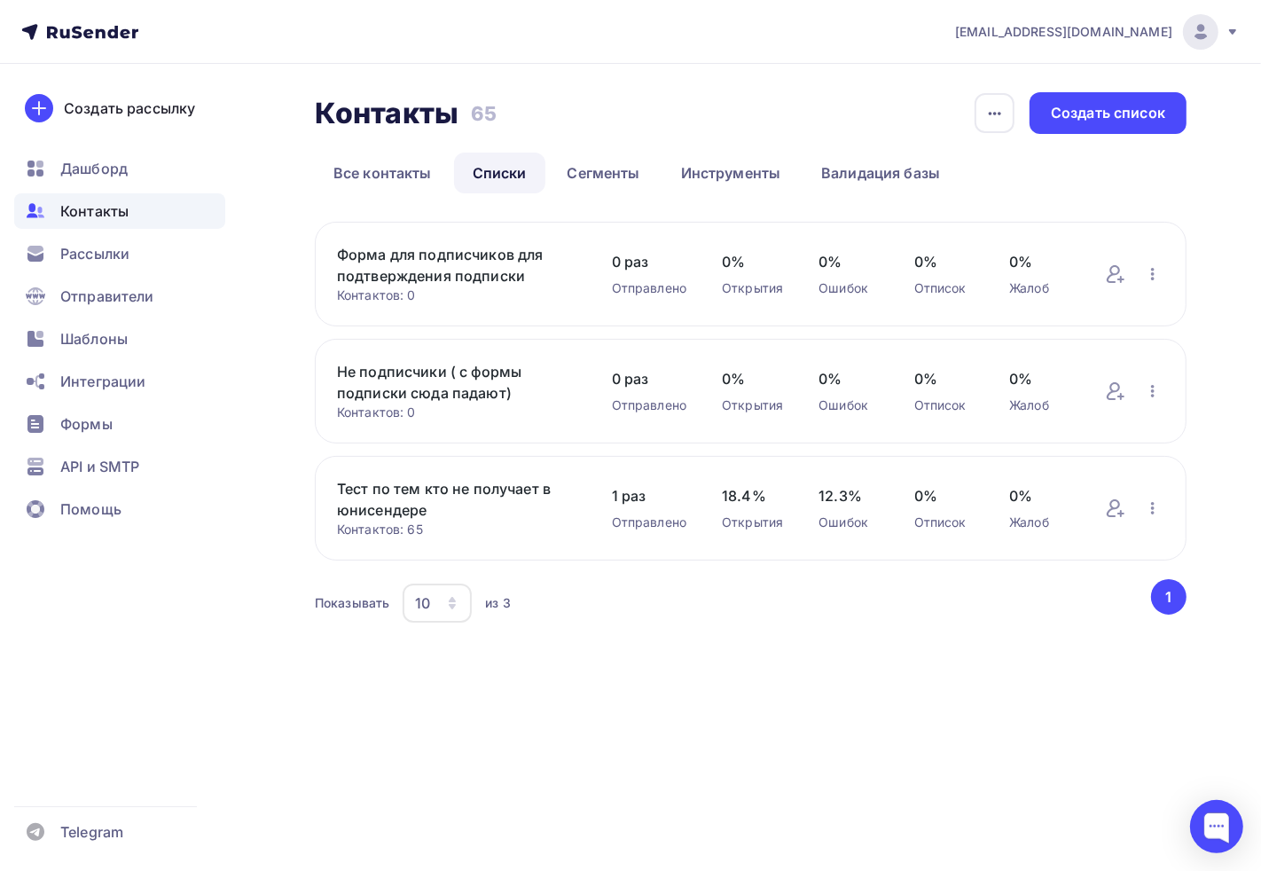
click at [724, 507] on div "18.4% Открытия" at bounding box center [752, 508] width 61 height 46
click at [961, 680] on div "Контакты Контакты 65 65 История импорта Создать список Все контакты Списки Сегм…" at bounding box center [630, 381] width 1261 height 634
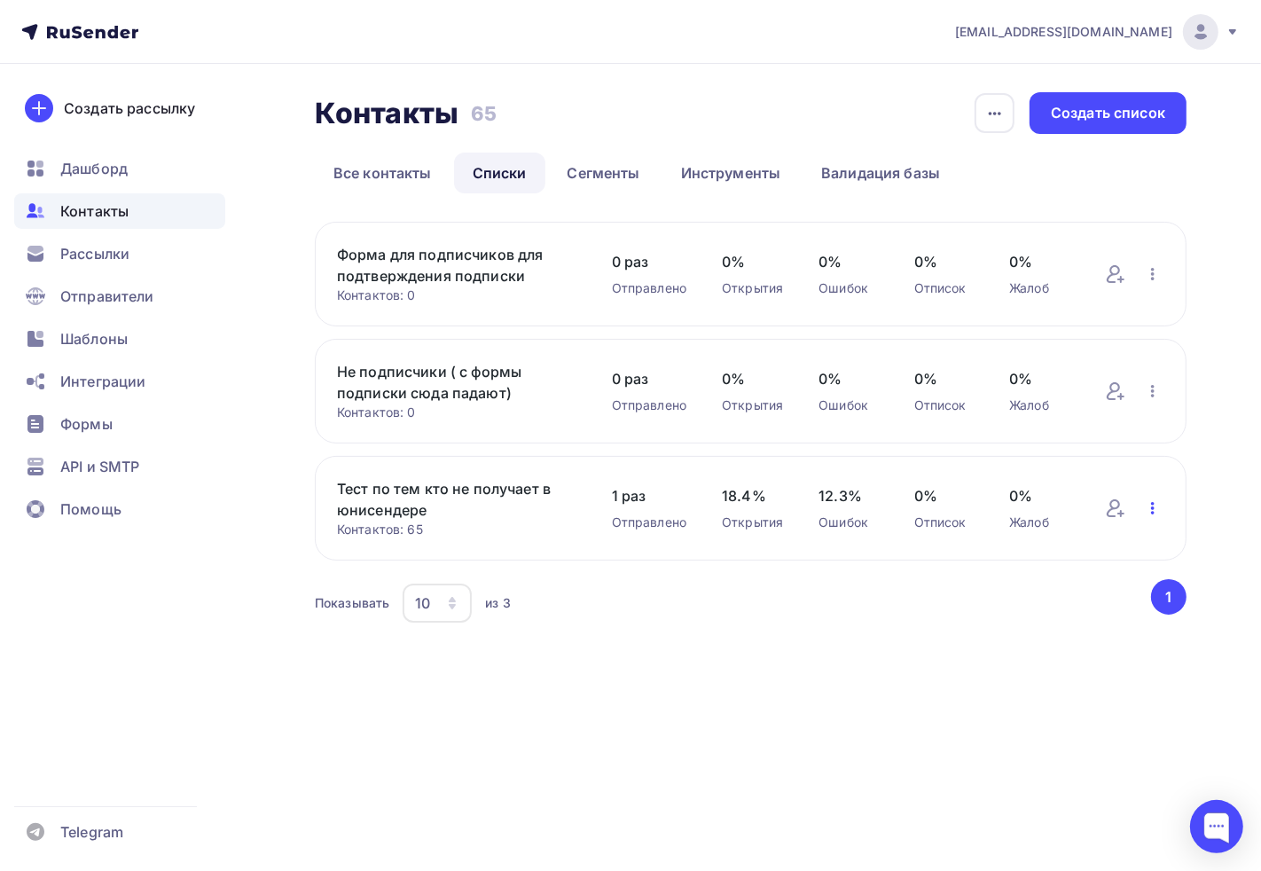
click at [1151, 504] on icon "button" at bounding box center [1153, 508] width 4 height 12
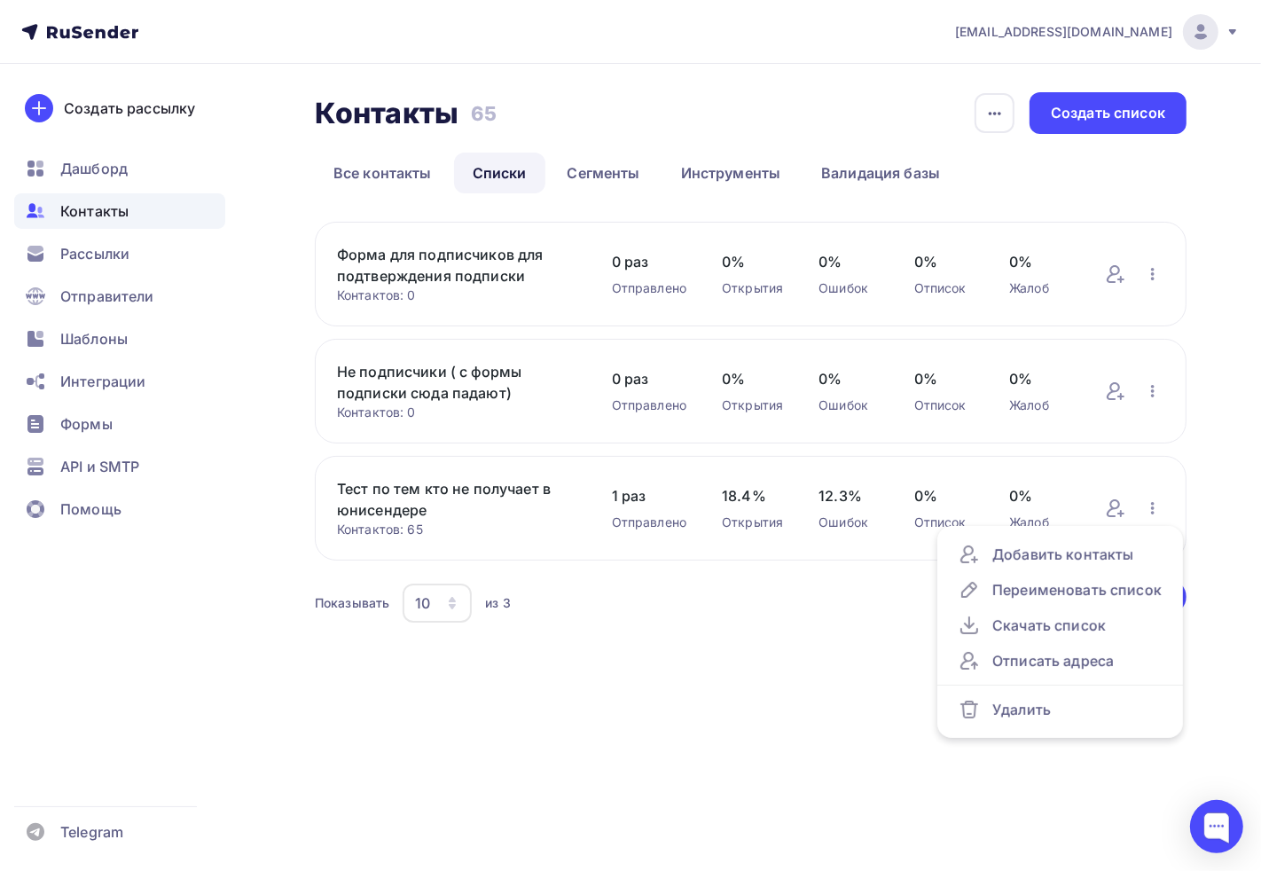
click at [632, 719] on div "[EMAIL_ADDRESS][DOMAIN_NAME] Аккаунт Тарифы Выйти Создать рассылку [GEOGRAPHIC_…" at bounding box center [630, 435] width 1261 height 871
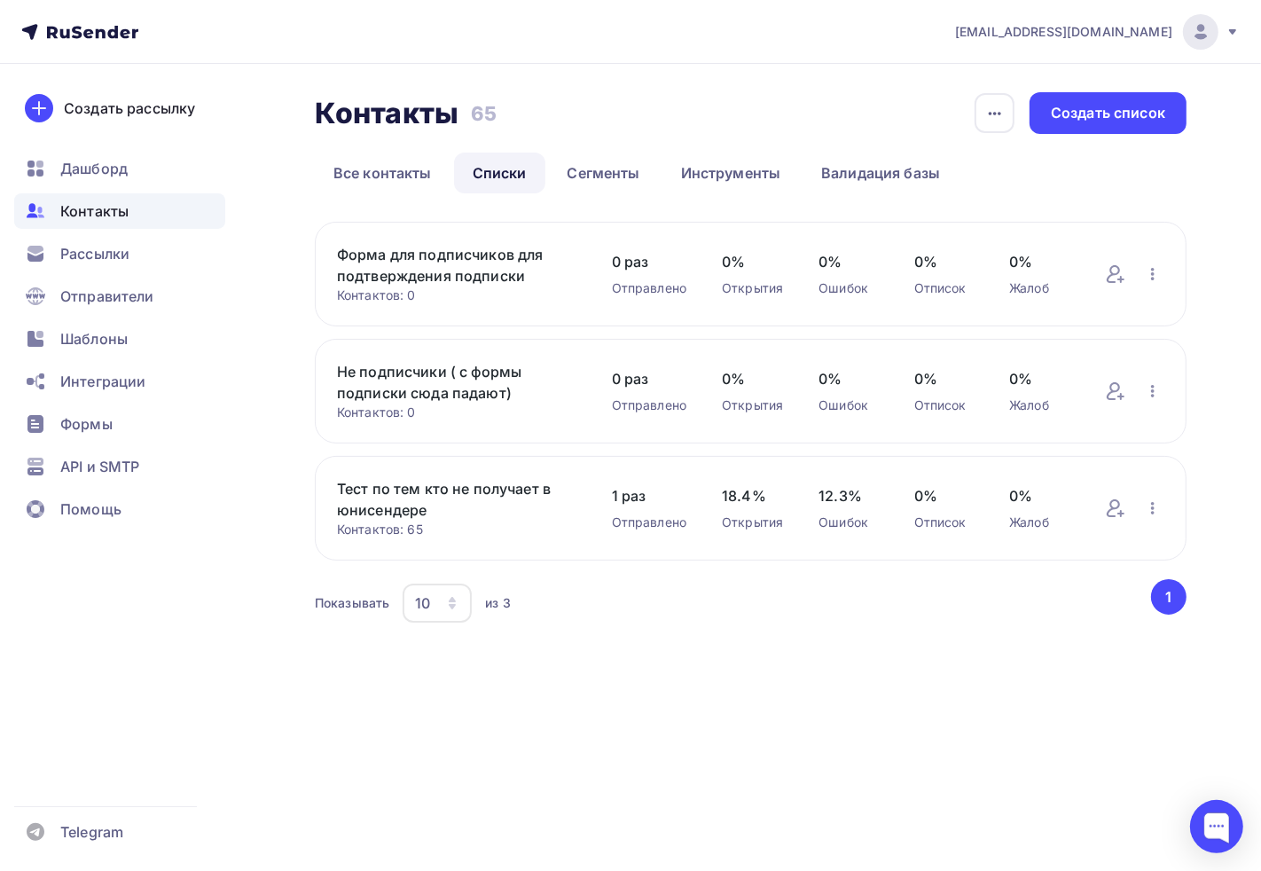
click at [1245, 843] on div "[EMAIL_ADDRESS][DOMAIN_NAME] Аккаунт Тарифы Выйти Создать рассылку [GEOGRAPHIC_…" at bounding box center [630, 435] width 1261 height 871
click at [1222, 832] on div at bounding box center [1217, 826] width 53 height 53
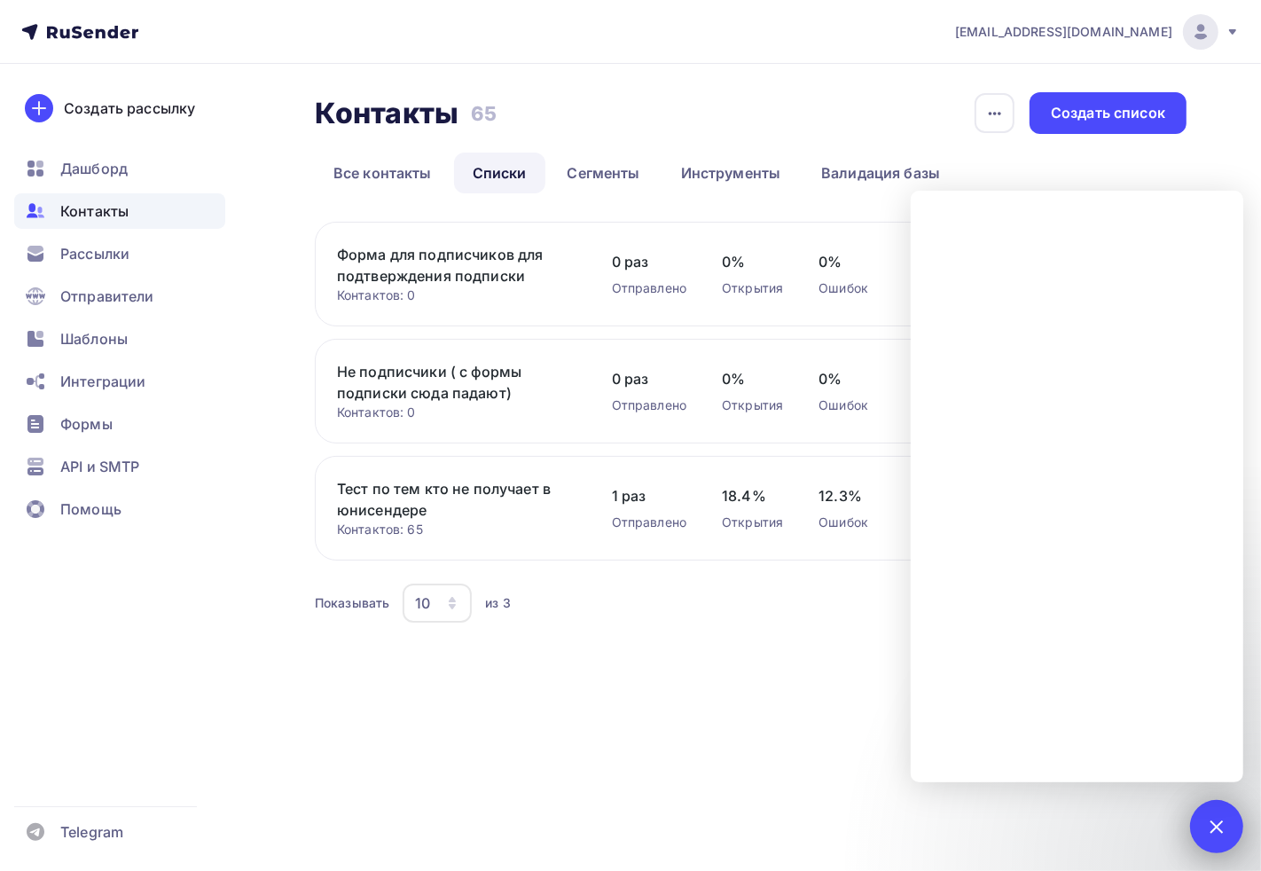
click at [1219, 821] on div at bounding box center [1217, 826] width 24 height 24
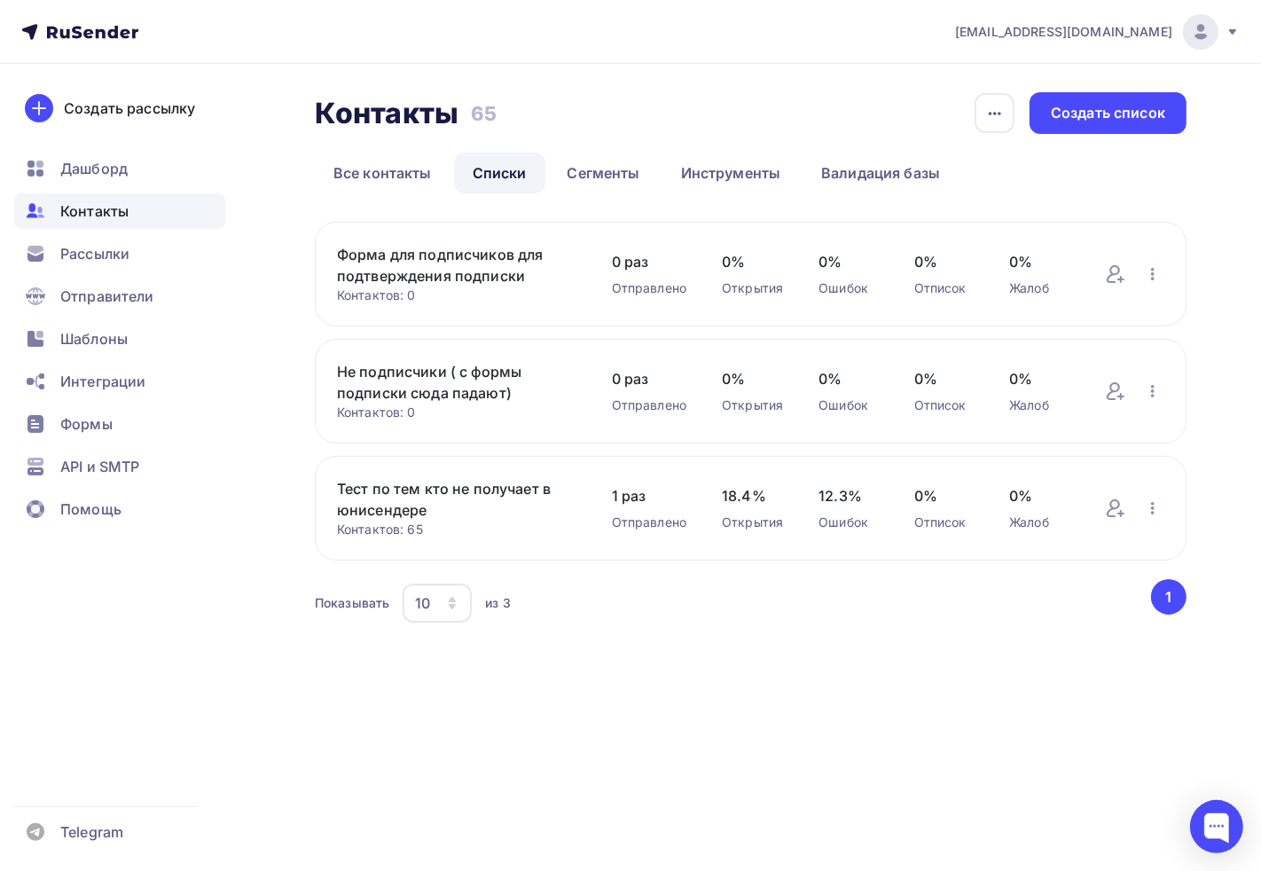
click at [899, 680] on div "Контакты Контакты 65 65 История импорта Создать список Все контакты Списки Сегм…" at bounding box center [630, 381] width 1261 height 634
click at [1207, 829] on div at bounding box center [1217, 826] width 53 height 53
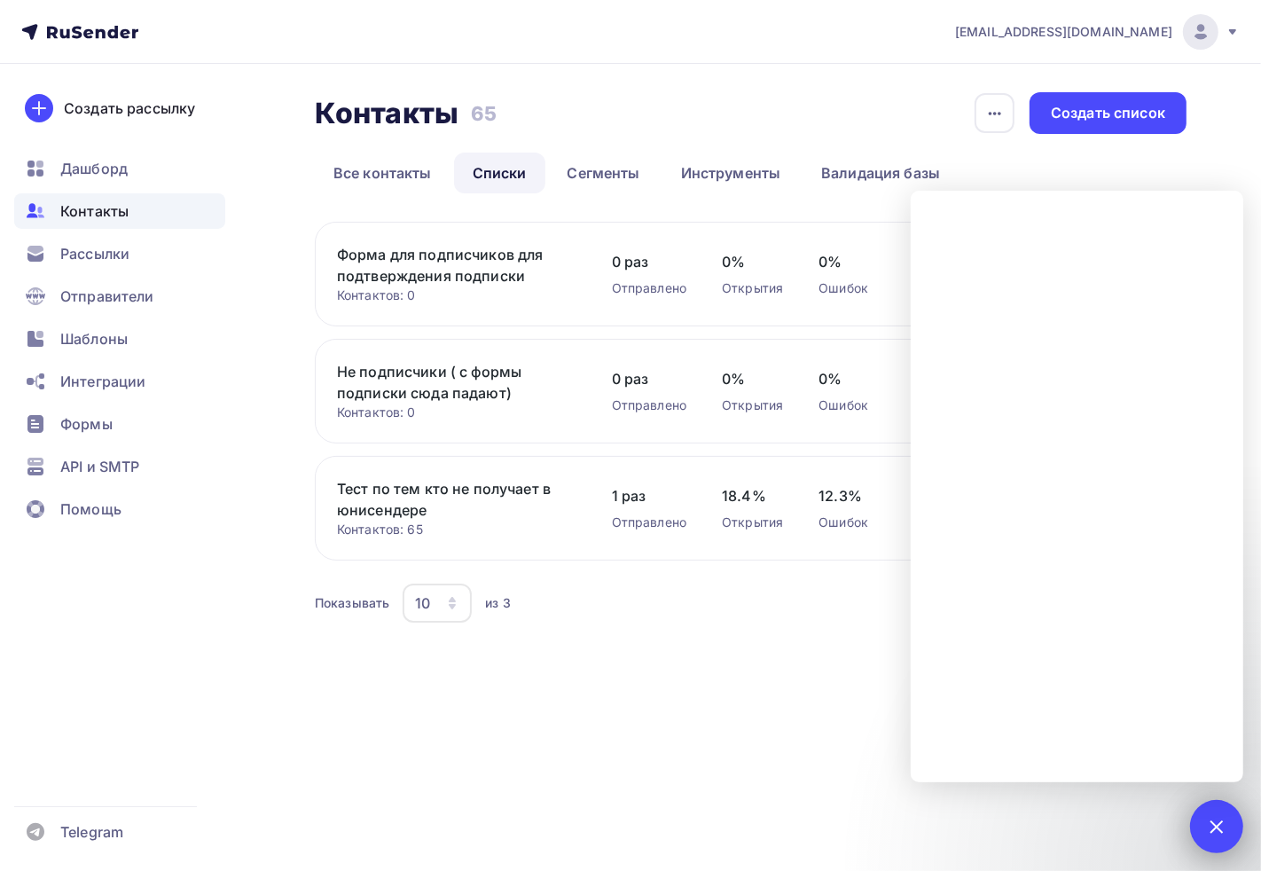
click at [1227, 836] on div "1" at bounding box center [1217, 826] width 53 height 53
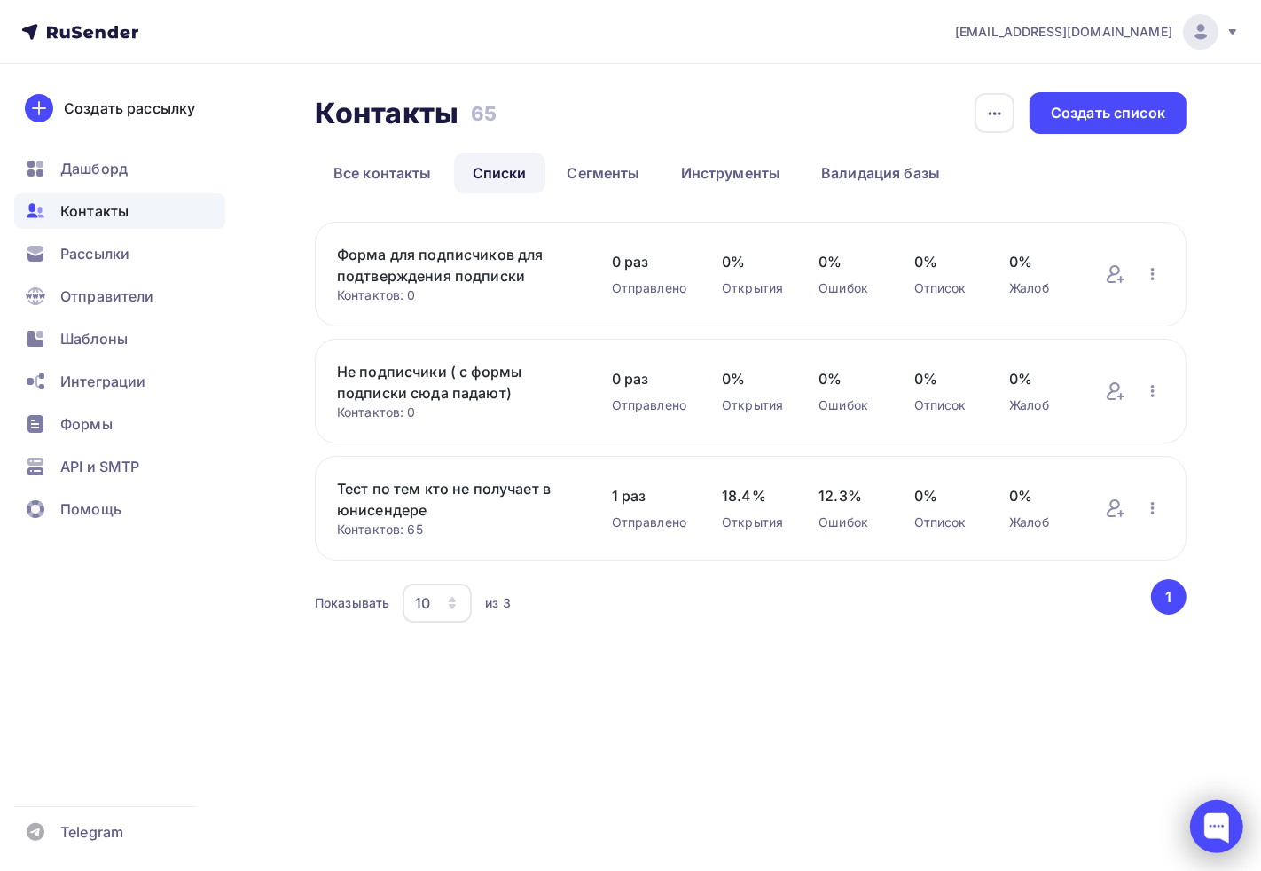
click at [1198, 805] on div at bounding box center [1217, 826] width 53 height 53
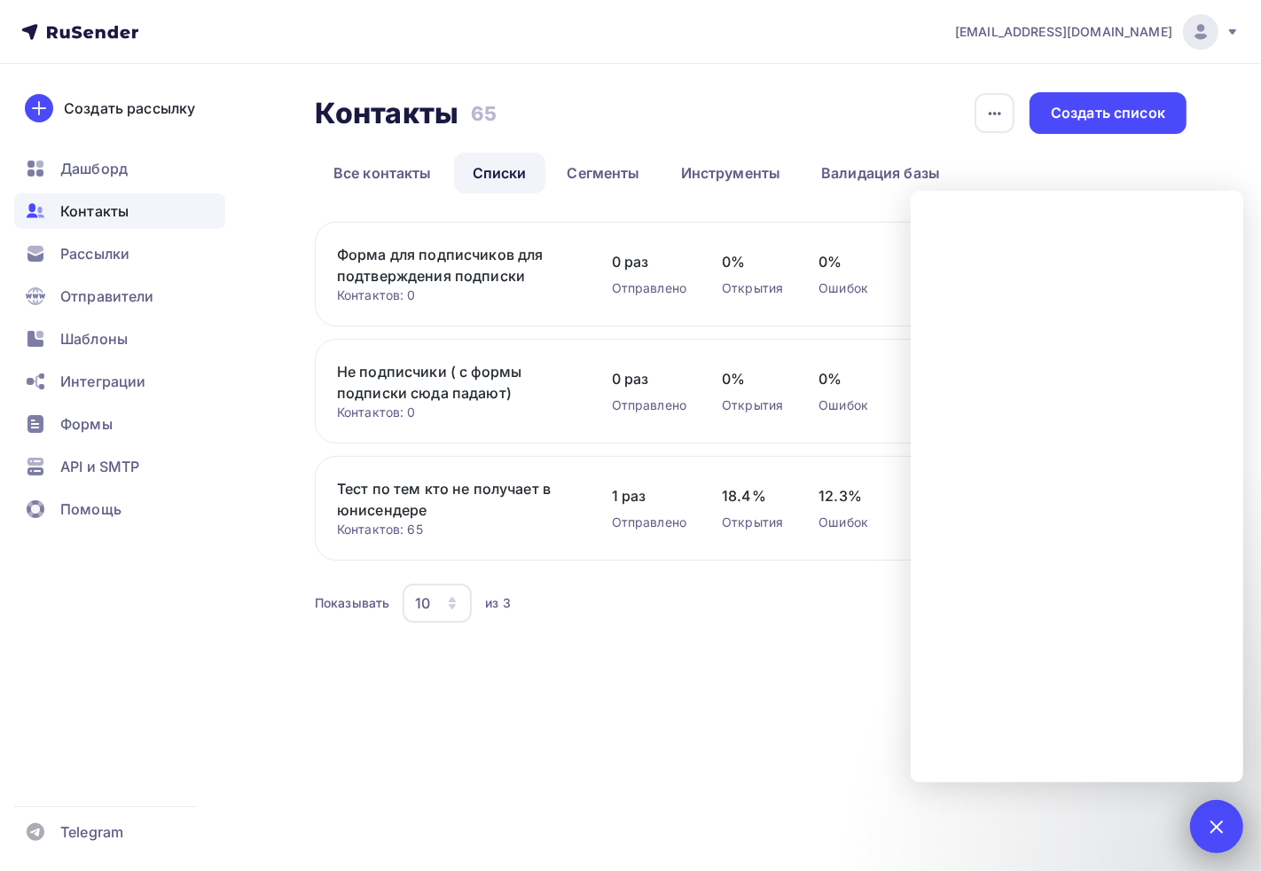
click at [1227, 847] on div "1" at bounding box center [1217, 826] width 53 height 53
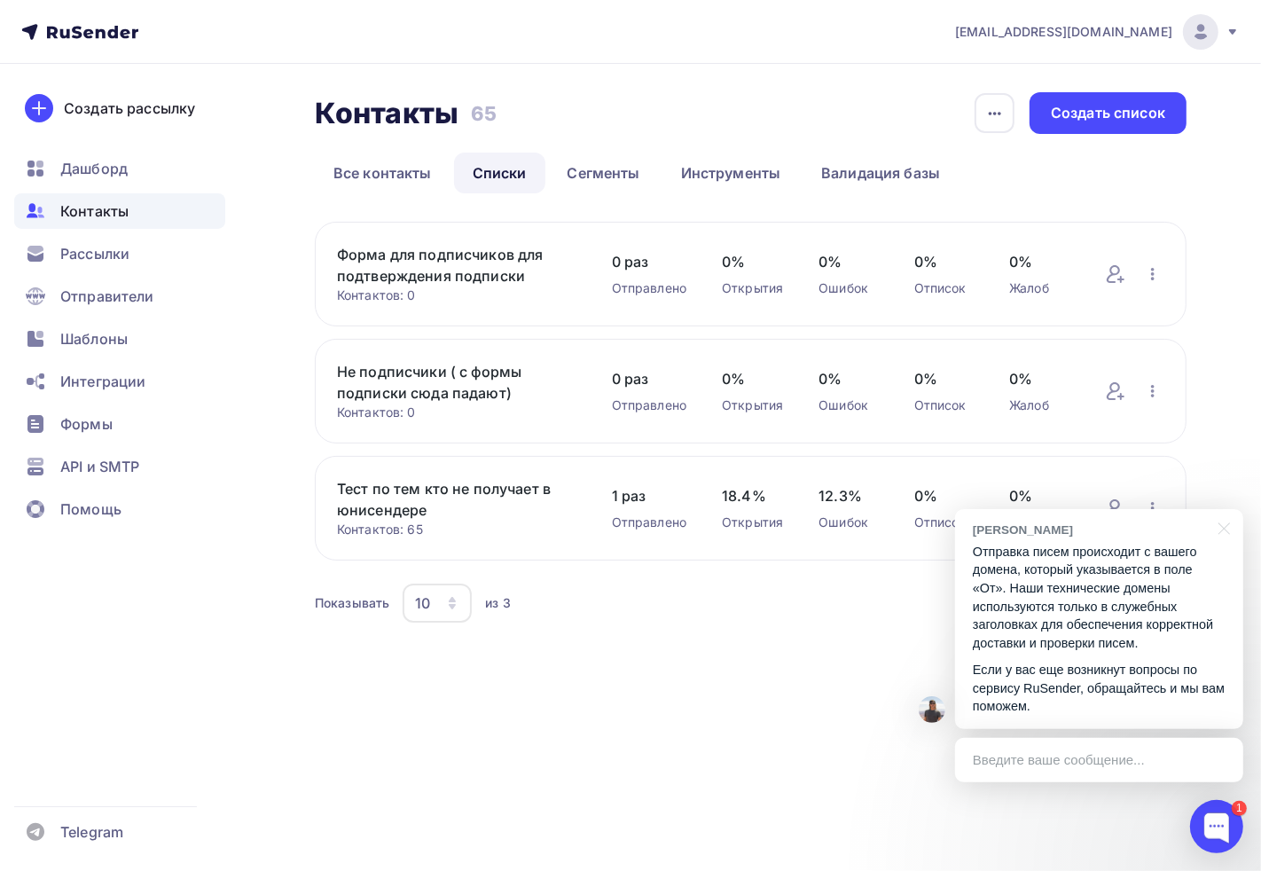
click at [444, 492] on link "Тест по тем кто не получает в юнисендере" at bounding box center [457, 499] width 240 height 43
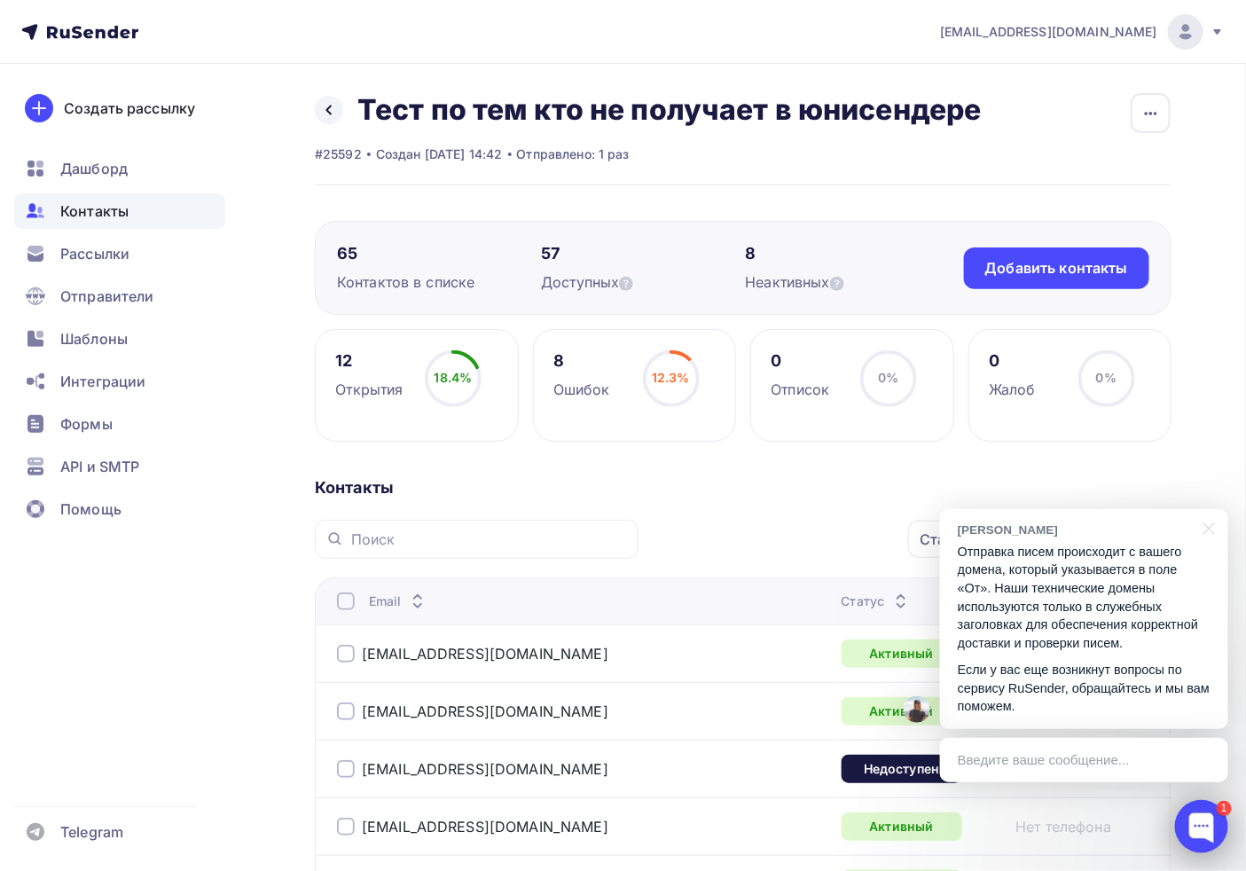
click at [1200, 843] on div at bounding box center [1201, 826] width 53 height 53
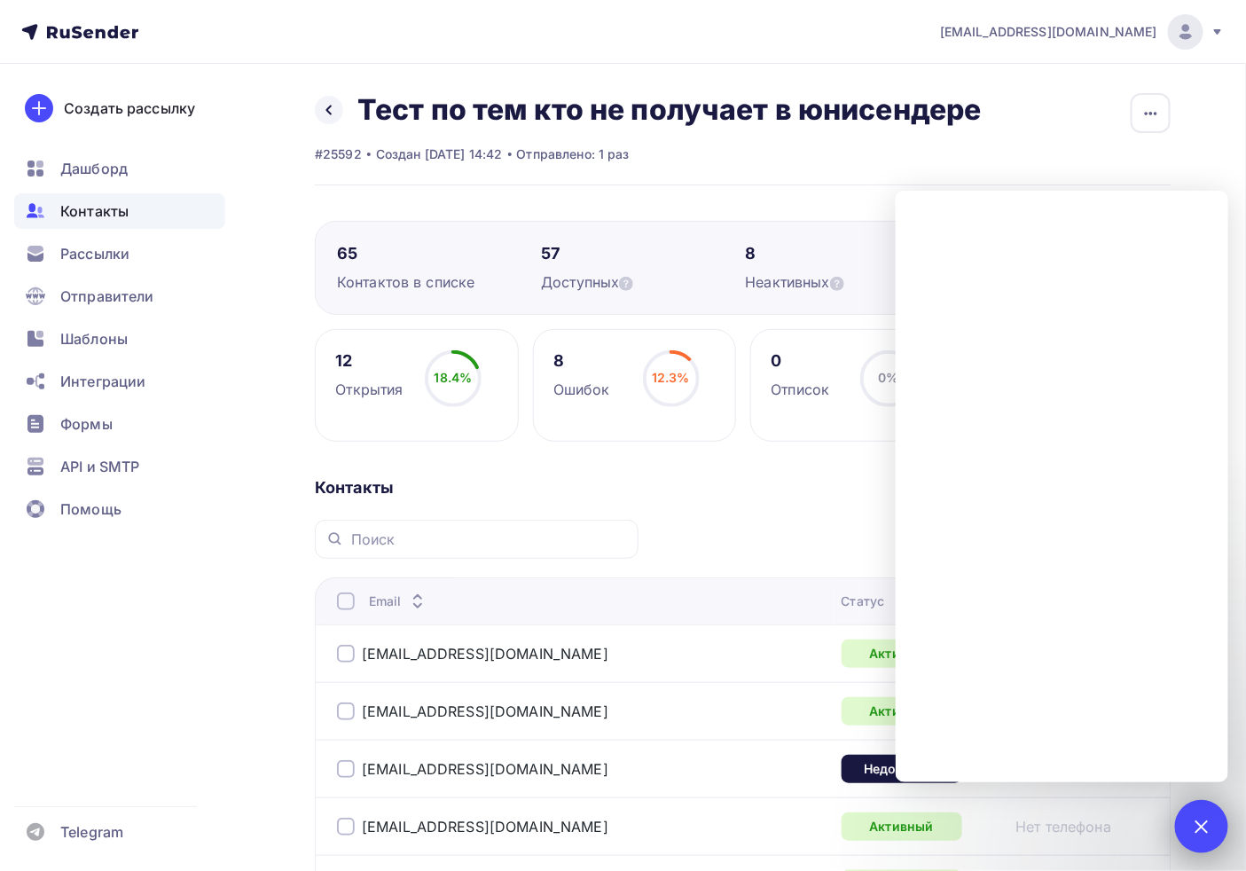
drag, startPoint x: 1203, startPoint y: 819, endPoint x: 1261, endPoint y: 689, distance: 141.8
click at [1203, 818] on div at bounding box center [1202, 826] width 24 height 24
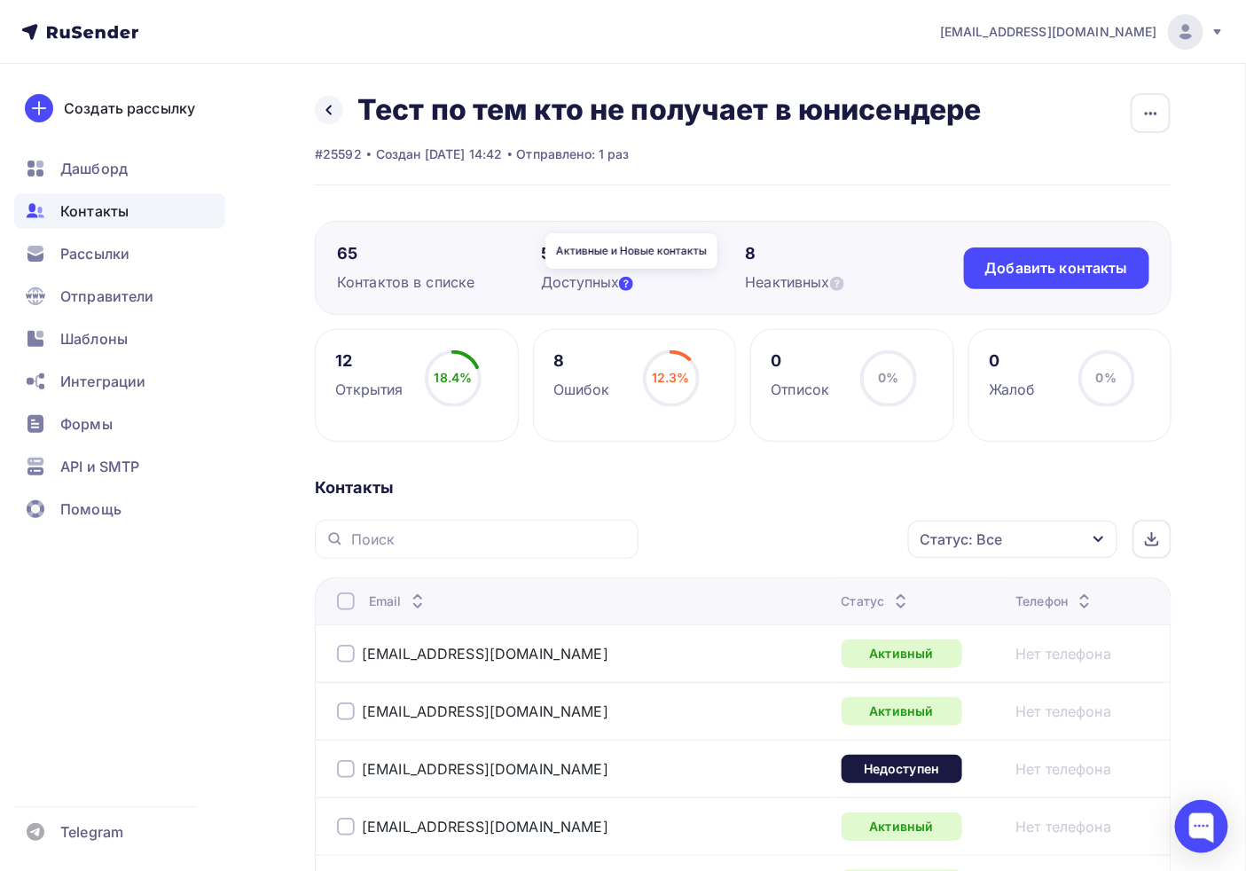
click at [633, 279] on icon at bounding box center [626, 284] width 14 height 14
click at [346, 92] on div "Назад Тест по тем кто не получает в юнисендере Переименовать список Скачать спи…" at bounding box center [648, 109] width 667 height 35
click at [334, 107] on icon at bounding box center [329, 110] width 14 height 14
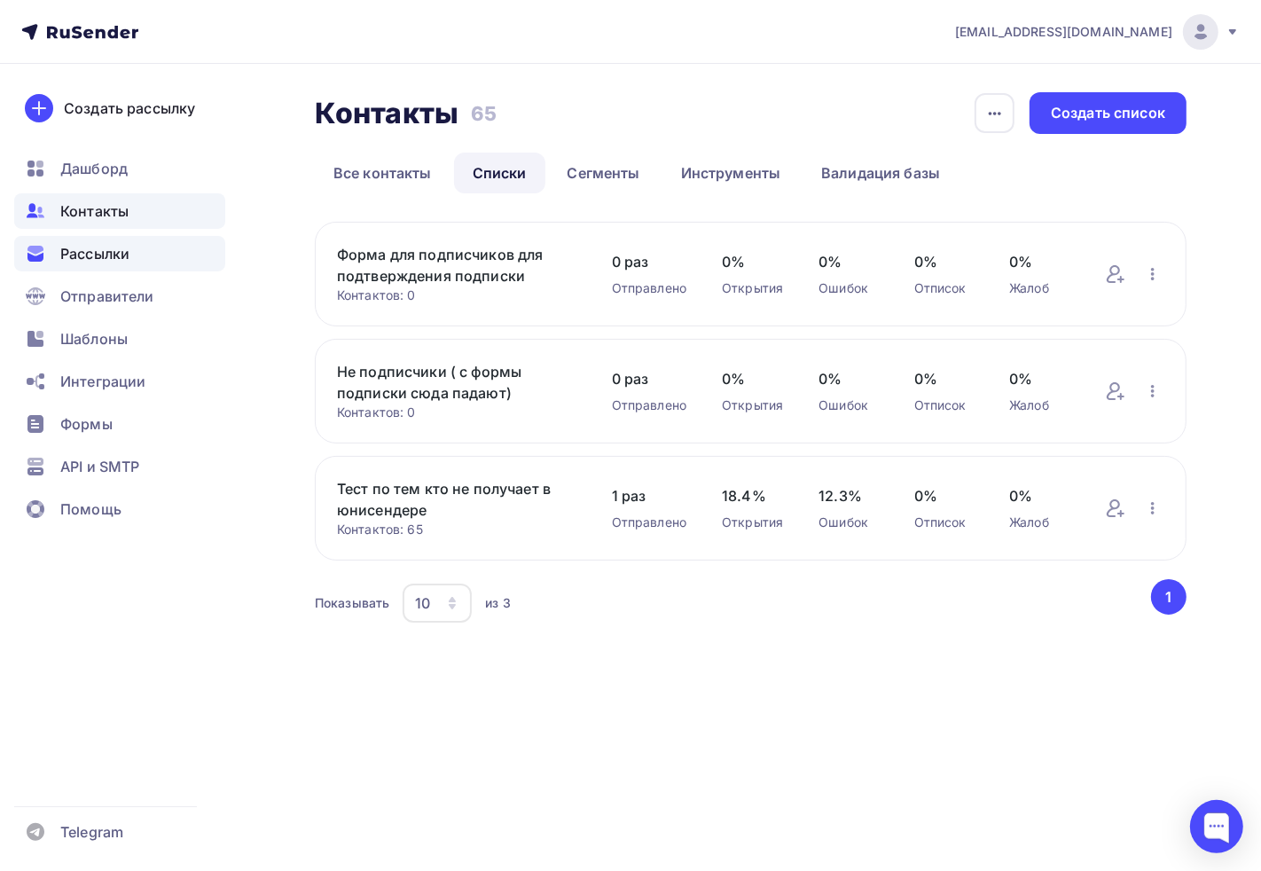
click at [113, 257] on span "Рассылки" at bounding box center [94, 253] width 69 height 21
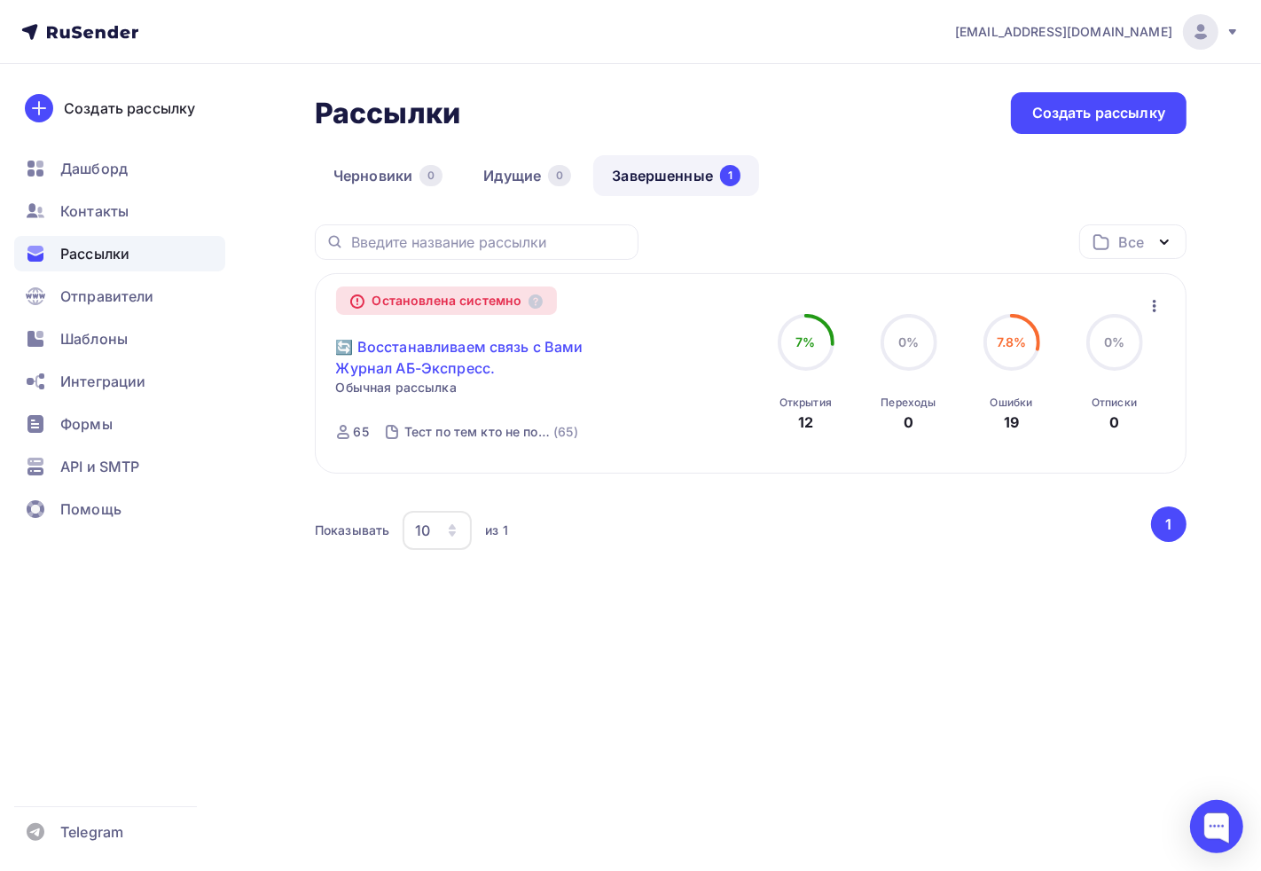
click at [436, 371] on link "🔄 Восстанавливаем связь с Вами Журнал АБ-Экспресс." at bounding box center [488, 357] width 304 height 43
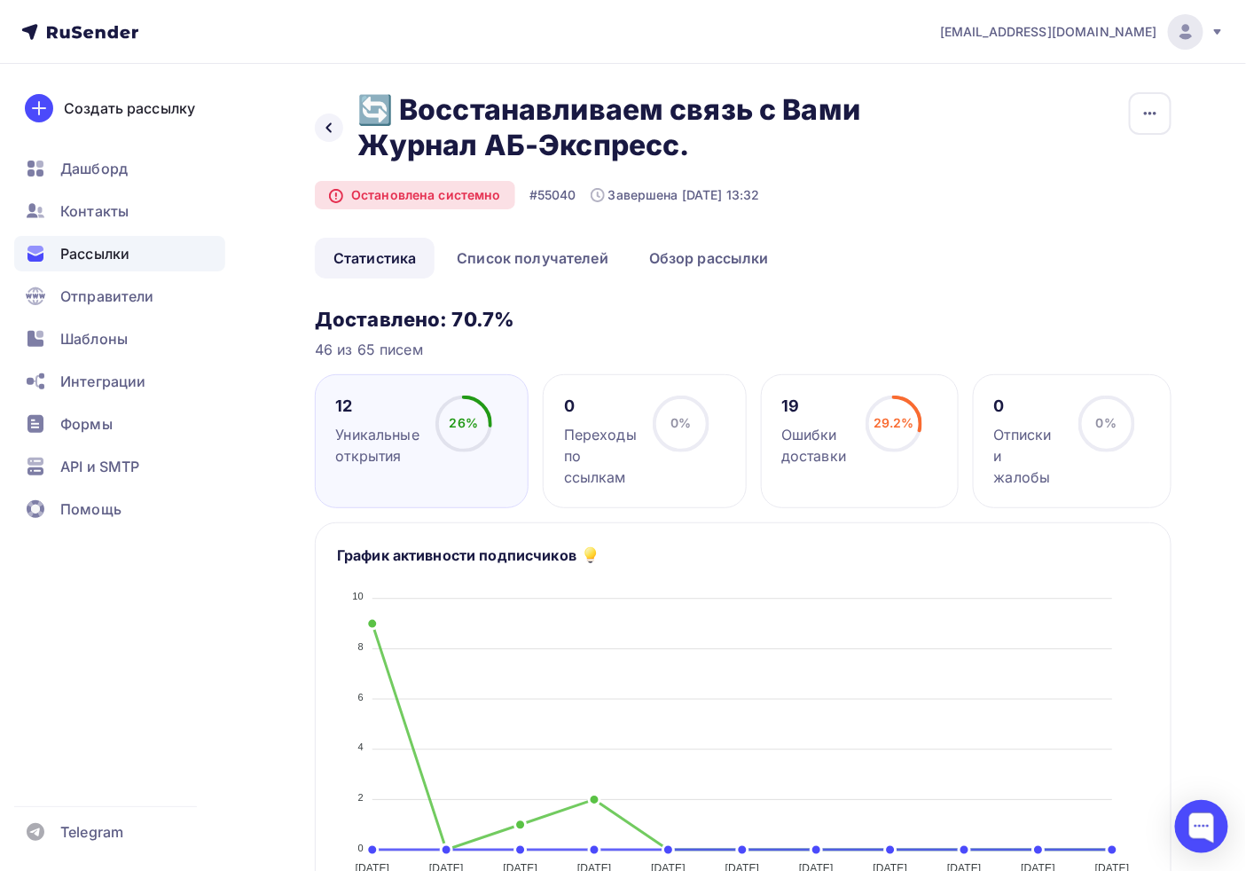
drag, startPoint x: 316, startPoint y: 360, endPoint x: 476, endPoint y: 358, distance: 160.6
click at [619, 339] on div "46 из 65 писем" at bounding box center [743, 349] width 857 height 21
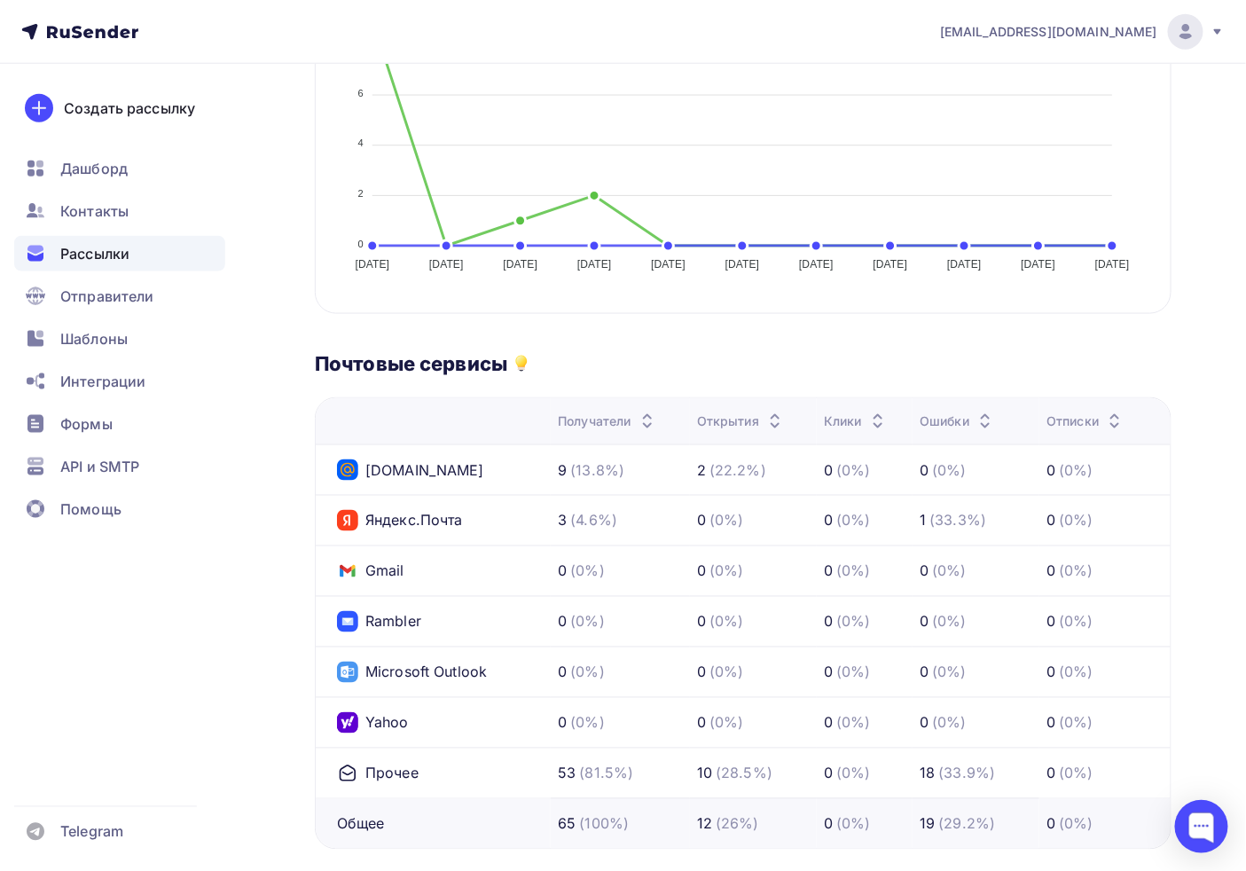
scroll to position [788, 0]
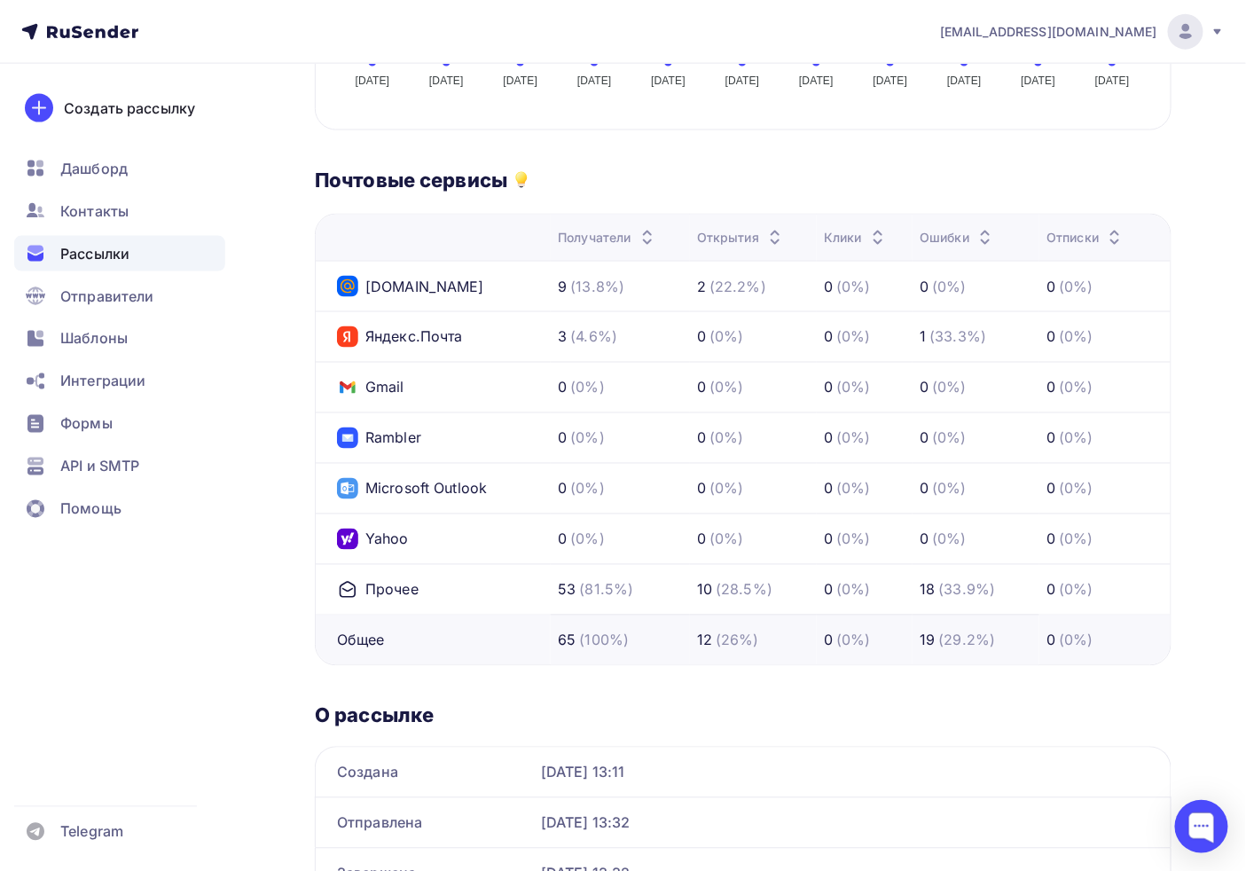
drag, startPoint x: 550, startPoint y: 593, endPoint x: 869, endPoint y: 595, distance: 319.4
click at [869, 595] on tr "Прочее 53 (81.5%) 10 (28.5%) 0 (0%) 18 (33.9%) 0 (0%)" at bounding box center [743, 589] width 855 height 51
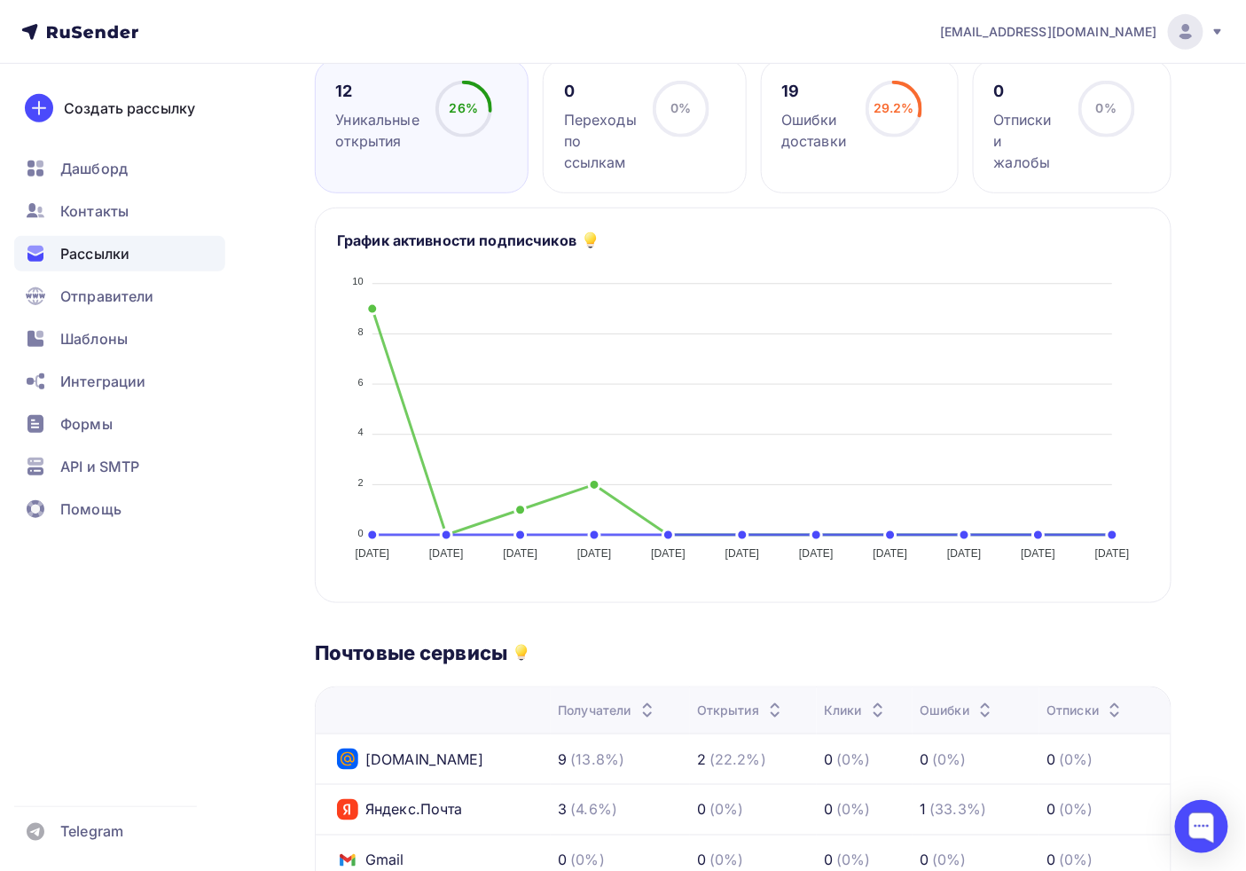
scroll to position [197, 0]
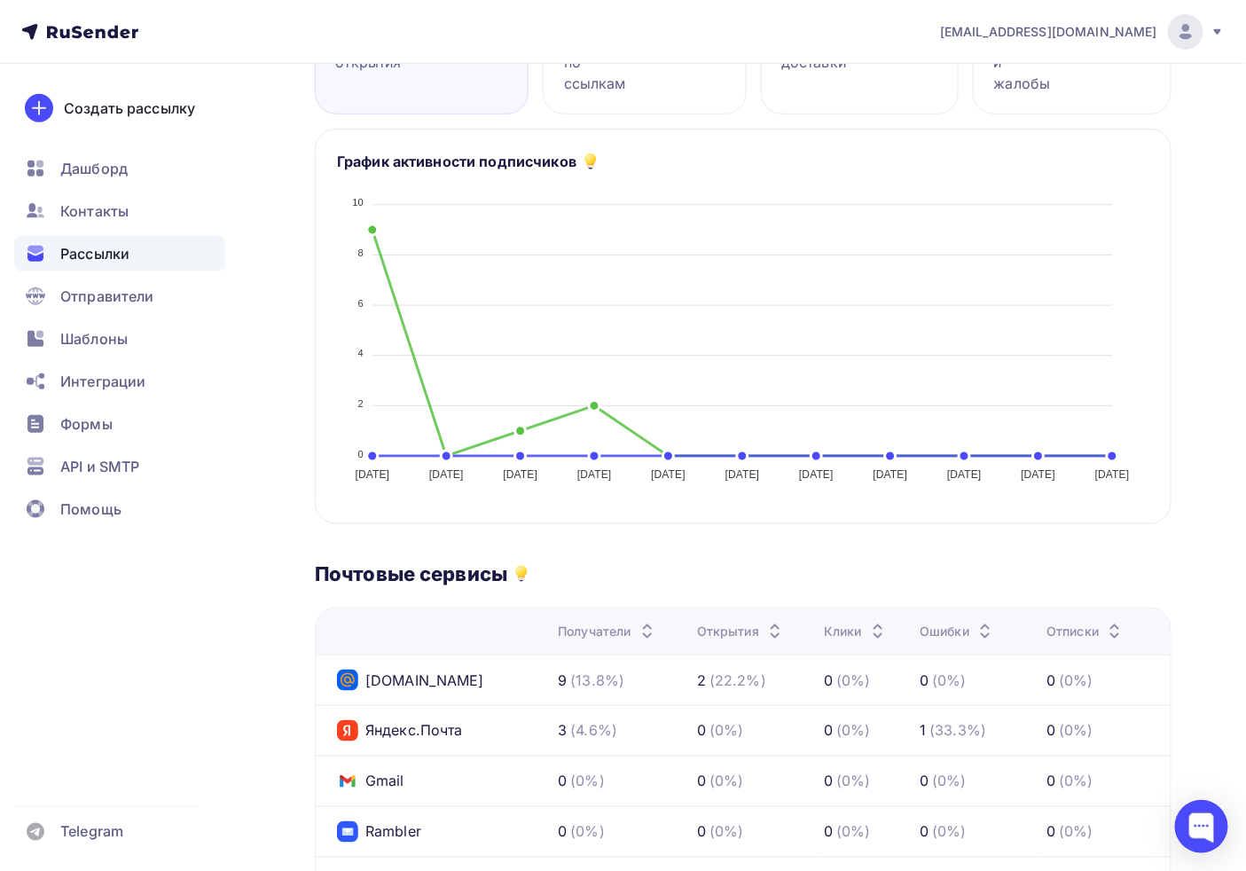
click at [316, 560] on div "Доставлено: 70.7% 46 из 65 писем 12 Уникальные открытия 26% 26% 0 Переходы по с…" at bounding box center [743, 603] width 857 height 1380
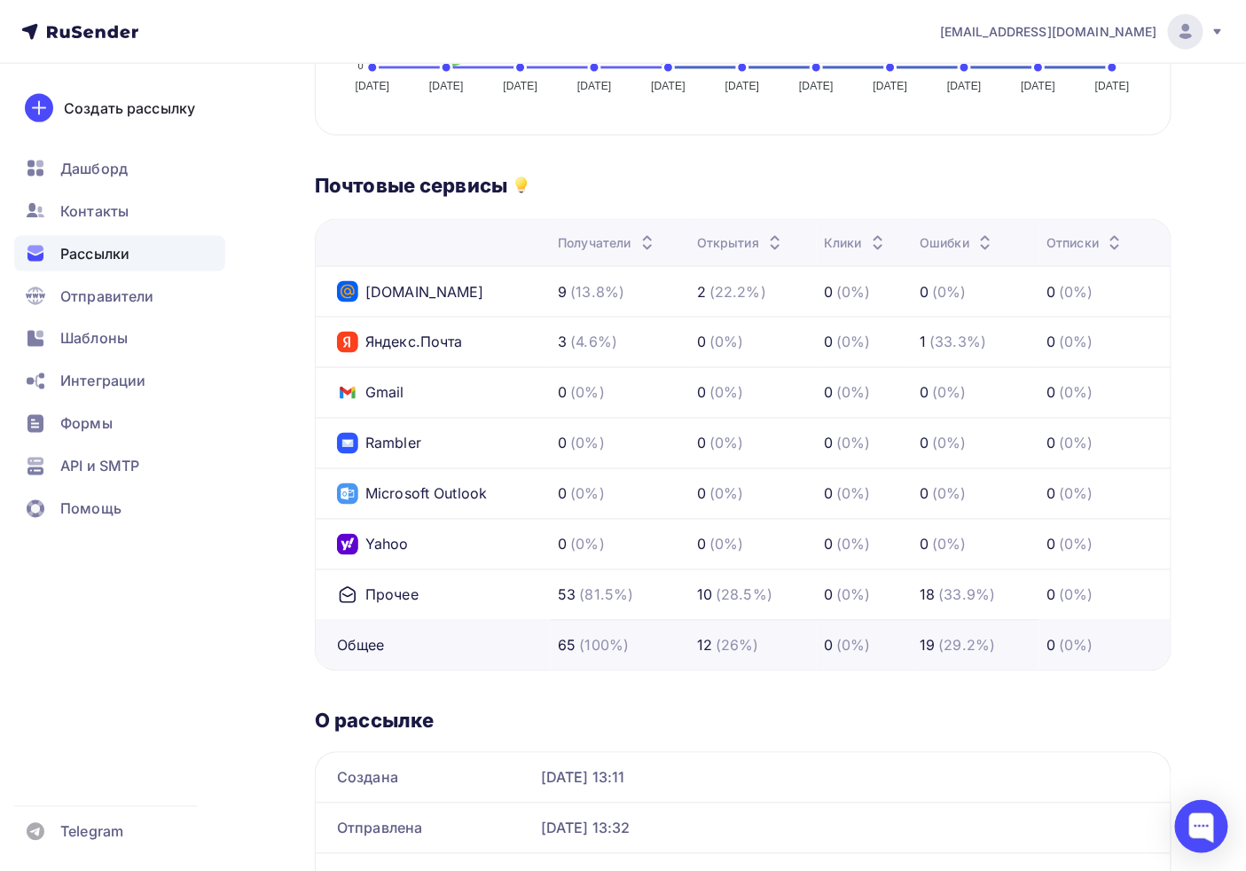
scroll to position [788, 0]
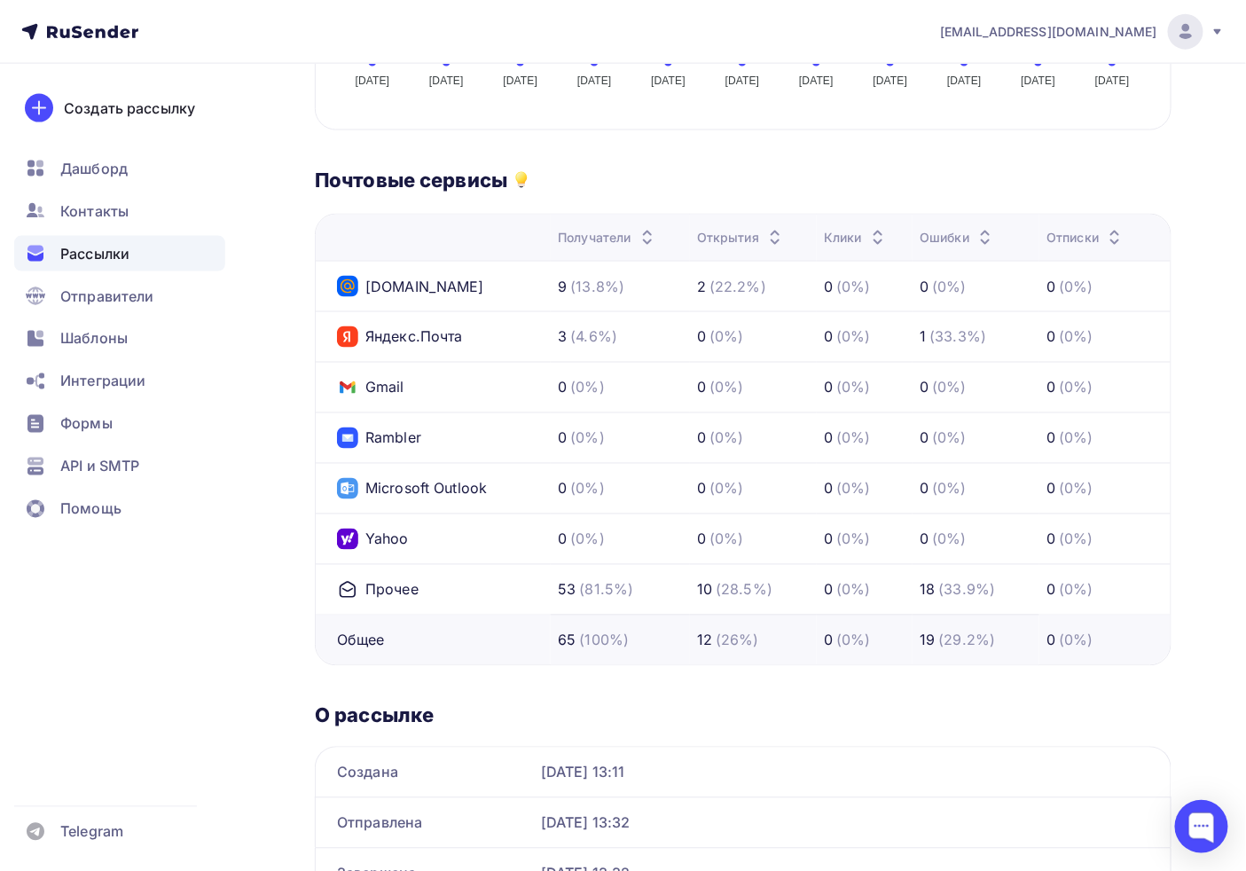
click at [386, 586] on div "Прочее" at bounding box center [378, 589] width 82 height 21
click at [960, 591] on div "(33.9%)" at bounding box center [967, 589] width 57 height 21
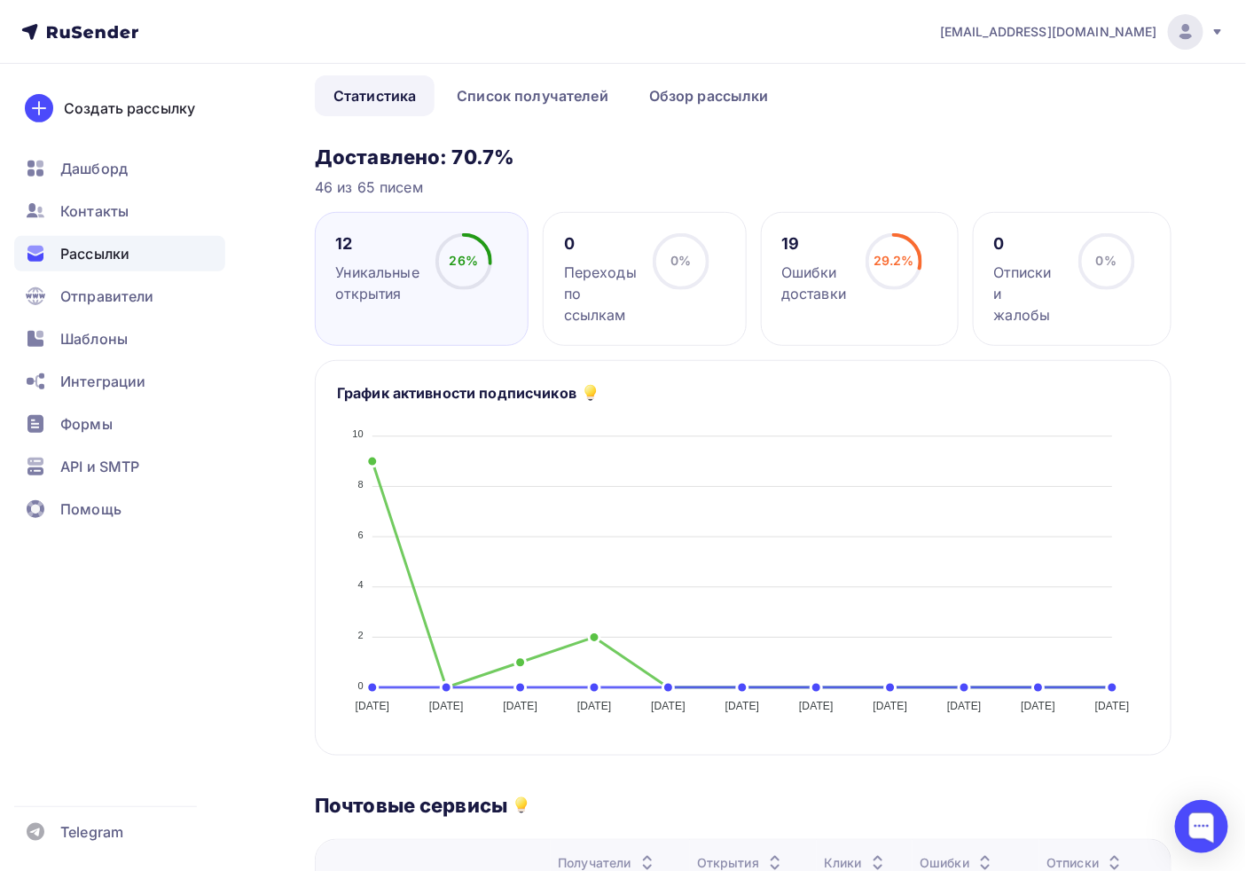
scroll to position [197, 0]
